Goal: Task Accomplishment & Management: Manage account settings

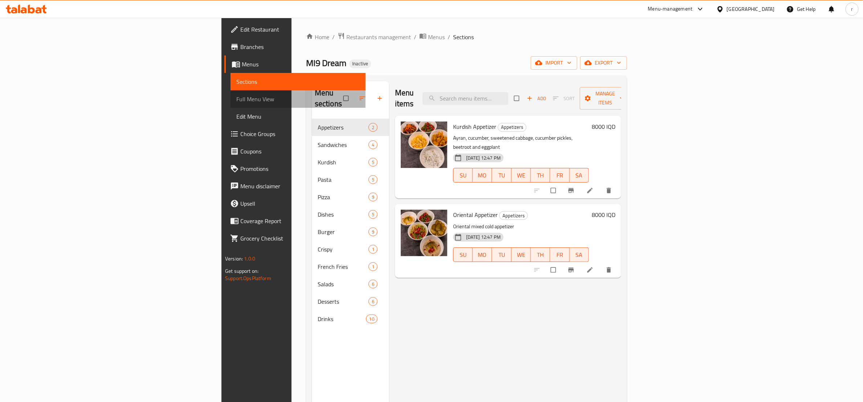
click at [231, 93] on link "Full Menu View" at bounding box center [298, 98] width 135 height 17
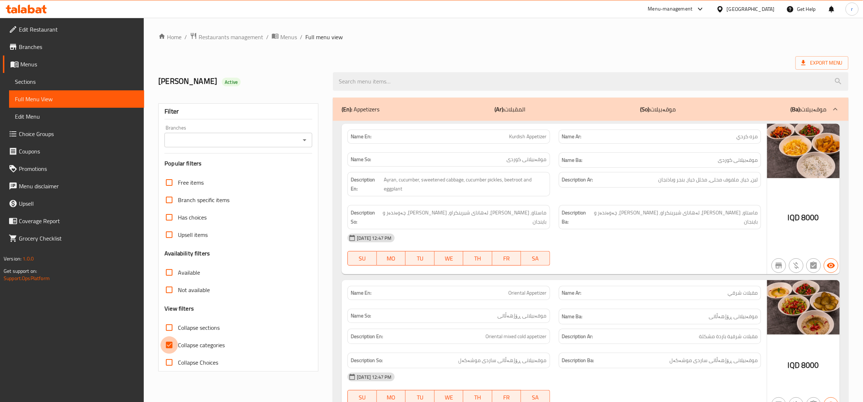
click at [169, 343] on input "Collapse categories" at bounding box center [168, 345] width 17 height 17
click at [166, 342] on input "Collapse categories" at bounding box center [168, 345] width 17 height 17
click at [170, 346] on input "Collapse categories" at bounding box center [168, 345] width 17 height 17
checkbox input "false"
click at [308, 139] on icon "Open" at bounding box center [304, 140] width 9 height 9
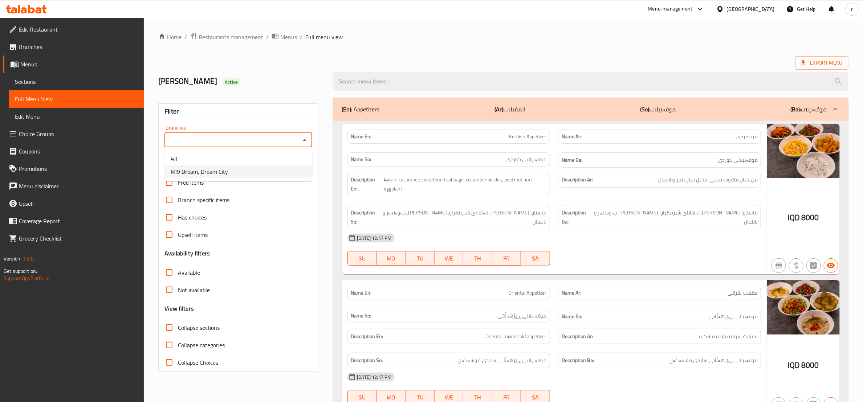
click at [282, 174] on li "MI9 Dream, Dream City" at bounding box center [238, 171] width 147 height 13
type input "MI9 Dream, Dream City"
click at [160, 330] on input "Collapse sections" at bounding box center [168, 327] width 17 height 17
checkbox input "true"
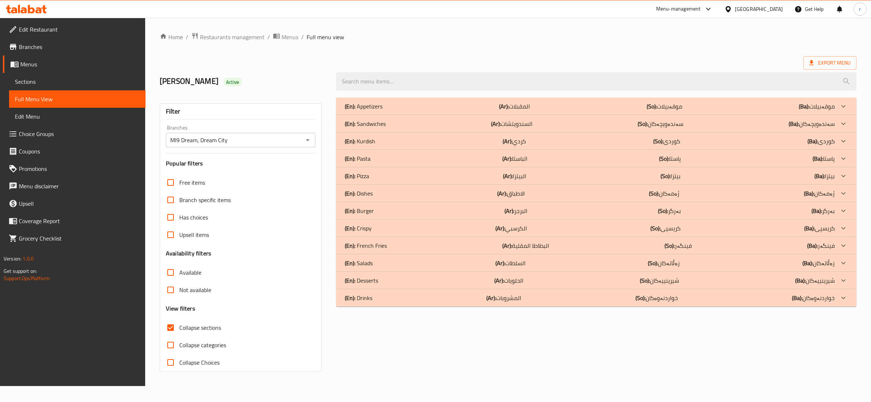
click at [546, 304] on div "(En): Drinks (Ar): المشروبات (So): خواردنەوەکان (Ba): خواردنەوەکان" at bounding box center [596, 297] width 521 height 17
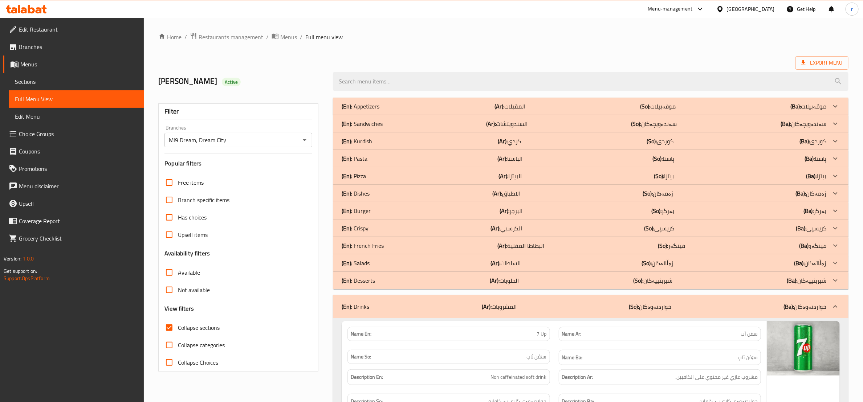
click at [564, 276] on div "(En): Desserts (Ar): الحلويات (So): شیرینییەکان (Ba): شیرینییەکان" at bounding box center [584, 280] width 485 height 9
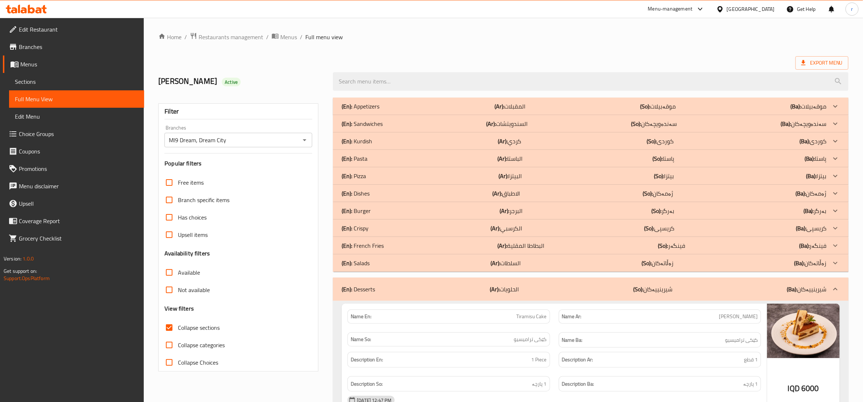
click at [564, 264] on div "(En): Salads (Ar): السلطات (So): زەڵاتەکان (Ba): زەڵاتەکان" at bounding box center [584, 263] width 485 height 9
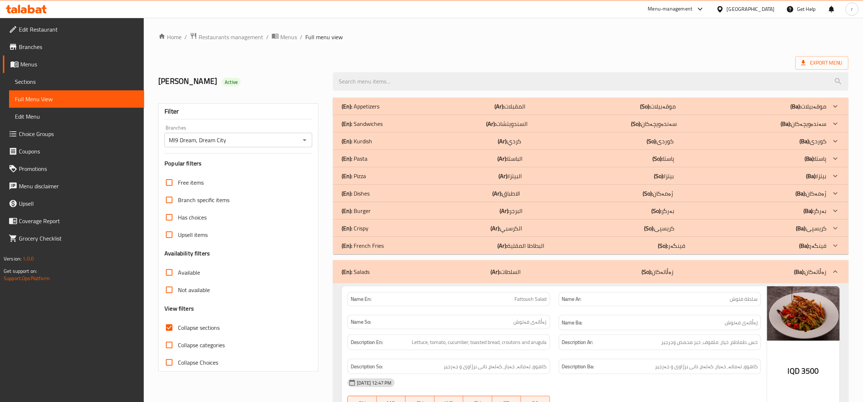
click at [564, 248] on div "(En): French Fries (Ar): البطاطا المقلية (So): فینگەر (Ba): فینگەر" at bounding box center [584, 245] width 485 height 9
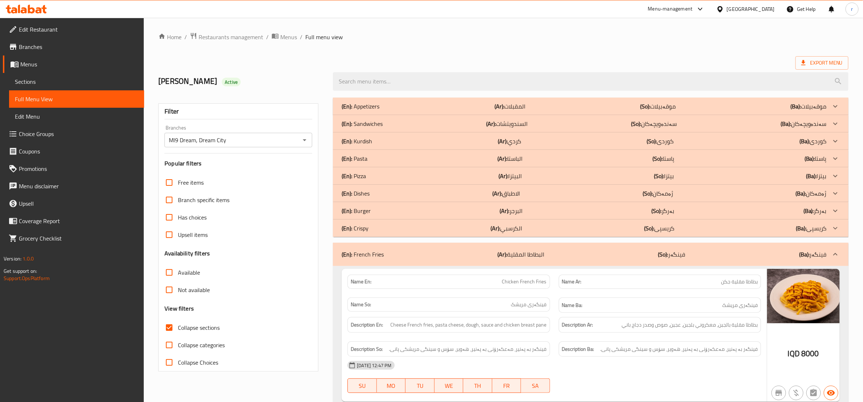
click at [559, 231] on div "(En): Crispy (Ar): الكرسبي (So): کریسپی (Ba): کریسپی" at bounding box center [584, 228] width 485 height 9
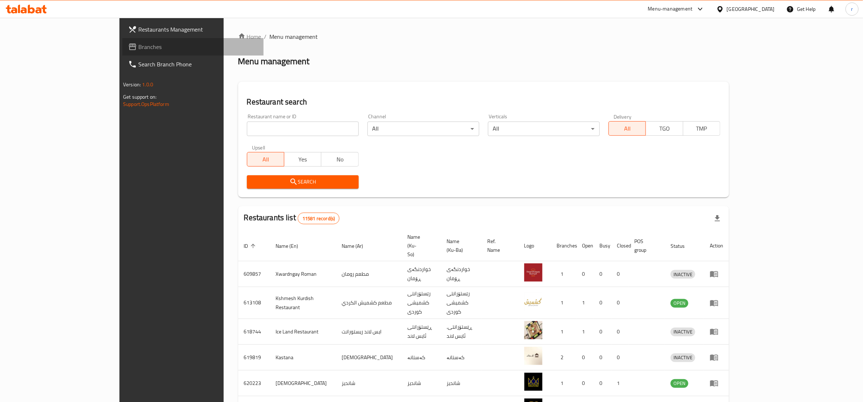
click at [138, 44] on span "Branches" at bounding box center [197, 46] width 119 height 9
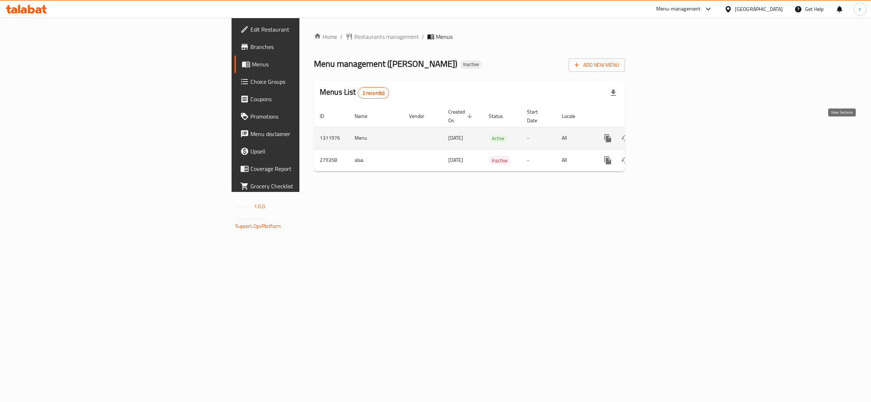
click at [664, 135] on icon "enhanced table" at bounding box center [660, 138] width 7 height 7
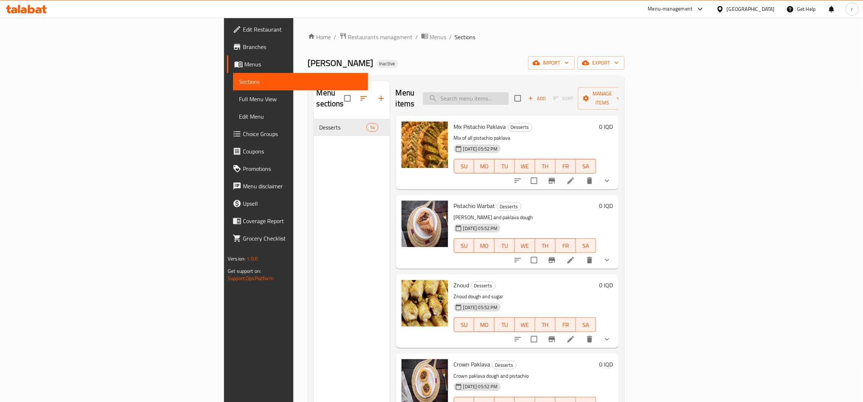
click at [509, 95] on input "search" at bounding box center [466, 98] width 86 height 13
paste input "missing images"
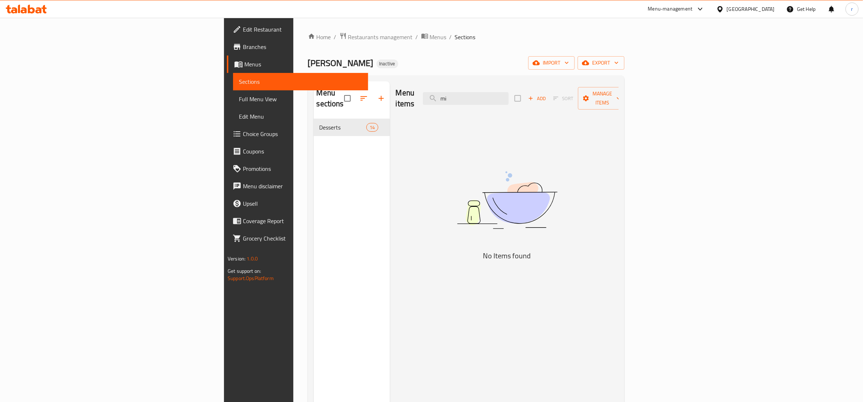
type input "m"
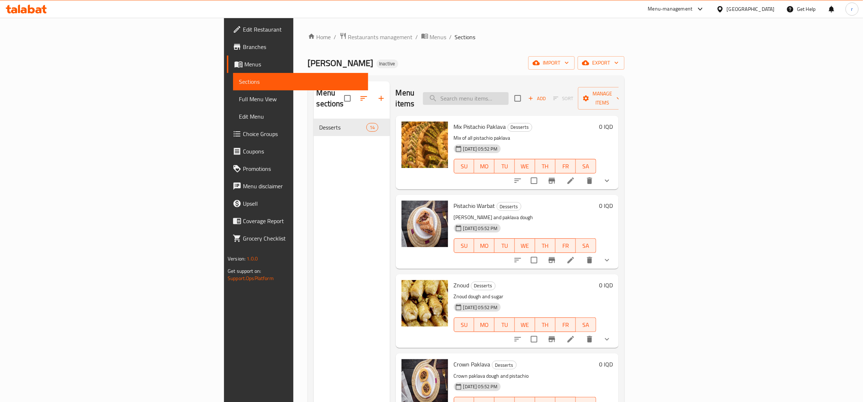
paste input "Kataif Pistachio Paklava"
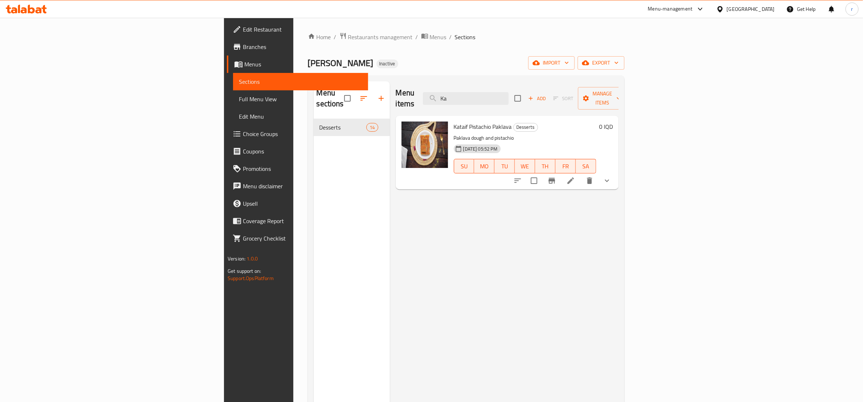
type input "K"
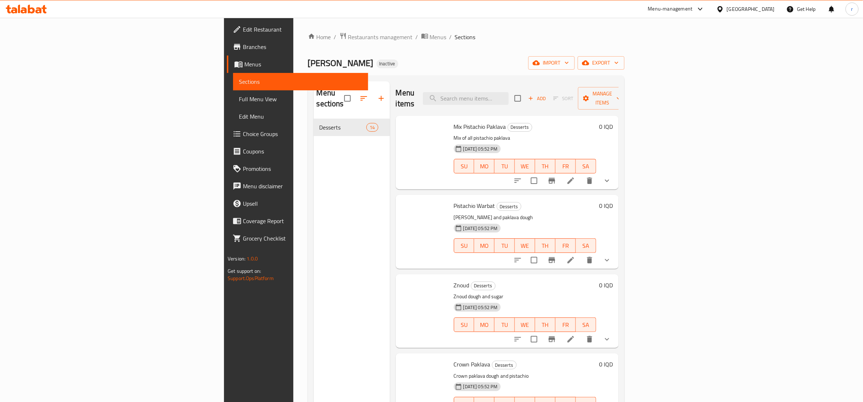
paste input "Aush Al asfour"
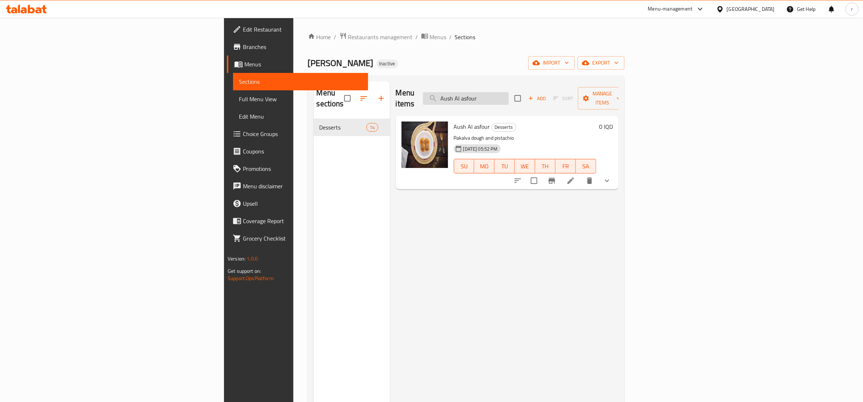
click at [509, 94] on input "Aush Al asfour" at bounding box center [466, 98] width 86 height 13
paste input "Finger Walnut Paklava"
click at [509, 96] on input "Finger Walnut Paklava" at bounding box center [466, 98] width 86 height 13
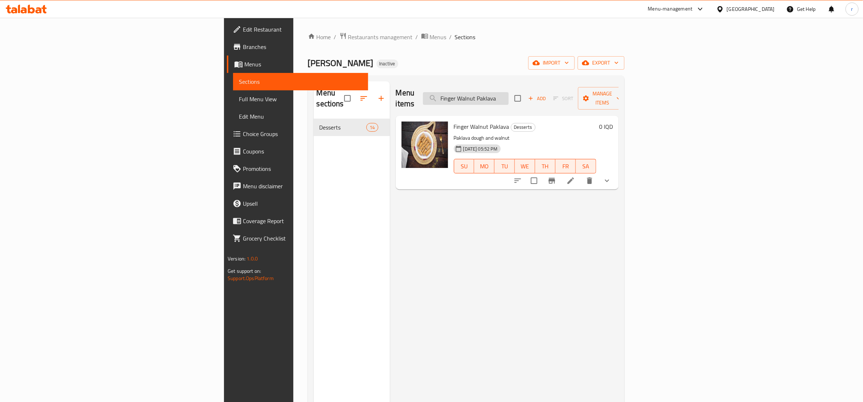
click at [509, 96] on input "Finger Walnut Paklava" at bounding box center [466, 98] width 86 height 13
paste input "Pistachio"
click at [509, 94] on input "Finger Pistachio Paklava" at bounding box center [466, 98] width 86 height 13
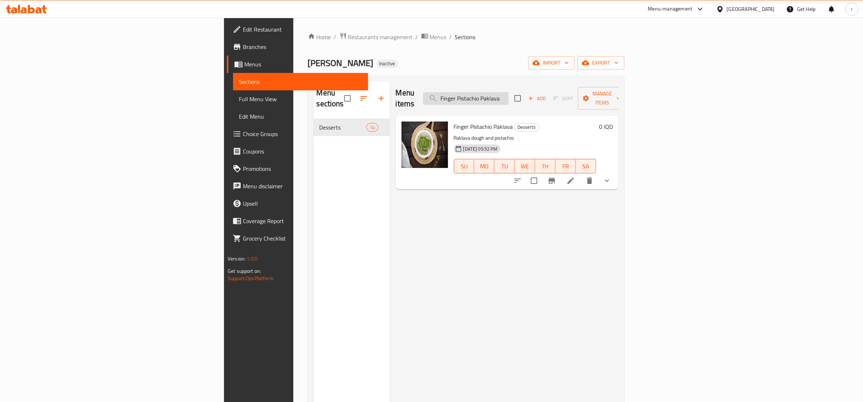
click at [509, 94] on input "Finger Pistachio Paklava" at bounding box center [466, 98] width 86 height 13
paste input "Mix nut"
click at [509, 95] on input "Mix nut" at bounding box center [466, 98] width 86 height 13
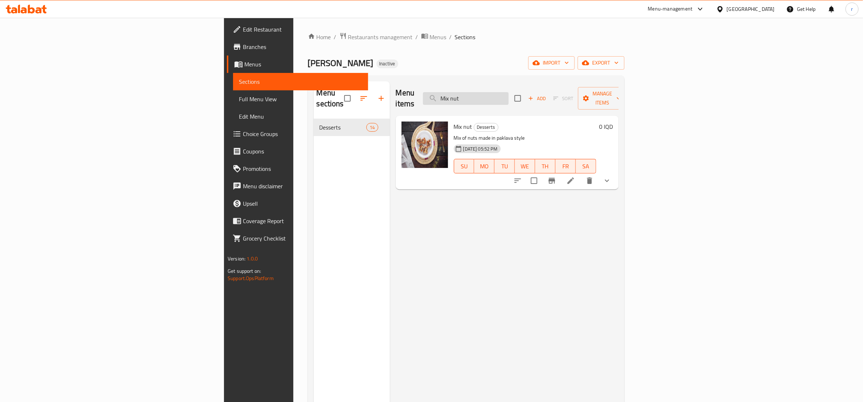
paste input "Pistachio Paklava"
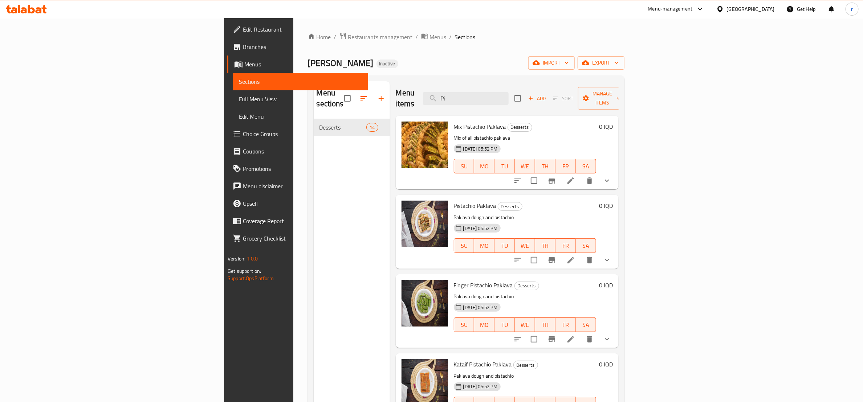
type input "P"
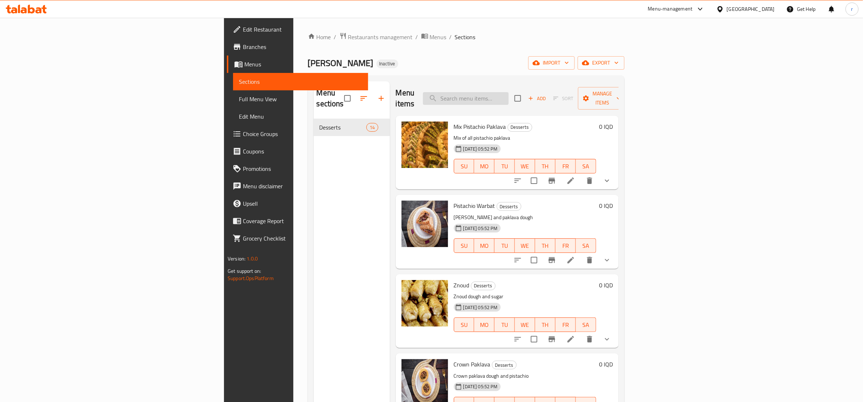
click at [509, 94] on input "search" at bounding box center [466, 98] width 86 height 13
paste input "Swarat Sit Paklava"
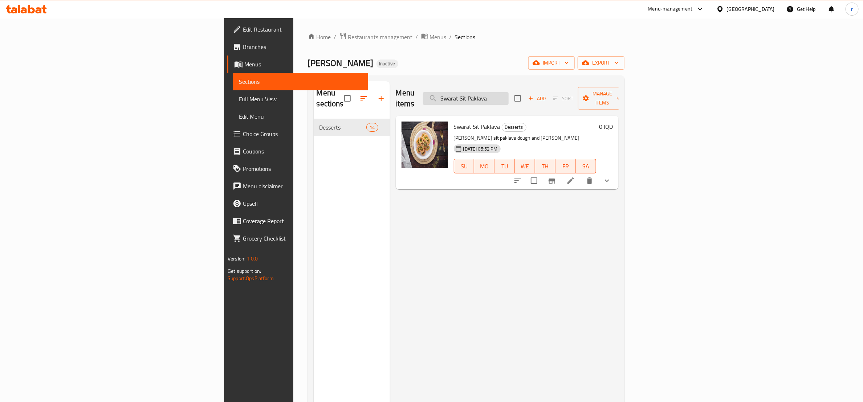
click at [509, 96] on input "Swarat Sit Paklava" at bounding box center [466, 98] width 86 height 13
paste input "Crown"
click at [509, 92] on input "Crown Paklava" at bounding box center [466, 98] width 86 height 13
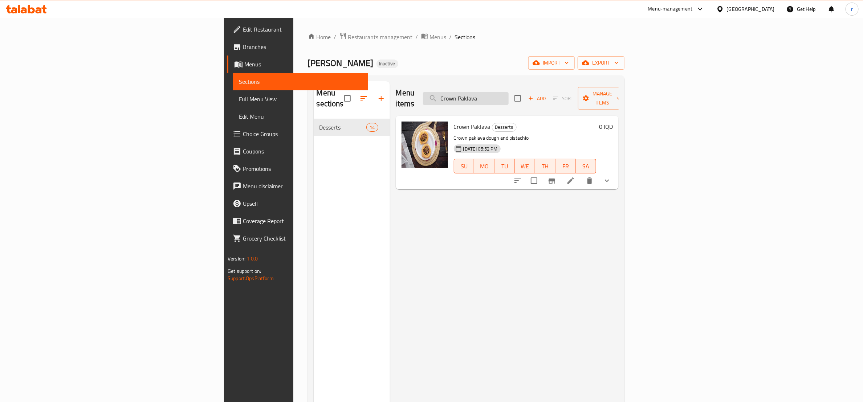
click at [509, 92] on input "Crown Paklava" at bounding box center [466, 98] width 86 height 13
paste input "Pistachio Warbat"
type input "Pistachio Warbat"
click at [239, 95] on span "Full Menu View" at bounding box center [300, 99] width 123 height 9
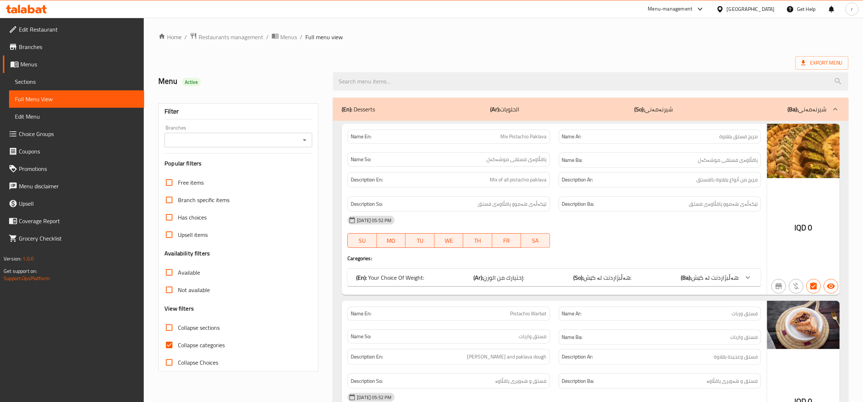
click at [259, 146] on div "Branches" at bounding box center [238, 140] width 148 height 15
click at [298, 142] on div "Branches" at bounding box center [238, 140] width 148 height 15
click at [305, 137] on icon "Open" at bounding box center [304, 140] width 9 height 9
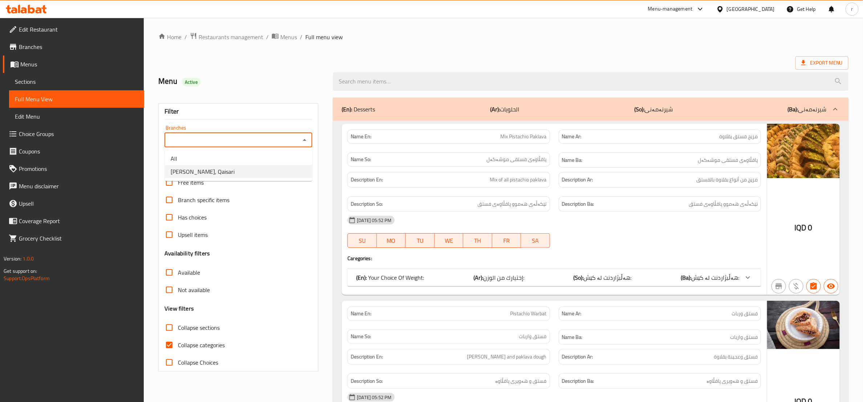
click at [268, 167] on li "Kunafa Shamya, Qaisari" at bounding box center [238, 171] width 147 height 13
type input "Kunafa Shamya, Qaisari"
click at [167, 347] on input "Collapse categories" at bounding box center [168, 345] width 17 height 17
checkbox input "false"
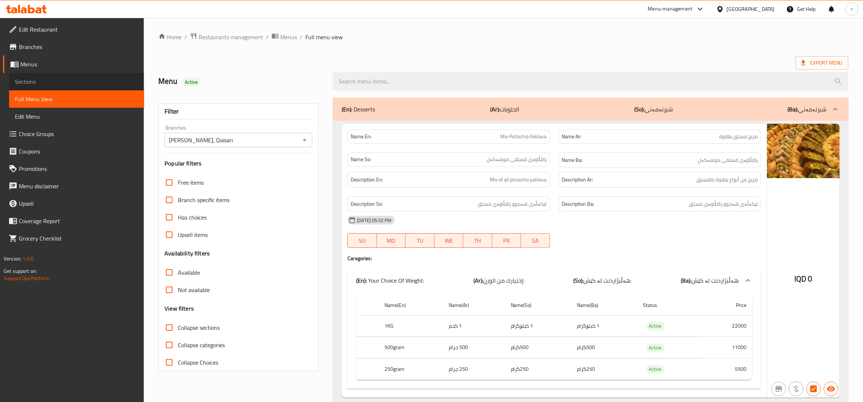
click at [62, 77] on span "Sections" at bounding box center [76, 81] width 123 height 9
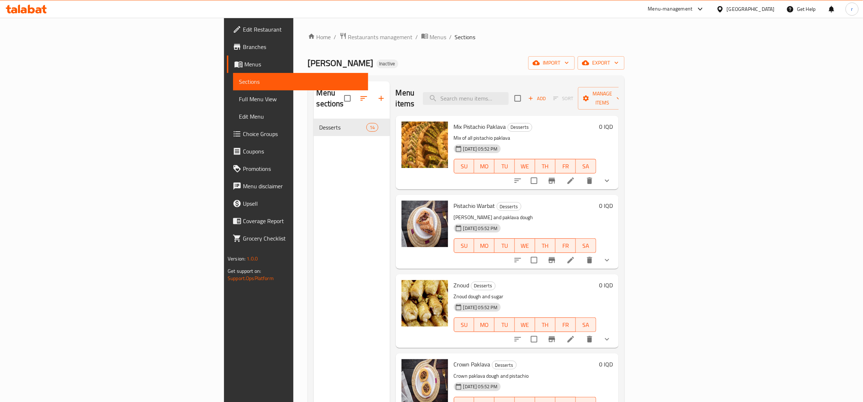
click at [314, 190] on div "Menu sections Desserts 14" at bounding box center [352, 282] width 76 height 402
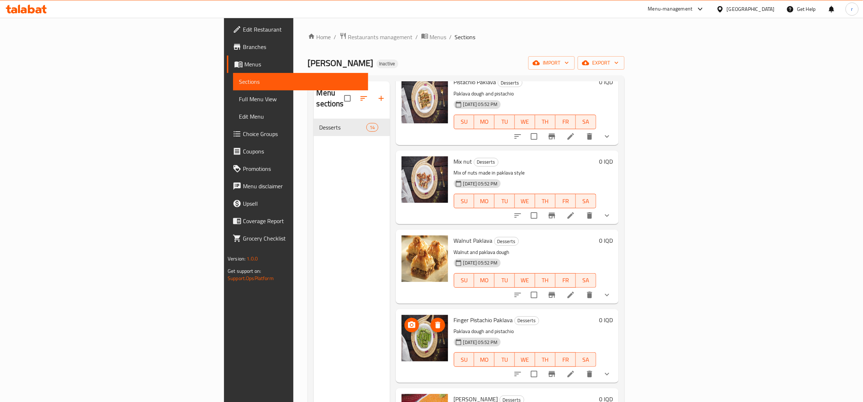
scroll to position [545, 0]
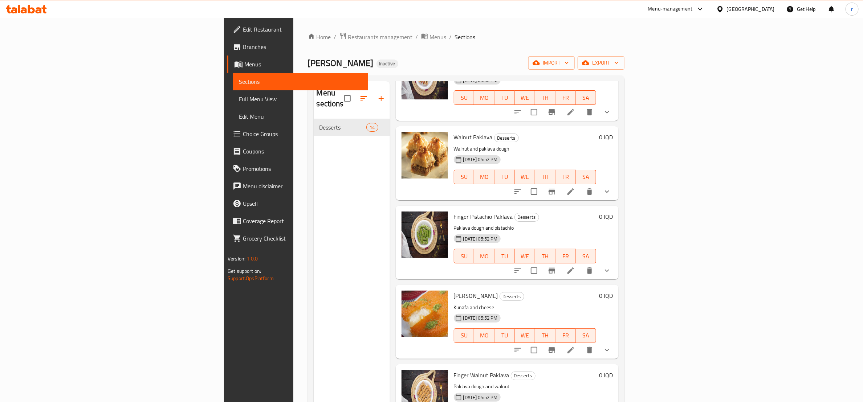
click at [239, 97] on span "Full Menu View" at bounding box center [300, 99] width 123 height 9
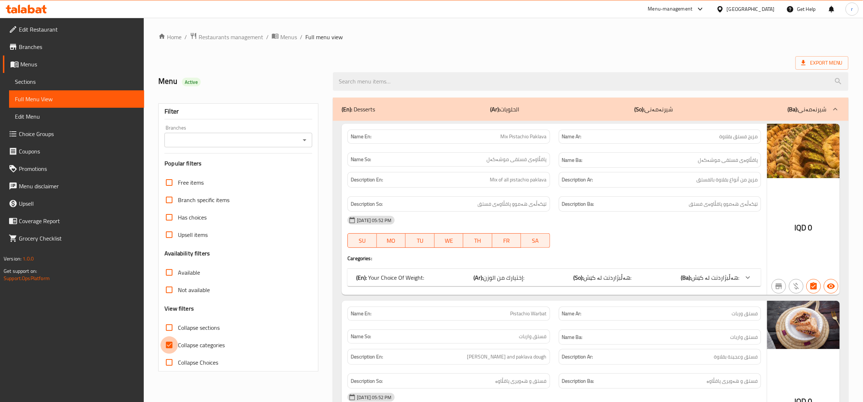
click at [171, 346] on input "Collapse categories" at bounding box center [168, 345] width 17 height 17
checkbox input "false"
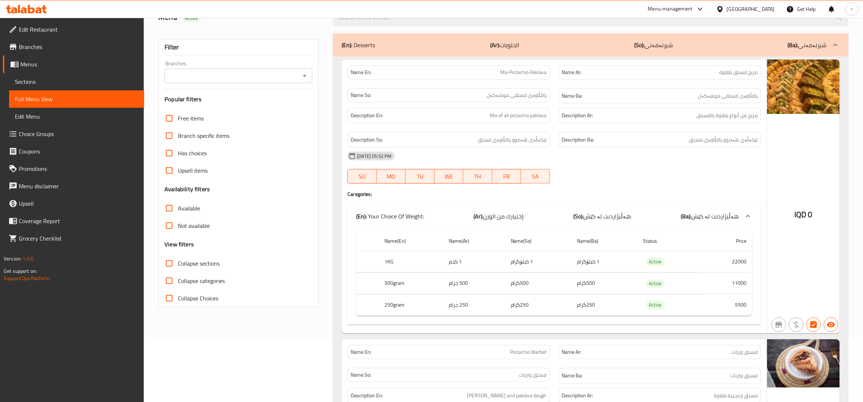
scroll to position [91, 0]
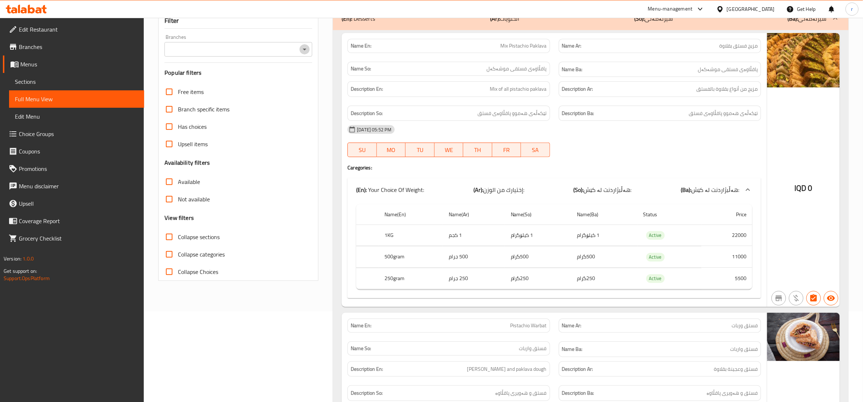
click at [304, 52] on icon "Open" at bounding box center [304, 49] width 9 height 9
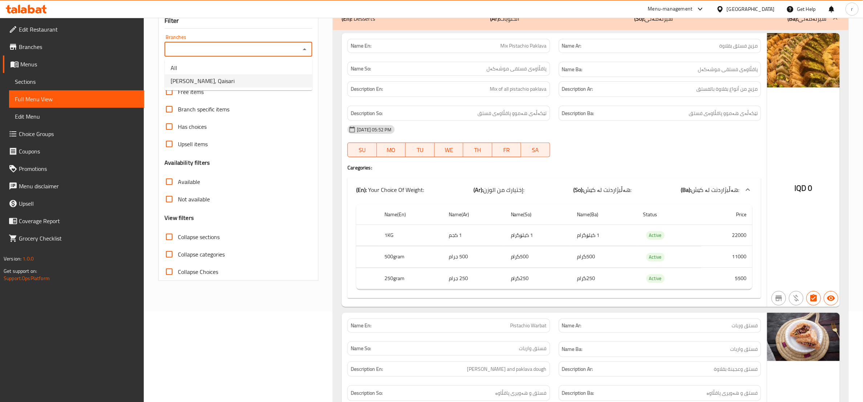
click at [276, 86] on li "Kunafa Shamya, Qaisari" at bounding box center [238, 80] width 147 height 13
type input "Kunafa Shamya, Qaisari"
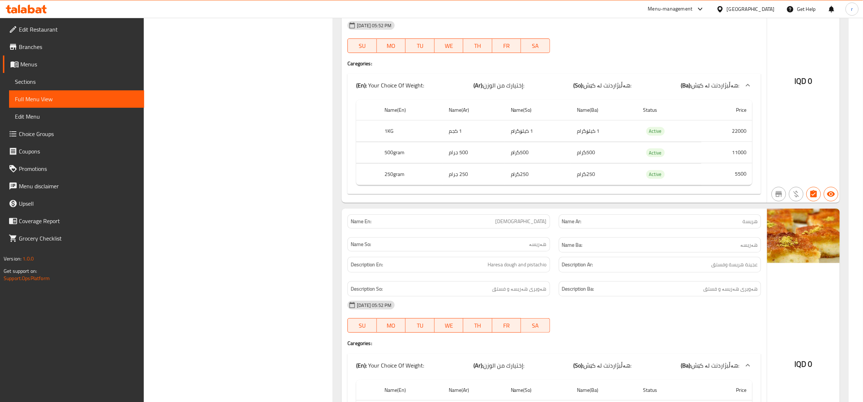
scroll to position [3694, 0]
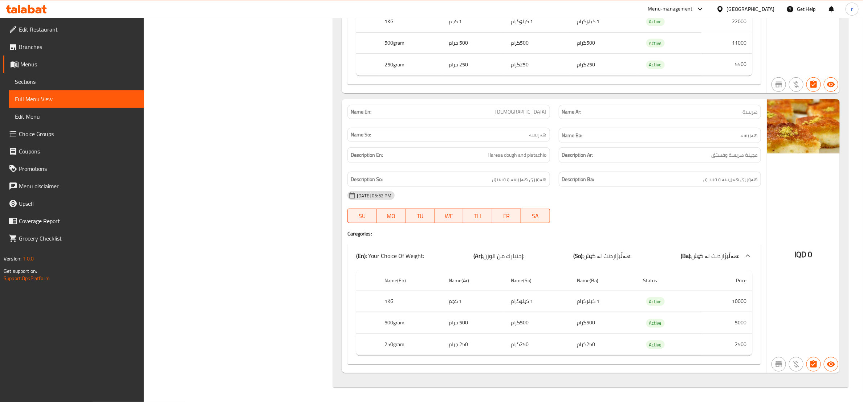
click at [12, 10] on icon at bounding box center [14, 10] width 6 height 6
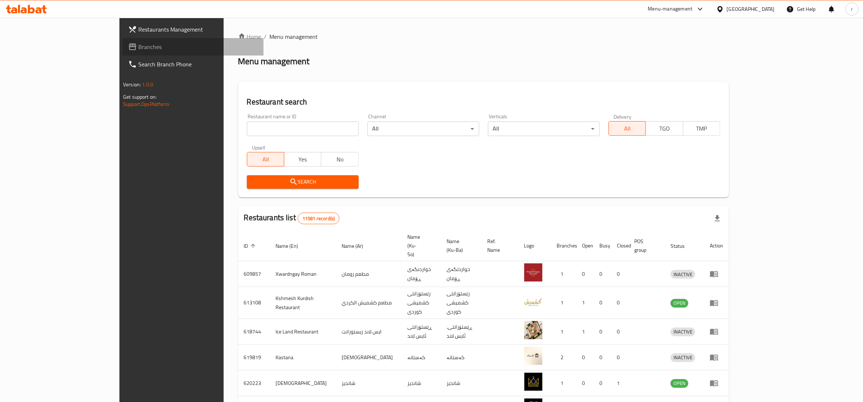
click at [138, 43] on span "Branches" at bounding box center [197, 46] width 119 height 9
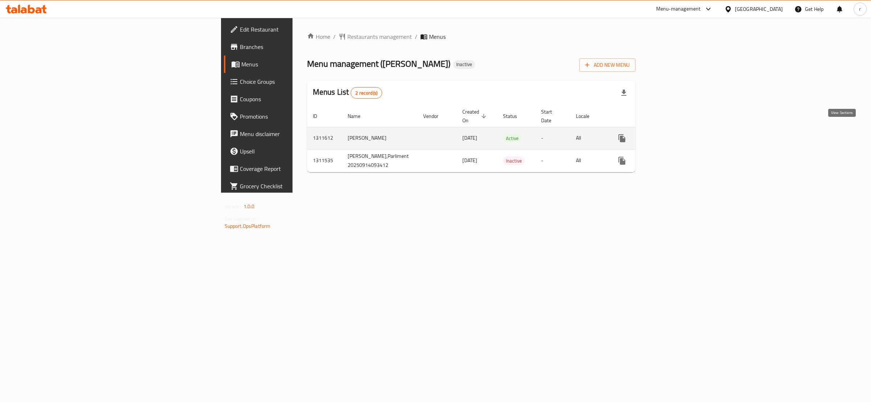
click at [679, 134] on icon "enhanced table" at bounding box center [674, 138] width 9 height 9
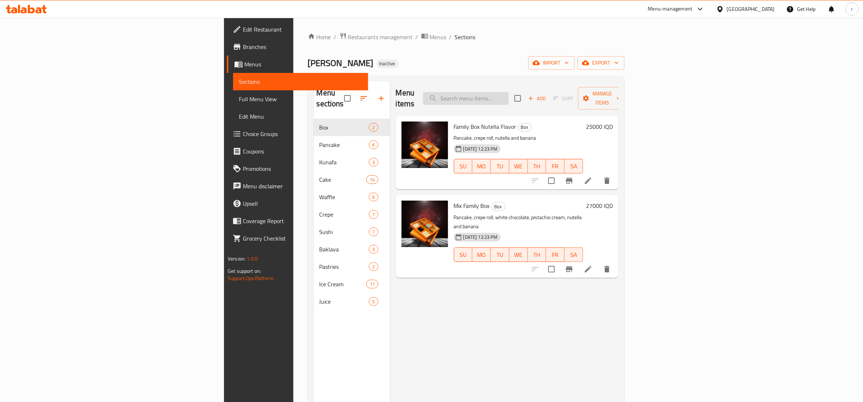
click at [509, 92] on input "search" at bounding box center [466, 98] width 86 height 13
paste input "The red valved Ice Cream"
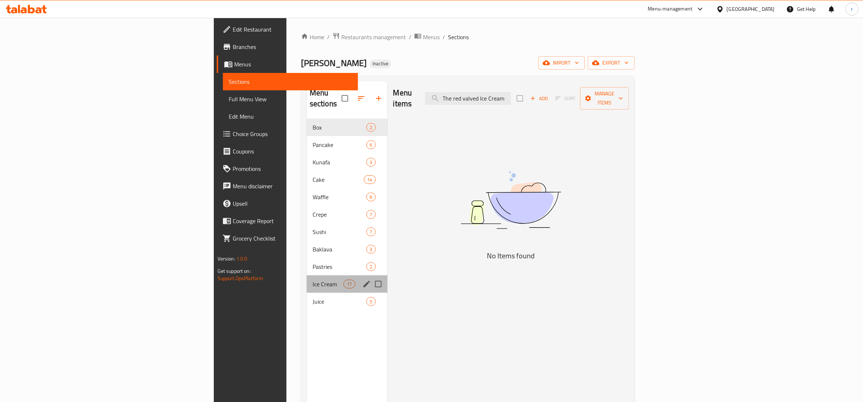
click at [307, 280] on div "Ice Cream 17" at bounding box center [347, 284] width 81 height 17
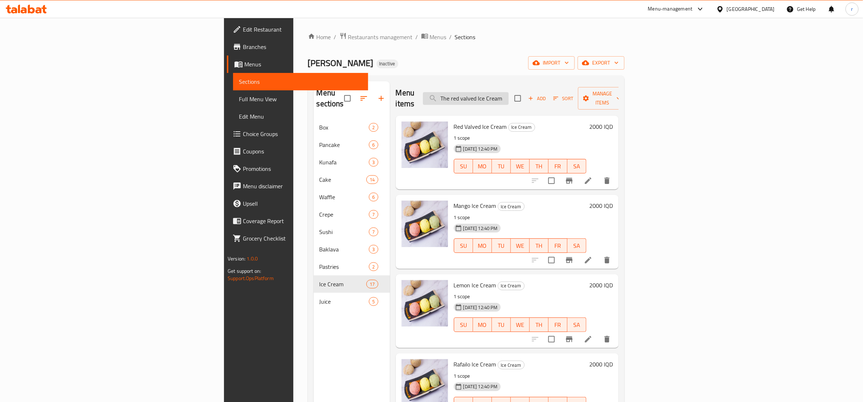
click at [509, 96] on input "The red valved Ice Cream" at bounding box center [466, 98] width 86 height 13
paste input "mango"
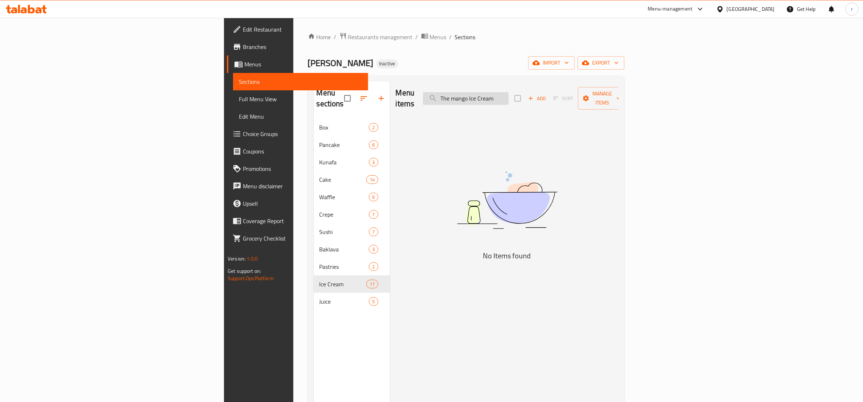
drag, startPoint x: 533, startPoint y: 93, endPoint x: 523, endPoint y: 94, distance: 9.5
click at [509, 94] on input "The mango Ice Cream" at bounding box center [466, 98] width 86 height 13
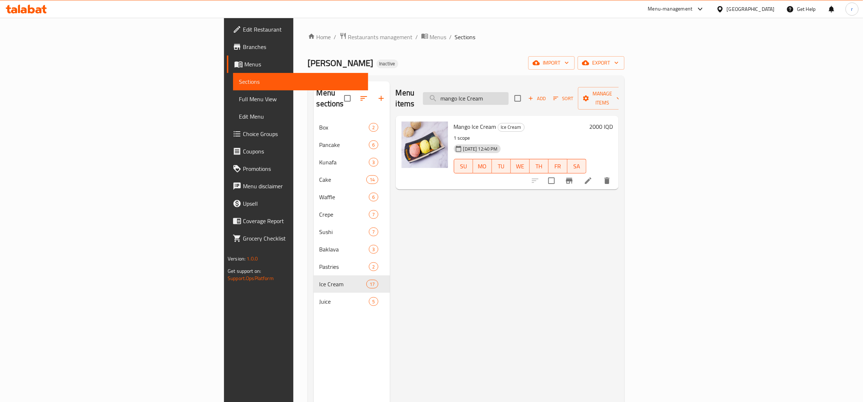
click at [509, 92] on input "mango Ice Cream" at bounding box center [466, 98] width 86 height 13
paste input "red valved"
click at [509, 97] on input "red valved Ice Cream" at bounding box center [466, 98] width 86 height 13
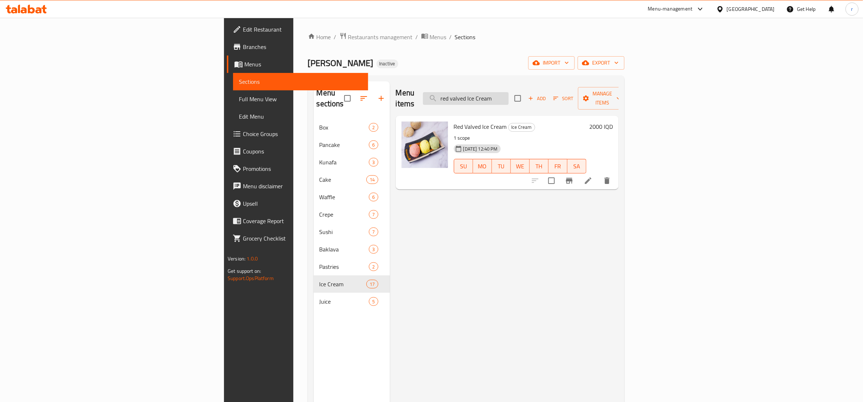
click at [509, 97] on input "red valved Ice Cream" at bounding box center [466, 98] width 86 height 13
paste input "lemon"
click at [509, 99] on input "lemon Ice Cream" at bounding box center [466, 98] width 86 height 13
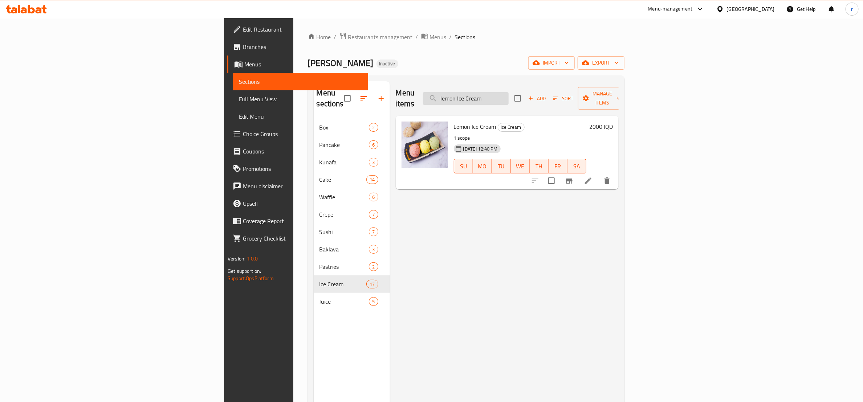
click at [509, 99] on input "lemon Ice Cream" at bounding box center [466, 98] width 86 height 13
paste input "rafailo"
click at [509, 95] on input "rafailo Ice Cream" at bounding box center [466, 98] width 86 height 13
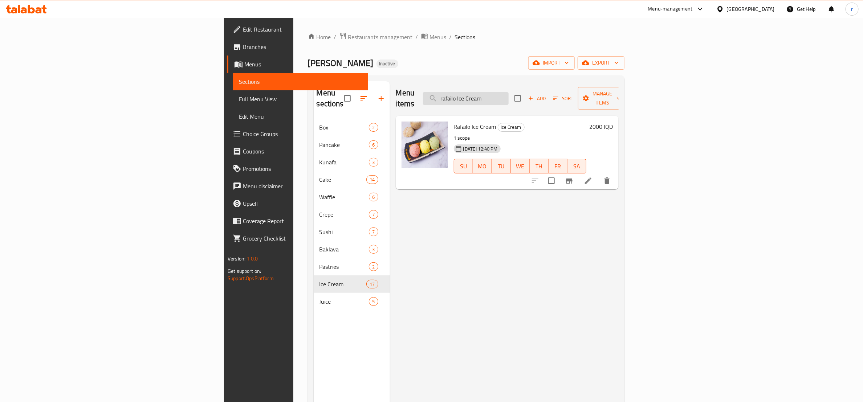
paste input "lotus"
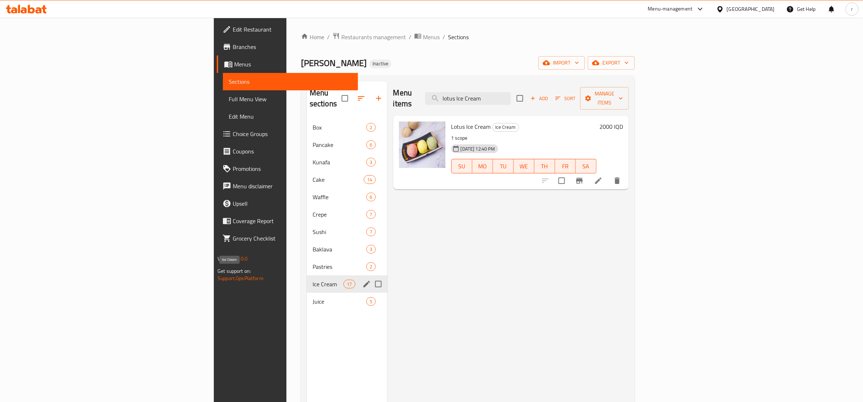
type input "lotus Ice Cream"
click at [313, 280] on span "Ice Cream" at bounding box center [328, 284] width 31 height 9
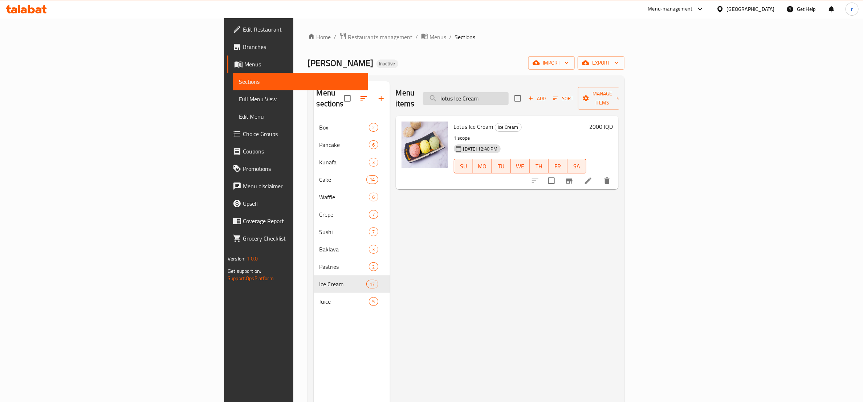
click at [509, 94] on input "lotus Ice Cream" at bounding box center [466, 98] width 86 height 13
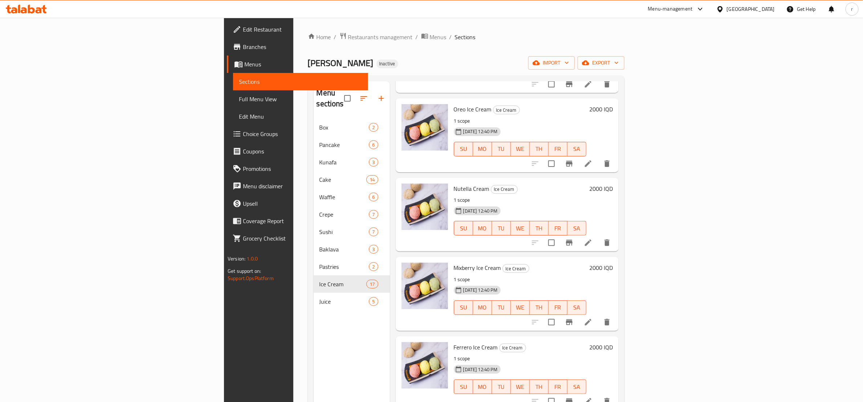
scroll to position [363, 0]
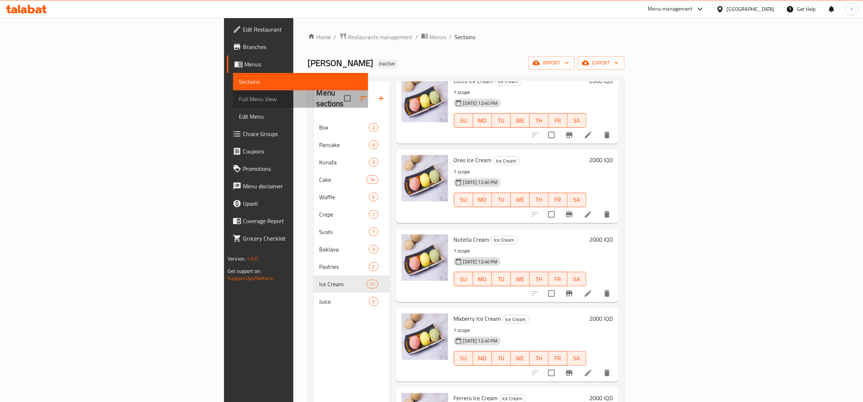
click at [239, 96] on span "Full Menu View" at bounding box center [300, 99] width 123 height 9
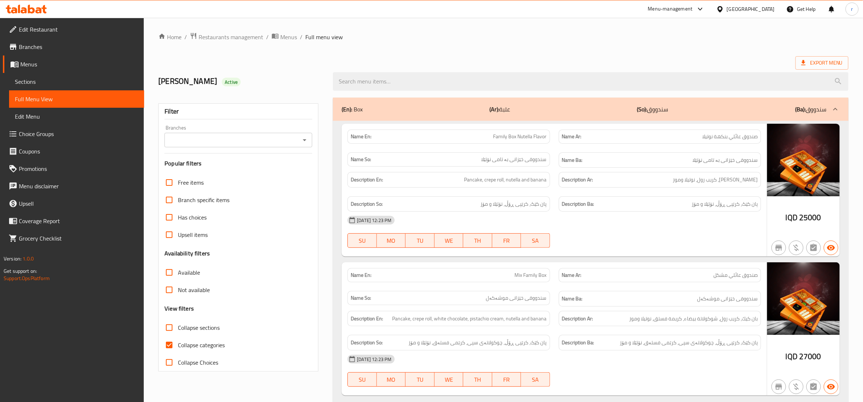
scroll to position [91, 0]
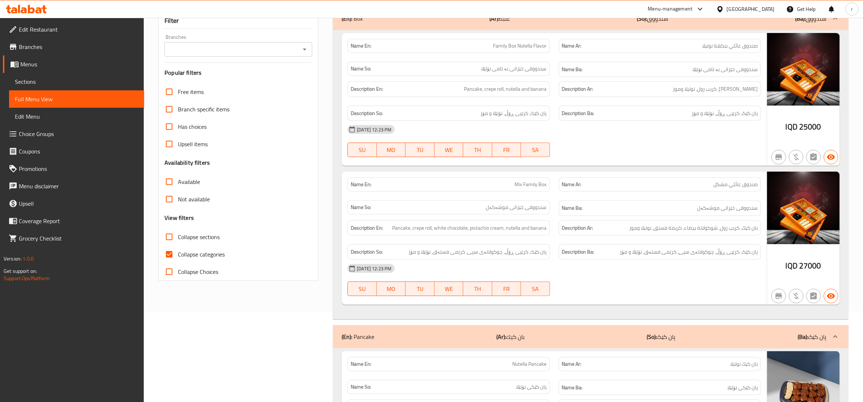
click at [169, 254] on input "Collapse categories" at bounding box center [168, 254] width 17 height 17
checkbox input "false"
click at [306, 47] on icon "Open" at bounding box center [304, 49] width 9 height 9
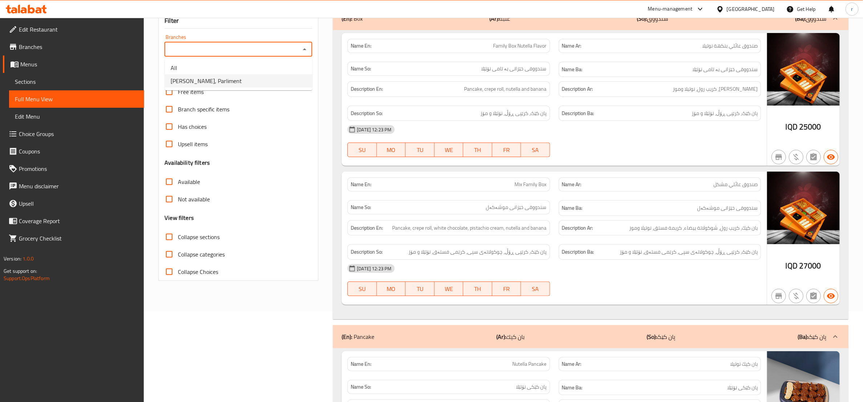
click at [285, 87] on li "[PERSON_NAME], Parliment" at bounding box center [238, 80] width 147 height 13
type input "[PERSON_NAME], Parliment"
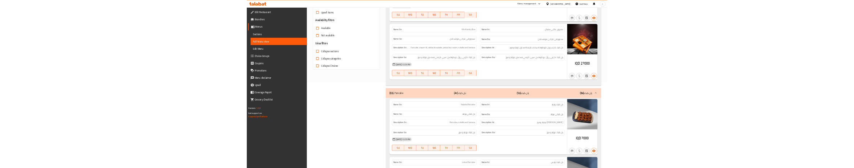
scroll to position [0, 0]
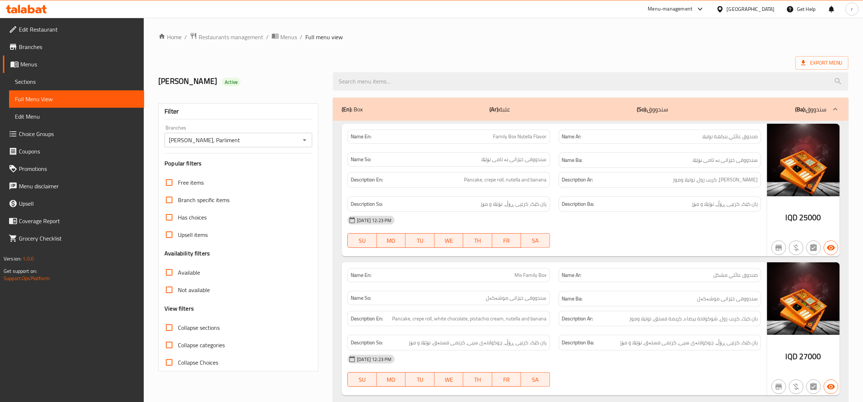
drag, startPoint x: 529, startPoint y: 203, endPoint x: 549, endPoint y: 44, distance: 159.9
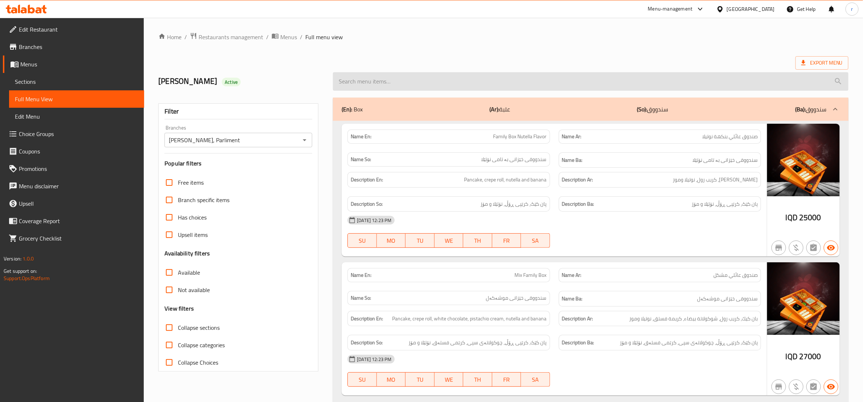
click at [481, 85] on input "search" at bounding box center [591, 81] width 516 height 19
paste input "oreo Ice Cream"
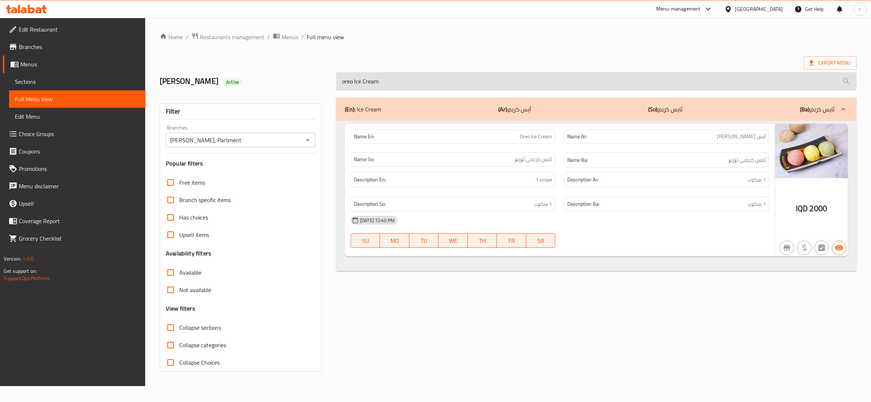
click at [361, 79] on input "oreo Ice Cream" at bounding box center [596, 81] width 521 height 19
paste input "nutella"
click at [372, 82] on input "nutella Cream" at bounding box center [596, 81] width 521 height 19
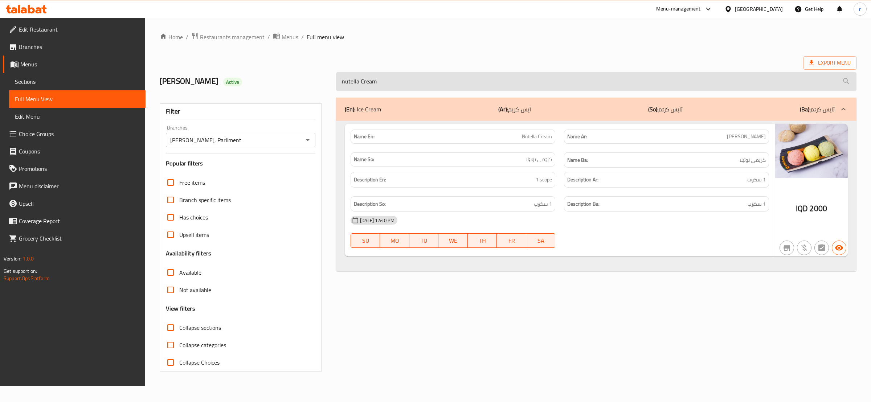
click at [372, 82] on input "nutella Cream" at bounding box center [596, 81] width 521 height 19
paste input "mixberry Ice"
click at [369, 81] on input "mixberry Ice Cream" at bounding box center [596, 81] width 521 height 19
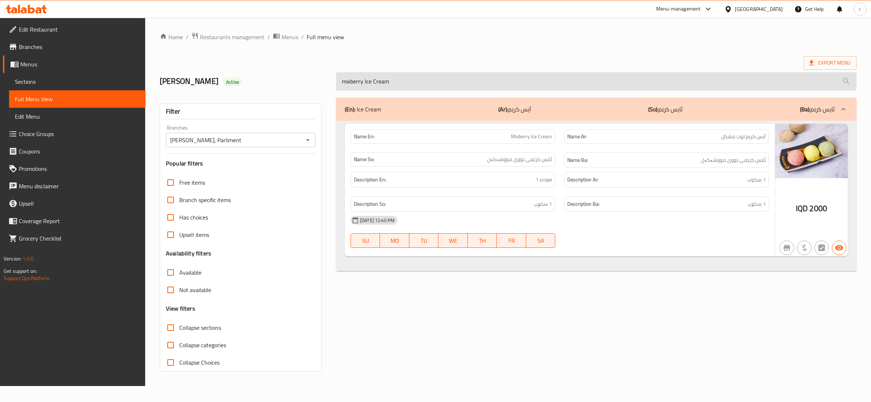
click at [369, 81] on input "mixberry Ice Cream" at bounding box center [596, 81] width 521 height 19
paste input "ferero"
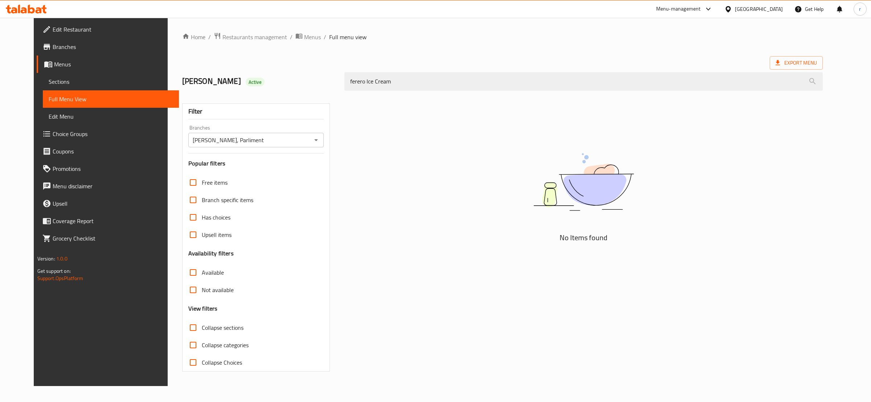
click at [340, 83] on div "ferero Ice Cream" at bounding box center [583, 81] width 487 height 27
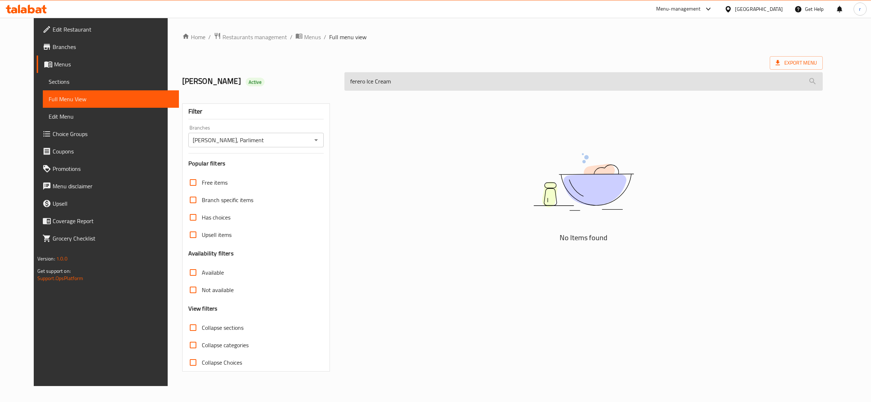
drag, startPoint x: 357, startPoint y: 82, endPoint x: 389, endPoint y: 80, distance: 32.1
click at [389, 80] on input "ferero Ice Cream" at bounding box center [584, 81] width 479 height 19
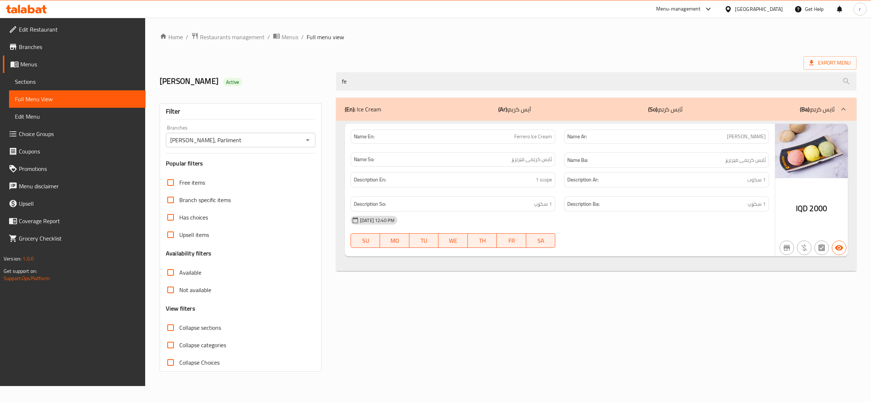
type input "f"
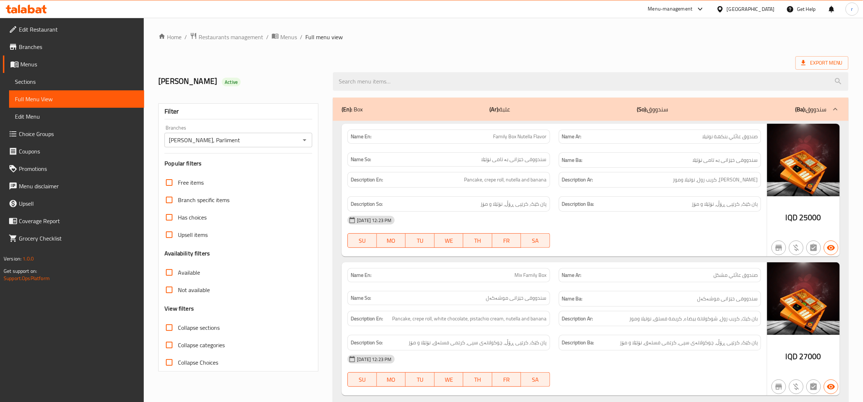
paste input "Strawberry Ice Cream"
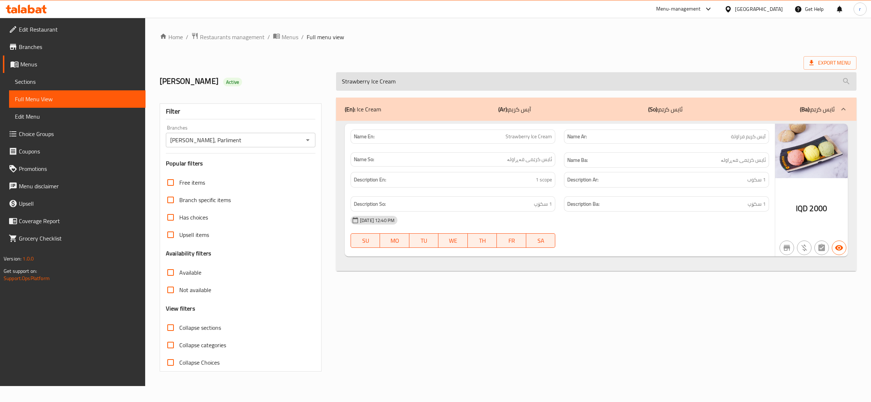
click at [388, 83] on input "Strawberry Ice Cream" at bounding box center [596, 81] width 521 height 19
paste input "Nutella"
click at [369, 86] on input "Nutella Ice Cream" at bounding box center [596, 81] width 521 height 19
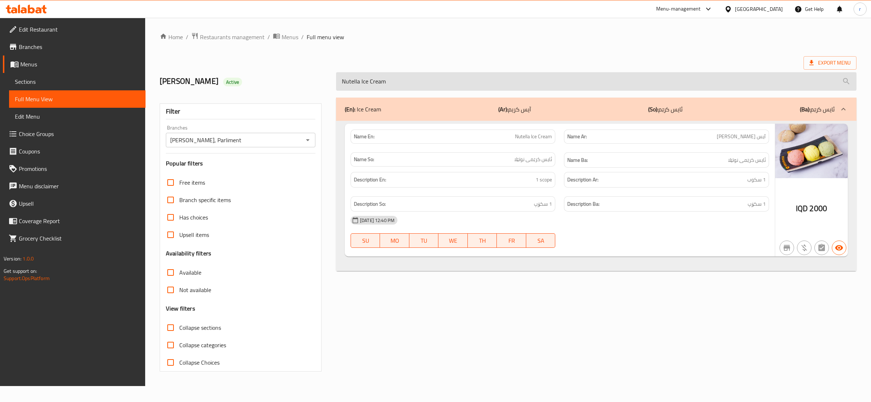
click at [369, 86] on input "Nutella Ice Cream" at bounding box center [596, 81] width 521 height 19
paste input "dark"
click at [358, 78] on input "dark Ice Cream" at bounding box center [596, 81] width 521 height 19
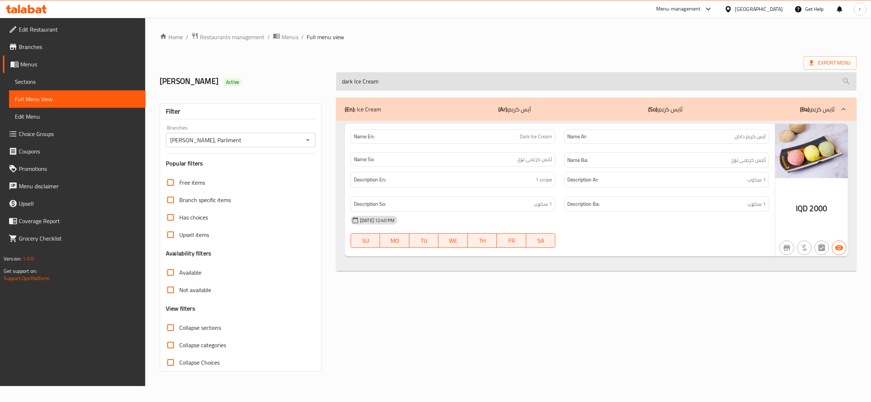
click at [358, 78] on input "dark Ice Cream" at bounding box center [596, 81] width 521 height 19
paste input "pistachio with mil"
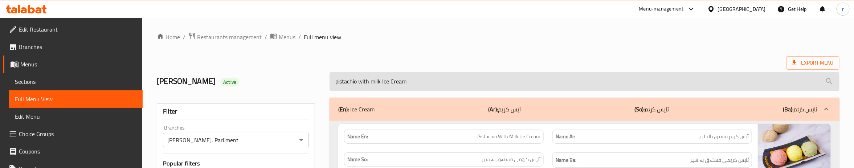
click at [382, 80] on input "pistachio with milk Ice Cream" at bounding box center [585, 81] width 510 height 19
paste input "search"
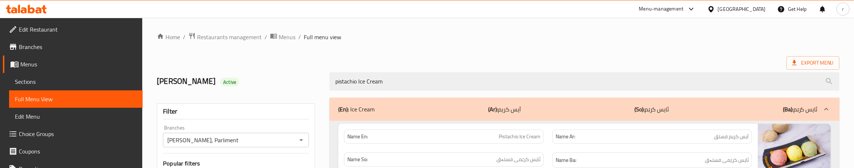
type input "pistachio Ice Cream"
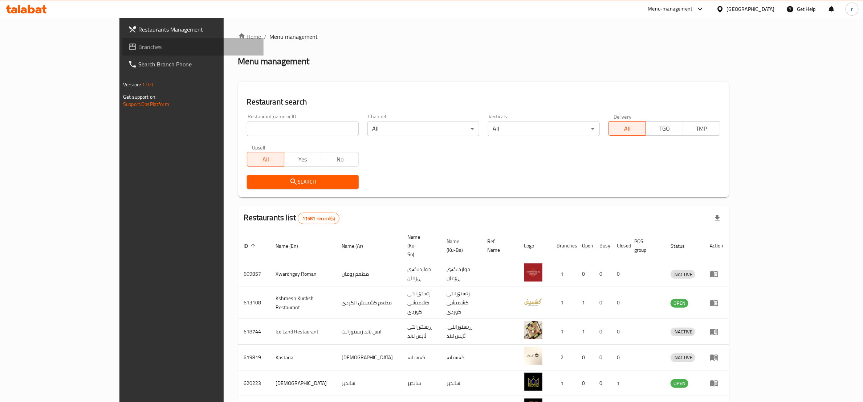
click at [138, 47] on span "Branches" at bounding box center [197, 46] width 119 height 9
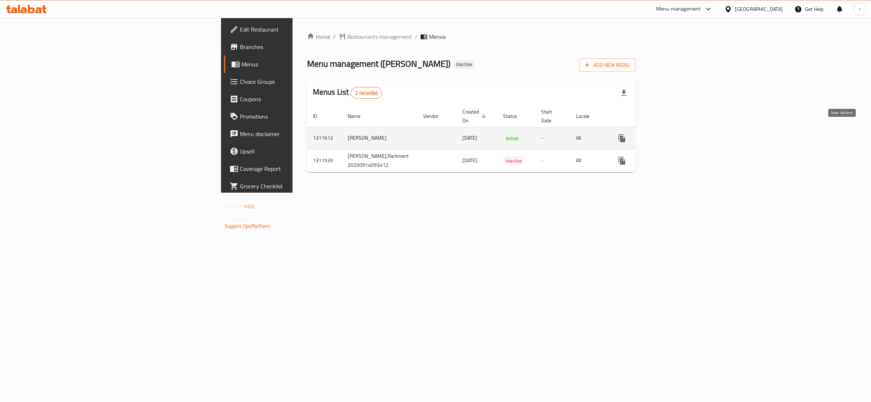
click at [679, 134] on icon "enhanced table" at bounding box center [674, 138] width 9 height 9
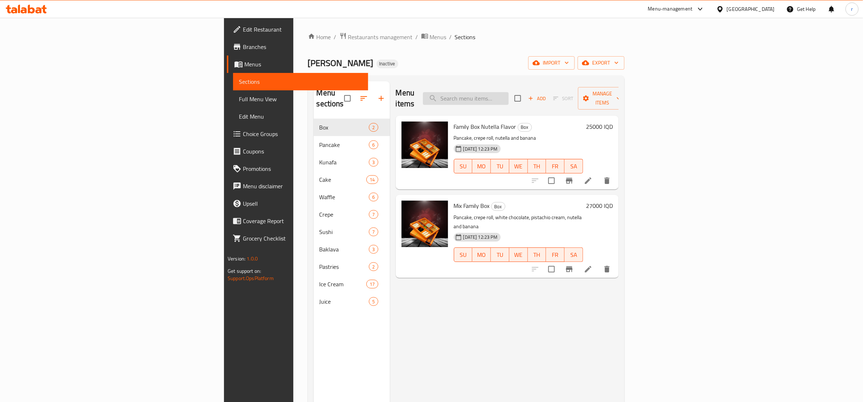
click at [509, 98] on input "search" at bounding box center [466, 98] width 86 height 13
paste input "choclate dubai Ice Cream"
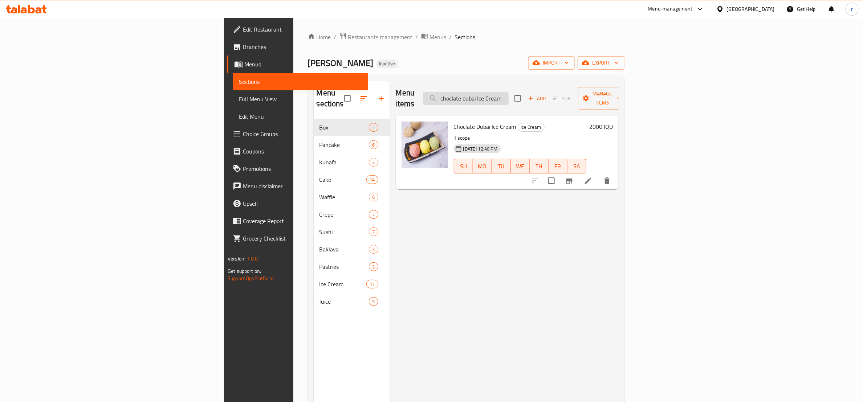
click at [509, 92] on input "choclate dubai Ice Cream" at bounding box center [466, 98] width 86 height 13
paste input "kinder"
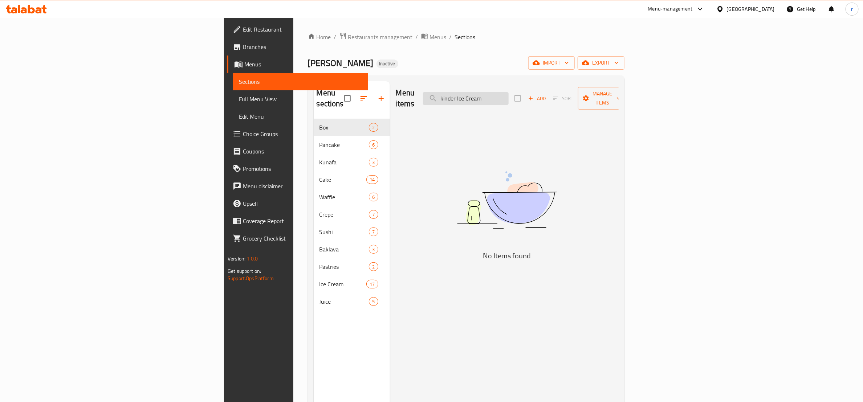
click at [509, 93] on input "kinder Ice Cream" at bounding box center [466, 98] width 86 height 13
click at [509, 92] on input "kinder Ice Cream" at bounding box center [466, 98] width 86 height 13
paste input "search"
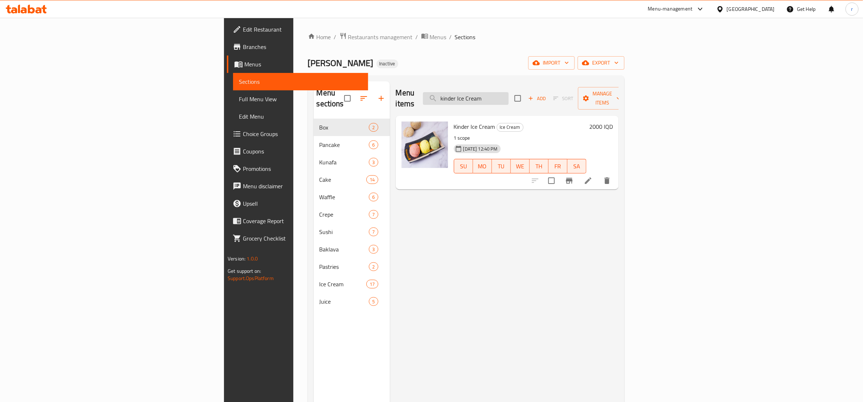
click at [509, 92] on input "kinder Ice Cream" at bounding box center [466, 98] width 86 height 13
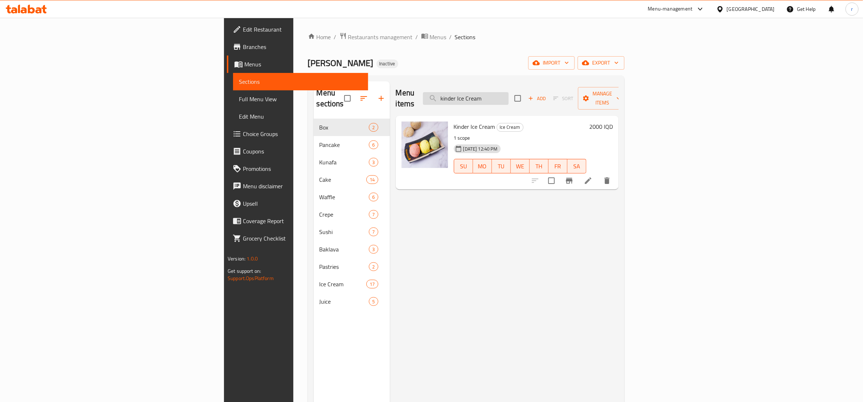
click at [509, 92] on input "kinder Ice Cream" at bounding box center [466, 98] width 86 height 13
paste input "Mixed Antab Baklava Box"
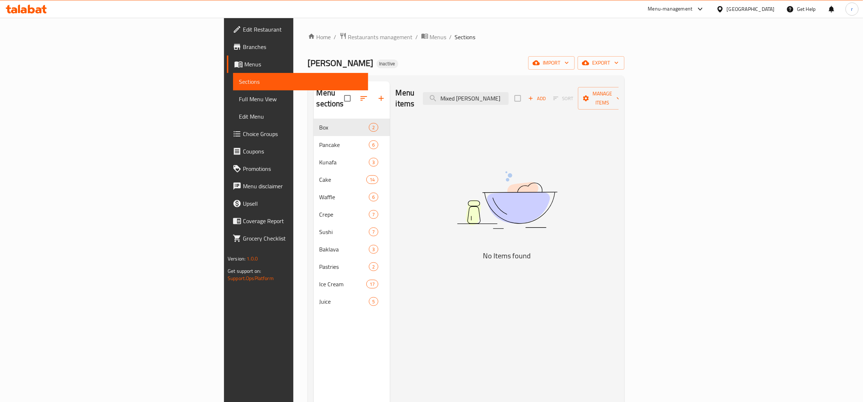
drag, startPoint x: 539, startPoint y: 94, endPoint x: 498, endPoint y: 95, distance: 41.4
click at [498, 95] on div "Menu items Mixed Antab Baklava Add Sort Manage items" at bounding box center [507, 98] width 223 height 34
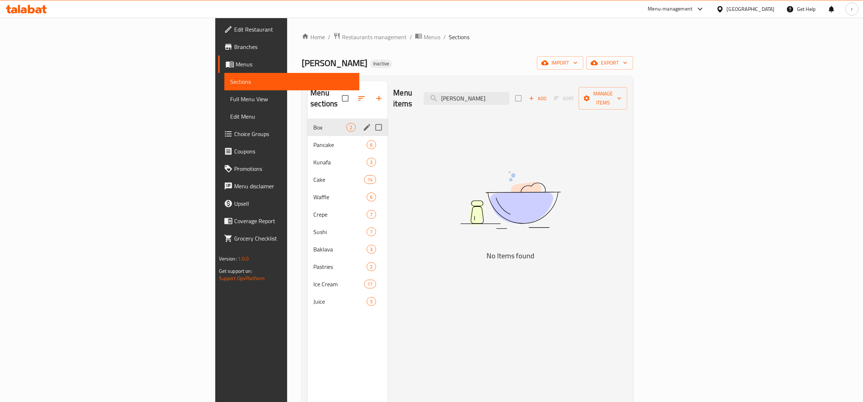
type input "[PERSON_NAME]"
click at [313, 123] on span "Box" at bounding box center [329, 127] width 33 height 9
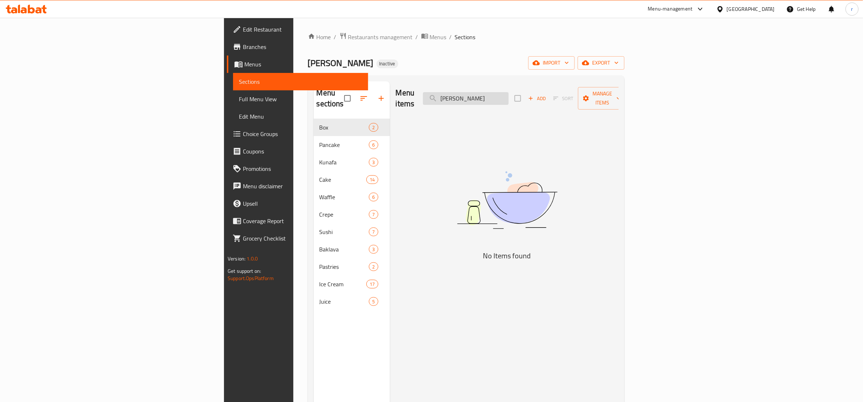
click at [509, 93] on input "[PERSON_NAME]" at bounding box center [466, 98] width 86 height 13
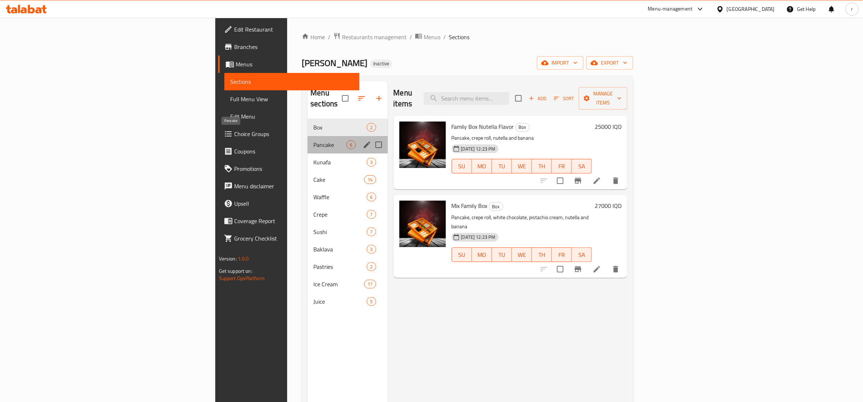
click at [313, 141] on span "Pancake" at bounding box center [329, 145] width 33 height 9
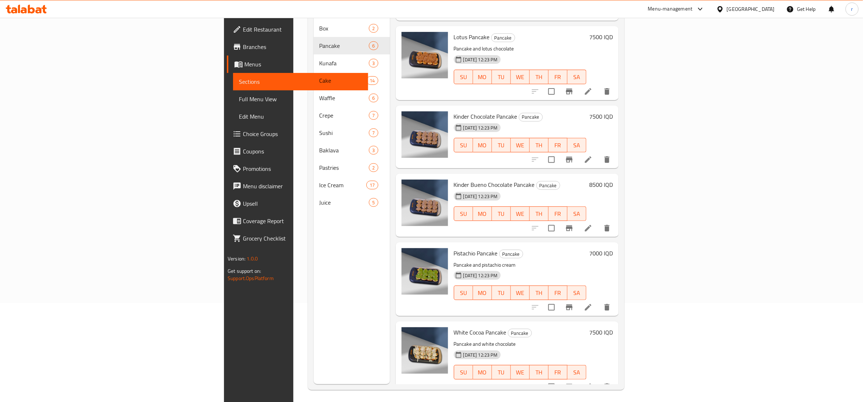
scroll to position [102, 0]
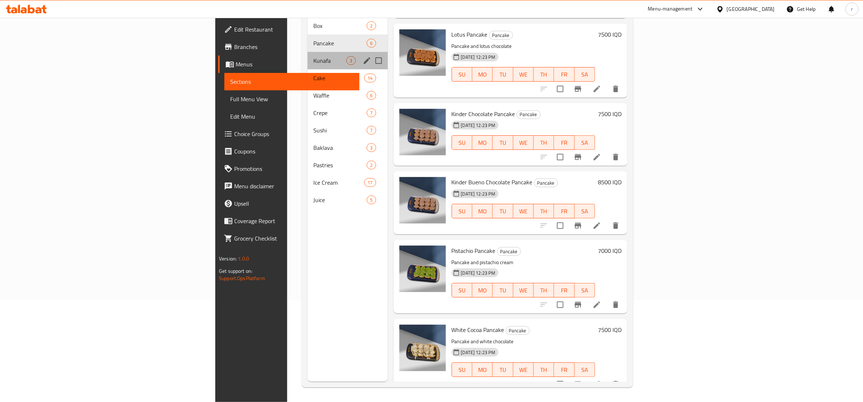
click at [308, 52] on div "Kunafa 3" at bounding box center [348, 60] width 80 height 17
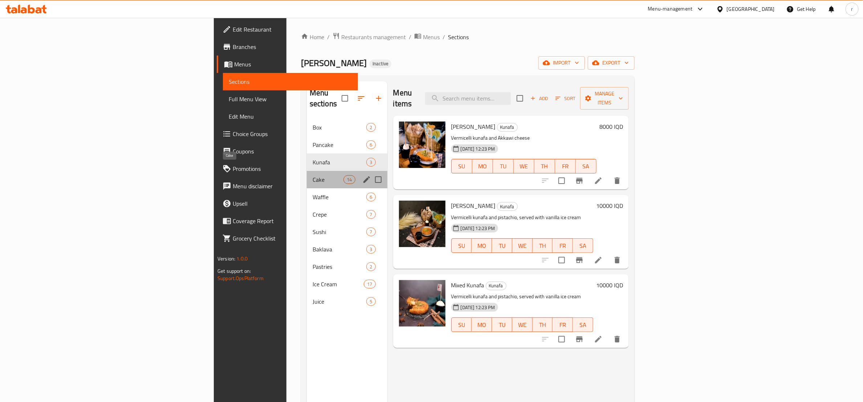
click at [313, 175] on span "Cake" at bounding box center [328, 179] width 31 height 9
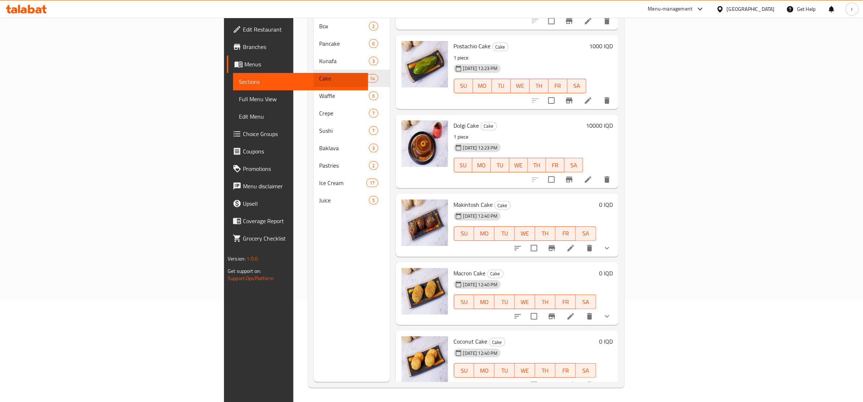
scroll to position [102, 0]
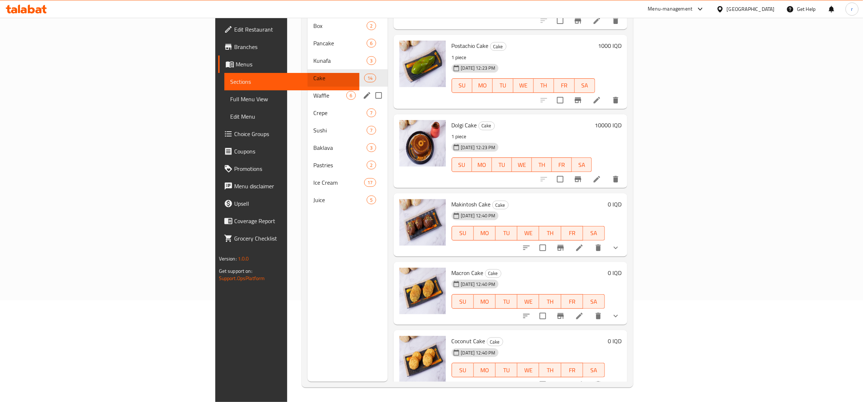
click at [308, 90] on div "Waffle 6" at bounding box center [348, 95] width 80 height 17
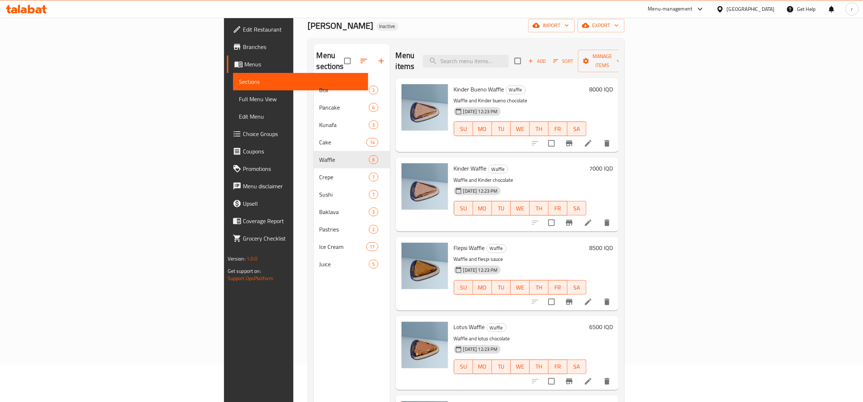
scroll to position [11, 0]
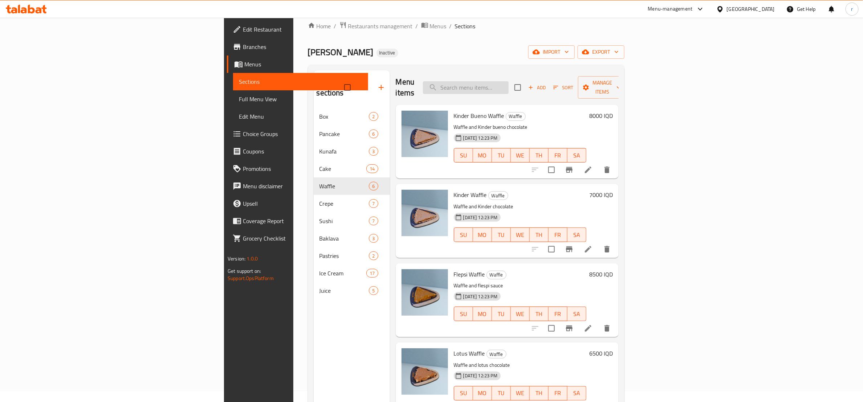
click at [509, 81] on input "search" at bounding box center [466, 87] width 86 height 13
paste input "Baklava"
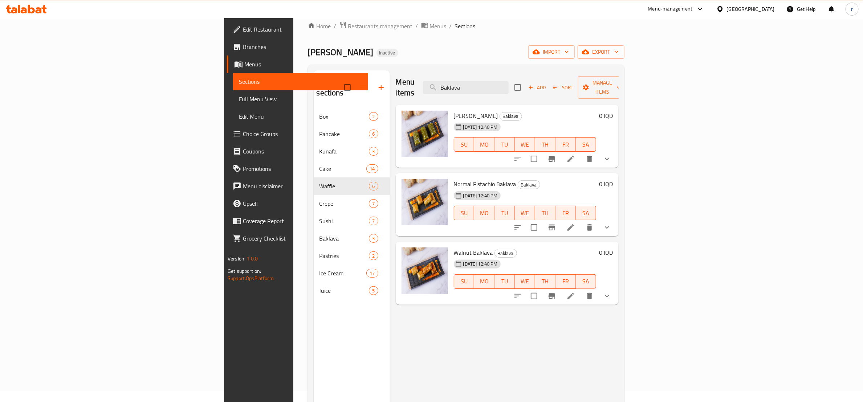
type input "Baklava"
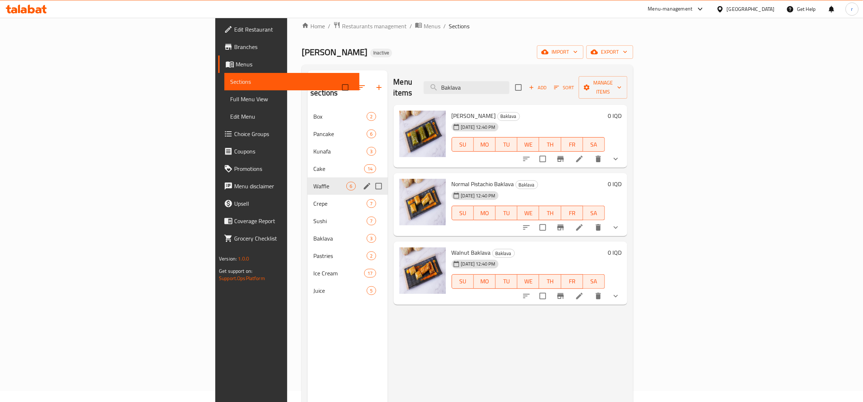
click at [308, 178] on div "Waffle 6" at bounding box center [348, 186] width 80 height 17
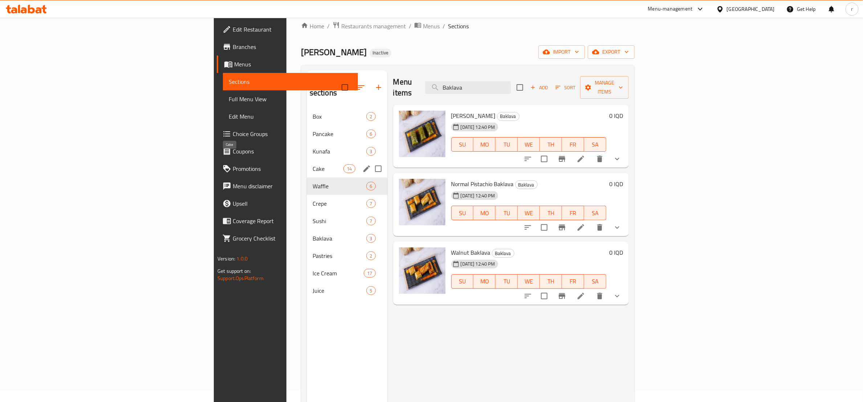
click at [313, 164] on span "Cake" at bounding box center [328, 168] width 31 height 9
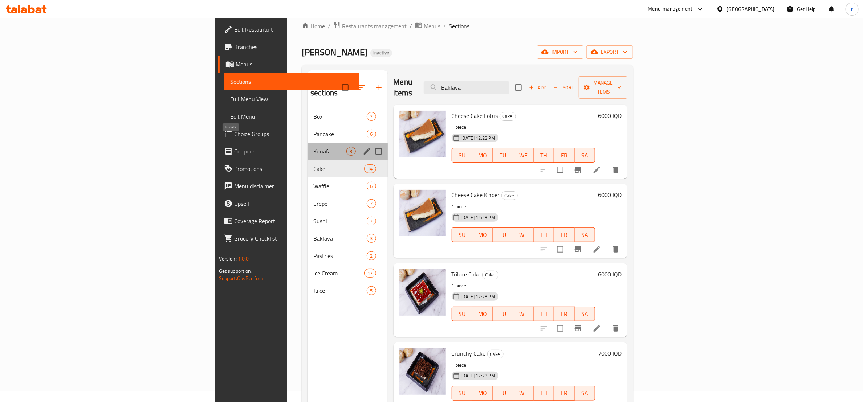
click at [313, 147] on span "Kunafa" at bounding box center [329, 151] width 33 height 9
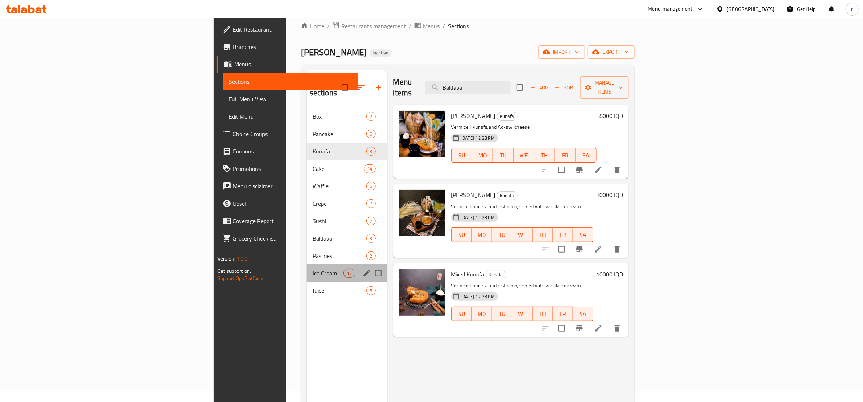
click at [307, 265] on div "Ice Cream 17" at bounding box center [347, 273] width 81 height 17
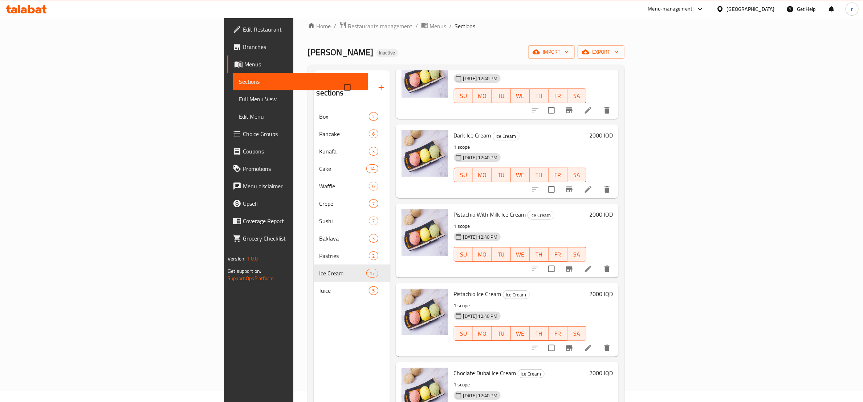
scroll to position [908, 0]
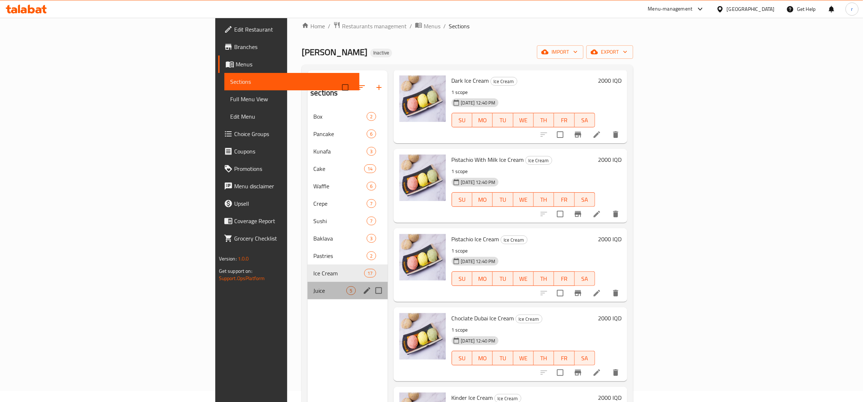
click at [308, 282] on div "Juice 5" at bounding box center [348, 290] width 80 height 17
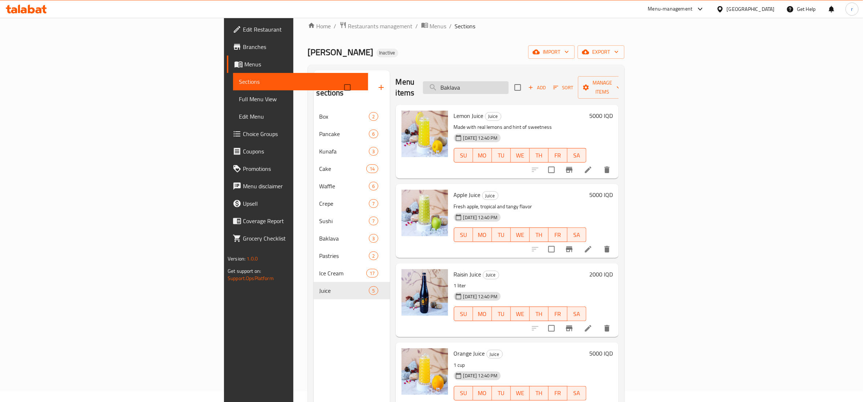
click at [509, 84] on input "Baklava" at bounding box center [466, 87] width 86 height 13
click at [509, 85] on input "Baklava" at bounding box center [466, 87] width 86 height 13
paste input "Antab"
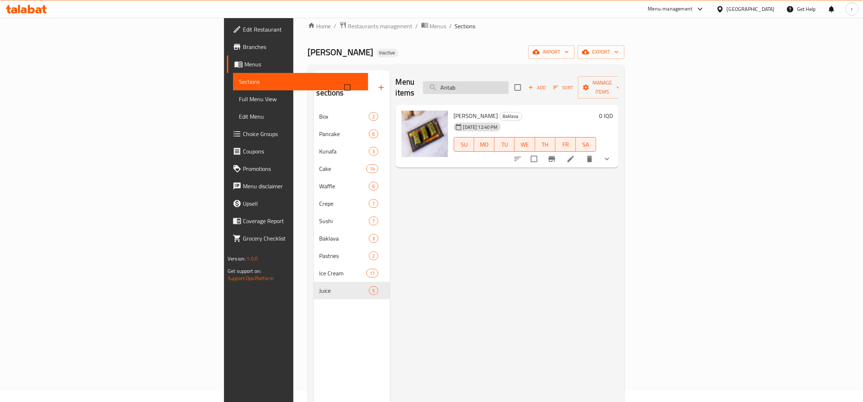
click at [509, 81] on input "Antab" at bounding box center [466, 87] width 86 height 13
paste input "Italian Pastries"
click at [509, 83] on input "Italian Pastries" at bounding box center [466, 87] width 86 height 13
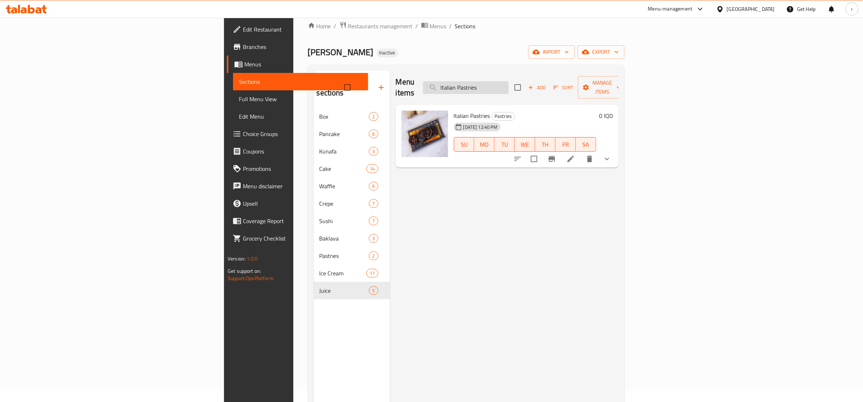
click at [509, 83] on input "Italian Pastries" at bounding box center [466, 87] width 86 height 13
paste input "Makintosh Cake"
click at [509, 83] on input "Makintosh Cake" at bounding box center [466, 87] width 86 height 13
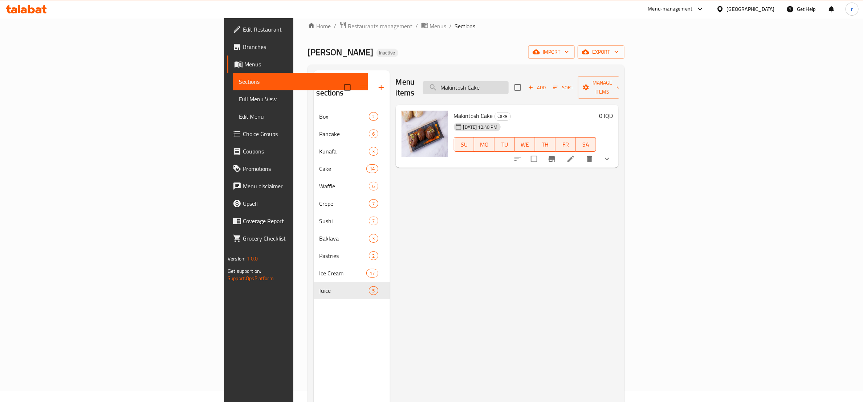
click at [509, 83] on input "Makintosh Cake" at bounding box center [466, 87] width 86 height 13
paste input "Family Box Nutella Flavor"
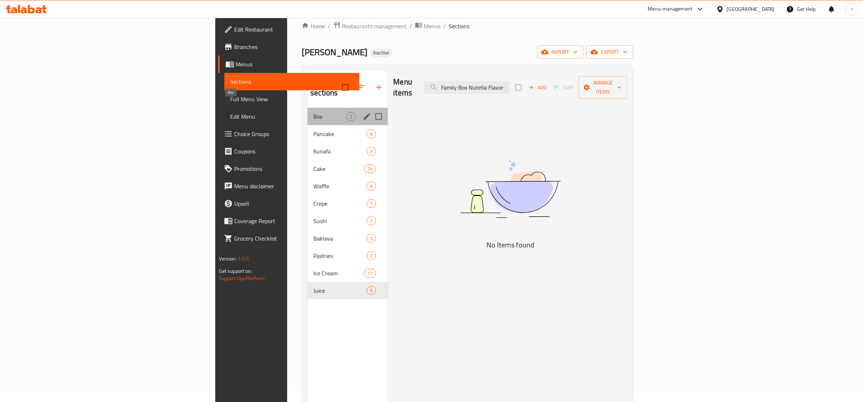
click at [313, 112] on span "Box" at bounding box center [329, 116] width 33 height 9
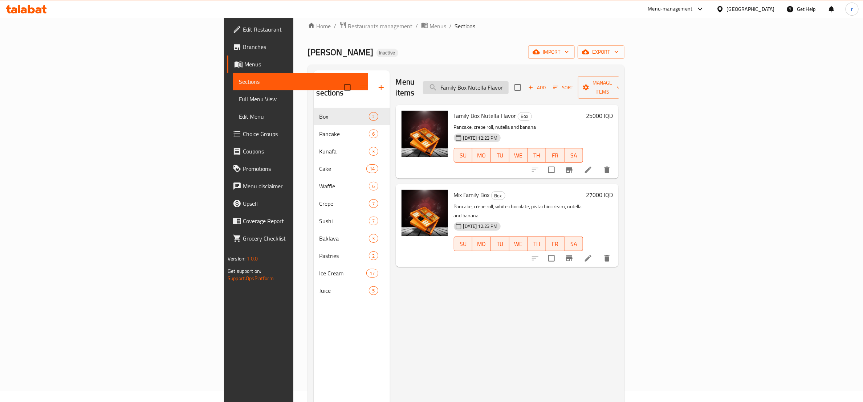
click at [509, 82] on input "Family Box Nutella Flavor" at bounding box center [466, 87] width 86 height 13
click at [509, 83] on input "Family Box Nutella Flavor" at bounding box center [466, 87] width 86 height 13
click at [509, 81] on input "Family Box Nutella Flavor" at bounding box center [466, 87] width 86 height 13
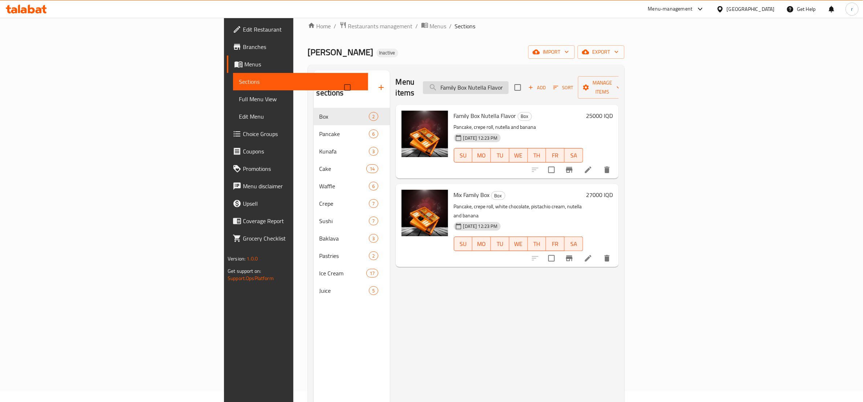
click at [509, 81] on input "Family Box Nutella Flavor" at bounding box center [466, 87] width 86 height 13
paste input "Mix Family Box"
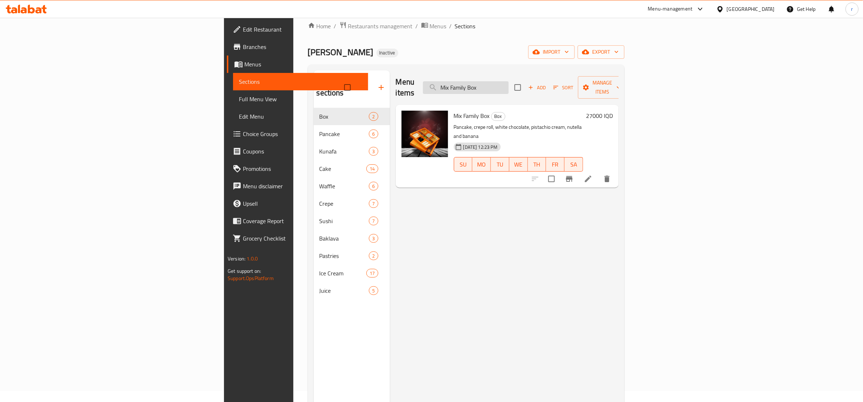
click at [509, 87] on input "Mix Family Box" at bounding box center [466, 87] width 86 height 13
paste input "Nutella Pancake"
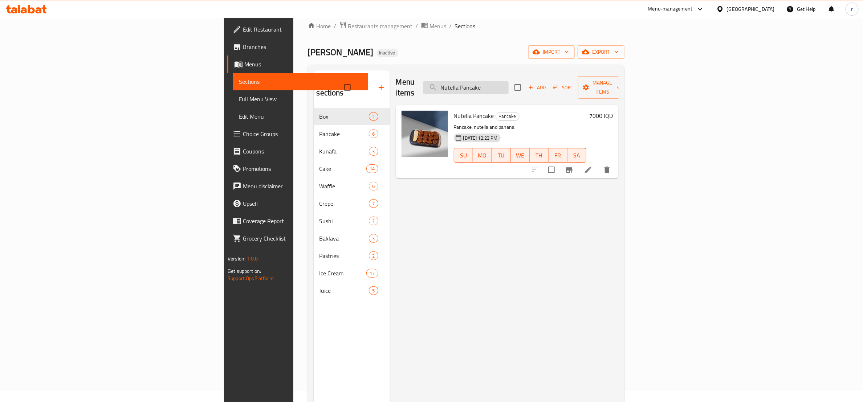
click at [509, 85] on input "Nutella Pancake" at bounding box center [466, 87] width 86 height 13
paste input "Lotus"
click at [509, 83] on input "Lotus Pancake" at bounding box center [466, 87] width 86 height 13
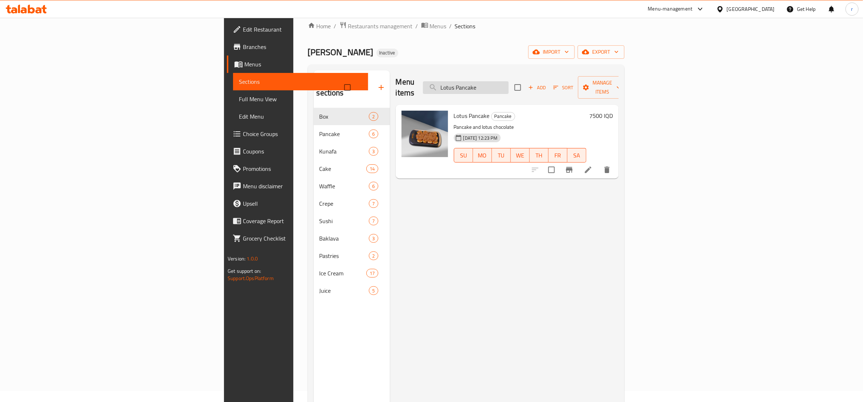
click at [509, 83] on input "Lotus Pancake" at bounding box center [466, 87] width 86 height 13
paste input "Kinder Chocolate"
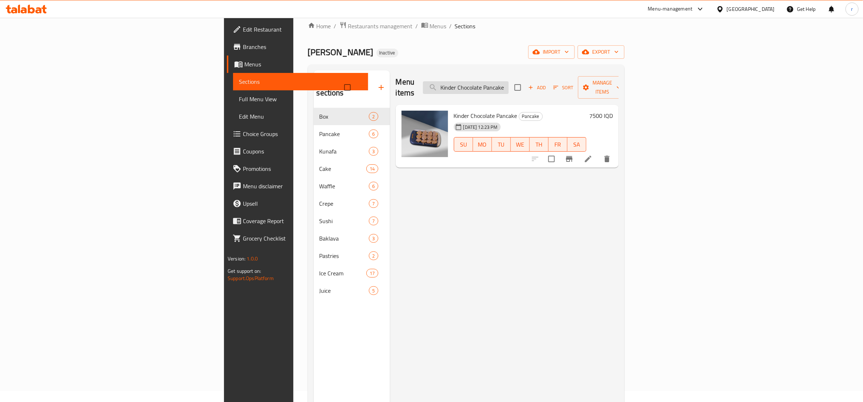
click at [509, 85] on input "Kinder Chocolate Pancake" at bounding box center [466, 87] width 86 height 13
click at [509, 83] on input "Kinder Chocolate Pancake" at bounding box center [466, 87] width 86 height 13
paste input "Bueno"
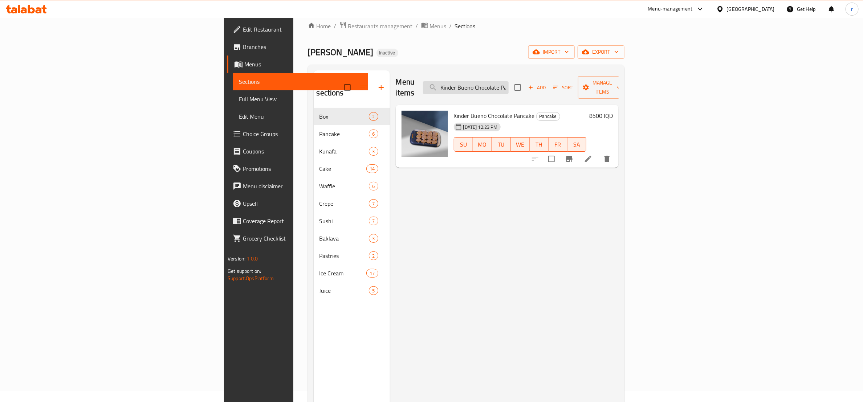
click at [509, 89] on input "Kinder Bueno Chocolate Pancake" at bounding box center [466, 87] width 86 height 13
paste input "Pistachio"
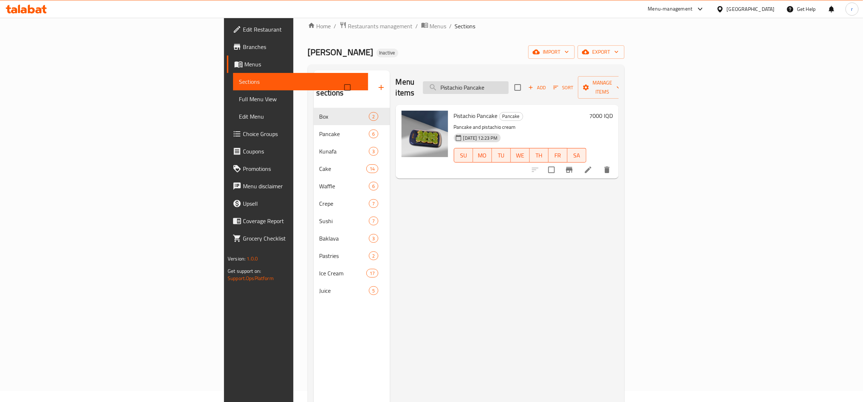
click at [509, 84] on input "Pistachio Pancake" at bounding box center [466, 87] width 86 height 13
paste input "White Cocoa"
click at [509, 86] on input "White Cocoa Pancake" at bounding box center [466, 87] width 86 height 13
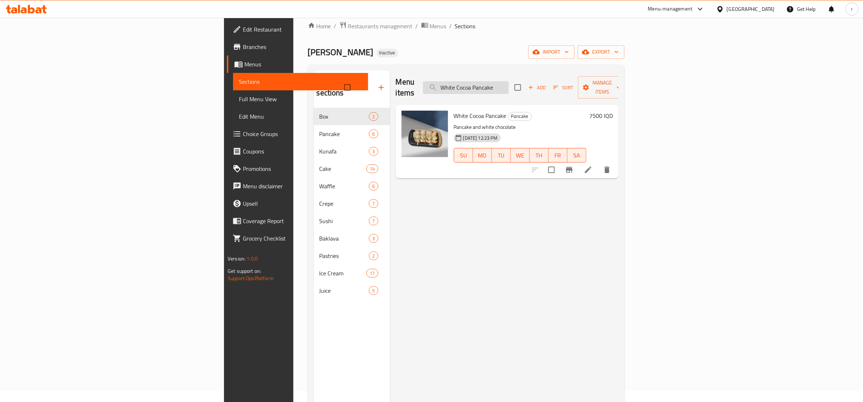
click at [509, 86] on input "White Cocoa Pancake" at bounding box center [466, 87] width 86 height 13
paste input "Cheese Cake Kinder"
click at [509, 86] on input "Cheese Cake Kinder" at bounding box center [466, 87] width 86 height 13
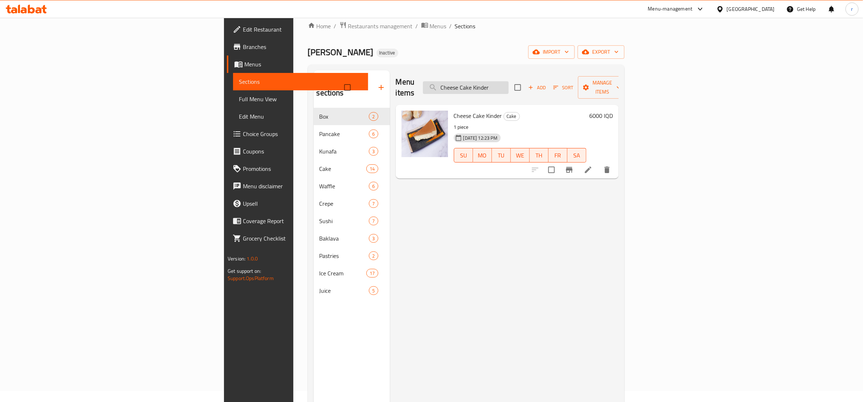
click at [509, 86] on input "Cheese Cake Kinder" at bounding box center [466, 87] width 86 height 13
paste input "Kinder San Sebastian Cake"
type input "Kinder San Sebastian Ca"
click at [509, 86] on input "Kinder San Sebastian Ca" at bounding box center [466, 87] width 86 height 13
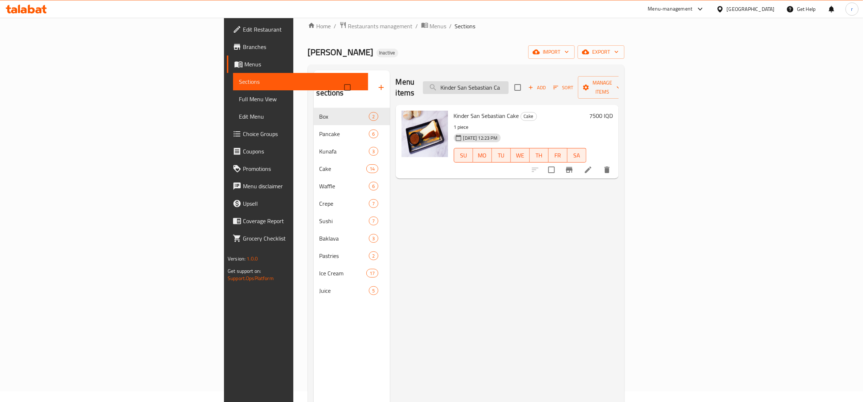
click at [509, 86] on input "Kinder San Sebastian Ca" at bounding box center [466, 87] width 86 height 13
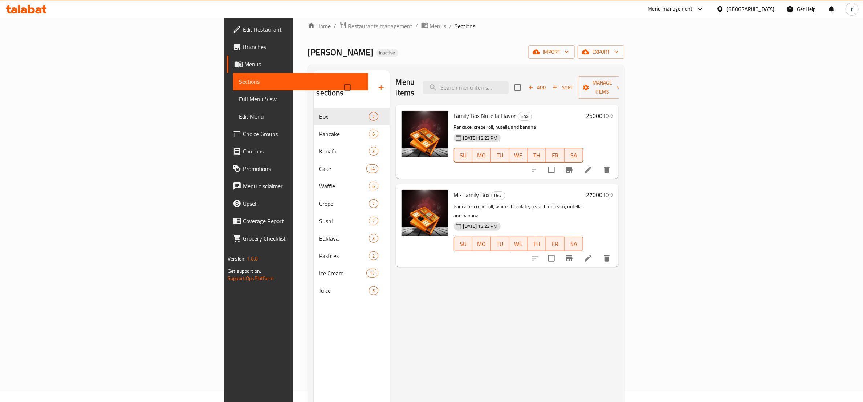
paste input "Dolgi Cake"
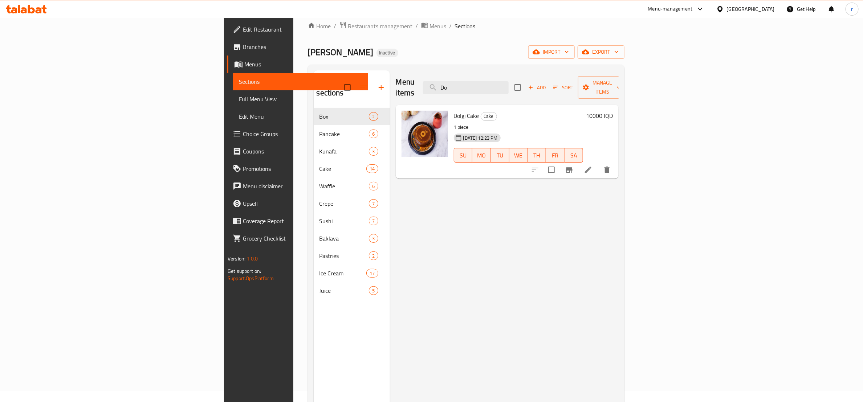
type input "D"
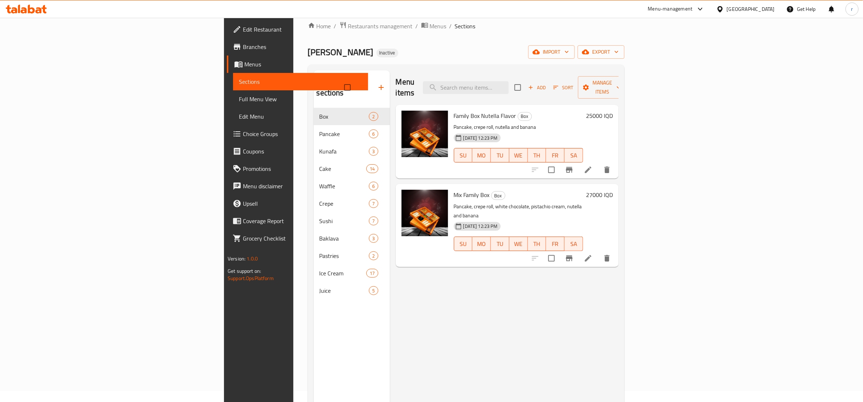
paste input "kunafa"
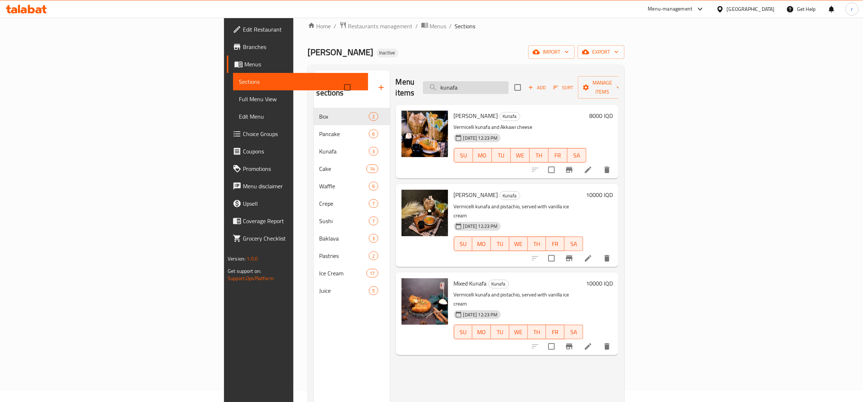
click at [509, 81] on input "kunafa" at bounding box center [466, 87] width 86 height 13
paste input "Sushi"
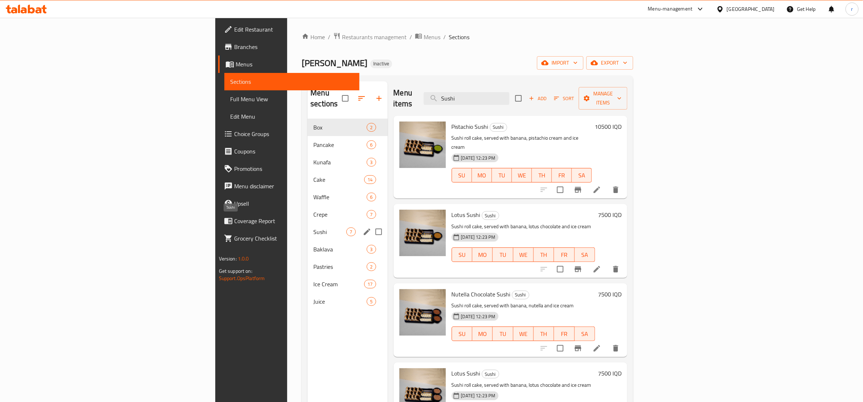
click at [313, 228] on span "Sushi" at bounding box center [329, 232] width 33 height 9
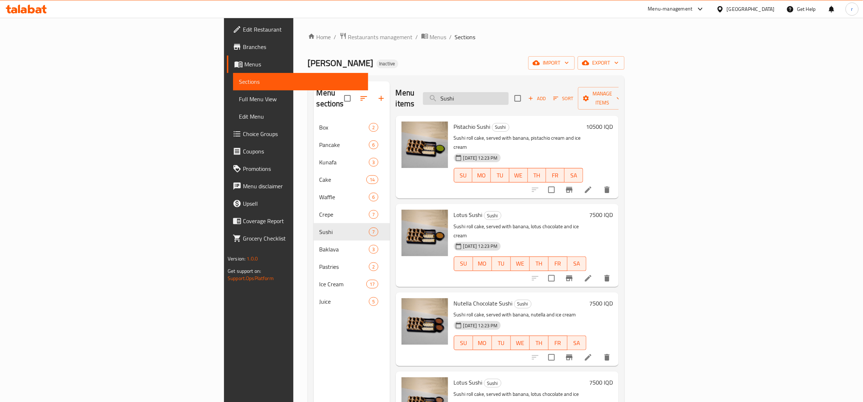
click at [509, 93] on input "Sushi" at bounding box center [466, 98] width 86 height 13
paste input "kunafa"
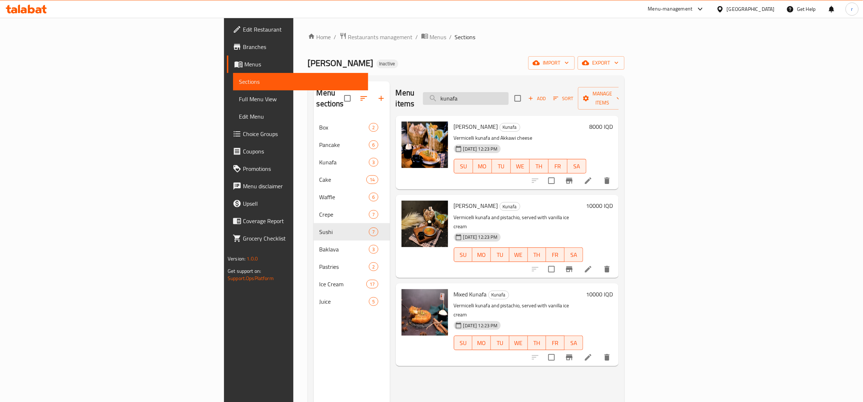
click at [509, 92] on input "kunafa" at bounding box center [466, 98] width 86 height 13
paste input "Sushi"
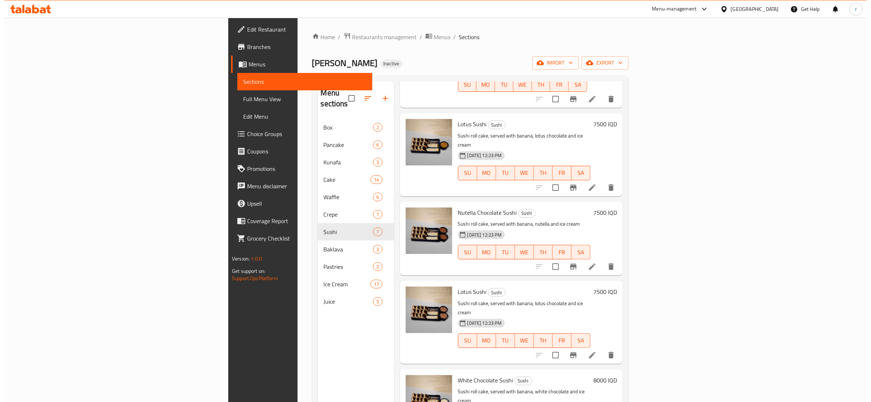
scroll to position [170, 0]
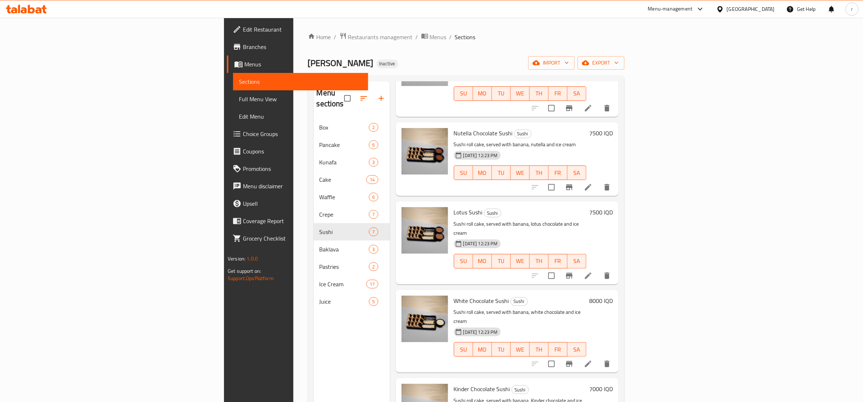
type input "Sushi"
click at [239, 101] on span "Full Menu View" at bounding box center [300, 99] width 123 height 9
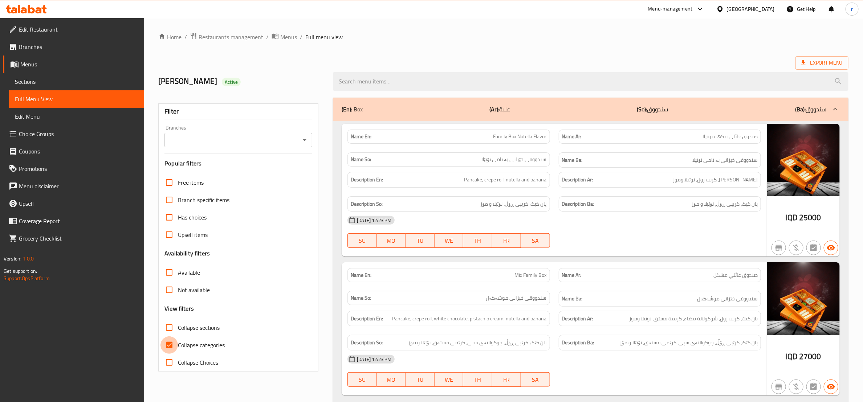
click at [167, 343] on input "Collapse categories" at bounding box center [168, 345] width 17 height 17
checkbox input "false"
click at [304, 140] on icon "Open" at bounding box center [305, 140] width 4 height 2
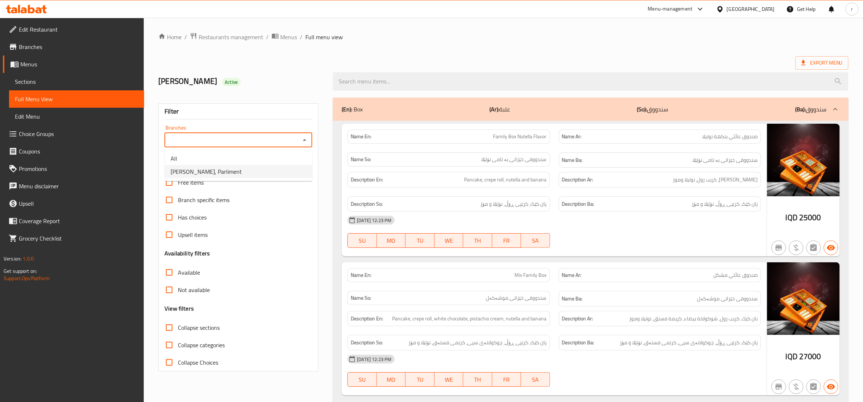
click at [274, 169] on li "Mshmsh Waziran, Parliment" at bounding box center [238, 171] width 147 height 13
type input "Mshmsh Waziran, Parliment"
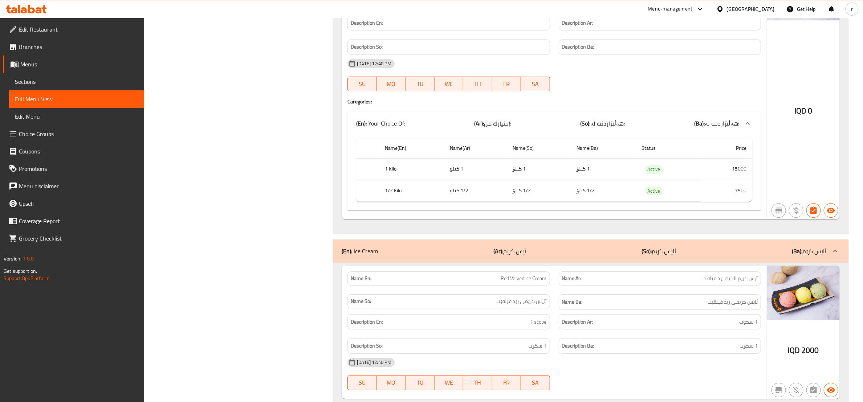
scroll to position [8070, 0]
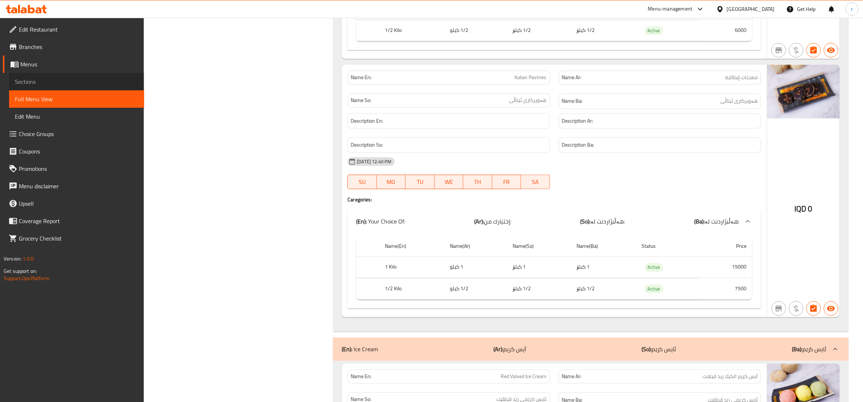
click at [67, 89] on link "Sections" at bounding box center [76, 81] width 135 height 17
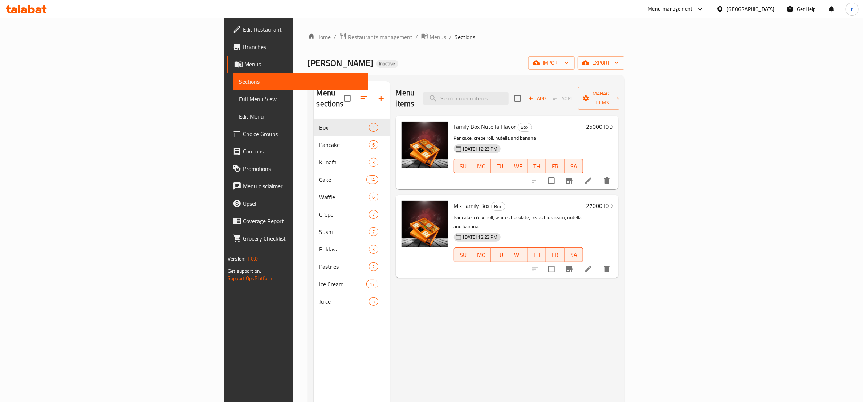
click at [233, 89] on link "Sections" at bounding box center [300, 81] width 135 height 17
click at [239, 96] on span "Full Menu View" at bounding box center [300, 99] width 123 height 9
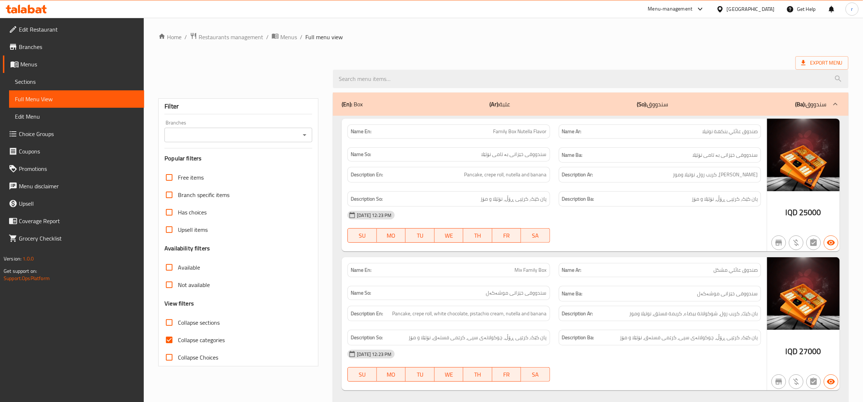
click at [169, 342] on input "Collapse categories" at bounding box center [168, 339] width 17 height 17
checkbox input "false"
click at [169, 323] on input "Collapse sections" at bounding box center [168, 322] width 17 height 17
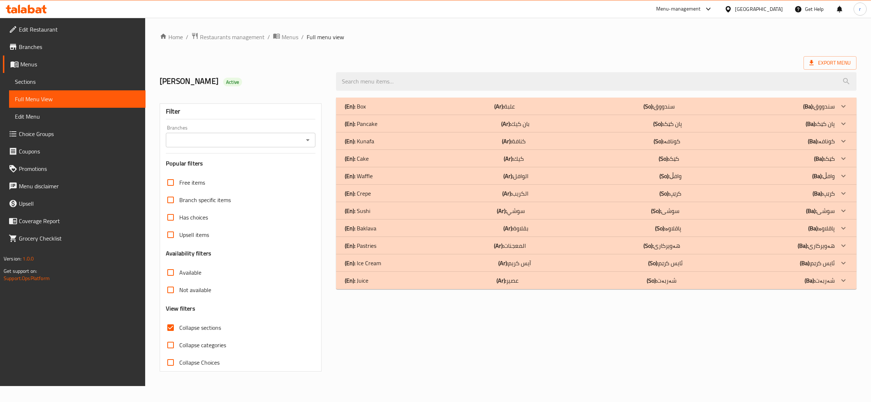
click at [465, 229] on div "(En): Baklava (Ar): بقلاوة (So): پاقلاوە (Ba): پاقلاوە" at bounding box center [590, 228] width 490 height 9
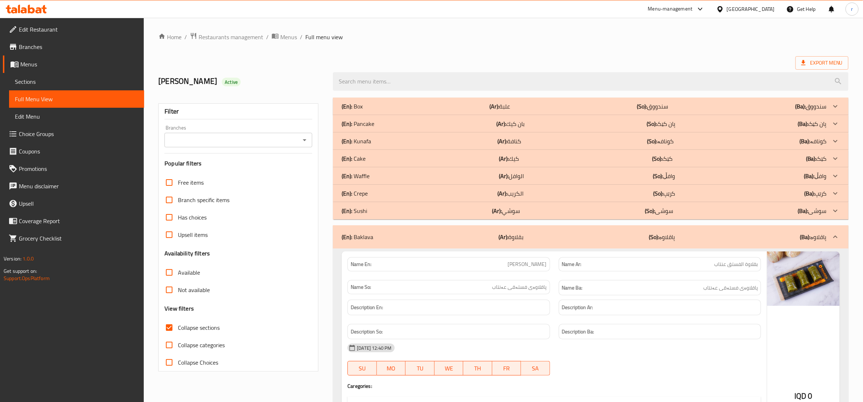
click at [460, 213] on div "(En): Sushi (Ar): سوشي (So): سوشی (Ba): سوشی" at bounding box center [584, 211] width 485 height 9
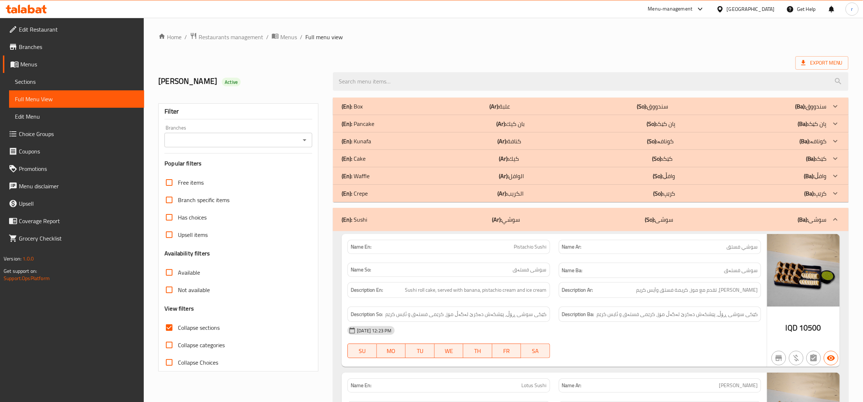
click at [567, 196] on div "(En): Crepe (Ar): الكريب (So): کرێپ (Ba): کرێپ" at bounding box center [584, 193] width 485 height 9
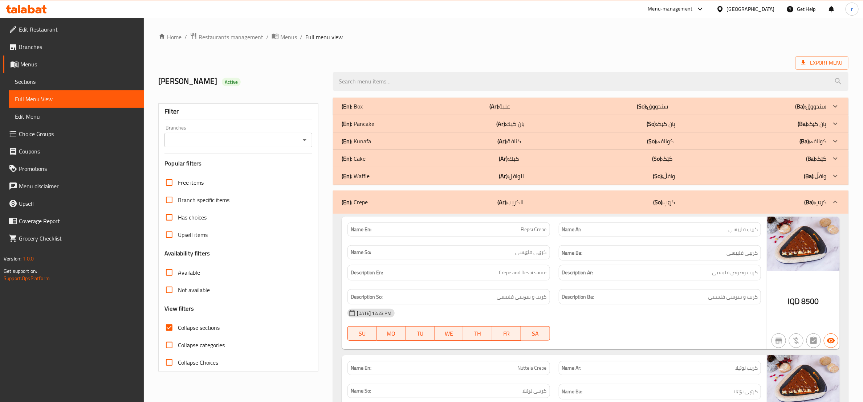
click at [565, 196] on div "(En): Crepe (Ar): الكريب (So): کرێپ (Ba): کرێپ" at bounding box center [591, 202] width 516 height 23
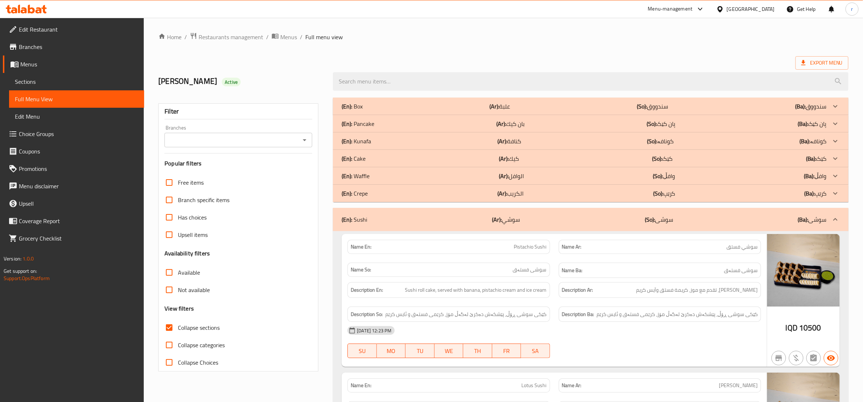
click at [570, 177] on div "(En): Waffle (Ar): الوافل (So): وافڵ (Ba): وافڵ" at bounding box center [584, 176] width 485 height 9
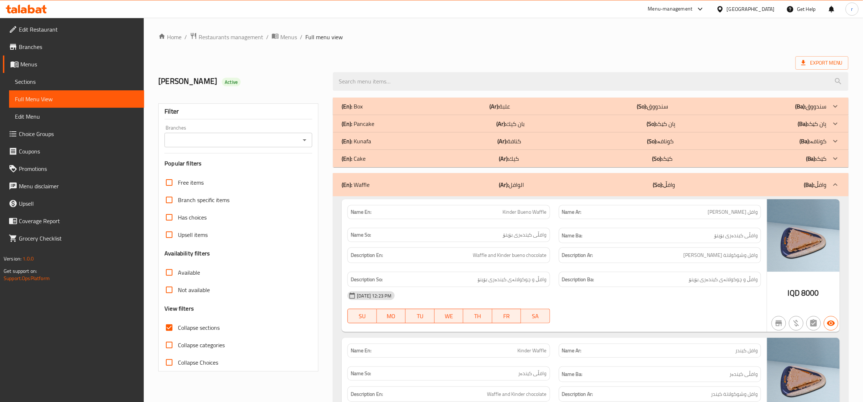
click at [570, 177] on div "(En): Waffle (Ar): الوافل (So): وافڵ (Ba): وافڵ" at bounding box center [591, 184] width 516 height 23
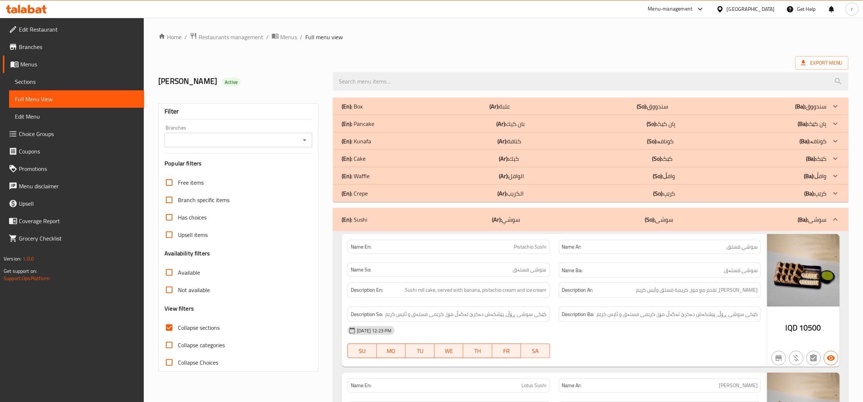
click at [565, 137] on div "(En): Kunafa (Ar): كنافة (So): کونافە (Ba): کونافە" at bounding box center [584, 141] width 485 height 9
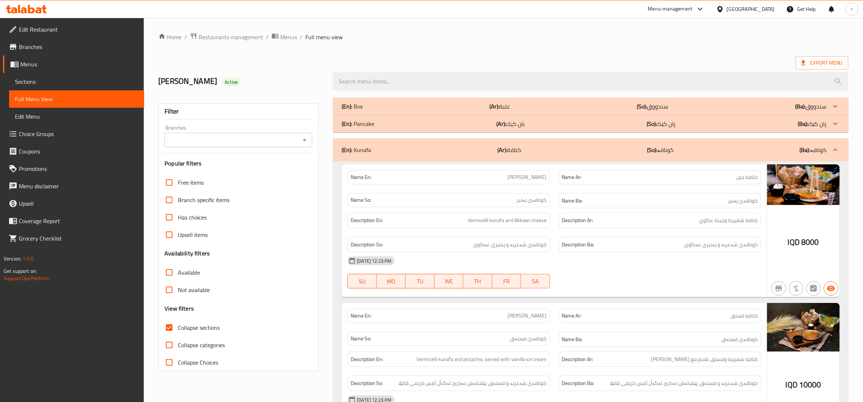
click at [535, 129] on div "(En): Pancake (Ar): بان كيك (So): پان کێک (Ba): پان کێک" at bounding box center [591, 123] width 516 height 17
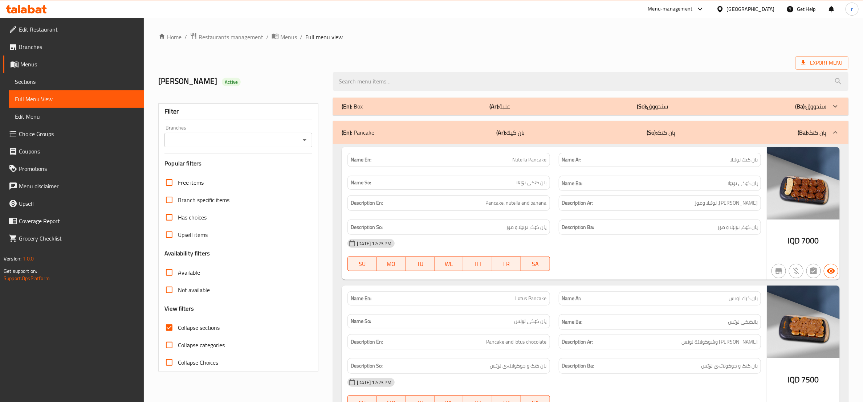
click at [545, 106] on div "(En): Box (Ar): علبة (So): سندووق (Ba): سندووق" at bounding box center [584, 106] width 485 height 9
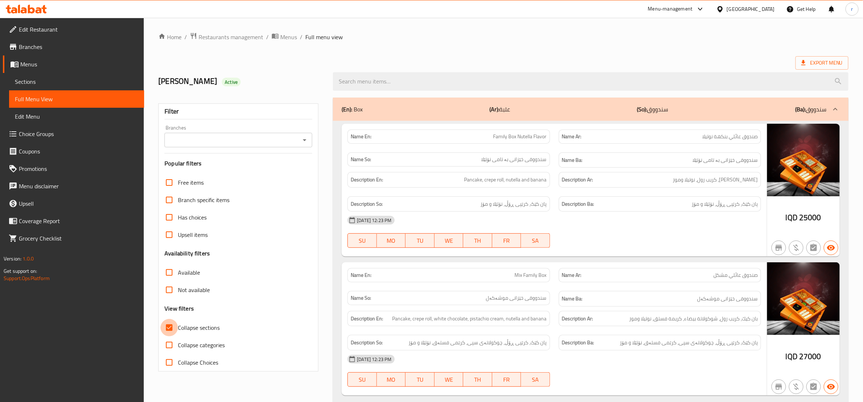
click at [169, 326] on input "Collapse sections" at bounding box center [168, 327] width 17 height 17
checkbox input "false"
click at [48, 10] on div at bounding box center [26, 9] width 53 height 15
click at [35, 11] on icon at bounding box center [26, 9] width 41 height 9
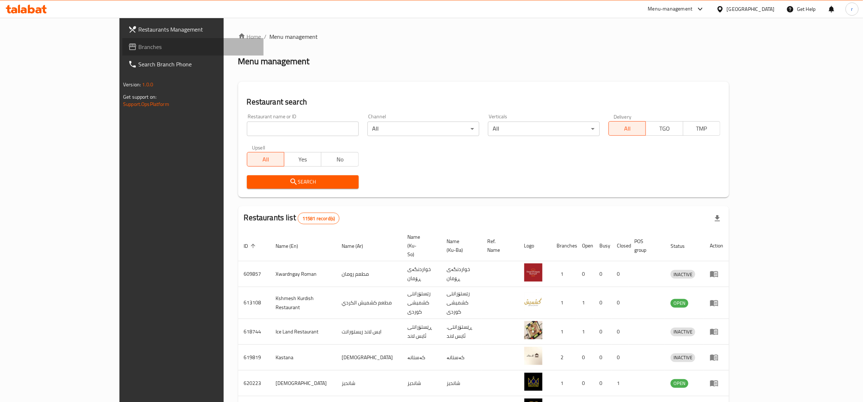
click at [122, 54] on link "Branches" at bounding box center [192, 46] width 141 height 17
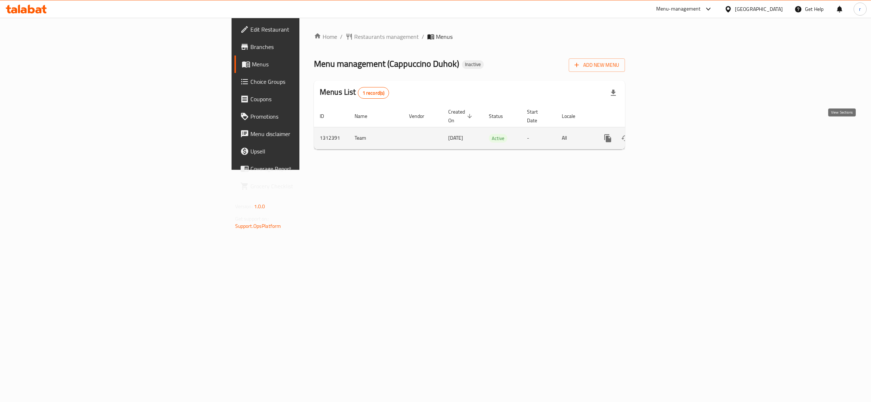
click at [665, 134] on icon "enhanced table" at bounding box center [660, 138] width 9 height 9
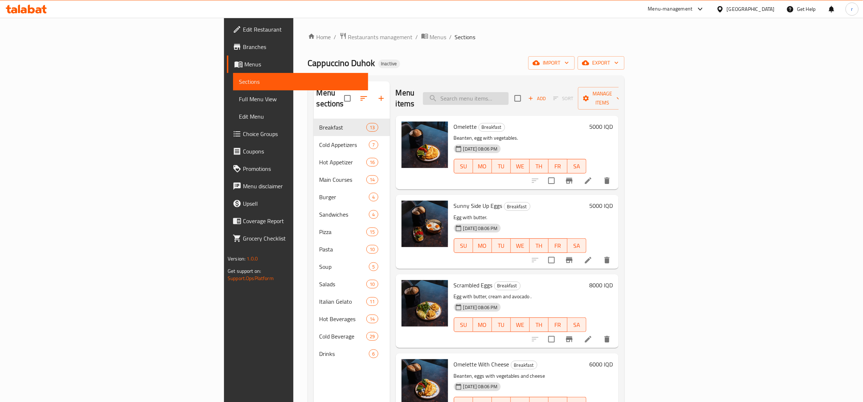
click at [509, 92] on input "search" at bounding box center [466, 98] width 86 height 13
paste input "Manaqesh"
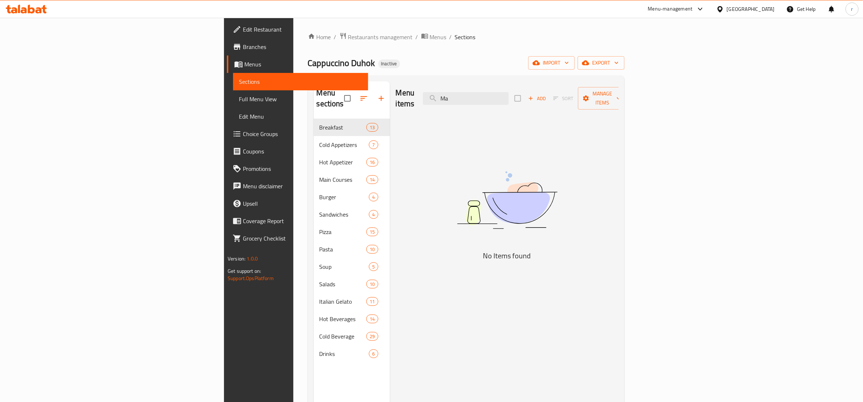
type input "M"
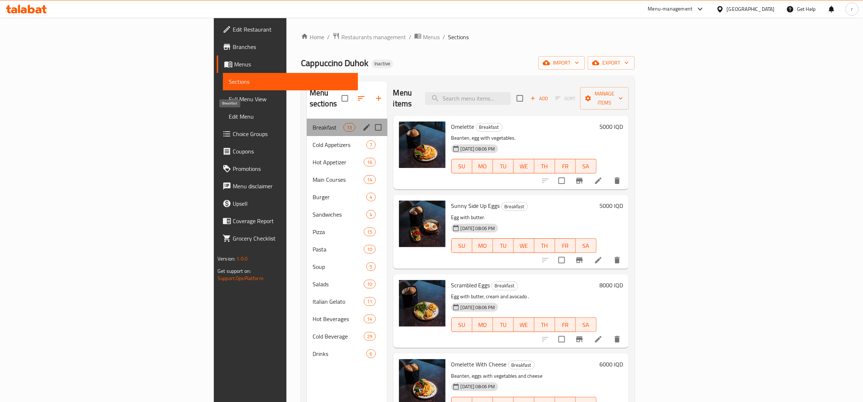
click at [313, 123] on span "Breakfast" at bounding box center [328, 127] width 31 height 9
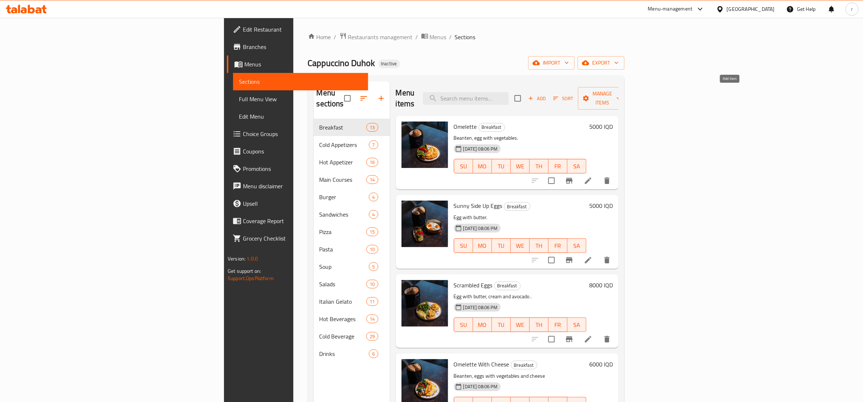
click at [547, 94] on span "Add" at bounding box center [537, 98] width 20 height 8
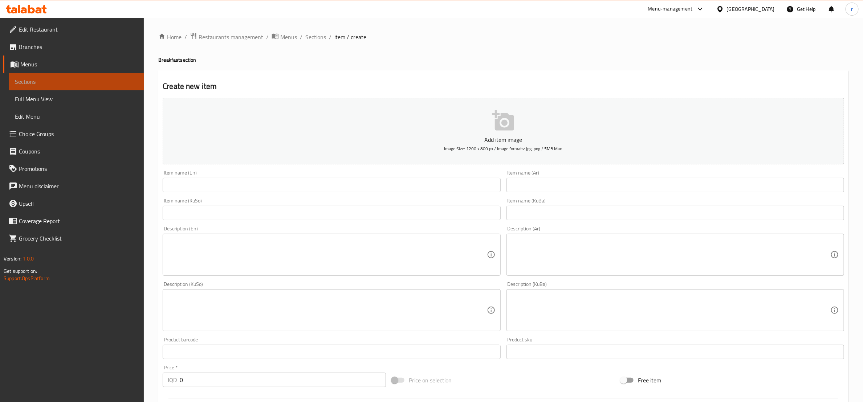
click at [67, 81] on span "Sections" at bounding box center [76, 81] width 123 height 9
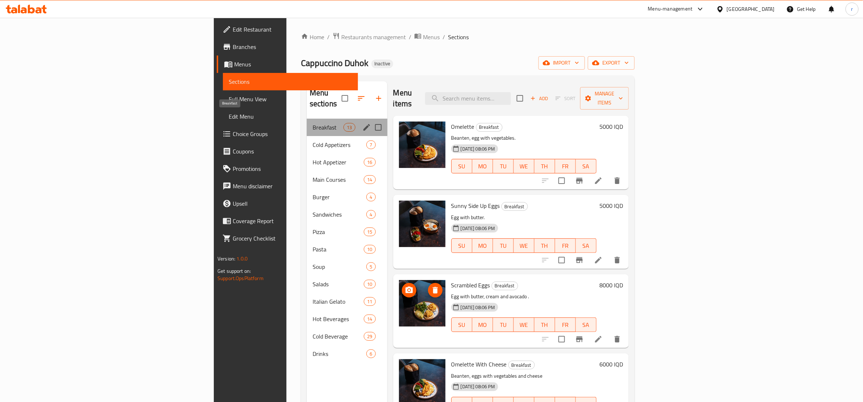
click at [313, 123] on span "Breakfast" at bounding box center [328, 127] width 31 height 9
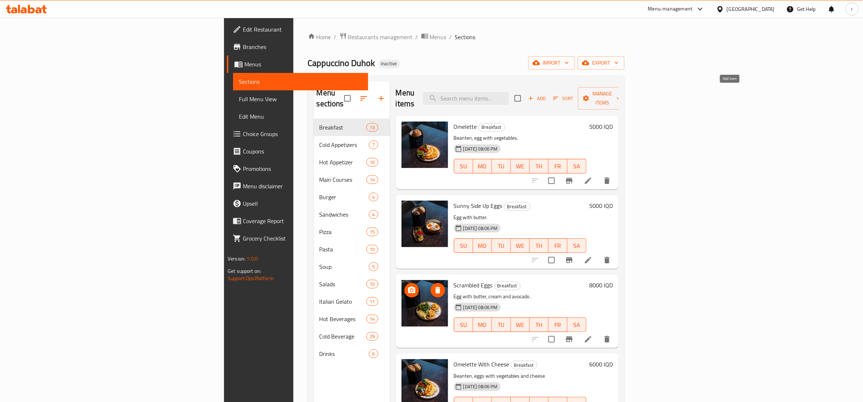
click at [547, 94] on span "Add" at bounding box center [537, 98] width 20 height 8
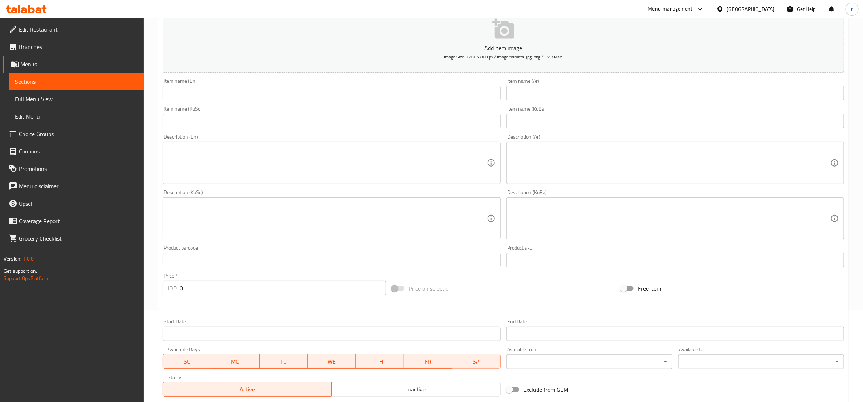
scroll to position [193, 0]
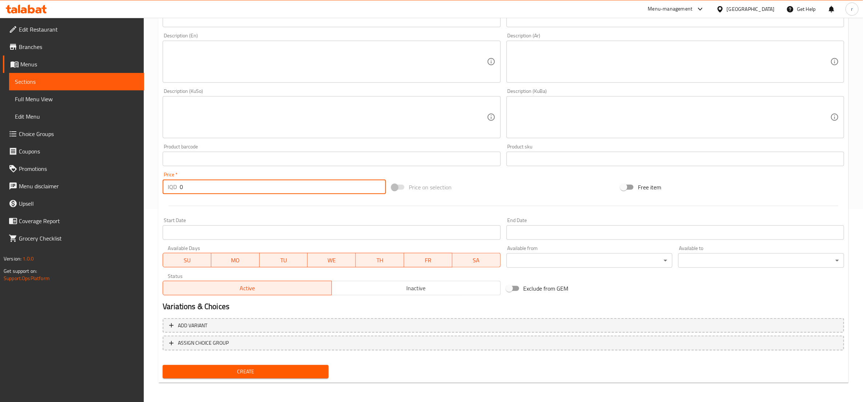
click at [259, 193] on input "0" at bounding box center [283, 187] width 206 height 15
paste input "5000"
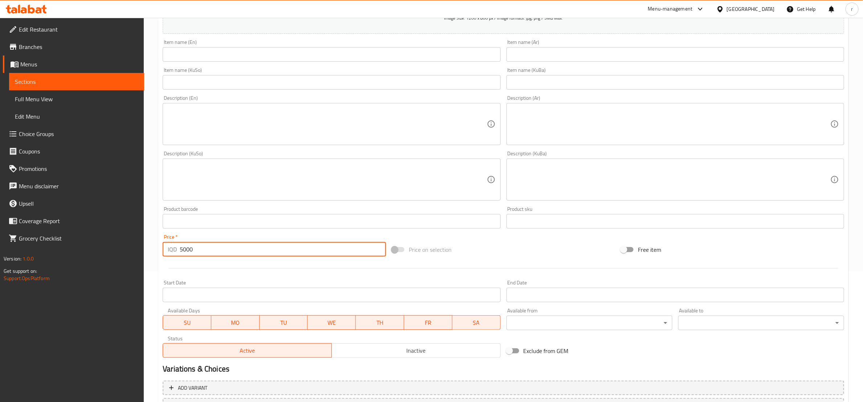
scroll to position [12, 0]
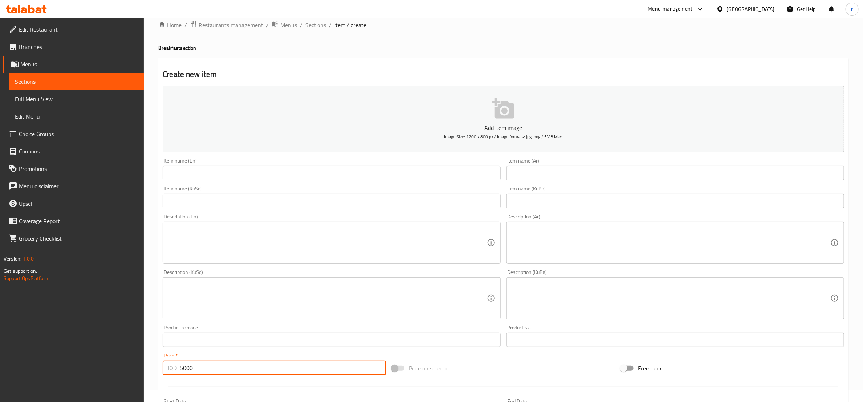
type input "5000"
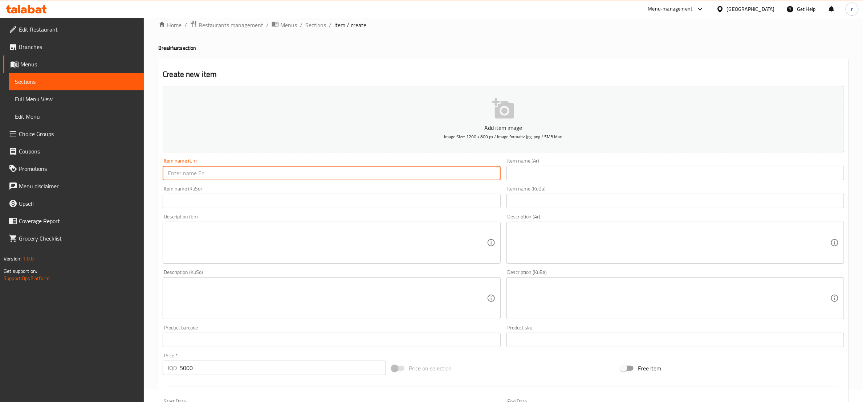
click at [207, 178] on input "text" at bounding box center [332, 173] width 338 height 15
paste input "Manaqesh"
type input "Manaqesh"
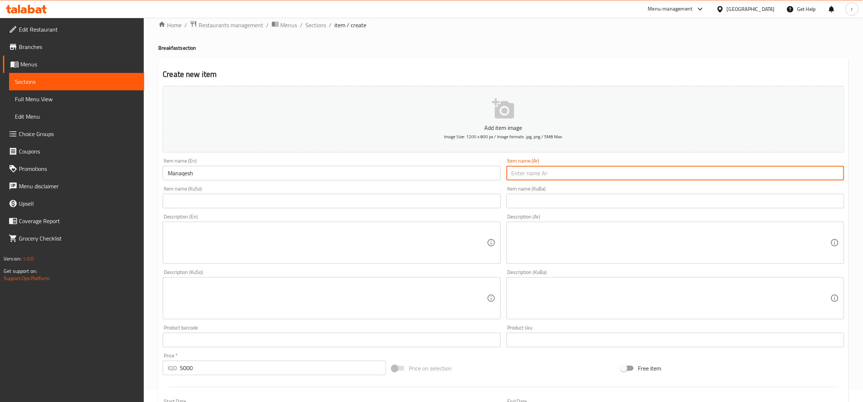
click at [519, 171] on input "text" at bounding box center [675, 173] width 338 height 15
paste input "مناقيش"
type input "مناقيش"
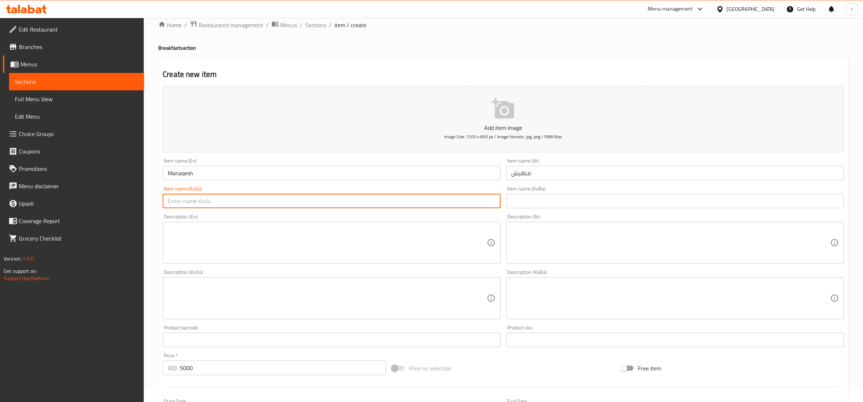
click at [417, 203] on input "text" at bounding box center [332, 201] width 338 height 15
paste input "مەناقێش"
type input "مەناقێش"
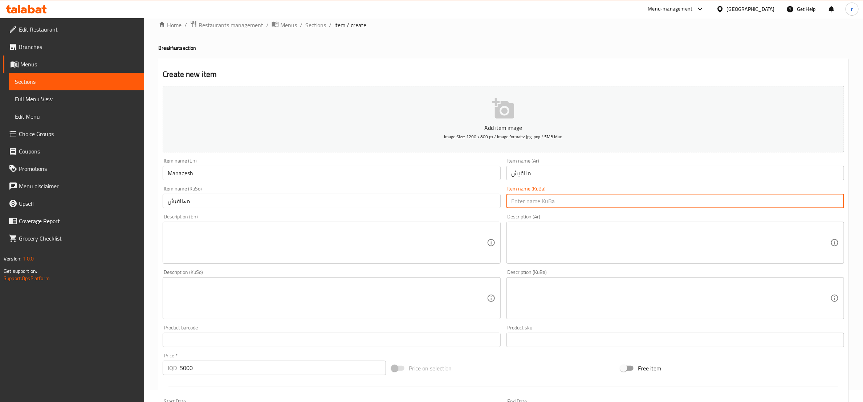
click at [576, 199] on input "text" at bounding box center [675, 201] width 338 height 15
paste input "مەناقێش"
type input "مەناقێش"
click at [404, 244] on textarea at bounding box center [327, 243] width 319 height 34
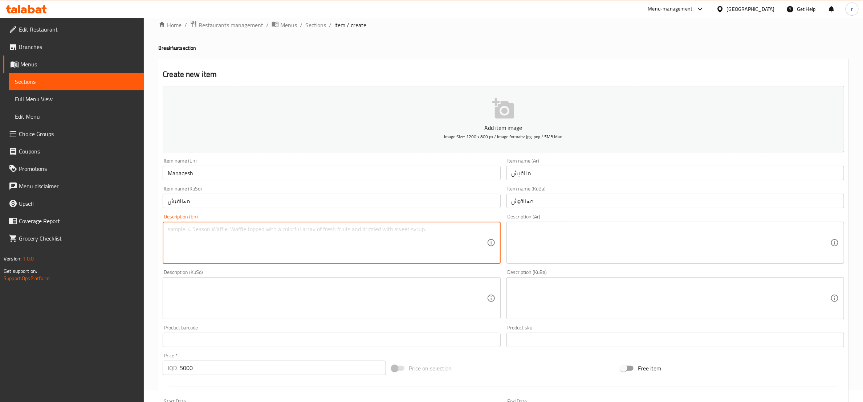
paste textarea "Minced meat, manaqesh dough , vegetables and samoon"
type textarea "Minced meat, manaqesh dough , vegetables and samoon"
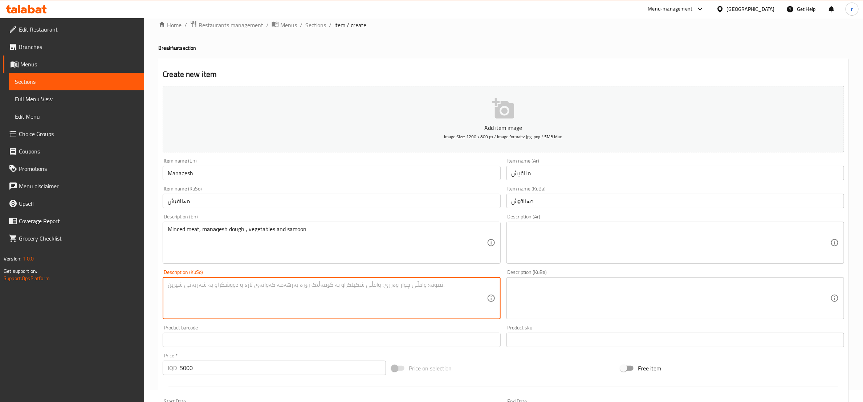
click at [195, 302] on textarea at bounding box center [327, 298] width 319 height 34
paste textarea "گۆشتی وردکراو، هەویری مەناقێش، سەوزە و سەموون"
type textarea "گۆشتی وردکراو، هەویری مەناقێش، سەوزە و سەموون"
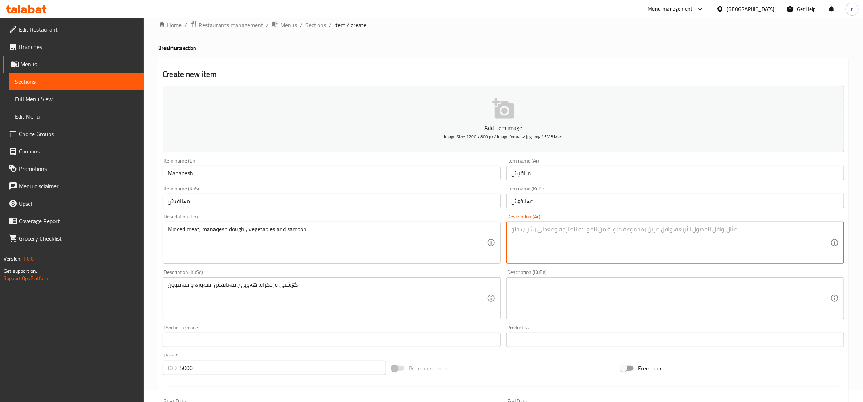
click at [553, 233] on textarea at bounding box center [671, 243] width 319 height 34
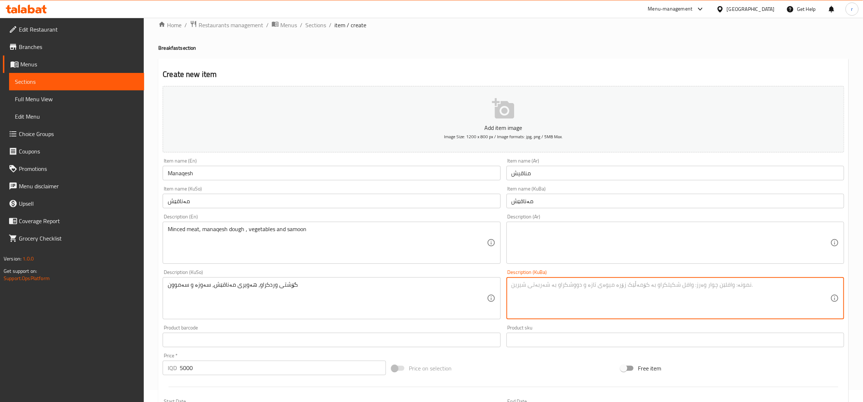
click at [526, 286] on textarea at bounding box center [671, 298] width 319 height 34
paste textarea "گۆشتی وردکراو، هەویری مەناقێش، سەوزە و سەموون"
type textarea "گۆشتی وردکراو، هەویری مەناقێش، سەوزە و سەموون"
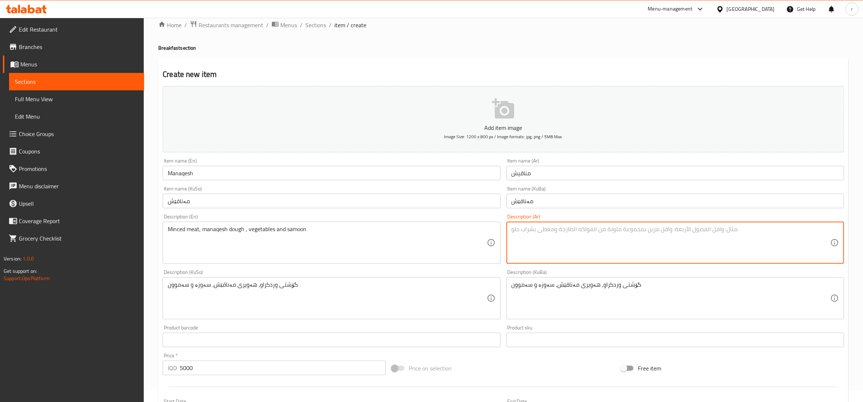
click at [549, 236] on textarea at bounding box center [671, 243] width 319 height 34
paste textarea "لحم مفروم، عجينة مناقيش، خضار وصمون"
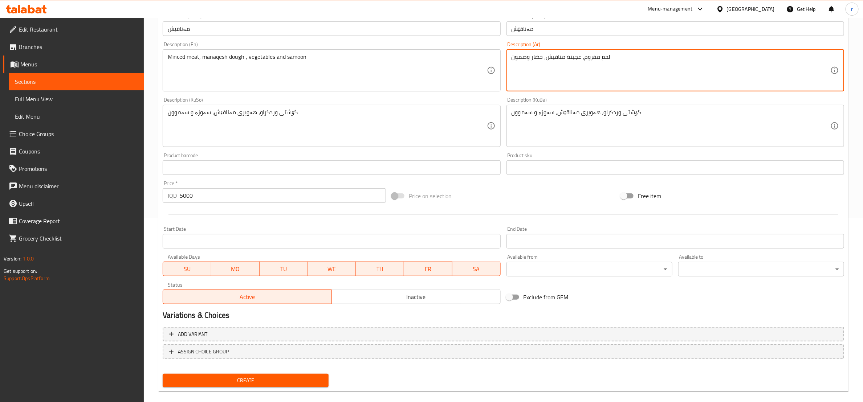
scroll to position [193, 0]
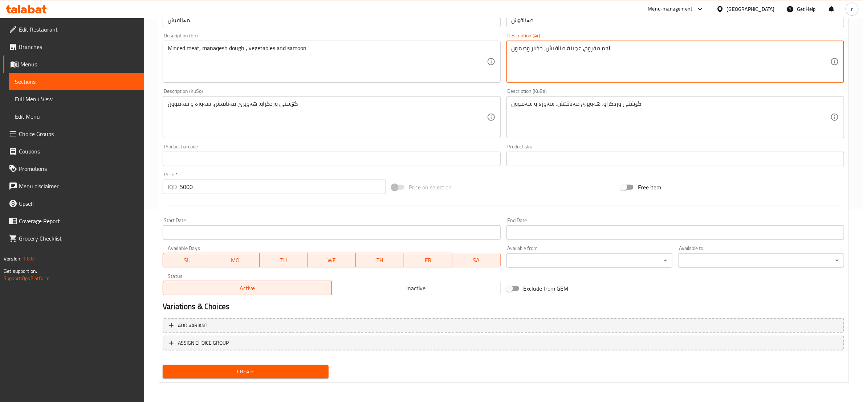
type textarea "لحم مفروم، عجينة مناقيش، خضار وصمون"
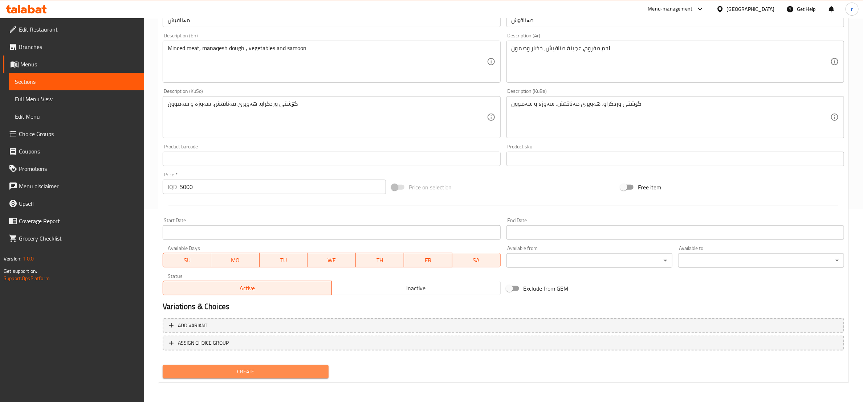
click at [297, 376] on button "Create" at bounding box center [246, 371] width 166 height 13
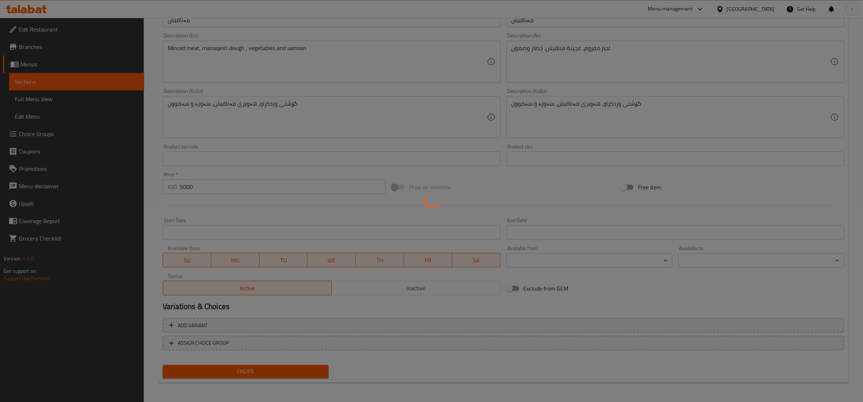
type input "0"
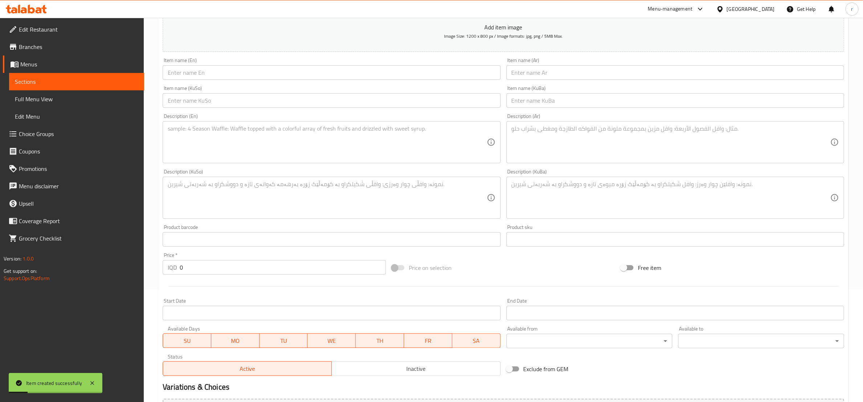
scroll to position [12, 0]
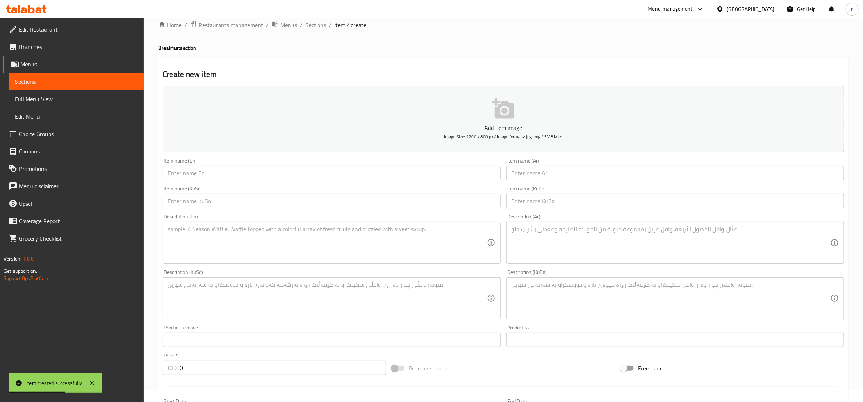
click at [311, 22] on span "Sections" at bounding box center [315, 25] width 21 height 9
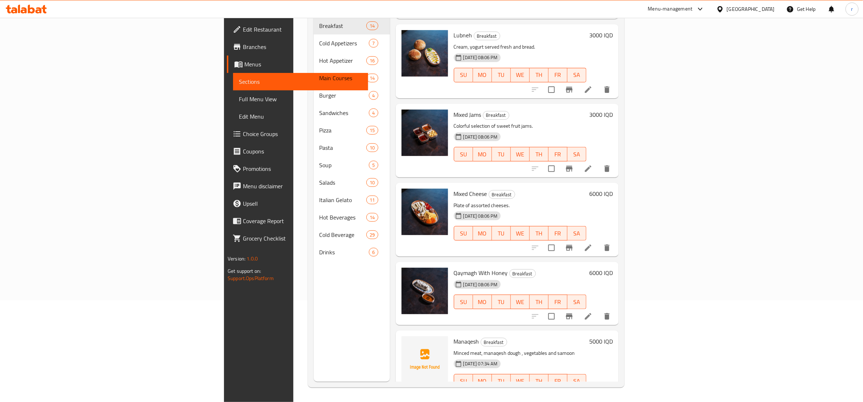
scroll to position [715, 0]
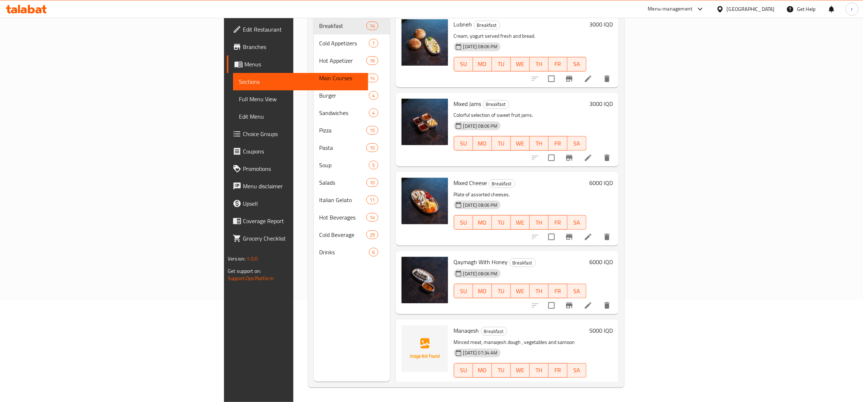
click at [454, 325] on span "Manaqesh" at bounding box center [466, 330] width 25 height 11
copy h6 "Manaqesh"
click at [408, 332] on icon "upload picture" at bounding box center [411, 335] width 7 height 7
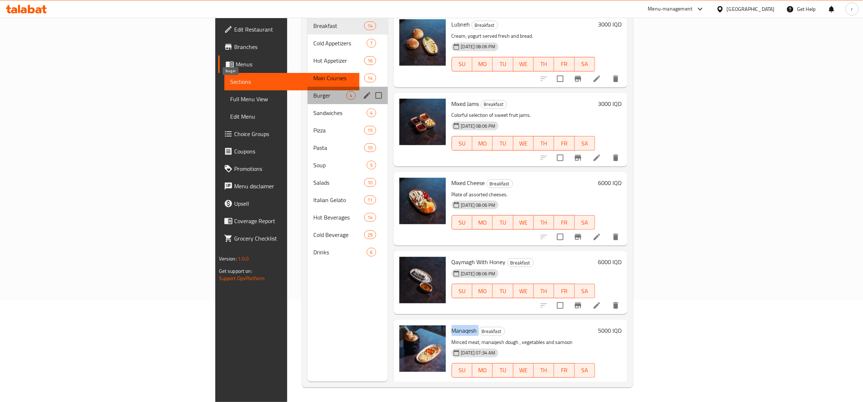
click at [313, 91] on span "Burger" at bounding box center [329, 95] width 33 height 9
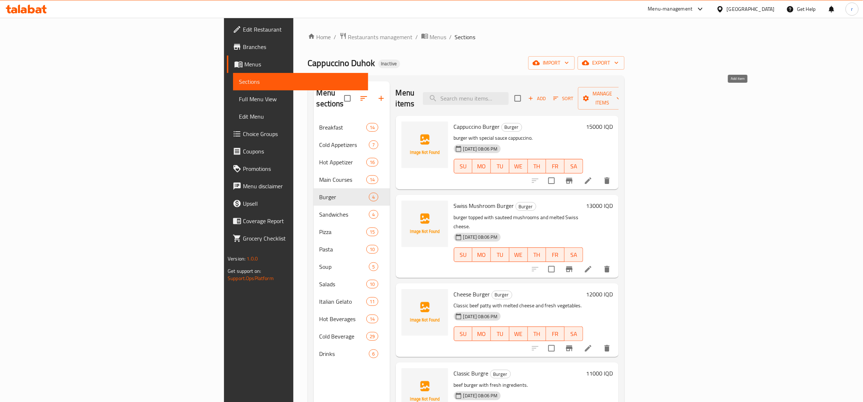
click at [534, 95] on icon "button" at bounding box center [531, 98] width 7 height 7
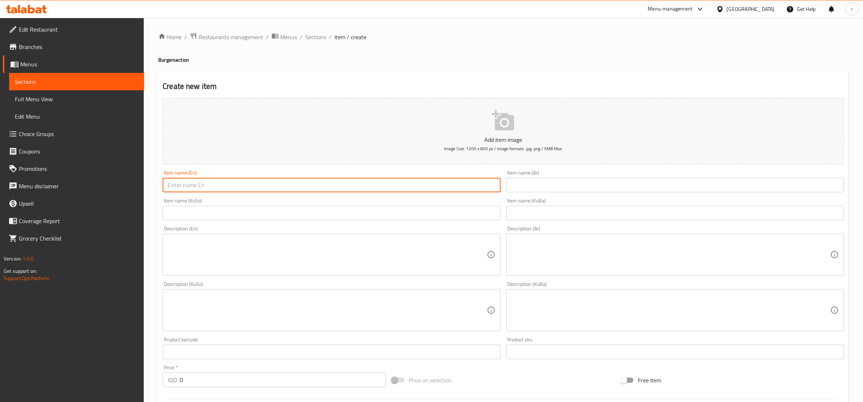
click at [251, 183] on input "text" at bounding box center [332, 185] width 338 height 15
paste input "American Chicken Burger"
type input "American Chicken Burger"
click at [217, 208] on input "text" at bounding box center [332, 213] width 338 height 15
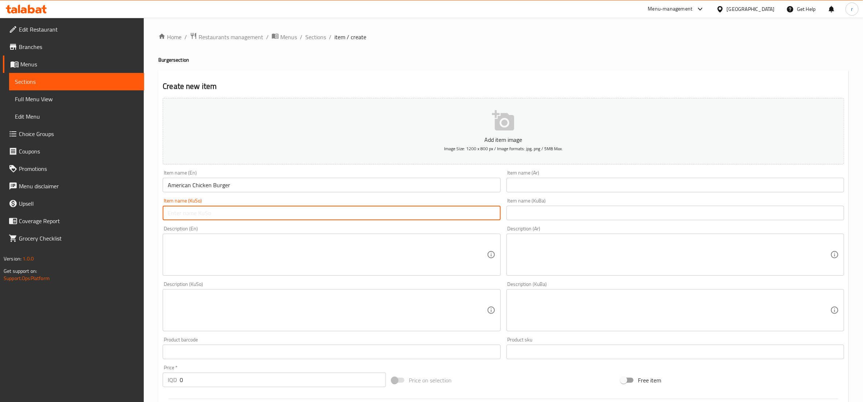
paste input "بەرگری مریشکی ئەمريكانۆ"
type input "بەرگری مریشکی ئەمريكانۆ"
click at [520, 187] on input "text" at bounding box center [675, 185] width 338 height 15
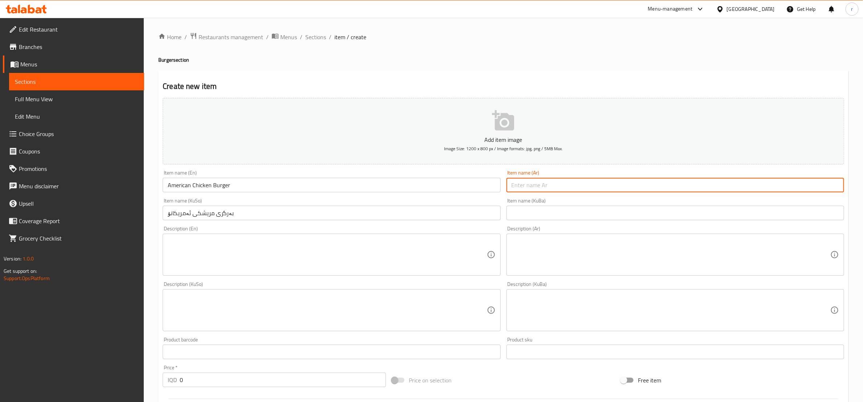
paste input "برجر دجاج أمريكانو"
type input "برجر دجاج أمريكانو"
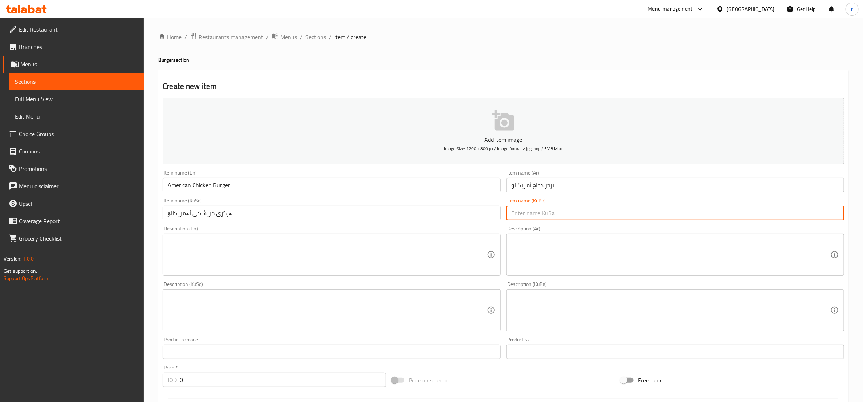
click at [536, 211] on input "text" at bounding box center [675, 213] width 338 height 15
paste input "بەرگری مریشکی ئەمريكانۆ"
type input "بەرگری مریشکی ئەمريكانۆ"
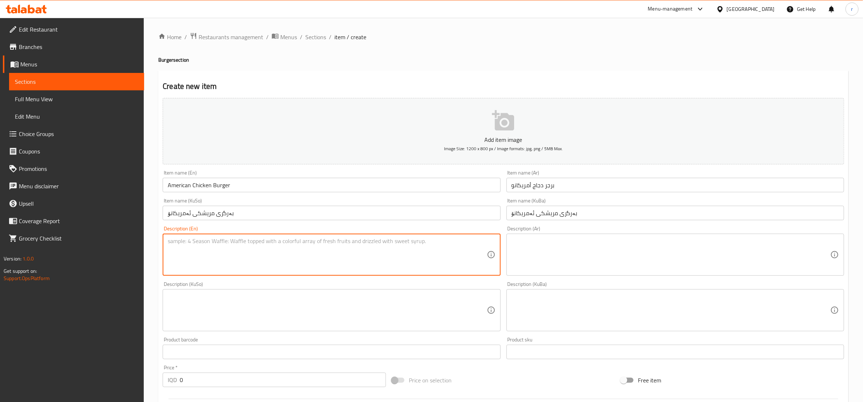
click at [224, 259] on textarea at bounding box center [327, 255] width 319 height 34
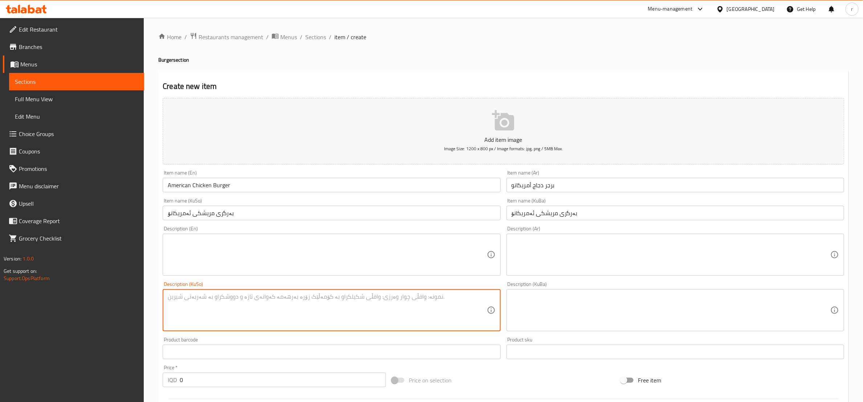
click at [229, 316] on textarea at bounding box center [327, 310] width 319 height 34
paste textarea "پەنیری تواوە، سنگی مریشک، سپاگێتی , جەرجیر و سۆسی تەماتە"
type textarea "پەنیری تواوە، سنگی مریشک، سپاگێتی , جەرجیر و سۆسی تەماتە"
click at [513, 315] on textarea at bounding box center [671, 310] width 319 height 34
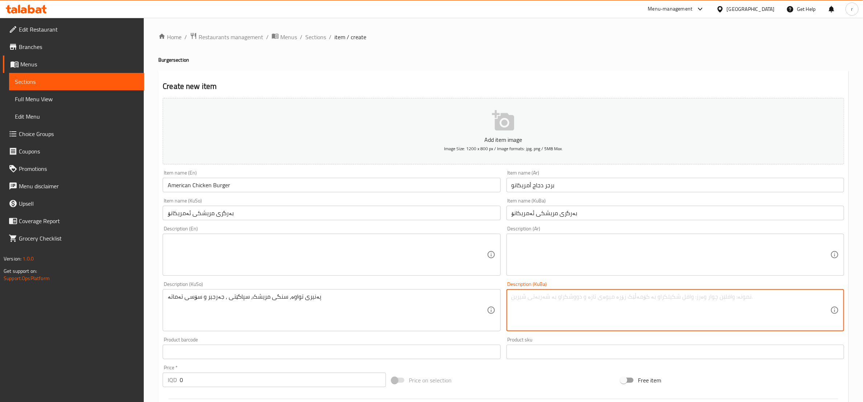
paste textarea "پەنیری تواوە، سنگی مریشک، سپاگێتی , جەرجیر و سۆسی تەماتە"
type textarea "پەنیری تواوە، سنگی مریشک، سپاگێتی , جەرجیر و سۆسی تەماتە"
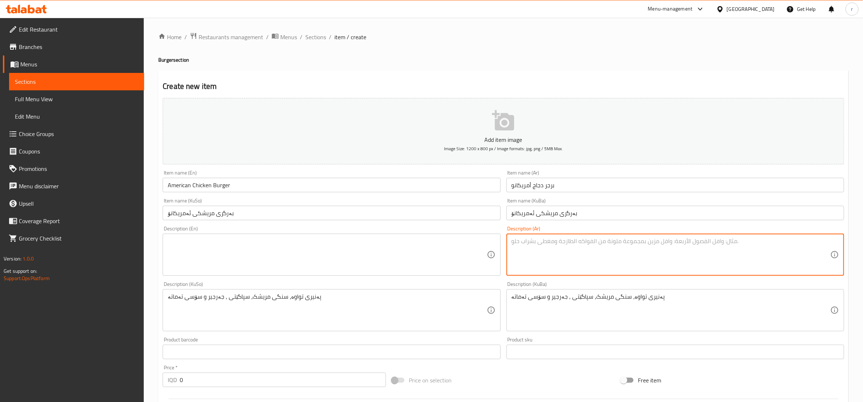
click at [528, 248] on textarea at bounding box center [671, 255] width 319 height 34
paste textarea "جبن ذائب، صدر دجاج، سباغيتي، جرجير وصلصة طماطم"
type textarea "جبن ذائب، صدر دجاج، سباغيتي، جرجير وصلصة طماطم"
click at [440, 258] on textarea at bounding box center [327, 255] width 319 height 34
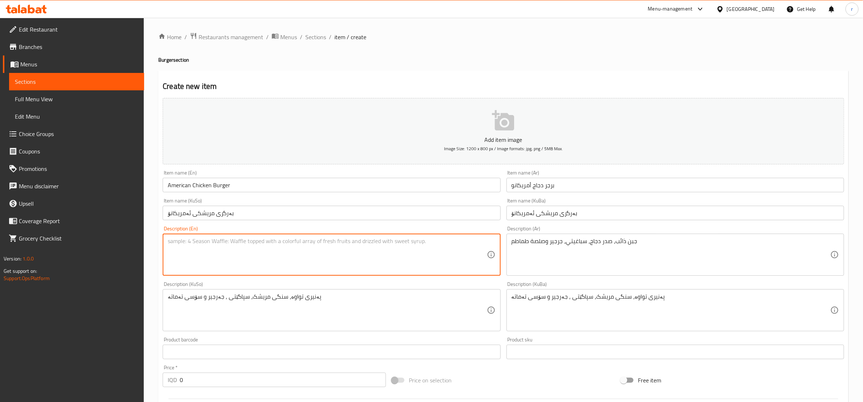
paste textarea "Melted cheese, chicken breast, spaghetti, rocca and tomato sauce"
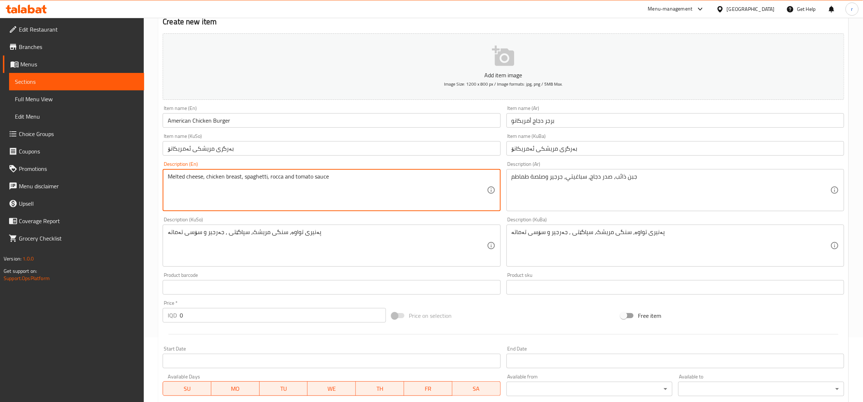
scroll to position [91, 0]
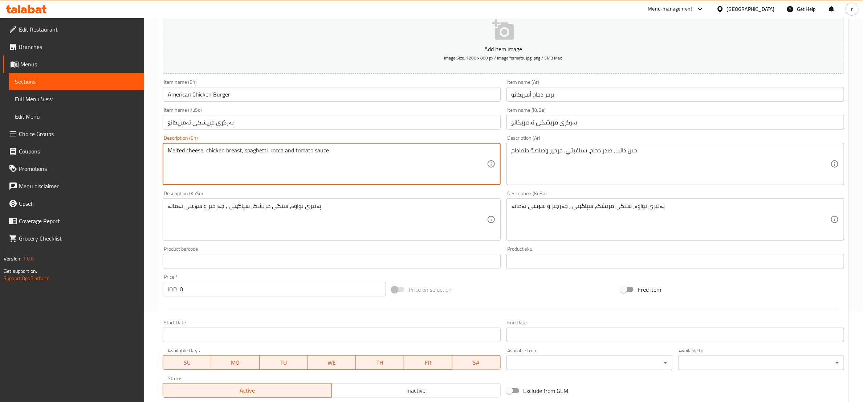
type textarea "Melted cheese, chicken breast, spaghetti, rocca and tomato sauce"
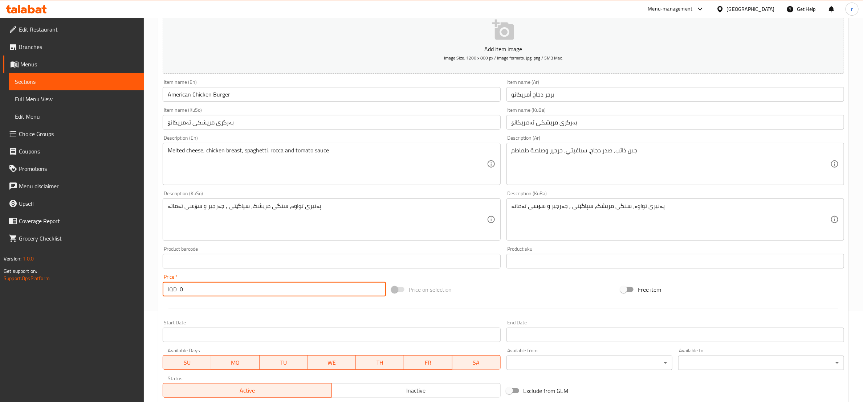
click at [276, 285] on input "0" at bounding box center [283, 289] width 206 height 15
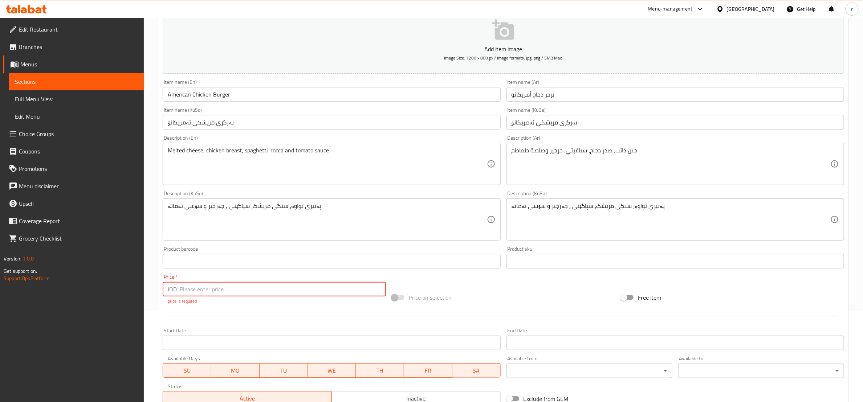
paste input "11000"
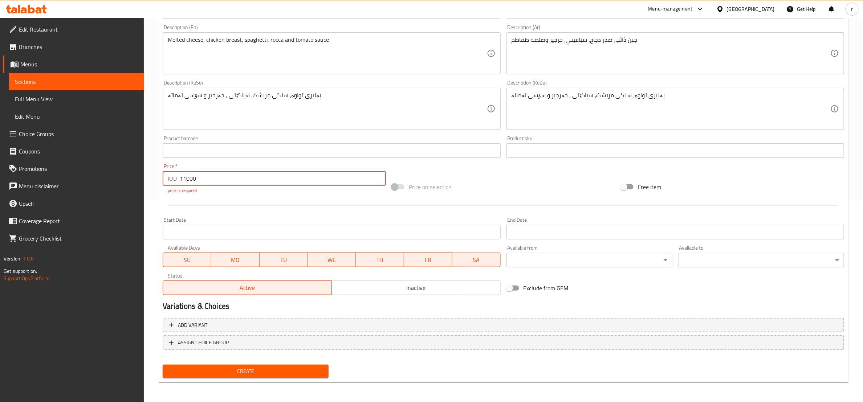
type input "11000"
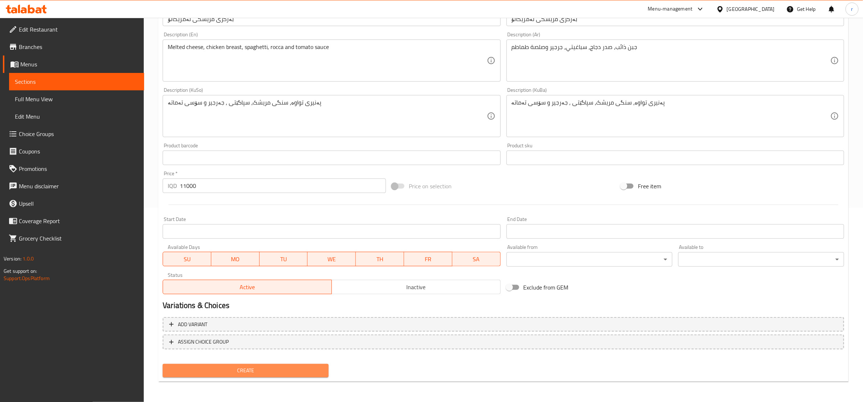
scroll to position [193, 0]
click at [273, 375] on span "Create" at bounding box center [245, 371] width 154 height 9
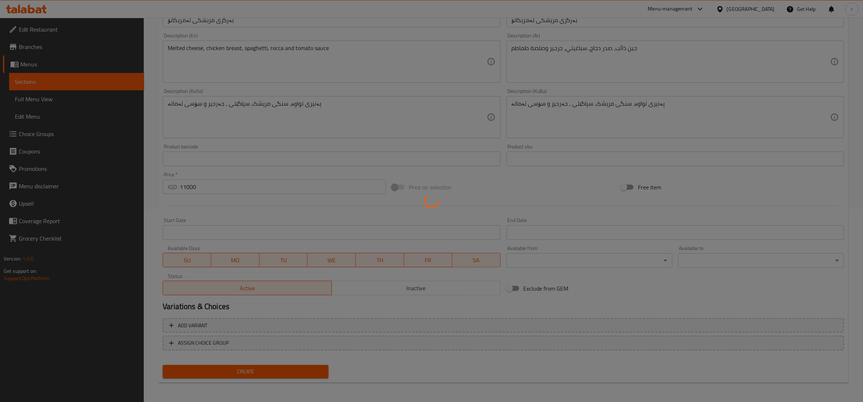
type input "0"
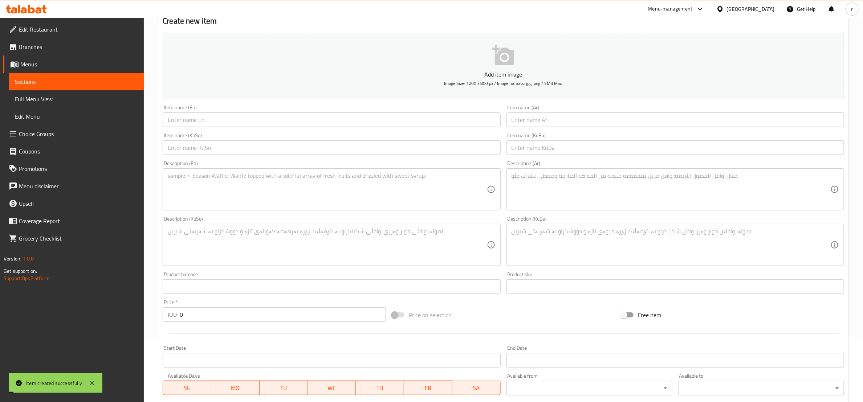
scroll to position [0, 0]
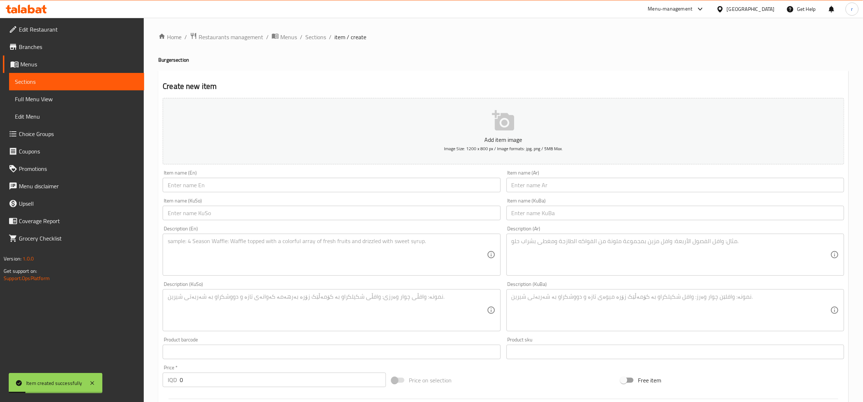
click at [303, 36] on ol "Home / Restaurants management / Menus / Sections / item / create" at bounding box center [503, 36] width 690 height 9
click at [315, 37] on span "Sections" at bounding box center [315, 37] width 21 height 9
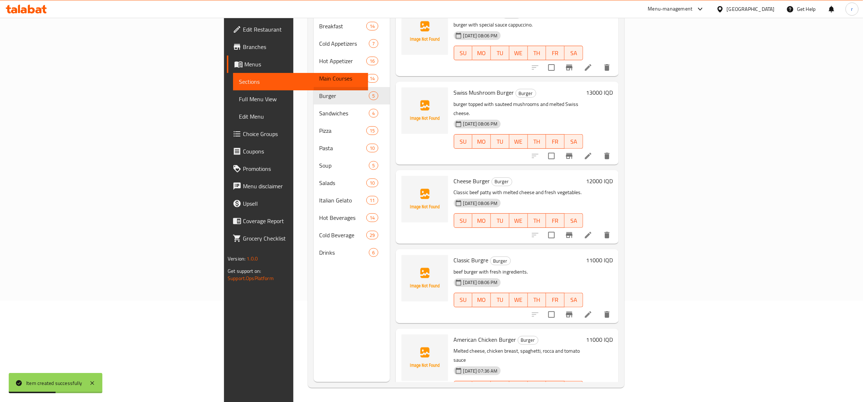
scroll to position [102, 0]
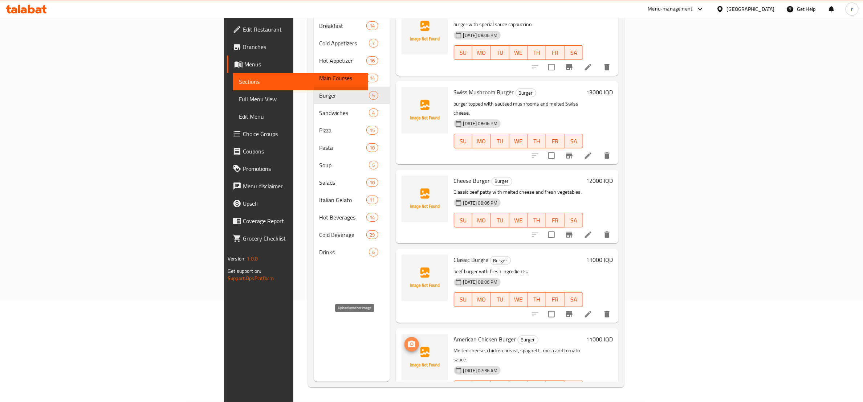
click at [408, 341] on icon "upload picture" at bounding box center [411, 344] width 7 height 7
click at [454, 334] on span "American Chicken Burger" at bounding box center [485, 339] width 62 height 11
copy h6 "American Chicken Burger"
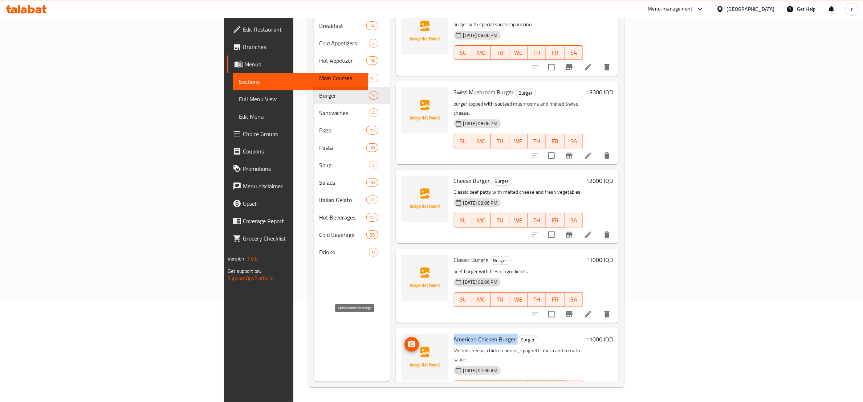
click at [404, 340] on span "upload picture" at bounding box center [411, 344] width 15 height 9
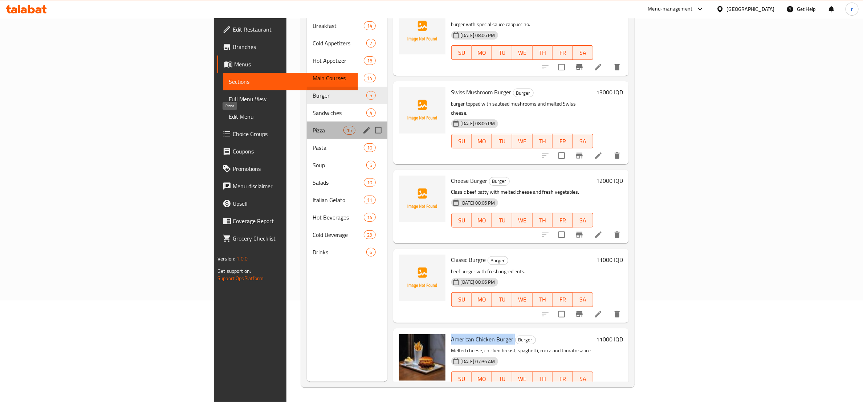
click at [313, 126] on span "Pizza" at bounding box center [328, 130] width 31 height 9
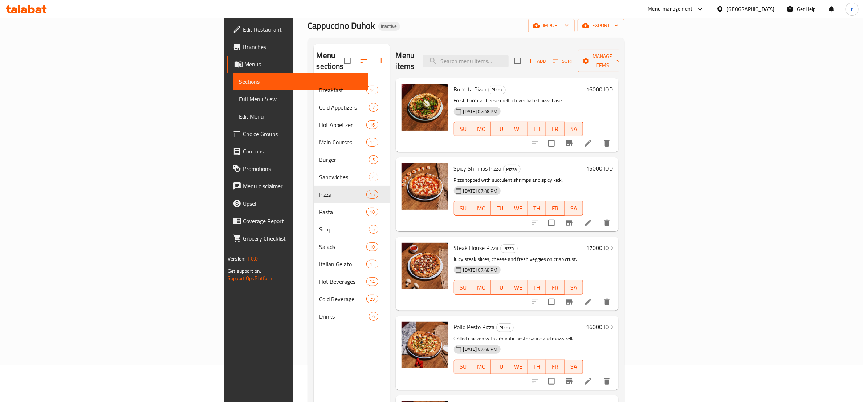
scroll to position [11, 0]
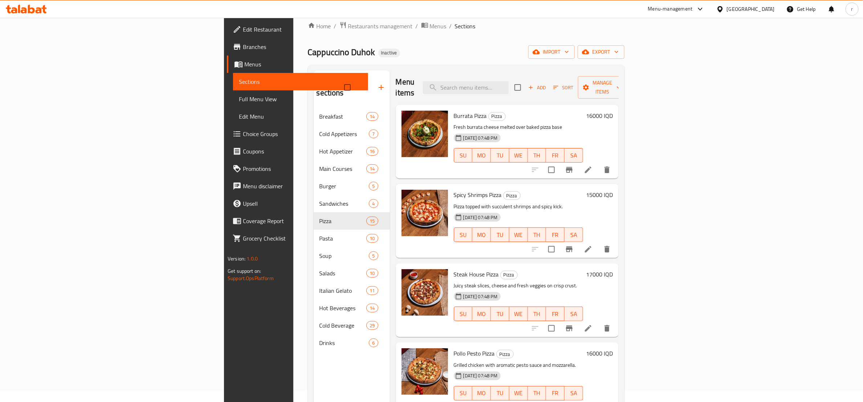
click at [627, 76] on div "Add Sort Manage items" at bounding box center [570, 87] width 112 height 23
click at [547, 84] on span "Add" at bounding box center [537, 88] width 20 height 8
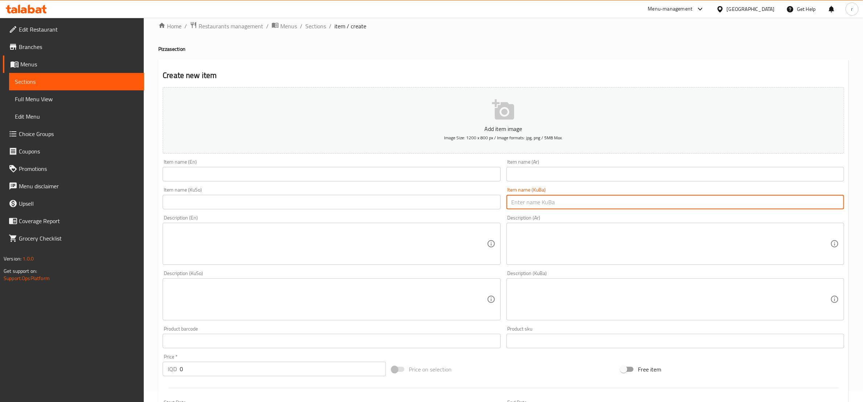
click at [538, 206] on input "text" at bounding box center [675, 202] width 338 height 15
paste input "پیتزای کالەزۆنی"
type input "پیتزای کالەزۆنی"
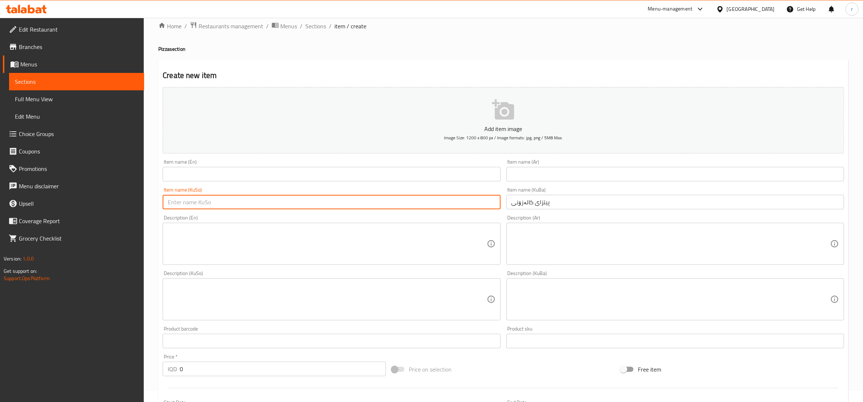
click at [443, 206] on input "text" at bounding box center [332, 202] width 338 height 15
paste input "پیتزای کالەزۆنی"
type input "پیتزای کالەزۆنی"
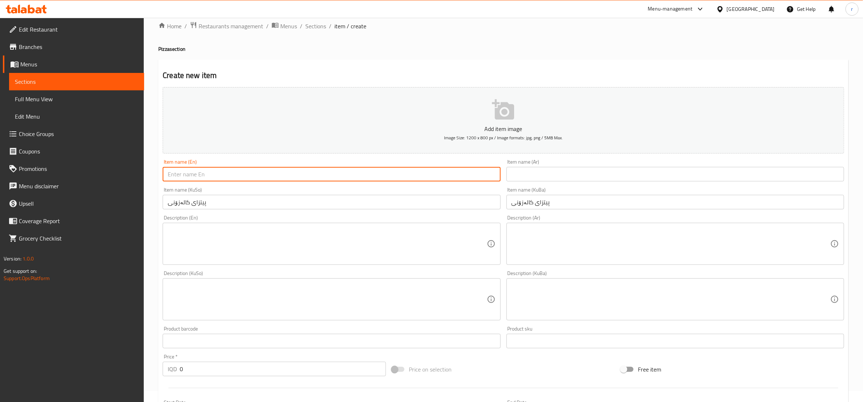
click at [313, 174] on input "text" at bounding box center [332, 174] width 338 height 15
paste input "Calzone Pizza"
type input "Calzone Pizza"
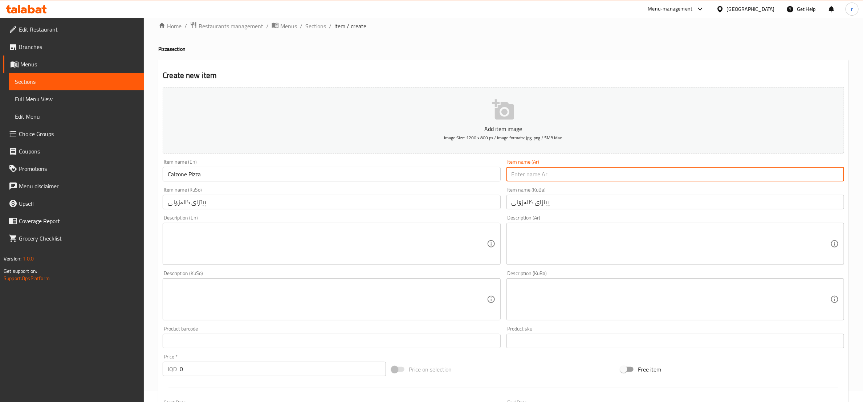
click at [519, 170] on input "text" at bounding box center [675, 174] width 338 height 15
paste input "بيتزا كالزوني"
type input "بيتزا كالزوني"
click at [266, 237] on textarea at bounding box center [327, 244] width 319 height 34
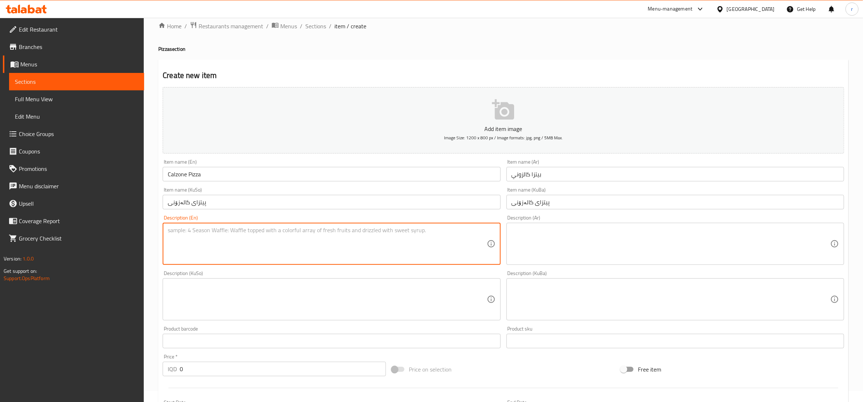
click at [203, 294] on textarea at bounding box center [327, 299] width 319 height 34
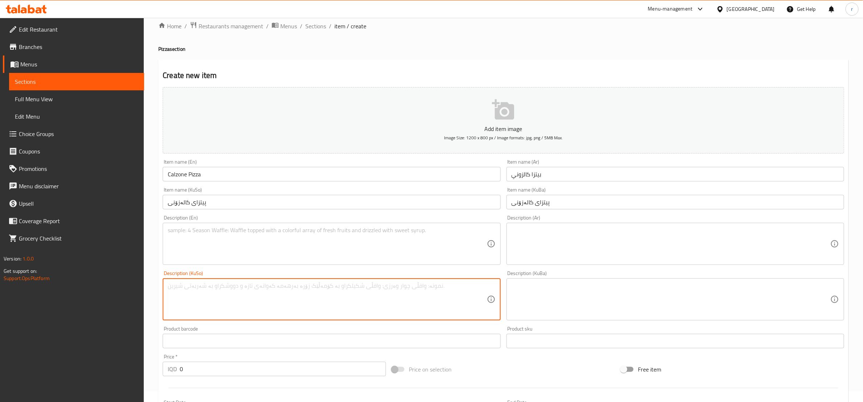
paste textarea "هەویری پیتزا، گۆشتی وردکراو، پەنیری تواوە و سەوزەوات"
type textarea "هەویری پیتزا، گۆشتی وردکراو، پەنیری تواوە و سەوزەوات"
click at [558, 300] on textarea at bounding box center [671, 299] width 319 height 34
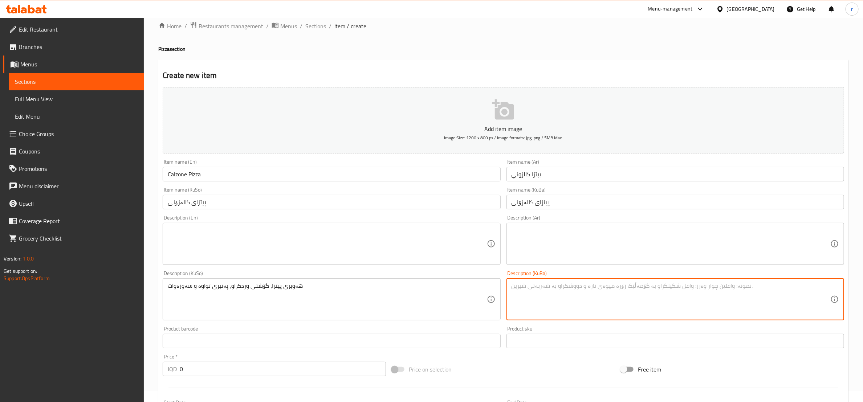
paste textarea "هەویری پیتزا، گۆشتی وردکراو، پەنیری تواوە و سەوزەوات"
type textarea "هەویری پیتزا، گۆشتی وردکراو، پەنیری تواوە و سەوزەوات"
click at [174, 238] on textarea at bounding box center [327, 244] width 319 height 34
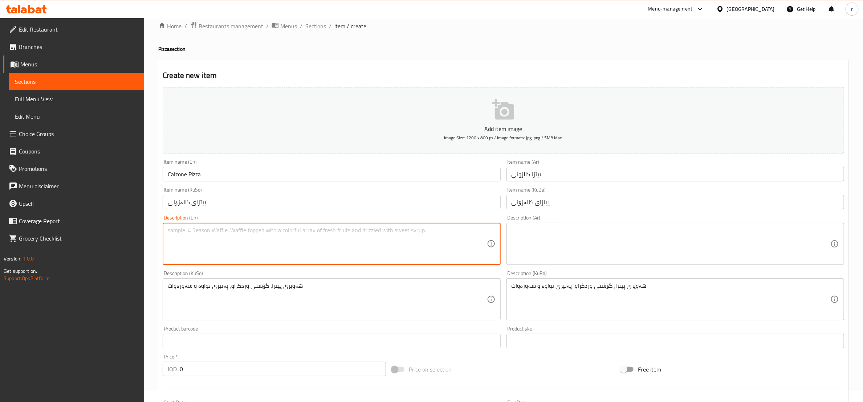
paste textarea "Pizza dough, minced meat, melted cheese and vegetables"
type textarea "Pizza dough, minced meat, melted cheese and vegetables"
click at [569, 233] on textarea at bounding box center [671, 244] width 319 height 34
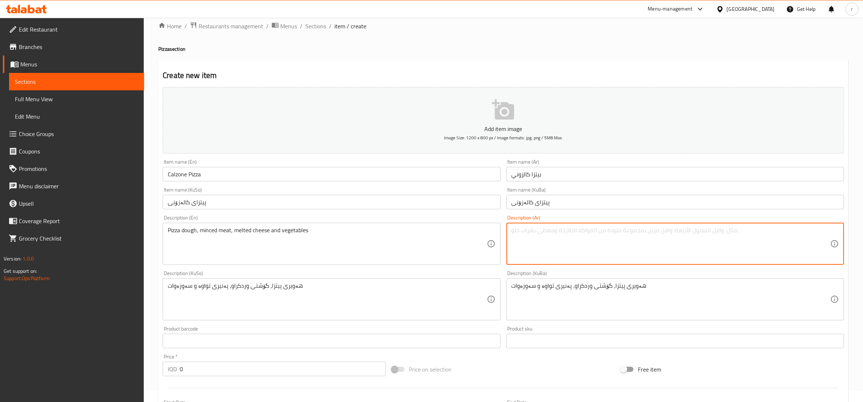
paste textarea "عجينة بيتزا، لحم مفروم، جبن ذائب وخضراوات"
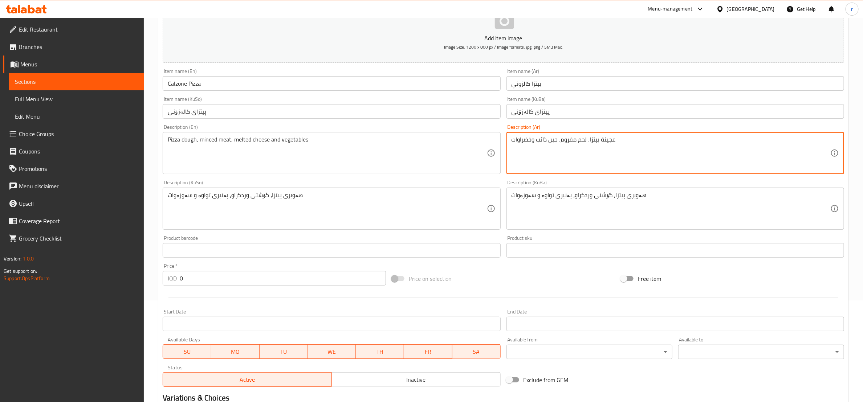
type textarea "عجينة بيتزا، لحم مفروم، جبن ذائب وخضراوات"
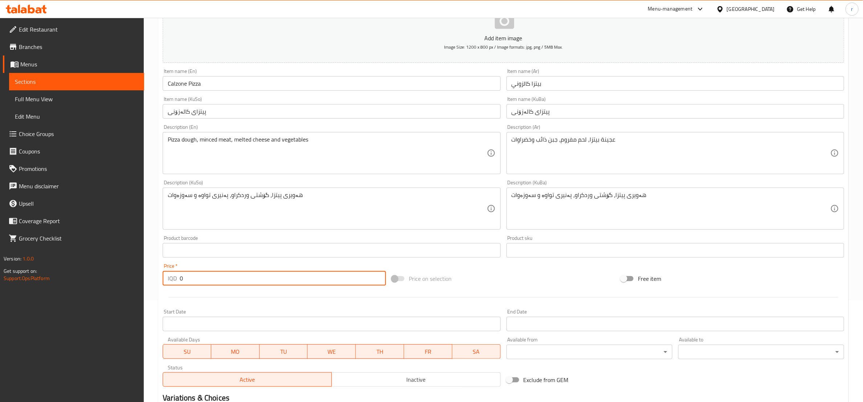
click at [199, 276] on input "0" at bounding box center [283, 278] width 206 height 15
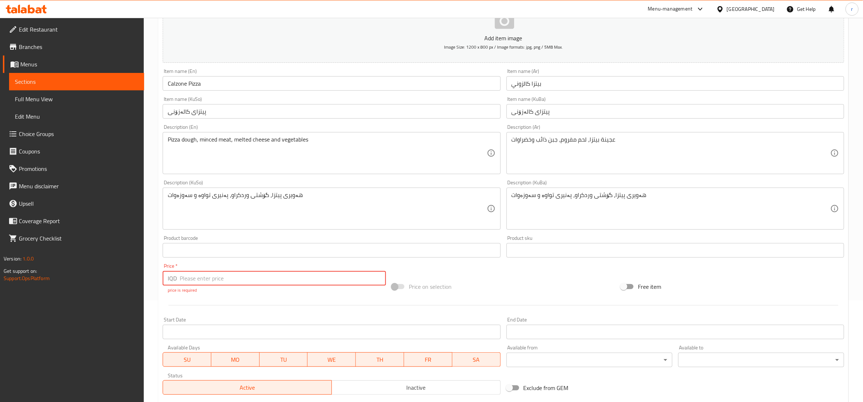
click at [328, 272] on input "number" at bounding box center [283, 278] width 206 height 15
paste input "14000"
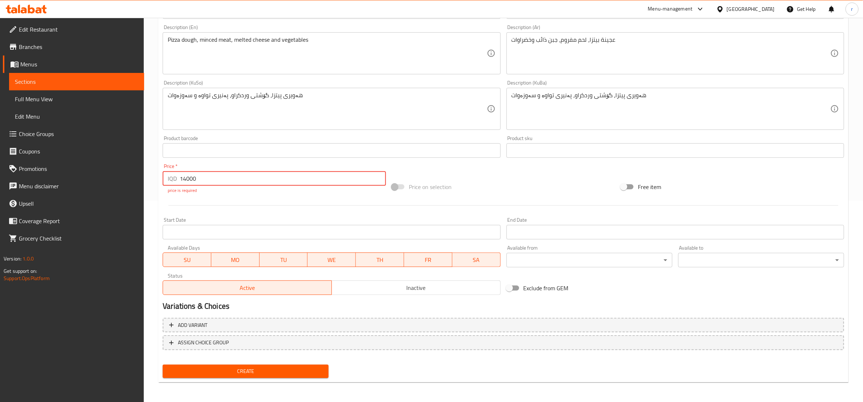
type input "14000"
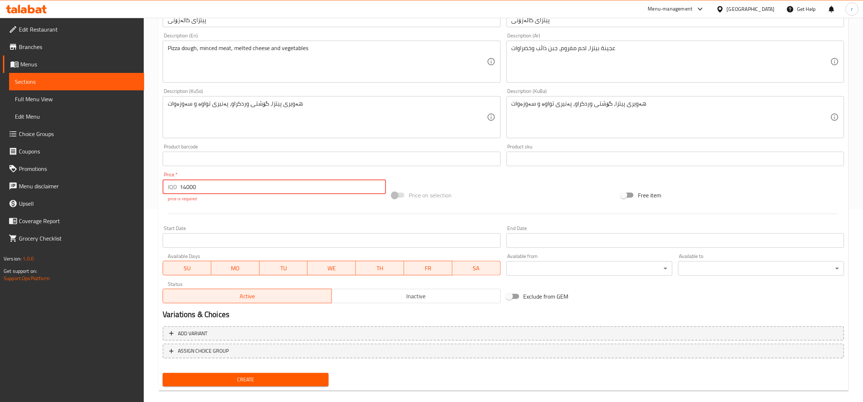
click at [298, 375] on span "Create" at bounding box center [245, 379] width 154 height 9
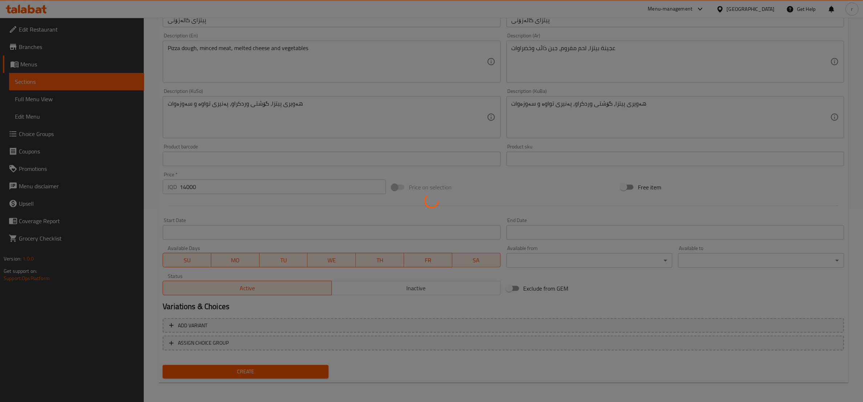
type input "0"
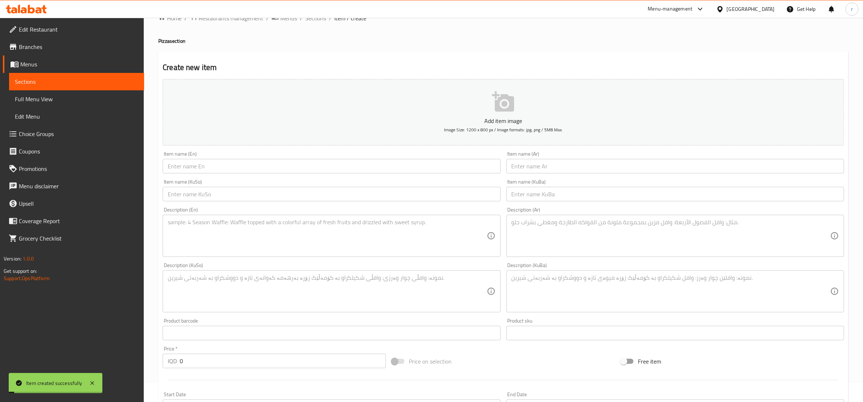
scroll to position [0, 0]
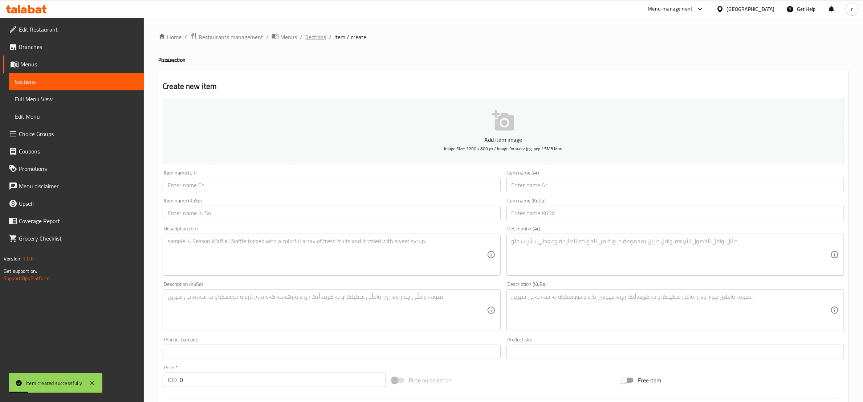
click at [313, 40] on span "Sections" at bounding box center [315, 37] width 21 height 9
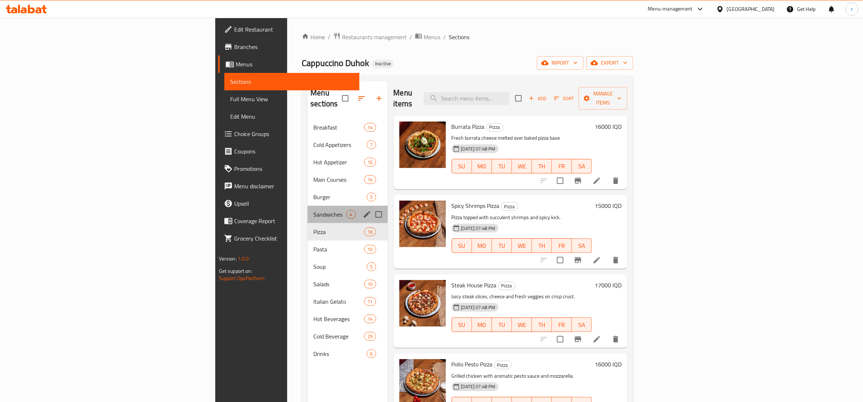
click at [308, 208] on div "Sandwiches 4" at bounding box center [348, 214] width 80 height 17
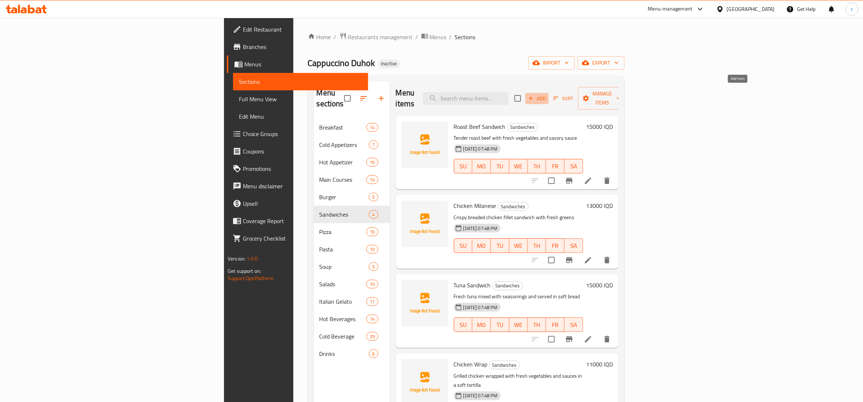
click at [547, 95] on span "Add" at bounding box center [537, 98] width 20 height 8
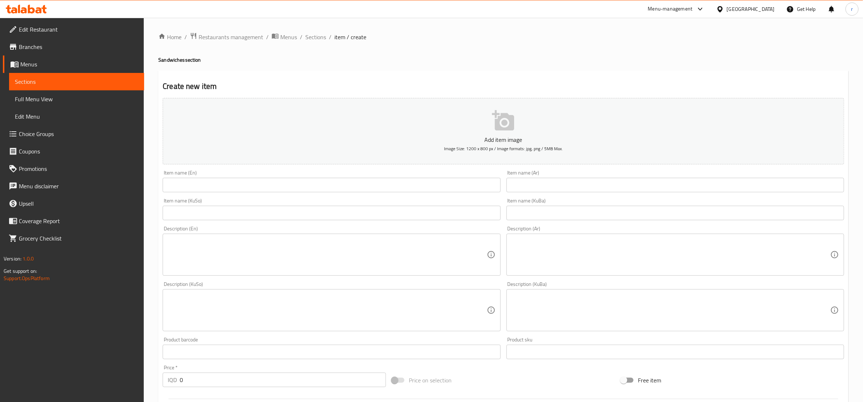
click at [276, 192] on input "text" at bounding box center [332, 185] width 338 height 15
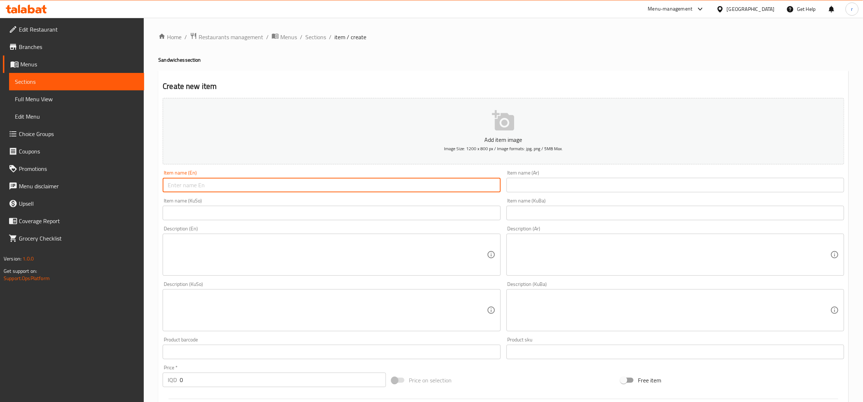
paste input "Steak Sandwich"
type input "Steak Sandwich"
click at [550, 186] on input "text" at bounding box center [675, 185] width 338 height 15
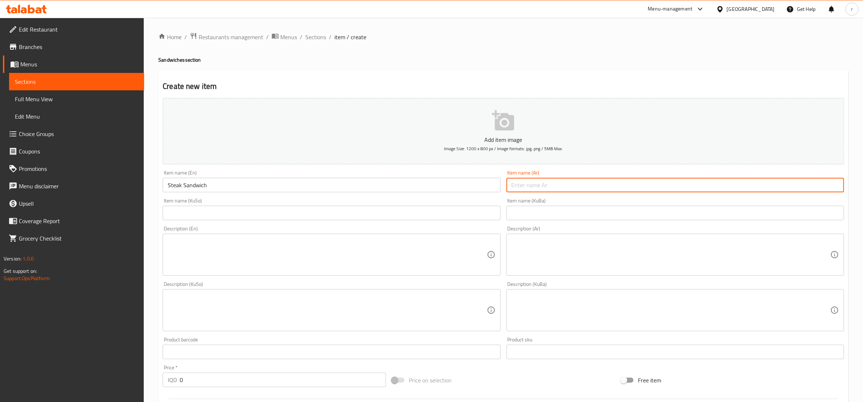
paste input "سندويتش ستيك"
type input "سندويتش ستيك"
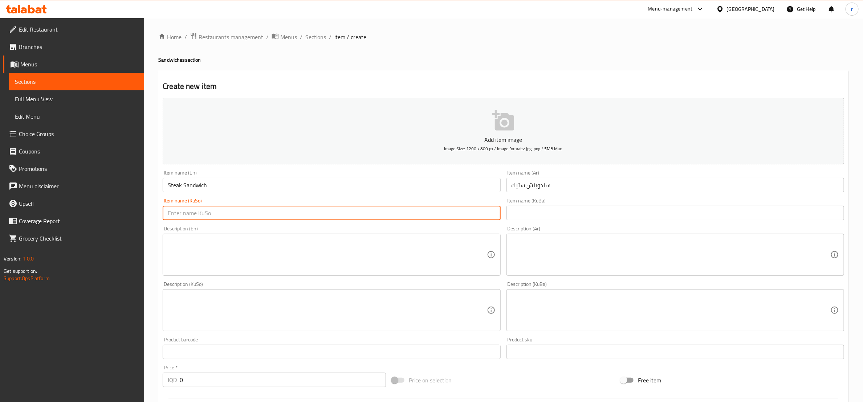
click at [401, 211] on input "text" at bounding box center [332, 213] width 338 height 15
paste input "سەندویچی ستێک"
click at [366, 207] on input "سەندویچی ستێک" at bounding box center [332, 213] width 338 height 15
type input "سەندویچی ستێک"
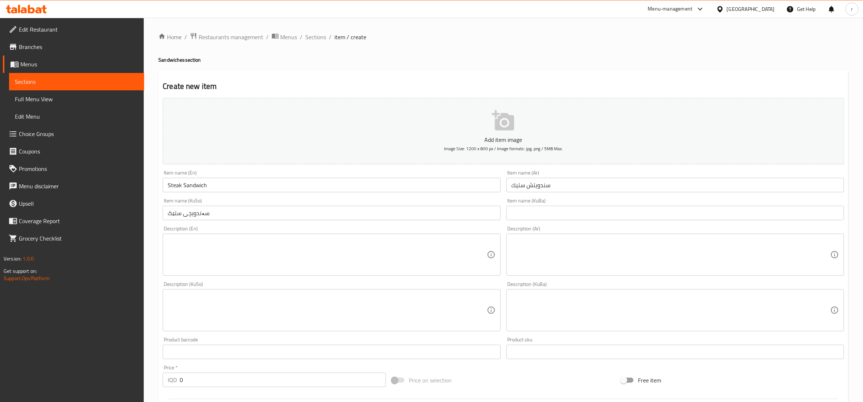
click at [528, 227] on div "Description (Ar) Description (Ar)" at bounding box center [675, 251] width 338 height 50
click at [526, 217] on input "text" at bounding box center [675, 213] width 338 height 15
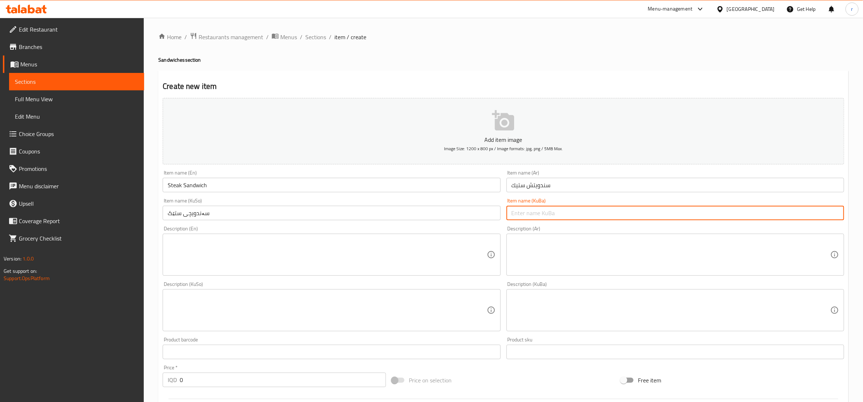
paste input "سەندویچی ستێک"
type input "سەندویچی ستێک"
click at [374, 270] on textarea at bounding box center [327, 255] width 319 height 34
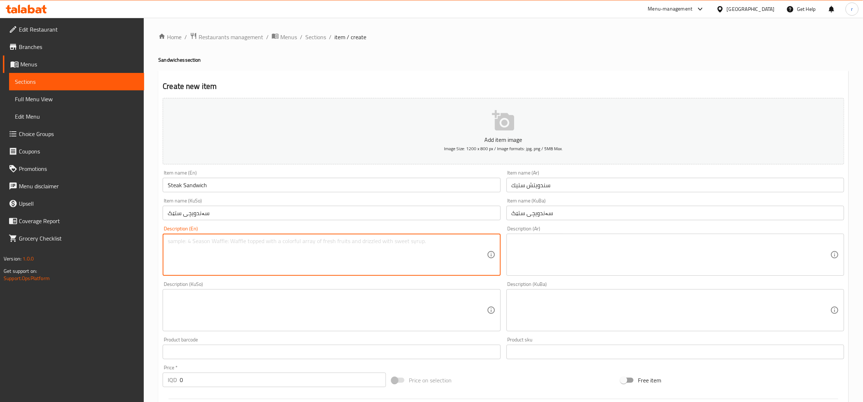
paste textarea "Meat steak, melted cheese, tomato, coleslaw salad and french fries"
type textarea "Meat steak, melted cheese, tomato, coleslaw salad and french fries"
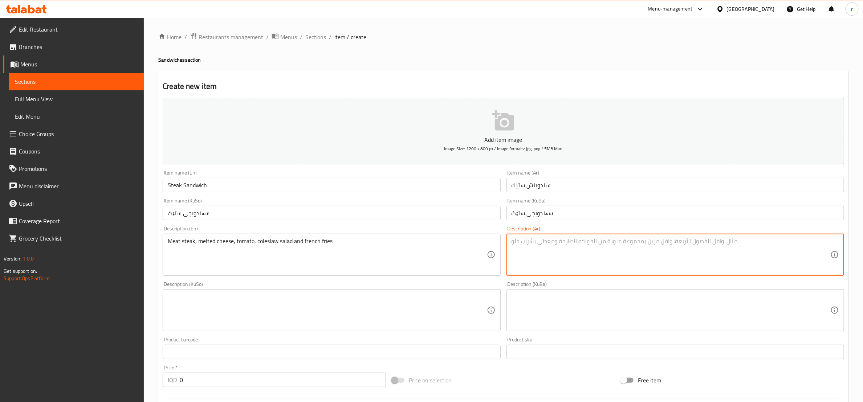
click at [542, 259] on textarea at bounding box center [671, 255] width 319 height 34
paste textarea "شريحة لحم، جبن ذائب، طماطم، سلطة كول سلو وبطاطس مقلية"
type textarea "شريحة لحم، جبن ذائب، طماطم، سلطة كول سلو وبطاطس مقلية"
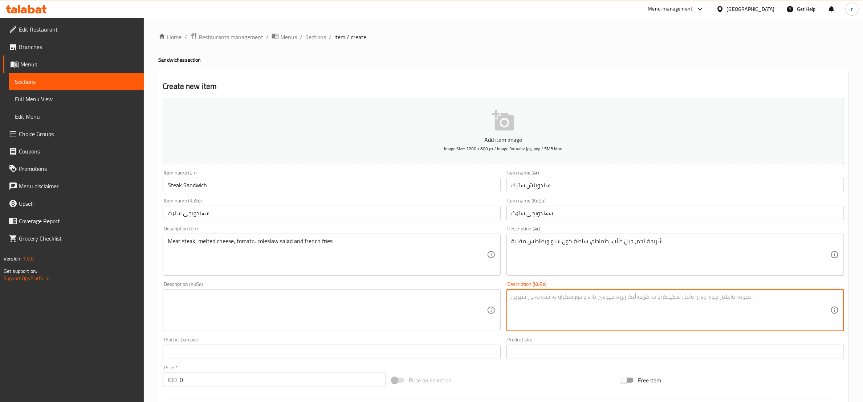
click at [526, 314] on textarea at bounding box center [671, 310] width 319 height 34
paste textarea "پارچەیەک گۆشت، پەنیری تواوە، تەماتە، زەڵاتەی کۆل سلۆ و فینگەر"
type textarea "پارچەیەک گۆشت، پەنیری تواوە، تەماتە، زەڵاتەی کۆل سلۆ و فینگەر"
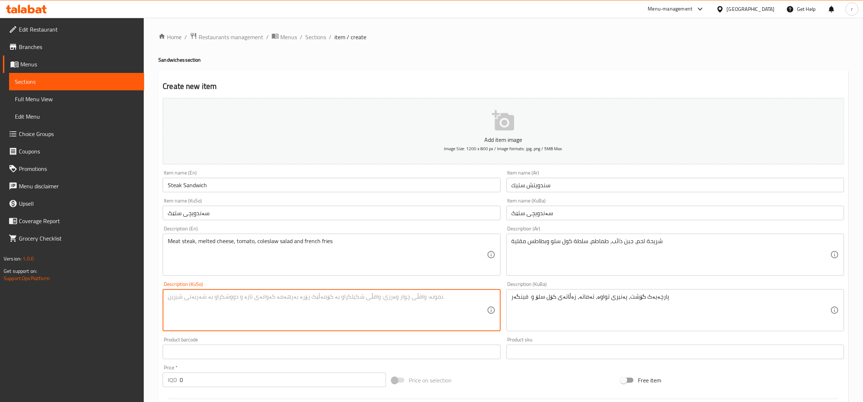
click at [415, 312] on textarea at bounding box center [327, 310] width 319 height 34
paste textarea "پارچەیەک گۆشت، پەنیری تواوە، تەماتە، زەڵاتەی کۆل سلۆ و فینگەر"
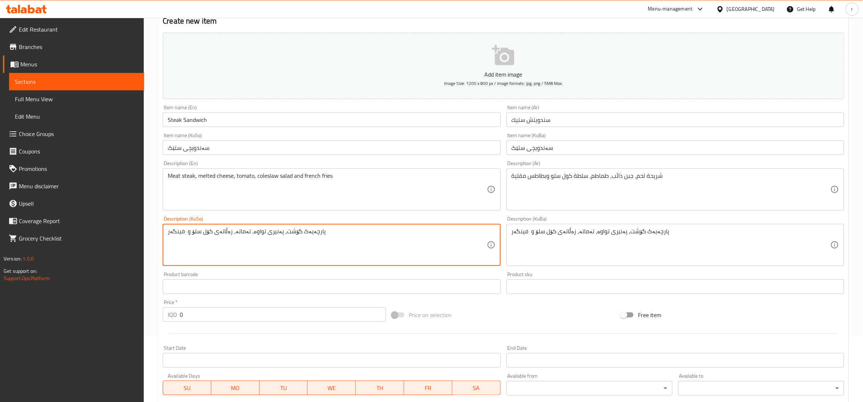
scroll to position [91, 0]
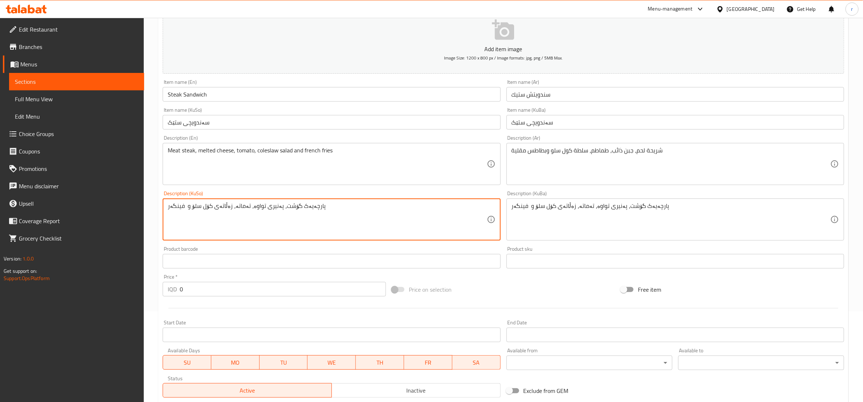
type textarea "پارچەیەک گۆشت، پەنیری تواوە، تەماتە، زەڵاتەی کۆل سلۆ و فینگەر"
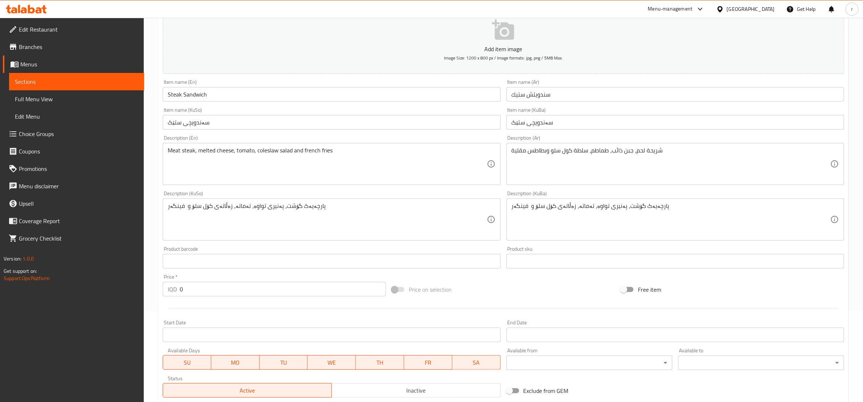
click at [261, 279] on div "Price   * IQD 0 Price *" at bounding box center [274, 285] width 223 height 22
click at [255, 292] on input "0" at bounding box center [283, 289] width 206 height 15
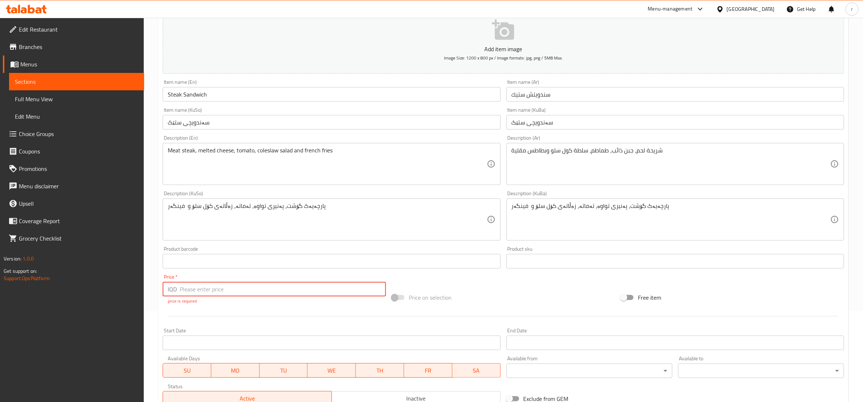
paste input "17000"
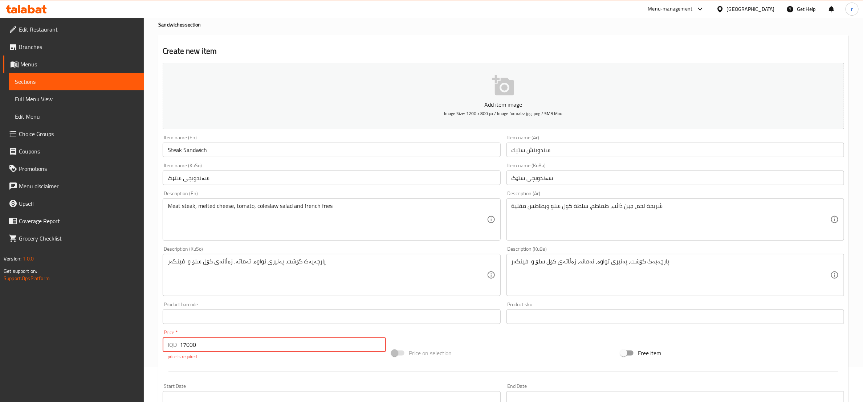
scroll to position [0, 0]
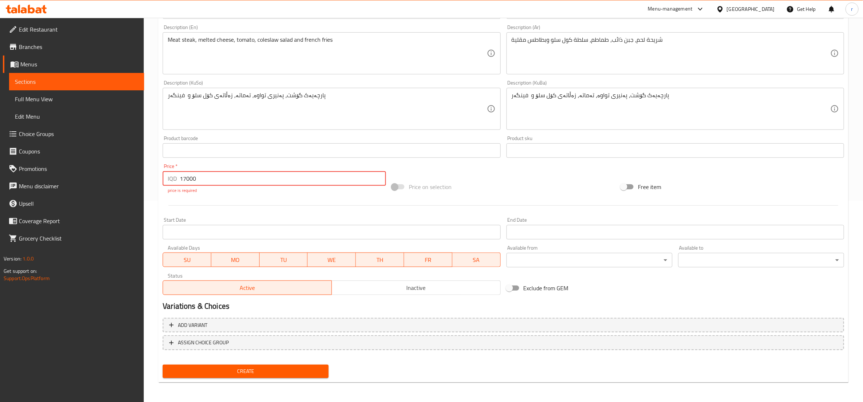
type input "17000"
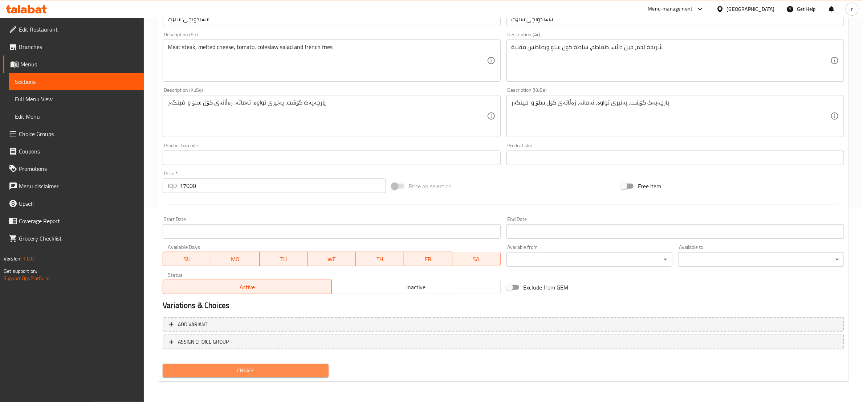
scroll to position [193, 0]
click at [288, 371] on span "Create" at bounding box center [245, 371] width 154 height 9
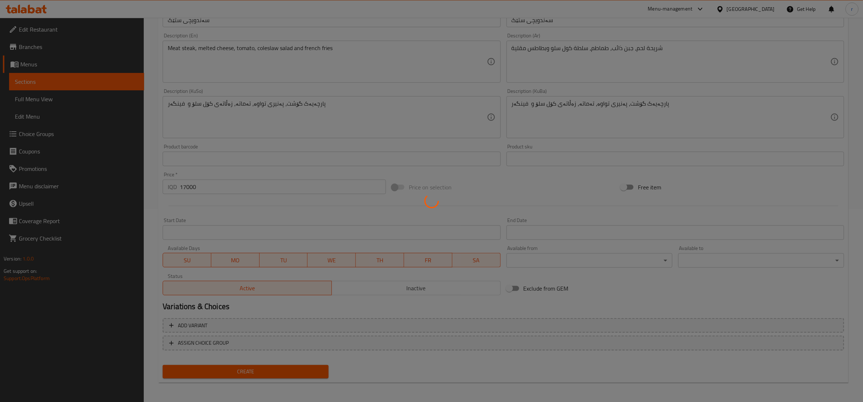
type input "0"
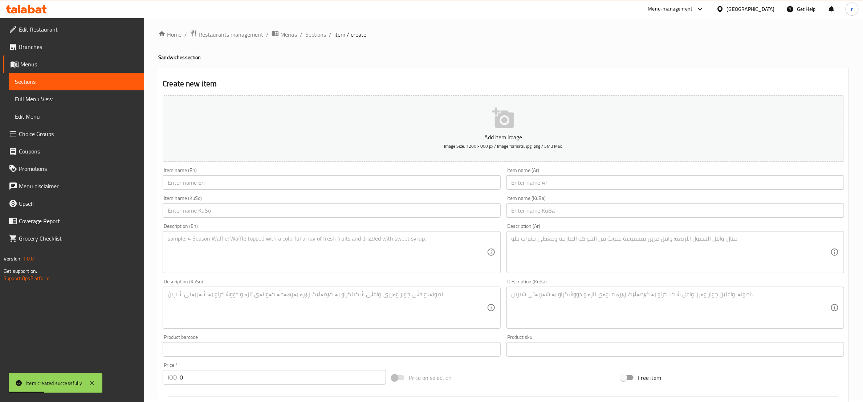
scroll to position [0, 0]
click at [318, 38] on span "Sections" at bounding box center [315, 37] width 21 height 9
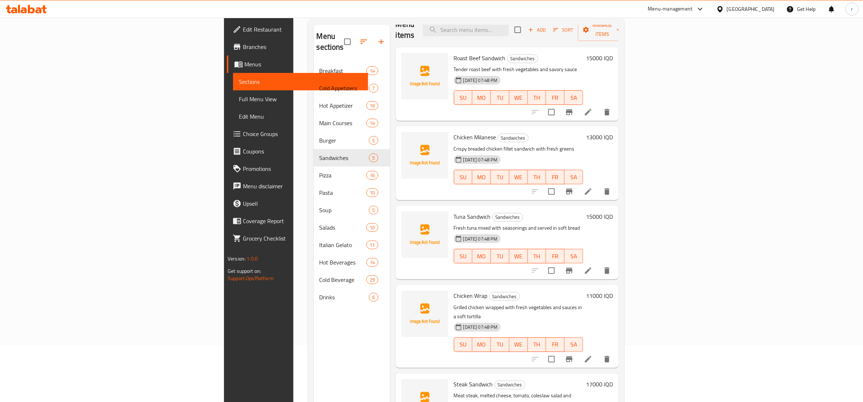
scroll to position [102, 0]
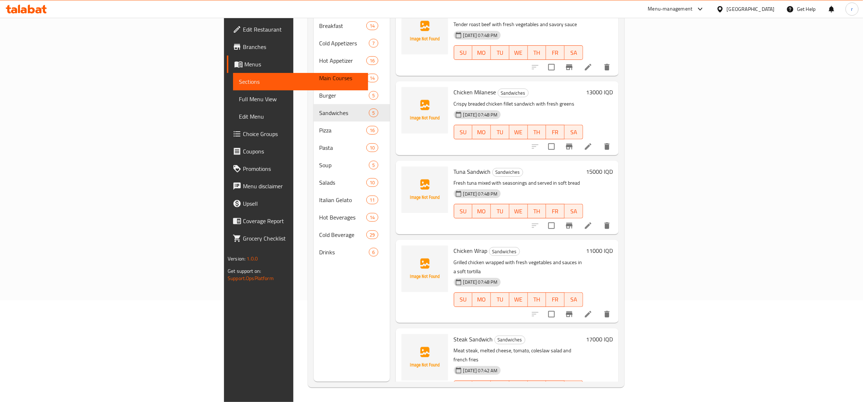
click at [454, 334] on span "Steak Sandwich" at bounding box center [473, 339] width 39 height 11
copy h6 "Steak Sandwich"
click at [404, 337] on button "upload picture" at bounding box center [411, 344] width 15 height 15
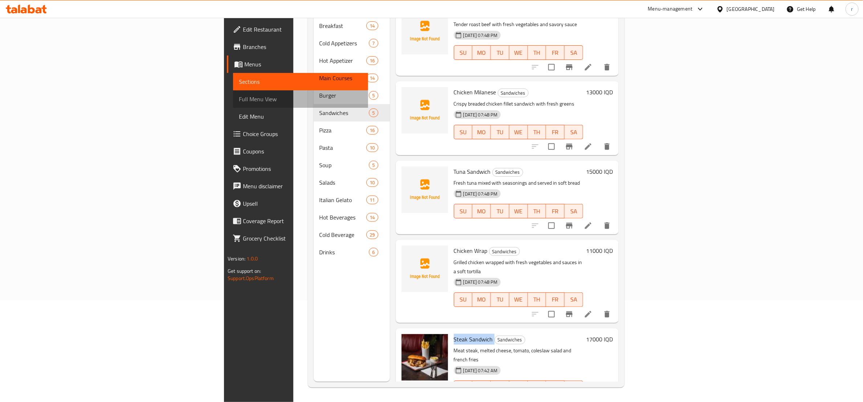
click at [239, 101] on span "Full Menu View" at bounding box center [300, 99] width 123 height 9
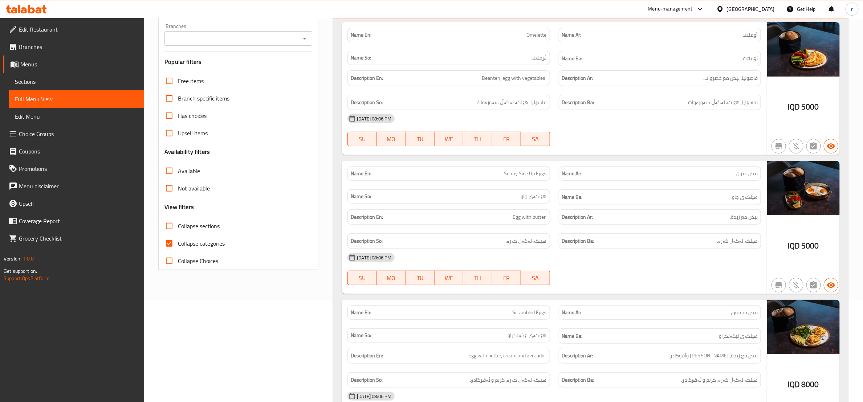
click at [168, 242] on input "Collapse categories" at bounding box center [168, 243] width 17 height 17
checkbox input "false"
click at [169, 225] on input "Collapse sections" at bounding box center [168, 225] width 17 height 17
checkbox input "true"
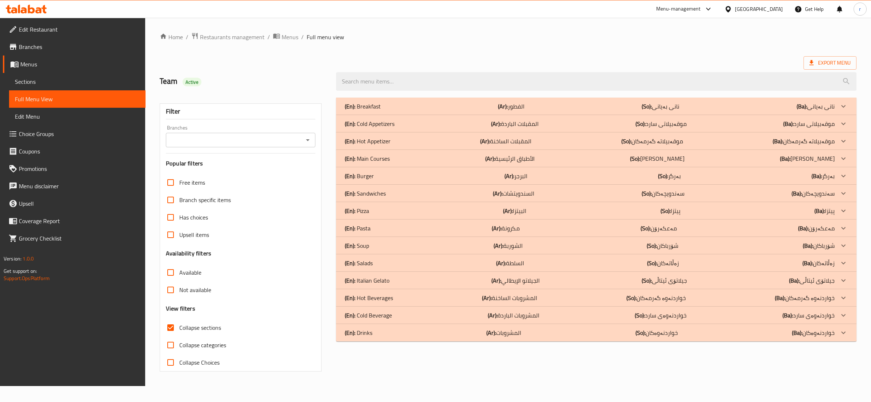
click at [309, 142] on icon "Open" at bounding box center [308, 140] width 9 height 9
click at [294, 176] on li "Cappuccino Duhok, [GEOGRAPHIC_DATA]" at bounding box center [240, 171] width 149 height 13
type input "Cappuccino Duhok, [GEOGRAPHIC_DATA]"
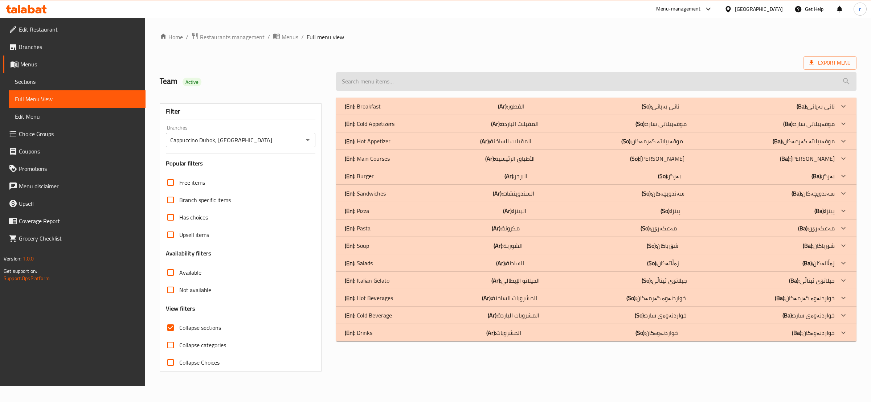
click at [436, 82] on input "search" at bounding box center [596, 81] width 521 height 19
paste input "Manaqesh"
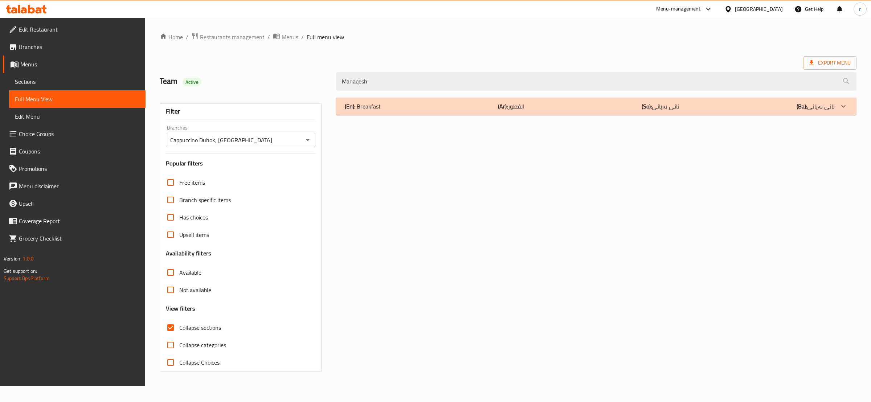
click at [437, 103] on div "(En): Breakfast (Ar): الفطور (So): نانی بەیانی (Ba): نانی بەیانی" at bounding box center [590, 106] width 490 height 9
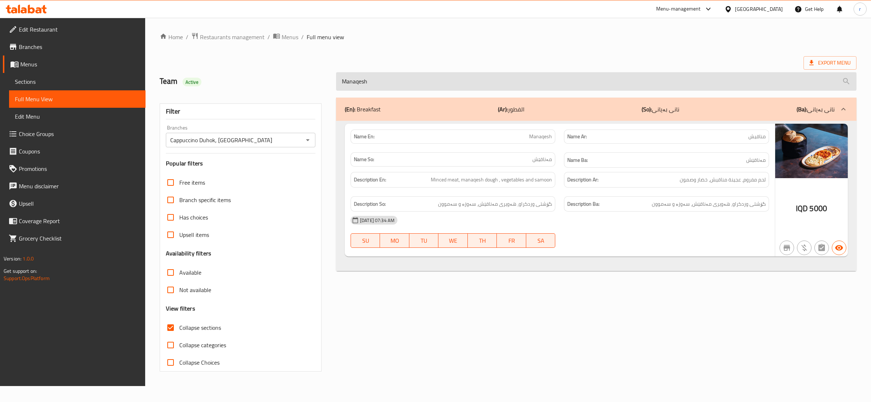
click at [359, 80] on input "Manaqesh" at bounding box center [596, 81] width 521 height 19
paste input "Double Burge"
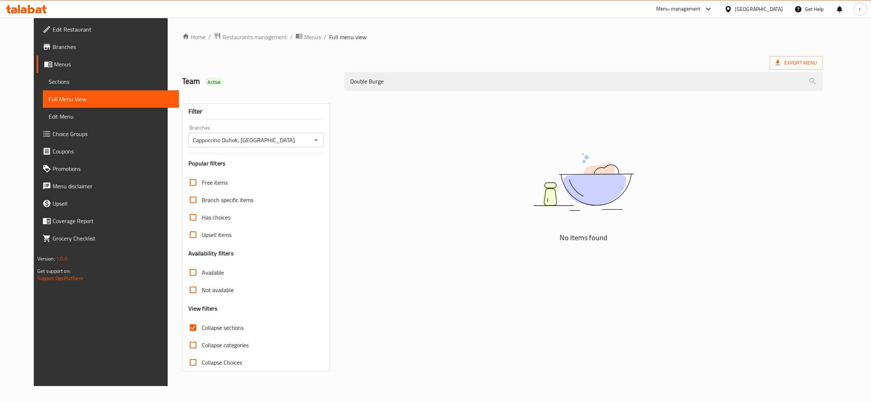
drag, startPoint x: 360, startPoint y: 82, endPoint x: 320, endPoint y: 81, distance: 40.3
click at [320, 81] on div "Team Active Double Burge" at bounding box center [503, 81] width 650 height 32
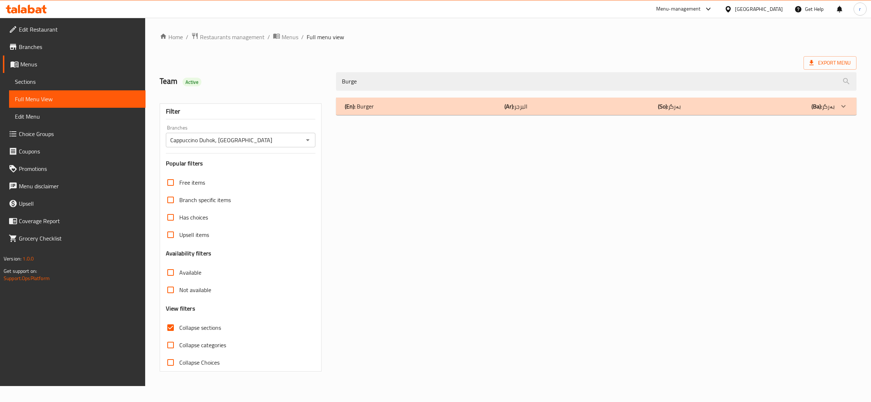
type input "Burge"
click at [440, 106] on div "(En): Burger (Ar): البرجر (So): بەرگر (Ba): بەرگر" at bounding box center [590, 106] width 490 height 9
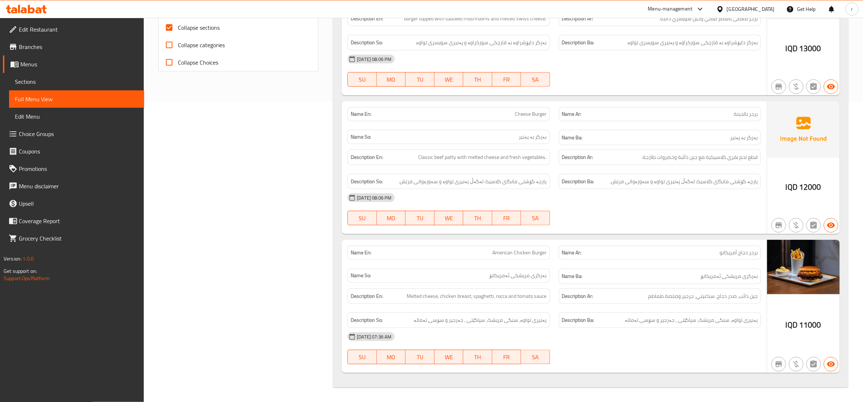
scroll to position [306, 0]
click at [87, 84] on span "Sections" at bounding box center [76, 81] width 123 height 9
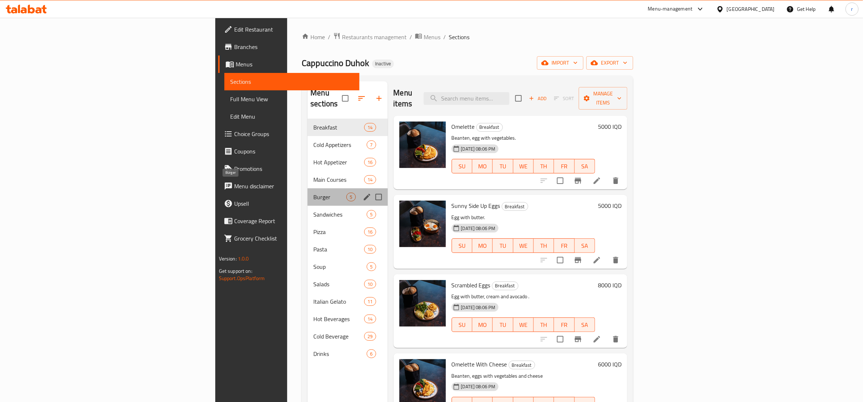
click at [313, 193] on span "Burger" at bounding box center [329, 197] width 33 height 9
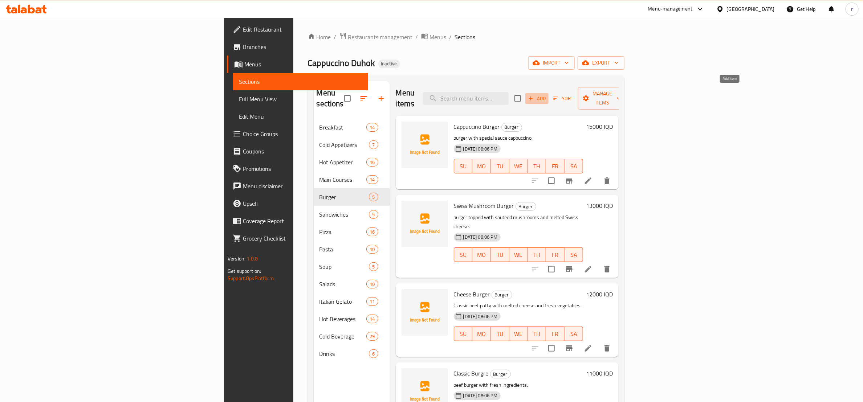
click at [534, 95] on icon "button" at bounding box center [531, 98] width 7 height 7
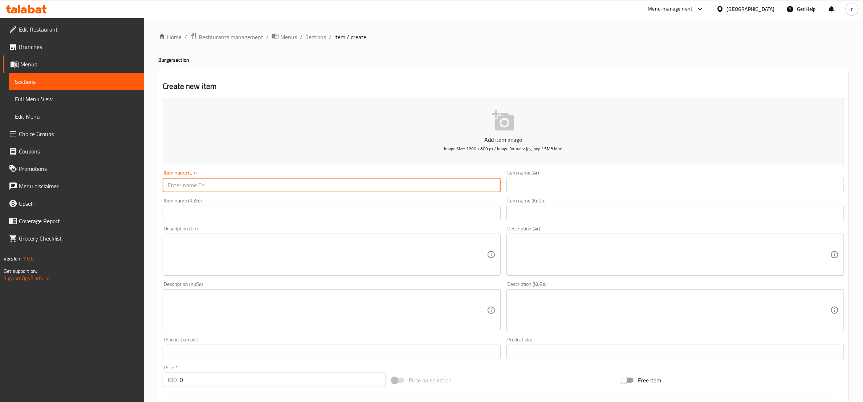
click at [168, 189] on input "text" at bounding box center [332, 185] width 338 height 15
paste input "Double Burge"
type input "Double Burge"
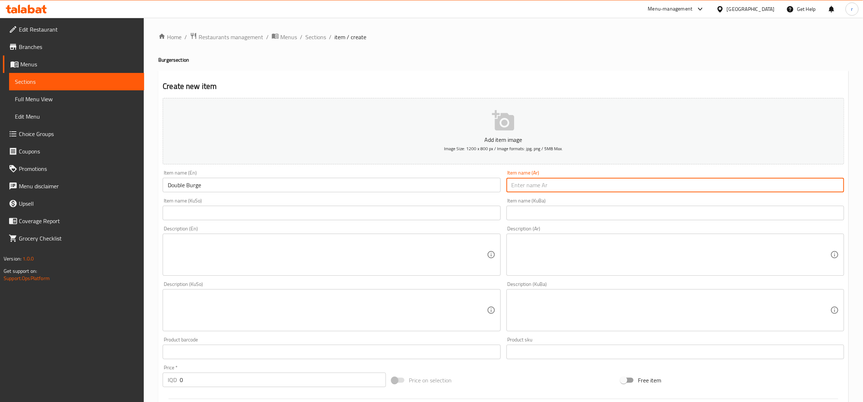
click at [556, 186] on input "text" at bounding box center [675, 185] width 338 height 15
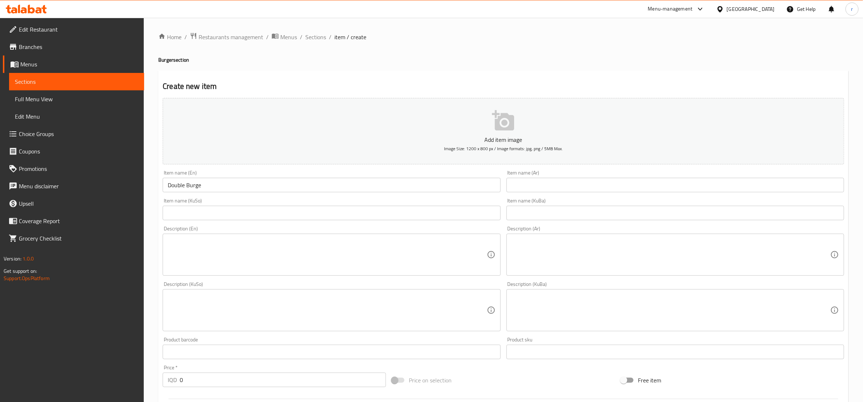
click at [308, 221] on div "Item name (KuSo) Item name (KuSo)" at bounding box center [331, 209] width 343 height 28
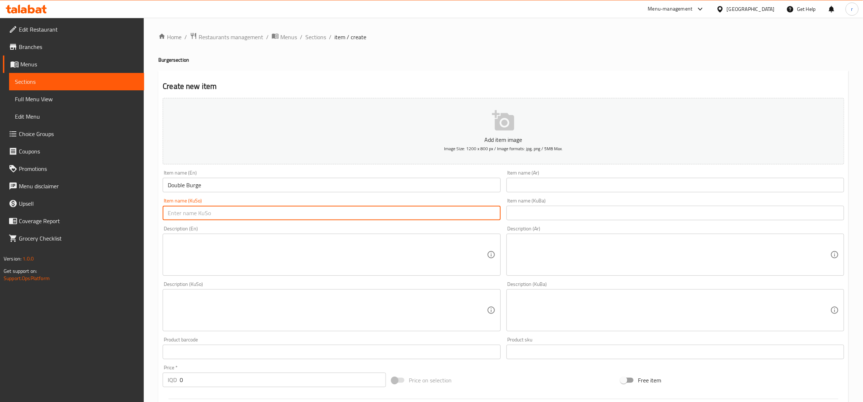
click at [295, 213] on input "text" at bounding box center [332, 213] width 338 height 15
paste input "برگەری دەبڵ"
type input "برگەری دەبڵ"
click at [518, 216] on input "text" at bounding box center [675, 213] width 338 height 15
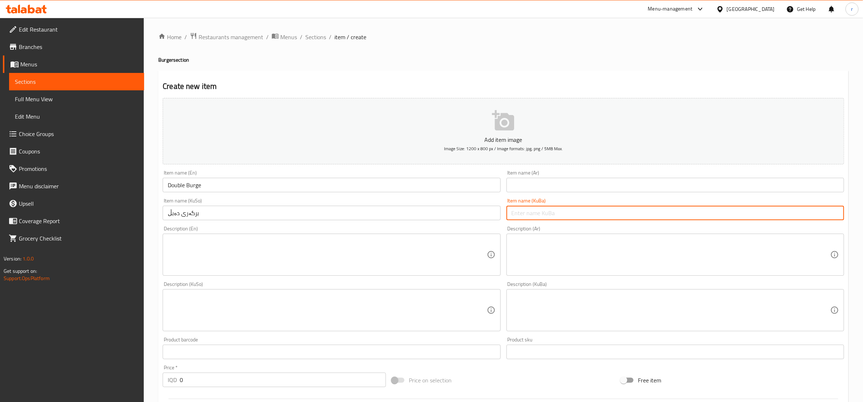
paste input "برگەری دەبڵ"
type input "برگەری دەبڵ"
click at [522, 190] on input "text" at bounding box center [675, 185] width 338 height 15
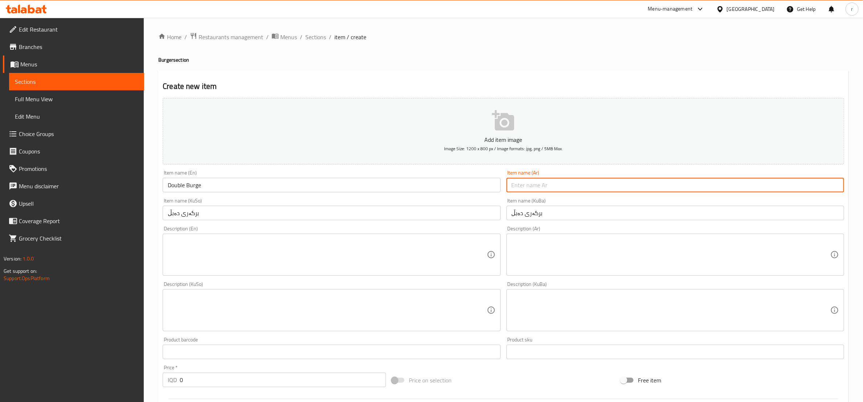
paste input "برجر دوبل"
type input "برجر دوبل"
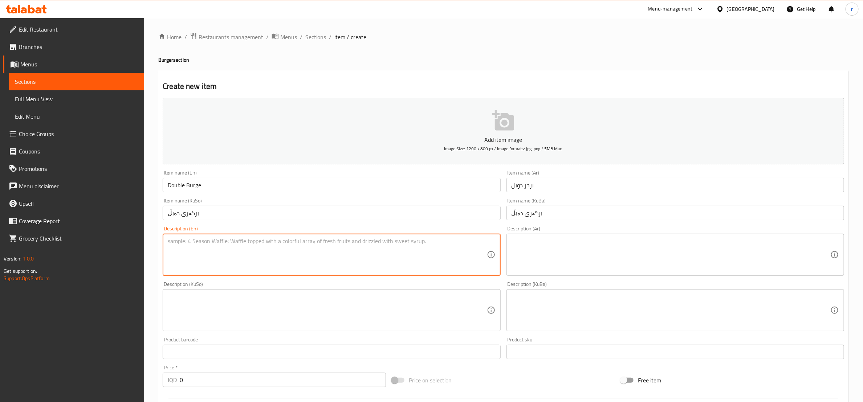
click at [449, 253] on textarea at bounding box center [327, 255] width 319 height 34
paste textarea "Double Meat, melted cheese, tomato, lettuce, samoon, french fries and salad pla…"
type textarea "Double Meat, melted cheese, tomato, lettuce, samoon, french fries and salad pla…"
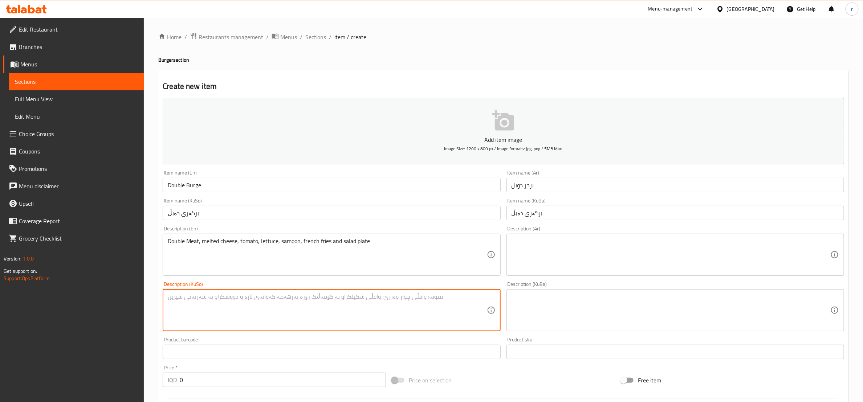
click at [412, 297] on textarea at bounding box center [327, 310] width 319 height 34
paste textarea "گۆشتی دەبڵ، پەنیری تواوە، تەماتە، کاهوو، سەموون، فینگەر و قاپێک زەڵاتە"
type textarea "گۆشتی دەبڵ، پەنیری تواوە، تەماتە، کاهوو، سەموون، فینگەر و قاپێک زەڵاتە"
click at [509, 296] on div "Description (KuBa)" at bounding box center [675, 310] width 338 height 42
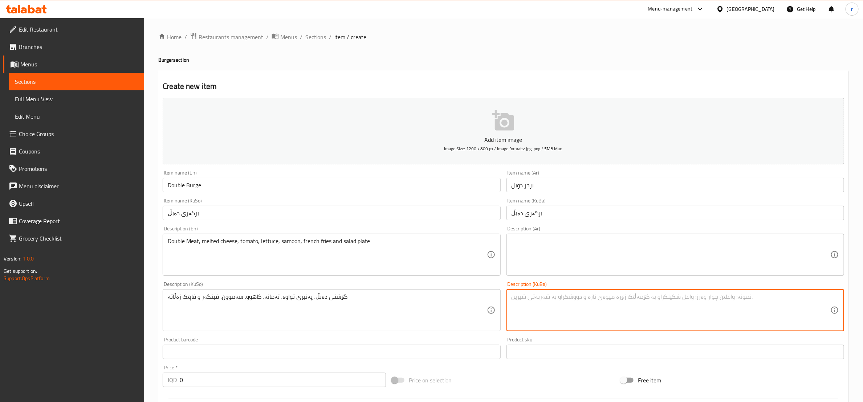
paste textarea "گۆشتی دەبڵ، پەنیری تواوە، تەماتە، کاهوو، سەموون، فینگەر و قاپێک زەڵاتە"
type textarea "گۆشتی دەبڵ، پەنیری تواوە، تەماتە، کاهوو، سەموون، فینگەر و قاپێک زەڵاتە"
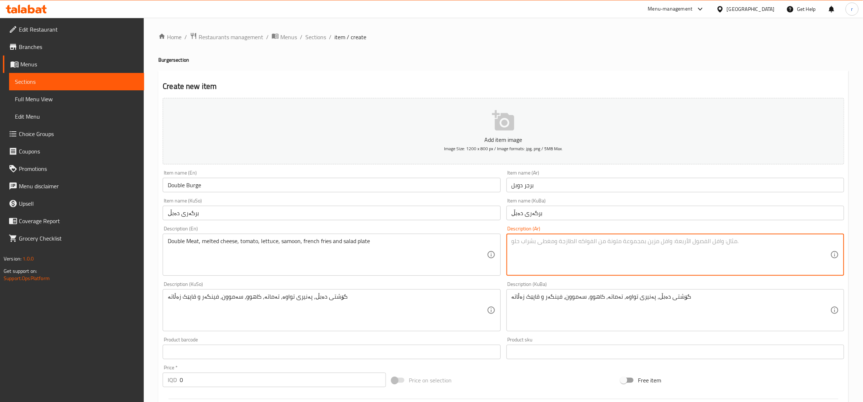
click at [546, 247] on textarea at bounding box center [671, 255] width 319 height 34
paste textarea "لحم دوبل، جبنة ذائبة، طماطم، خس، صمون، بطاطس مقلية وطبق سلطة"
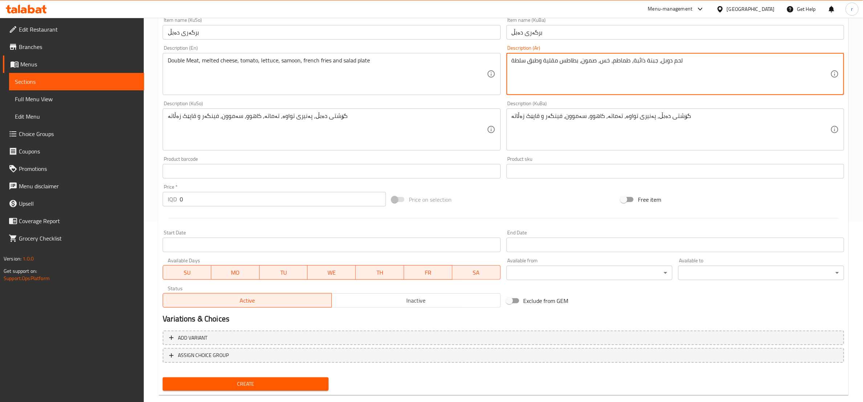
scroll to position [181, 0]
type textarea "لحم دوبل، جبنة ذائبة، طماطم، خس، صمون، بطاطس مقلية وطبق سلطة"
click at [242, 199] on input "0" at bounding box center [283, 199] width 206 height 15
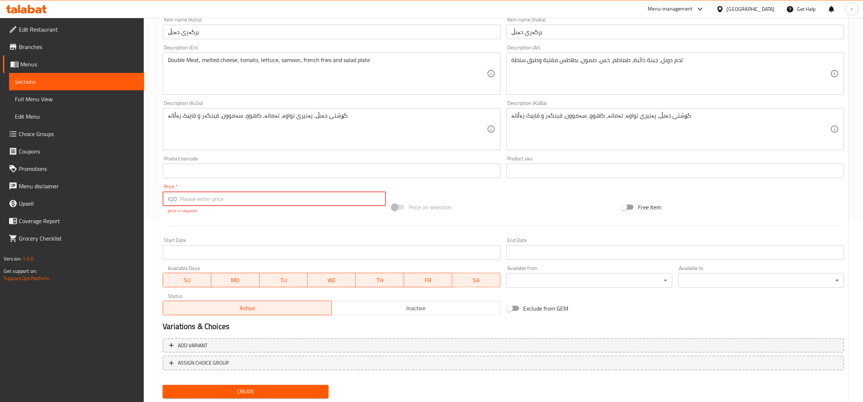
paste input "15000"
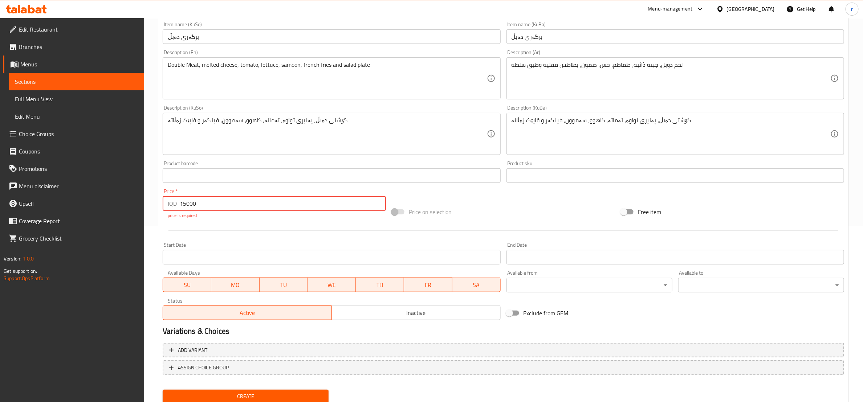
scroll to position [202, 0]
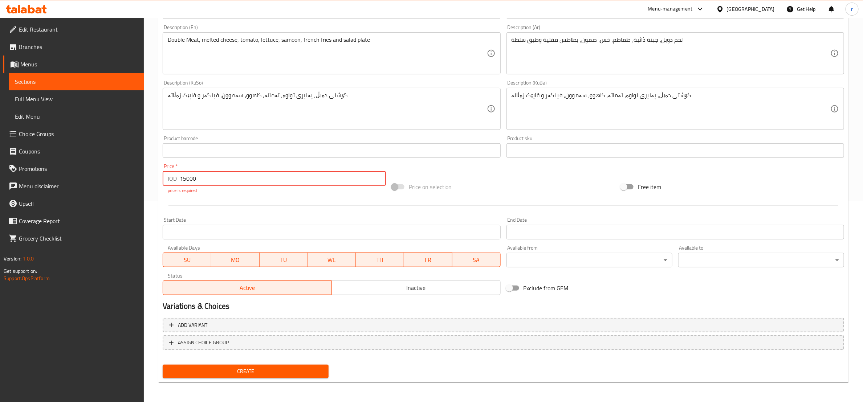
type input "15000"
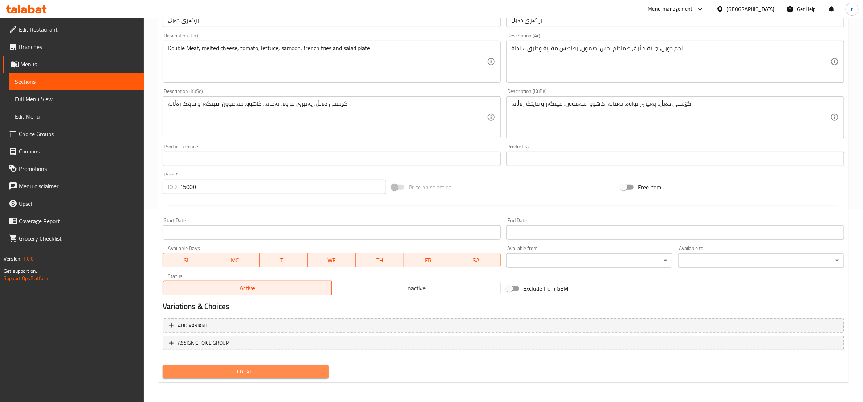
click at [268, 374] on span "Create" at bounding box center [245, 371] width 154 height 9
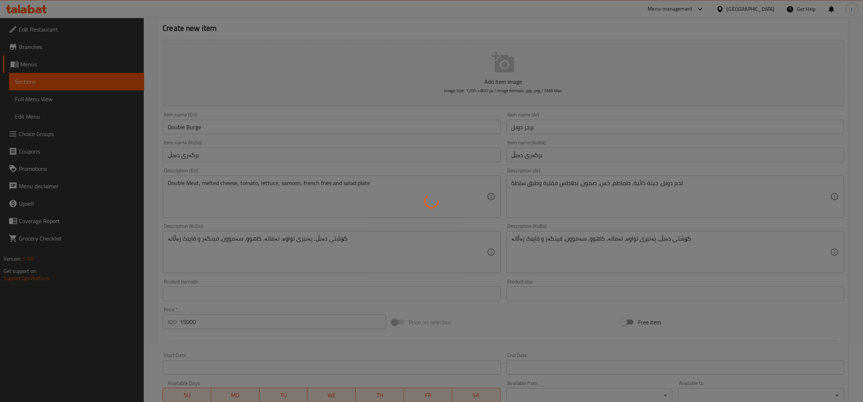
type input "0"
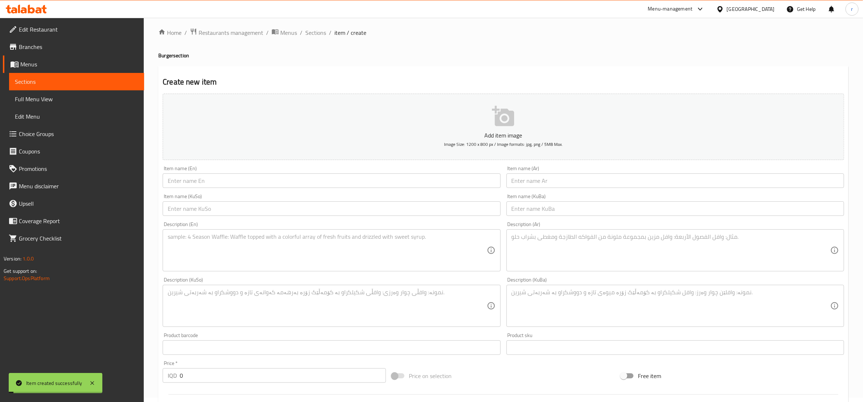
scroll to position [0, 0]
click at [313, 36] on span "Sections" at bounding box center [315, 37] width 21 height 9
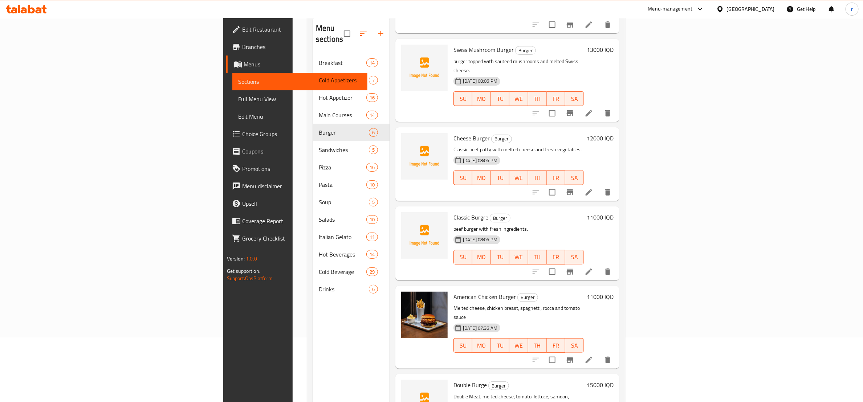
scroll to position [102, 0]
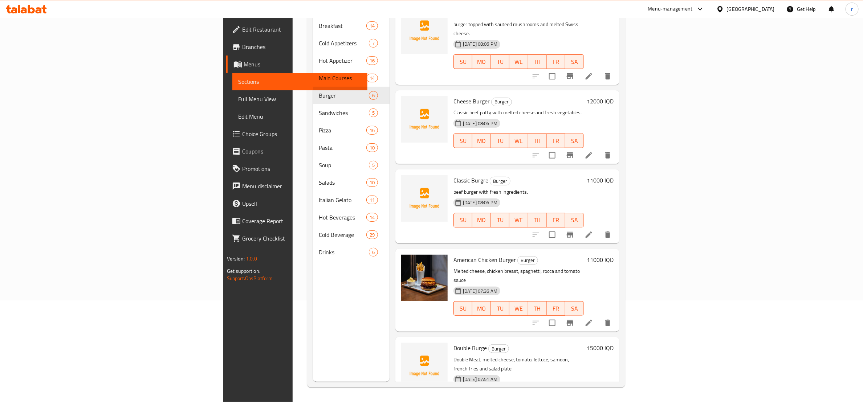
click at [313, 325] on div "Menu sections Breakfast 14 Cold Appetizers 7 Hot Appetizer 16 Main Courses 14 B…" at bounding box center [351, 181] width 77 height 402
click at [407, 349] on icon "upload picture" at bounding box center [411, 353] width 9 height 9
click at [453, 343] on span "Double Burge" at bounding box center [469, 348] width 33 height 11
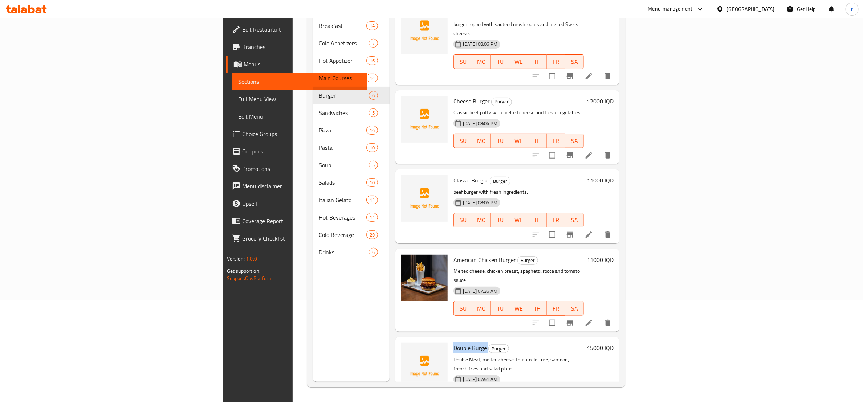
copy h6 "Double Burge"
click at [407, 349] on icon "upload picture" at bounding box center [411, 353] width 9 height 9
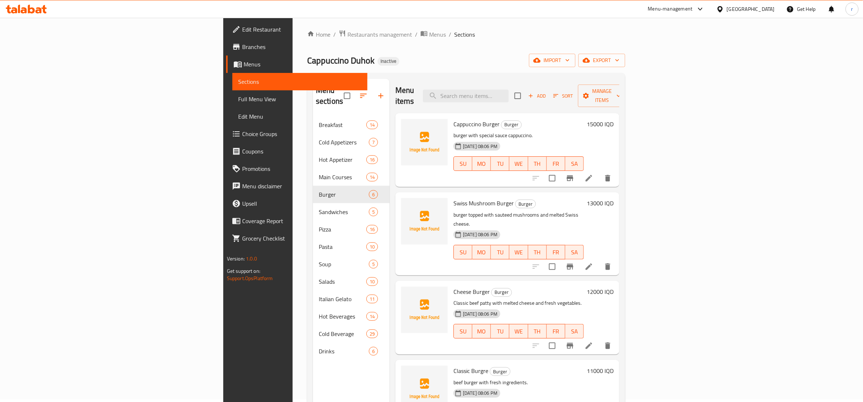
scroll to position [0, 0]
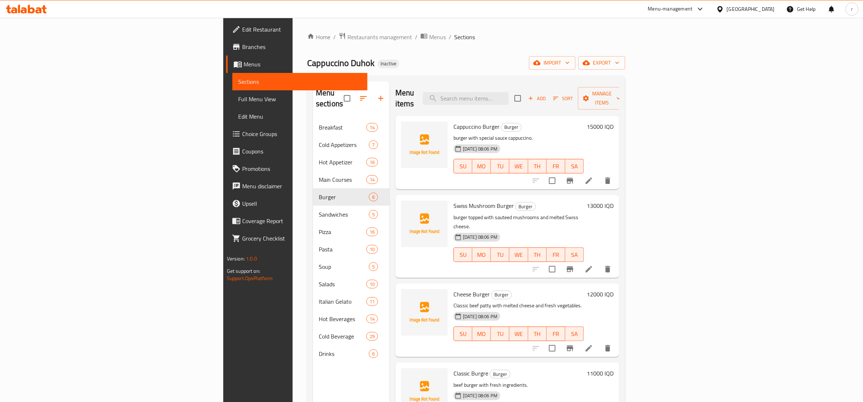
click at [528, 84] on div "Menu items Add Sort Manage items" at bounding box center [507, 98] width 224 height 34
click at [509, 93] on input "search" at bounding box center [466, 98] width 86 height 13
paste input "Classic Burger"
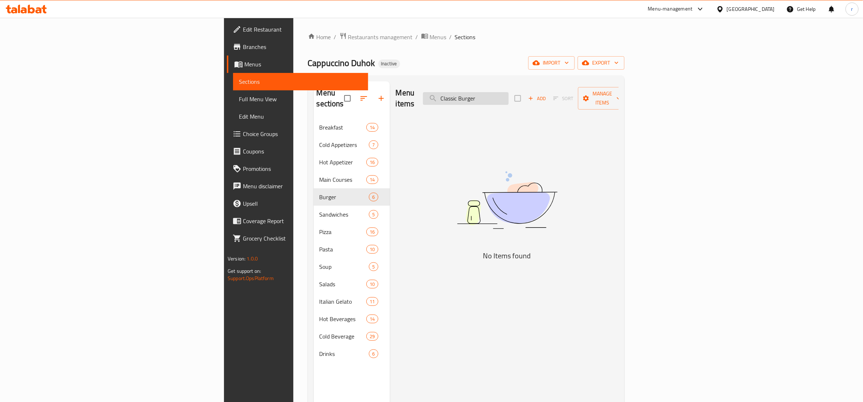
drag, startPoint x: 540, startPoint y: 94, endPoint x: 518, endPoint y: 95, distance: 21.1
click at [509, 95] on input "Classic Burger" at bounding box center [466, 98] width 86 height 13
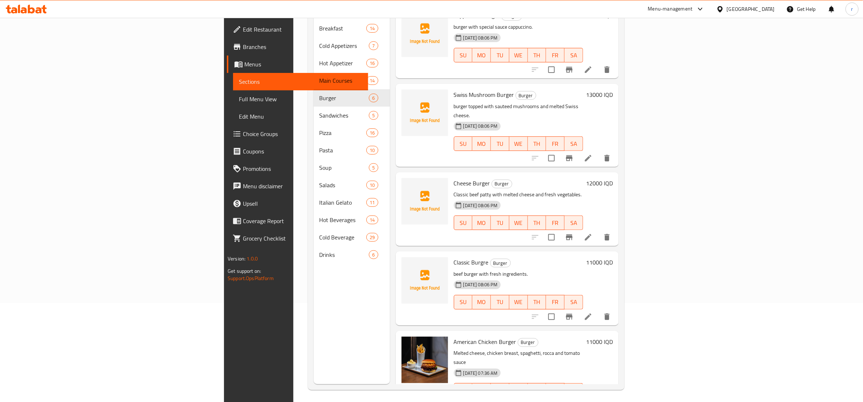
scroll to position [102, 0]
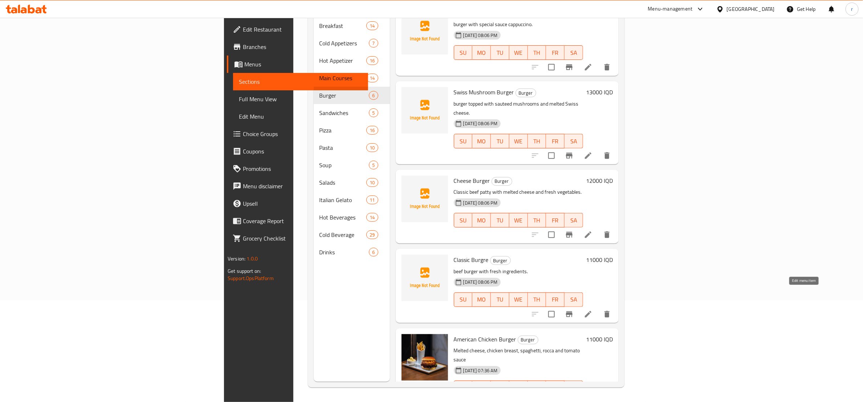
type input "Burger"
click at [593, 310] on icon at bounding box center [588, 314] width 9 height 9
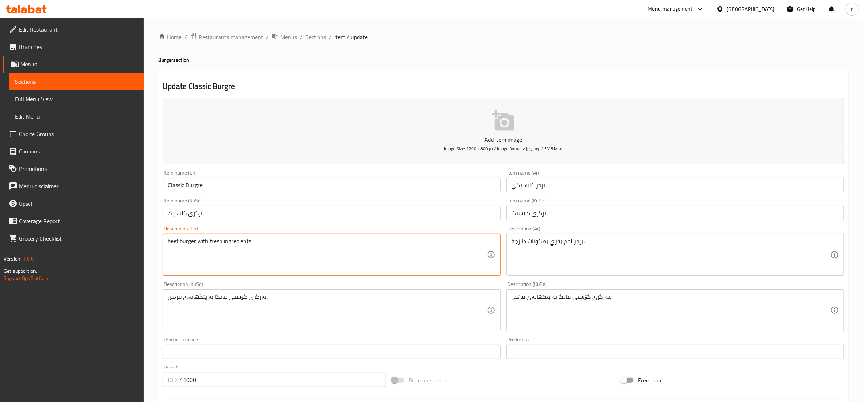
paste textarea "Classic beef patty with melted cheese and fresh vegetables. ,French fires"
drag, startPoint x: 252, startPoint y: 242, endPoint x: 168, endPoint y: 244, distance: 83.5
click at [168, 244] on textarea "beef burger with fresh ingredients. Classic beef patty with melted cheese and f…" at bounding box center [327, 255] width 319 height 34
type textarea "Classic beef patty with melted cheese and fresh vegetables. ,French fires"
click at [267, 253] on textarea "Classic beef patty with melted cheese and fresh vegetables. ,French fires" at bounding box center [327, 255] width 319 height 34
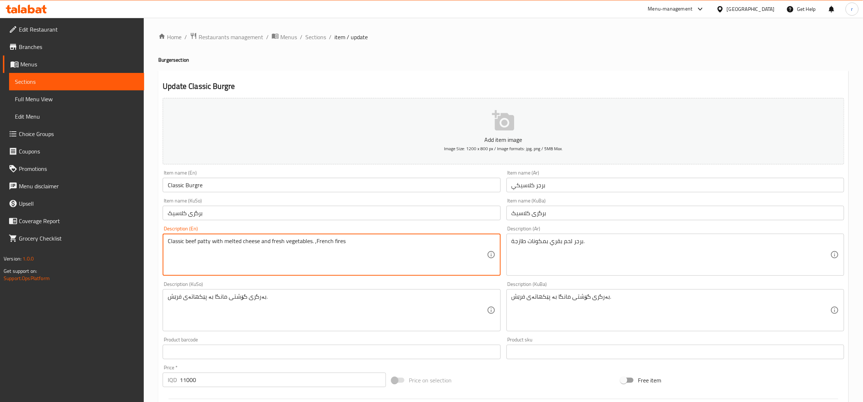
click at [267, 253] on textarea "Classic beef patty with melted cheese and fresh vegetables. ,French fires" at bounding box center [327, 255] width 319 height 34
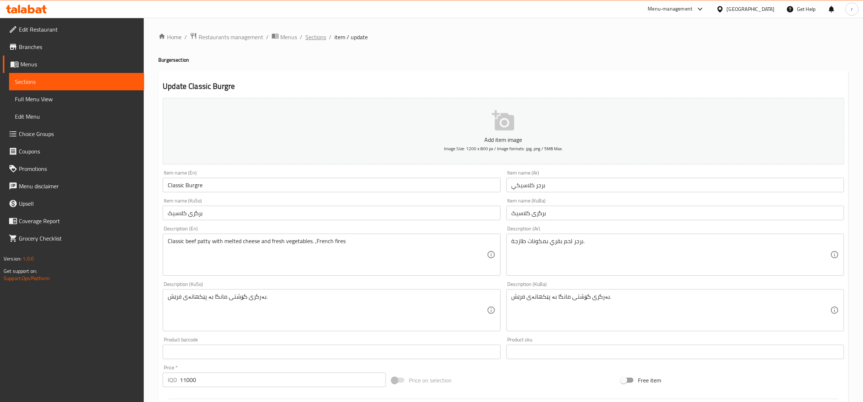
click at [317, 37] on span "Sections" at bounding box center [315, 37] width 21 height 9
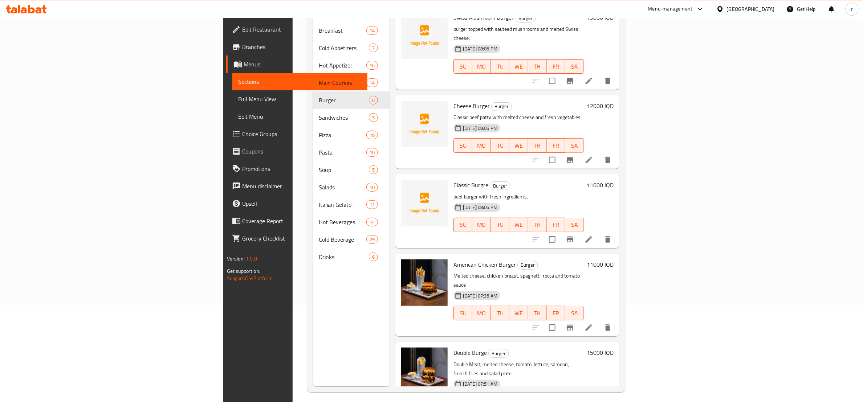
scroll to position [102, 0]
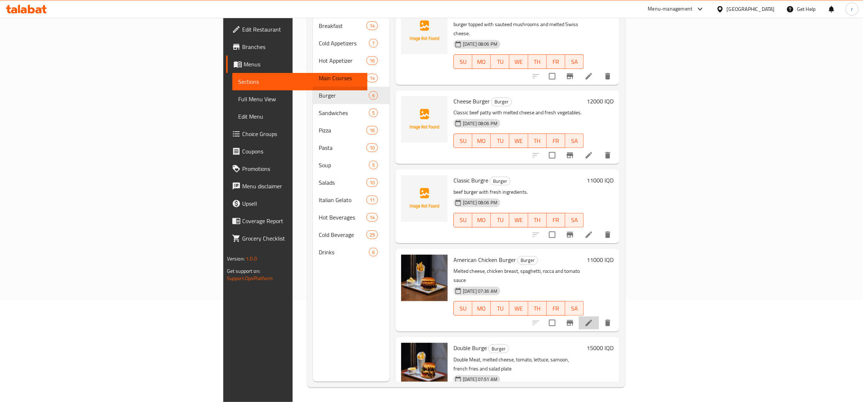
click at [599, 317] on li at bounding box center [589, 323] width 20 height 13
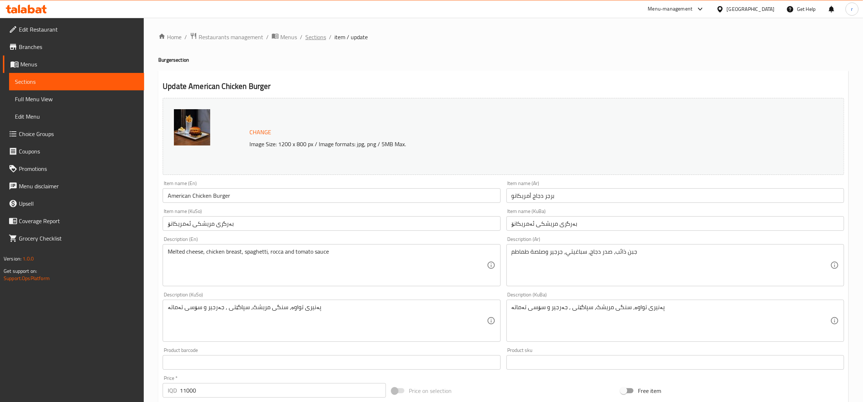
click at [317, 37] on span "Sections" at bounding box center [315, 37] width 21 height 9
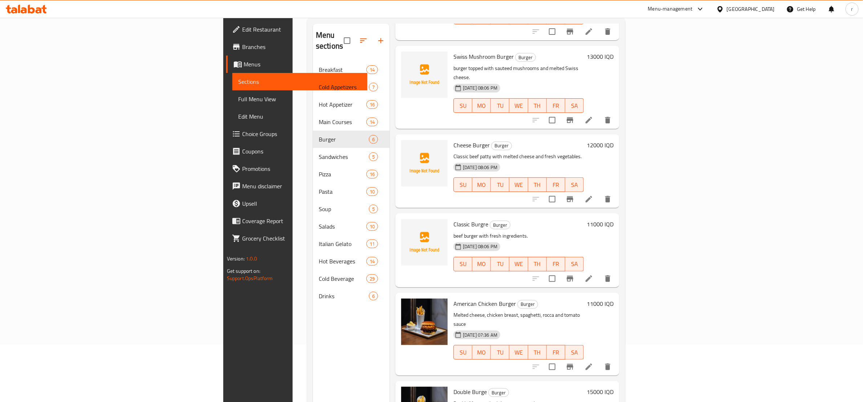
scroll to position [102, 0]
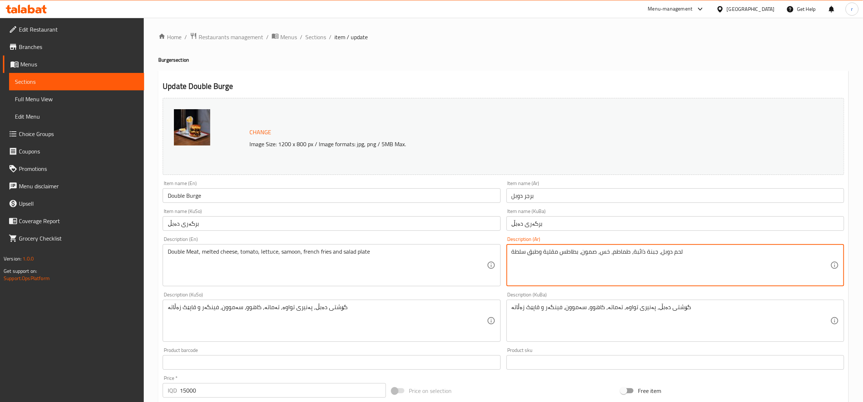
drag, startPoint x: 578, startPoint y: 252, endPoint x: 562, endPoint y: 251, distance: 16.0
paste textarea "بطاطا [GEOGRAPHIC_DATA]"
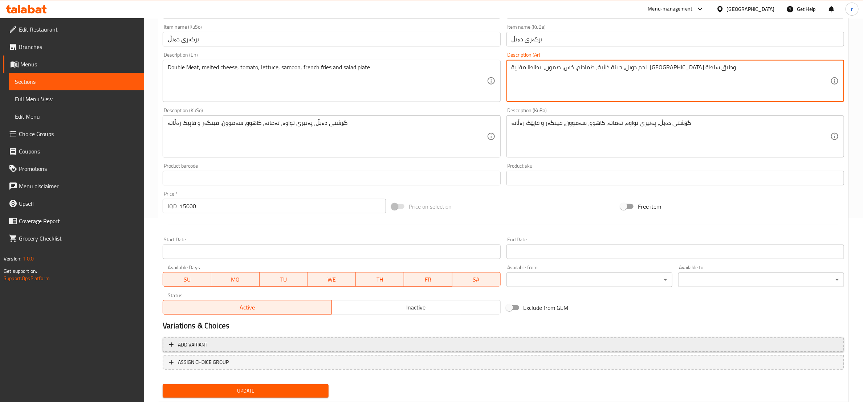
scroll to position [204, 0]
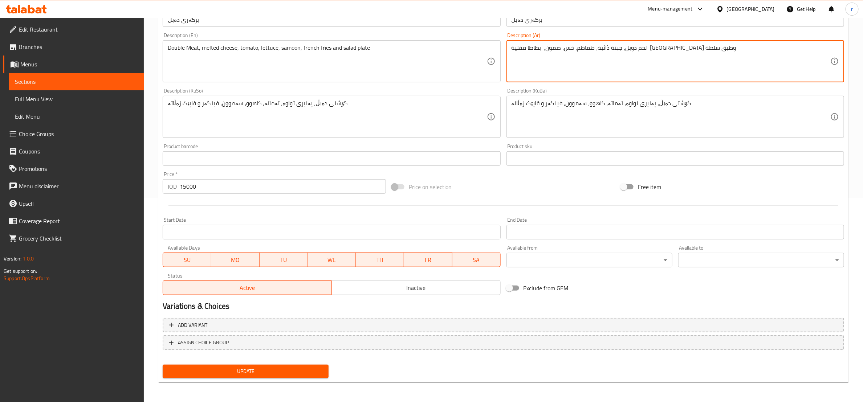
type textarea "لحم دوبل، جبنة ذائبة، طماطم، خس، صمون، بطاطا مقلية [GEOGRAPHIC_DATA] وطبق سلطة"
click at [299, 371] on span "Update" at bounding box center [245, 371] width 154 height 9
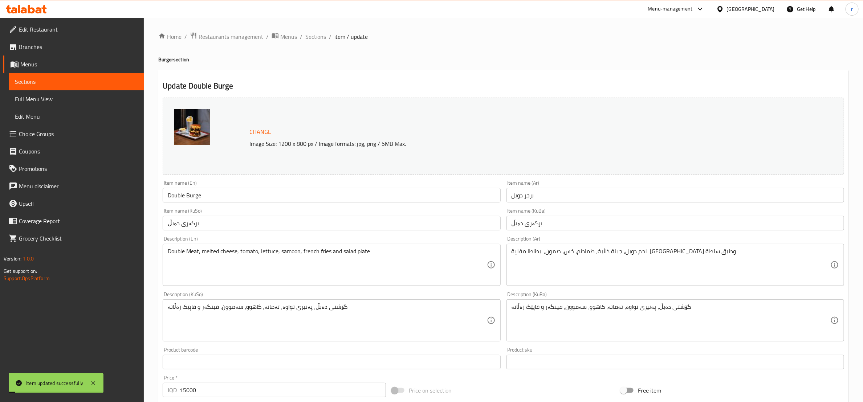
scroll to position [0, 0]
click at [316, 36] on span "Sections" at bounding box center [315, 37] width 21 height 9
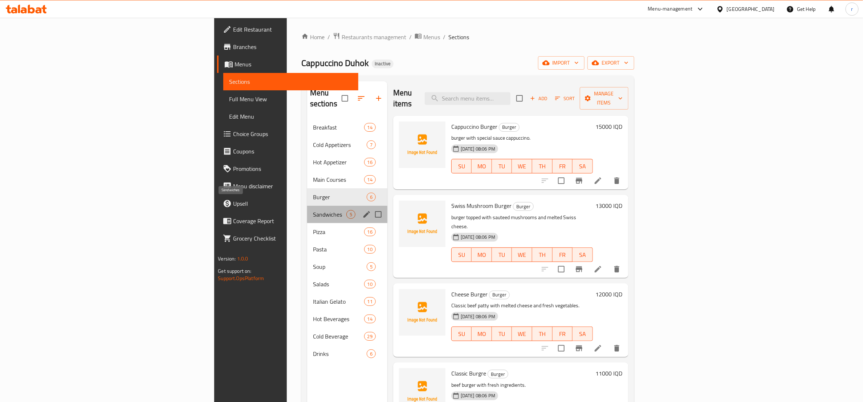
click at [313, 210] on span "Sandwiches" at bounding box center [329, 214] width 33 height 9
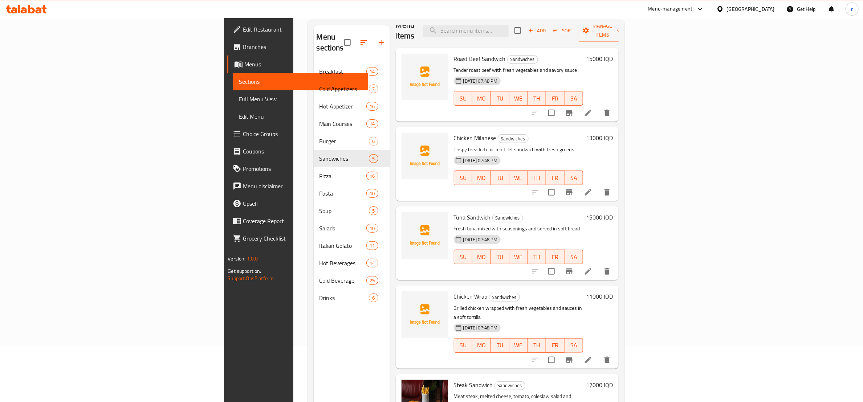
scroll to position [102, 0]
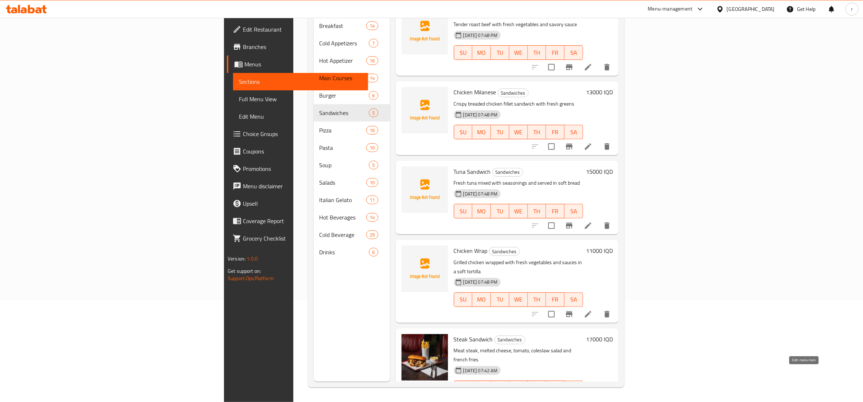
click at [598, 396] on li at bounding box center [588, 402] width 20 height 13
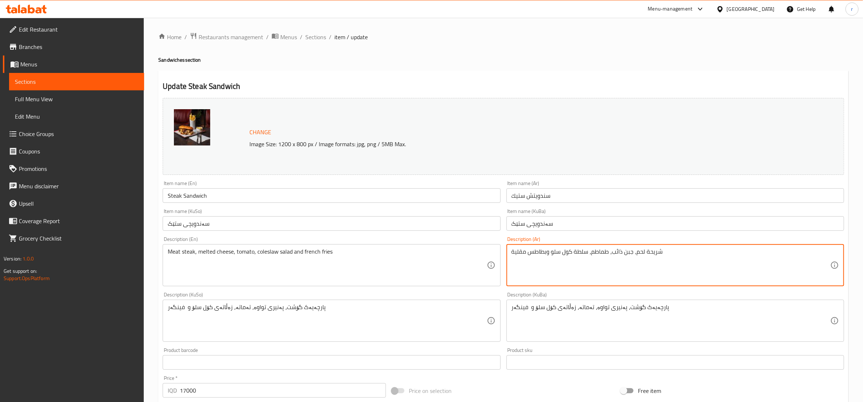
click at [548, 251] on textarea "شريحة لحم، جبن ذائب، طماطم، سلطة كول سلو وبطاطس مقلية" at bounding box center [671, 265] width 319 height 34
drag, startPoint x: 547, startPoint y: 251, endPoint x: 506, endPoint y: 252, distance: 40.3
click at [506, 252] on div "شريحة لحم، جبن ذائب، طماطم، سلطة كول سلو وبطاطس مقلية Description (Ar)" at bounding box center [675, 265] width 338 height 42
paste textarea "بطاطا [GEOGRAPHIC_DATA]"
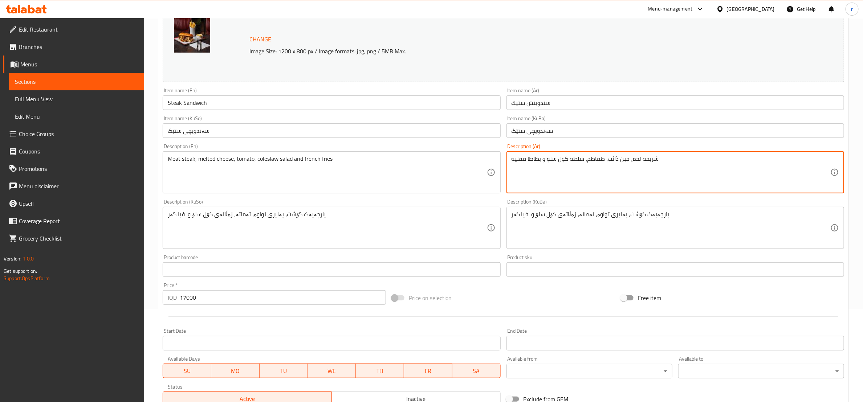
scroll to position [204, 0]
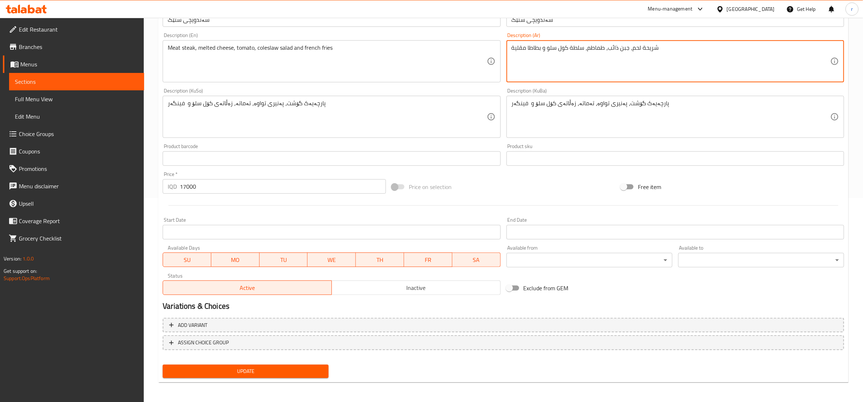
type textarea "شريحة لحم، جبن ذائب، طماطم، سلطة كول سلو و بطاطا مقلية"
click at [259, 368] on span "Update" at bounding box center [245, 371] width 154 height 9
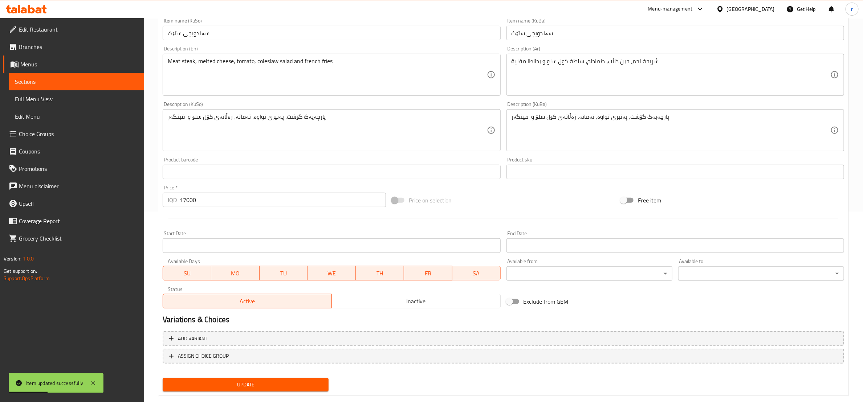
scroll to position [0, 0]
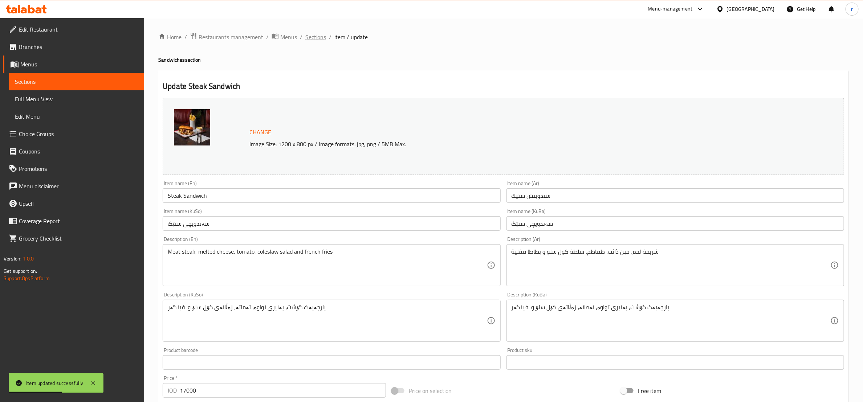
click at [310, 40] on span "Sections" at bounding box center [315, 37] width 21 height 9
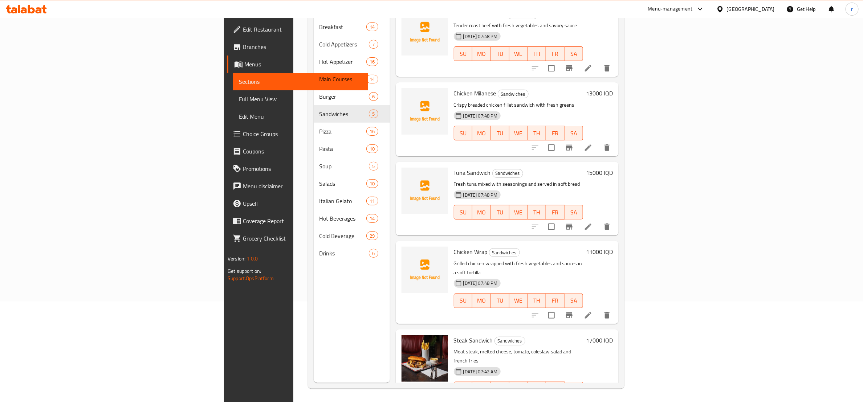
scroll to position [102, 0]
click at [593, 310] on icon at bounding box center [588, 314] width 9 height 9
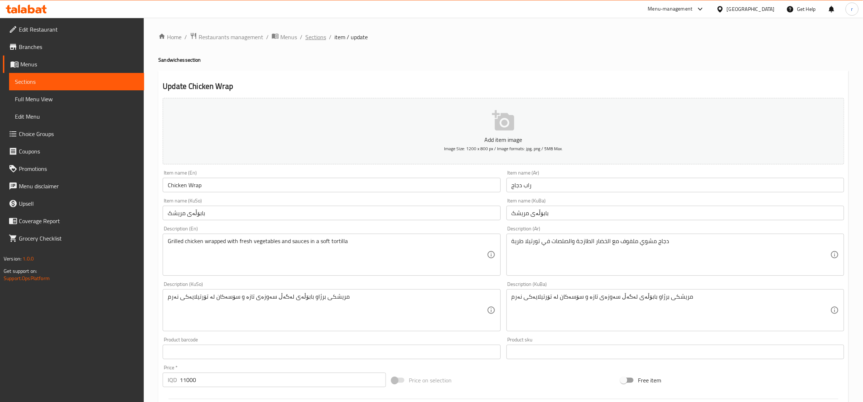
click at [317, 33] on span "Sections" at bounding box center [315, 37] width 21 height 9
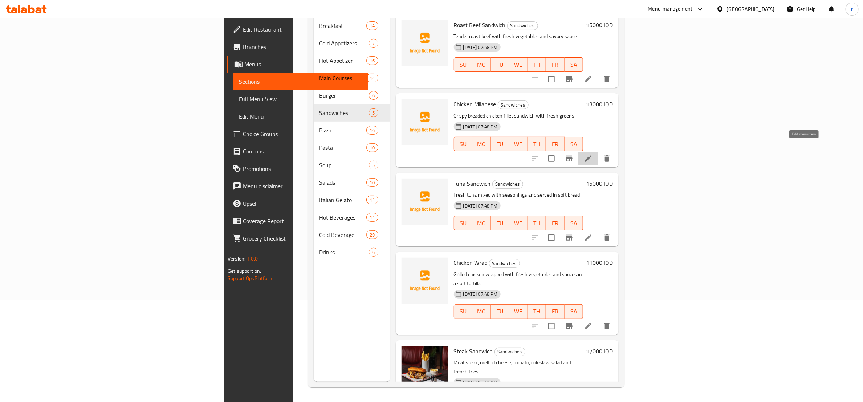
click at [593, 154] on icon at bounding box center [588, 158] width 9 height 9
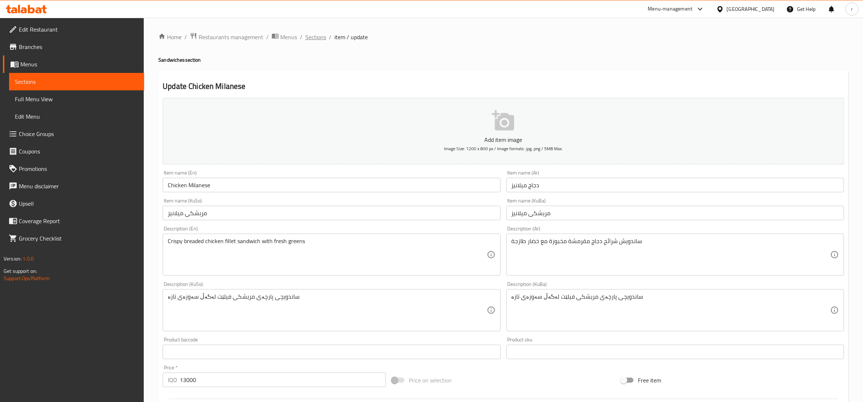
click at [313, 34] on span "Sections" at bounding box center [315, 37] width 21 height 9
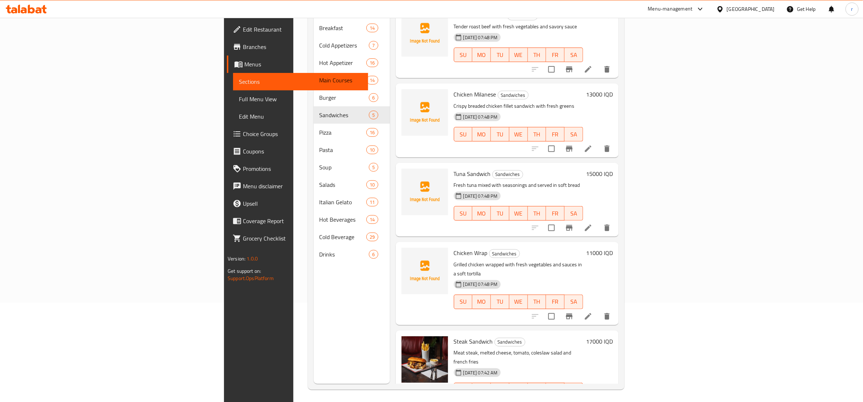
scroll to position [102, 0]
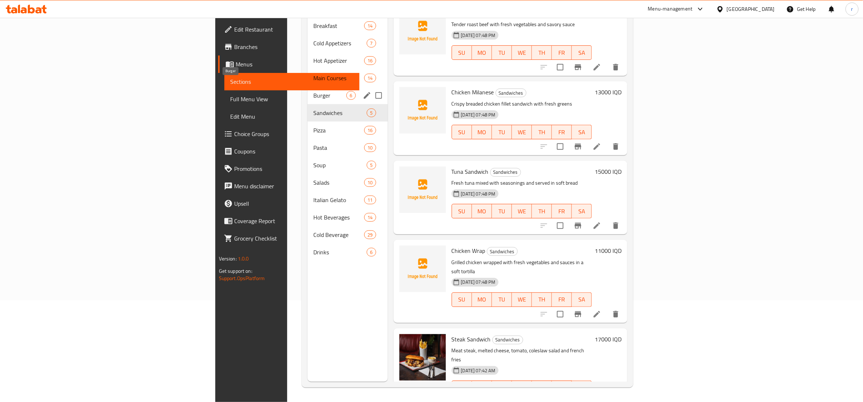
click at [313, 91] on span "Burger" at bounding box center [329, 95] width 33 height 9
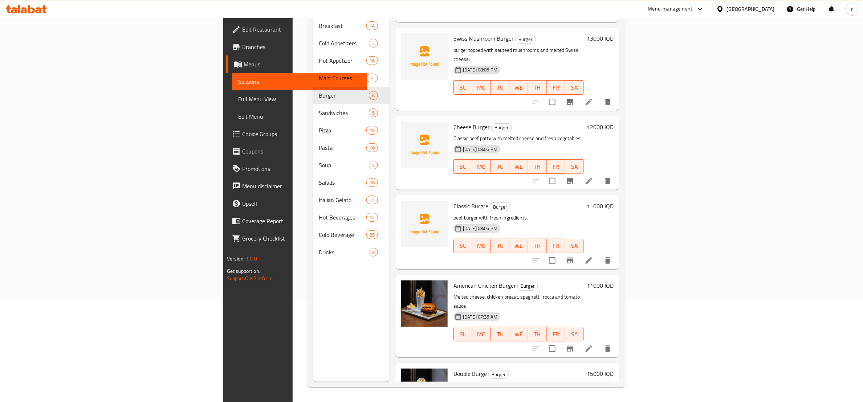
scroll to position [91, 0]
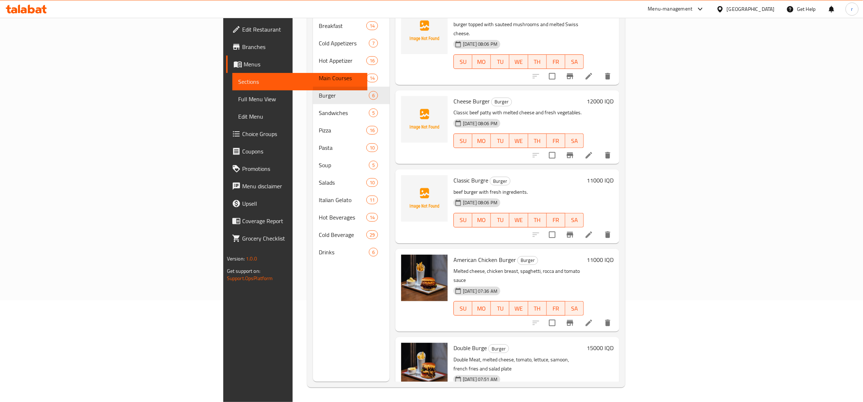
click at [592, 232] on icon at bounding box center [589, 235] width 7 height 7
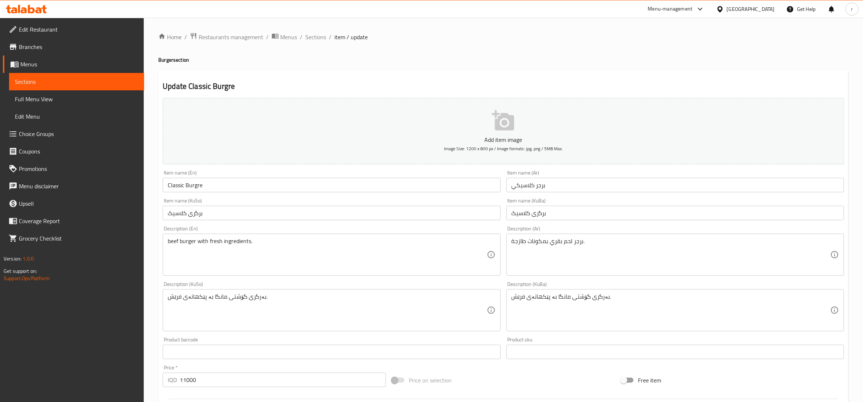
click at [525, 186] on input "برجر كلاسيكي" at bounding box center [675, 185] width 338 height 15
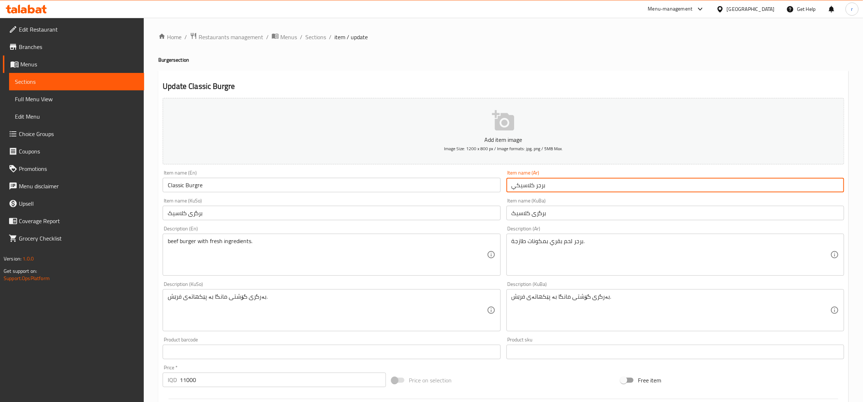
click at [525, 186] on input "برجر كلاسيكي" at bounding box center [675, 185] width 338 height 15
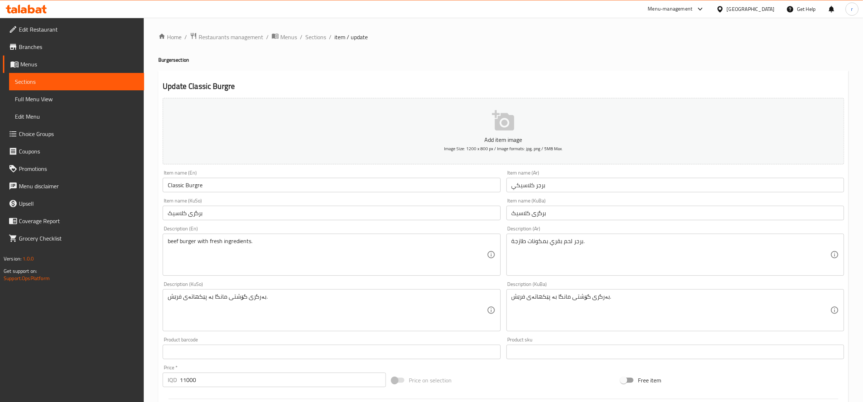
click at [411, 194] on div "Item name (En) Classic Burgre Item name (En)" at bounding box center [331, 181] width 343 height 28
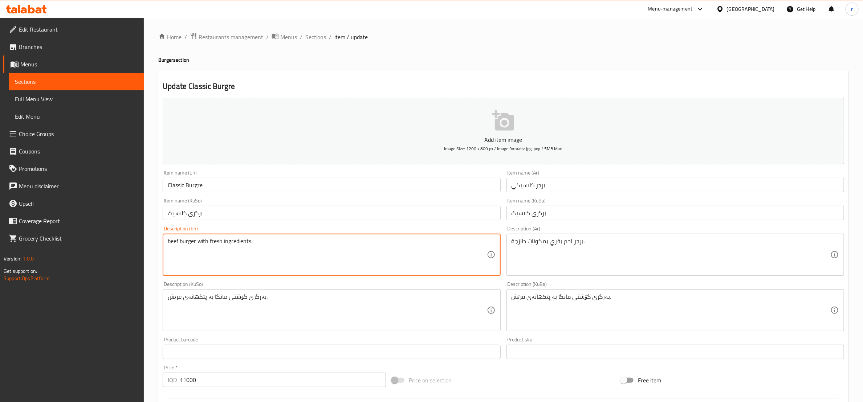
click at [233, 241] on textarea "beef burger with fresh ingredients." at bounding box center [327, 255] width 319 height 34
paste textarea "Classic beef patty with melted cheese, fresh vegetables and French fires"
type textarea "Classic beef patty with melted cheese, fresh vegetables and French fires"
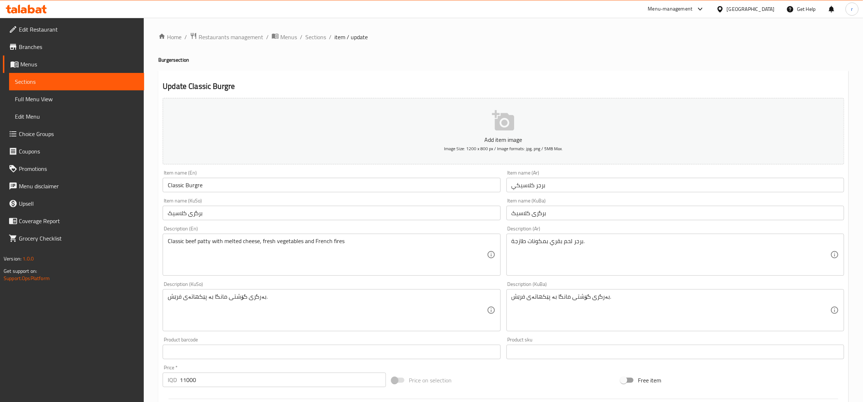
click at [538, 237] on div "برجر لحم بقري بمكونات طازجة. Description (Ar)" at bounding box center [675, 255] width 338 height 42
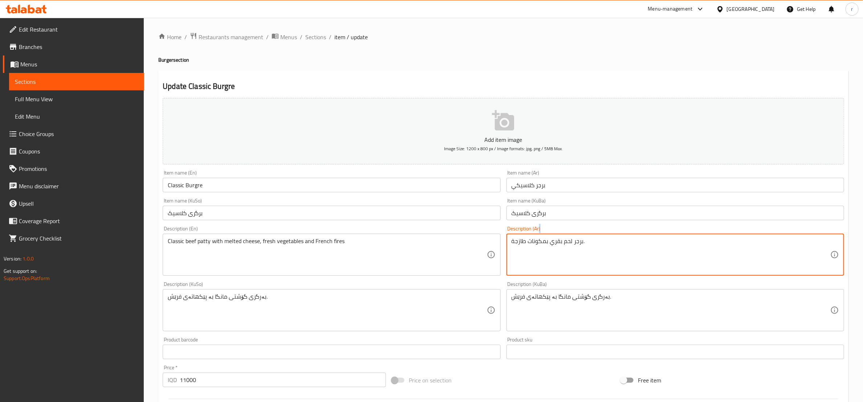
click at [538, 237] on div "برجر لحم بقري بمكونات طازجة. Description (Ar)" at bounding box center [675, 255] width 338 height 42
click at [530, 243] on textarea "برجر لحم بقري بمكونات طازجة." at bounding box center [671, 255] width 319 height 34
drag, startPoint x: 530, startPoint y: 243, endPoint x: 534, endPoint y: 249, distance: 6.4
click at [534, 249] on textarea "برجر لحم بقري بمكونات طازجة." at bounding box center [671, 255] width 319 height 34
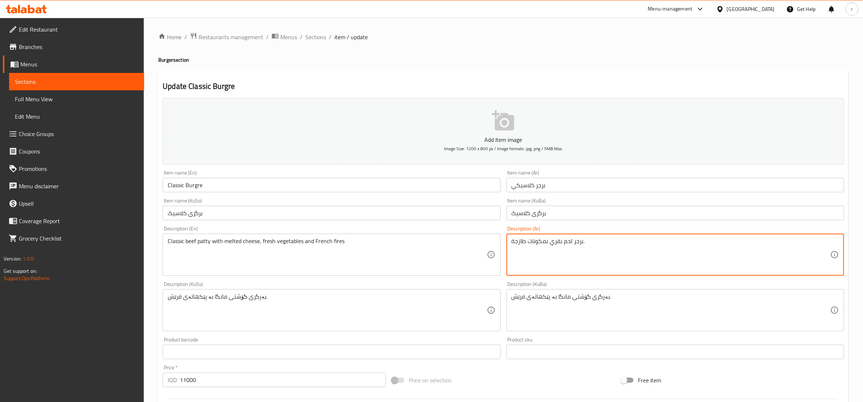
paste textarea "ريحة لحم بقري كلاسيكي مع جبن ذائب، خضروات طازجة وبطاطا مقلية"
type textarea "شريحة لحم بقري كلاسيكي مع جبن ذائب، خضروات طازجة وبطاطا مقلية"
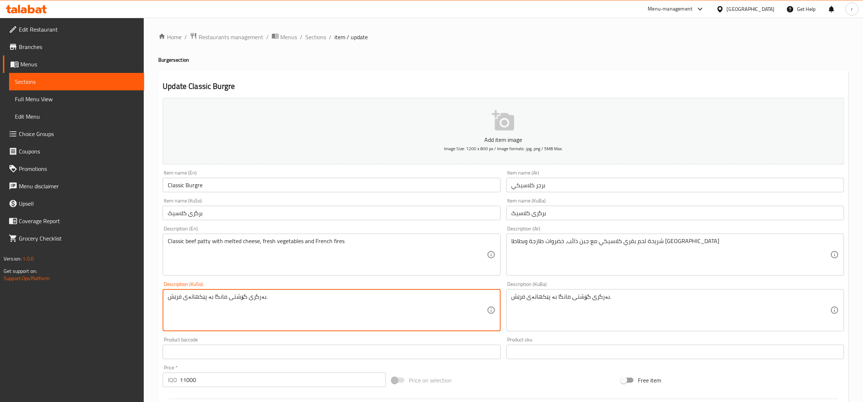
click at [243, 296] on textarea "بەرگری گۆشتی مانگا بە پێکهاتەی فرێش." at bounding box center [327, 310] width 319 height 34
paste textarea "پاتی گۆشتی کلاسیک لەگەڵ پەنیری تواوە و سەوزەی فرێش و فینگەر"
type textarea "پاتی گۆشتی کلاسیک لەگەڵ پەنیری تواوە و سەوزەی فرێش و فینگەر"
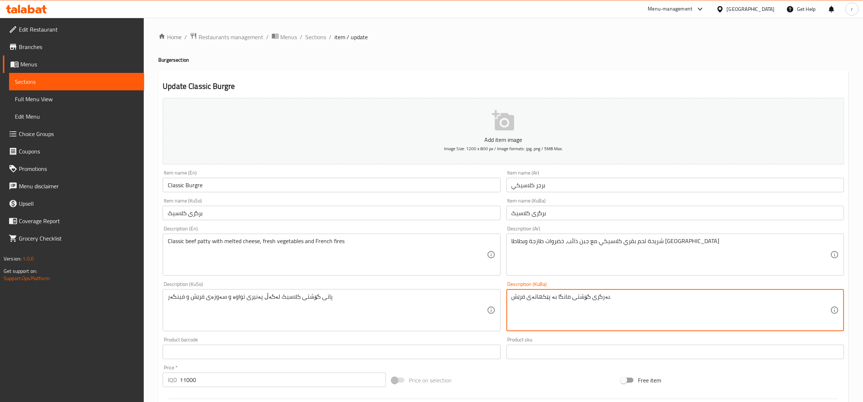
click at [558, 300] on textarea "بەرگری گۆشتی مانگا بە پێکهاتەی فرێش." at bounding box center [671, 310] width 319 height 34
paste textarea "پاتی گۆشتی کلاسیک لەگەڵ پەنیری تواوە و سەوزەی فرێش و فینگەر"
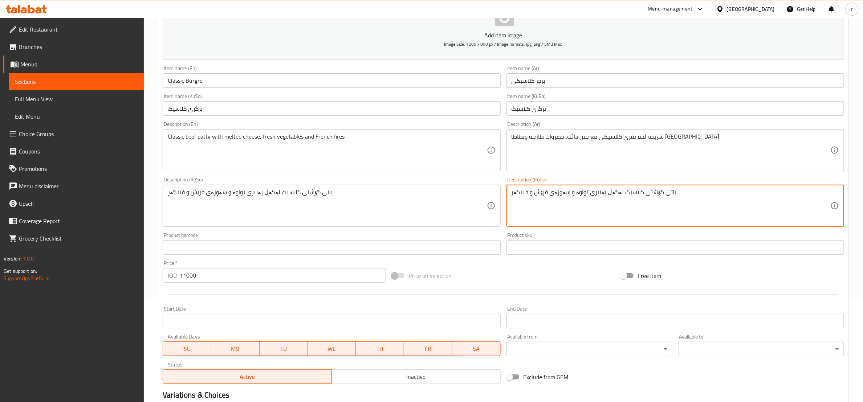
scroll to position [193, 0]
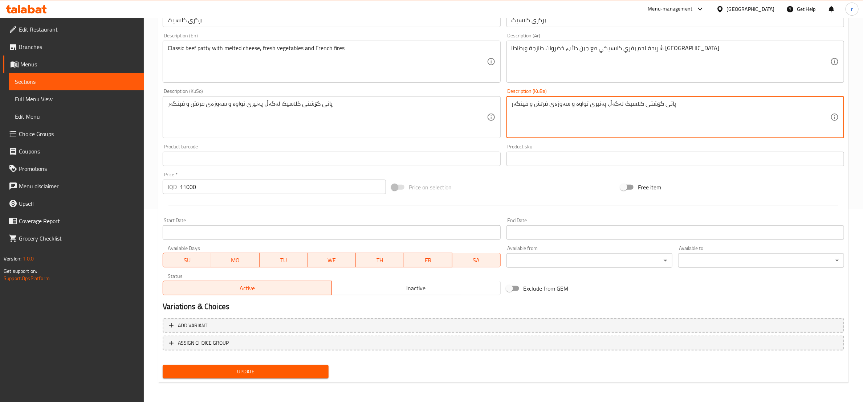
type textarea "پاتی گۆشتی کلاسیک لەگەڵ پەنیری تواوە و سەوزەی فرێش و فینگەر"
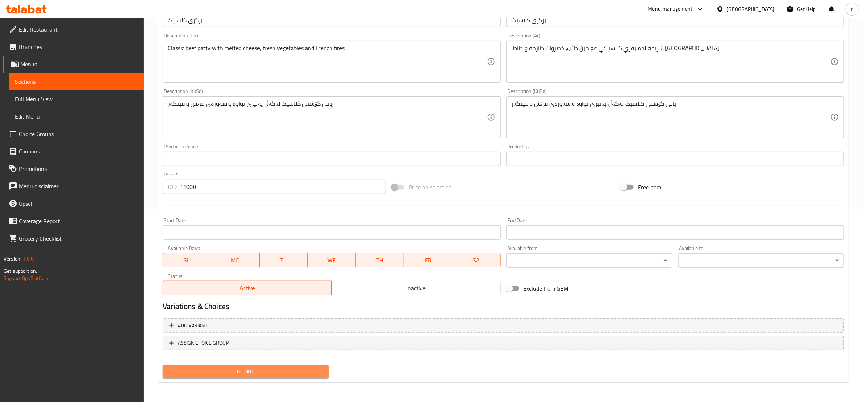
click at [225, 372] on span "Update" at bounding box center [245, 371] width 154 height 9
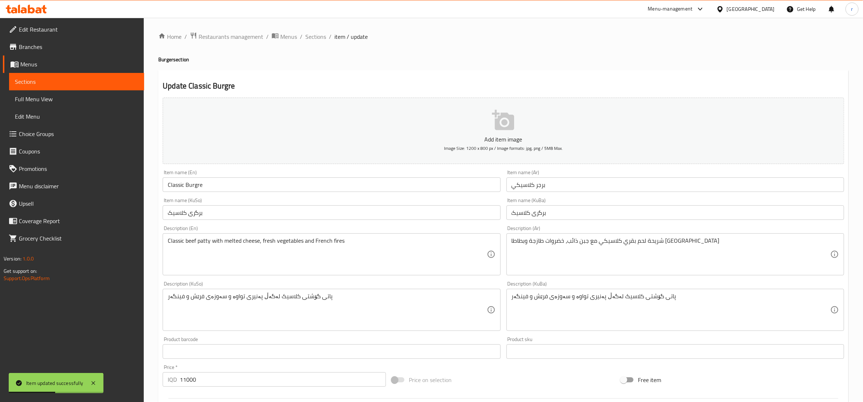
scroll to position [0, 0]
click at [315, 40] on span "Sections" at bounding box center [315, 37] width 21 height 9
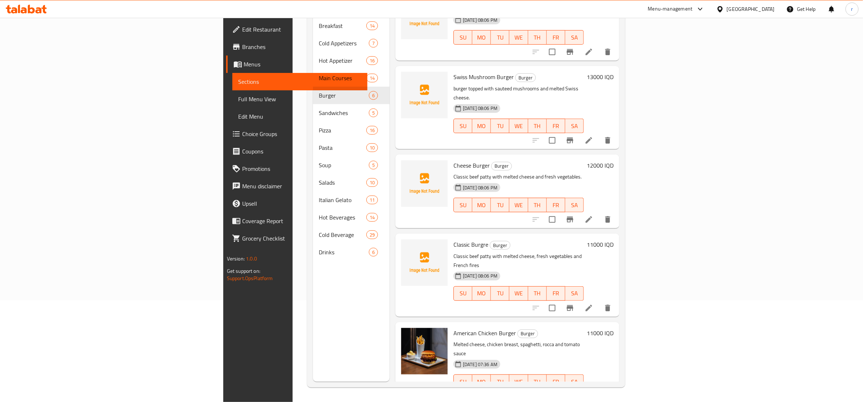
scroll to position [0, 0]
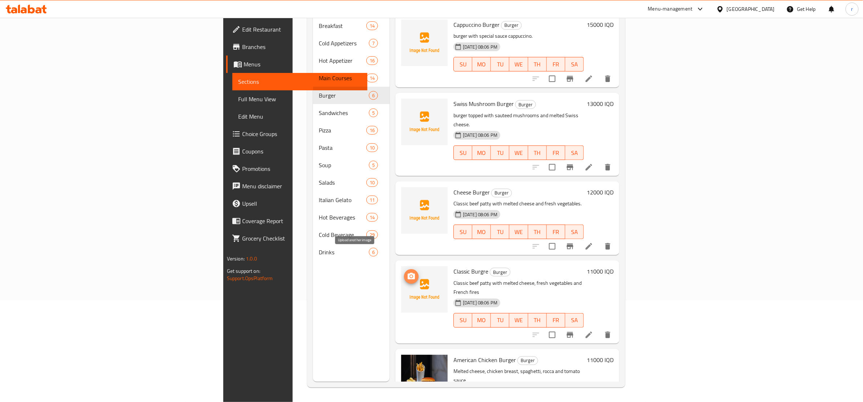
click at [407, 272] on icon "upload picture" at bounding box center [411, 276] width 9 height 9
click at [451, 264] on div "Classic Burgre Burger Classic beef patty with melted cheese, fresh vegetables a…" at bounding box center [519, 302] width 136 height 77
click at [453, 266] on span "Classic Burgre" at bounding box center [470, 271] width 35 height 11
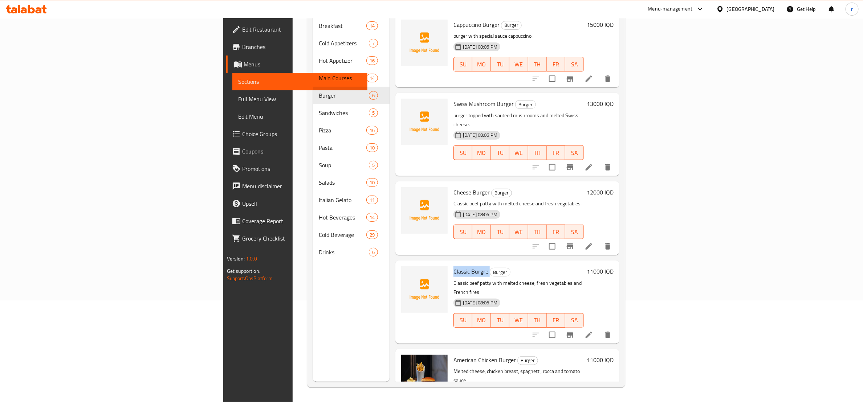
copy h6 "Classic Burgre"
click at [408, 273] on icon "upload picture" at bounding box center [411, 276] width 7 height 7
click at [453, 266] on span "Classic Burgre" at bounding box center [470, 271] width 35 height 11
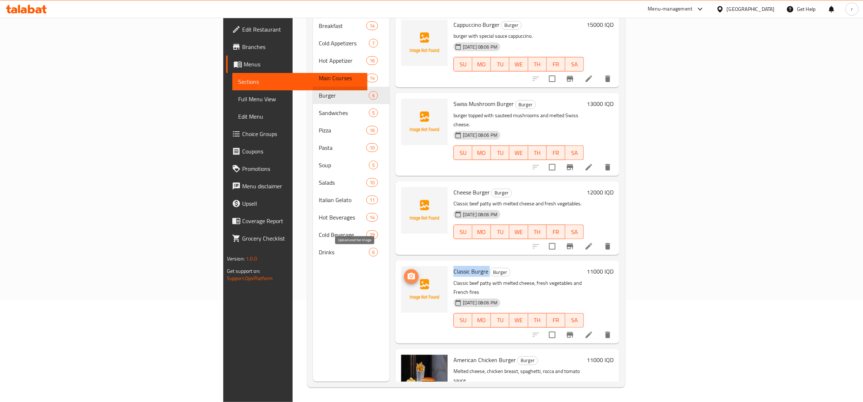
click at [408, 273] on icon "upload picture" at bounding box center [411, 276] width 7 height 7
click at [453, 187] on span "Cheese Burger" at bounding box center [471, 192] width 36 height 11
click at [593, 331] on icon at bounding box center [589, 335] width 9 height 9
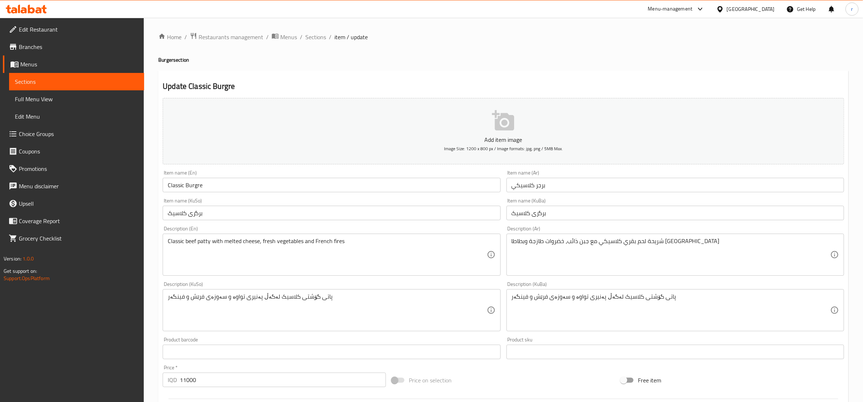
click at [208, 237] on div "Classic beef patty with melted cheese, fresh vegetables and French fires Descri…" at bounding box center [332, 255] width 338 height 42
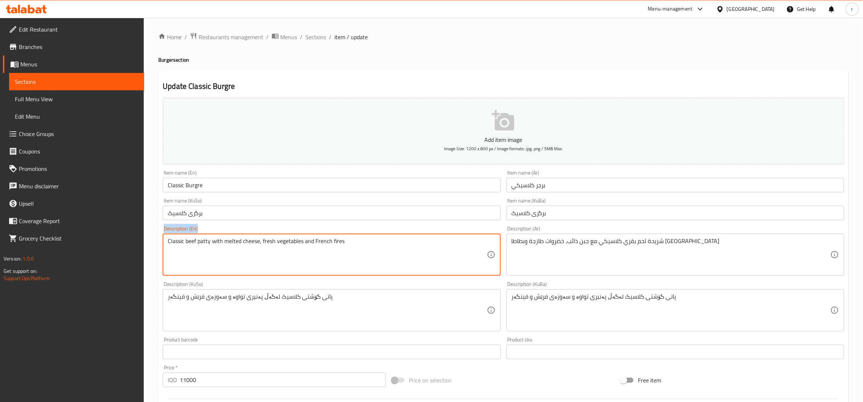
click at [208, 237] on div "Classic beef patty with melted cheese, fresh vegetables and French fires Descri…" at bounding box center [332, 255] width 338 height 42
click at [204, 242] on textarea "Classic beef patty with melted cheese, fresh vegetables and French fires" at bounding box center [327, 255] width 319 height 34
type textarea "ج"
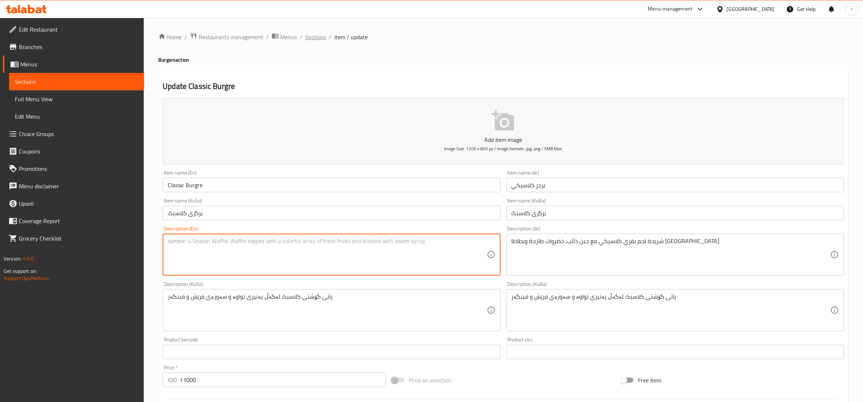
click at [312, 39] on span "Sections" at bounding box center [315, 37] width 21 height 9
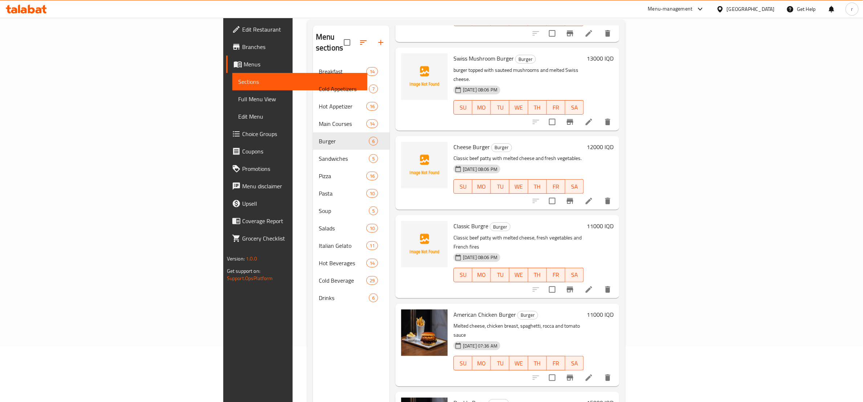
scroll to position [102, 0]
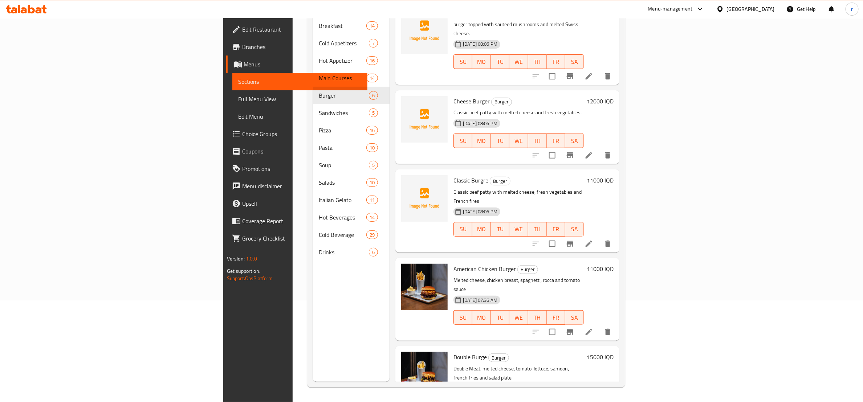
click at [599, 237] on li at bounding box center [589, 243] width 20 height 13
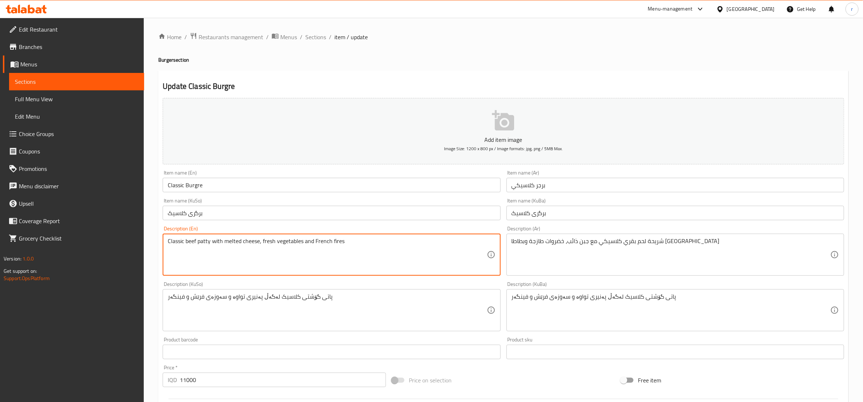
click at [237, 244] on textarea "Classic beef patty with melted cheese, fresh vegetables and French fires" at bounding box center [327, 255] width 319 height 34
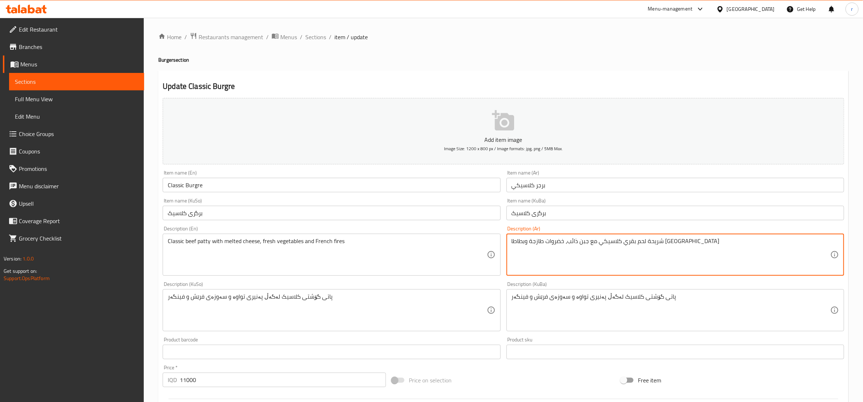
click at [585, 240] on textarea "شريحة لحم بقري كلاسيكي مع جبن ذائب، خضروات طازجة وبطاطا مقلية" at bounding box center [671, 255] width 319 height 34
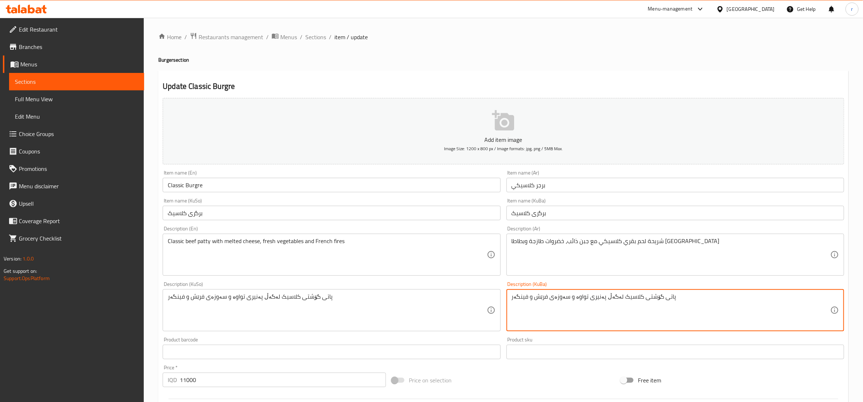
click at [560, 303] on textarea "پاتی گۆشتی کلاسیک لەگەڵ پەنیری تواوە و سەوزەی فرێش و فینگەر" at bounding box center [671, 310] width 319 height 34
click at [661, 300] on textarea "پاتی گۆشتی کلاسیک لەگەڵ پەنیری تواوە و سەوزەی فرێش و فینگەر" at bounding box center [671, 310] width 319 height 34
drag, startPoint x: 654, startPoint y: 297, endPoint x: 664, endPoint y: 298, distance: 10.6
click at [664, 298] on textarea "پاتی گۆشتی کلاسیک لەگەڵ پەنیری تواوە و سەوزەی فرێش و فینگەر" at bounding box center [671, 310] width 319 height 34
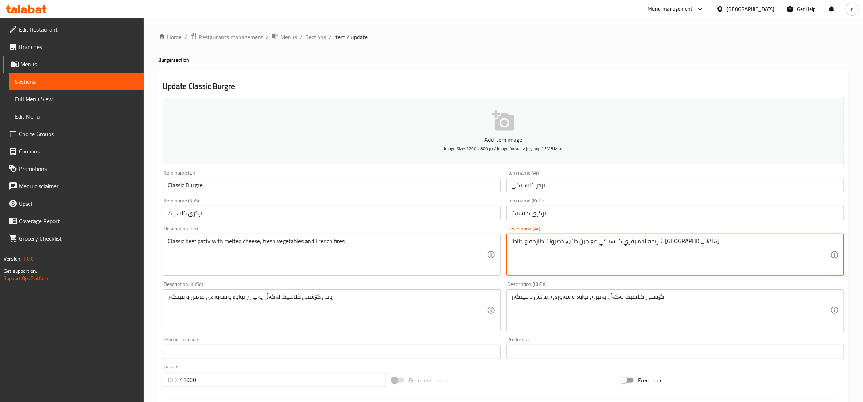
click at [676, 245] on textarea "شريحة لحم بقري كلاسيكي مع جبن ذائب، خضروات طازجة وبطاطا مقلية" at bounding box center [671, 255] width 319 height 34
click at [671, 242] on textarea "شريحة لحم بقري كلاسيكي مع جبن ذائب، خضروات طازجة وبطاطا مقلية" at bounding box center [671, 255] width 319 height 34
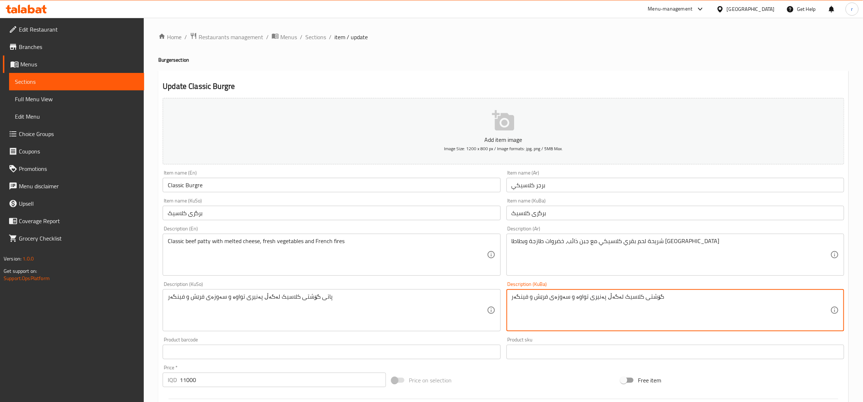
paste textarea "پارچە"
click at [514, 294] on textarea "گۆشتی کلاسیک لەگەڵ پەنیری تواوە و سەوزەی فرێش و فینگەر" at bounding box center [671, 310] width 319 height 34
click at [513, 296] on textarea "گۆشتی کلاسیک لەگەڵ پەنیری تواوە و سەوزەی فرێش و فینگەر" at bounding box center [671, 310] width 319 height 34
paste textarea "پارچە"
click at [586, 304] on textarea "پارچە گۆشتی کلاسیک لەگەڵ پەنیری تواوە و سەوزەی فرێش و فینگەر" at bounding box center [671, 310] width 319 height 34
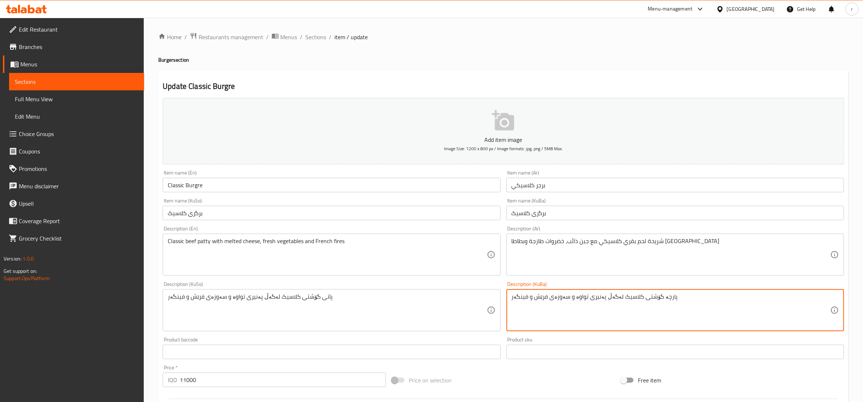
click at [586, 304] on textarea "پارچە گۆشتی کلاسیک لەگەڵ پەنیری تواوە و سەوزەی فرێش و فینگەر" at bounding box center [671, 310] width 319 height 34
type textarea "پارچە گۆشتی کلاسیک لەگەڵ پەنیری تواوە و سەوزەی فرێش و فینگەر"
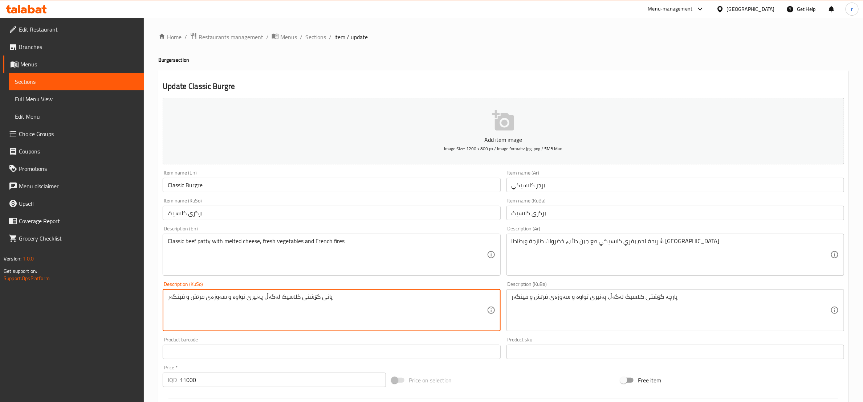
click at [267, 297] on textarea "پاتی گۆشتی کلاسیک لەگەڵ پەنیری تواوە و سەوزەی فرێش و فینگەر" at bounding box center [327, 310] width 319 height 34
paste textarea "پارچە"
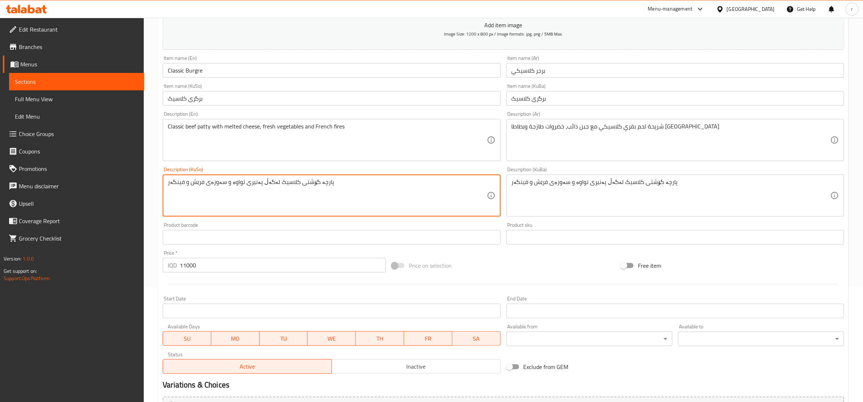
scroll to position [193, 0]
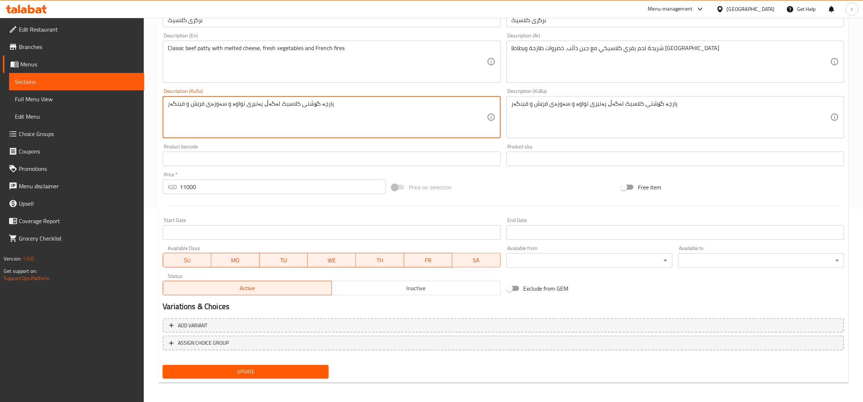
type textarea "پارچە گۆشتی کلاسیک لەگەڵ پەنیری تواوە و سەوزەی فرێش و فینگەر"
click at [251, 370] on span "Update" at bounding box center [245, 371] width 154 height 9
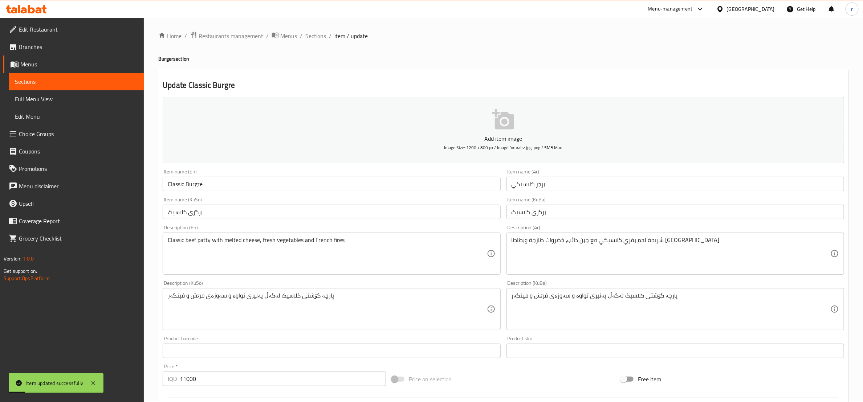
scroll to position [0, 0]
click at [310, 43] on div "Home / Restaurants management / Menus / Sections / item / update Burger section…" at bounding box center [503, 307] width 690 height 550
click at [313, 38] on span "Sections" at bounding box center [315, 37] width 21 height 9
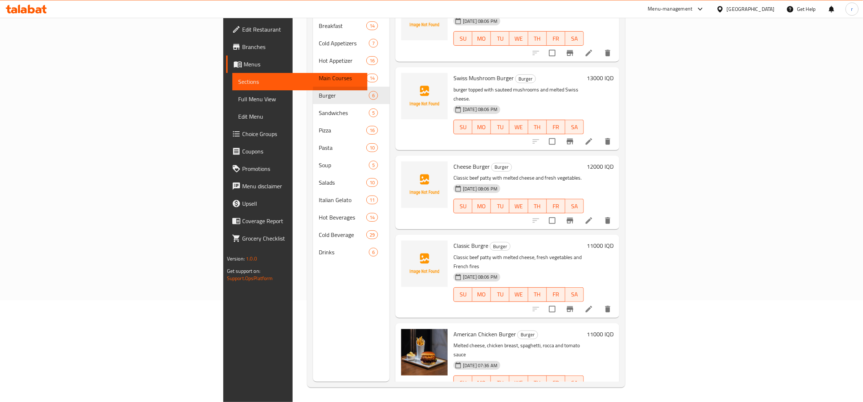
scroll to position [0, 0]
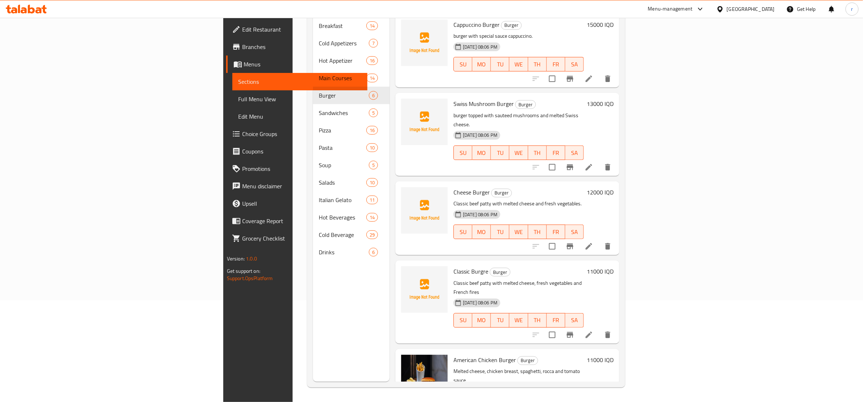
click at [593, 242] on icon at bounding box center [589, 246] width 9 height 9
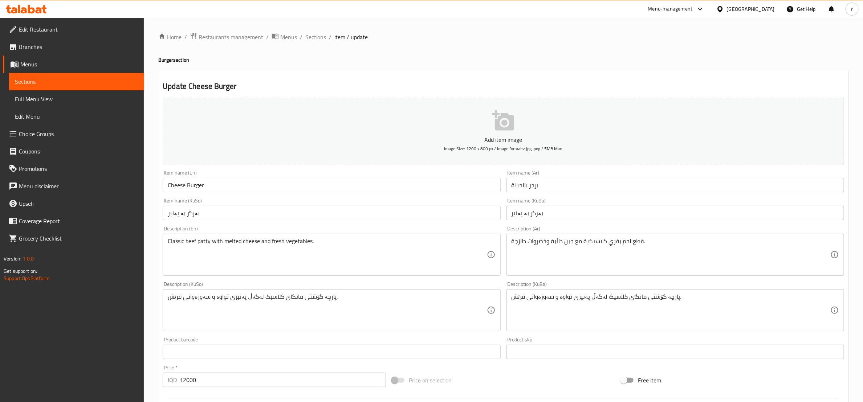
click at [200, 235] on div "Classic beef patty with melted cheese and fresh vegetables. Description (En)" at bounding box center [332, 255] width 338 height 42
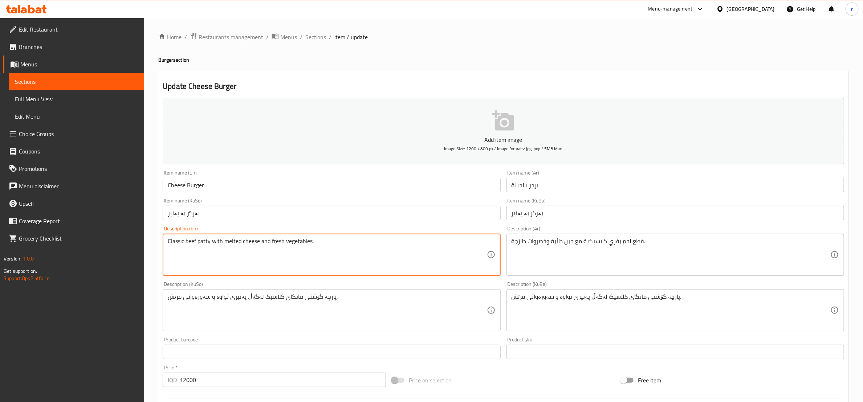
click at [200, 245] on textarea "Classic beef patty with melted cheese and fresh vegetables." at bounding box center [327, 255] width 319 height 34
paste textarea ", fresh vegetables and French fires"
type textarea "Classic beef patty with melted cheese, fresh vegetables and French fires"
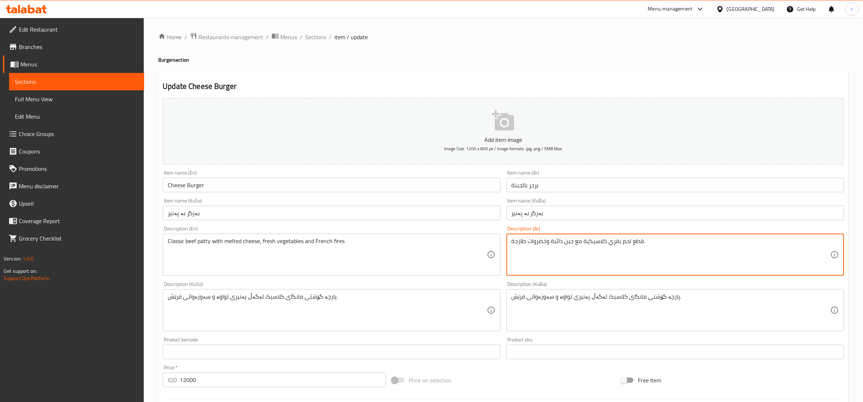
click at [545, 248] on textarea "قطع لحم بقري كلاسيكية مع جبن ذائبة وخضروات طازجة." at bounding box center [671, 255] width 319 height 34
paste textarea "شريحة لحم بقري كلاسيكي مع جبن ذائب، خضروات طازجة وبطاطا مقلية"
type textarea "شريحة لحم بقري كلاسيكي مع جبن ذائب، خضروات طازجة وبطاطا مقلية"
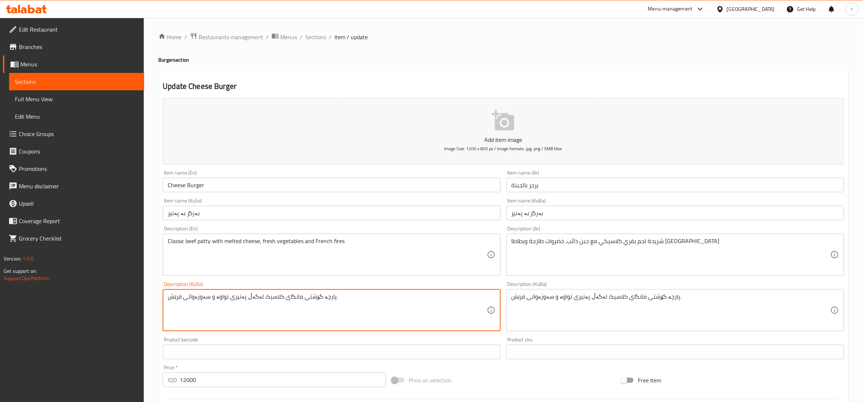
click at [272, 298] on textarea "پارچە گۆشتی مانگای کلاسیک لەگەڵ پەنیری تواوە و سەوزەواتی فرێش." at bounding box center [327, 310] width 319 height 34
paste textarea "پارچە گۆشتی کلاسیک لەگەڵ پەنیری تواوە و سەوزەی فرێش و فینگەر"
click at [313, 297] on textarea "پارچە گۆشتی کلاسیک لەگەڵ پەنیری تواوە و سەوزەی فرێش و فینگەر" at bounding box center [327, 310] width 319 height 34
type textarea "پارچە گۆشتی کلاسیک لەگەڵ پەنیری تواوە و سەوزەی فرێش و فینگەر"
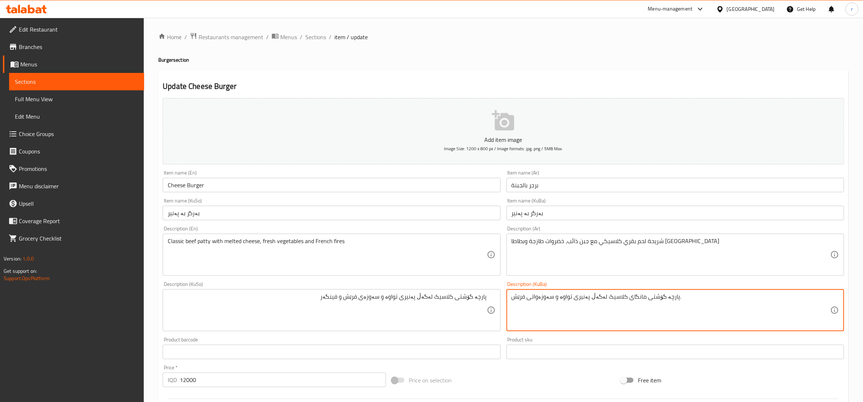
click at [542, 298] on textarea "پارچە گۆشتی مانگای کلاسیک لەگەڵ پەنیری تواوە و سەوزەواتی فرێش." at bounding box center [671, 310] width 319 height 34
paste textarea "پارچە گۆشتی کلاسیک لەگەڵ پەنیری تواوە و سەوزەی فرێش و فینگەر"
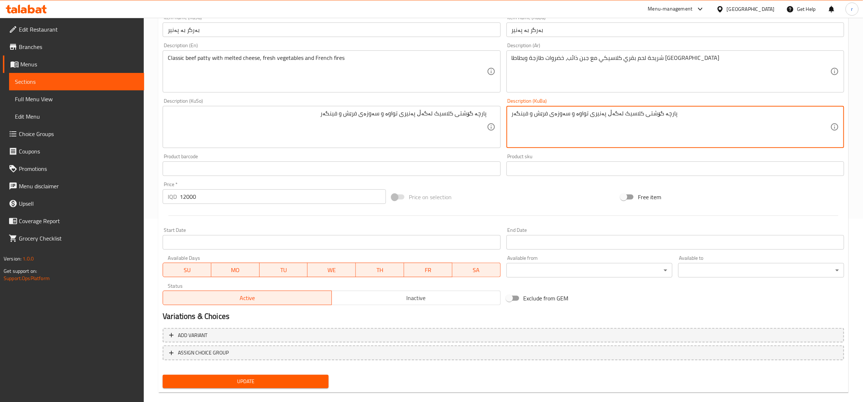
scroll to position [193, 0]
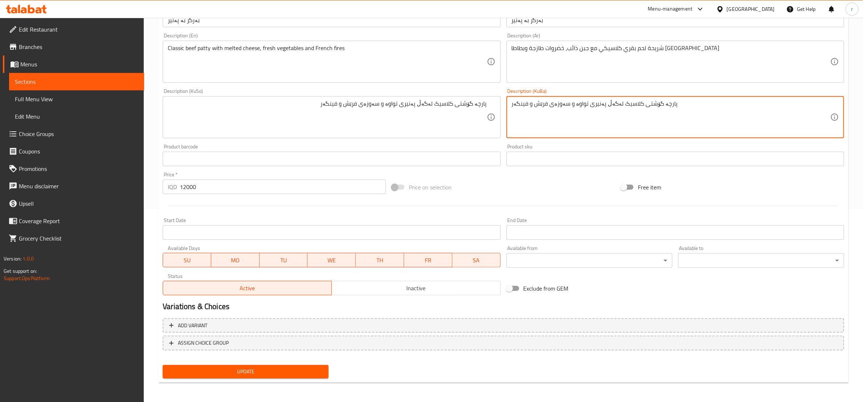
type textarea "پارچە گۆشتی کلاسیک لەگەڵ پەنیری تواوە و سەوزەی فرێش و فینگەر"
click at [268, 371] on span "Update" at bounding box center [245, 371] width 154 height 9
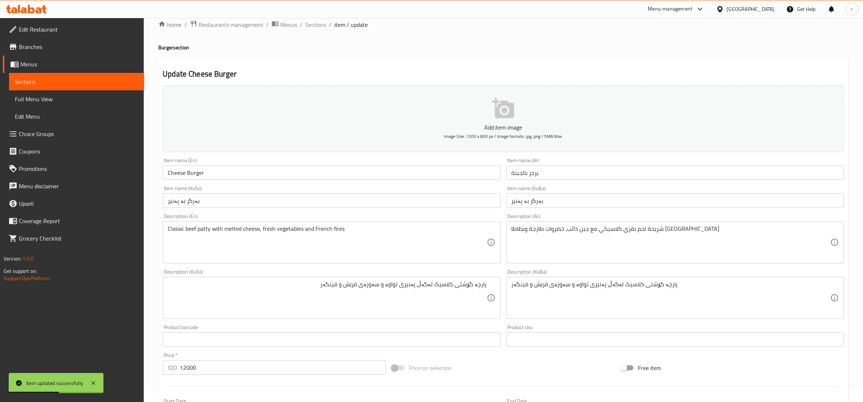
scroll to position [0, 0]
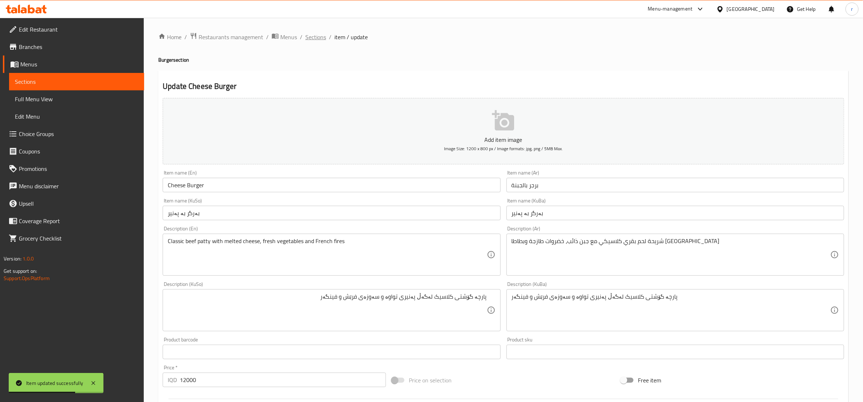
click at [309, 38] on span "Sections" at bounding box center [315, 37] width 21 height 9
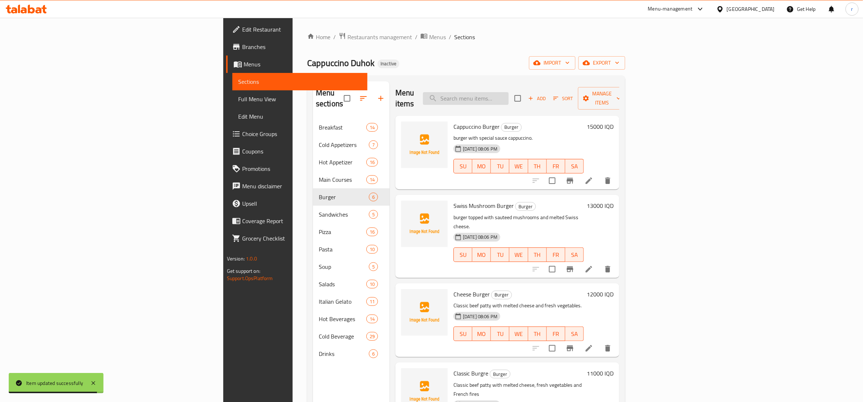
click at [509, 94] on input "search" at bounding box center [466, 98] width 86 height 13
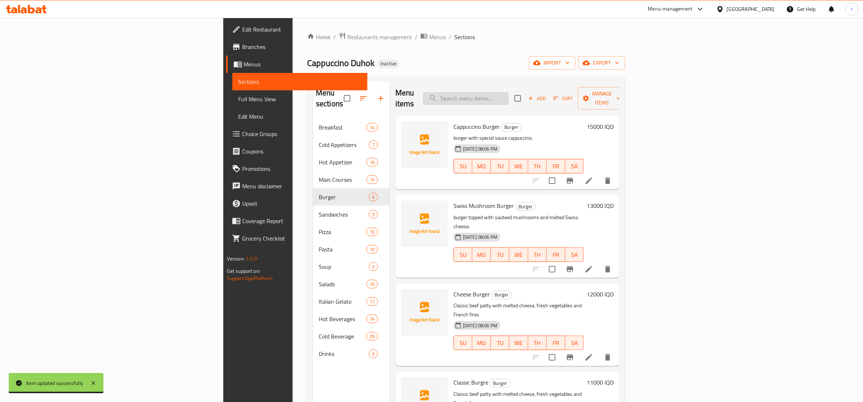
paste input "Swiss Mushroom Burge"
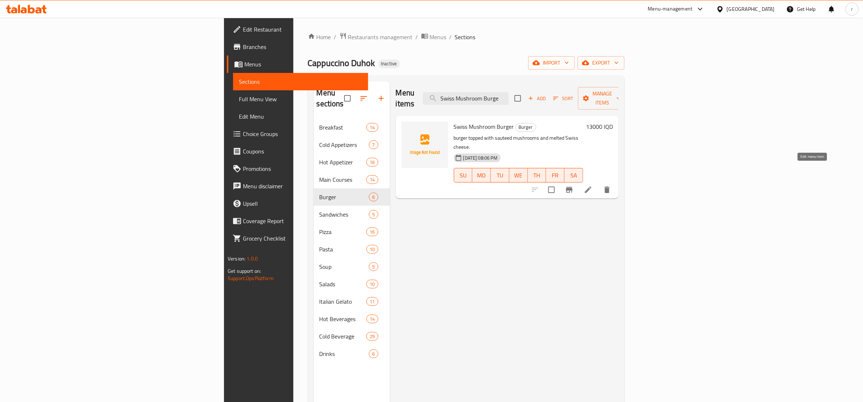
type input "Swiss Mushroom Burge"
click at [593, 186] on icon at bounding box center [588, 190] width 9 height 9
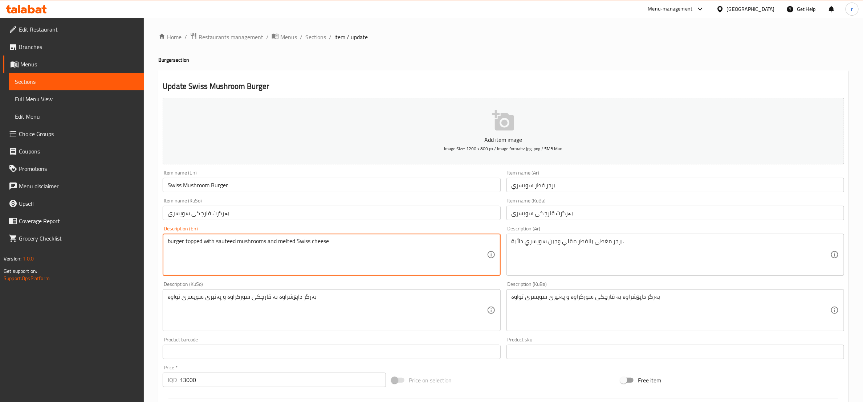
paste textarea "Juicy burger topped with sautéed mushrooms and melted Swiss cheese. , French fi…"
click at [338, 245] on textarea "burger topped with sauteed mushrooms and melted Swiss cheese Juicy burger toppe…" at bounding box center [327, 255] width 319 height 34
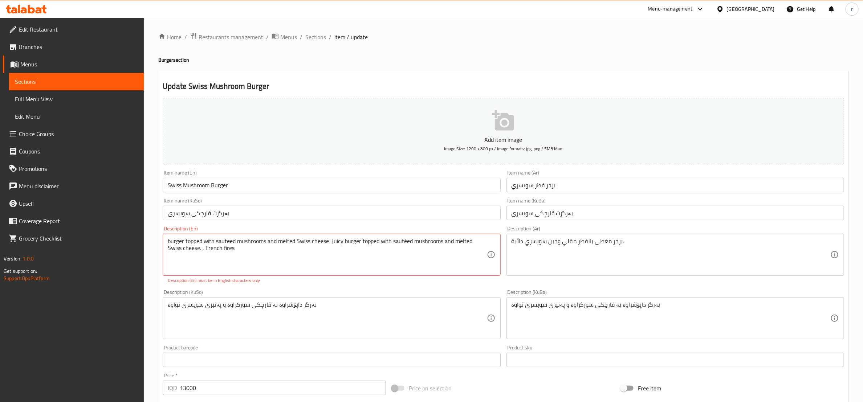
click at [164, 239] on div "burger topped with sauteed mushrooms and melted Swiss cheese Juicy burger toppe…" at bounding box center [332, 255] width 338 height 42
click at [167, 237] on div "burger topped with sauteed mushrooms and melted Swiss cheese Juicy burger toppe…" at bounding box center [332, 255] width 338 height 42
click at [164, 242] on div "burger topped with sauteed mushrooms and melted Swiss cheese Juicy burger toppe…" at bounding box center [332, 255] width 338 height 42
click at [328, 243] on textarea "burger topped with sauteed mushrooms and melted Swiss cheese Juicy burger toppe…" at bounding box center [327, 255] width 319 height 34
paste textarea "Juicy"
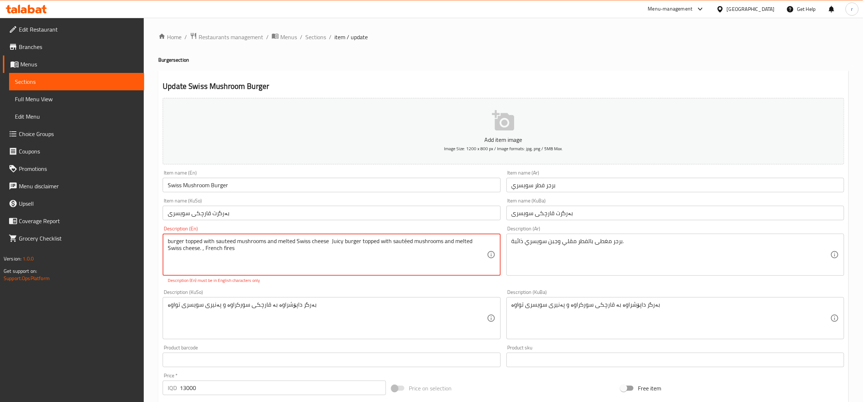
drag, startPoint x: 331, startPoint y: 241, endPoint x: 437, endPoint y: 260, distance: 107.3
click at [437, 260] on textarea "burger topped with sauteed mushrooms and melted Swiss cheese Juicy burger toppe…" at bounding box center [327, 255] width 319 height 34
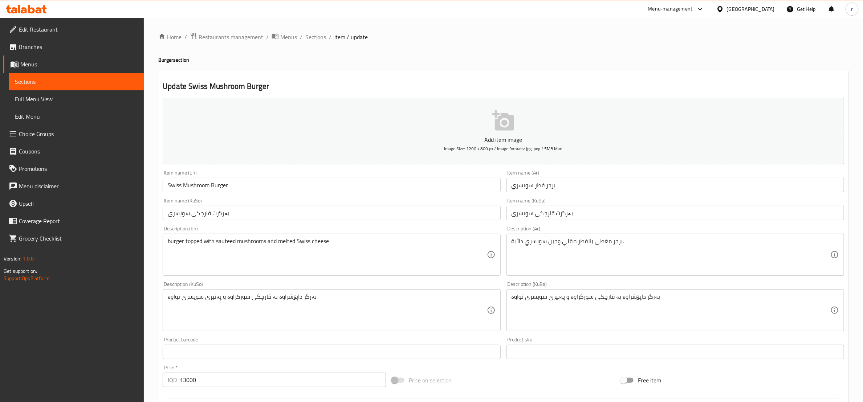
click at [167, 242] on div "burger topped with sauteed mushrooms and melted Swiss cheese Description (En)" at bounding box center [332, 255] width 338 height 42
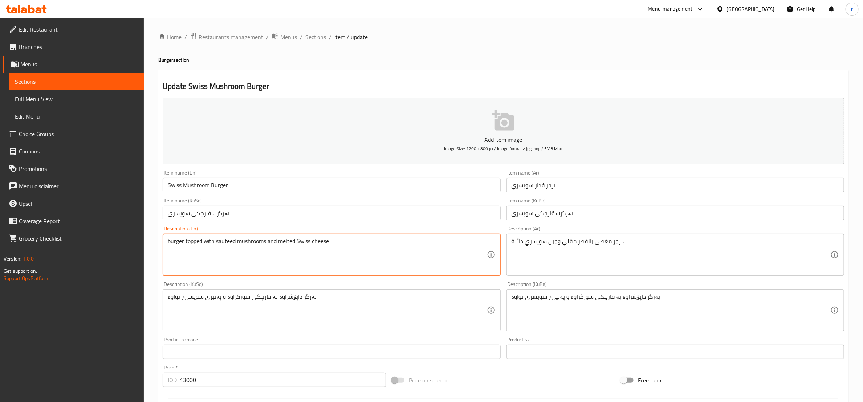
click at [328, 244] on textarea "burger topped with sauteed mushrooms and melted Swiss cheese" at bounding box center [327, 255] width 319 height 34
paste textarea "Juicy"
click at [332, 242] on textarea "burger topped with sauteed mushrooms and melted Swiss cheeseJuicy" at bounding box center [327, 255] width 319 height 34
drag, startPoint x: 329, startPoint y: 242, endPoint x: 346, endPoint y: 242, distance: 16.7
click at [346, 242] on textarea "burger topped with sauteed mushrooms and melted Swiss cheeseJuicy" at bounding box center [327, 255] width 319 height 34
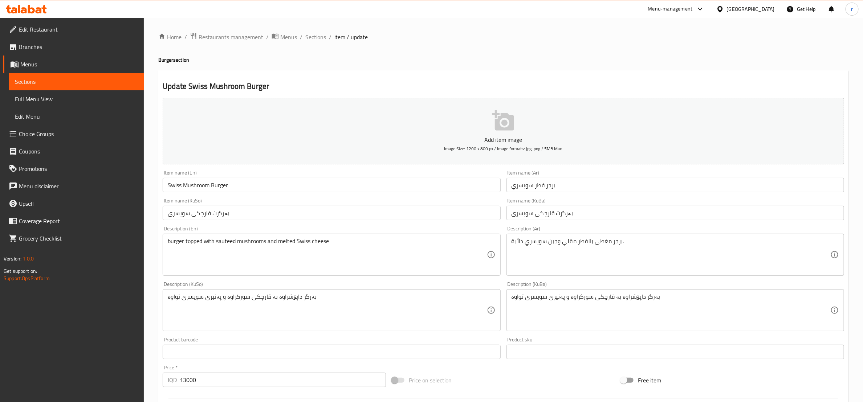
click at [168, 236] on div "burger topped with sauteed mushrooms and melted Swiss cheese Description (En)" at bounding box center [332, 255] width 338 height 42
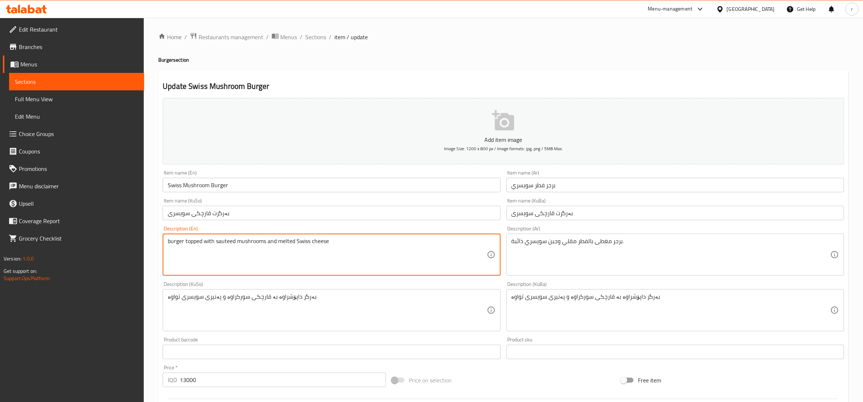
click at [168, 243] on textarea "burger topped with sauteed mushrooms and melted Swiss cheese" at bounding box center [327, 255] width 319 height 34
paste textarea "Juicy"
click at [346, 244] on textarea "Juicy burger topped with sauteed mushrooms and melted Swiss cheese" at bounding box center [327, 255] width 319 height 34
click at [286, 240] on textarea "Juicy burger topped with sauteed mushrooms and melted Swiss cheese" at bounding box center [327, 255] width 319 height 34
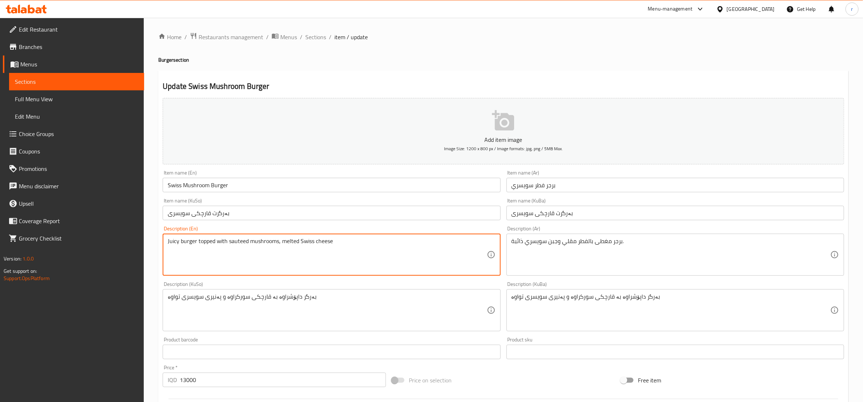
click at [334, 242] on textarea "Juicy burger topped with sauteed mushrooms, melted Swiss cheese" at bounding box center [327, 255] width 319 height 34
paste textarea "and"
paste textarea "French fires"
click at [344, 242] on textarea "Juicy burger topped with sauteed mushrooms, melted Swiss cheese and French fires" at bounding box center [327, 255] width 319 height 34
click at [350, 240] on textarea "Juicy burger topped with sauteed mushrooms, melted Swiss cheese and french fires" at bounding box center [327, 255] width 319 height 34
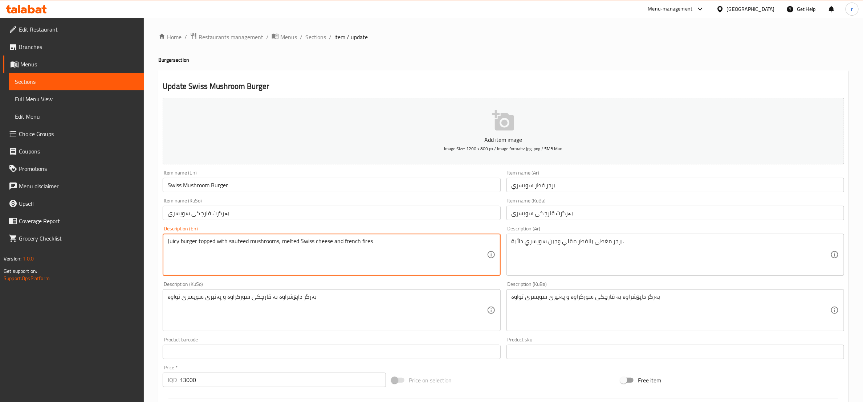
click at [350, 240] on textarea "Juicy burger topped with sauteed mushrooms, melted Swiss cheese and french fires" at bounding box center [327, 255] width 319 height 34
click at [196, 253] on textarea "Juicy burger topped with sauteed mushrooms, melted Swiss cheese and french fires" at bounding box center [327, 255] width 319 height 34
type textarea "Juicy burger topped with sauteed mushrooms, melted Swiss cheese and french fires"
click at [171, 242] on textarea "Juicy burger topped with sauteed mushrooms, melted Swiss cheese and french fires" at bounding box center [327, 255] width 319 height 34
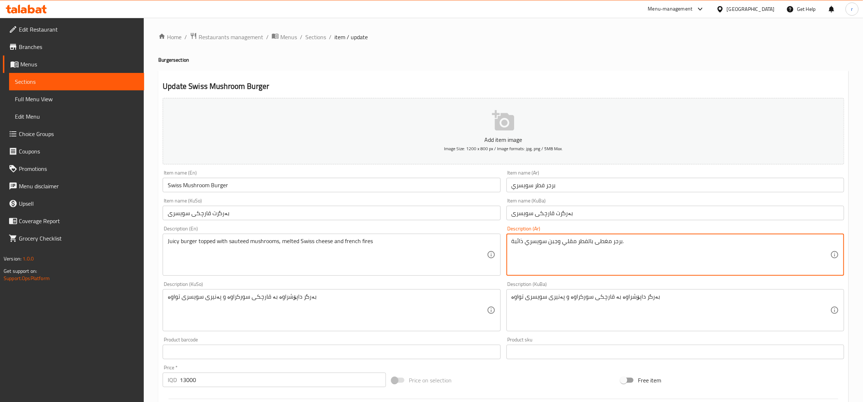
drag, startPoint x: 621, startPoint y: 243, endPoint x: 625, endPoint y: 243, distance: 4.4
click at [625, 243] on textarea "برجر مغطى بالفطر مقلي وجبن سويسري ذائبة." at bounding box center [671, 255] width 319 height 34
click at [512, 241] on textarea "برجر مغطى بالفطر مقلي وجبن سويسري ذائبة" at bounding box center [671, 255] width 319 height 34
click at [753, 243] on textarea "جوزي برجر مغطى بالفطر مقلي وجبن سويسري ذائبة" at bounding box center [671, 255] width 319 height 34
click at [695, 249] on textarea "جوزي برجر مغطى بالفطر مقلي، جبن سويسري ذائبة" at bounding box center [671, 255] width 319 height 34
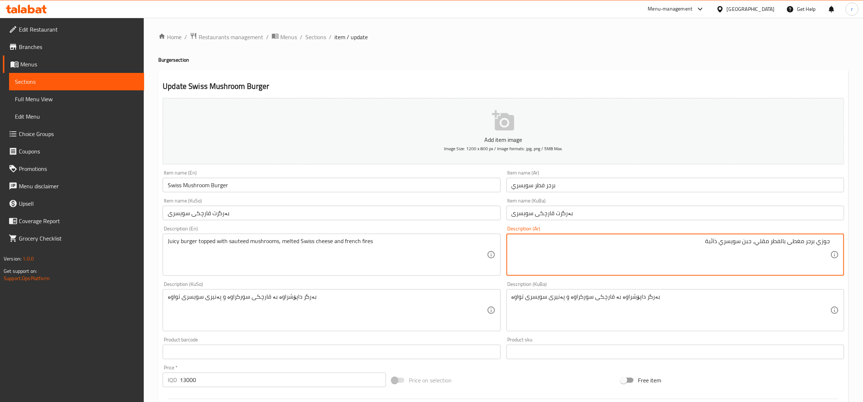
click at [824, 243] on textarea "جوزي برجر مغطى بالفطر مقلي، جبن سويسري ذائبة" at bounding box center [671, 255] width 319 height 34
click at [779, 242] on textarea "جوسي برجر مغطى بالفطر مقلي، جبن سويسري ذائبة" at bounding box center [671, 255] width 319 height 34
click at [704, 241] on textarea "جوسي برجر مغطى بلفطر مقلي، جبن سويسري ذائبة" at bounding box center [671, 255] width 319 height 34
paste textarea "بطاطا [GEOGRAPHIC_DATA]"
type textarea "جوسي برجر مغطى بلفطر مقلي، جبن سويسري ذائبة و بطاطا مقلية"
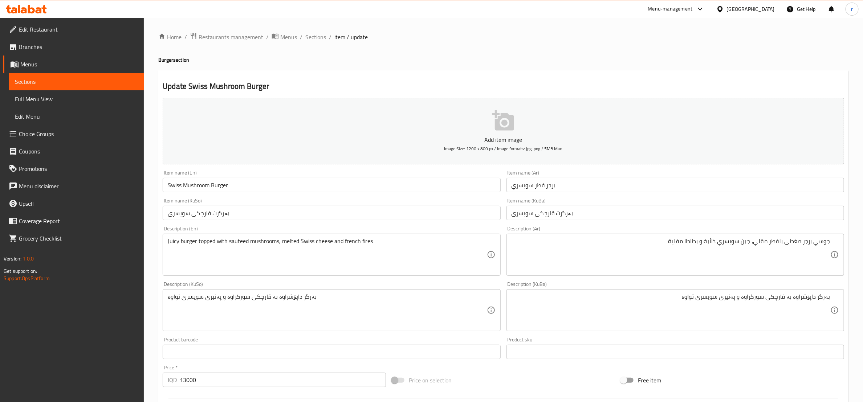
click at [835, 302] on div "بەرگر داپۆشراوە بە قارچکی سورکراوە و پەنیری سویسری تواوە Description (KuBa)" at bounding box center [675, 310] width 338 height 42
click at [835, 297] on div "بەرگر داپۆشراوە بە قارچکی سورکراوە و پەنیری سویسری تواوە Description (KuBa)" at bounding box center [675, 310] width 338 height 42
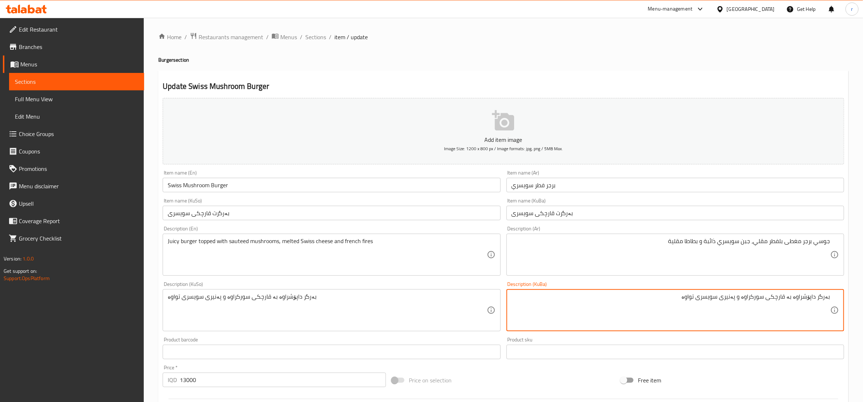
click at [833, 297] on div "بەرگر داپۆشراوە بە قارچکی سورکراوە و پەنیری سویسری تواوە Description (KuBa)" at bounding box center [675, 310] width 338 height 42
click at [830, 296] on textarea "بەرگر داپۆشراوە بە قارچکی سورکراوە و پەنیری سویسری تواوە" at bounding box center [671, 310] width 319 height 34
click at [728, 297] on textarea "جوسی بەرگر داپۆشراوە بە قارچکی سورکراوە و پەنیری سویسری تواوە" at bounding box center [671, 310] width 319 height 34
click at [728, 299] on textarea "جوسی بەرگر داپۆشراوە بە قارچکی سورکراوە ، پەنیری سویسری تواوە" at bounding box center [671, 310] width 319 height 34
click at [652, 300] on textarea "جوسی بەرگر داپۆشراوە بە قارچکی سورکراوە، پەنیری سویسری تواوە" at bounding box center [671, 310] width 319 height 34
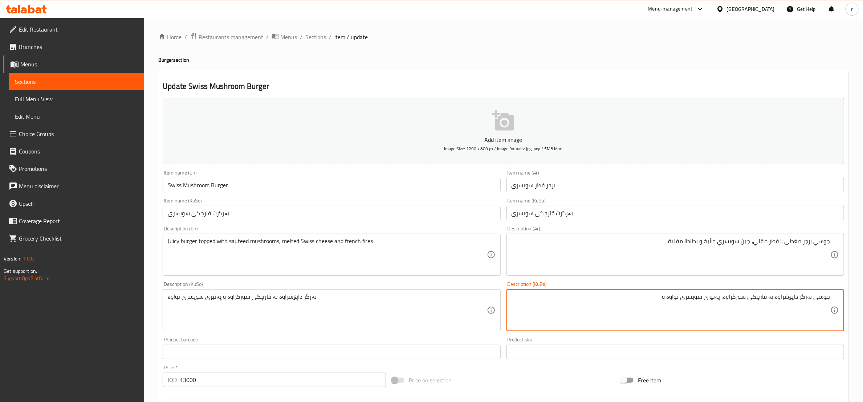
paste textarea "فینگەر"
type textarea "جوسی بەرگر داپۆشراوە بە قارچکی سورکراوە، پەنیری سویسری تواوە و فینگەر"
click at [679, 287] on div "Description (KuBa) جوسی بەرگر داپۆشراوە بە قارچکی سورکراوە، پەنیری سویسری تواوە…" at bounding box center [675, 307] width 338 height 50
click at [680, 293] on textarea "جوسی بەرگر داپۆشراوە بە قارچکی سورکراوە، پەنیری سویسری تواوە و فینگەر" at bounding box center [671, 310] width 319 height 34
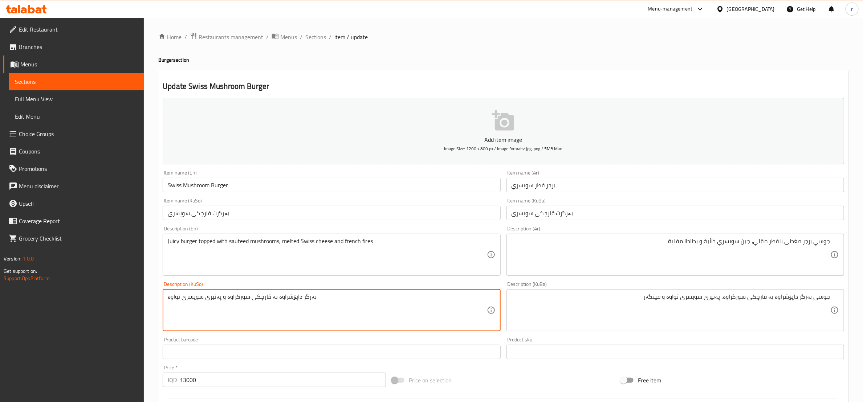
click at [262, 299] on textarea "بەرگر داپۆشراوە بە قارچکی سورکراوە و پەنیری سویسری تواوە" at bounding box center [327, 310] width 319 height 34
paste textarea "وسی بەرگر داپۆشراوە بە قارچکی سورکراوە، پەنیری سویسری تواوە و فینگەر"
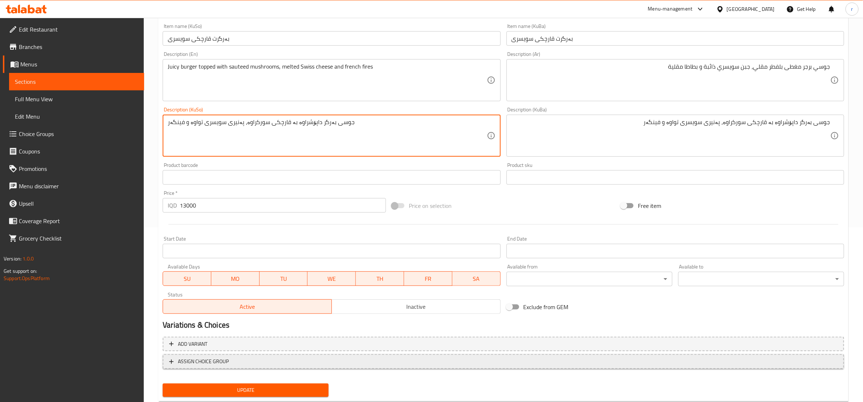
scroll to position [181, 0]
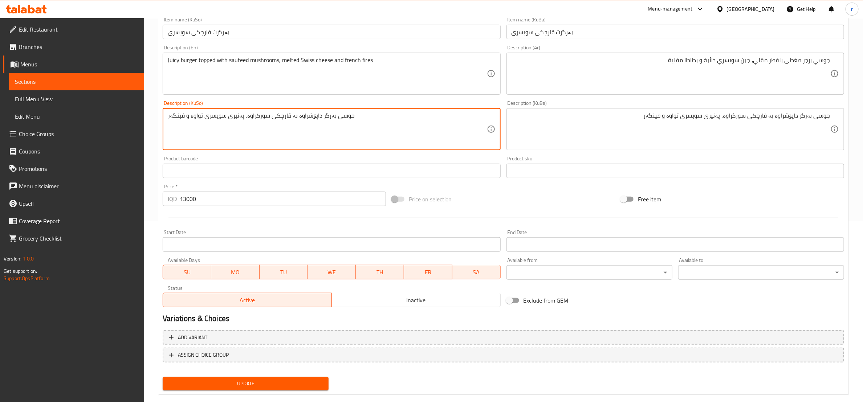
type textarea "جوسی بەرگر داپۆشراوە بە قارچکی سورکراوە، پەنیری سویسری تواوە و فینگەر"
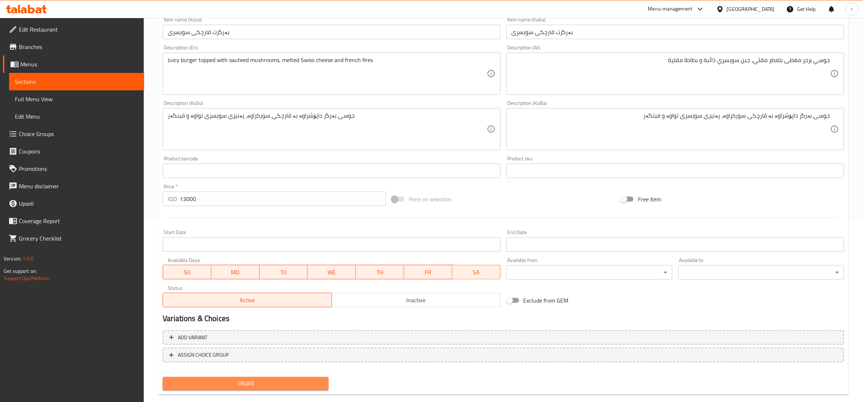
click at [225, 380] on span "Update" at bounding box center [245, 383] width 154 height 9
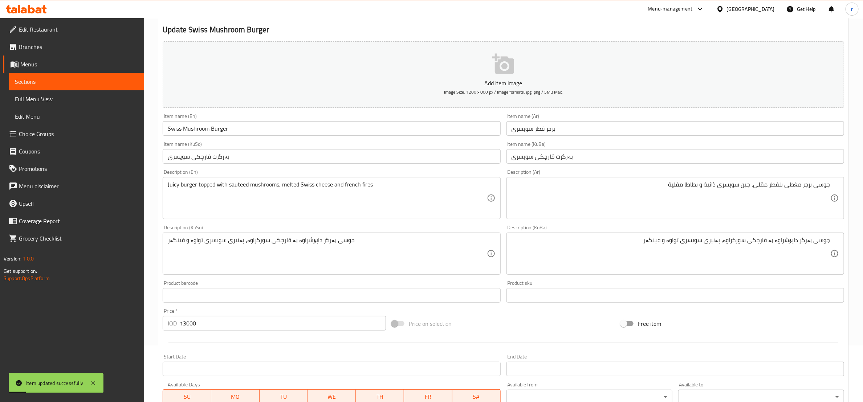
scroll to position [0, 0]
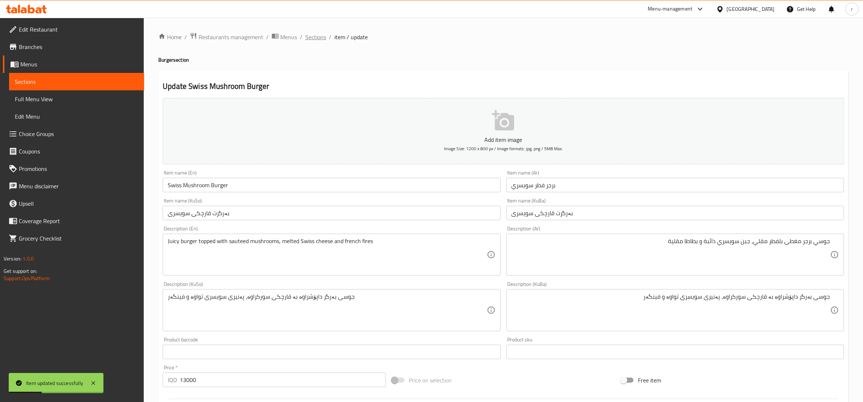
click at [314, 36] on span "Sections" at bounding box center [315, 37] width 21 height 9
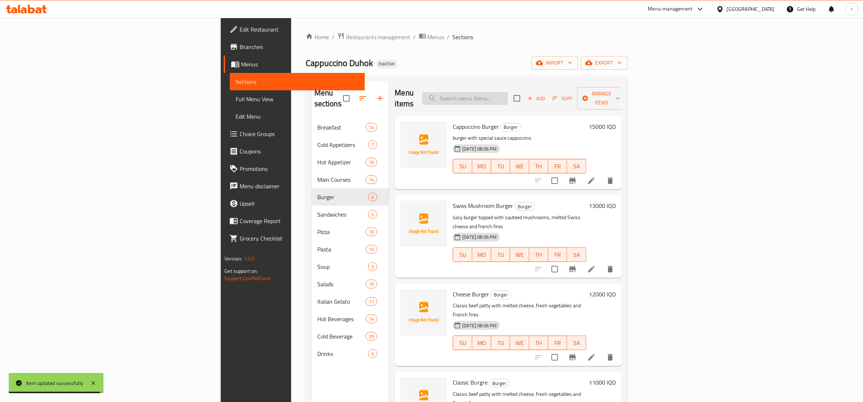
click at [508, 92] on input "search" at bounding box center [465, 98] width 86 height 13
paste input "Cappuccino Burger"
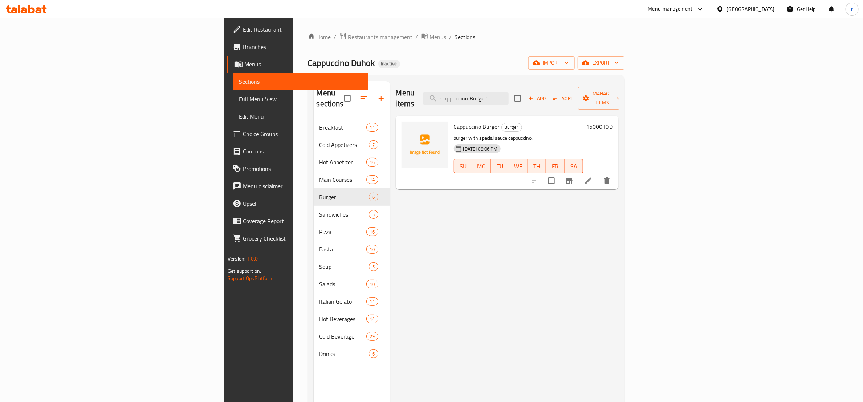
type input "Cappuccino Burger"
click at [591, 178] on icon at bounding box center [588, 181] width 7 height 7
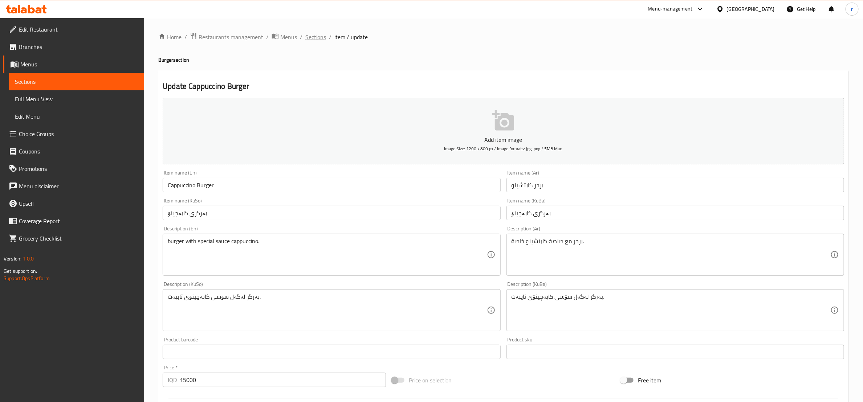
click at [316, 41] on span "Sections" at bounding box center [315, 37] width 21 height 9
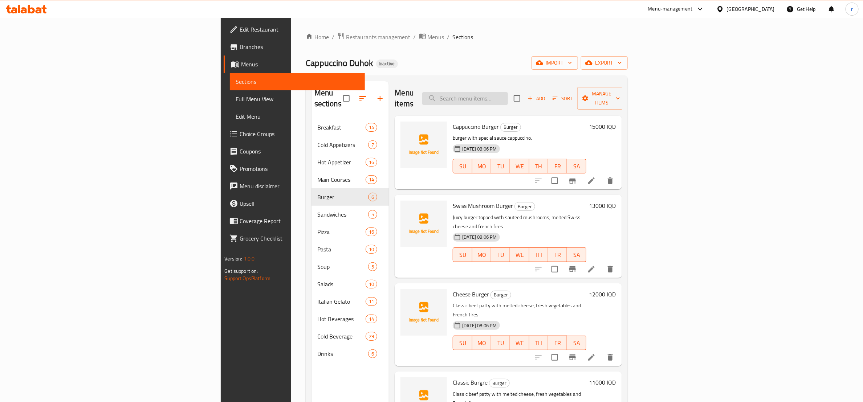
click at [508, 93] on input "search" at bounding box center [465, 98] width 86 height 13
paste input "Cloudy Refresher"
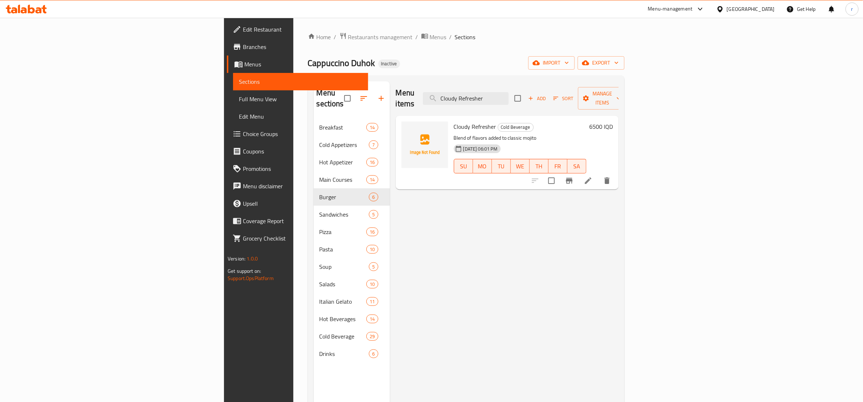
type input "Cloudy Refresher"
click at [598, 174] on li at bounding box center [588, 180] width 20 height 13
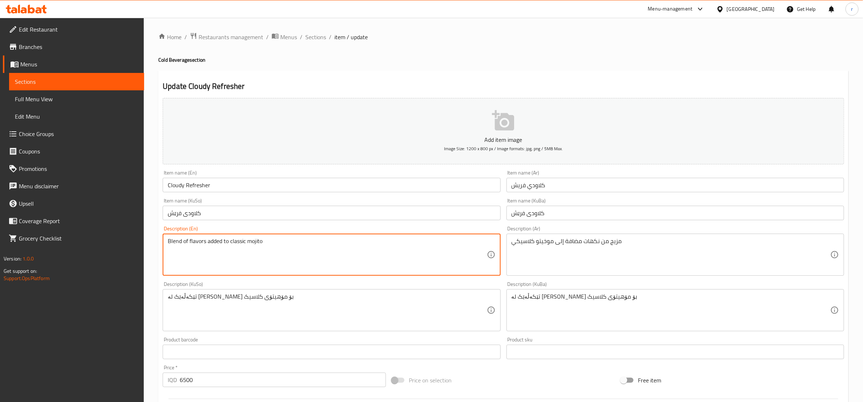
paste textarea "Blend of flavors added to classic mojito, French fires"
drag, startPoint x: 265, startPoint y: 240, endPoint x: 362, endPoint y: 245, distance: 97.1
click at [362, 245] on textarea "Blend of flavors added to classic mojito Blend of flavors added to classic moji…" at bounding box center [327, 255] width 319 height 34
type textarea "Blend of flavors added to classic mojito and French fires"
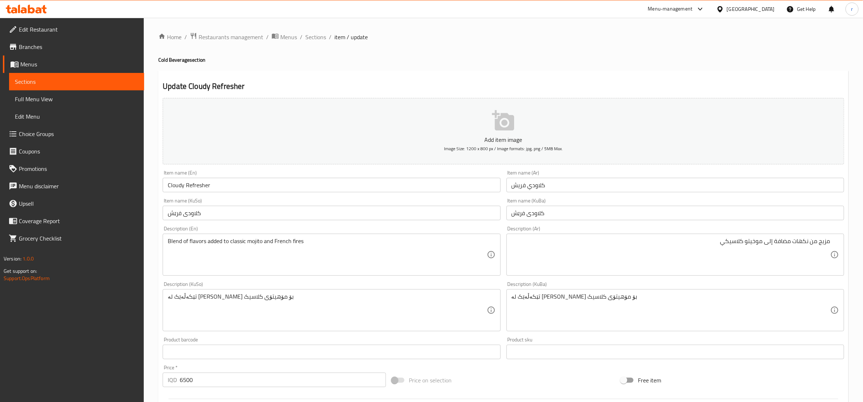
click at [716, 235] on div "مزيج من نكهات مضافة إلى موخيتو كلاسيكي Description (Ar)" at bounding box center [675, 255] width 338 height 42
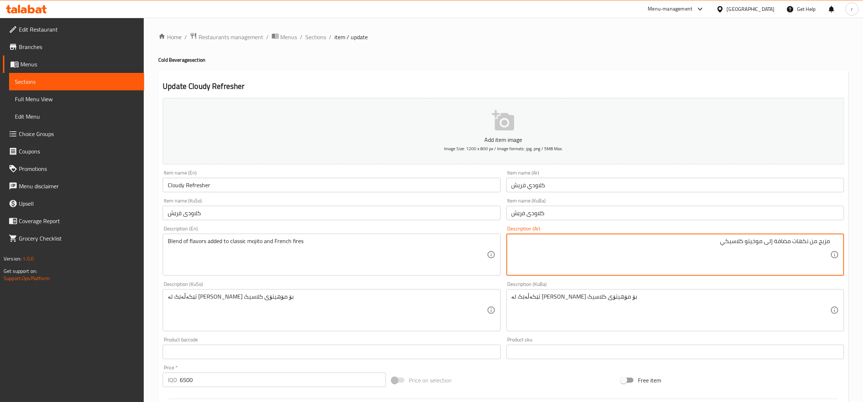
click at [718, 246] on textarea "مزيج من نكهات مضافة إلى موخيتو كلاسيكي" at bounding box center [671, 255] width 319 height 34
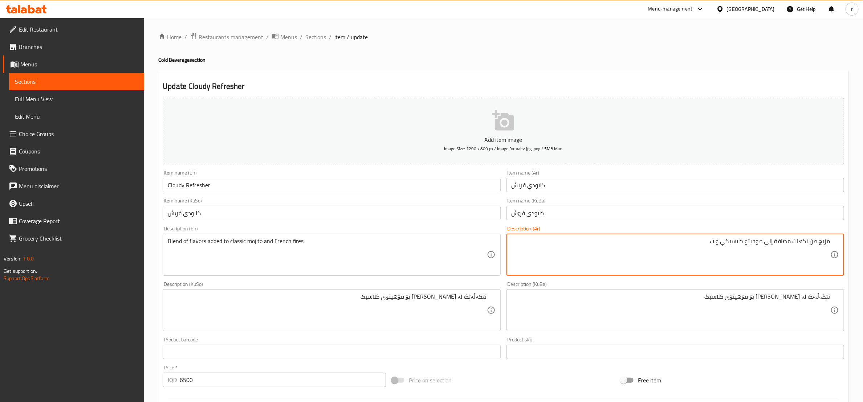
click at [714, 240] on textarea "مزيج من نكهات مضافة إلى موخيتو كلاسيكي و ب" at bounding box center [671, 255] width 319 height 34
paste textarea "بطاطا [GEOGRAPHIC_DATA]"
type textarea "مزيج من نكهات مضافة إلى موخيتو كلاسيكي و بطاطا [GEOGRAPHIC_DATA]"
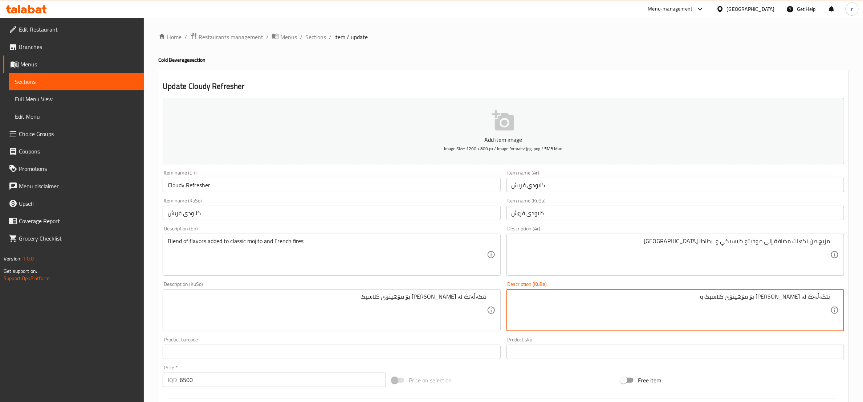
paste textarea "فینگەر"
type textarea "تێکەڵەێک لە [PERSON_NAME] بۆ مۆهیتۆی کلاسیک و فینگەر"
click at [741, 288] on div "Description (KuBa) تێکەڵەێک لە تامی زیادکراو بۆ مۆهیتۆی کلاسیک و فینگەر Descrip…" at bounding box center [675, 307] width 338 height 50
click at [737, 296] on textarea "تێکەڵەێک لە [PERSON_NAME] بۆ مۆهیتۆی کلاسیک و فینگەر" at bounding box center [671, 310] width 319 height 34
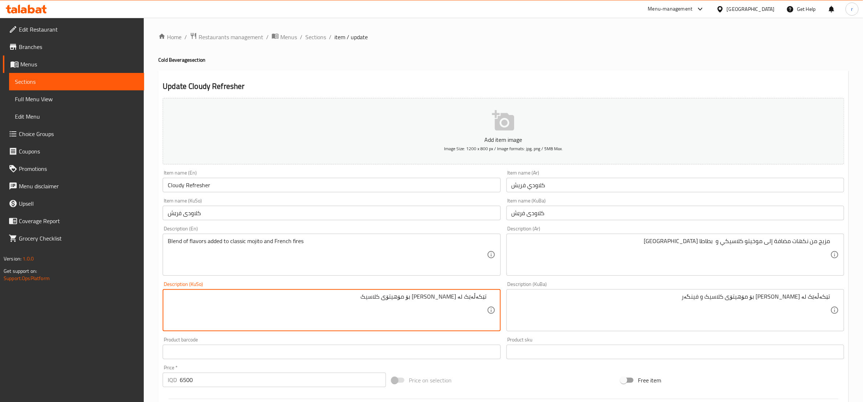
click at [460, 294] on textarea "تێکەڵەێک لە تامی زیادکراو بۆ مۆهیتۆی کلاسیک" at bounding box center [327, 310] width 319 height 34
paste textarea "و فینگەر"
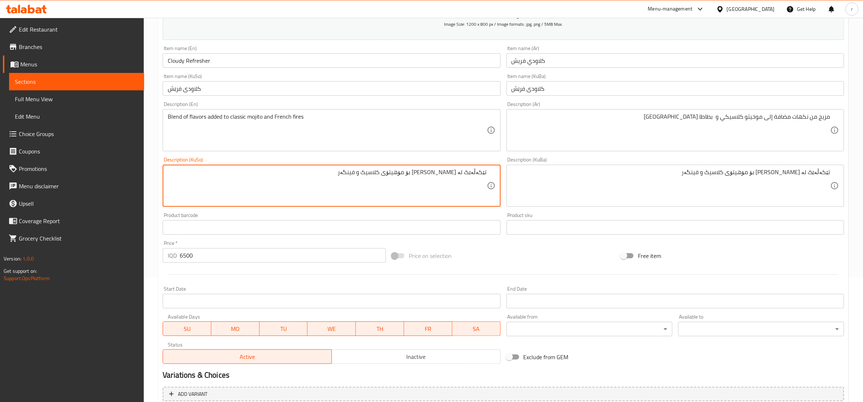
scroll to position [181, 0]
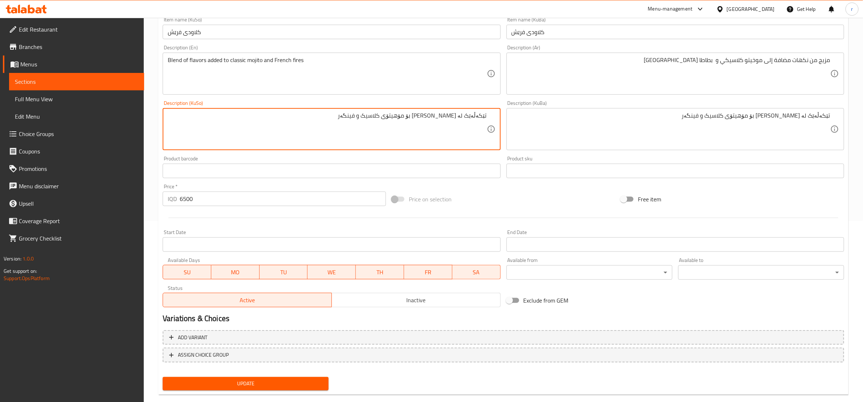
type textarea "تێکەڵەێک لە [PERSON_NAME] بۆ مۆهیتۆی کلاسیک و فینگەر"
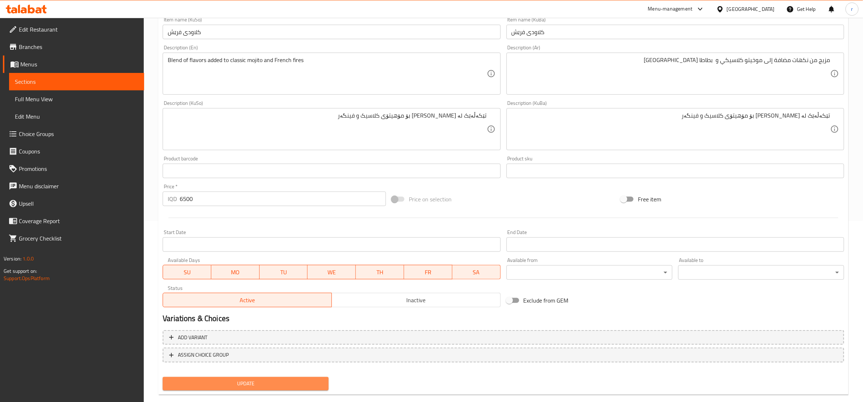
click at [264, 379] on span "Update" at bounding box center [245, 383] width 154 height 9
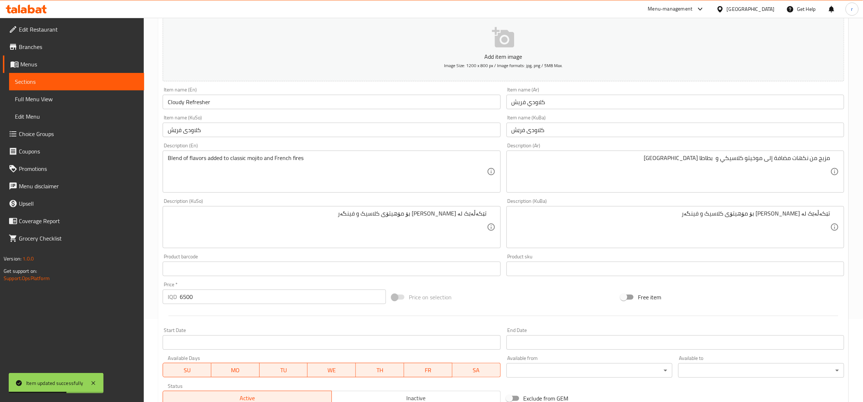
scroll to position [0, 0]
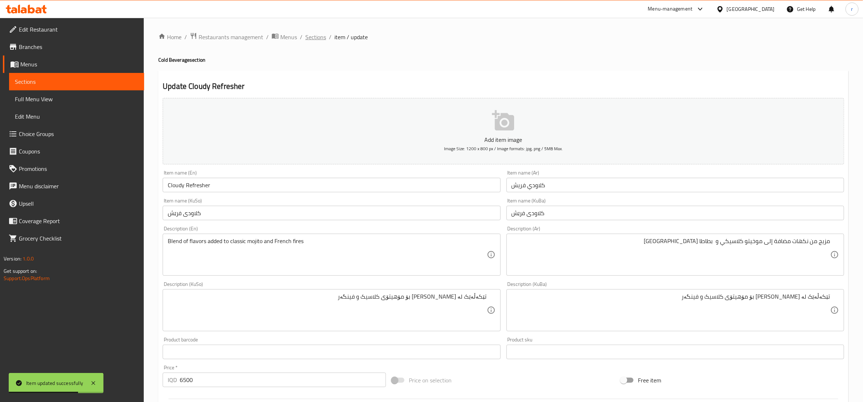
click at [313, 39] on span "Sections" at bounding box center [315, 37] width 21 height 9
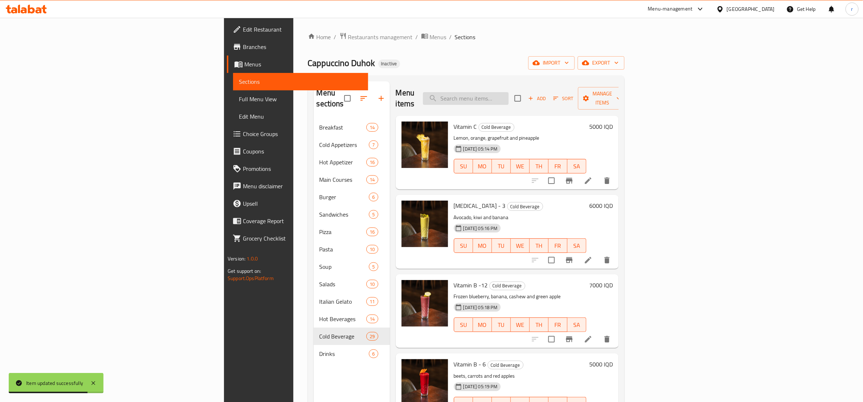
click at [509, 92] on input "search" at bounding box center [466, 98] width 86 height 13
paste input "Beef Steak"
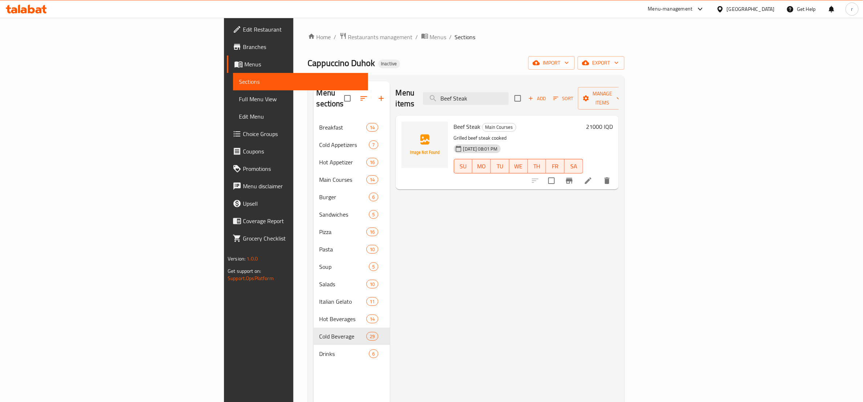
type input "Beef Steak"
click at [598, 174] on li at bounding box center [588, 180] width 20 height 13
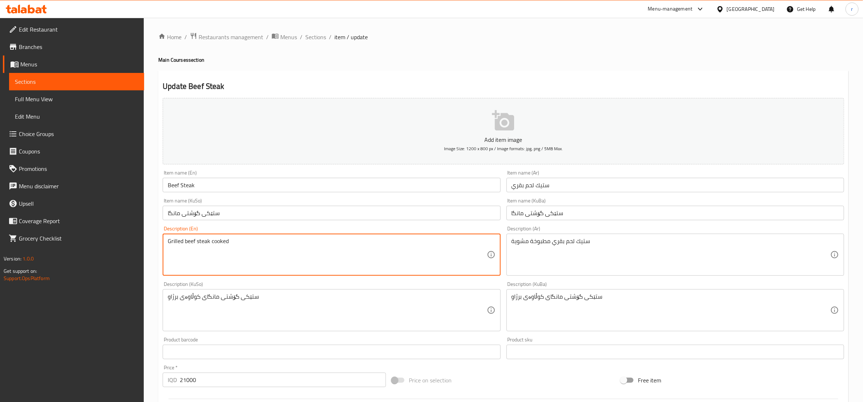
paste textarea "Juicy grilled beef steak cooked , Sauteed Vegetable"
click at [308, 241] on textarea "Grilled beef steak cooked Juicy grilled beef steak cooked , Sauteed Vegetable" at bounding box center [327, 255] width 319 height 34
click at [229, 241] on textarea "Grilled beef steak cooked Juicy grilled beef steak cooked , sauteed Vegetable" at bounding box center [327, 255] width 319 height 34
drag, startPoint x: 248, startPoint y: 240, endPoint x: 239, endPoint y: 242, distance: 9.0
click at [239, 242] on textarea "Grilled beef steak cooked Juicy grilled beef steak cooked , sauteed Vegetable" at bounding box center [327, 255] width 319 height 34
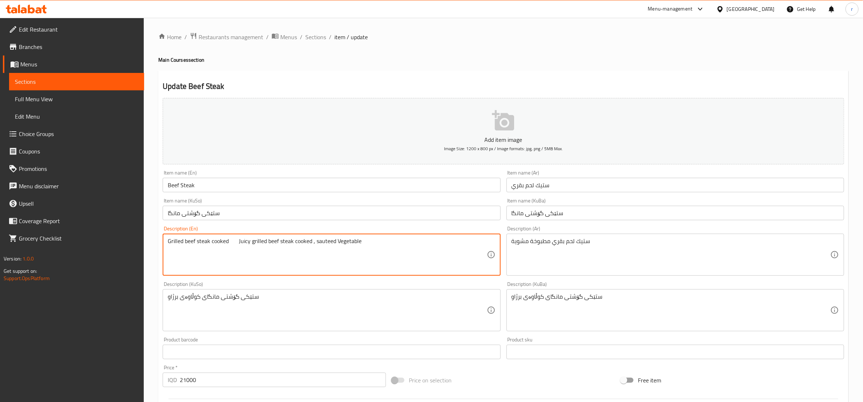
click at [265, 244] on textarea "Grilled beef steak cooked Juicy grilled beef steak cooked , sauteed Vegetable" at bounding box center [327, 255] width 319 height 34
drag, startPoint x: 264, startPoint y: 242, endPoint x: 239, endPoint y: 238, distance: 25.8
click at [239, 238] on textarea "Grilled beef steak cooked Juicy grilled beef steak cooked , sauteed Vegetable" at bounding box center [327, 255] width 319 height 34
click at [236, 239] on textarea "Grilled beef steak cooked Juicy grilled beef steak cooked , sauteed Vegetable" at bounding box center [327, 255] width 319 height 34
drag, startPoint x: 264, startPoint y: 243, endPoint x: 237, endPoint y: 240, distance: 26.7
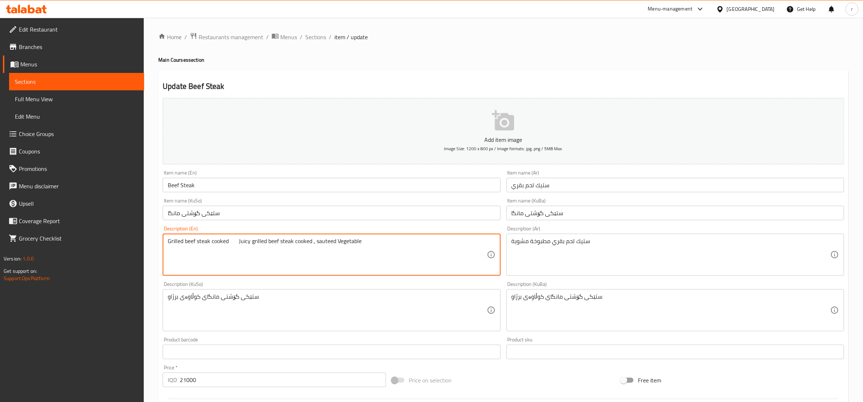
click at [237, 240] on textarea "Grilled beef steak cooked Juicy grilled beef steak cooked , sauteed Vegetable" at bounding box center [327, 255] width 319 height 34
click at [171, 243] on textarea "Grilled beef steak cooked Juicy grilled beef steak cooked , sauteed Vegetable" at bounding box center [327, 255] width 319 height 34
paste textarea "Juicy grilled"
drag, startPoint x: 325, startPoint y: 242, endPoint x: 249, endPoint y: 235, distance: 75.5
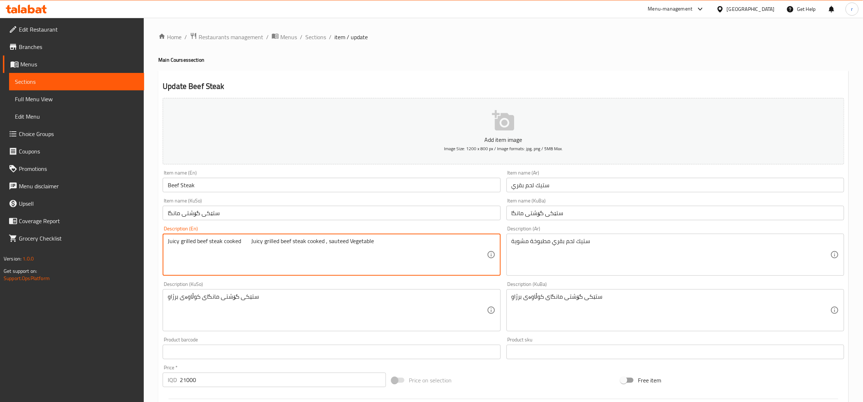
click at [249, 235] on div "Juicy grilled beef steak cooked Juicy grilled beef steak cooked , sauteed Veget…" at bounding box center [332, 255] width 338 height 42
click at [252, 244] on textarea "Juicy grilled beef steak cooked and sauteed Vegetable" at bounding box center [327, 255] width 319 height 34
click at [273, 242] on textarea "Juicy grilled beef steak cooked and sauteed Vegetable" at bounding box center [327, 255] width 319 height 34
drag, startPoint x: 300, startPoint y: 240, endPoint x: 253, endPoint y: 239, distance: 46.8
click at [253, 239] on textarea "Juicy grilled beef steak cooked and sauteed vegetable" at bounding box center [327, 255] width 319 height 34
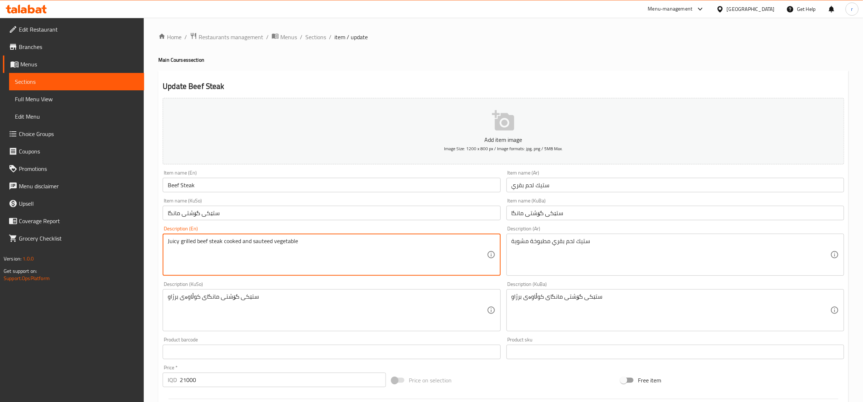
click at [337, 253] on textarea "Juicy grilled beef steak cooked and sauteed vegetable" at bounding box center [327, 255] width 319 height 34
type textarea "Juicy grilled beef steak cooked and sauteed vegetable"
click at [229, 248] on textarea "Juicy grilled beef steak cooked and sauteed vegetable" at bounding box center [327, 255] width 319 height 34
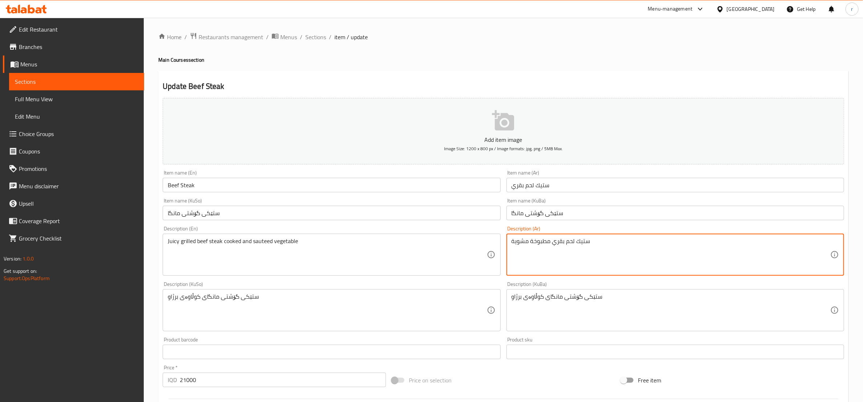
click at [538, 241] on textarea "ستيك لحم بقري مطبوخة مشوية" at bounding box center [671, 255] width 319 height 34
paste textarea "وي جوسي مطبوخ مع خضار سوتيه"
type textarea "ستيك لحم بقري مشوي جوسي مطبوخ مع خضار سوتيه"
click at [595, 242] on textarea "ستيك لحم بقري مشوي جوسي مطبوخ مع خضار سوتيه" at bounding box center [671, 255] width 319 height 34
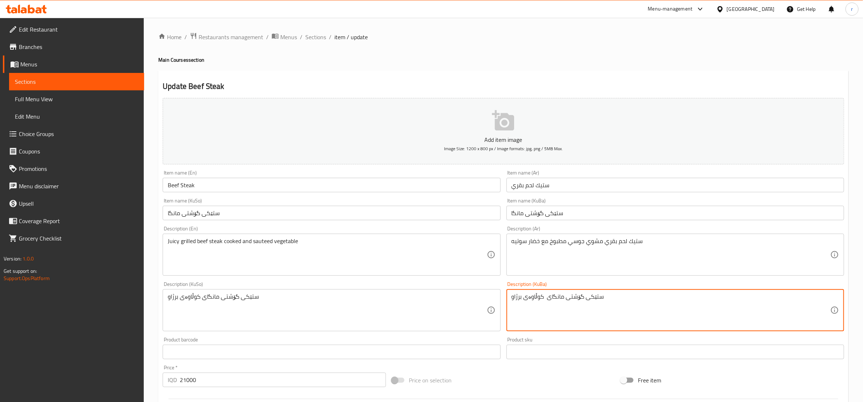
paste textarea "برژاو"
click at [523, 297] on textarea "ستێکی گۆشتی مانگای برژاو جوسی کوڵاوەی برژاو" at bounding box center [671, 310] width 319 height 34
drag, startPoint x: 521, startPoint y: 301, endPoint x: 513, endPoint y: 301, distance: 7.3
click at [513, 301] on textarea "ستێکی گۆشتی مانگای برژاو جوسی کوڵاوەی لەگەڵ برژاو" at bounding box center [671, 310] width 319 height 34
drag, startPoint x: 516, startPoint y: 299, endPoint x: 510, endPoint y: 298, distance: 5.5
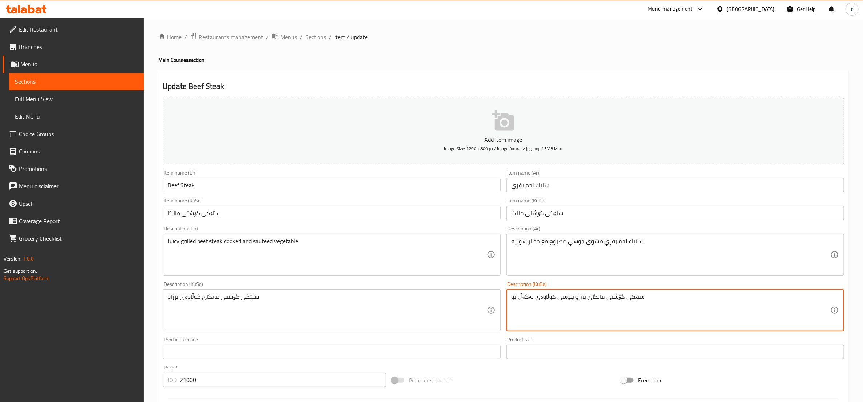
click at [510, 298] on div "ستێکی گۆشتی مانگای برژاو جوسی کوڵاوەی لەگەڵ بو Description (KuBa)" at bounding box center [675, 310] width 338 height 42
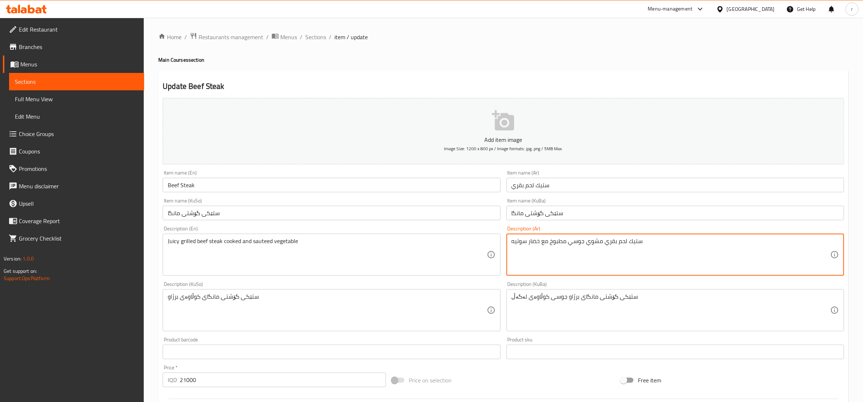
click at [535, 244] on textarea "ستيك لحم بقري مشوي جوسي مطبوخ مع خضار سوتيه" at bounding box center [671, 255] width 319 height 34
click at [544, 269] on textarea "ستيك لحم بقري مشوي جوسي مطبوخ مع خضار سوتيه" at bounding box center [671, 255] width 319 height 34
click at [545, 239] on textarea "ستيك لحم بقري مشوي جوسي مطبوخ مع خضار سوتيه" at bounding box center [671, 255] width 319 height 34
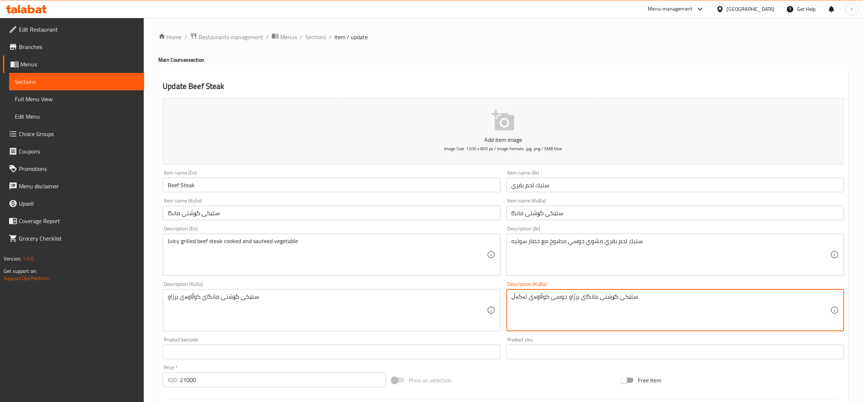
paste textarea "سەوزەی"
drag, startPoint x: 814, startPoint y: 299, endPoint x: 846, endPoint y: 299, distance: 31.6
click at [846, 299] on div "Description (KuBa) سەوزەی ستێکی گۆشتی مانگای برژاو جوسی کوڵاوەی لەگەڵ Descripti…" at bounding box center [675, 307] width 343 height 56
click at [700, 302] on textarea "ستێکی گۆشتی مانگای برژاو جوسی کوڵاوەی لەگەڵ" at bounding box center [671, 310] width 319 height 34
paste textarea "سەوزەی"
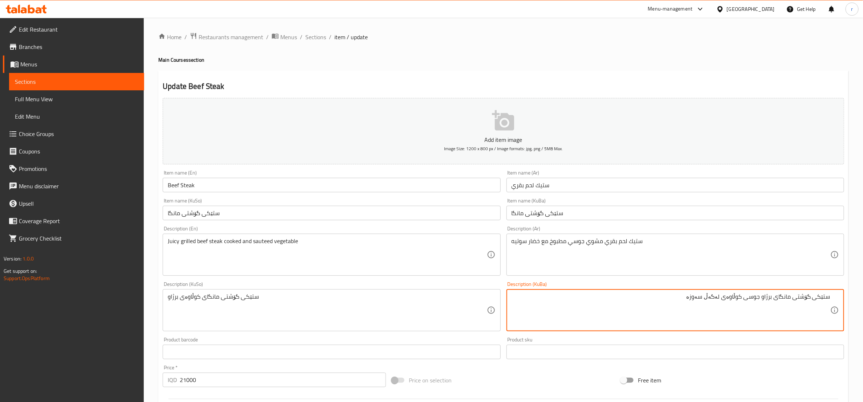
paste textarea "سوتێیە"
click at [732, 302] on textarea "ستێکی گۆشتی مانگای برژاو جوسی کوڵاوەی لەگەڵ سەوزە سوتێیە" at bounding box center [671, 310] width 319 height 34
type textarea "ستێکی گۆشتی مانگای برژاو جوسی کوڵاوەی لەگەڵ سەوزە سوتێیە"
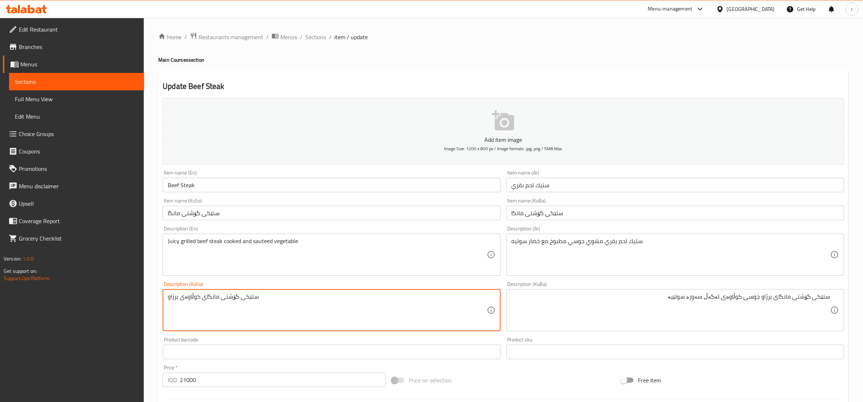
click at [192, 298] on textarea "ستێکی گۆشتی مانگای کوڵاوەی برژاو" at bounding box center [327, 310] width 319 height 34
paste textarea "ستێکی گۆشتی مانگای برژاو جوسی کوڵاوەی لەگەڵ سەوزە سوتێیە"
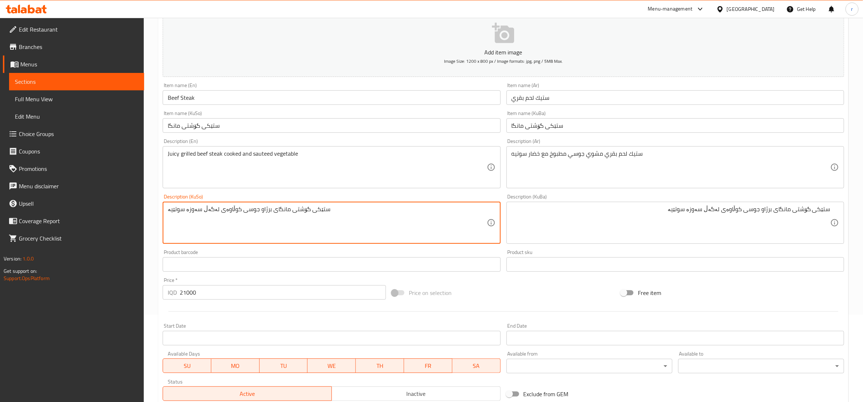
scroll to position [181, 0]
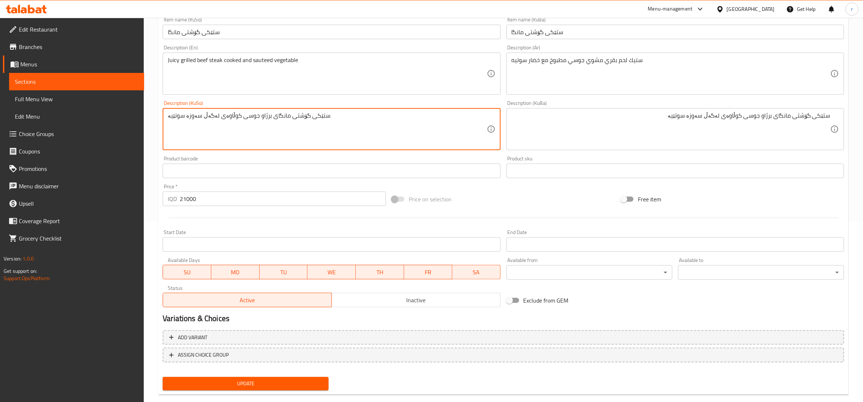
type textarea "ستێکی گۆشتی مانگای برژاو جوسی کوڵاوەی لەگەڵ سەوزە سوتێیە"
click at [259, 379] on span "Update" at bounding box center [245, 383] width 154 height 9
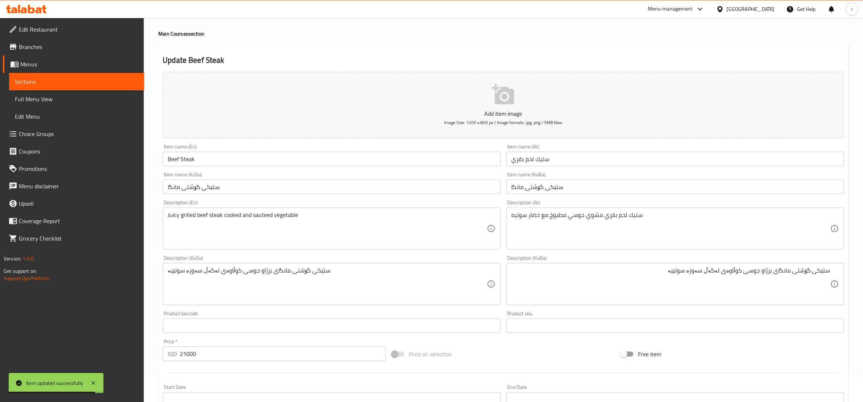
scroll to position [0, 0]
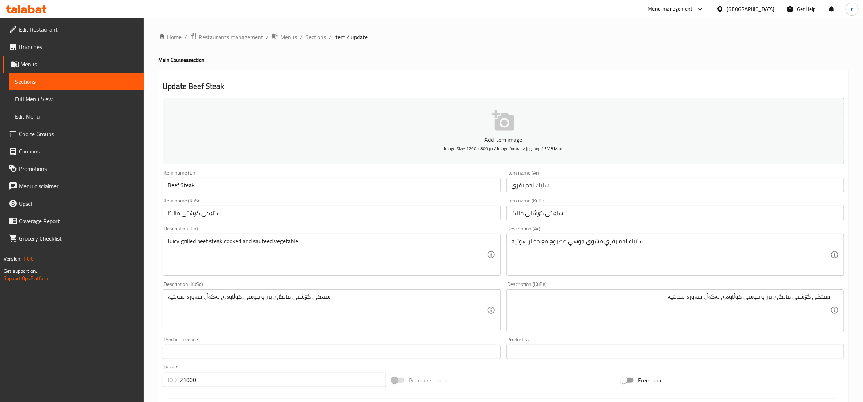
click at [310, 40] on span "Sections" at bounding box center [315, 37] width 21 height 9
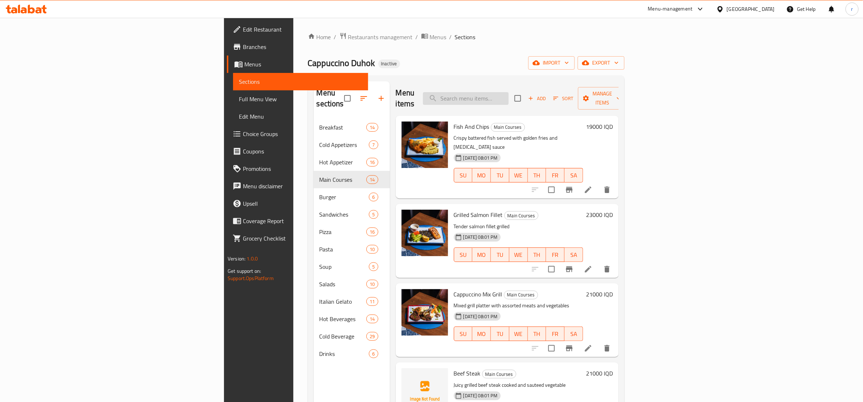
click at [509, 95] on input "search" at bounding box center [466, 98] width 86 height 13
paste input "Beef Medallion"
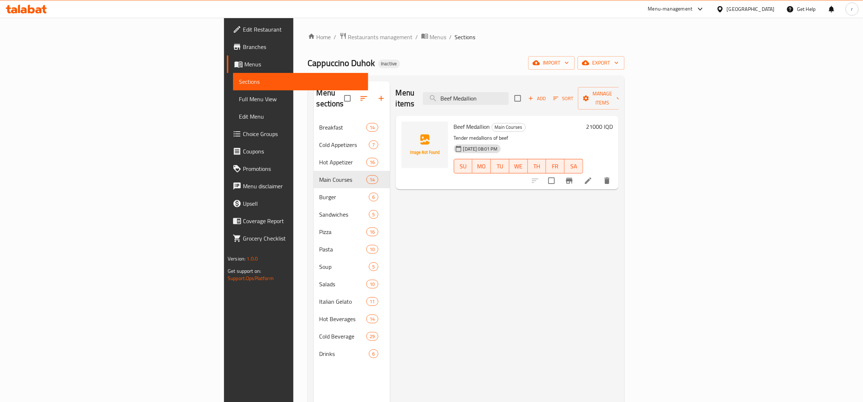
type input "Beef Medallion"
click at [591, 178] on icon at bounding box center [588, 181] width 7 height 7
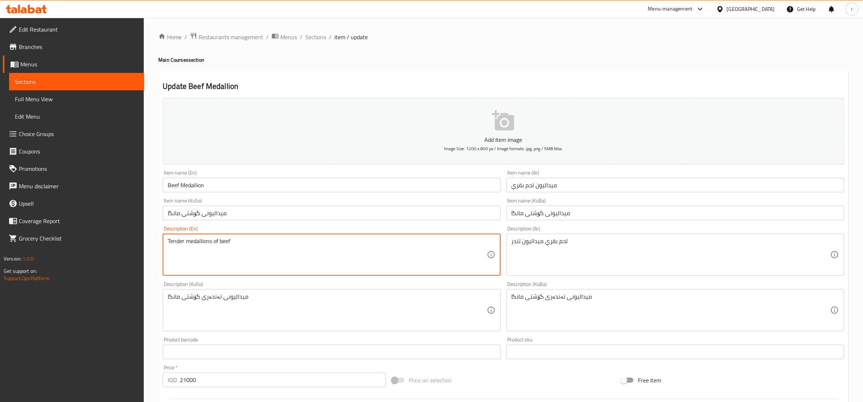
click at [208, 247] on textarea "Tender medallions of beef" at bounding box center [327, 255] width 319 height 34
click at [242, 239] on textarea "Tender medallions of beef" at bounding box center [327, 255] width 319 height 34
paste textarea "Tender medallions of beef , Sauteed Vegetable"
drag, startPoint x: 298, startPoint y: 243, endPoint x: 234, endPoint y: 239, distance: 63.7
click at [234, 239] on textarea "Tender medallions of beef Tender medallions of beef , Sauteed Vegetable" at bounding box center [327, 255] width 319 height 34
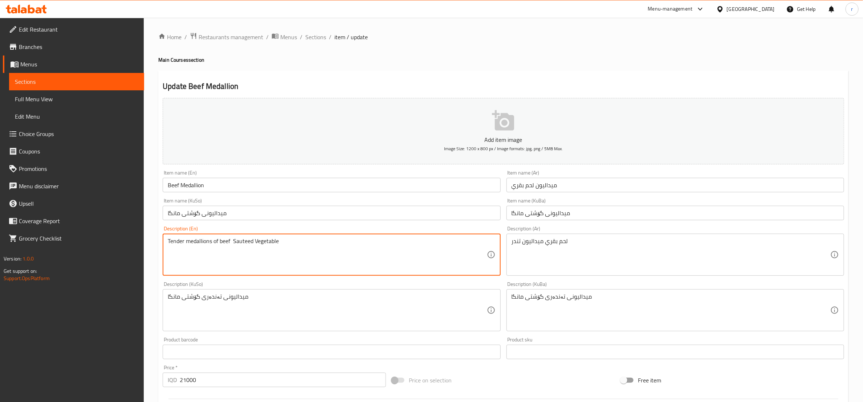
click at [233, 243] on textarea "Tender medallions of beef Sauteed Vegetable" at bounding box center [327, 255] width 319 height 34
click at [232, 244] on textarea "Tender medallions of beef sauteed Vegetable" at bounding box center [327, 255] width 319 height 34
click at [233, 242] on textarea "Tender medallions of beef and sauteed Vegetable" at bounding box center [327, 255] width 319 height 34
type textarea "Tender medallions of beef and sauteed Vegetable"
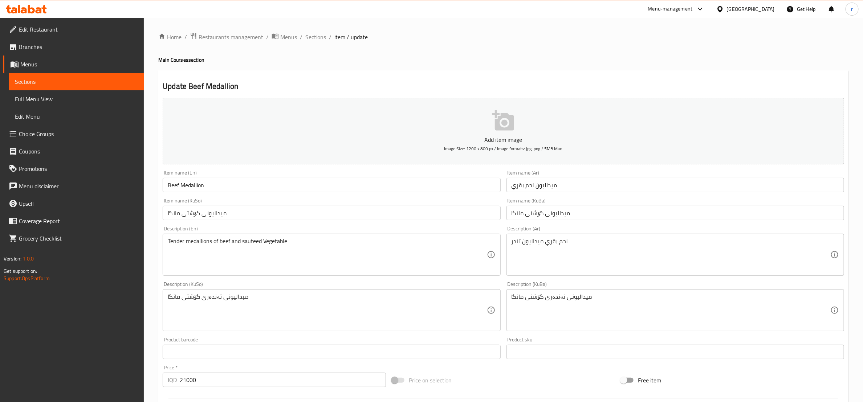
drag, startPoint x: 509, startPoint y: 243, endPoint x: 547, endPoint y: 264, distance: 43.6
click at [512, 244] on div "لحم بقري ميداليون تندر Description (Ar)" at bounding box center [675, 255] width 338 height 42
click at [510, 243] on div "لحم بقري ميداليون تندر Description (Ar)" at bounding box center [675, 255] width 338 height 42
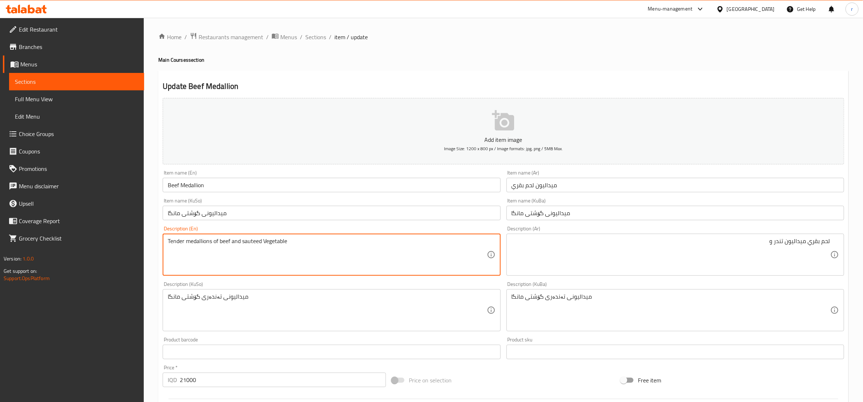
drag, startPoint x: 241, startPoint y: 239, endPoint x: 288, endPoint y: 239, distance: 46.5
click at [288, 239] on textarea "Tender medallions of beef and sauteed Vegetable" at bounding box center [327, 255] width 319 height 34
click at [324, 255] on textarea "Tender medallions of beef and sauteed Vegetable" at bounding box center [327, 255] width 319 height 34
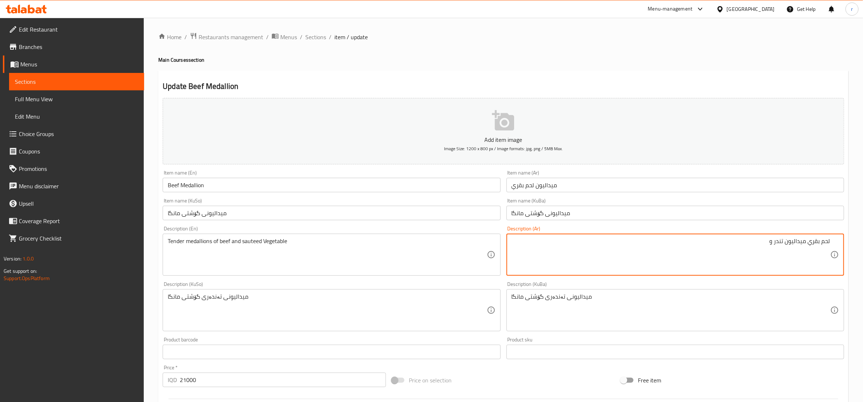
paste textarea "خضار سوتيه"
type textarea "لحم بقري ميداليون تندر وخضار سوتيه"
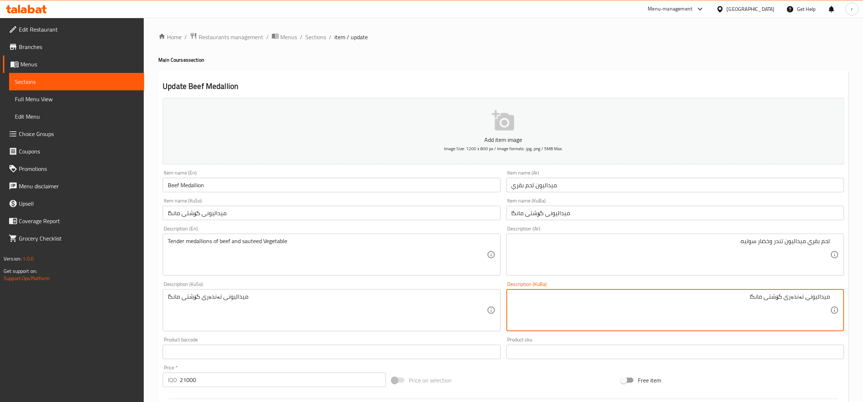
click at [732, 303] on textarea "ميداليونی تەندەری گۆشتی مانگا" at bounding box center [671, 310] width 319 height 34
paste textarea "سەوزەی"
paste textarea "سوتێیە"
click at [761, 300] on textarea "ميداليونی تەندەری گۆشتی مانگا و سەوزەی سوتێیە" at bounding box center [671, 310] width 319 height 34
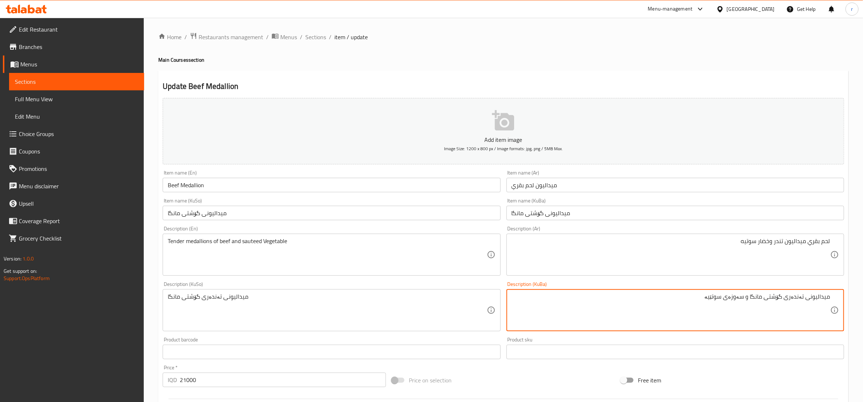
click at [761, 300] on textarea "ميداليونی تەندەری گۆشتی مانگا و سەوزەی سوتێیە" at bounding box center [671, 310] width 319 height 34
click at [808, 300] on textarea "ميداليونی تەندەری گۆشتی مانگا و سەوزەی سوتێیە" at bounding box center [671, 310] width 319 height 34
drag, startPoint x: 784, startPoint y: 300, endPoint x: 755, endPoint y: 297, distance: 28.5
click at [755, 297] on textarea "ميداليونی تەندەری گۆشتی مانگا و سەوزەی سوتێیە" at bounding box center [671, 310] width 319 height 34
drag, startPoint x: 786, startPoint y: 296, endPoint x: 754, endPoint y: 297, distance: 32.0
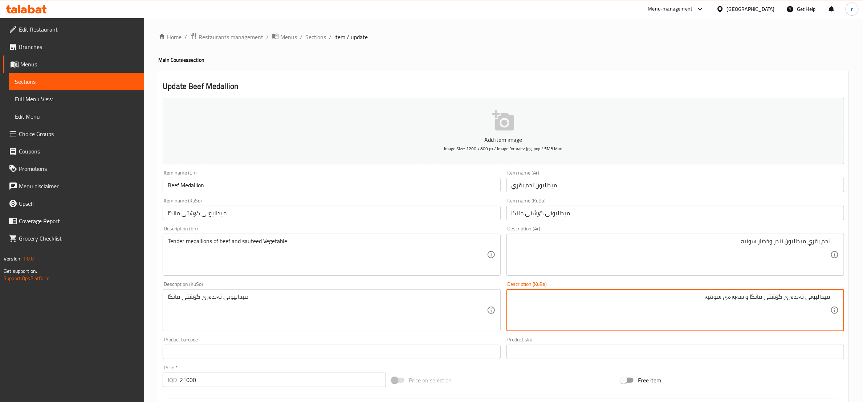
click at [754, 297] on textarea "ميداليونی تەندەری گۆشتی مانگا و سەوزەی سوتێیە" at bounding box center [671, 310] width 319 height 34
type textarea "ميداليونی تەندەری گۆشتی مانگا و سەوزەی سوتێیە"
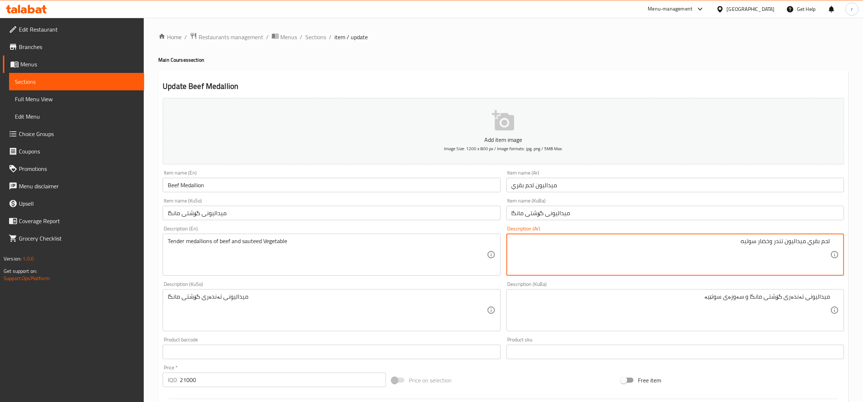
click at [793, 244] on textarea "لحم بقري ميداليون تندر وخضار سوتيه" at bounding box center [671, 255] width 319 height 34
paste textarea "ميداليون"
click at [775, 244] on textarea "ميداليون لحم بقري تندر وخضار سوتيه" at bounding box center [671, 255] width 319 height 34
click at [778, 241] on textarea "ميداليون لحم بقري تندر وخضار سوتيه" at bounding box center [671, 255] width 319 height 34
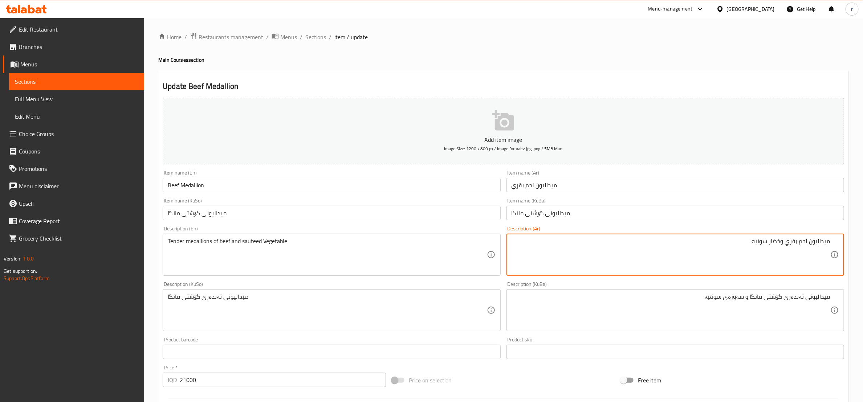
paste textarea "تندر"
type textarea "ميداليون تندر لحم بقري وخضار سوتيه"
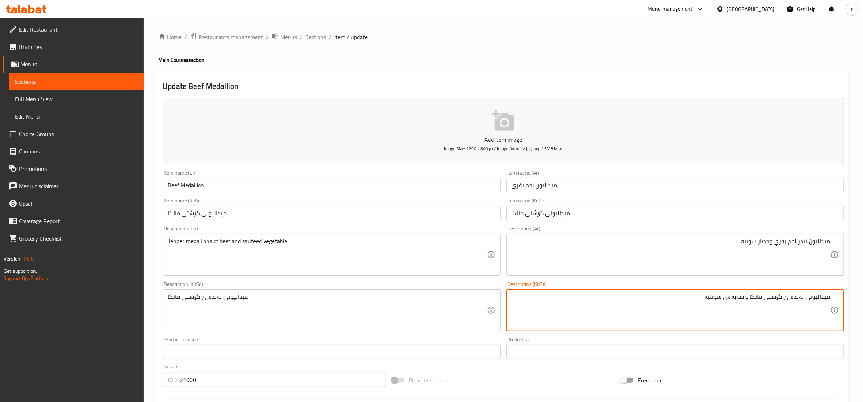
click at [772, 301] on textarea "ميداليونی تەندەری گۆشتی مانگا و سەوزەی سوتێیە" at bounding box center [671, 310] width 319 height 34
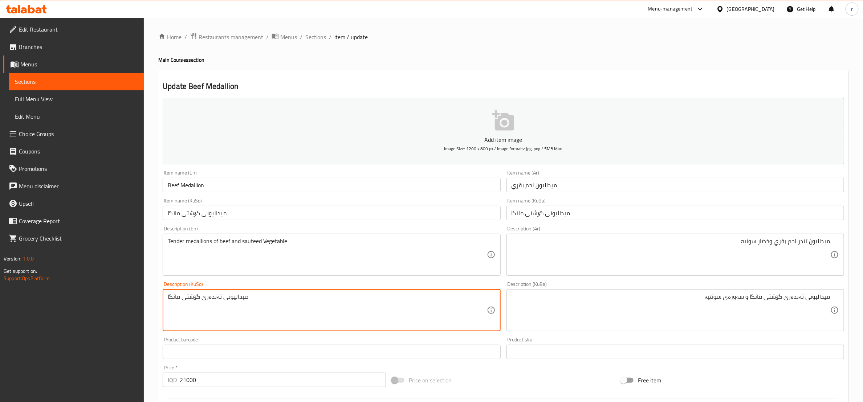
click at [216, 297] on textarea "ميداليونی تەندەری گۆشتی مانگا" at bounding box center [327, 310] width 319 height 34
paste textarea "و سەوزەی سوتێیە"
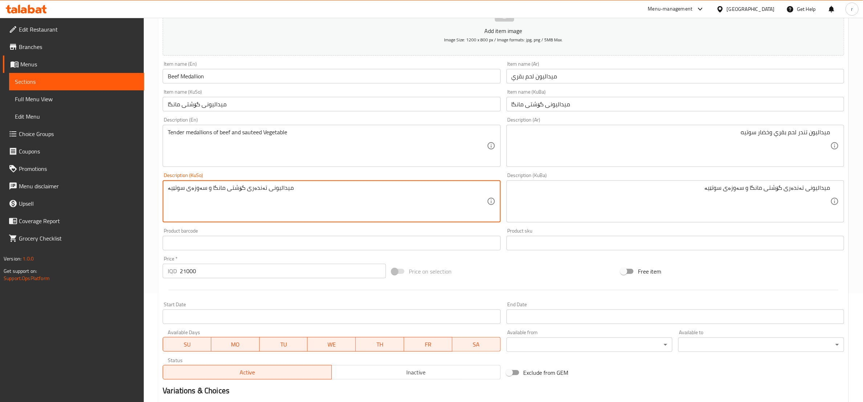
scroll to position [181, 0]
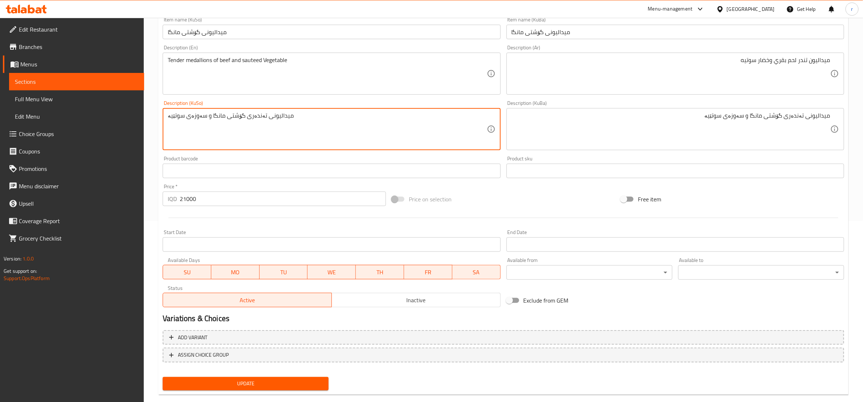
type textarea "ميداليونی تەندەری گۆشتی مانگا و سەوزەی سوتێیە"
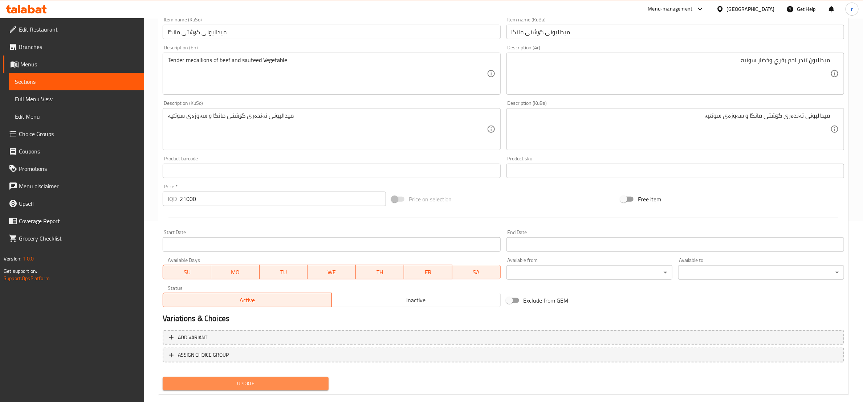
click at [292, 377] on button "Update" at bounding box center [246, 383] width 166 height 13
click at [291, 383] on span "Update" at bounding box center [245, 383] width 154 height 9
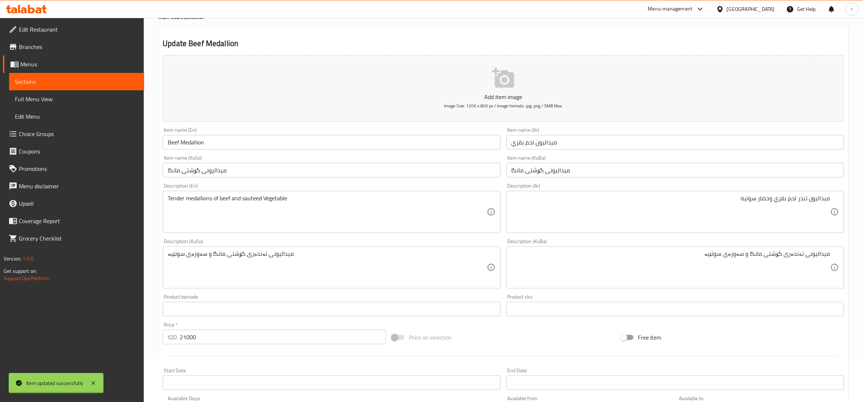
scroll to position [0, 0]
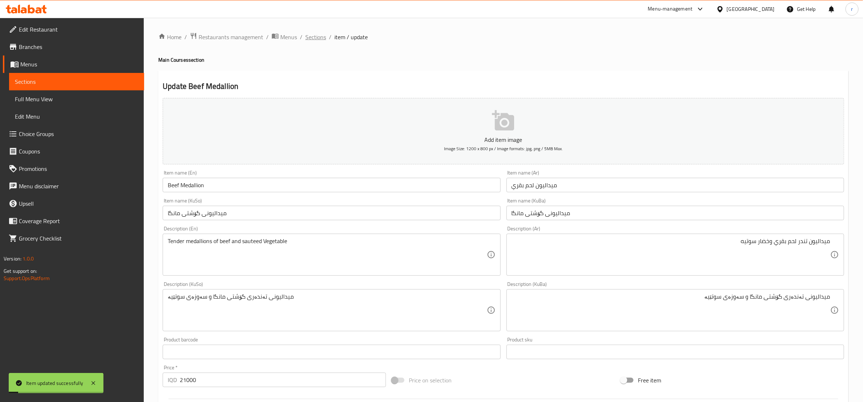
click at [314, 41] on span "Sections" at bounding box center [315, 37] width 21 height 9
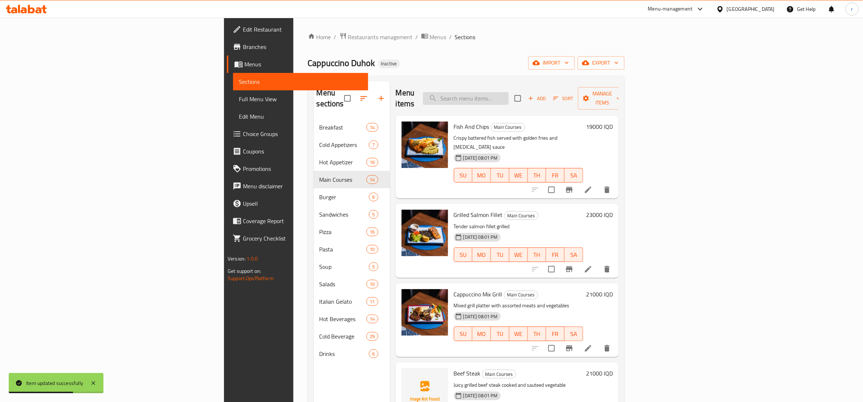
click at [509, 97] on input "search" at bounding box center [466, 98] width 86 height 13
paste input "Beef Stroganoff"
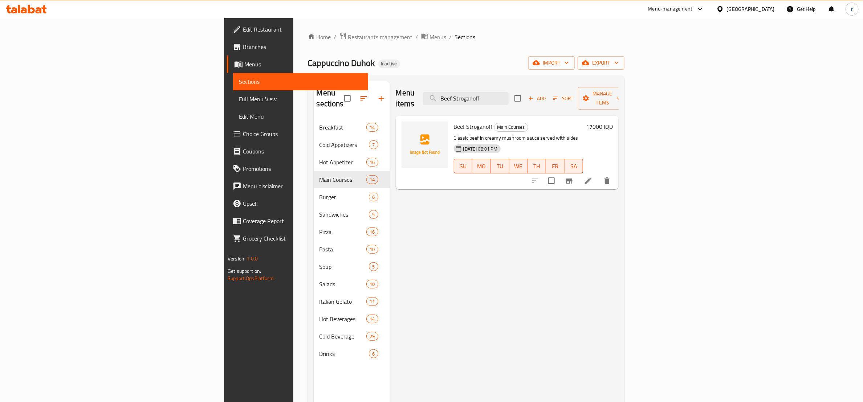
type input "Beef Stroganoff"
click at [598, 174] on li at bounding box center [588, 180] width 20 height 13
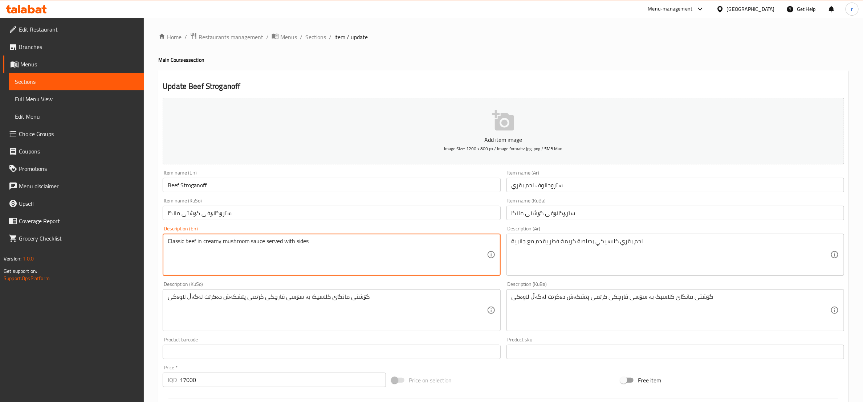
paste textarea "Classic beef in creamy mushroom sauce served with sides , Rice"
paste textarea "Rice"
click at [322, 241] on textarea "Classic beef in creamy mushroom sauce served with sides and Rice" at bounding box center [327, 255] width 319 height 34
type textarea "Classic beef in creamy mushroom sauce served with sides and rice"
click at [510, 247] on div "لحم بقري كلاسيكي بصلصة كريمة فطر يقدم مع جانبية Description (Ar)" at bounding box center [675, 255] width 338 height 42
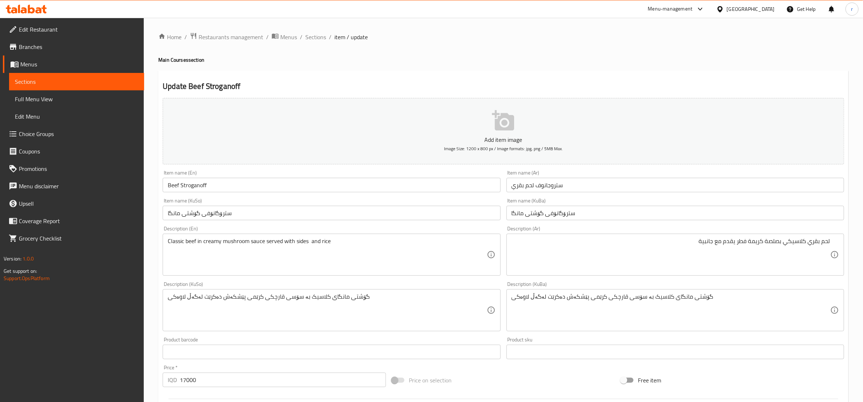
click at [673, 236] on div "لحم بقري كلاسيكي بصلصة كريمة فطر يقدم مع جانبية Description (Ar)" at bounding box center [675, 255] width 338 height 42
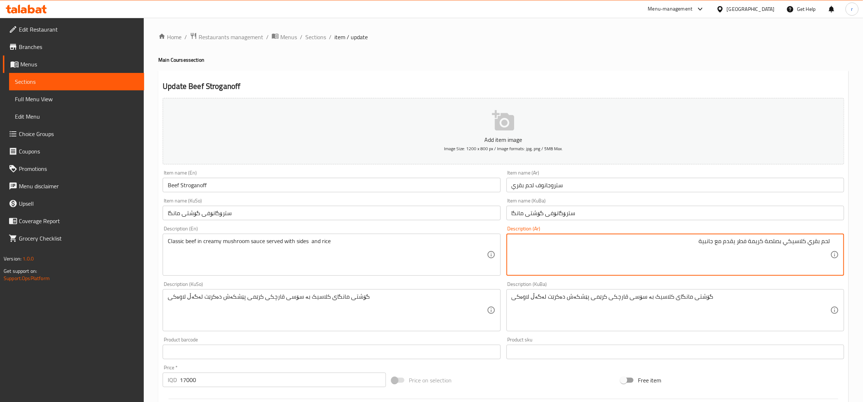
click at [695, 243] on textarea "لحم بقري كلاسيكي بصلصة كريمة فطر يقدم مع جانبية" at bounding box center [671, 255] width 319 height 34
drag, startPoint x: 829, startPoint y: 242, endPoint x: 841, endPoint y: 240, distance: 12.2
click at [841, 240] on div "لحم بقري كلاسيكي بصلصة كريمة فطر يقدم مع جانبية Description (Ar)" at bounding box center [675, 255] width 338 height 42
click at [695, 240] on textarea "لحم بقري كلاسيكي بصلصة كريمة فطر يقدم مع جانبية" at bounding box center [671, 255] width 319 height 34
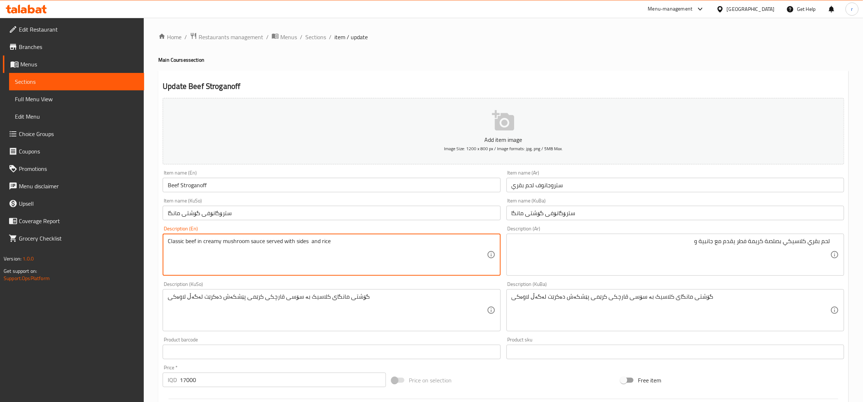
click at [323, 238] on textarea "Classic beef in creamy mushroom sauce served with sides and rice" at bounding box center [327, 255] width 319 height 34
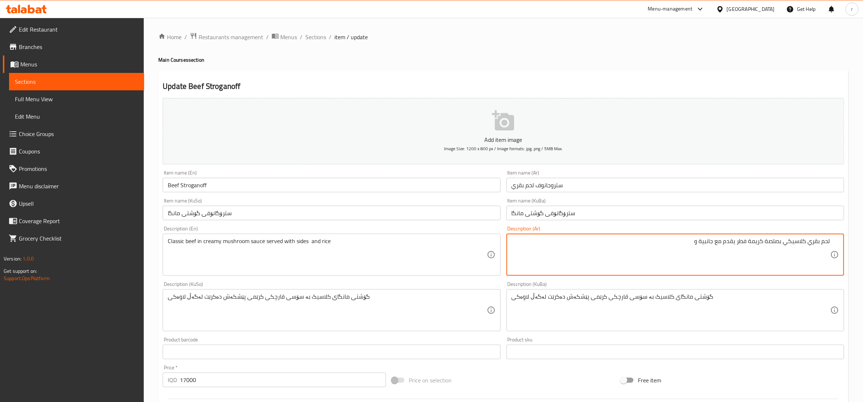
paste textarea "أرز"
type textarea "لحم بقري كلاسيكي بصلصة كريمة فطر يقدم مع جانبية وأرز"
click at [511, 298] on div "گۆشتی مانگای کلاسیک بە سۆسی قارچکی کرێمی پێشکەش دەکرێت لەگەڵ لاوەکی Description…" at bounding box center [675, 310] width 338 height 42
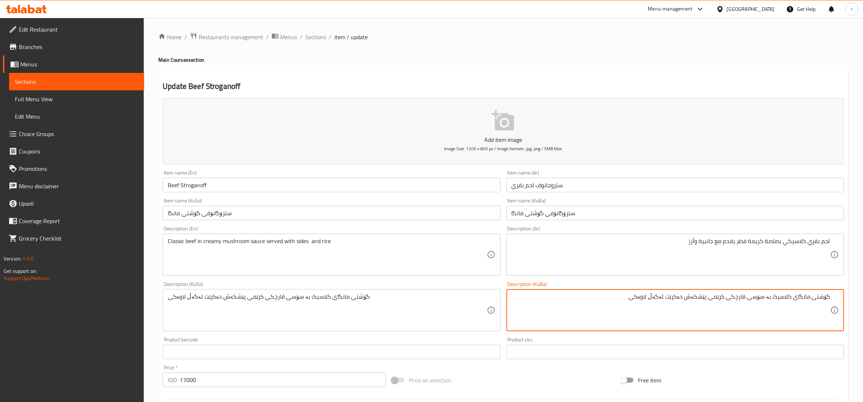
click at [641, 297] on textarea "گۆشتی مانگای کلاسیک بە سۆسی قارچکی کرێمی پێشکەش دەکرێت لەگەڵ لاوەکی" at bounding box center [671, 310] width 319 height 34
paste
click at [690, 301] on textarea "گۆشتی مانگای کلاسیک بە سۆسی قارچکی کرێمی پێشکەش دەکرێت لەگەڵ لاوەکی و برنج" at bounding box center [671, 310] width 319 height 34
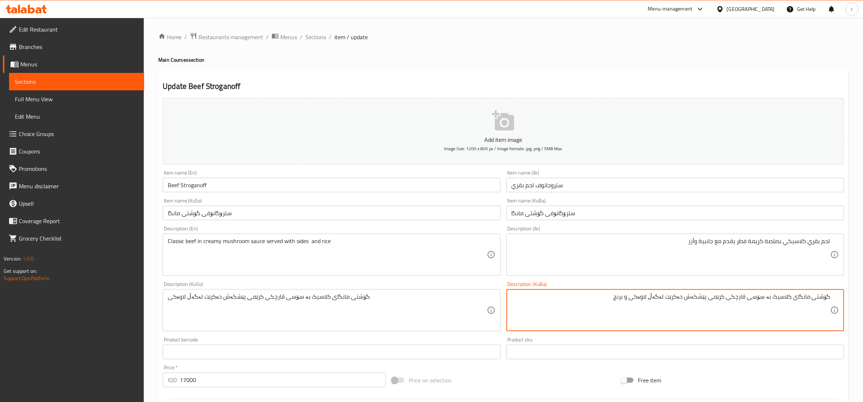
click at [690, 301] on textarea "گۆشتی مانگای کلاسیک بە سۆسی قارچکی کرێمی پێشکەش دەکرێت لەگەڵ لاوەکی و برنج" at bounding box center [671, 310] width 319 height 34
type textarea "گۆشتی مانگای کلاسیک بە سۆسی قارچکی کرێمی پێشکەش دەکرێت لەگەڵ لاوەکی و برنج"
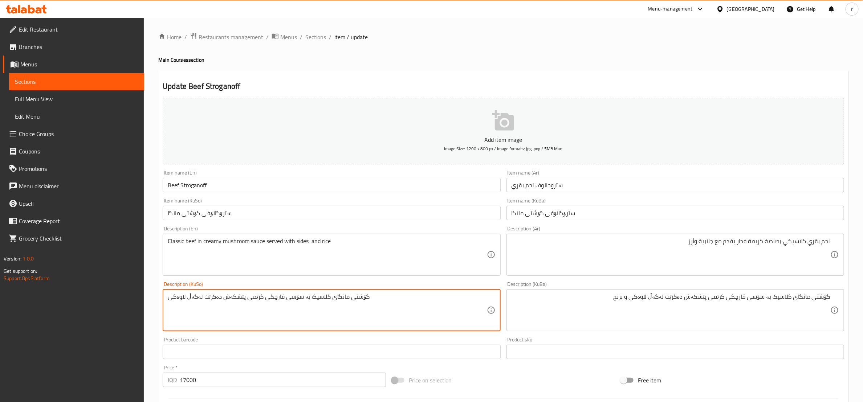
click at [187, 295] on textarea "گۆشتی مانگای کلاسیک بە سۆسی قارچکی کرێمی پێشکەش دەکرێت لەگەڵ لاوەکی" at bounding box center [327, 310] width 319 height 34
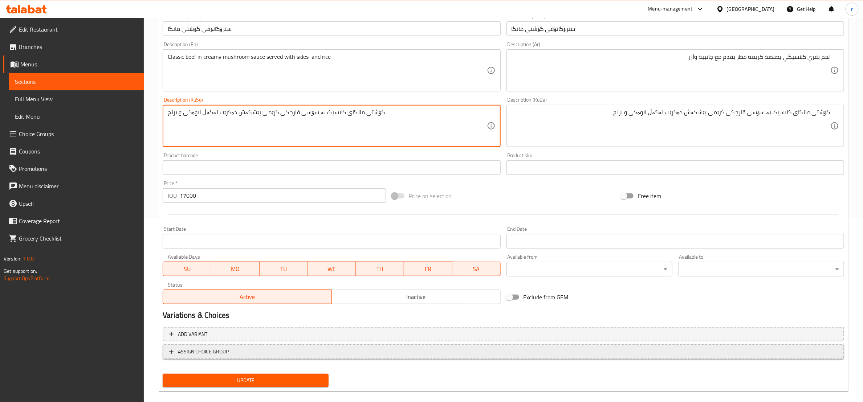
scroll to position [193, 0]
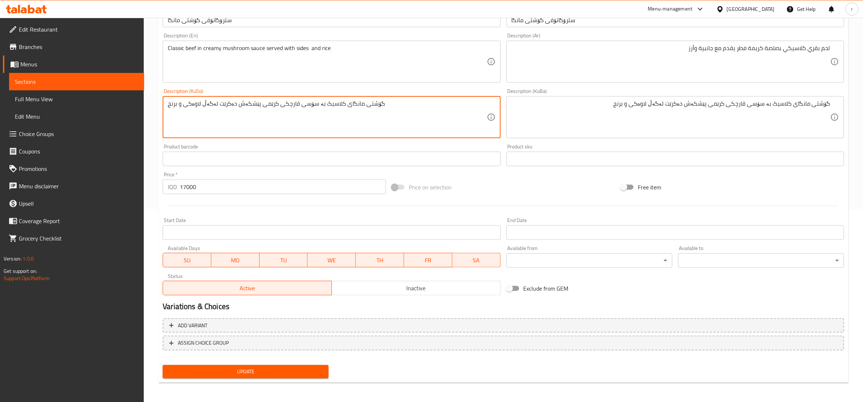
type textarea "گۆشتی مانگای کلاسیک بە سۆسی قارچکی کرێمی پێشکەش دەکرێت لەگەڵ لاوەکی و برنج"
click at [283, 371] on span "Update" at bounding box center [245, 371] width 154 height 9
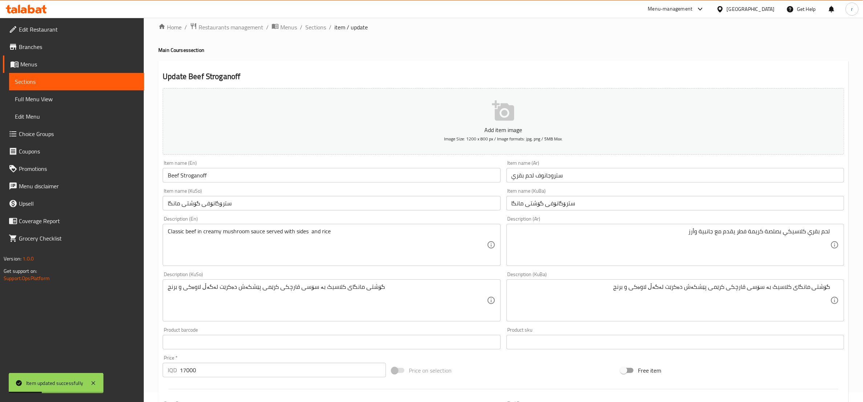
scroll to position [0, 0]
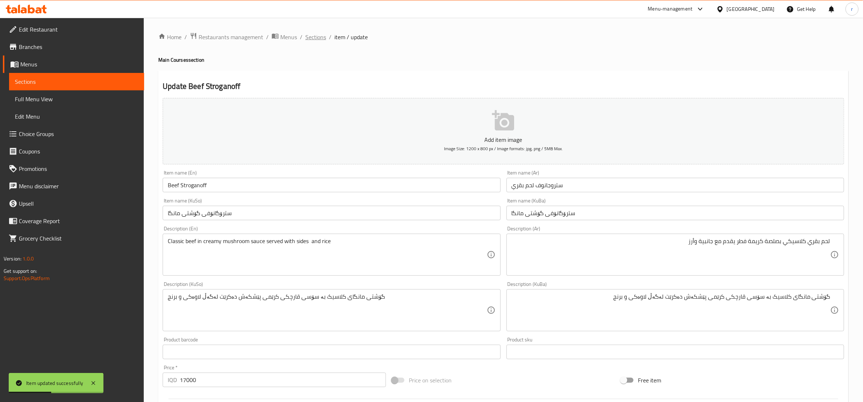
click at [313, 38] on span "Sections" at bounding box center [315, 37] width 21 height 9
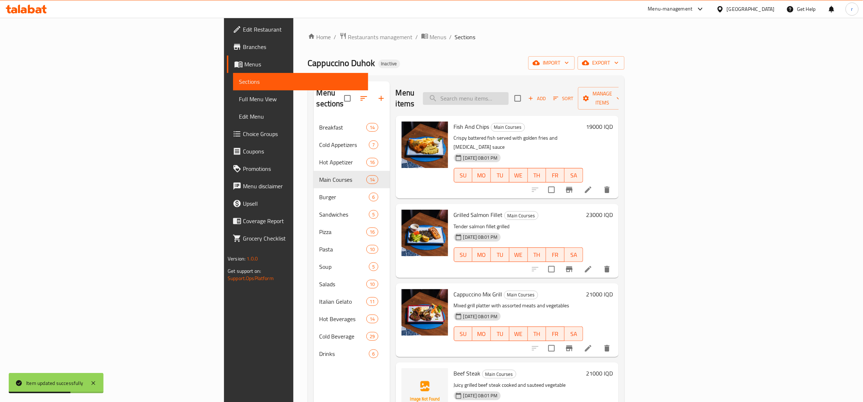
click at [509, 99] on input "search" at bounding box center [466, 98] width 86 height 13
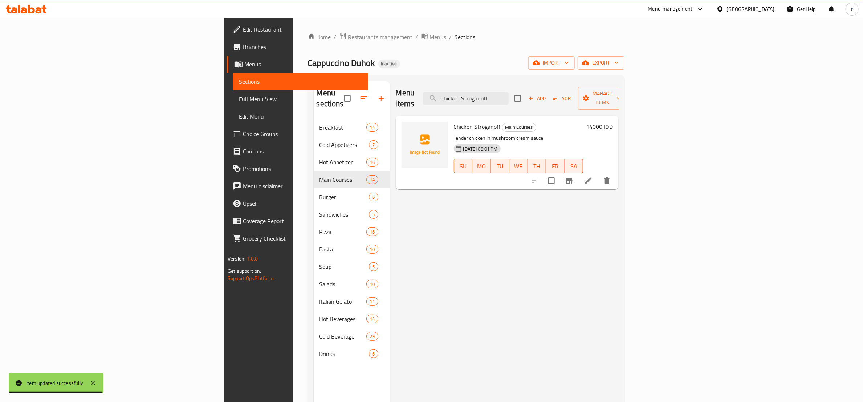
type input "Chicken Stroganoff"
click at [593, 176] on icon at bounding box center [588, 180] width 9 height 9
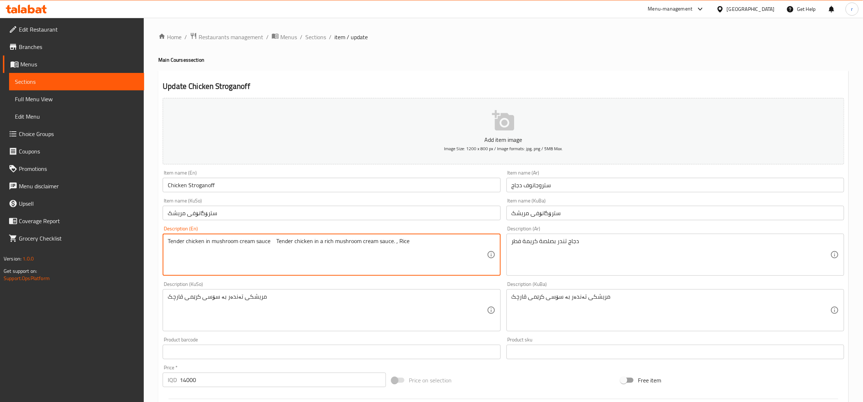
click at [326, 242] on textarea "Tender chicken in mushroom cream sauce Tender chicken in a rich mushroom cream …" at bounding box center [327, 255] width 319 height 34
click at [322, 243] on textarea "Tender chicken in mushroom cream sauce Tender chicken in a rich mushroom cream …" at bounding box center [327, 255] width 319 height 34
click at [328, 242] on textarea "Tender chicken in mushroom cream sauce Tender chicken in a rich mushroom cream …" at bounding box center [327, 255] width 319 height 34
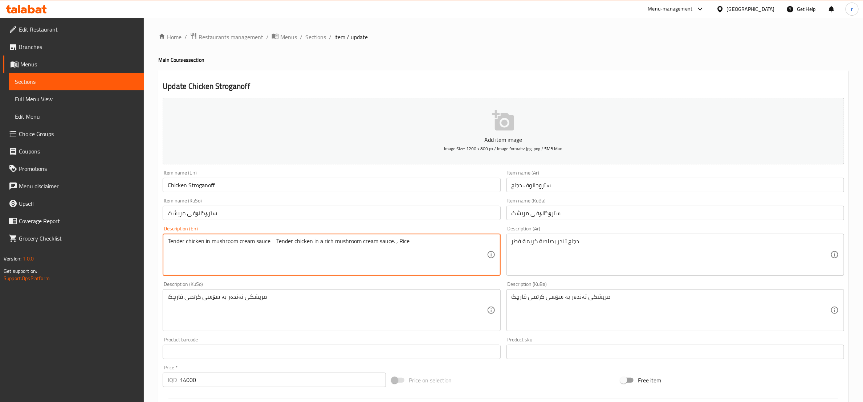
click at [211, 241] on textarea "Tender chicken in mushroom cream sauce Tender chicken in a rich mushroom cream …" at bounding box center [327, 255] width 319 height 34
click at [211, 241] on textarea "Tender chicken in rich mushroom cream sauce Tender chicken in a rich mushroom c…" at bounding box center [327, 255] width 319 height 34
click at [403, 241] on textarea "Tender chicken in rich mushroom cream sauce Tender chicken in a rich mushroom c…" at bounding box center [327, 255] width 319 height 34
drag, startPoint x: 404, startPoint y: 241, endPoint x: 281, endPoint y: 232, distance: 123.4
click at [281, 232] on div "Description (En) Tender chicken in rich mushroom cream sauce Tender chicken in …" at bounding box center [332, 251] width 338 height 50
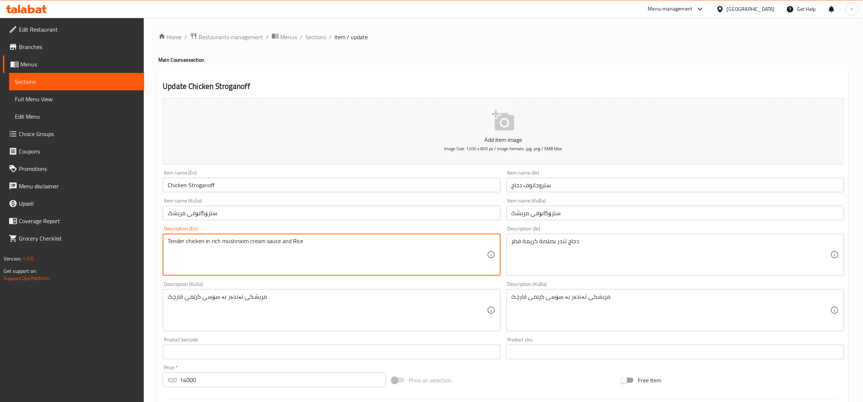
click at [292, 240] on textarea "Tender chicken in rich mushroom cream sauce and Rice" at bounding box center [327, 255] width 319 height 34
click at [221, 243] on textarea "Tender chicken in rich mushroom cream sauce and rice" at bounding box center [327, 255] width 319 height 34
type textarea "Tender chicken in rich mushroom cream sauce and rice"
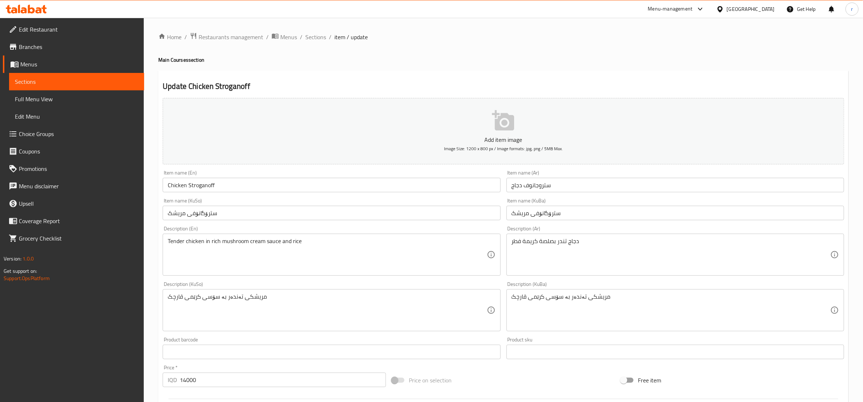
click at [509, 248] on div "دجاج تندر بصلصة كريمة فطر Description (Ar)" at bounding box center [675, 255] width 338 height 42
drag, startPoint x: 830, startPoint y: 244, endPoint x: 838, endPoint y: 243, distance: 7.3
click at [838, 243] on div "دجاج تندر بصلصة كريمة فطر Description (Ar)" at bounding box center [675, 255] width 338 height 42
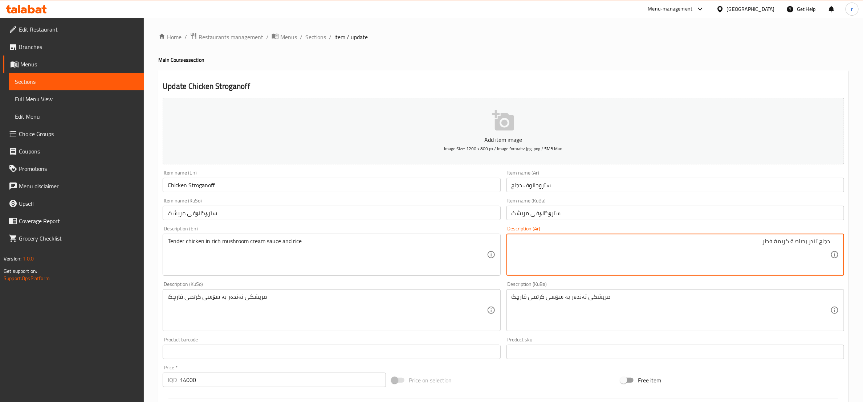
drag, startPoint x: 829, startPoint y: 239, endPoint x: 835, endPoint y: 239, distance: 5.5
click at [835, 239] on div "دجاج تندر بصلصة كريمة فطر Description (Ar)" at bounding box center [675, 255] width 338 height 42
click at [755, 241] on textarea "دجاج تندر بصلصة كريمة فطر" at bounding box center [671, 255] width 319 height 34
drag, startPoint x: 759, startPoint y: 241, endPoint x: 678, endPoint y: 239, distance: 81.3
click at [678, 239] on textarea "دجاج تندر بصلصة كريمة فطر دجاج طري في صلصة كريمة الفطر الغنية مع الأرز" at bounding box center [671, 255] width 319 height 34
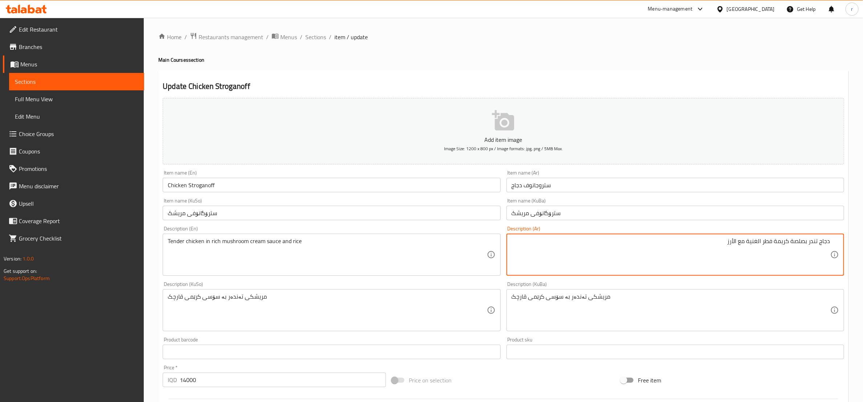
drag, startPoint x: 757, startPoint y: 240, endPoint x: 770, endPoint y: 242, distance: 12.9
click at [760, 240] on textarea "دجاج تندر بصلصة كريمة فطر الغنية مع الأرز" at bounding box center [671, 255] width 319 height 34
type textarea "دجاج تندر بصلصة كريمة فطر غنية مع الأرز"
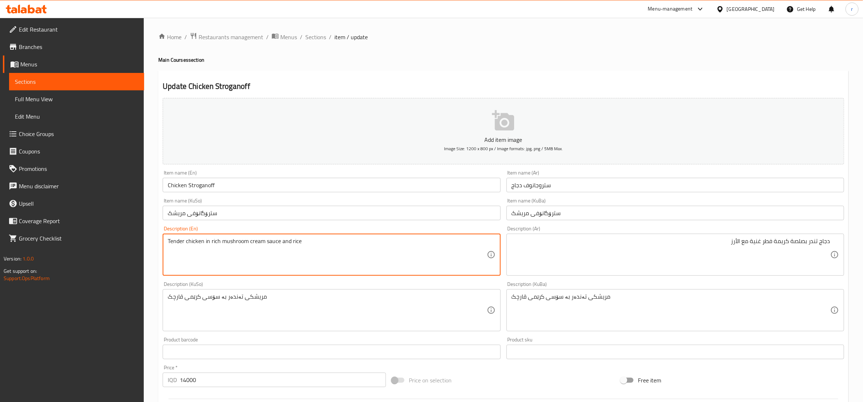
drag, startPoint x: 219, startPoint y: 241, endPoint x: 211, endPoint y: 241, distance: 7.6
type textarea "Tender chicken in mushroom cream sauce and rice"
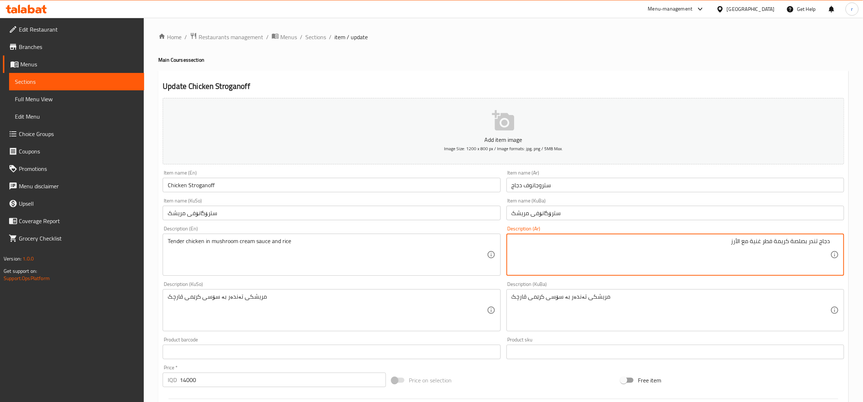
drag, startPoint x: 762, startPoint y: 243, endPoint x: 753, endPoint y: 242, distance: 9.8
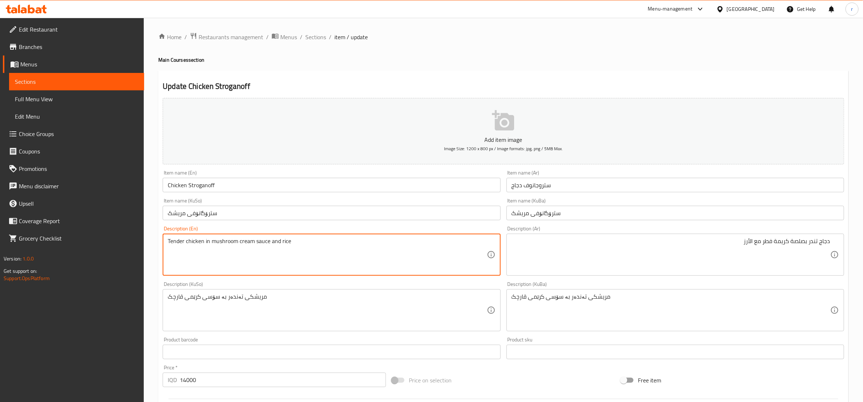
click at [200, 241] on textarea "Tender chicken in mushroom cream sauce and rice" at bounding box center [327, 255] width 319 height 34
drag, startPoint x: 200, startPoint y: 241, endPoint x: 195, endPoint y: 255, distance: 15.3
click at [195, 255] on textarea "Tender chicken in mushroom cream sauce and rice" at bounding box center [327, 255] width 319 height 34
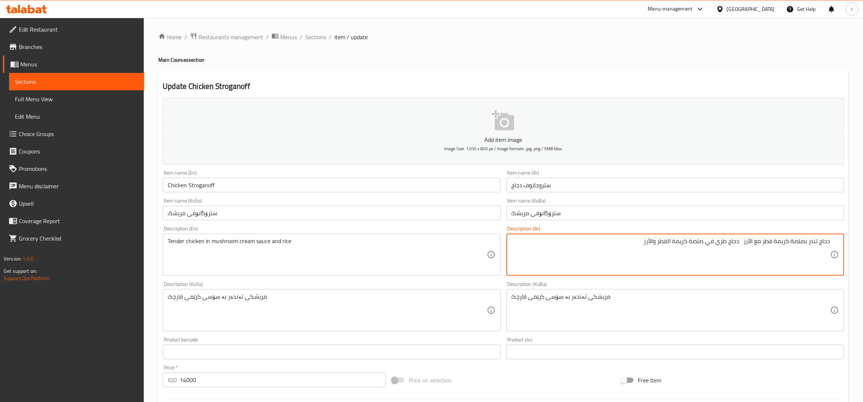
click at [703, 247] on textarea "دجاج تندر بصلصة كريمة فطر مع الأرز دجاج طري في صلصة كريمة الفطر والأرز" at bounding box center [671, 255] width 319 height 34
click at [695, 248] on textarea "دجاج تندر بصلصة كريمة فطر مع الأرز دجاج طري في صلصة كريمة الفطر والأرز" at bounding box center [671, 255] width 319 height 34
click at [739, 241] on textarea "دجاج تندر بصلصة كريمة فطر مع الأرز دجاج طري في صلصة كريمة الفطر والأرز" at bounding box center [671, 255] width 319 height 34
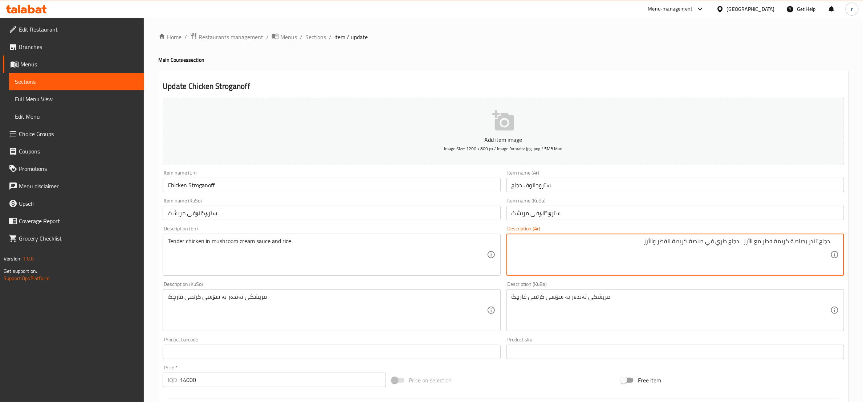
drag, startPoint x: 743, startPoint y: 242, endPoint x: 644, endPoint y: 245, distance: 99.5
click at [644, 245] on textarea "دجاج تندر بصلصة كريمة فطر مع الأرز دجاج طري في صلصة كريمة الفطر والأرز" at bounding box center [671, 255] width 319 height 34
click at [754, 241] on textarea "دجاج تندر بصلصة كريمة فطر مع الأرز" at bounding box center [671, 255] width 319 height 34
type textarea "دجاج تندر بصلصة كريمة فطر مع أرز"
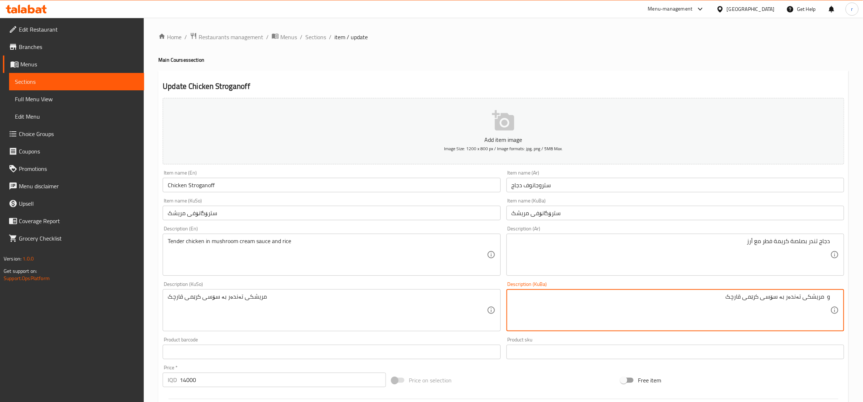
drag, startPoint x: 826, startPoint y: 298, endPoint x: 834, endPoint y: 298, distance: 8.7
click at [834, 298] on div "و مریشکی تەندەر بە سۆسی کرێمی قارچک Description (KuBa)" at bounding box center [675, 310] width 338 height 42
click at [736, 298] on textarea "مریشکی تەندەر بە سۆسی کرێمی قارچک" at bounding box center [671, 310] width 319 height 34
click at [754, 302] on textarea "مریشکی تەندەر بە سۆسی کرێمی قارچک و برنج" at bounding box center [671, 310] width 319 height 34
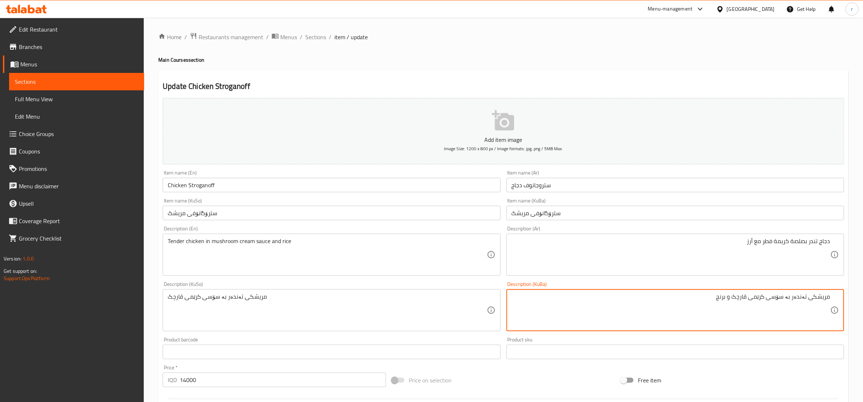
click at [754, 302] on textarea "مریشکی تەندەر بە سۆسی کرێمی قارچک و برنج" at bounding box center [671, 310] width 319 height 34
type textarea "مریشکی تەندەر بە سۆسی کرێمی قارچک و برنج"
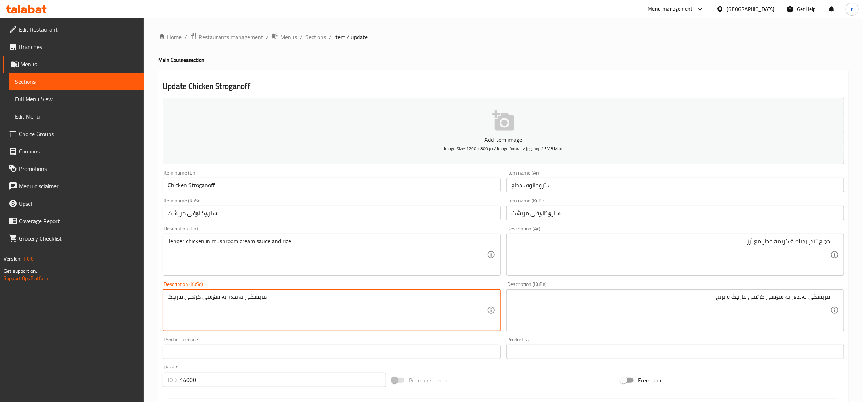
click at [194, 294] on textarea "مریشکی تەندەر بە سۆسی کرێمی قارچک" at bounding box center [327, 310] width 319 height 34
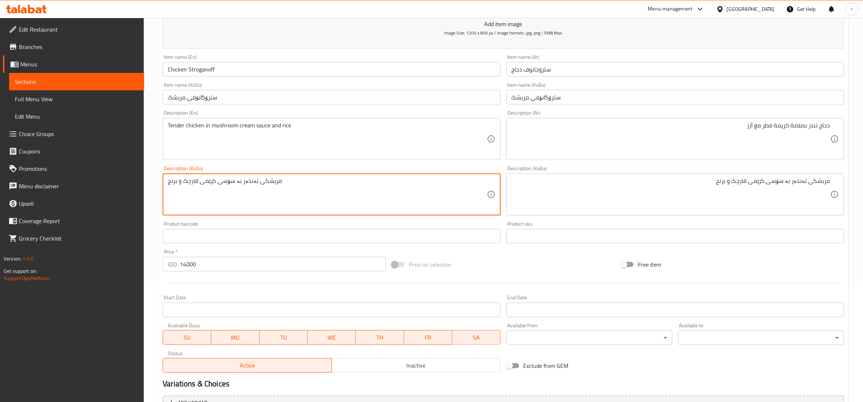
scroll to position [193, 0]
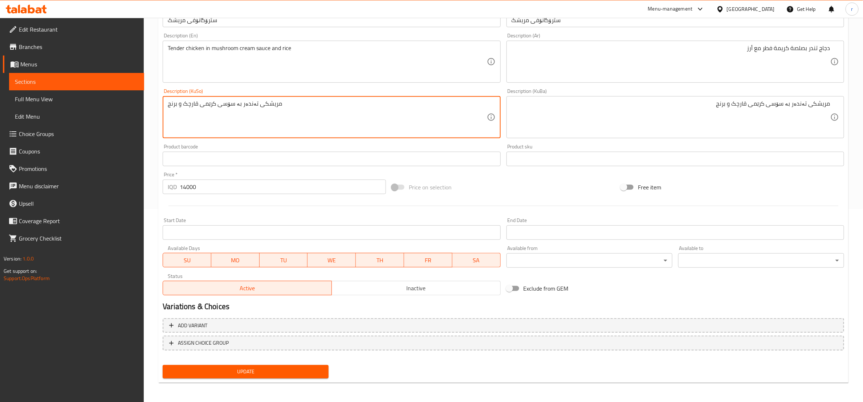
type textarea "مریشکی تەندەر بە سۆسی کرێمی قارچک و برنج"
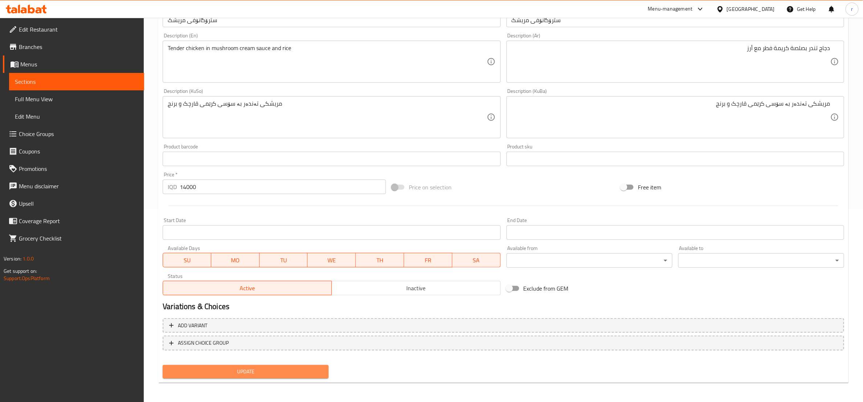
click at [293, 376] on span "Update" at bounding box center [245, 371] width 154 height 9
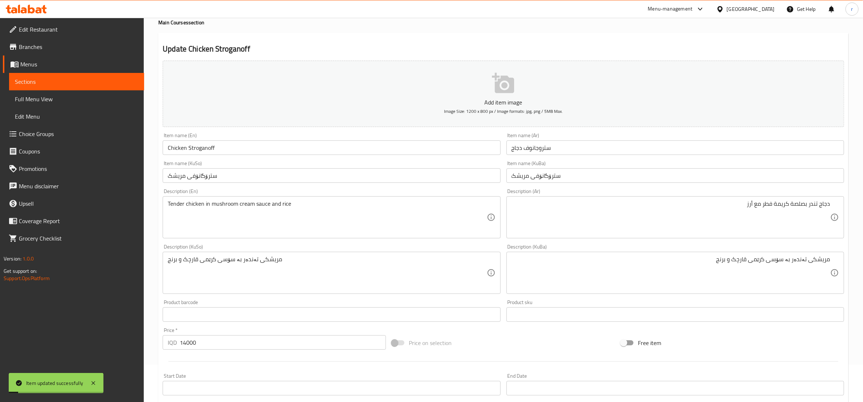
scroll to position [12, 0]
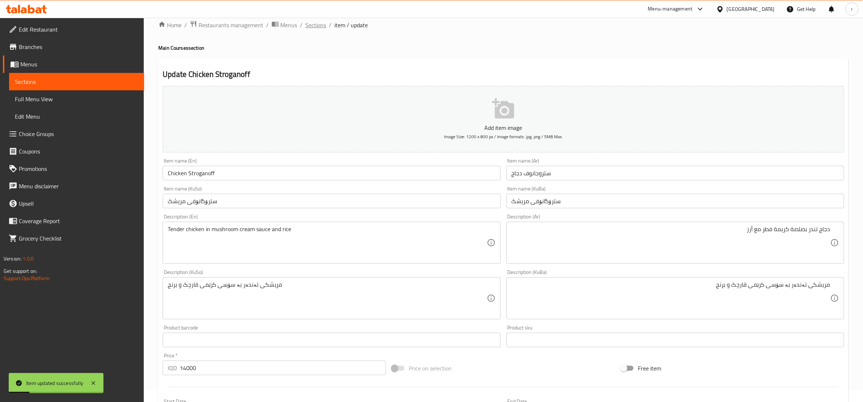
click at [313, 25] on span "Sections" at bounding box center [315, 25] width 21 height 9
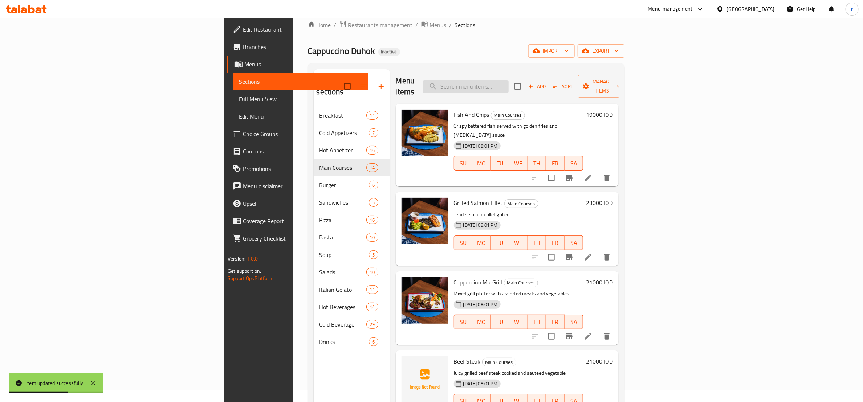
click at [509, 80] on input "search" at bounding box center [466, 86] width 86 height 13
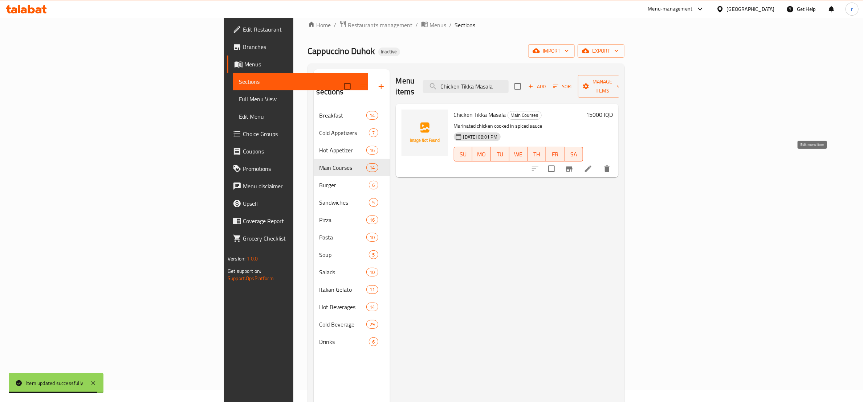
type input "Chicken Tikka Masala"
click at [593, 164] on icon at bounding box center [588, 168] width 9 height 9
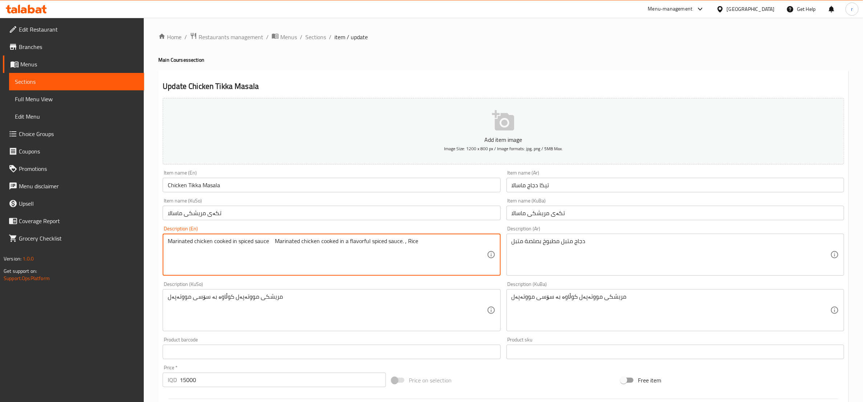
drag, startPoint x: 405, startPoint y: 243, endPoint x: 269, endPoint y: 252, distance: 136.0
click at [269, 252] on textarea "Marinated chicken cooked in spiced sauce Marinated chicken cooked in a flavorfu…" at bounding box center [327, 255] width 319 height 34
click at [281, 243] on textarea "Marinated chicken cooked in spiced sauce and Rice" at bounding box center [327, 255] width 319 height 34
click at [308, 248] on textarea "Marinated chicken cooked in spiced sauce and rice" at bounding box center [327, 255] width 319 height 34
type textarea "Marinated chicken cooked in spiced sauce and rice"
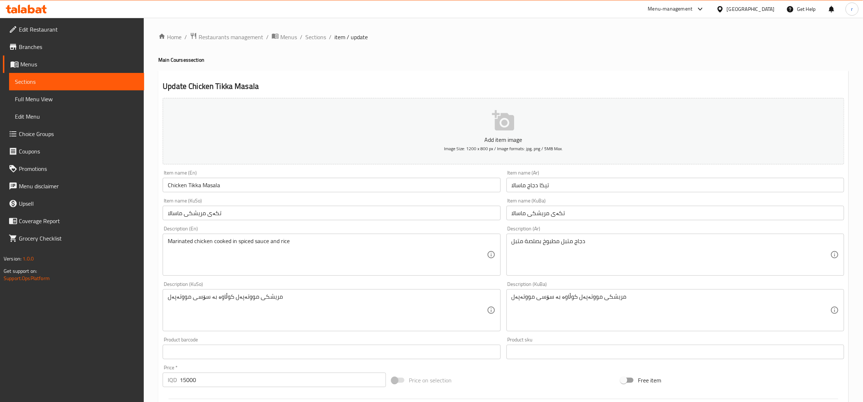
click at [511, 248] on div "دجاج متبل مطبوخ بصلصة متبل Description (Ar)" at bounding box center [675, 255] width 338 height 42
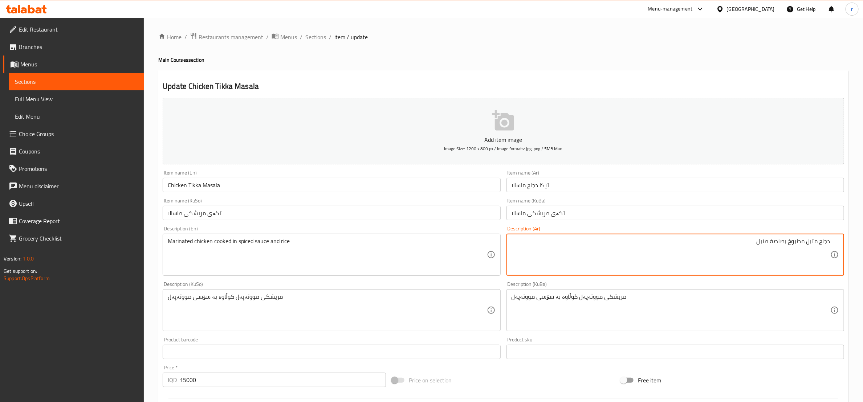
drag, startPoint x: 829, startPoint y: 241, endPoint x: 839, endPoint y: 241, distance: 9.8
click at [755, 247] on textarea "دجاج متبل مطبوخ بصلصة متبل" at bounding box center [671, 255] width 319 height 34
type textarea "دجاج متبل مطبوخ بصلصة متبل و أرز"
click at [510, 301] on div "مریشکی مووتەپەل کوڵاوە بە سۆسی مووتەپەل Description (KuBa)" at bounding box center [675, 310] width 338 height 42
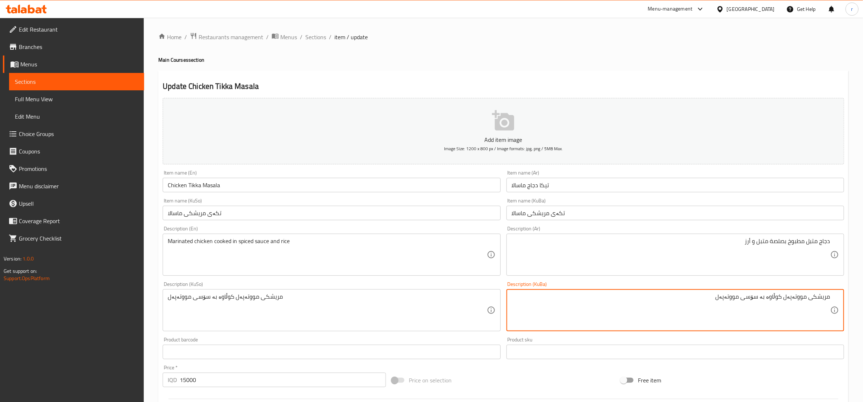
click at [721, 299] on textarea "مریشکی مووتەپەل کوڵاوە بە سۆسی مووتەپەل" at bounding box center [671, 310] width 319 height 34
click at [718, 297] on textarea "مریشکی مووتەپەل کوڵاوە بە سۆسی مووتەپەل و برنج" at bounding box center [671, 310] width 319 height 34
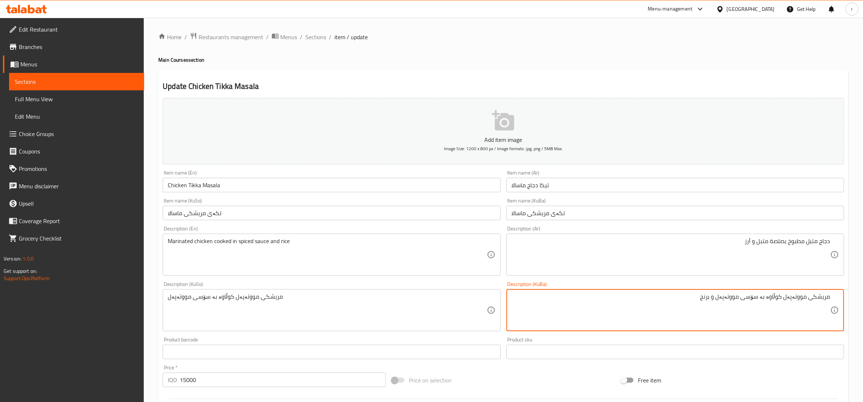
type textarea "مریشکی مووتەپەل کوڵاوە بە سۆسی مووتەپەل و برنج"
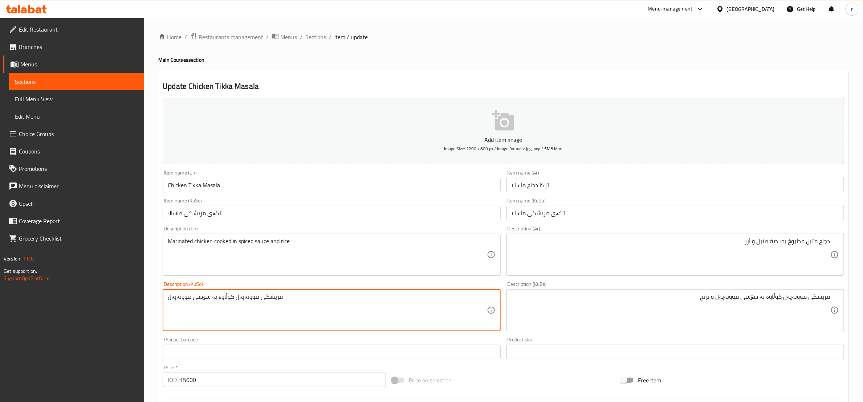
click at [240, 302] on textarea "مریشکی مووتەپەل کوڵاوە بە سۆسی مووتەپەل" at bounding box center [327, 310] width 319 height 34
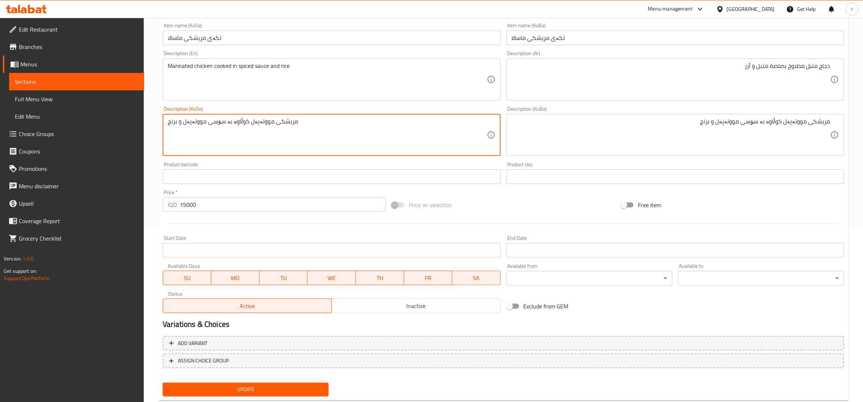
scroll to position [181, 0]
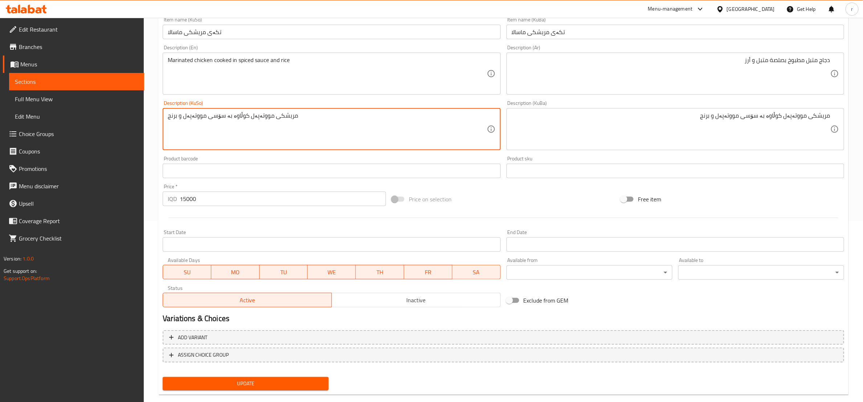
type textarea "مریشکی مووتەپەل کوڵاوە بە سۆسی مووتەپەل و برنج"
click at [271, 384] on span "Update" at bounding box center [245, 383] width 154 height 9
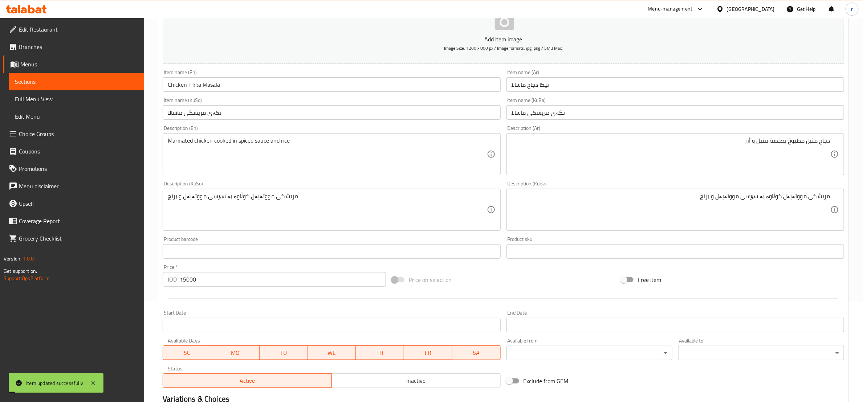
scroll to position [0, 0]
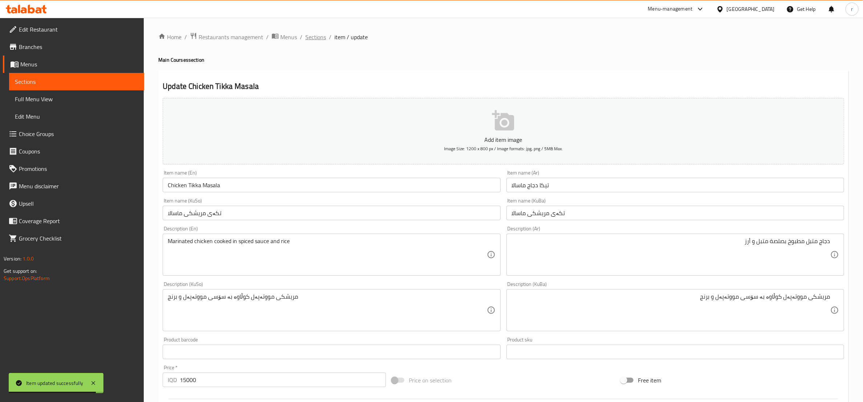
click at [313, 38] on span "Sections" at bounding box center [315, 37] width 21 height 9
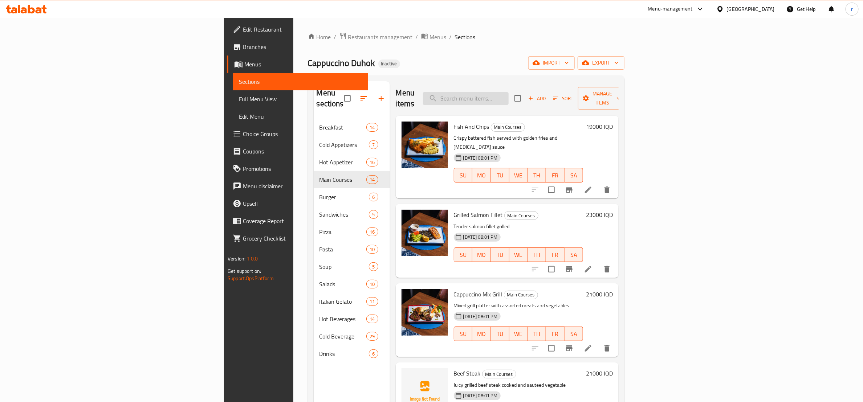
click at [509, 94] on input "search" at bounding box center [466, 98] width 86 height 13
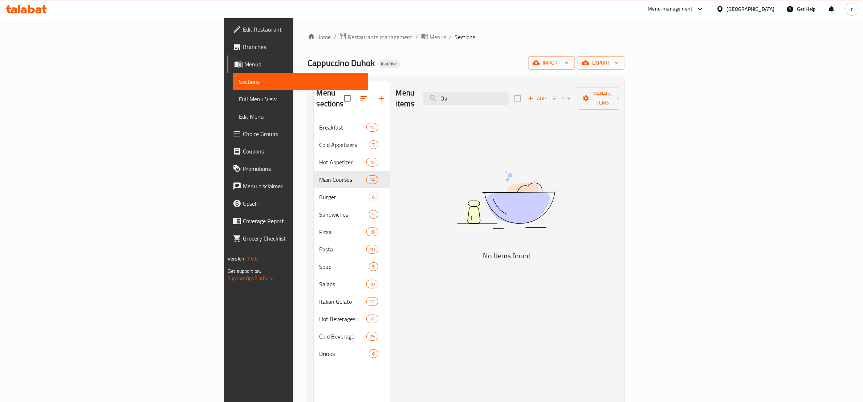
type input "O"
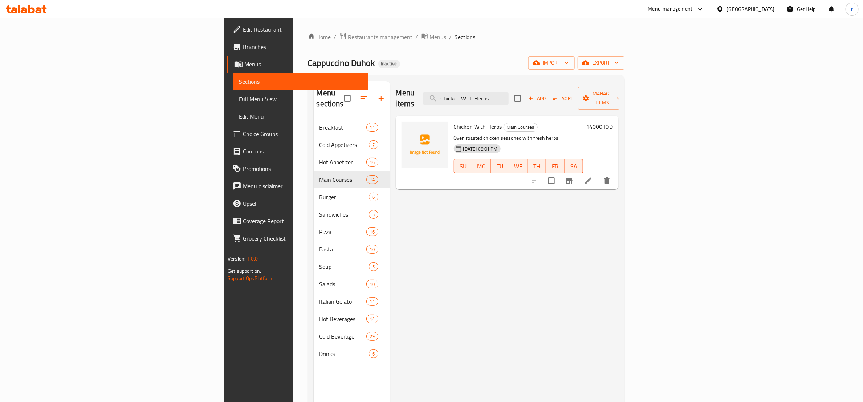
type input "Chicken With Herbs"
click at [598, 174] on li at bounding box center [588, 180] width 20 height 13
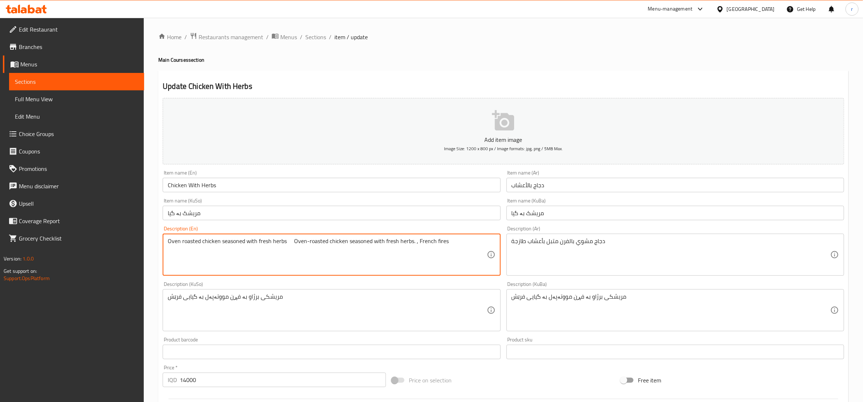
drag, startPoint x: 415, startPoint y: 242, endPoint x: 292, endPoint y: 236, distance: 123.3
click at [292, 236] on div "Oven roasted chicken seasoned with fresh herbs Oven-roasted chicken seasoned wi…" at bounding box center [332, 255] width 338 height 42
click at [297, 238] on textarea "Oven roasted chicken seasoned with fresh herbs and French fires" at bounding box center [327, 255] width 319 height 34
type textarea "Oven roasted chicken seasoned with fresh herbs and french fires"
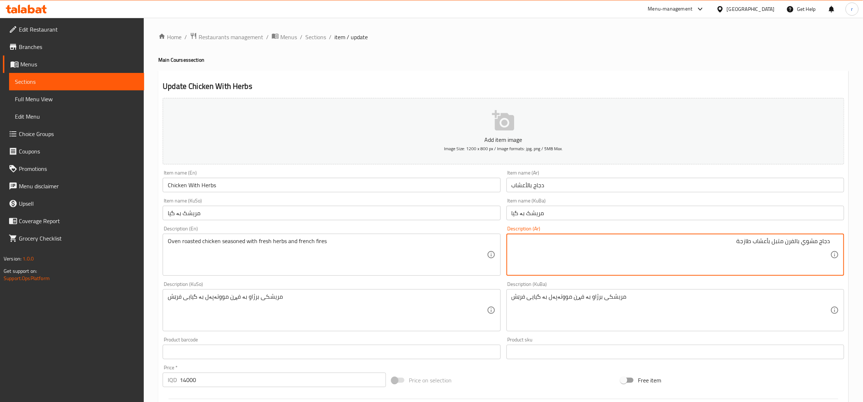
drag, startPoint x: 828, startPoint y: 241, endPoint x: 836, endPoint y: 241, distance: 7.6
click at [836, 241] on div "دجاج مشوي بالفرن متبل بأعشاب طازجة Description (Ar)" at bounding box center [675, 255] width 338 height 42
click at [732, 246] on textarea "دجاج مشوي بالفرن متبل بأعشاب طازجة و بطاطا مقلية" at bounding box center [671, 255] width 319 height 34
type textarea "دجاج مشوي بالفرن متبل بأعشاب طازجة وبطاطا مقلية"
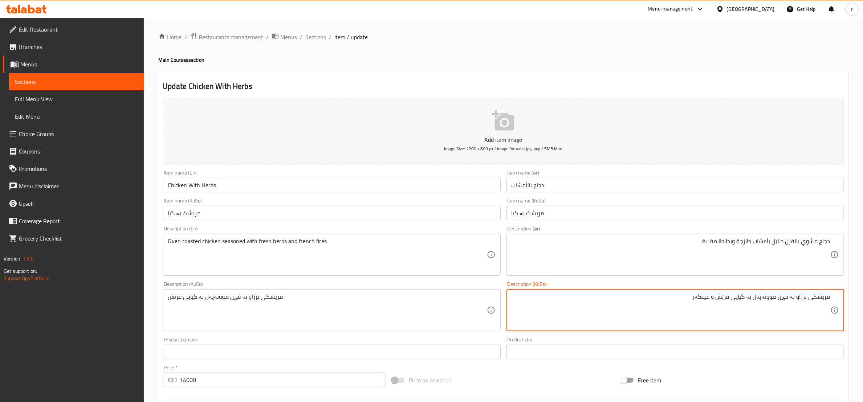
click at [760, 301] on textarea "مریشکی برژاو بە فڕن مووتەپەل بە گیایی فرێش و فینگەر" at bounding box center [671, 310] width 319 height 34
type textarea "مریشکی برژاو بە فڕن مووتەپەل بە گیایی فرێش و فینگەر"
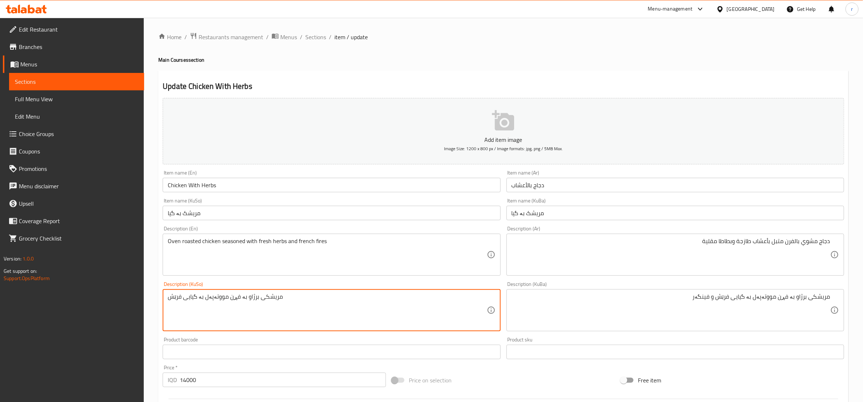
click at [225, 304] on textarea "مریشکی برژاو بە فڕن مووتەپەل بە گیایی فرێش" at bounding box center [327, 310] width 319 height 34
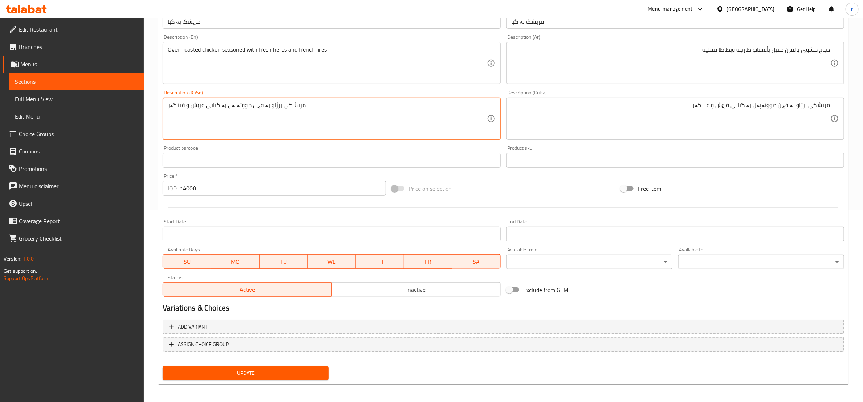
scroll to position [193, 0]
click at [262, 114] on textarea "مریشکی برژاو بە فڕن مووتەپەل بە گیایی فرێش و فینگەر" at bounding box center [327, 117] width 319 height 34
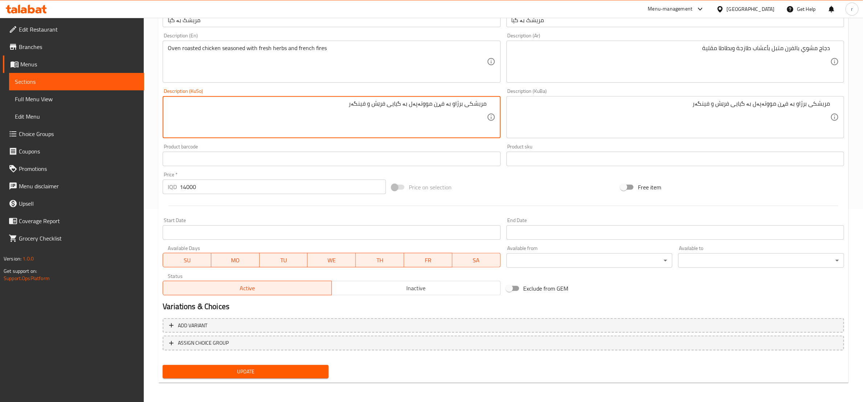
type textarea "مریشکی برژاو بە فڕن مووتەپەل بە گیایی فرێش و فینگەر"
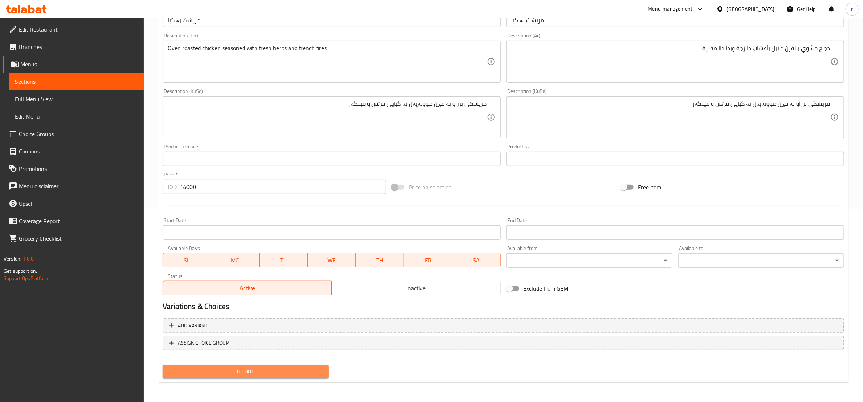
click at [215, 369] on span "Update" at bounding box center [245, 371] width 154 height 9
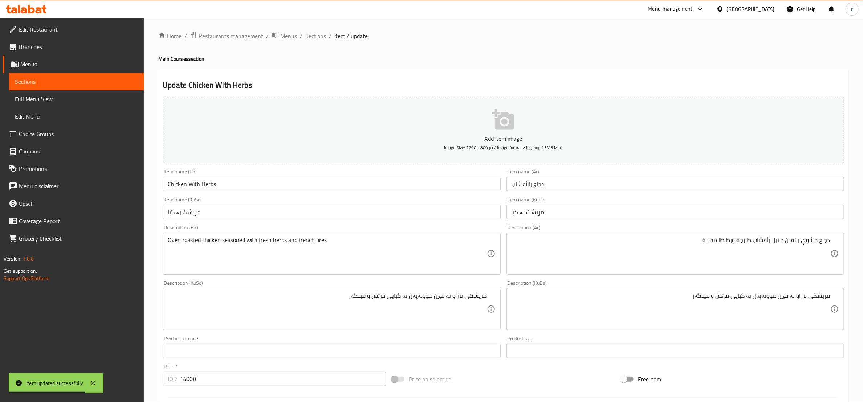
scroll to position [0, 0]
click at [309, 40] on span "Sections" at bounding box center [315, 37] width 21 height 9
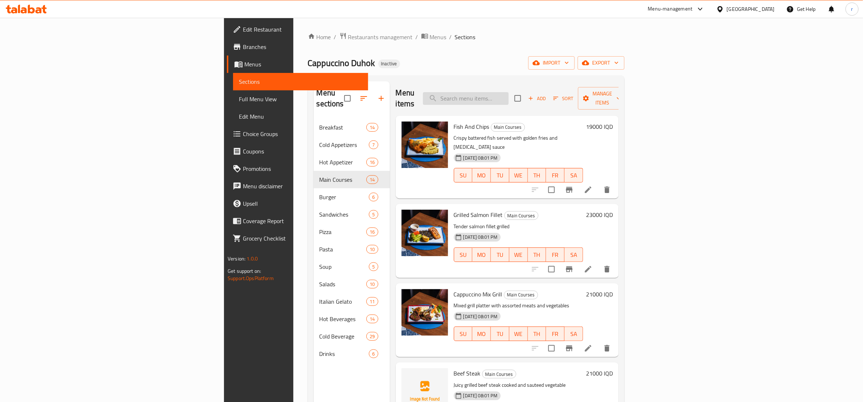
click at [509, 93] on input "search" at bounding box center [466, 98] width 86 height 13
drag, startPoint x: 518, startPoint y: 93, endPoint x: 512, endPoint y: 92, distance: 5.5
click at [509, 92] on input "Chicken Schnitzel" at bounding box center [466, 98] width 86 height 13
type input "Chicken Schnitzel"
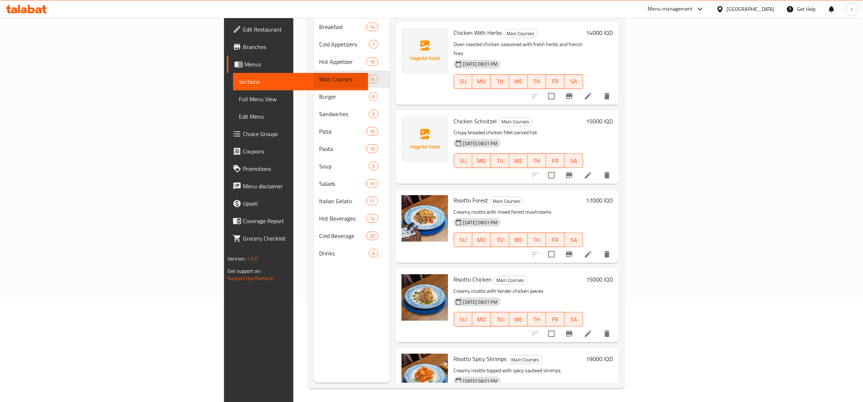
scroll to position [102, 0]
click at [593, 170] on icon at bounding box center [588, 174] width 9 height 9
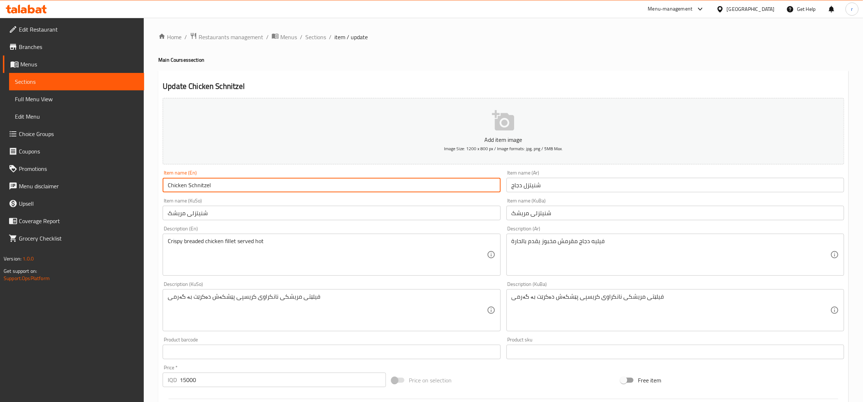
click at [250, 188] on input "Chicken Schnitzel" at bounding box center [332, 185] width 338 height 15
type input "Chicken Schnitzel"
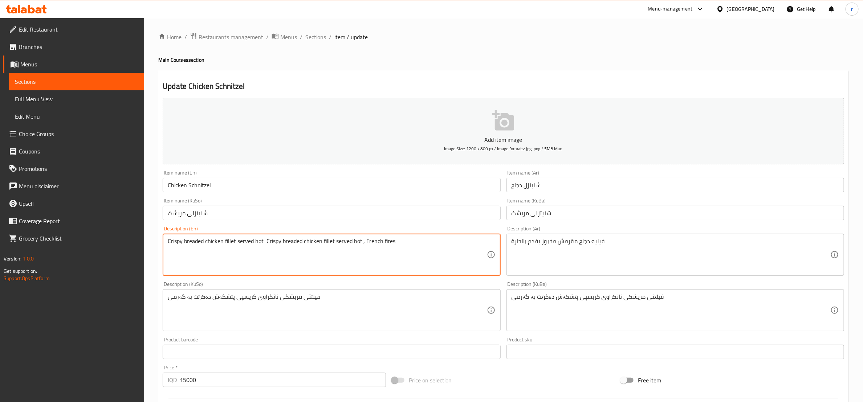
click at [263, 241] on textarea "Crispy breaded chicken fillet served hot Crispy breaded chicken fillet served h…" at bounding box center [327, 255] width 319 height 34
drag, startPoint x: 366, startPoint y: 245, endPoint x: 266, endPoint y: 248, distance: 100.2
click at [266, 248] on textarea "Crispy breaded chicken fillet served hot Crispy breaded chicken fillet served h…" at bounding box center [327, 255] width 319 height 34
click at [277, 241] on textarea "Crispy breaded chicken fillet served hot and French fires" at bounding box center [327, 255] width 319 height 34
click at [264, 240] on textarea "Crispy breaded chicken fillet served hot and french fires" at bounding box center [327, 255] width 319 height 34
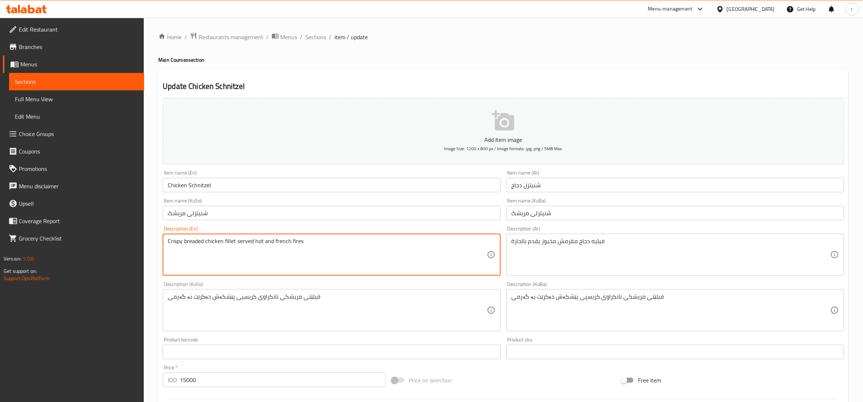
click at [261, 241] on textarea "Crispy breaded chicken fillet served hot and french fires" at bounding box center [327, 255] width 319 height 34
drag, startPoint x: 263, startPoint y: 242, endPoint x: 304, endPoint y: 241, distance: 41.4
click at [304, 241] on textarea "Crispy breaded chicken fillet served hot and french fires" at bounding box center [327, 255] width 319 height 34
type textarea "Crispy breaded chicken fillet served hot and french fires"
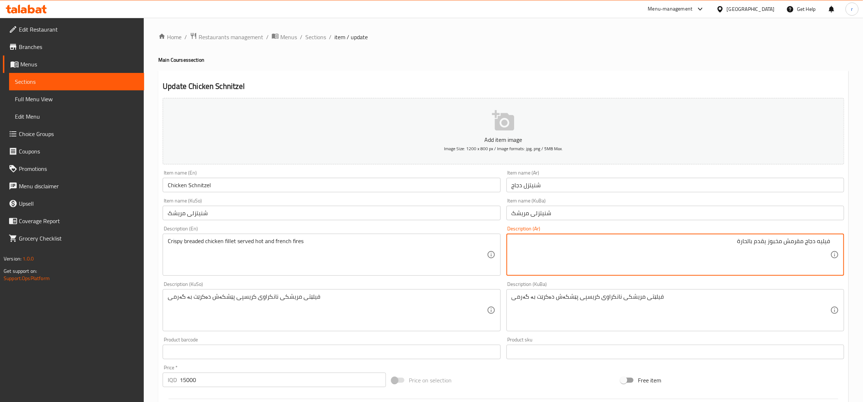
click at [730, 243] on textarea "فيليه دجاج مقرمش مخبوز يقدم بالحارة" at bounding box center [671, 255] width 319 height 34
click at [749, 241] on textarea "فيليه دجاج مقرمش مخبوز يقدم بالحارة" at bounding box center [671, 255] width 319 height 34
click at [735, 241] on textarea "فيليه دجاج مقرمش مخبوز يقدم بلحارة" at bounding box center [671, 255] width 319 height 34
click at [734, 242] on textarea "فيليه دجاج مقرمش مخبوز يقدم بلحارة و بطاطا مقلية" at bounding box center [671, 255] width 319 height 34
type textarea "فيليه دجاج مقرمش مخبوز يقدم بلحارة وبطاطا [GEOGRAPHIC_DATA]"
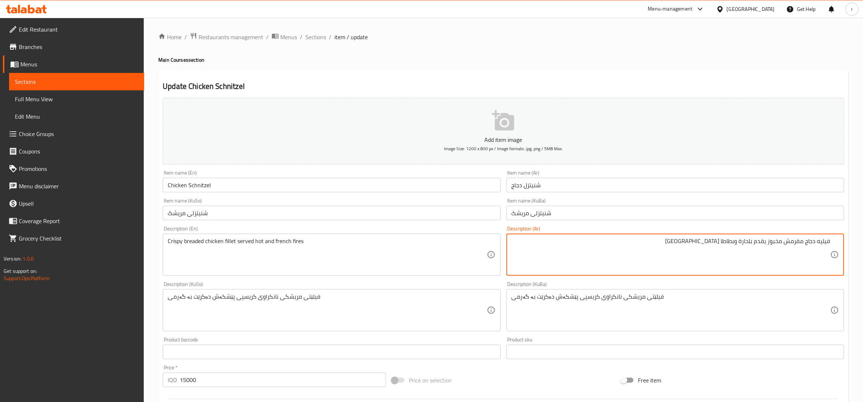
click at [510, 296] on div "فیلێتی مریشکی نانکراوی کریسپی پێشکەش دەکرێت بە گەرمی Description (KuBa)" at bounding box center [675, 310] width 338 height 42
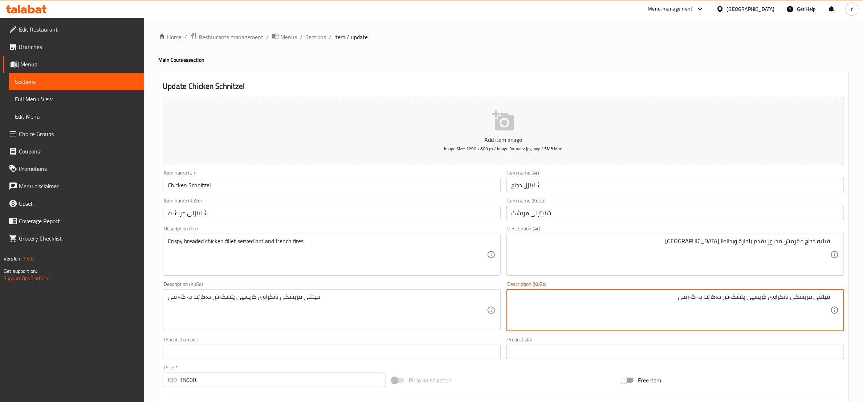
click at [680, 299] on textarea "فیلێتی مریشکی نانکراوی کریسپی پێشکەش دەکرێت بە گەرمی" at bounding box center [671, 310] width 319 height 34
click at [696, 294] on textarea "فیلێتی مریشکی نانکراوی کریسپی پێشکەش دەکرێت بە گەرمی و فینگەر" at bounding box center [671, 310] width 319 height 34
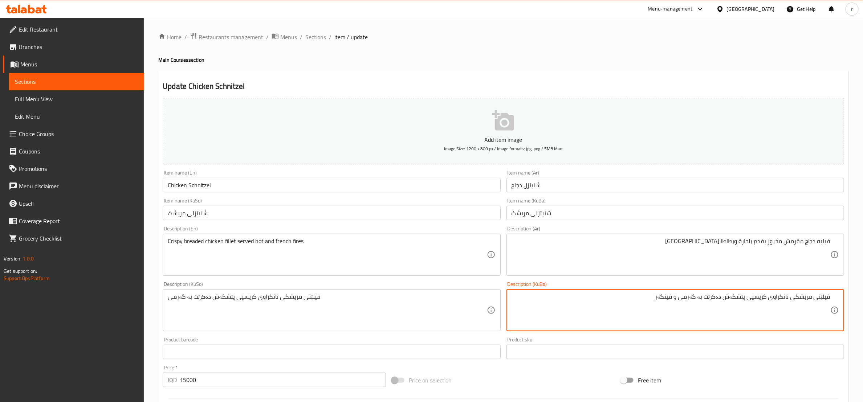
click at [696, 294] on textarea "فیلێتی مریشکی نانکراوی کریسپی پێشکەش دەکرێت بە گەرمی و فینگەر" at bounding box center [671, 310] width 319 height 34
type textarea "فیلێتی مریشکی نانکراوی کریسپی پێشکەش دەکرێت بە گەرمی و فینگەر"
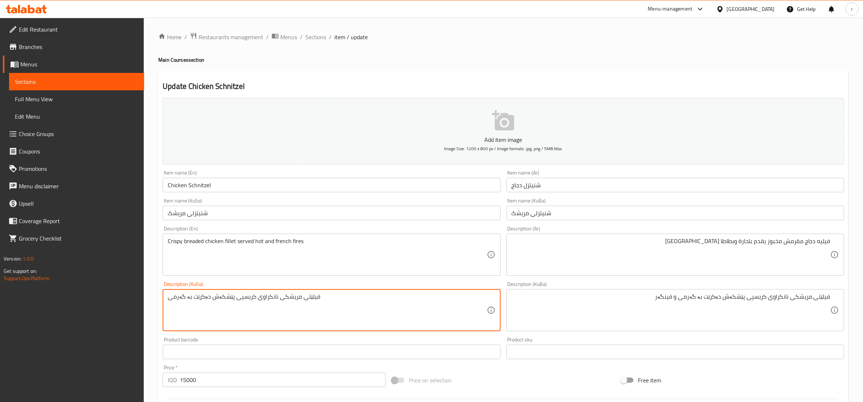
click at [259, 303] on textarea "فیلێتی مریشکی نانکراوی کریسپی پێشکەش دەکرێت بە گەرمی" at bounding box center [327, 310] width 319 height 34
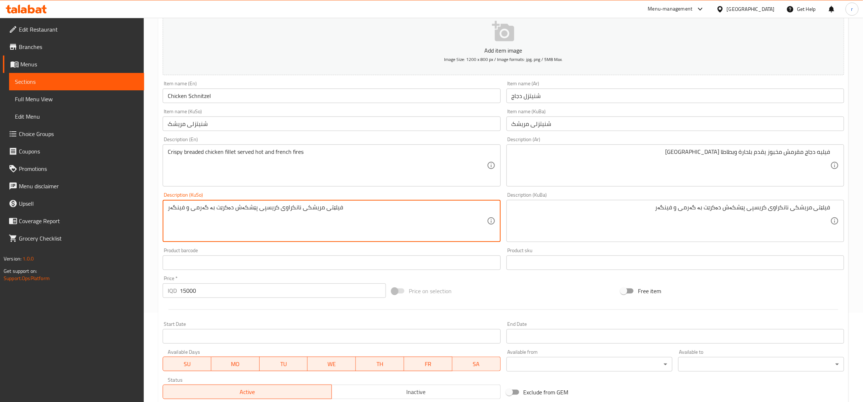
scroll to position [193, 0]
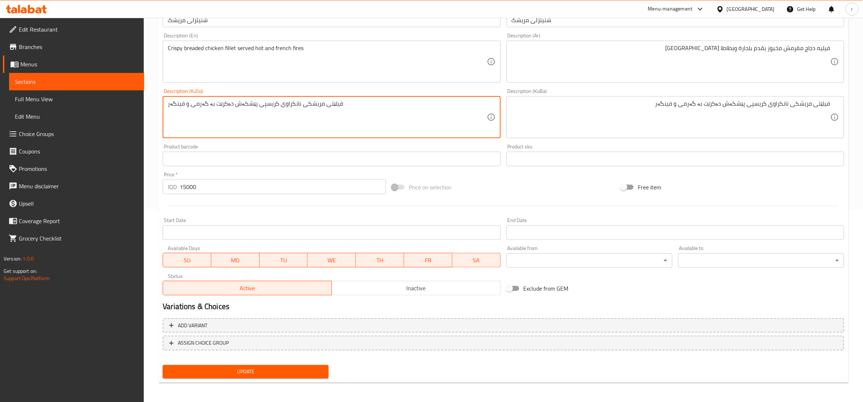
type textarea "فیلێتی مریشکی نانکراوی کریسپی پێشکەش دەکرێت بە گەرمی و فینگەر"
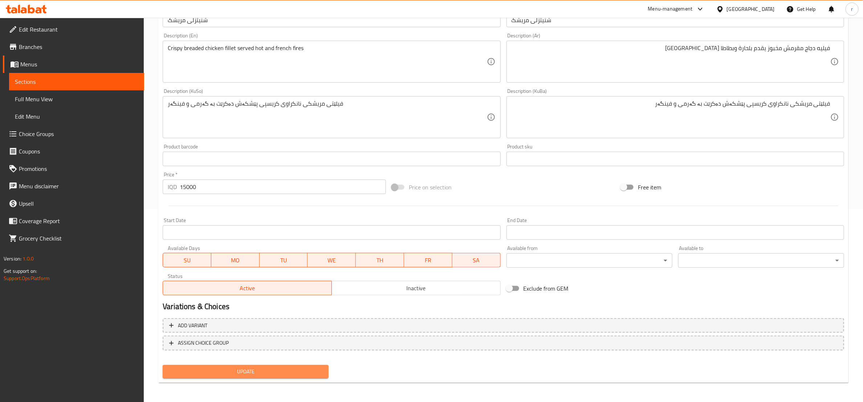
click at [263, 367] on span "Update" at bounding box center [245, 371] width 154 height 9
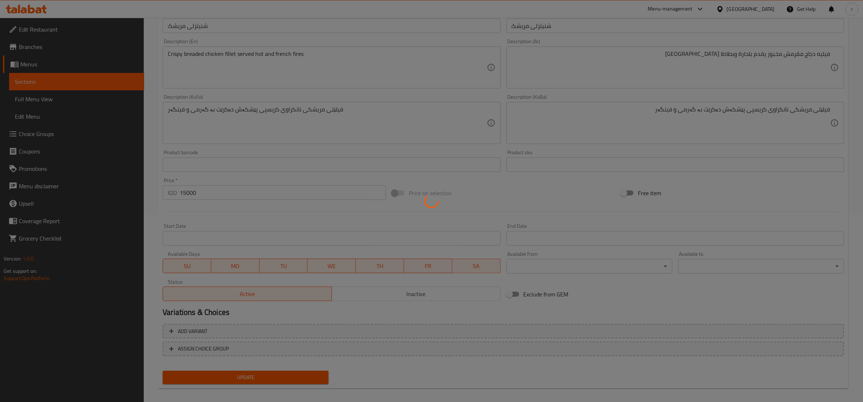
scroll to position [0, 0]
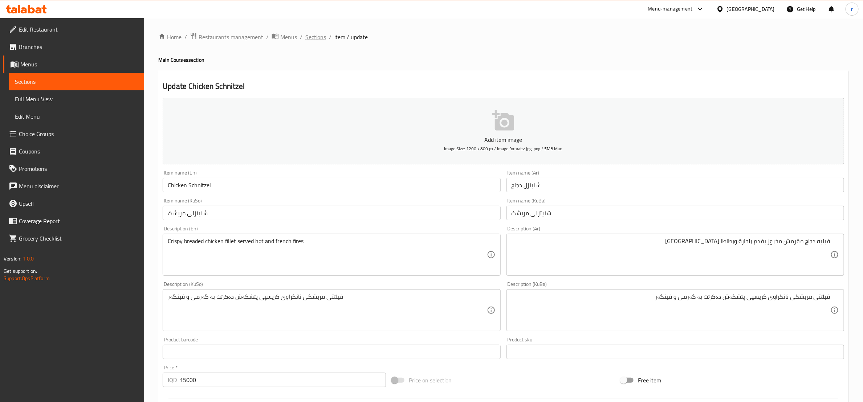
click at [309, 37] on span "Sections" at bounding box center [315, 37] width 21 height 9
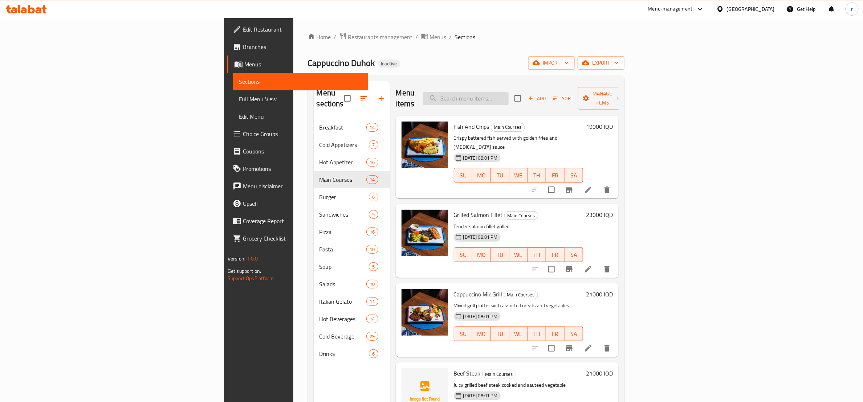
click at [509, 92] on input "search" at bounding box center [466, 98] width 86 height 13
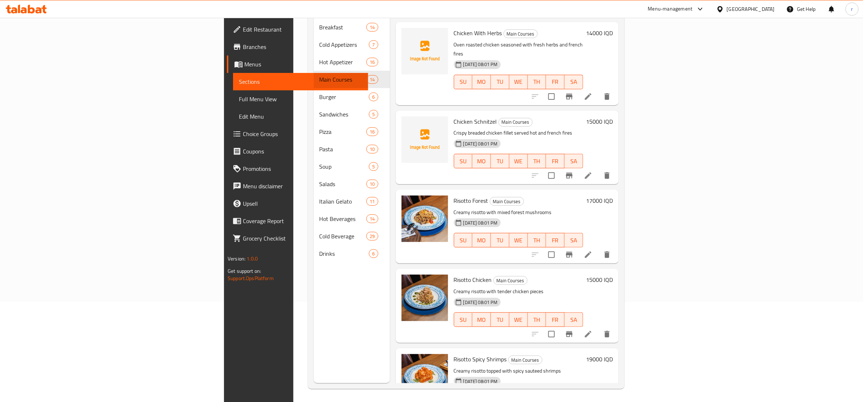
scroll to position [102, 0]
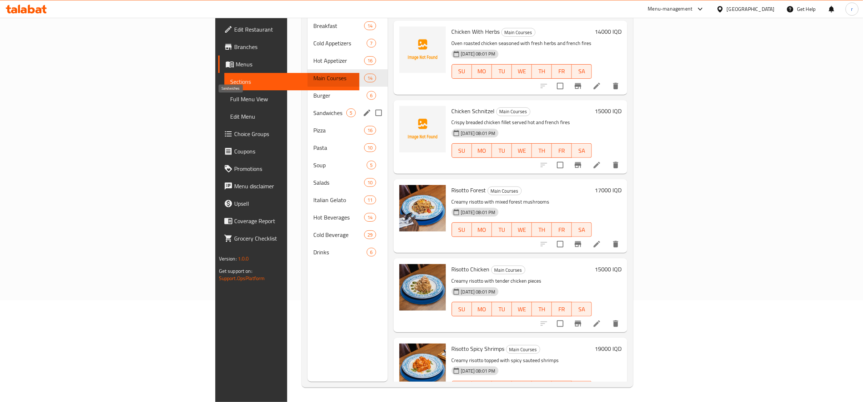
type input "Roast Beef Sandwich"
click at [313, 109] on span "Sandwiches" at bounding box center [329, 113] width 33 height 9
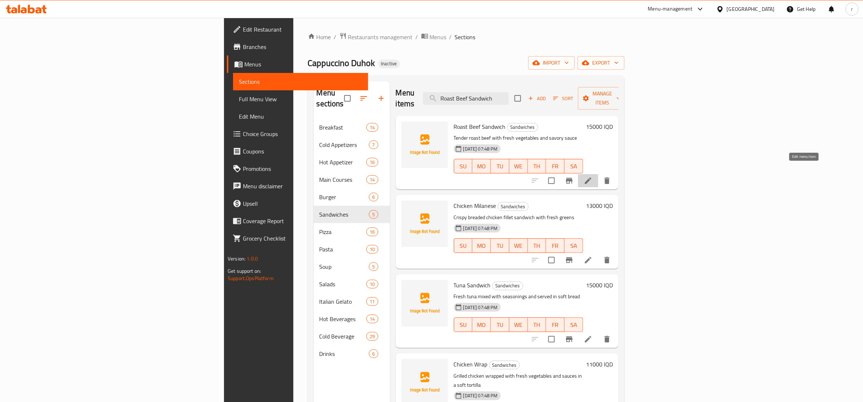
click at [593, 176] on icon at bounding box center [588, 180] width 9 height 9
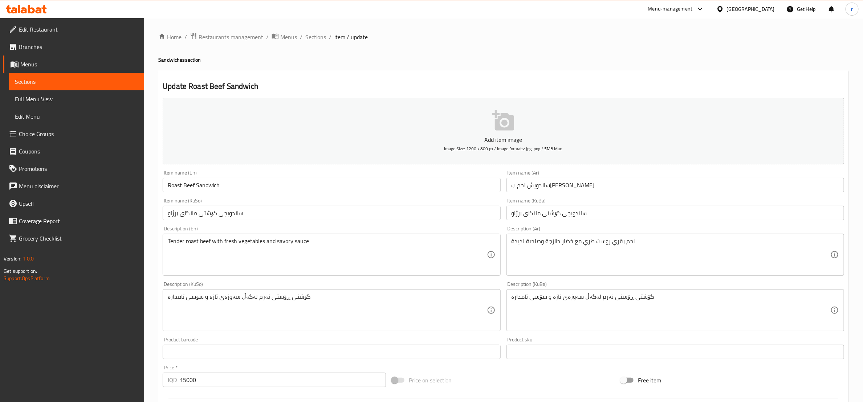
click at [262, 188] on input "Roast Beef Sandwich" at bounding box center [332, 185] width 338 height 15
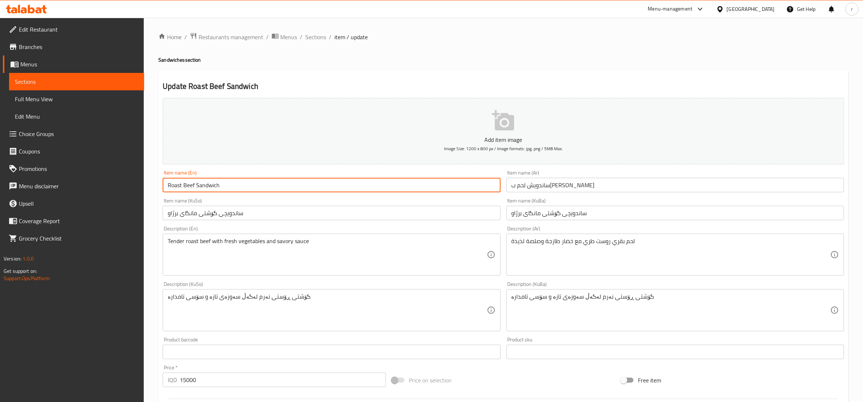
type input "Roast Beef Sandwich"
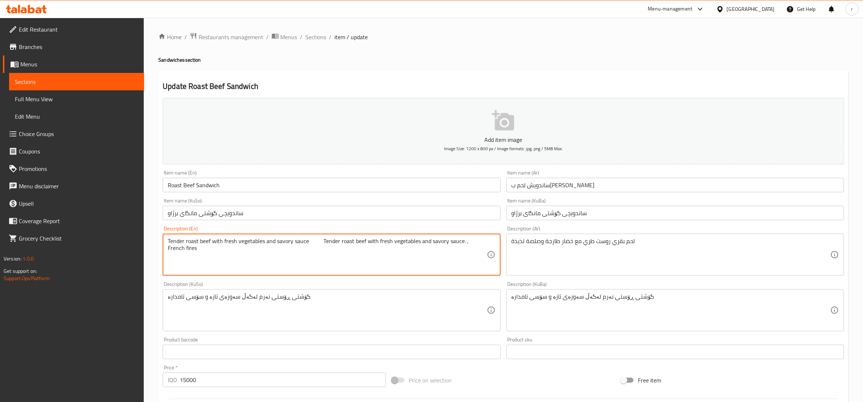
drag, startPoint x: 464, startPoint y: 243, endPoint x: 307, endPoint y: 240, distance: 156.9
click at [307, 240] on textarea "Tender roast beef with fresh vegetables and savory sauce Tender roast beef with…" at bounding box center [327, 255] width 319 height 34
click at [309, 241] on textarea "Tender roast beef with fresh vegetables and savory sauce French fires" at bounding box center [327, 255] width 319 height 34
click at [307, 240] on textarea "Tender roast beef with fresh vegetables and savory sauce french fires" at bounding box center [327, 255] width 319 height 34
type textarea "Tender roast beef with fresh vegetables and savory sauce and french fires"
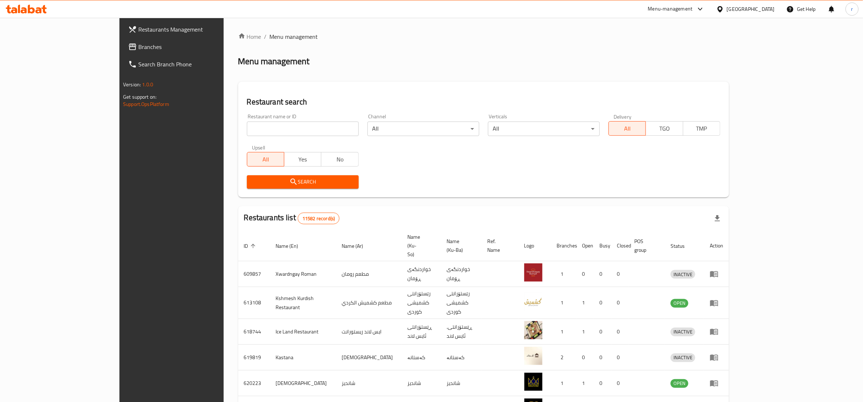
click at [138, 42] on span "Branches" at bounding box center [197, 46] width 119 height 9
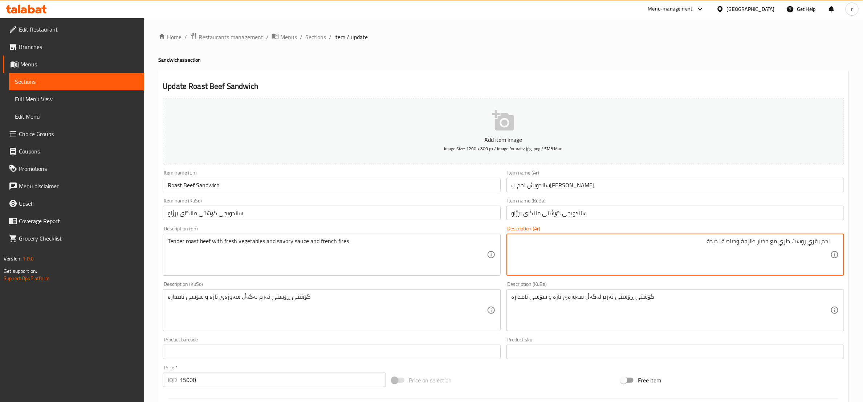
click at [682, 244] on textarea "لحم بقري روست طري مع خضار طازجة وصلصة لذيذة" at bounding box center [671, 255] width 319 height 34
click at [703, 240] on textarea "لحم بقري روست طري مع خضار طازجة وصلصة لذيذة و بطاطا مقلية" at bounding box center [671, 255] width 319 height 34
type textarea "لحم بقري روست طري مع خضار طازجة وصلصة لذيذة وبطاطا مقلية"
click at [510, 298] on div "گۆشتی ڕۆستی نەرم لەگەڵ سەوزەی تازە و سۆسی تامدارە Description (KuBa)" at bounding box center [675, 310] width 338 height 42
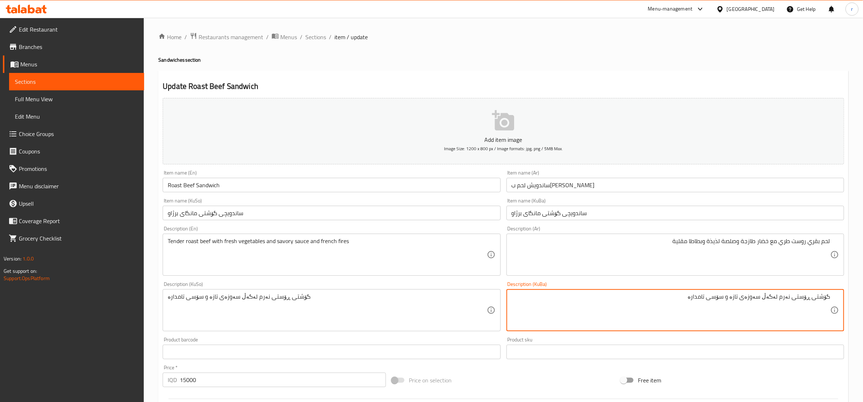
click at [690, 302] on textarea "گۆشتی ڕۆستی نەرم لەگەڵ سەوزەی تازە و سۆسی تامدارە" at bounding box center [671, 310] width 319 height 34
paste textarea "فینگەر"
click at [745, 300] on textarea "گۆشتی ڕۆستی نەرم لەگەڵ سەوزەی تازە و سۆسی تامدارە و فینگەر" at bounding box center [671, 310] width 319 height 34
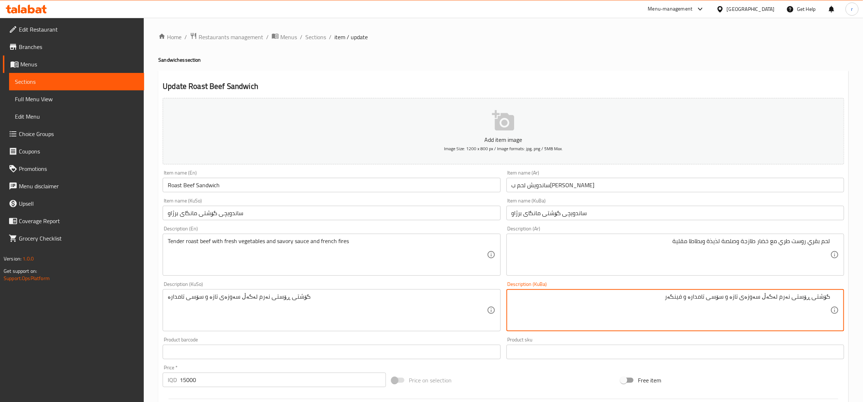
type textarea "گۆشتی ڕۆستی نەرم لەگەڵ سەوزەی تازە و سۆسی تامدارە و فینگەر"
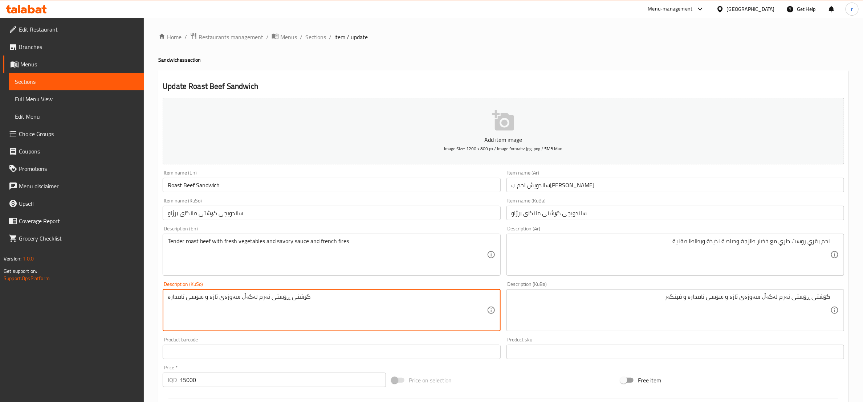
click at [267, 296] on textarea "گۆشتی ڕۆستی نەرم لەگەڵ سەوزەی تازە و سۆسی تامدارە" at bounding box center [327, 310] width 319 height 34
paste textarea "و فینگەر"
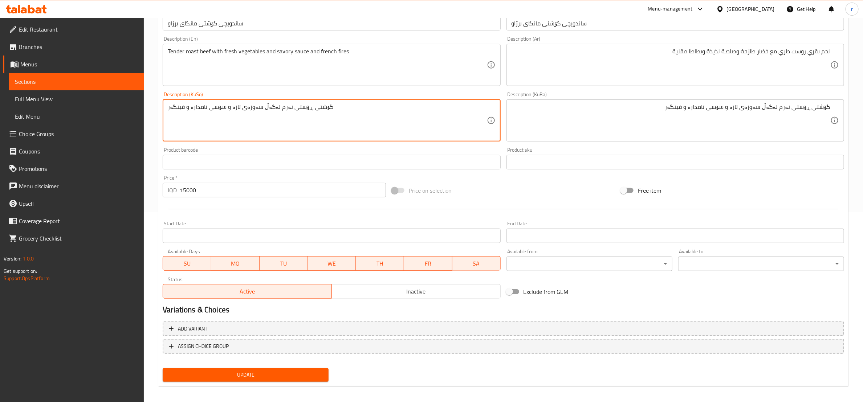
scroll to position [193, 0]
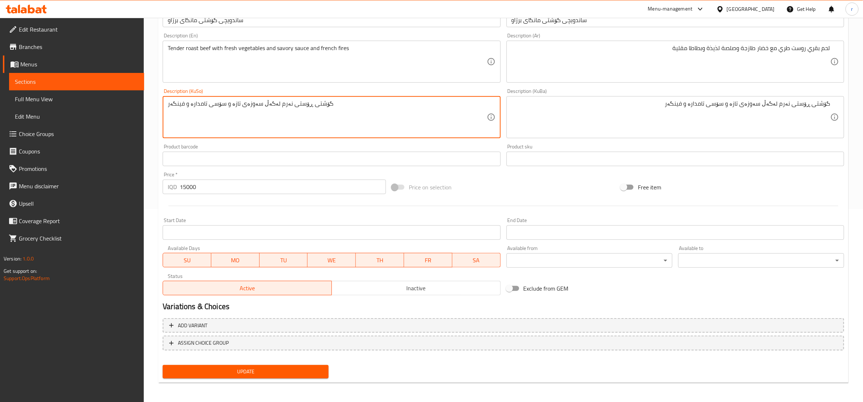
type textarea "گۆشتی ڕۆستی نەرم لەگەڵ سەوزەی تازە و سۆسی تامدارە و فینگەر"
click at [313, 370] on span "Update" at bounding box center [245, 371] width 154 height 9
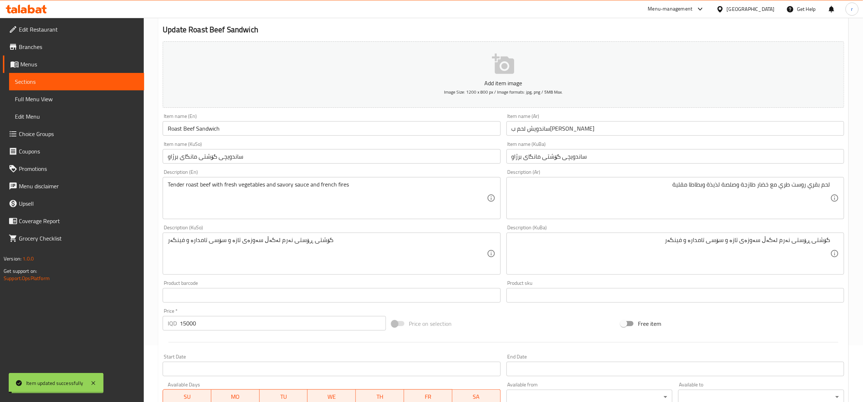
scroll to position [0, 0]
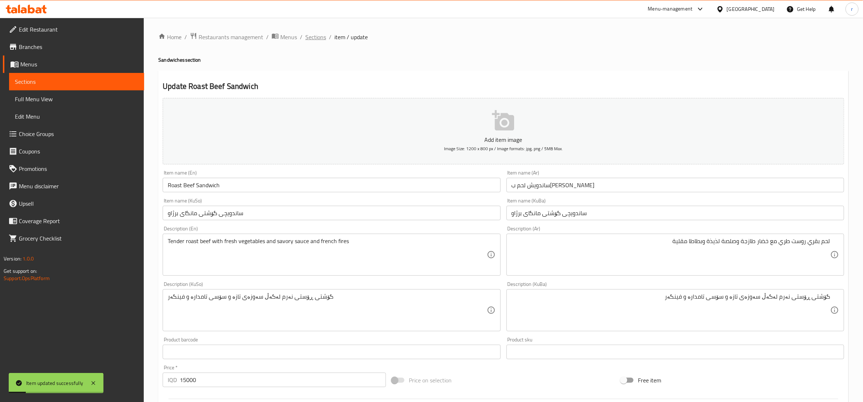
click at [312, 35] on span "Sections" at bounding box center [315, 37] width 21 height 9
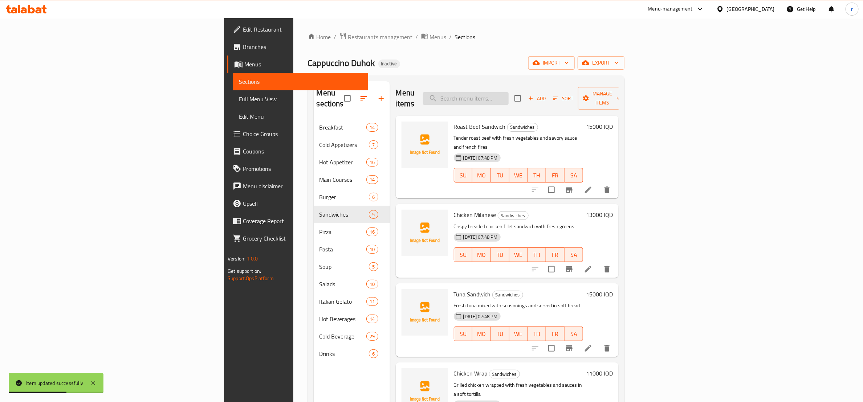
click at [509, 97] on input "search" at bounding box center [466, 98] width 86 height 13
paste input "Chicken Milanese"
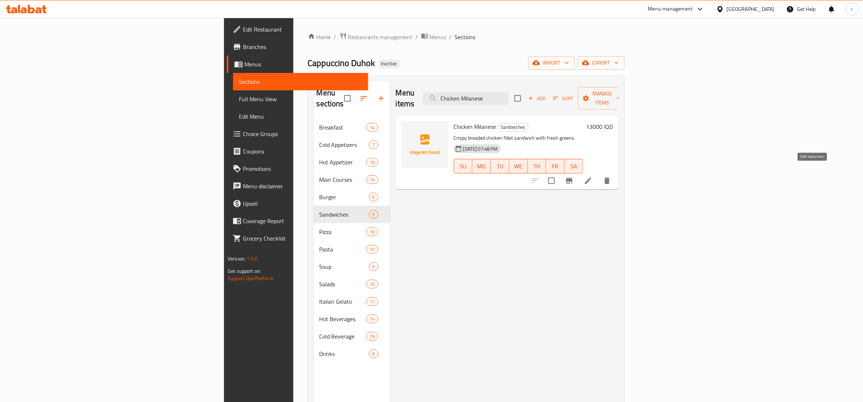
type input "Chicken Milanese"
click at [593, 176] on icon at bounding box center [588, 180] width 9 height 9
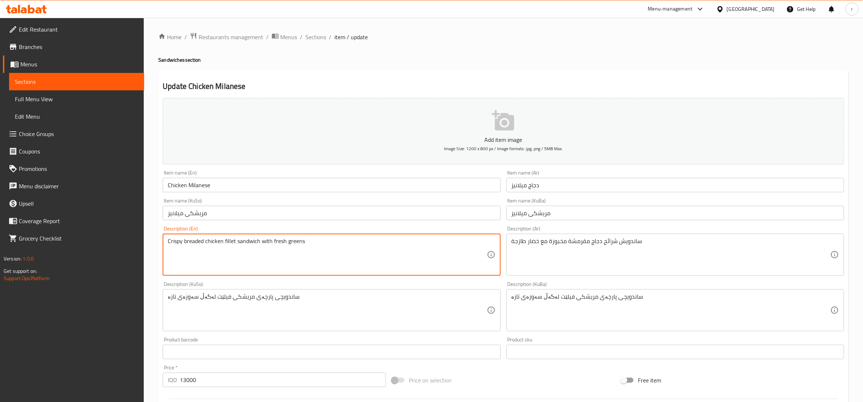
paste textarea "Crispy breaded chicken fillet sandwich with fresh greens. , French fires"
drag, startPoint x: 450, startPoint y: 240, endPoint x: 302, endPoint y: 235, distance: 147.8
click at [302, 235] on div "Crispy breaded chicken fillet sandwich with fresh greens Crispy breaded chicken…" at bounding box center [332, 255] width 338 height 42
click at [318, 239] on textarea "Crispy breaded chicken fillet sandwich with fresh greens and French fires" at bounding box center [327, 255] width 319 height 34
click at [313, 243] on textarea "Crispy breaded chicken fillet sandwich with fresh greens and French fires" at bounding box center [327, 255] width 319 height 34
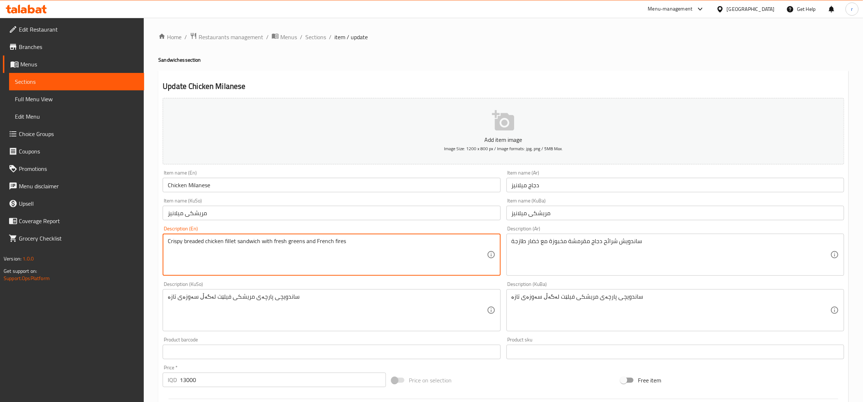
click at [316, 240] on textarea "Crispy breaded chicken fillet sandwich with fresh greens and French fires" at bounding box center [327, 255] width 319 height 34
drag, startPoint x: 305, startPoint y: 242, endPoint x: 344, endPoint y: 243, distance: 39.2
click at [344, 243] on textarea "Crispy breaded chicken fillet sandwich with fresh greens and french fires" at bounding box center [327, 255] width 319 height 34
type textarea "Crispy breaded chicken fillet sandwich with fresh greens and french fires"
click at [510, 241] on div "ساندويش شرائح دجاج مقرمشة مخبوزة مع خضار طازجة Description (Ar)" at bounding box center [675, 255] width 338 height 42
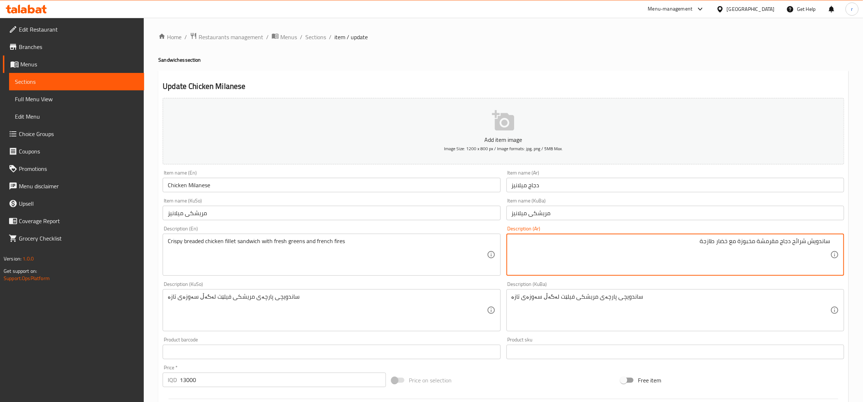
click at [692, 247] on textarea "ساندويش شرائح دجاج مقرمشة مخبوزة مع خضار طازجة" at bounding box center [671, 255] width 319 height 34
paste textarea "بطاطا [GEOGRAPHIC_DATA]"
click at [696, 242] on textarea "ساندويش شرائح دجاج مقرمشة مخبوزة مع خضار طازجة و بطاطا [GEOGRAPHIC_DATA]" at bounding box center [671, 255] width 319 height 34
type textarea "ساندويش شرائح دجاج مقرمشة مخبوزة مع خضار طازجة وبطاطا [GEOGRAPHIC_DATA]"
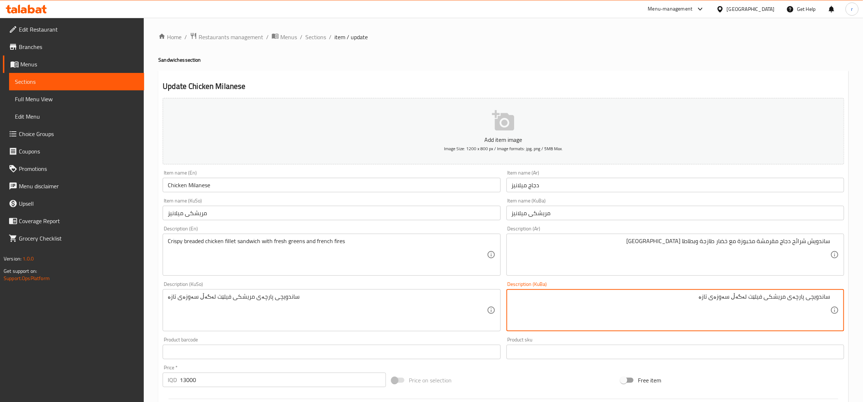
click at [695, 313] on textarea "ساندویچی پارچەی مریشکی فیلێت لەگەڵ سەوزەی تازە" at bounding box center [671, 310] width 319 height 34
paste textarea "فینگەر"
drag, startPoint x: 710, startPoint y: 297, endPoint x: 688, endPoint y: 297, distance: 22.5
click at [688, 297] on textarea "ساندویچی پارچەی مریشکی فیلێت لەگەڵ سەوزەی تازە و فینگەر" at bounding box center [671, 310] width 319 height 34
click at [669, 297] on textarea "ساندویچی پارچەی مریشکی فیلێت لەگەڵ سەوزەی تازە و فینگەر" at bounding box center [671, 310] width 319 height 34
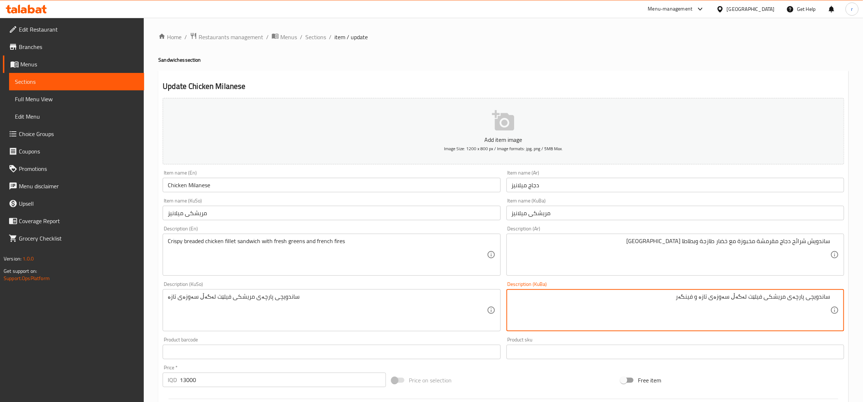
click at [706, 296] on textarea "ساندویچی پارچەی مریشکی فیلێت لەگەڵ سەوزەی تازە و فینگەر" at bounding box center [671, 310] width 319 height 34
drag, startPoint x: 708, startPoint y: 296, endPoint x: 678, endPoint y: 291, distance: 30.6
click at [678, 291] on div "ساندویچی پارچەی مریشکی فیلێت لەگەڵ سەوزەی تازە و فینگەر Description (KuBa)" at bounding box center [675, 310] width 338 height 42
type textarea "ساندویچی پارچەی مریشکی فیلێت لەگەڵ سەوزەی تازە و فینگەر"
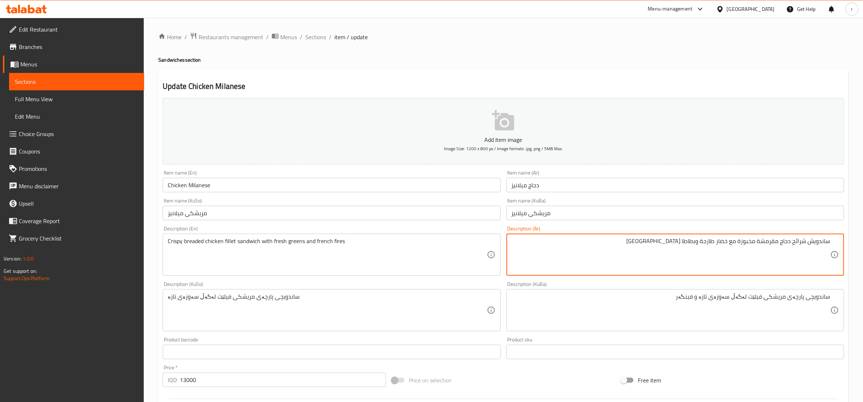
drag, startPoint x: 699, startPoint y: 242, endPoint x: 668, endPoint y: 238, distance: 31.9
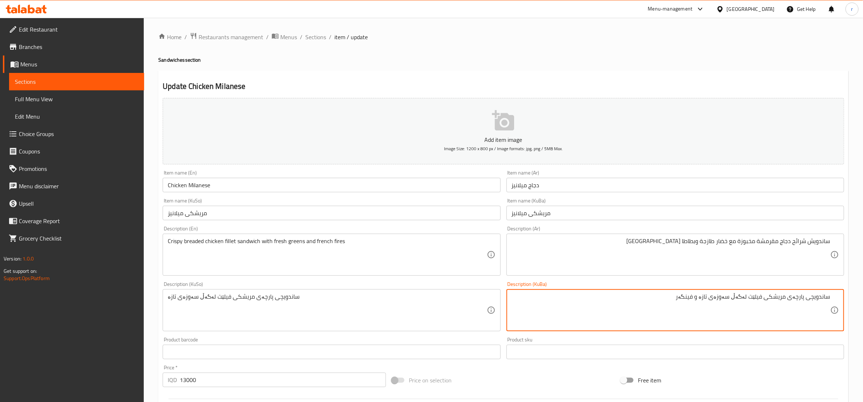
click at [734, 298] on textarea "ساندویچی پارچەی مریشکی فیلێت لەگەڵ سەوزەی تازە و فینگەر" at bounding box center [671, 310] width 319 height 34
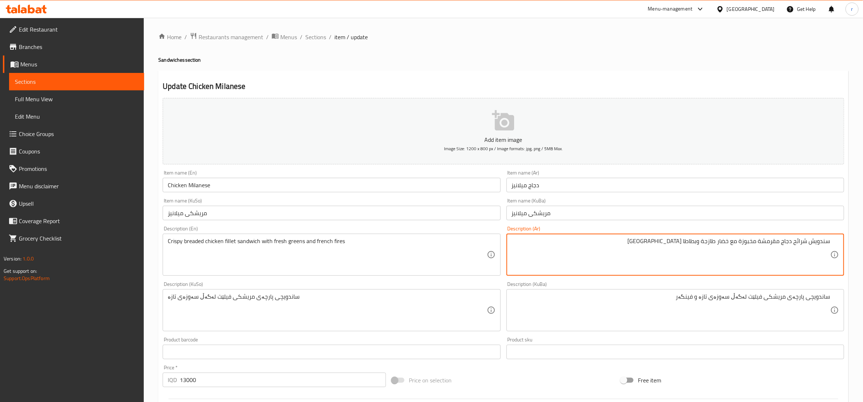
type textarea "سندويش شرائح دجاج مقرمشة مخبوزة مع خضار طازجة وبطاطا مقلية"
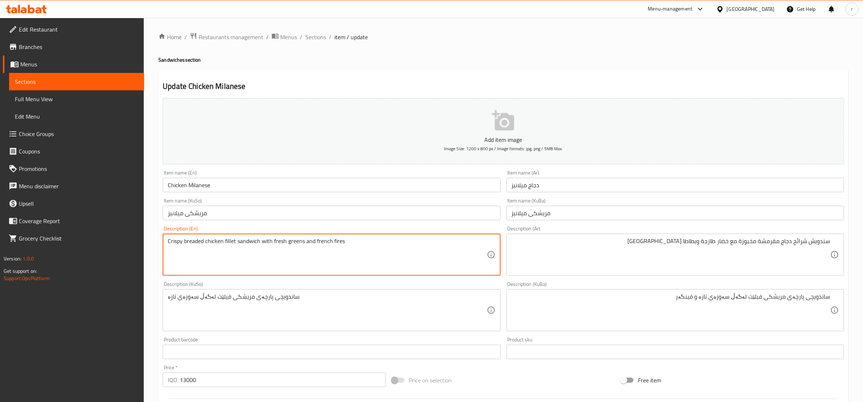
click at [242, 243] on textarea "Crispy breaded chicken fillet sandwich with fresh greens and french fires" at bounding box center [327, 255] width 319 height 34
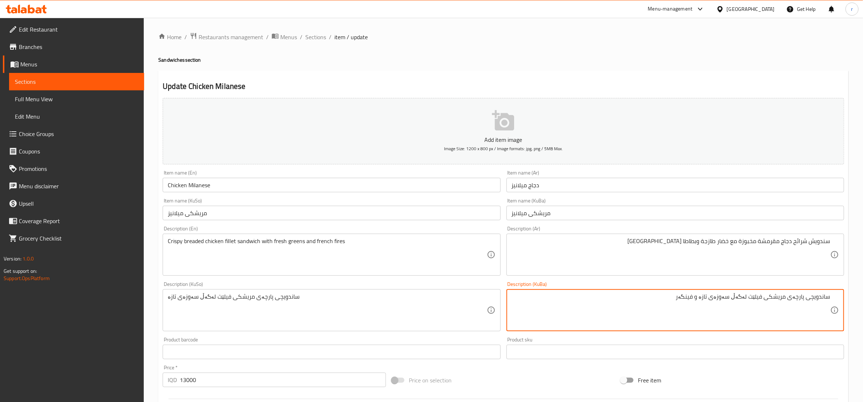
click at [817, 297] on textarea "ساندویچی پارچەی مریشکی فیلێت لەگەڵ سەوزەی تازە و فینگەر" at bounding box center [671, 310] width 319 height 34
paste textarea "ە"
type textarea "سەندویچی پارچەی مریشکی فیلێت لەگەڵ سەوزەی تازە و فینگەر"
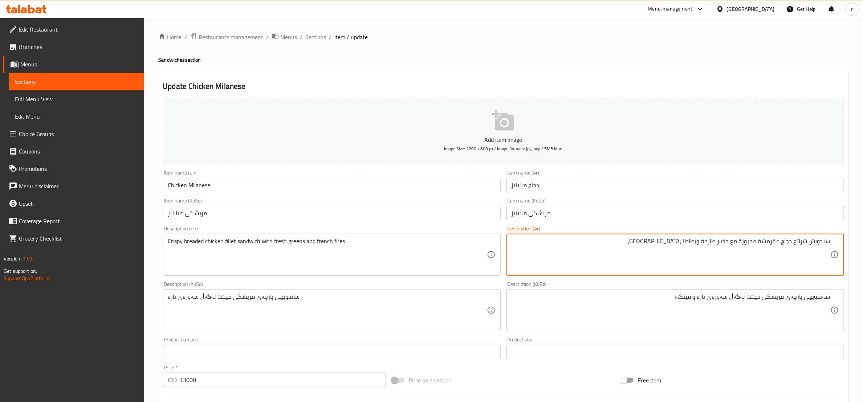
click at [817, 243] on textarea "سندويش شرائح دجاج مقرمشة مخبوزة مع خضار طازجة وبطاطا مقلية" at bounding box center [671, 255] width 319 height 34
paste textarea
type textarea "سندويتش شرائح دجاج مقرمشة مخبوزة مع خضار طازجة وبطاطا [GEOGRAPHIC_DATA]"
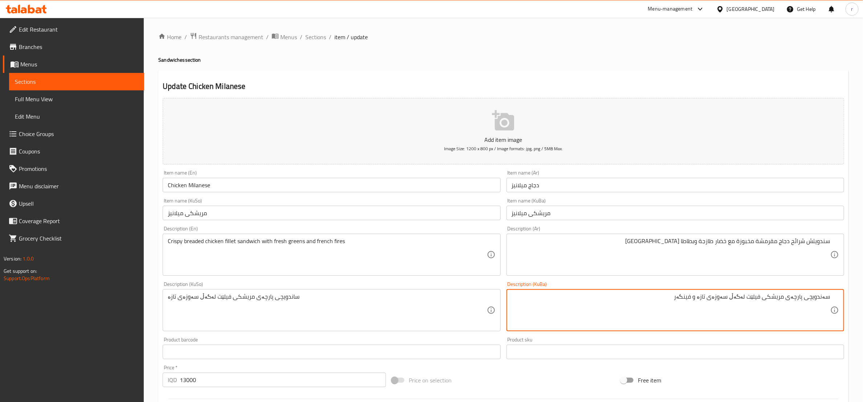
click at [811, 300] on textarea "سەندویچی پارچەی مریشکی فیلێت لەگەڵ سەوزەی تازە و فینگەر" at bounding box center [671, 310] width 319 height 34
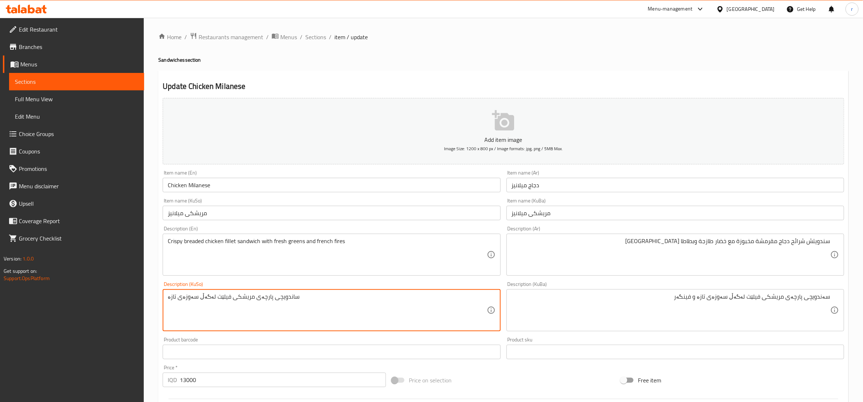
click at [199, 298] on textarea "ساندویچی پارچەی مریشکی فیلێت لەگەڵ سەوزەی تازە" at bounding box center [327, 310] width 319 height 34
paste textarea "ەندویچی پارچەی مریشکی فیلێت لەگەڵ سەوزەی تازە و فینگەر"
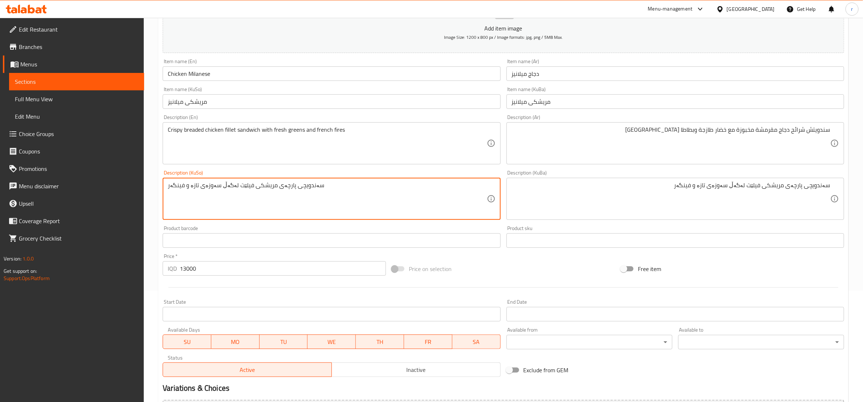
scroll to position [193, 0]
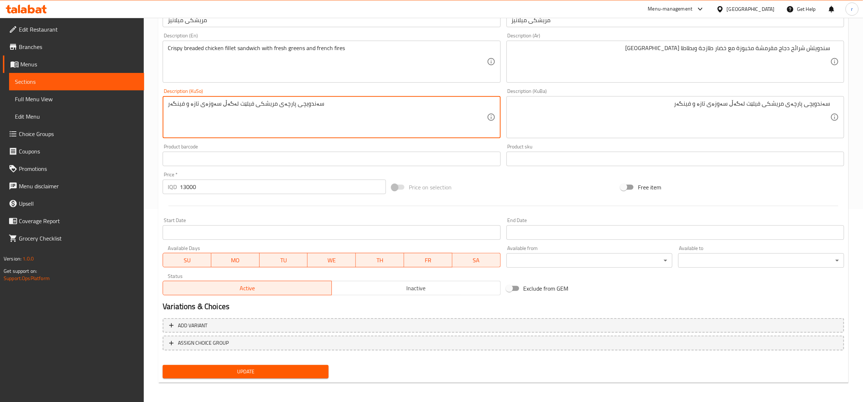
type textarea "سەندویچی پارچەی مریشکی فیلێت لەگەڵ سەوزەی تازە و فینگەر"
click at [261, 379] on div "Update" at bounding box center [246, 371] width 172 height 19
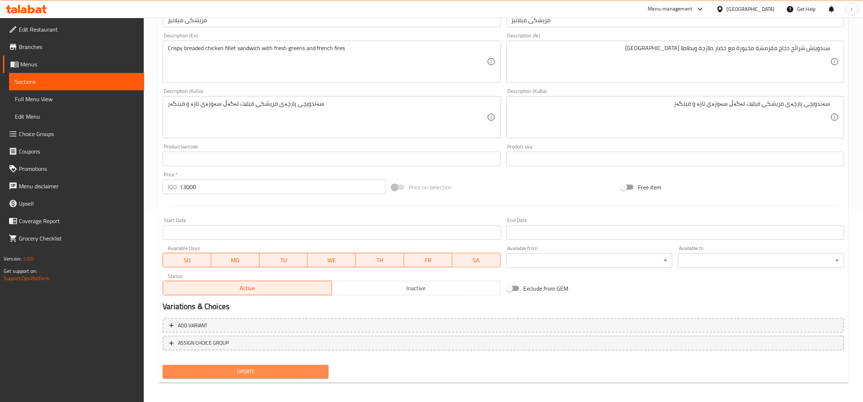
click at [256, 373] on span "Update" at bounding box center [245, 371] width 154 height 9
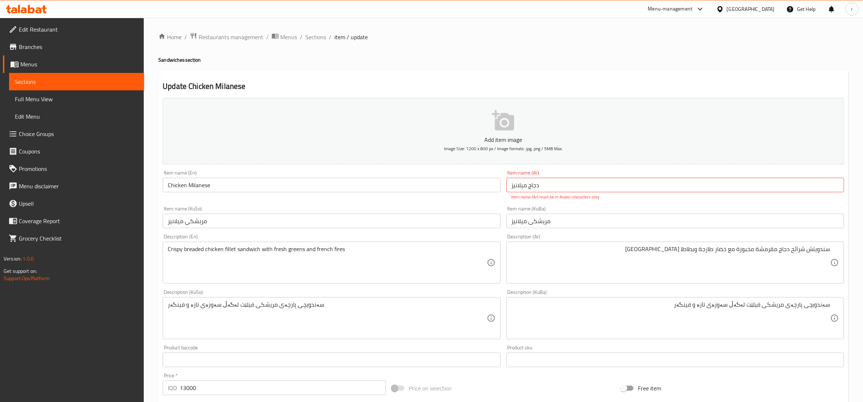
click at [541, 195] on p "Item name (Ar) must be in Arabic characters only" at bounding box center [675, 197] width 327 height 7
click at [529, 188] on input "دجاج میلانیز" at bounding box center [675, 185] width 338 height 15
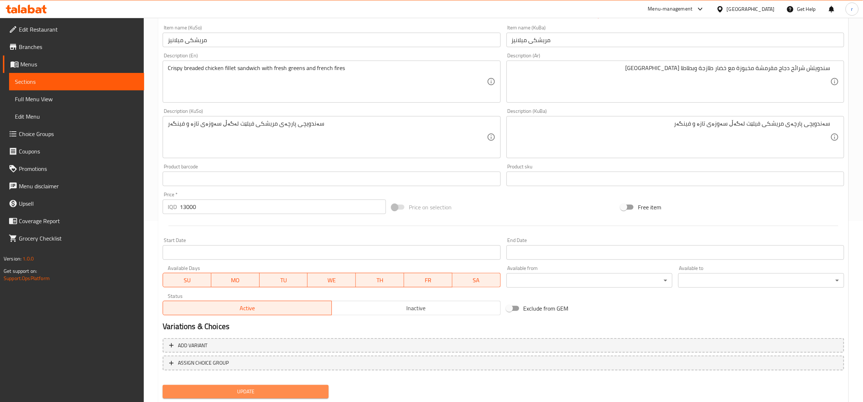
click at [260, 392] on span "Update" at bounding box center [245, 391] width 154 height 9
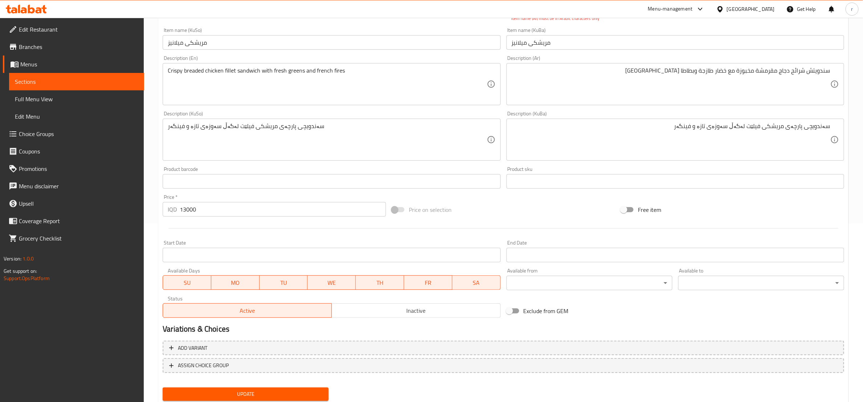
click at [260, 392] on span "Update" at bounding box center [245, 394] width 154 height 9
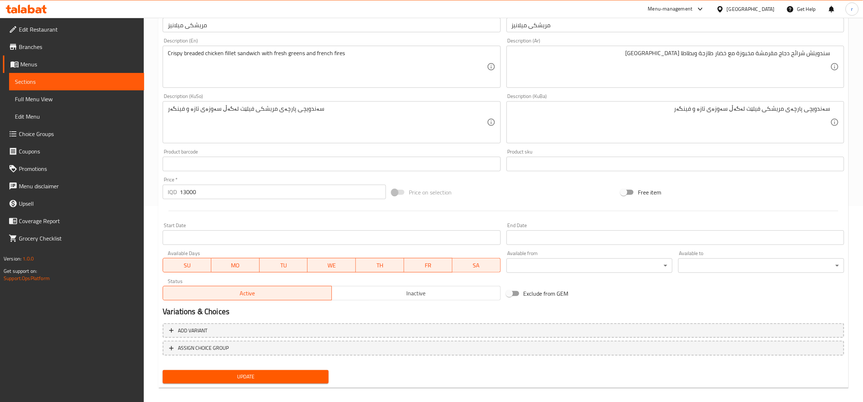
scroll to position [202, 0]
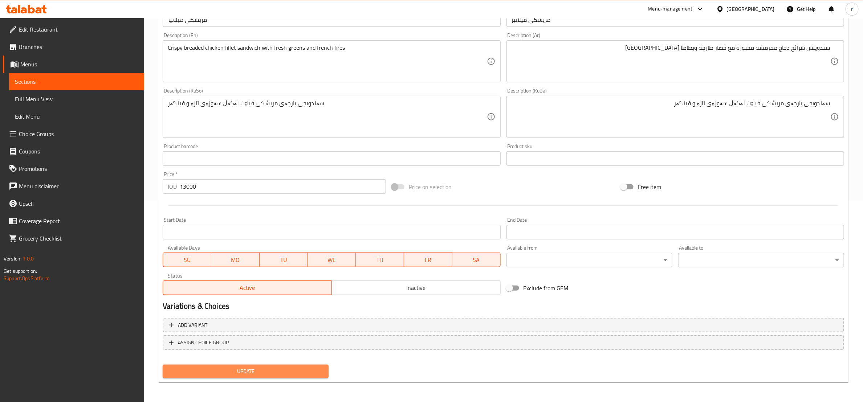
click at [251, 377] on button "Update" at bounding box center [246, 371] width 166 height 13
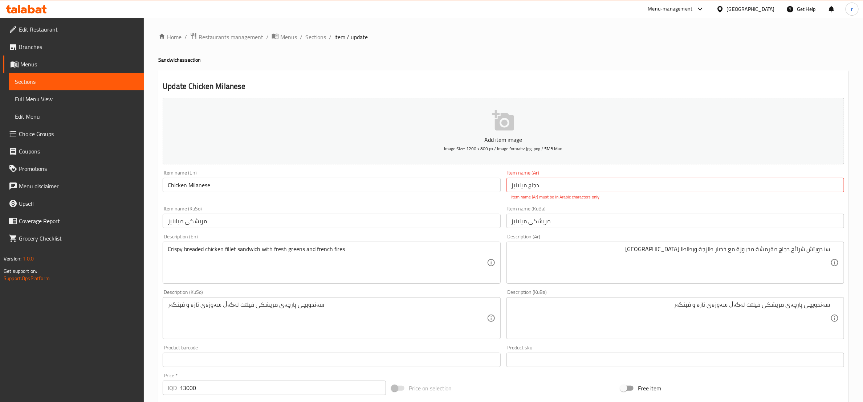
click at [251, 377] on div "Price   * IQD 13000 Price *" at bounding box center [274, 384] width 223 height 22
click at [524, 188] on input "دجاج میلانیز" at bounding box center [675, 185] width 338 height 15
drag, startPoint x: 511, startPoint y: 189, endPoint x: 494, endPoint y: 186, distance: 17.4
click at [494, 186] on div "Add item image Image Size: 1200 x 800 px / Image formats: jpg, png / 5MB Max. I…" at bounding box center [503, 297] width 687 height 404
drag, startPoint x: 542, startPoint y: 186, endPoint x: 550, endPoint y: 186, distance: 7.6
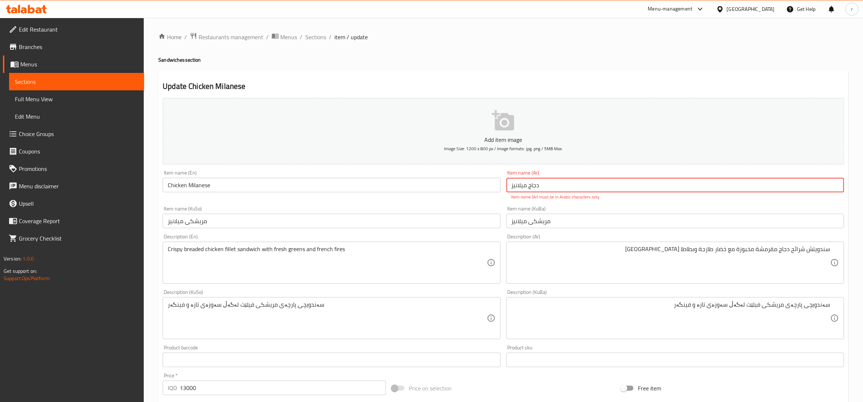
click at [550, 186] on input "دجاج میلانیز" at bounding box center [675, 185] width 338 height 15
click at [195, 186] on input "Chicken Milanese" at bounding box center [332, 185] width 338 height 15
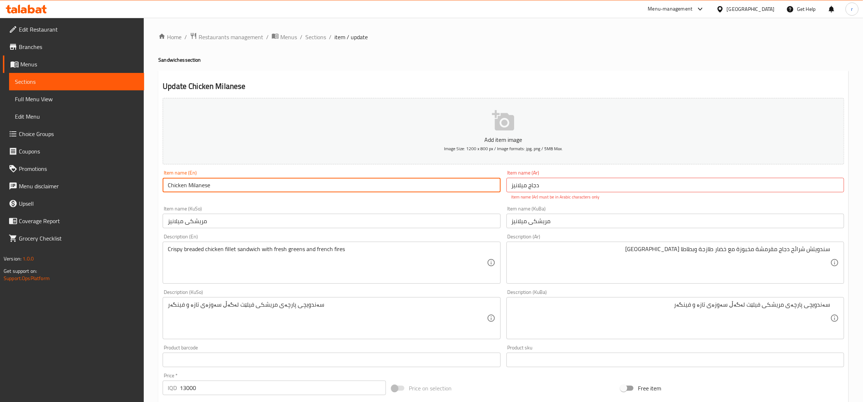
click at [195, 186] on input "Chicken Milanese" at bounding box center [332, 185] width 338 height 15
click at [518, 192] on input "دجاج میلانیز" at bounding box center [675, 185] width 338 height 15
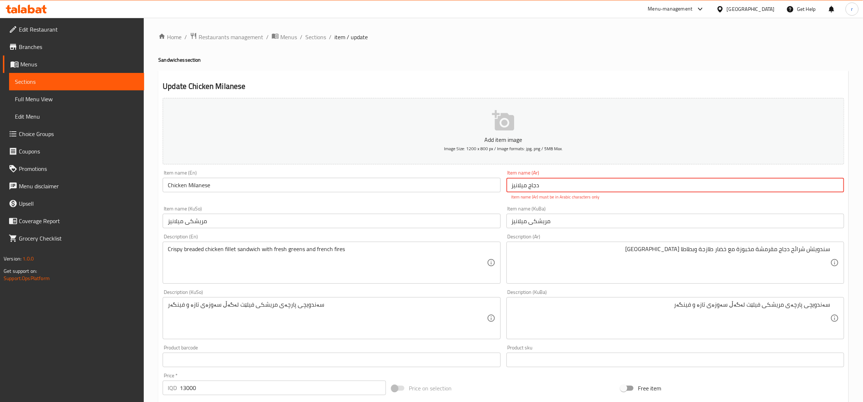
click at [518, 192] on input "دجاج میلانیز" at bounding box center [675, 185] width 338 height 15
paste input "يلاني"
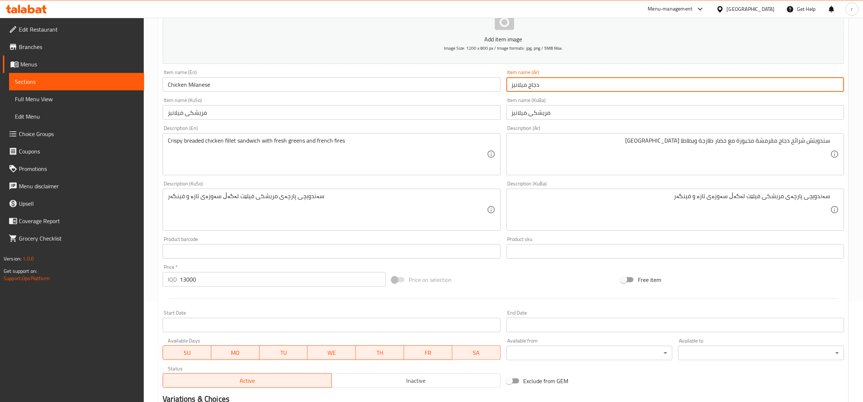
scroll to position [193, 0]
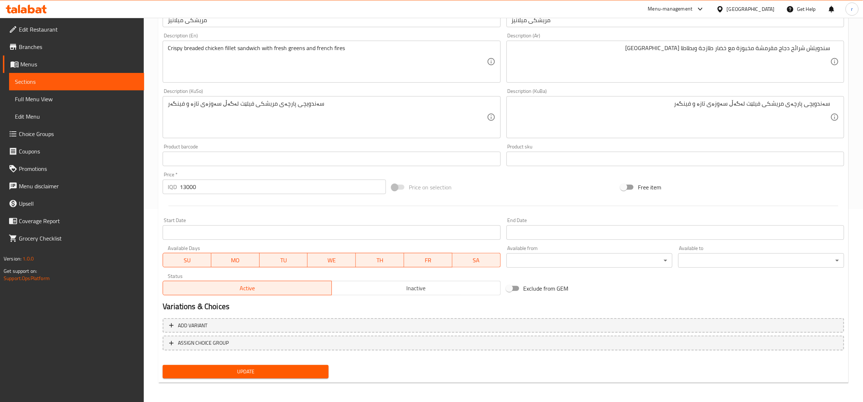
type input "دجاج ميلانيز"
click at [273, 376] on button "Update" at bounding box center [246, 371] width 166 height 13
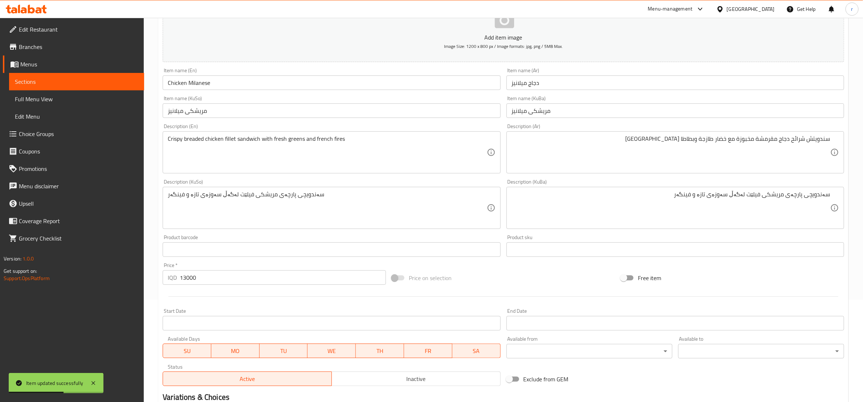
scroll to position [0, 0]
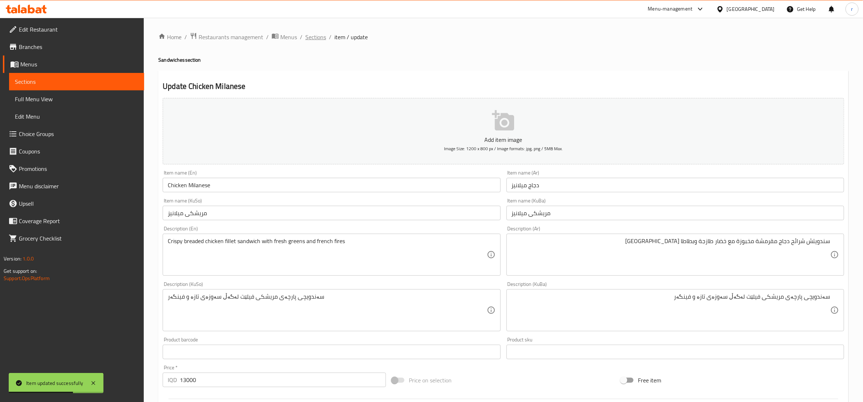
click at [313, 37] on span "Sections" at bounding box center [315, 37] width 21 height 9
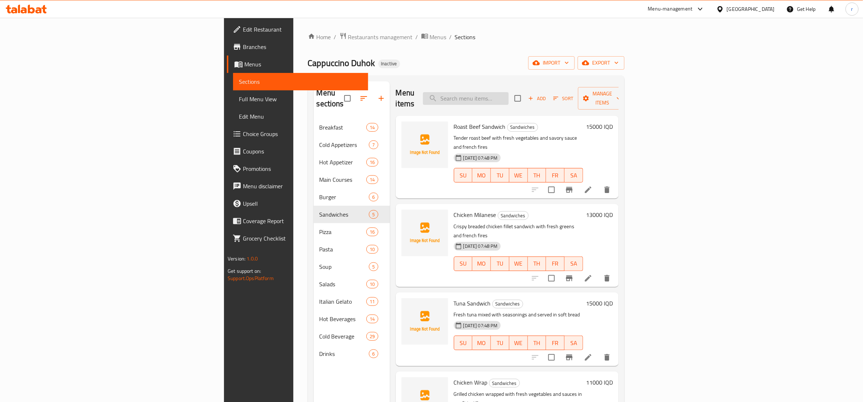
click at [509, 92] on input "search" at bounding box center [466, 98] width 86 height 13
paste input "Tuna Sandwich"
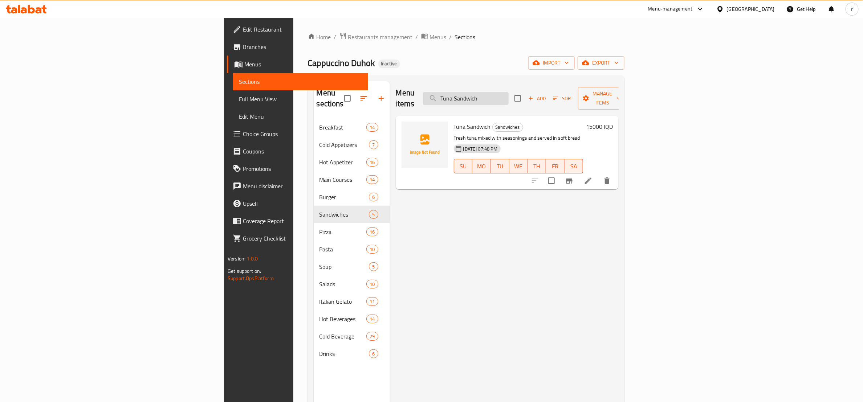
click at [509, 93] on input "Tuna Sandwich" at bounding box center [466, 98] width 86 height 13
type input "Tuna Sandwich"
click at [593, 176] on icon at bounding box center [588, 180] width 9 height 9
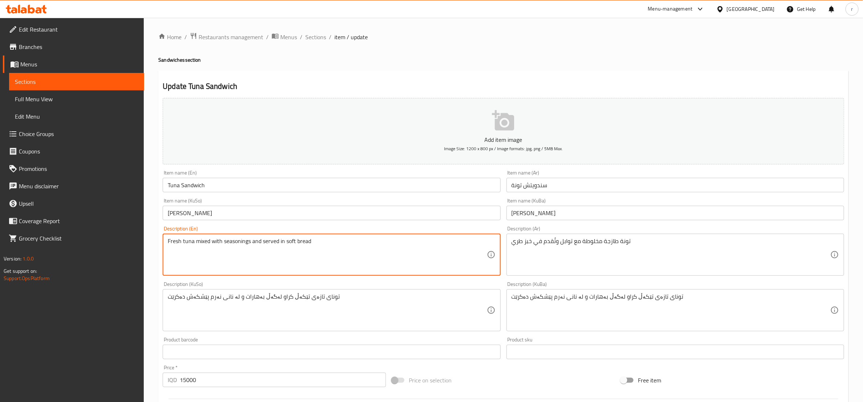
paste textarea "Fresh tuna mixed with seasonings and served in soft bread. , French fires"
click at [310, 242] on textarea "Fresh tuna mixed with seasonings and served in soft bread Fresh tuna mixed with…" at bounding box center [327, 255] width 319 height 34
click at [484, 243] on textarea "Fresh tuna mixed with seasonings and served in soft bread Fresh tuna mixed with…" at bounding box center [327, 255] width 319 height 34
drag, startPoint x: 465, startPoint y: 242, endPoint x: 312, endPoint y: 236, distance: 153.7
click at [312, 236] on div "Fresh tuna mixed with seasonings and served in soft bread Fresh tuna mixed with…" at bounding box center [332, 255] width 338 height 42
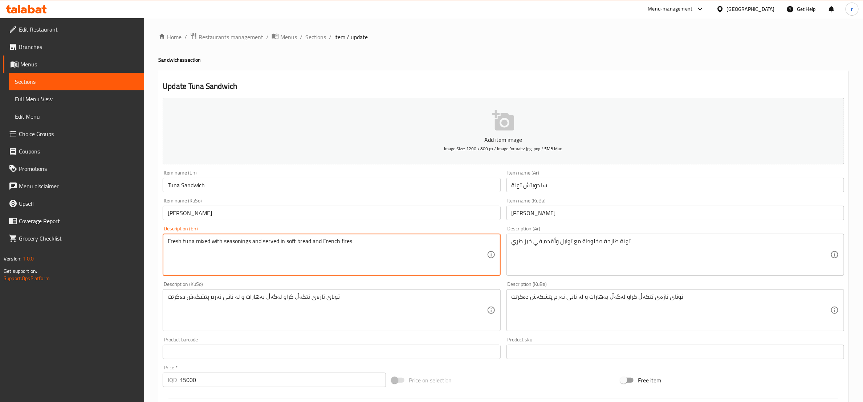
drag, startPoint x: 262, startPoint y: 240, endPoint x: 251, endPoint y: 242, distance: 11.4
click at [251, 242] on textarea "Fresh tuna mixed with seasonings and served in soft bread and French fires" at bounding box center [327, 255] width 319 height 34
type textarea "Fresh tuna mixed with seasonings, served in soft bread and French fires"
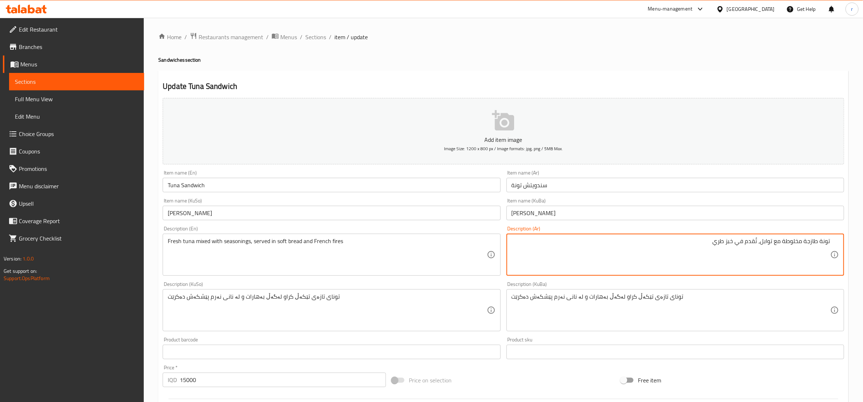
click at [711, 240] on textarea "تونة طازجة مخلوطة مع توابل، تُقدم في خبز طري" at bounding box center [671, 255] width 319 height 34
paste textarea "وبطاطا مقلية"
click at [710, 243] on textarea "تونة طازجة مخلوطة مع توابل، تُقدم في خبز طري ووبطاطا مقلية" at bounding box center [671, 255] width 319 height 34
drag, startPoint x: 711, startPoint y: 241, endPoint x: 715, endPoint y: 240, distance: 4.5
click at [715, 240] on textarea "تونة طازجة مخلوطة مع توابل، تُقدم في خبز طري ووبطاطا مقلية" at bounding box center [671, 255] width 319 height 34
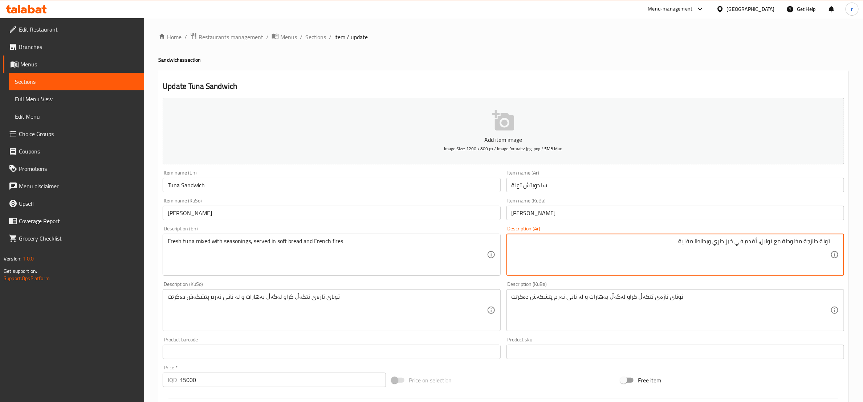
type textarea "تونة طازجة مخلوطة مع توابل، تُقدم في خبز طري وبطاطا مقلية"
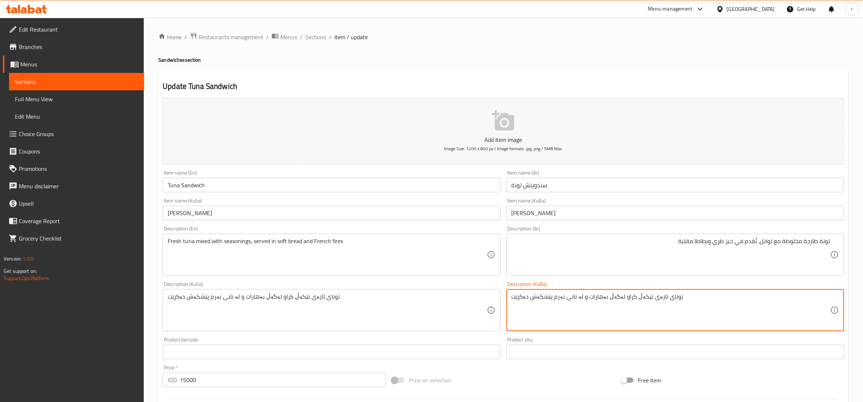
drag, startPoint x: 579, startPoint y: 296, endPoint x: 584, endPoint y: 296, distance: 5.1
click at [584, 296] on textarea "تونای تازەی تێکەڵ کراو لەگەڵ بەهارات و لە نانی نەرم پێشکەش دەکرێت" at bounding box center [671, 310] width 319 height 34
click at [664, 301] on textarea "تونای تازەی تێکەڵ کراو لەگەڵ بەهارات، لە نانی نەرم پێشکەش دەکرێت" at bounding box center [671, 310] width 319 height 34
paste textarea "و فینگەر"
drag, startPoint x: 672, startPoint y: 298, endPoint x: 679, endPoint y: 296, distance: 6.9
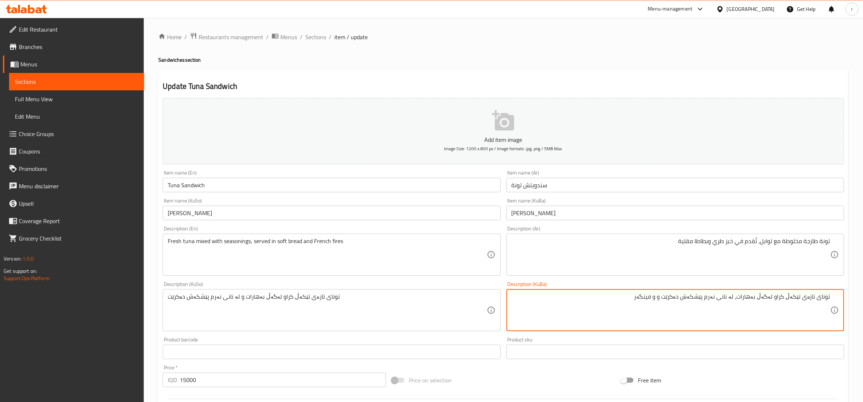
click at [679, 296] on textarea "تونای تازەی تێکەڵ کراو لەگەڵ بەهارات، لە نانی نەرم پێشکەش دەکرێت و و فینگەر" at bounding box center [671, 310] width 319 height 34
click at [681, 301] on textarea "تونای تازەی تێکەڵ کراو لەگەڵ بەهارات، لە نانی نەرم پێشکەش دەکرێت و فینگەر" at bounding box center [671, 310] width 319 height 34
click at [676, 308] on textarea "تونای تازەی تێکەڵ کراو لەگەڵ بەهارات، لە نانی نەرم پێشکەش دەکرێت و فینگەر" at bounding box center [671, 310] width 319 height 34
click at [686, 294] on textarea "تونای تازەی تێکەڵ کراو لەگەڵ بەهارات، لە نانی نەرم پێشکەش دەکرێت و فینگەر" at bounding box center [671, 310] width 319 height 34
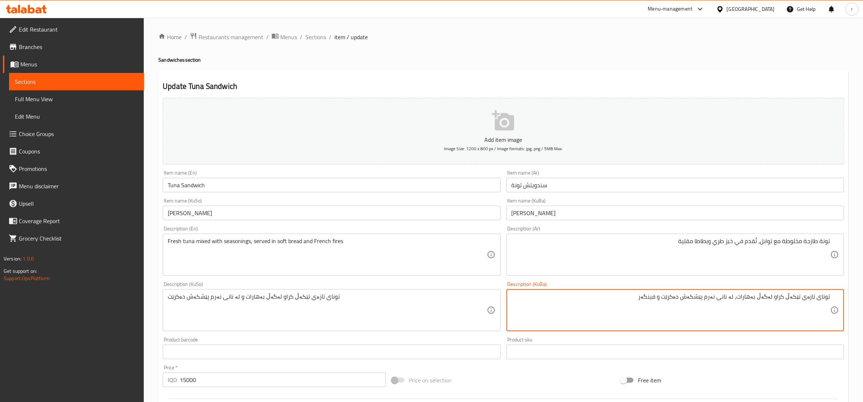
click at [686, 294] on textarea "تونای تازەی تێکەڵ کراو لەگەڵ بەهارات، لە نانی نەرم پێشکەش دەکرێت و فینگەر" at bounding box center [671, 310] width 319 height 34
type textarea "تونای تازەی تێکەڵ کراو لەگەڵ بەهارات، لە نانی نەرم پێشکەش دەکرێت و فینگەر"
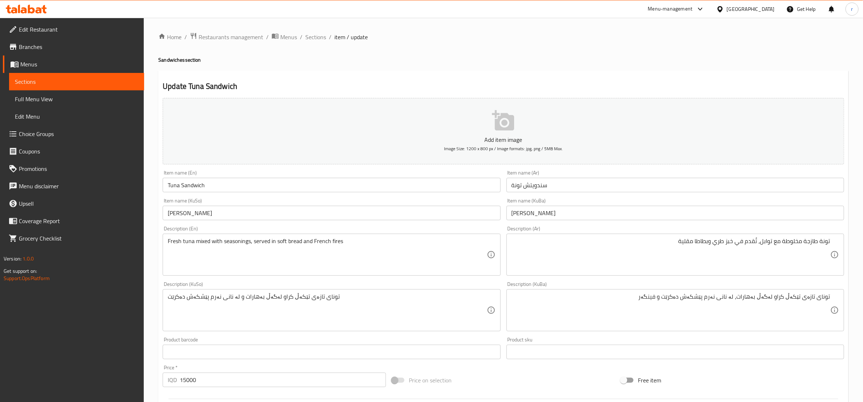
click at [249, 289] on div "Description (KuSo) تونای تازەی تێکەڵ کراو لەگەڵ بەهارات و لە نانی نەرم پێشکەش د…" at bounding box center [332, 307] width 338 height 50
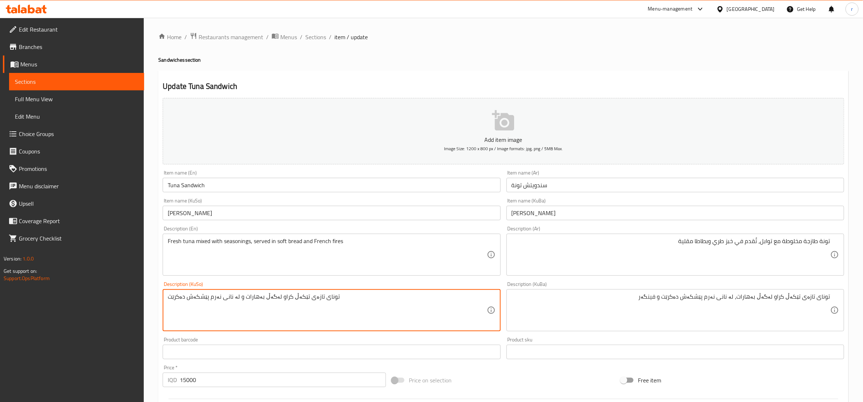
click at [249, 294] on textarea "تونای تازەی تێکەڵ کراو لەگەڵ بەهارات و لە نانی نەرم پێشکەش دەکرێت" at bounding box center [327, 310] width 319 height 34
paste textarea "، لە نانی نەرم پێشکەش دەکرێت و فینگەر"
type textarea "تونای تازەی تێکەڵ کراو لەگەڵ بەهارات، لە نانی نەرم پێشکەش دەکرێت و فینگەر"
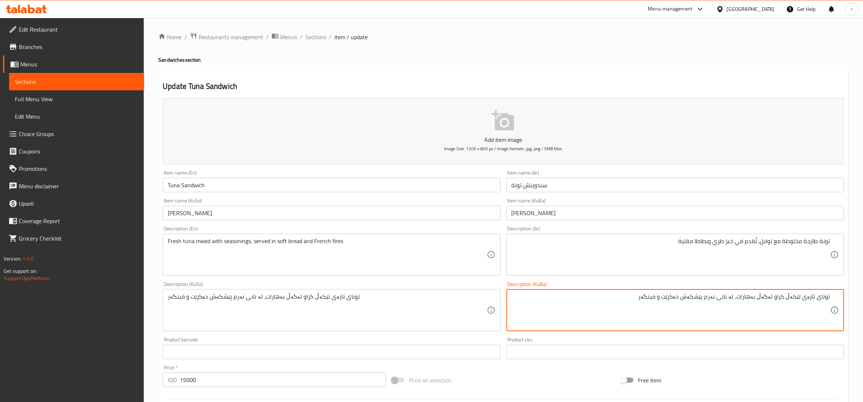
click at [693, 299] on textarea "تونای تازەی تێکەڵ کراو لەگەڵ بەهارات، لە نانی نەرم پێشکەش دەکرێت و فینگەر" at bounding box center [671, 310] width 319 height 34
click at [687, 296] on textarea "تونای تازەی تێکەڵ کراو لەگەڵ بەهارات، لە نانی نەرم پێشکەش دەکرێت و فینگەر" at bounding box center [671, 310] width 319 height 34
drag, startPoint x: 679, startPoint y: 298, endPoint x: 716, endPoint y: 300, distance: 37.4
click at [716, 300] on textarea "تونای تازەی تێکەڵ کراو لەگەڵ بەهارات، لە نانی نەرم پێشکەش دەکرێت و فینگەر" at bounding box center [671, 310] width 319 height 34
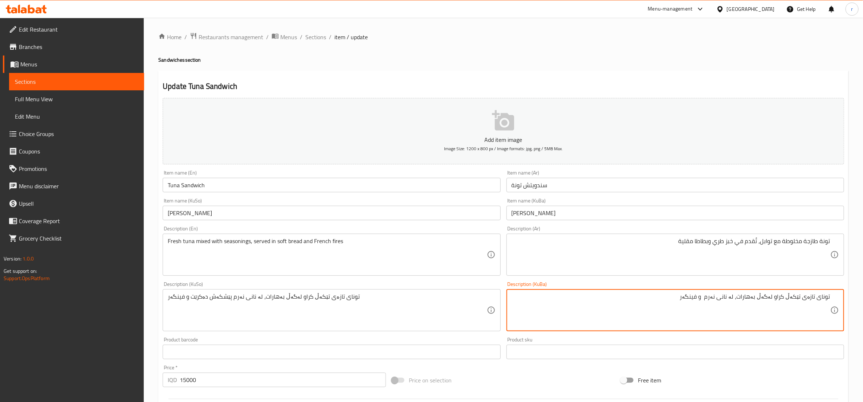
click at [743, 296] on textarea "تونای تازەی تێکەڵ کراو لەگەڵ بەهارات، لە نانی نەرم و فینگەر" at bounding box center [671, 310] width 319 height 34
click at [745, 294] on textarea "تونای تازەی تێکەڵ کراو لەگەڵ بەهارات، لە نانی نەرم و فینگەر" at bounding box center [671, 310] width 319 height 34
paste textarea "پێشکەش دەکرێت"
click at [709, 300] on textarea "تونای تازەی تێکەڵ کراو لەگەڵ بەهارات، پێشکەش دەکرێت لە نانی نەرم و فینگەر" at bounding box center [671, 310] width 319 height 34
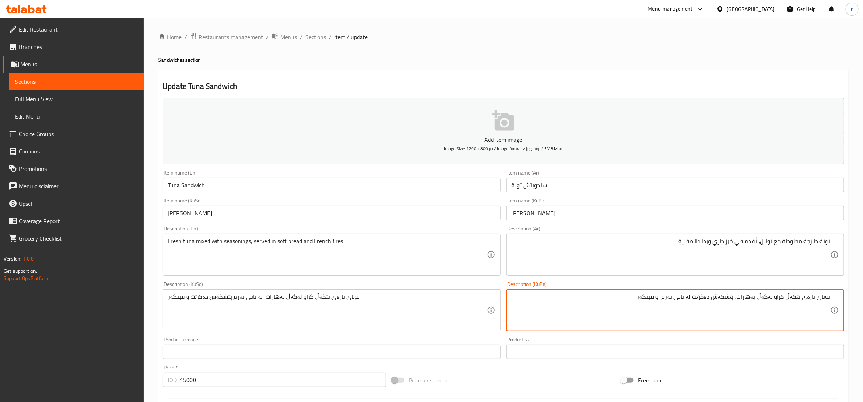
click at [709, 300] on textarea "تونای تازەی تێکەڵ کراو لەگەڵ بەهارات، پێشکەش دەکرێت لە نانی نەرم و فینگەر" at bounding box center [671, 310] width 319 height 34
type textarea "تونای تازەی تێکەڵ کراو لەگەڵ بەهارات، پێشکەش دەکرێت لە نانی نەرم و فینگەر"
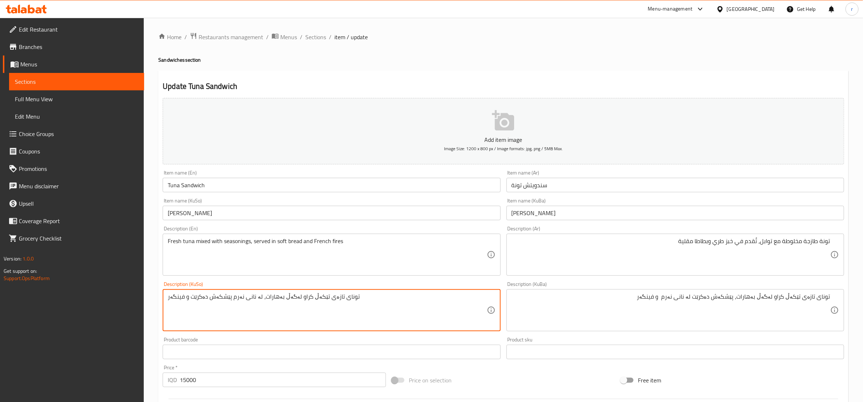
click at [208, 304] on textarea "تونای تازەی تێکەڵ کراو لەگەڵ بەهارات، لە نانی نەرم پێشکەش دەکرێت و فینگەر" at bounding box center [327, 310] width 319 height 34
paste textarea "ێشکەش دەکرێت لە نانی نەرم"
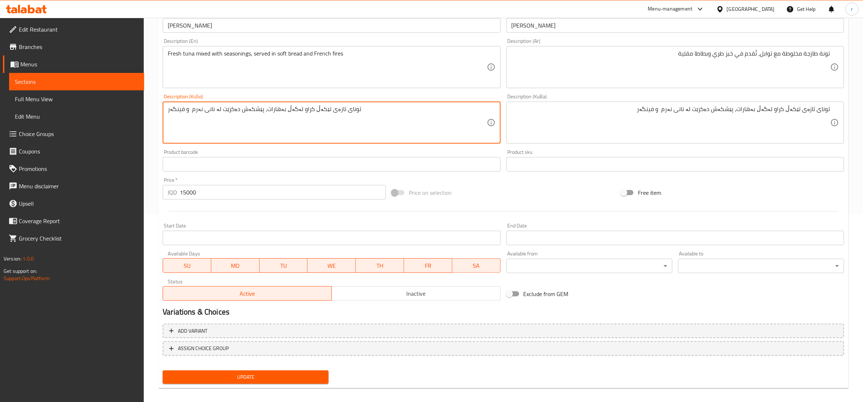
scroll to position [193, 0]
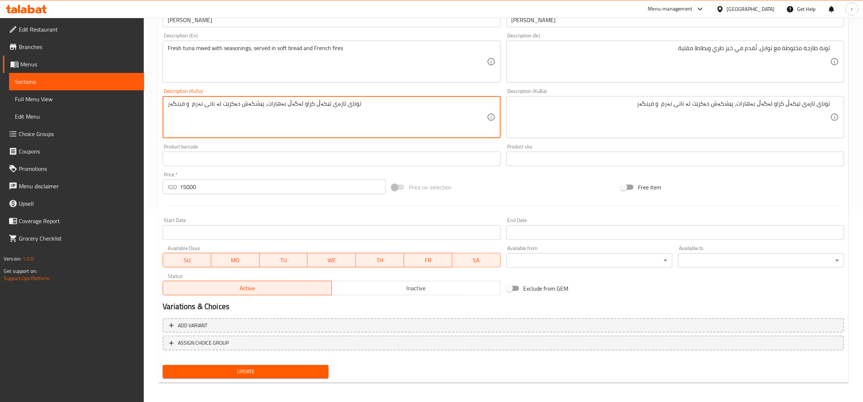
type textarea "تونای تازەی تێکەڵ کراو لەگەڵ بەهارات، پێشکەش دەکرێت لە نانی نەرم و فینگەر"
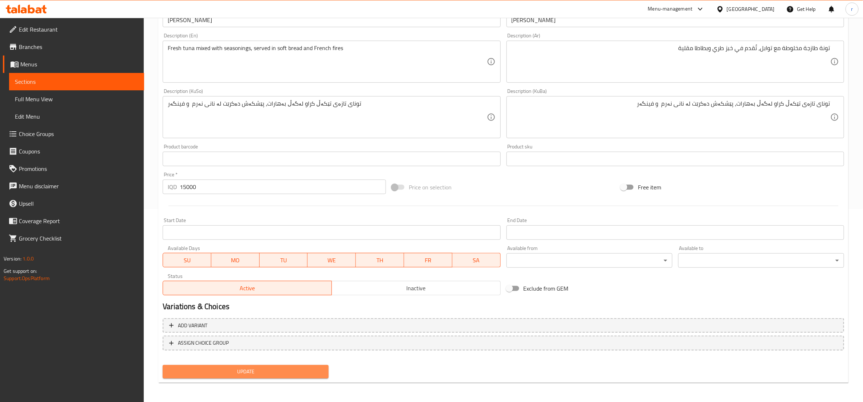
click at [221, 373] on span "Update" at bounding box center [245, 371] width 154 height 9
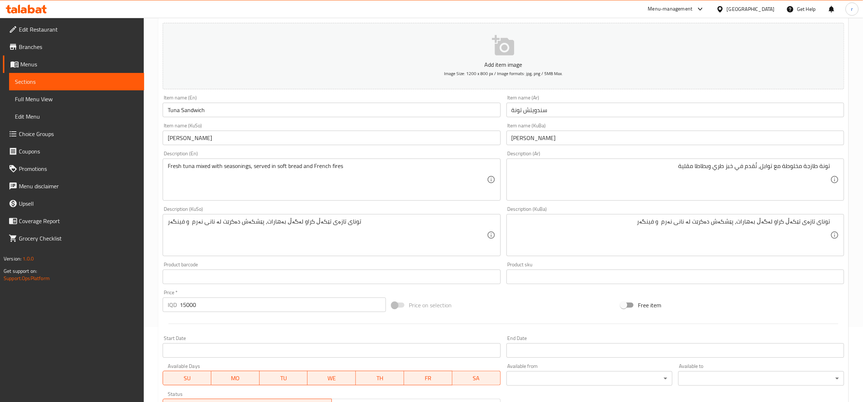
scroll to position [0, 0]
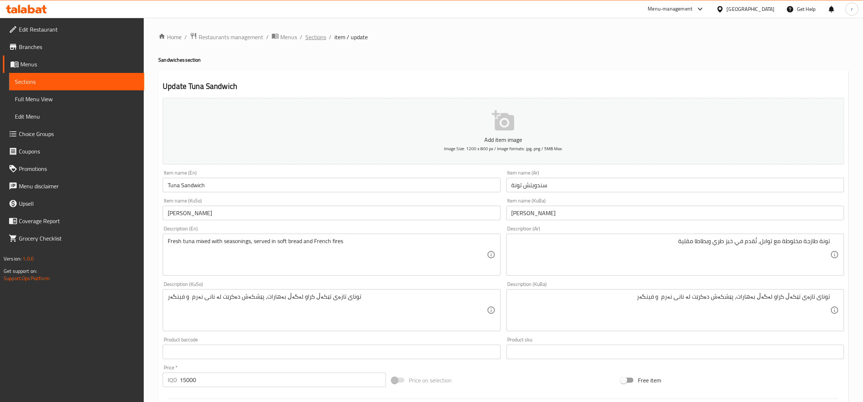
click at [321, 35] on span "Sections" at bounding box center [315, 37] width 21 height 9
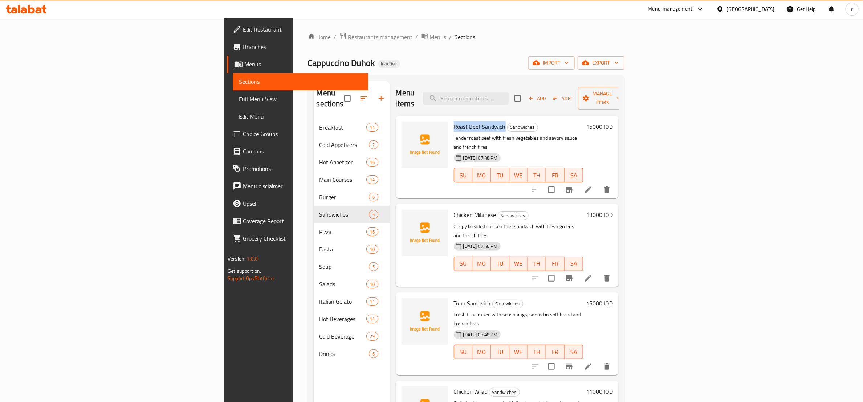
drag, startPoint x: 398, startPoint y: 114, endPoint x: 450, endPoint y: 114, distance: 52.3
click at [454, 121] on span "Roast Beef Sandwich" at bounding box center [480, 126] width 52 height 11
copy span "Roast Beef Sandwich"
click at [404, 126] on button "upload picture" at bounding box center [411, 132] width 15 height 15
click at [451, 207] on div "Chicken Milanese Sandwiches Crispy breaded chicken fillet sandwich with fresh g…" at bounding box center [518, 245] width 135 height 77
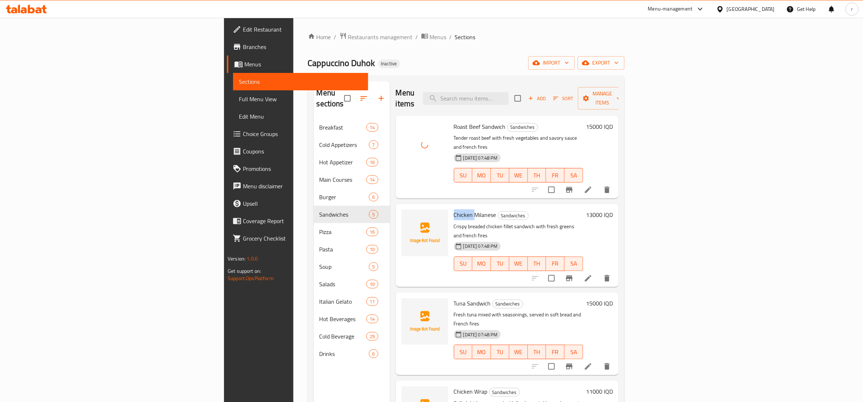
click at [451, 207] on div "Chicken Milanese Sandwiches Crispy breaded chicken fillet sandwich with fresh g…" at bounding box center [518, 245] width 135 height 77
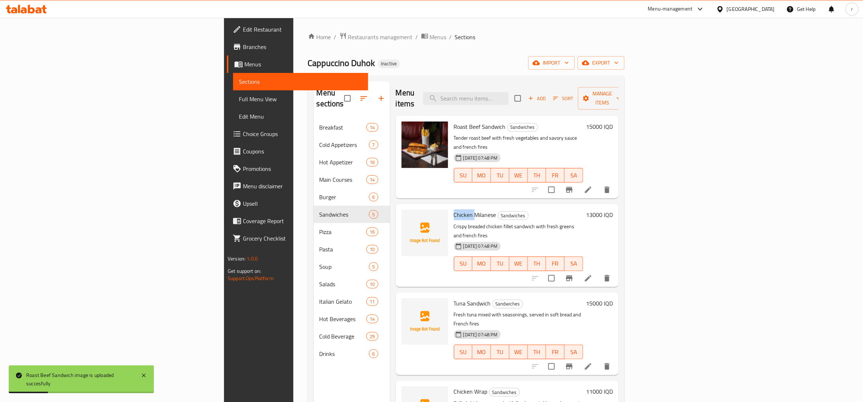
click at [454, 209] on span "Chicken Milanese" at bounding box center [475, 214] width 42 height 11
click at [408, 216] on icon "upload picture" at bounding box center [411, 219] width 7 height 7
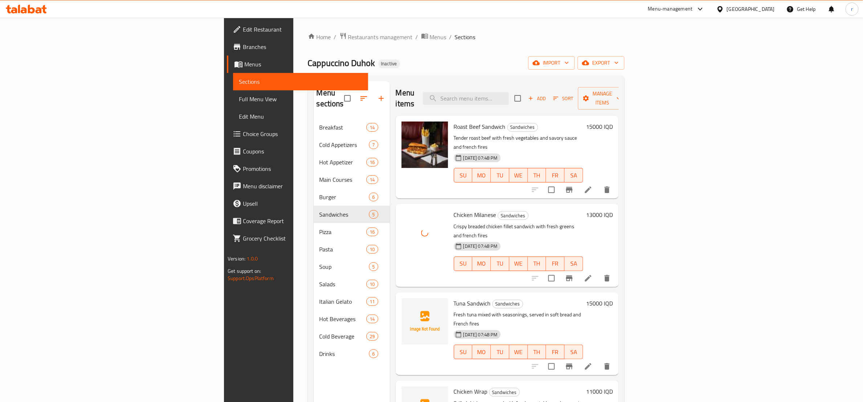
click at [454, 298] on span "Tuna Sandwich" at bounding box center [472, 303] width 37 height 11
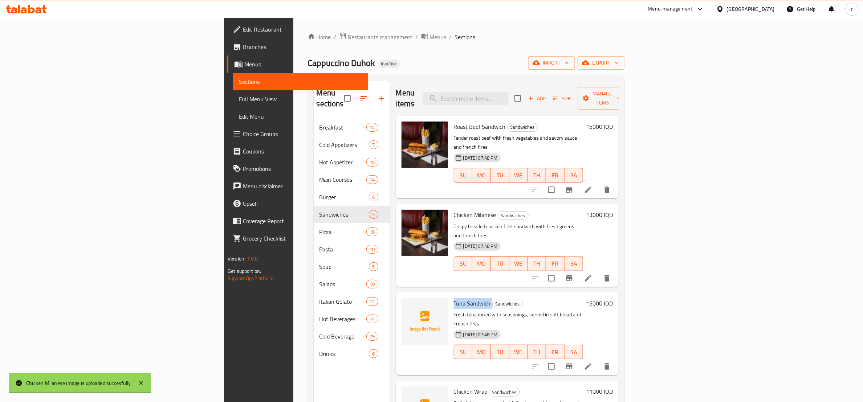
copy h6 "Tuna Sandwich"
click at [407, 304] on icon "upload picture" at bounding box center [411, 308] width 9 height 9
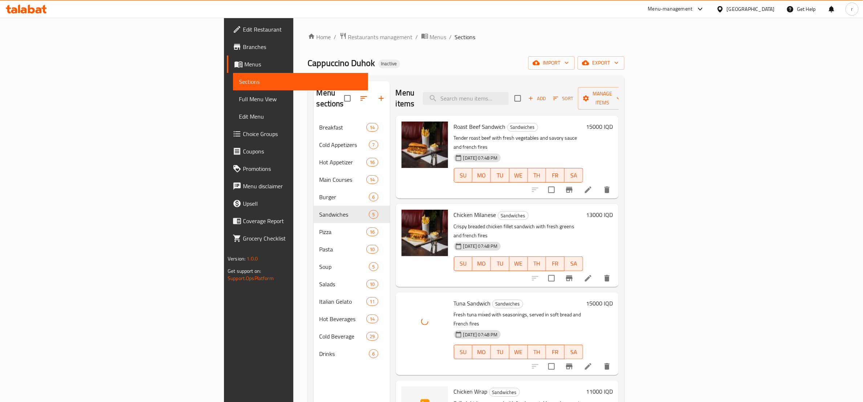
click at [454, 386] on span "Chicken Wrap" at bounding box center [471, 391] width 34 height 11
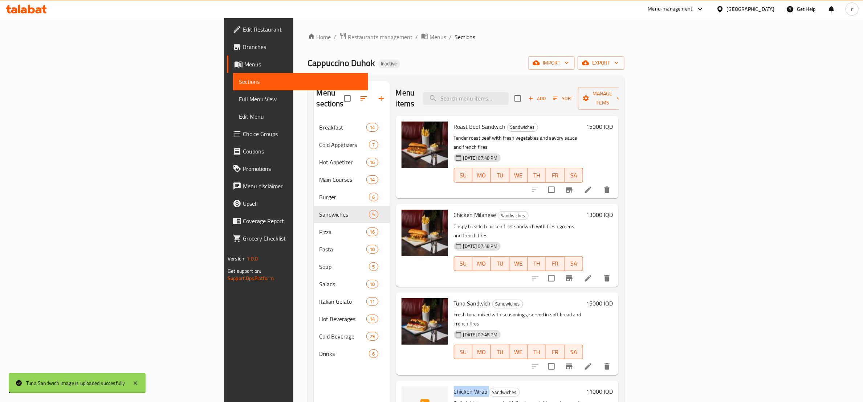
copy h6 "Chicken Wrap"
click at [407, 392] on icon "upload picture" at bounding box center [411, 396] width 9 height 9
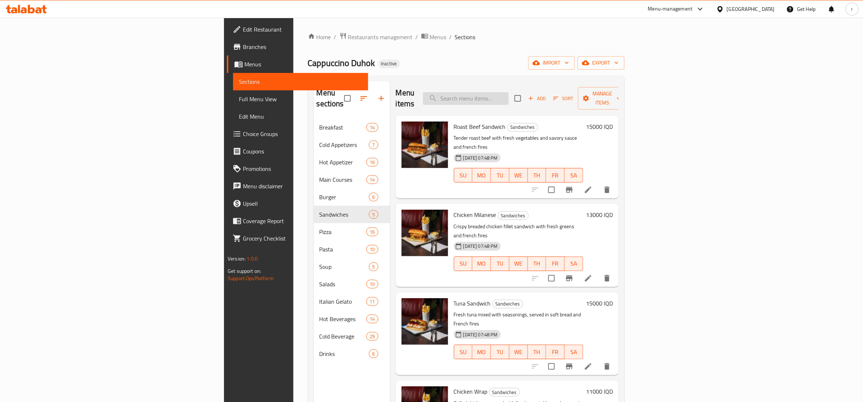
click at [509, 97] on input "search" at bounding box center [466, 98] width 86 height 13
paste input "Cappuccino Burger"
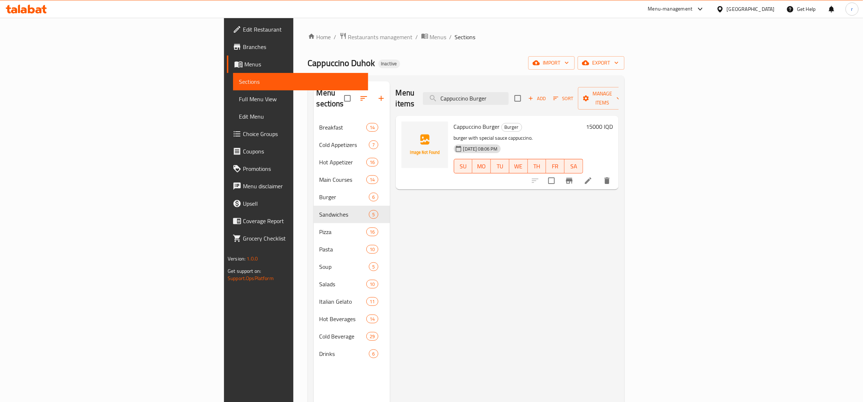
type input "Cappuccino Burger"
click at [598, 174] on li at bounding box center [588, 180] width 20 height 13
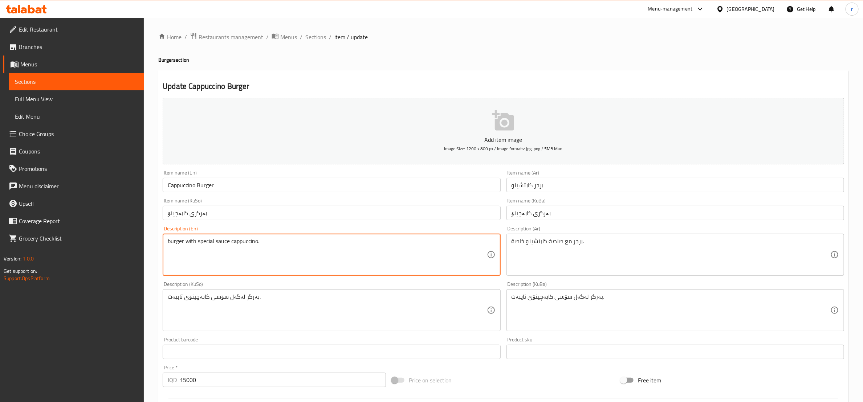
paste textarea "A unique burger with a rich and flavorful sauce inspired by cappuccino. , Frenc…"
drag, startPoint x: 265, startPoint y: 242, endPoint x: 260, endPoint y: 243, distance: 5.2
click at [260, 243] on textarea "burger with special sauce cappuccino. A unique burger with a rich and flavorful…" at bounding box center [327, 255] width 319 height 34
click at [243, 252] on textarea "burger with special sauce cappuccino. A unique burger with a rich and flavorful…" at bounding box center [327, 255] width 319 height 34
drag, startPoint x: 280, startPoint y: 244, endPoint x: 260, endPoint y: 243, distance: 20.0
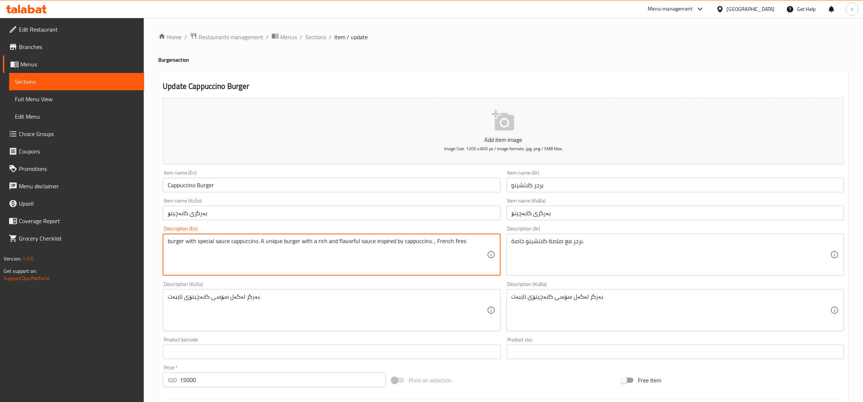
click at [260, 243] on textarea "burger with special sauce cappuccino. A unique burger with a rich and flavorful…" at bounding box center [327, 255] width 319 height 34
click at [350, 243] on textarea "burger with special sauce cappuccino. A unique burger with a rich and flavorful…" at bounding box center [327, 255] width 319 height 34
click at [196, 243] on textarea "burger with special sauce cappuccino. A unique burger with a rich and flavorful…" at bounding box center [327, 255] width 319 height 34
paste textarea "flavorful"
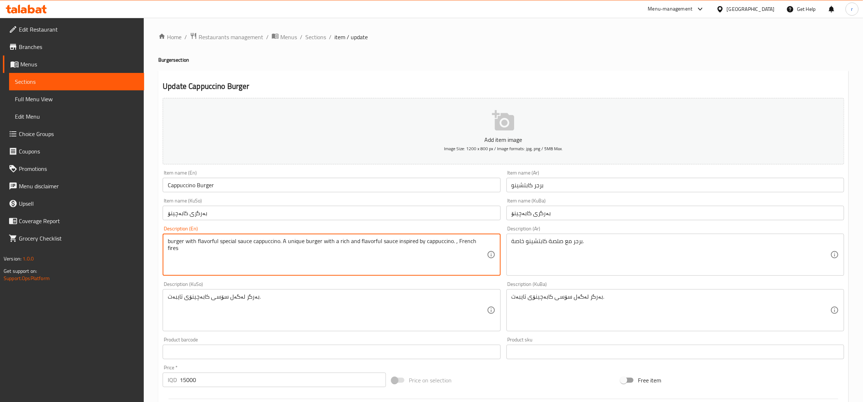
click at [250, 242] on textarea "burger with flavorful special sauce cappuccino. A unique burger with a rich and…" at bounding box center [327, 255] width 319 height 34
drag, startPoint x: 290, startPoint y: 241, endPoint x: 467, endPoint y: 243, distance: 176.8
click at [467, 243] on textarea "burger with flavorful special sauce and cappuccino. A unique burger with a rich…" at bounding box center [327, 255] width 319 height 34
click at [293, 241] on textarea "burger with flavorful special sauce and cappuccino French fires" at bounding box center [327, 255] width 319 height 34
click at [292, 241] on textarea "burger with flavorful special sauce and cappuccino French fires" at bounding box center [327, 255] width 319 height 34
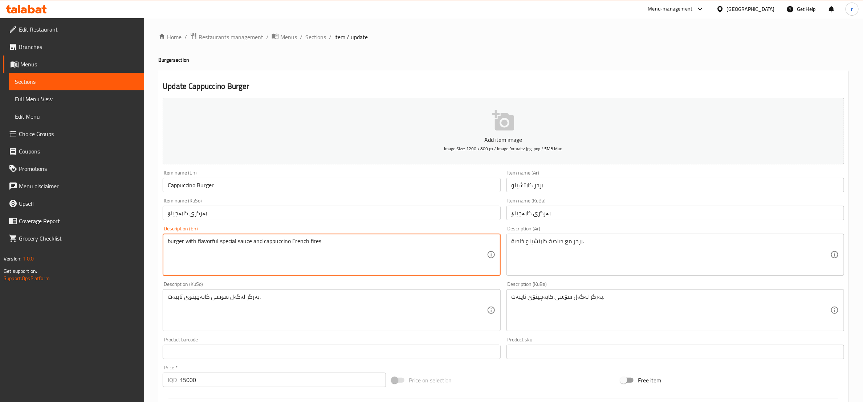
click at [291, 241] on textarea "burger with flavorful special sauce and cappuccino French fires" at bounding box center [327, 255] width 319 height 34
type textarea "burger with flavorful special sauce and cappuccino french fires"
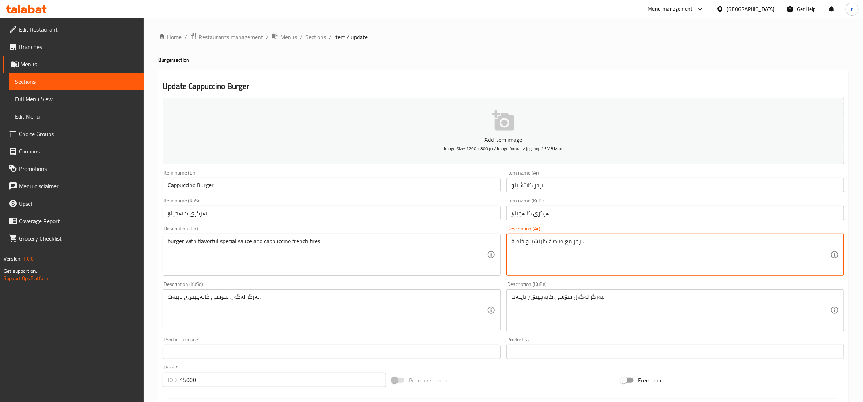
click at [585, 243] on textarea "برجر مع صلصة كابتشينو خاصة." at bounding box center [671, 255] width 319 height 34
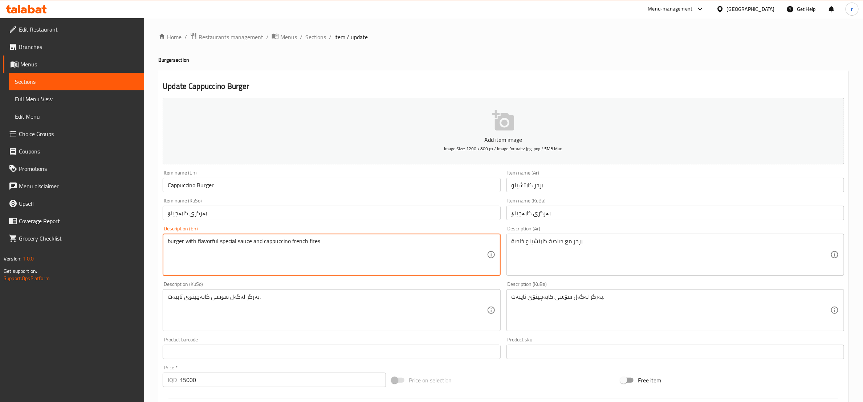
click at [220, 243] on textarea "burger with flavorful special sauce and cappuccino french fires" at bounding box center [327, 255] width 319 height 34
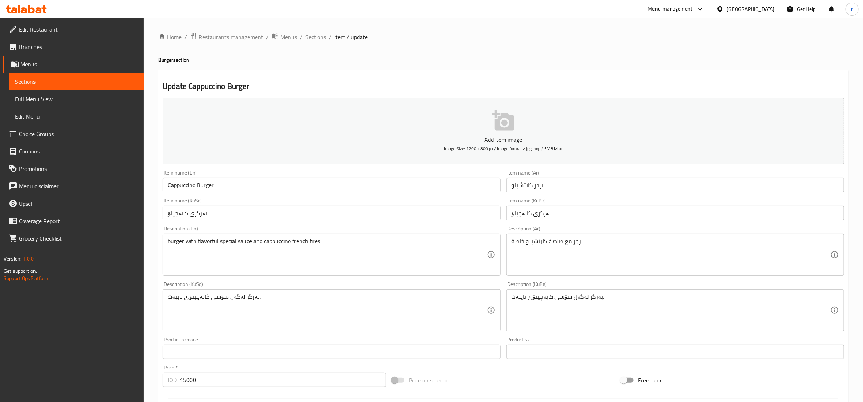
click at [510, 240] on div "برجر مع صلصة كابتشينو خاصة Description (Ar)" at bounding box center [675, 255] width 338 height 42
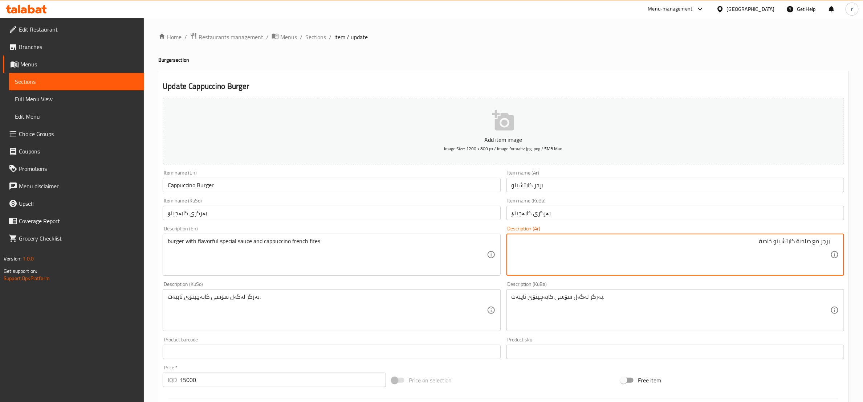
paste textarea "برجر مع صلصة خاصة لذيذة وبطاطس مقلية بالكابتشينو"
click at [696, 241] on textarea "برجر مع صلصة كابتشينو خاصة برجر مع صلصة خاصة لذيذة وبطاطس مقلية بالكابتشينو" at bounding box center [671, 255] width 319 height 34
click at [745, 245] on textarea "برجر مع صلصة كابتشينو خاصة برجر مع صلصة خاصة لذيذة وبطاطس مقلية بالكابتشينو" at bounding box center [671, 255] width 319 height 34
click at [704, 239] on textarea "برجر مع صلصة كابتشينو خاصة برجر مع صلصة خاصة لذيذة وبطاطس مقلية بالكابتشينو" at bounding box center [671, 255] width 319 height 34
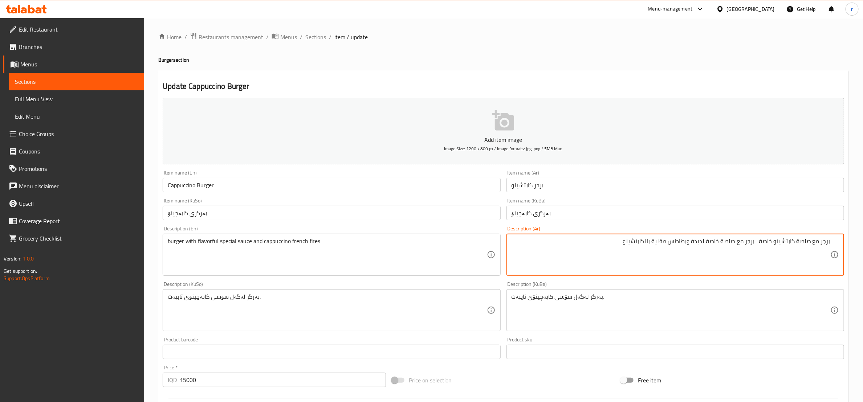
click at [704, 239] on textarea "برجر مع صلصة كابتشينو خاصة برجر مع صلصة خاصة لذيذة وبطاطس مقلية بالكابتشينو" at bounding box center [671, 255] width 319 height 34
click at [759, 242] on textarea "برجر مع صلصة كابتشينو خاصة برجر مع صلصة خاصة لذيذة وبطاطس مقلية بالكابتشينو" at bounding box center [671, 255] width 319 height 34
paste textarea "لذيذة"
click at [654, 243] on textarea "برجر مع صلصة كابتشينو خاصة لذيذة و برجر مع صلصة خاصة لذيذة وبطاطس مقلية بالكابت…" at bounding box center [671, 255] width 319 height 34
drag, startPoint x: 670, startPoint y: 242, endPoint x: 642, endPoint y: 243, distance: 28.4
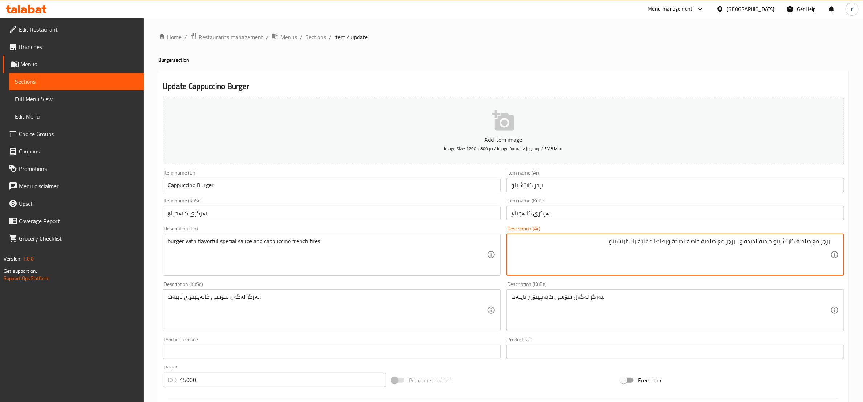
click at [642, 243] on textarea "برجر مع صلصة كابتشينو خاصة لذيذة و برجر مع صلصة خاصة لذيذة وبطاطا مقلية بالكابت…" at bounding box center [671, 255] width 319 height 34
click at [740, 244] on textarea "برجر مع صلصة كابتشينو خاصة لذيذة و برجر مع صلصة خاصة لذيذة وبطاطا مقلية بالكابت…" at bounding box center [671, 255] width 319 height 34
paste textarea "بطاطا مقلية"
click at [785, 244] on textarea "برجر مع صلصة كابتشينو خاصة لذيذة وبطاطا مقلية برجر مع صلصة خاصة لذيذة وبطاطا مق…" at bounding box center [671, 255] width 319 height 34
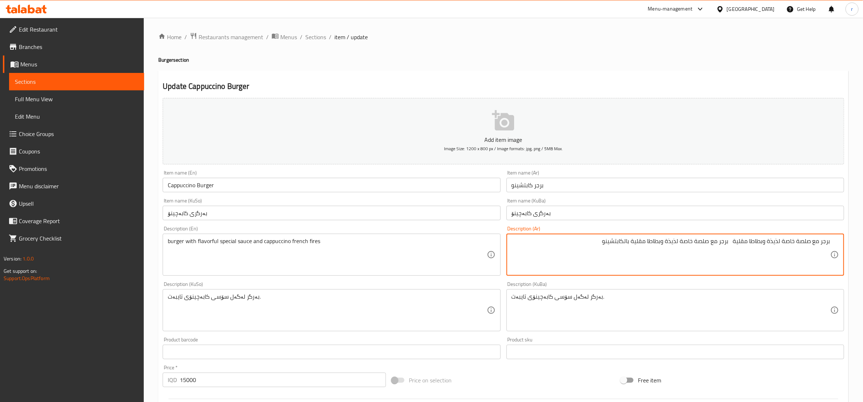
drag, startPoint x: 730, startPoint y: 241, endPoint x: 589, endPoint y: 239, distance: 141.6
click at [589, 239] on textarea "برجر مع صلصة خاصة لذيذة وبطاطا مقلية برجر مع صلصة خاصة لذيذة وبطاطا مقلية بالكا…" at bounding box center [671, 255] width 319 height 34
paste textarea "كابتشينو"
type textarea "برجر مع صلصة خاصة لذيذة وبطاطا مقلية كابتشينو"
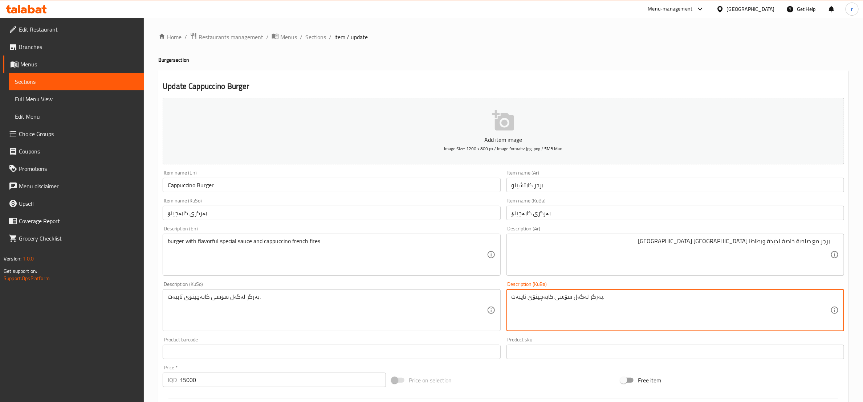
click at [540, 295] on textarea "بەرگر لەگەل سۆسی كابەچينۆی تایبەت." at bounding box center [671, 310] width 319 height 34
click at [767, 300] on textarea "بەرگر لەگەل سۆسی تایبەت." at bounding box center [671, 310] width 319 height 34
click at [766, 297] on textarea "بەرگر لەگەل سۆسی تایبەت نە تام" at bounding box center [671, 310] width 319 height 34
click at [769, 296] on textarea "بەرگر لەگەل سۆسی تایبەت نە تام" at bounding box center [671, 310] width 319 height 34
click at [733, 301] on textarea "بەرگر لەگەل سۆسی تایبەت بە تام" at bounding box center [671, 310] width 319 height 34
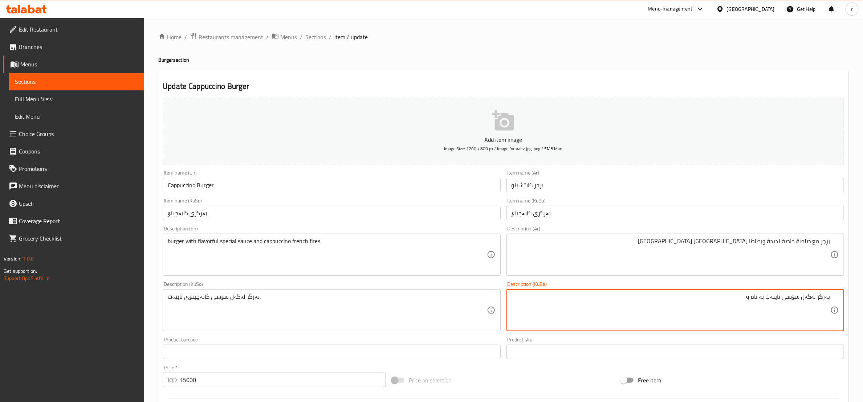
paste textarea "سەندویچی پارچەی مریشکی فیلێت لەگەڵ سەوزەی تازە و فینگەر"
drag, startPoint x: 629, startPoint y: 296, endPoint x: 757, endPoint y: 300, distance: 128.2
click at [757, 300] on textarea "بەرگر لەگەل سۆسی تایبەت بە تام و سەندویچی پارچەی مریشکی فیلێت لەگەڵ سەوزەی تازە…" at bounding box center [671, 310] width 319 height 34
click at [721, 303] on textarea "بەرگر لەگەل سۆسی تایبەت بە تام و فینگەر" at bounding box center [671, 310] width 319 height 34
paste textarea "كابەچينۆی"
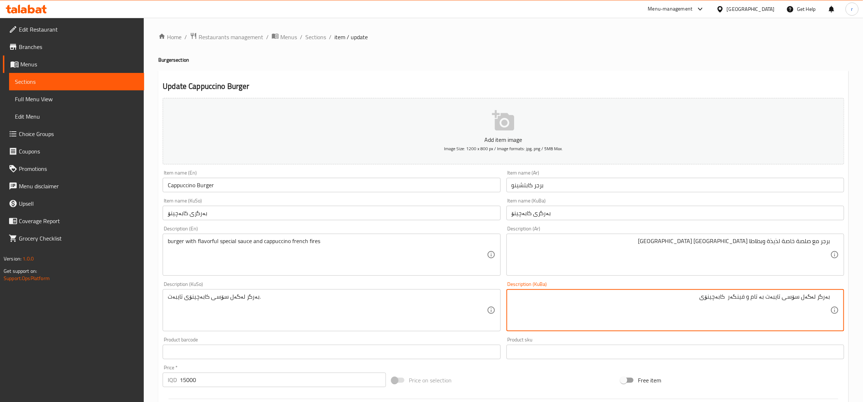
click at [733, 297] on textarea "بەرگر لەگەل سۆسی تایبەت بە تام و فینگەر كابەچينۆی" at bounding box center [671, 310] width 319 height 34
click at [761, 298] on textarea "بەرگر لەگەل سۆسی تایبەت بە تام و فینگەر كابەچينۆی" at bounding box center [671, 310] width 319 height 34
type textarea "بەرگر لەگەل سۆسی تایبەت بە تام و فینگەر كابەچينۆی"
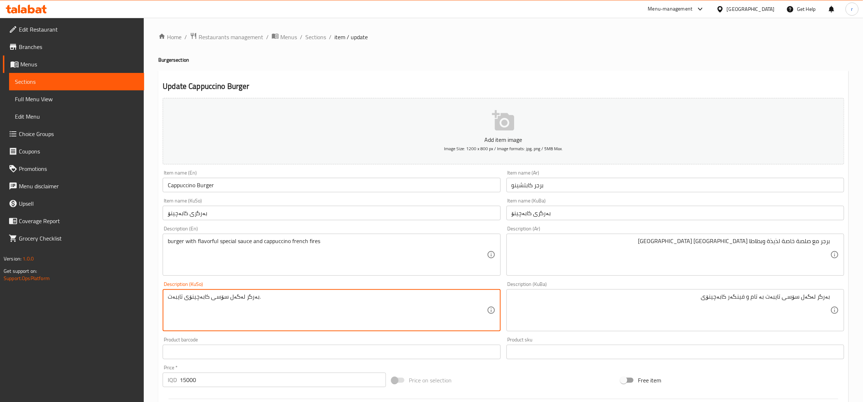
click at [181, 305] on textarea "بەرگر لەگەل سۆسی كابەچينۆی تایبەت." at bounding box center [327, 310] width 319 height 34
paste textarea "تایبەت بە تام و فینگەر كابەچينۆی"
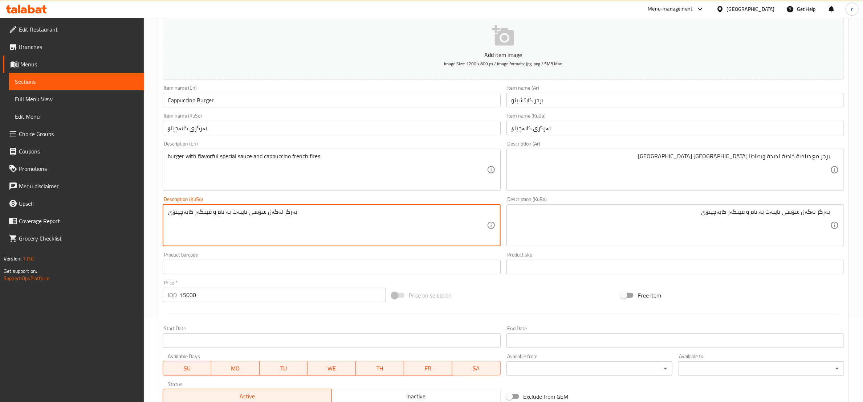
scroll to position [193, 0]
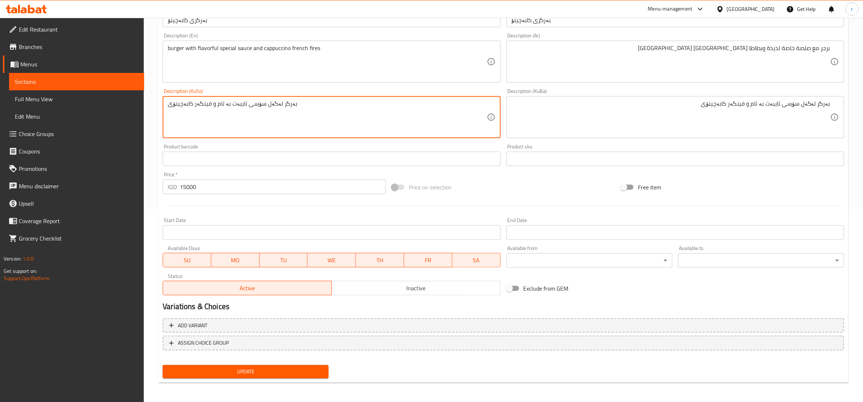
type textarea "بەرگر لەگەل سۆسی تایبەت بە تام و فینگەر كابەچينۆی"
click at [259, 368] on span "Update" at bounding box center [245, 371] width 154 height 9
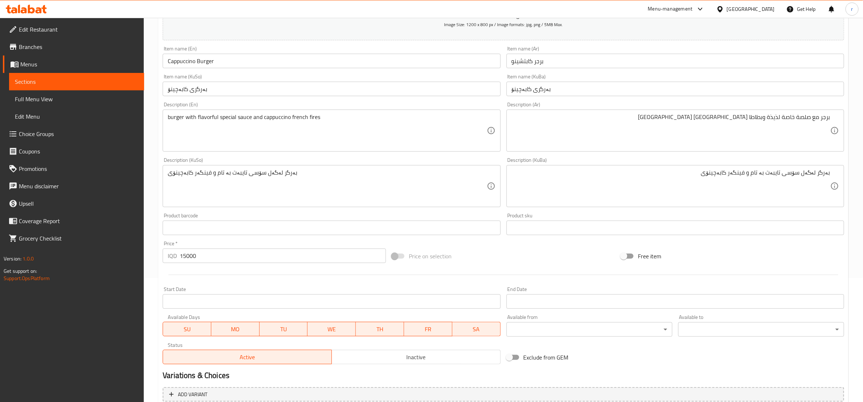
scroll to position [0, 0]
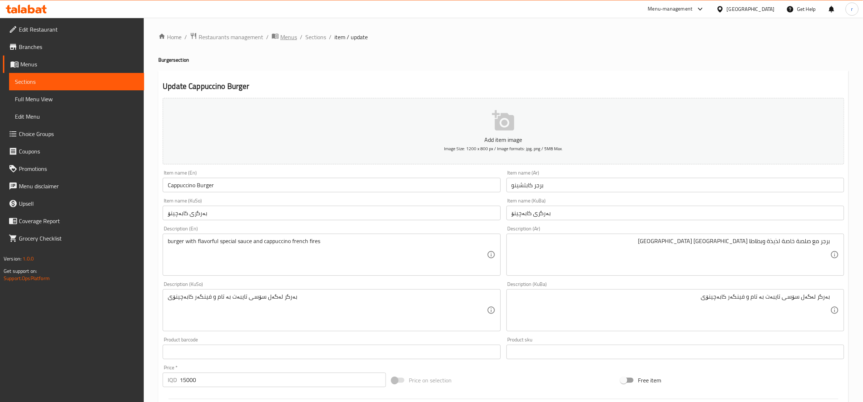
click at [284, 37] on span "Menus" at bounding box center [288, 37] width 17 height 9
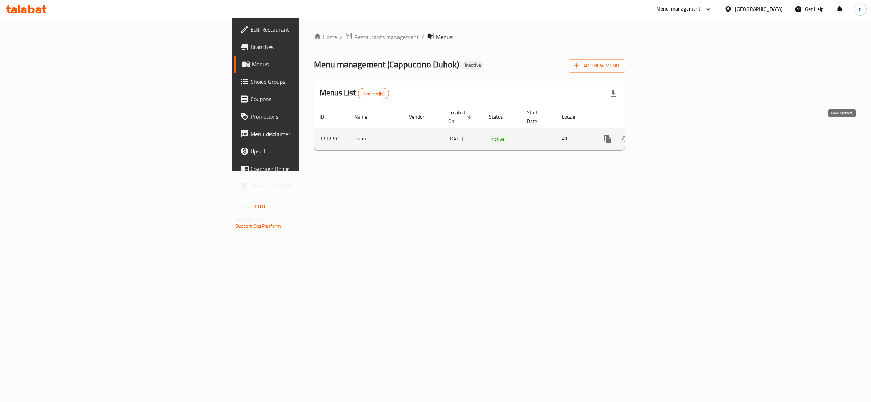
click at [665, 135] on icon "enhanced table" at bounding box center [660, 139] width 9 height 9
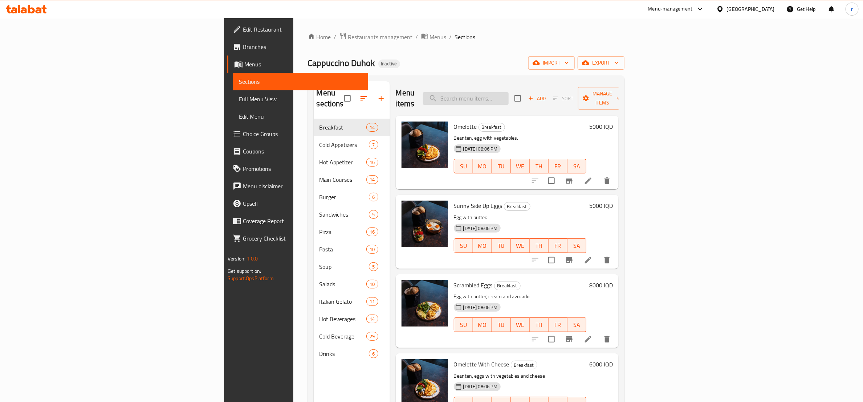
click at [509, 93] on input "search" at bounding box center [466, 98] width 86 height 13
paste input "Manaqesh"
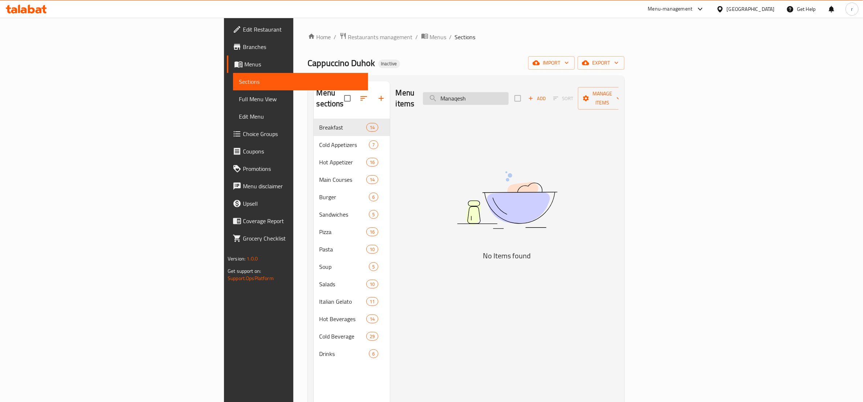
drag, startPoint x: 523, startPoint y: 95, endPoint x: 517, endPoint y: 95, distance: 5.4
click at [509, 95] on input "Manaqesh" at bounding box center [466, 98] width 86 height 13
click at [509, 98] on input "Manaqesh" at bounding box center [466, 98] width 86 height 13
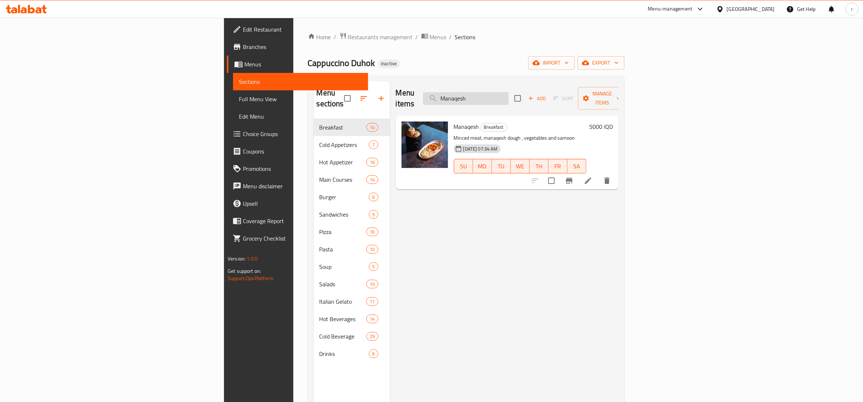
click at [509, 92] on input "Manaqesh" at bounding box center [466, 98] width 86 height 13
paste input "American Chicken Burger"
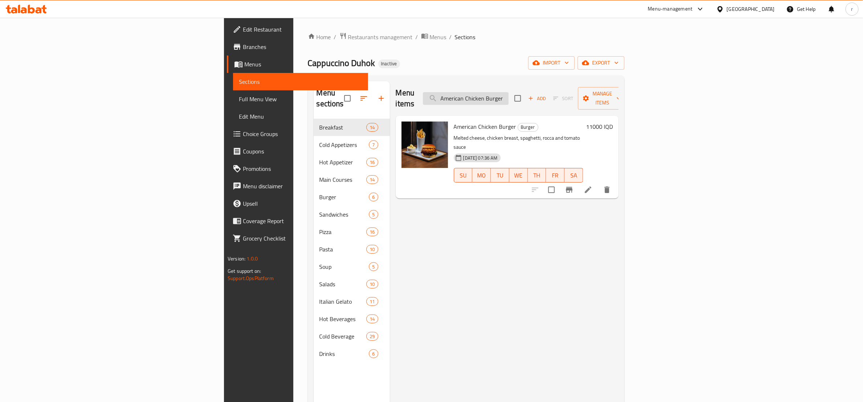
click at [509, 94] on input "American Chicken Burger" at bounding box center [466, 98] width 86 height 13
paste input "Double Burge"
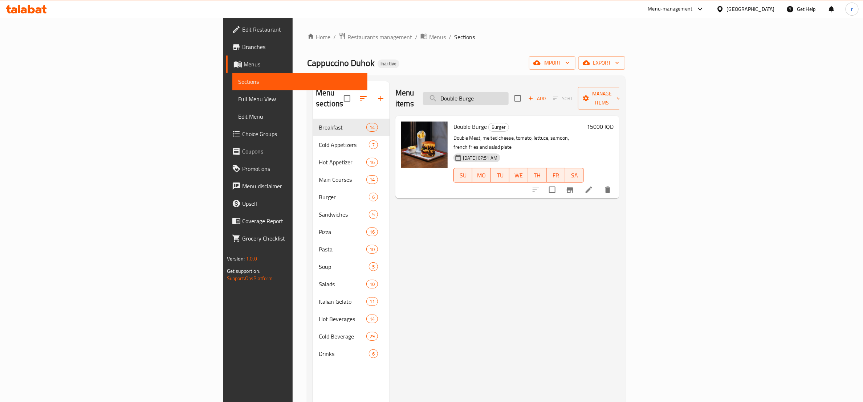
click at [509, 92] on input "Double Burge" at bounding box center [466, 98] width 86 height 13
paste input "Classic Burger"
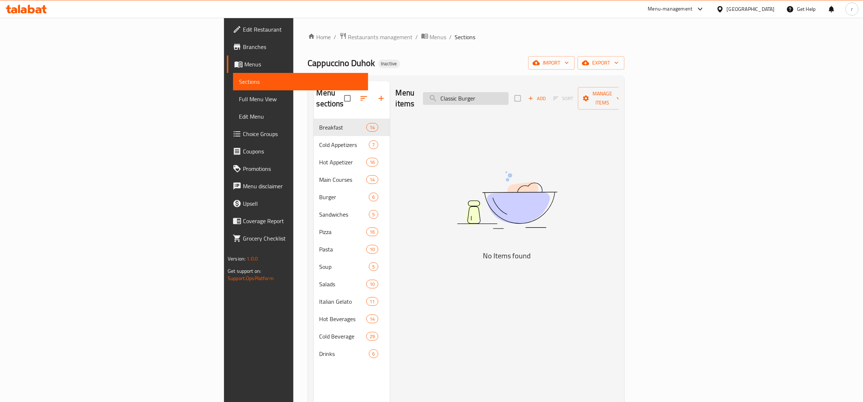
drag, startPoint x: 540, startPoint y: 94, endPoint x: 511, endPoint y: 89, distance: 29.9
click at [509, 92] on input "Classic Burger" at bounding box center [466, 98] width 86 height 13
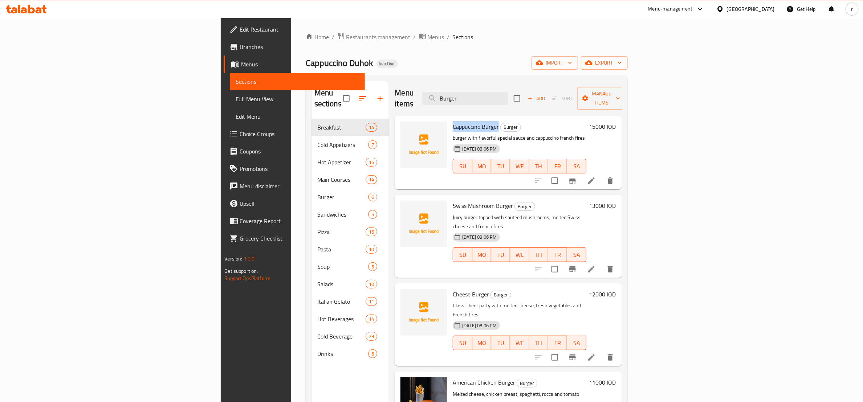
drag, startPoint x: 399, startPoint y: 114, endPoint x: 443, endPoint y: 114, distance: 44.7
click at [453, 122] on h6 "Cappuccino Burger Burger" at bounding box center [519, 127] width 133 height 10
copy span "Cappuccino Burger"
click at [406, 127] on icon "upload picture" at bounding box center [410, 131] width 9 height 9
drag, startPoint x: 399, startPoint y: 193, endPoint x: 457, endPoint y: 195, distance: 57.8
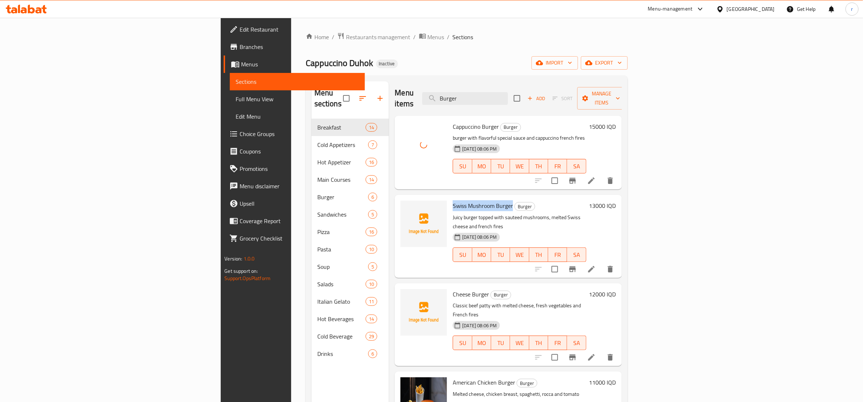
click at [457, 200] on span "Swiss Mushroom Burger" at bounding box center [483, 205] width 60 height 11
copy span "Swiss Mushroom Burger"
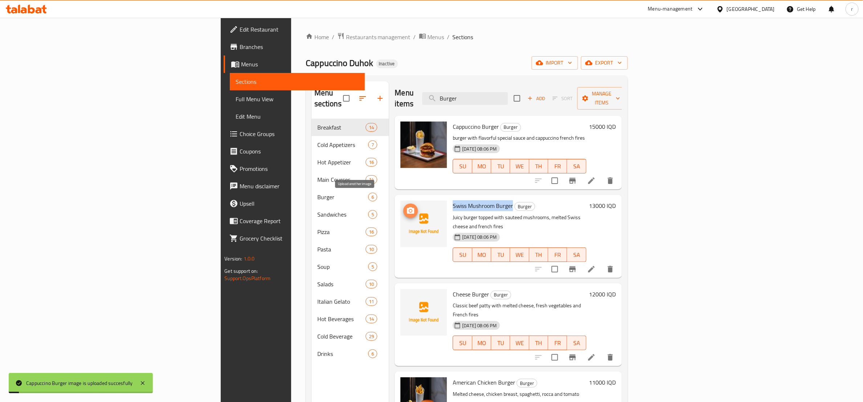
click at [410, 210] on circle "upload picture" at bounding box center [411, 211] width 2 height 2
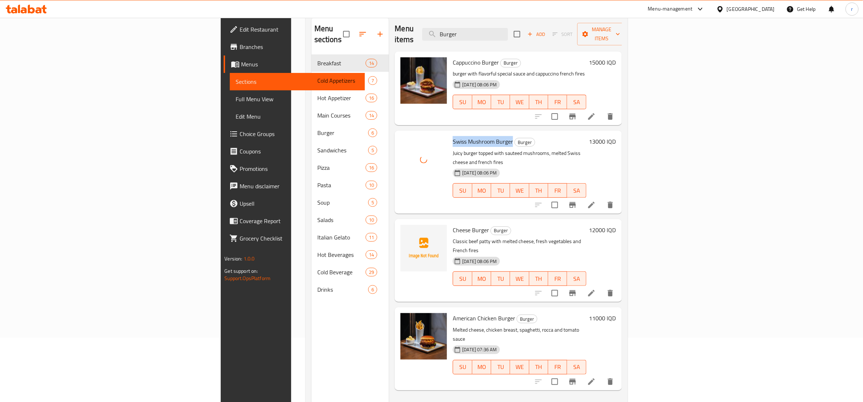
scroll to position [102, 0]
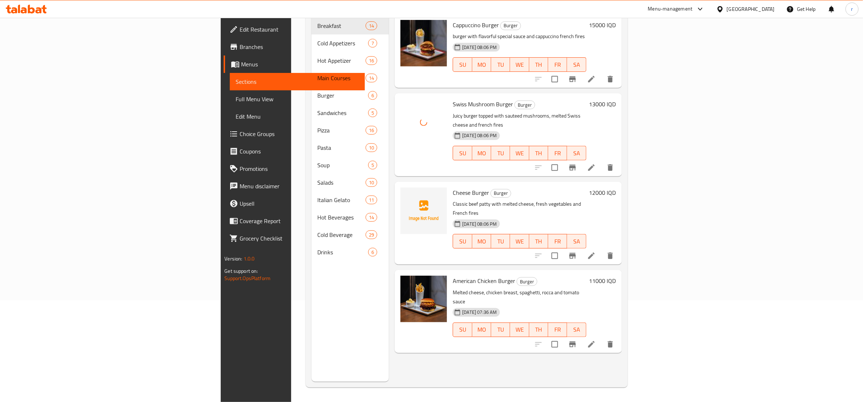
click at [453, 187] on span "Cheese Burger" at bounding box center [471, 192] width 36 height 11
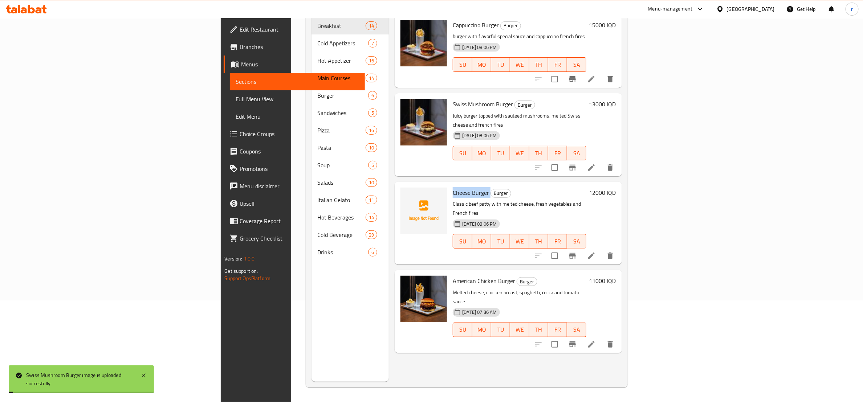
copy h6 "Cheese Burger"
click at [407, 194] on icon "upload picture" at bounding box center [410, 197] width 7 height 7
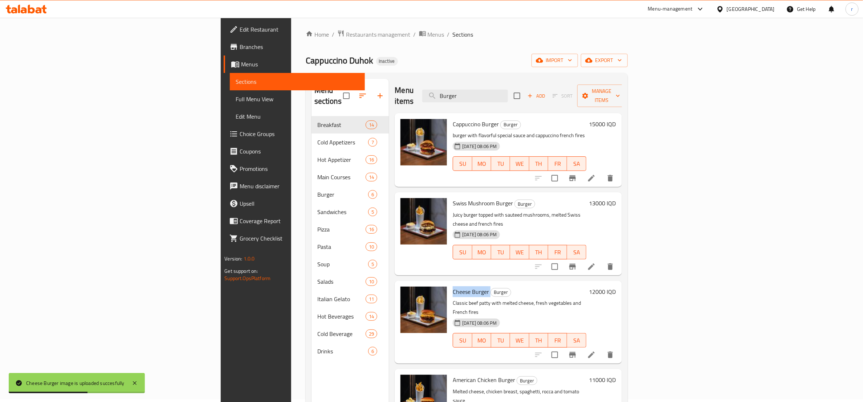
scroll to position [0, 0]
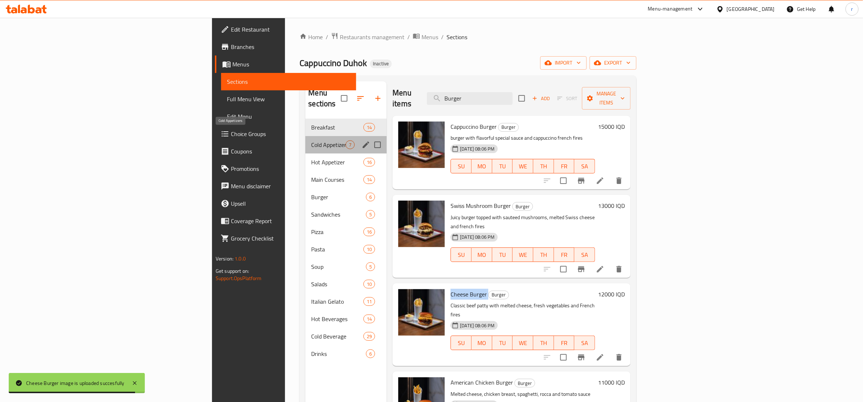
click at [311, 141] on span "Cold Appetizers" at bounding box center [328, 145] width 34 height 9
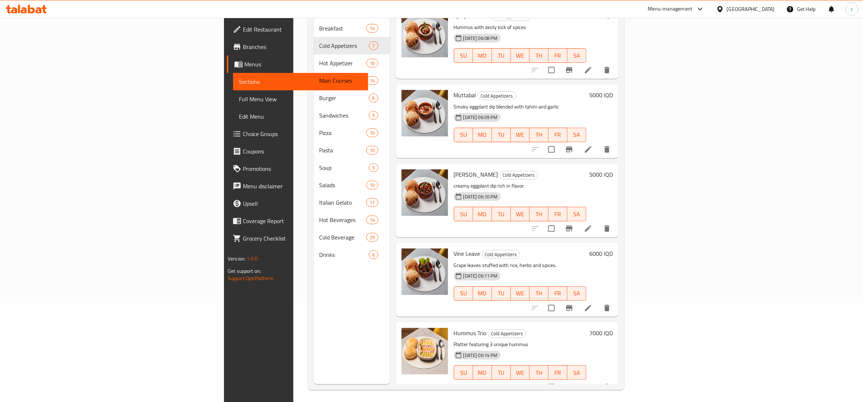
scroll to position [102, 0]
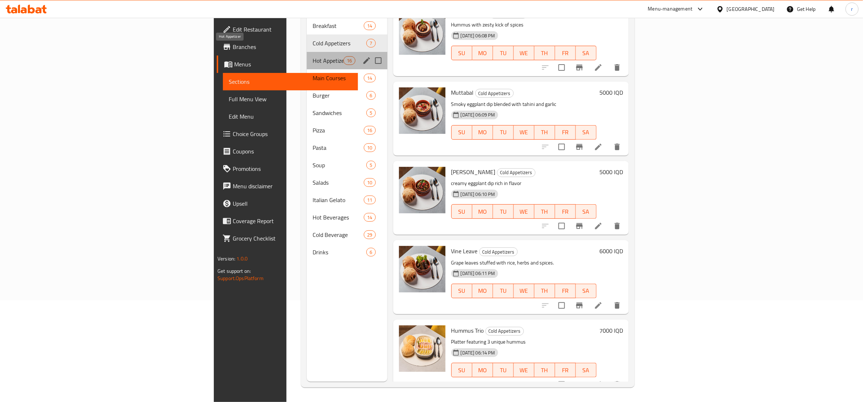
click at [313, 56] on span "Hot Appetizer" at bounding box center [328, 60] width 31 height 9
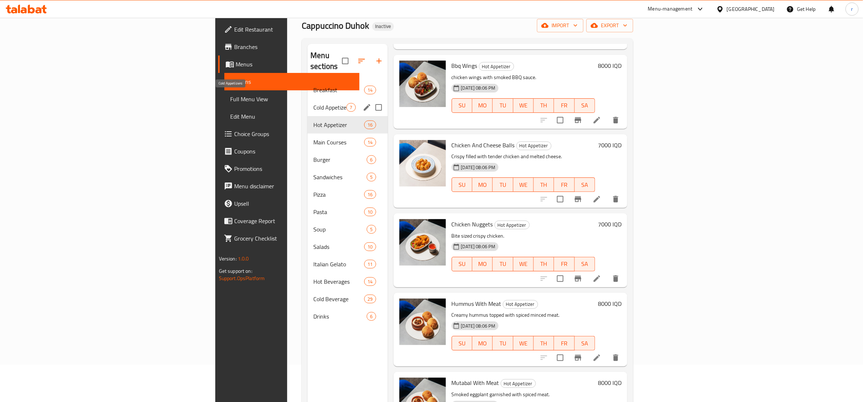
scroll to position [11, 0]
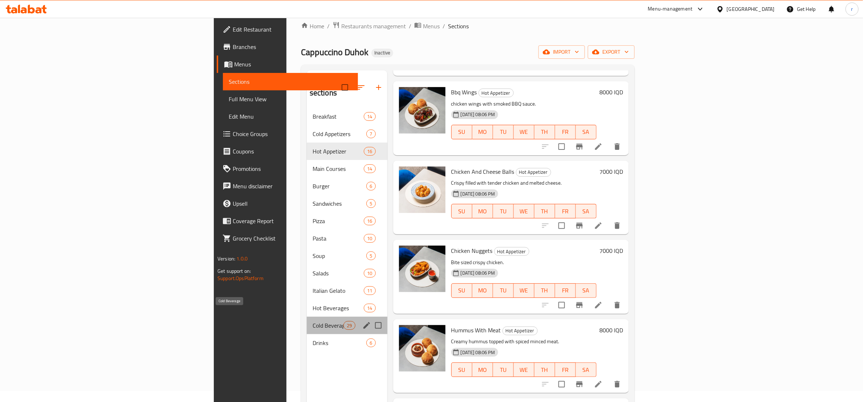
click at [313, 321] on span "Cold Beverage" at bounding box center [328, 325] width 31 height 9
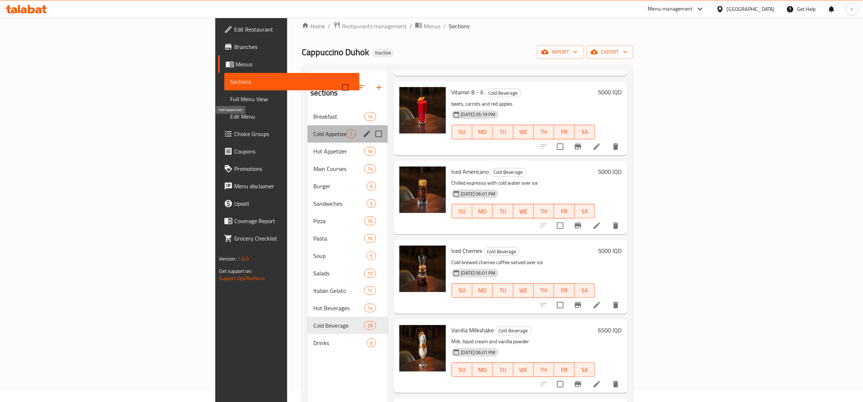
click at [313, 130] on span "Cold Appetizers" at bounding box center [329, 134] width 33 height 9
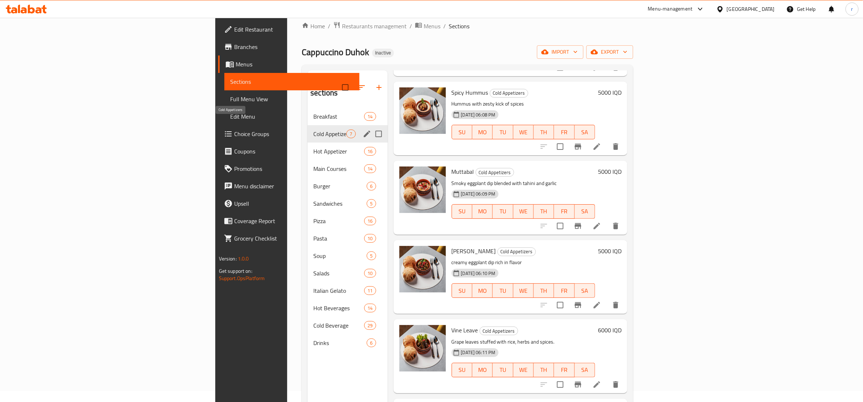
scroll to position [170, 0]
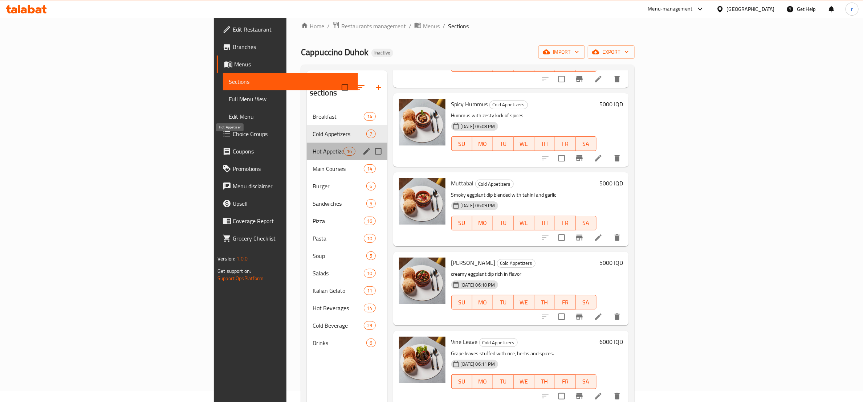
click at [313, 147] on span "Hot Appetizer" at bounding box center [328, 151] width 31 height 9
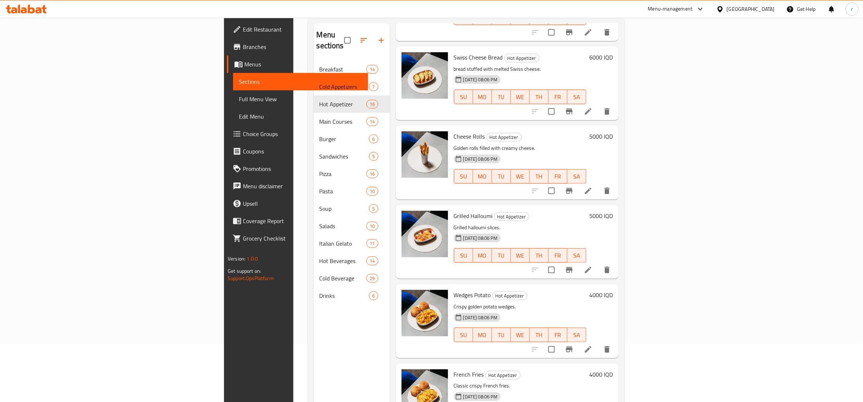
scroll to position [102, 0]
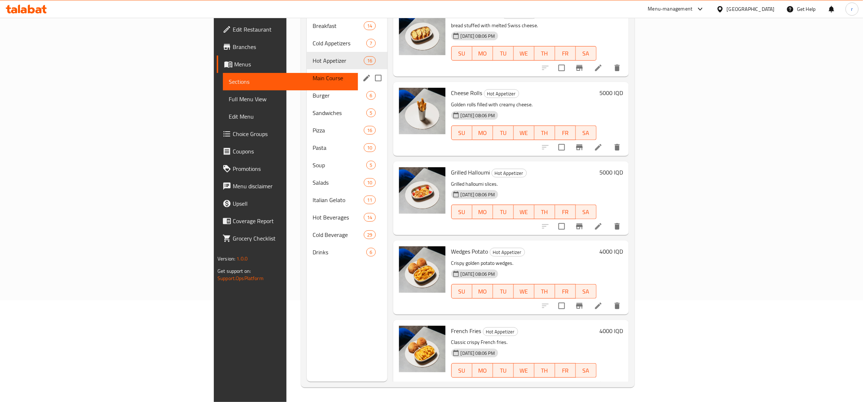
click at [307, 69] on div "Main Courses 14" at bounding box center [347, 77] width 81 height 17
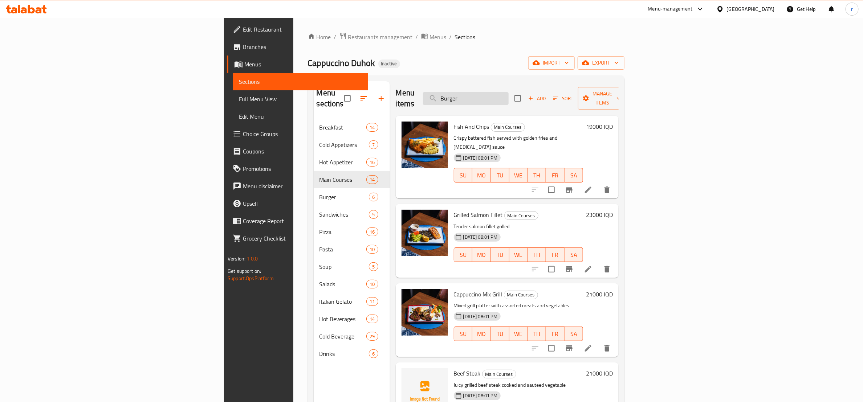
click at [509, 92] on input "Burger" at bounding box center [466, 98] width 86 height 13
type input "B"
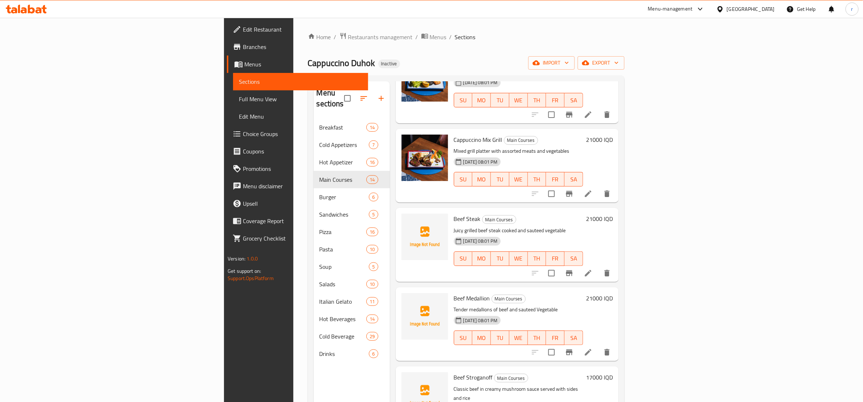
scroll to position [181, 0]
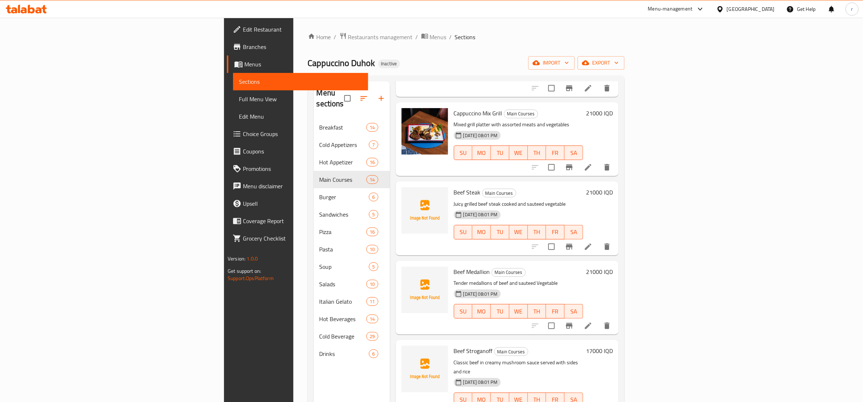
click at [454, 187] on span "Beef Steak" at bounding box center [467, 192] width 27 height 11
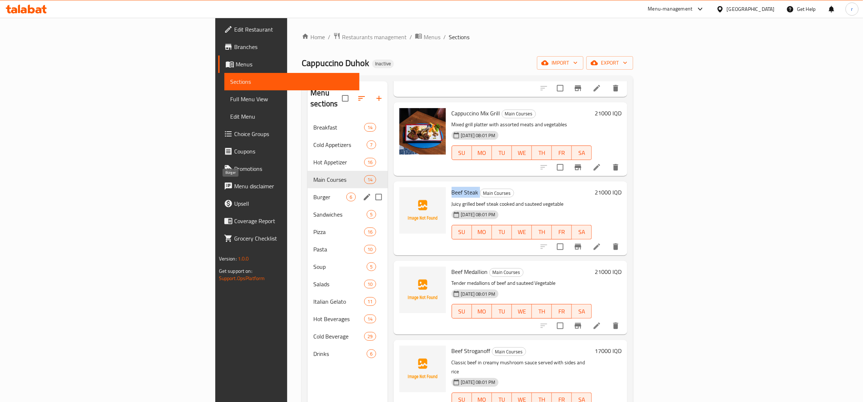
click at [313, 193] on span "Burger" at bounding box center [329, 197] width 33 height 9
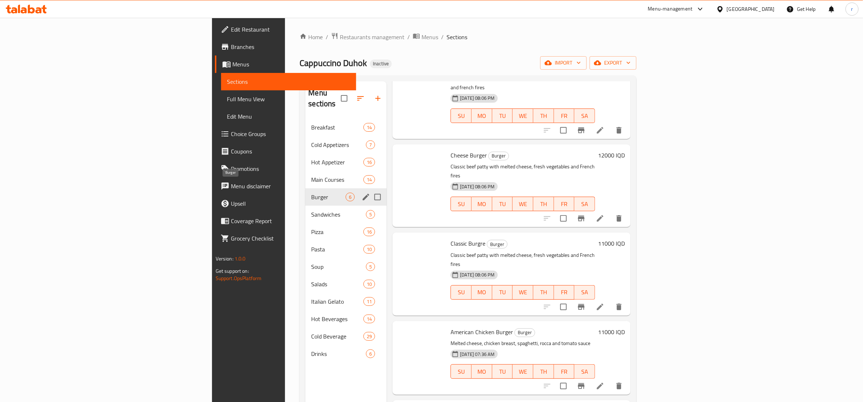
scroll to position [91, 0]
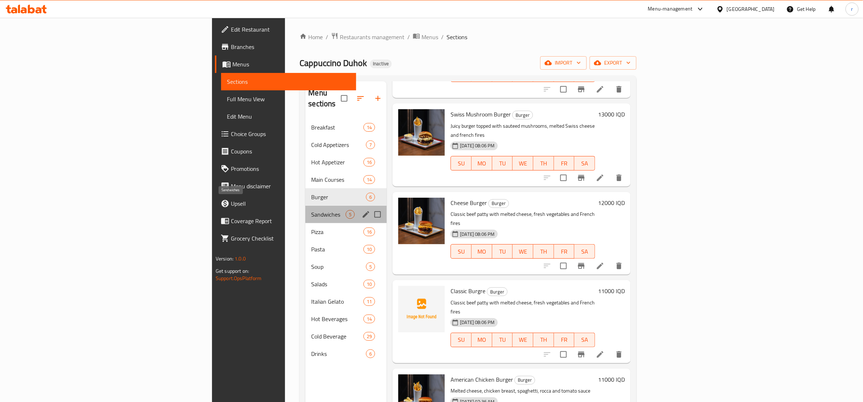
click at [311, 210] on span "Sandwiches" at bounding box center [328, 214] width 34 height 9
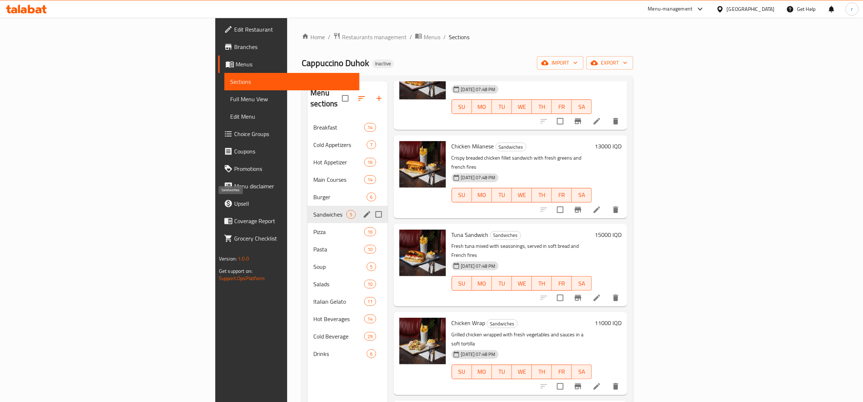
scroll to position [12, 0]
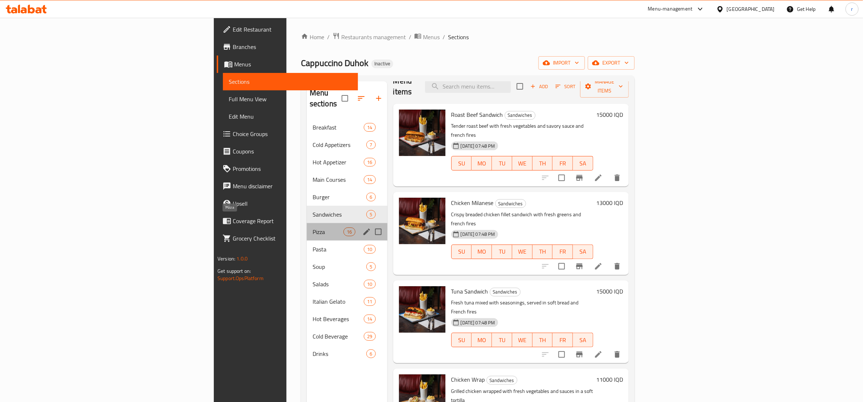
click at [313, 228] on span "Pizza" at bounding box center [328, 232] width 31 height 9
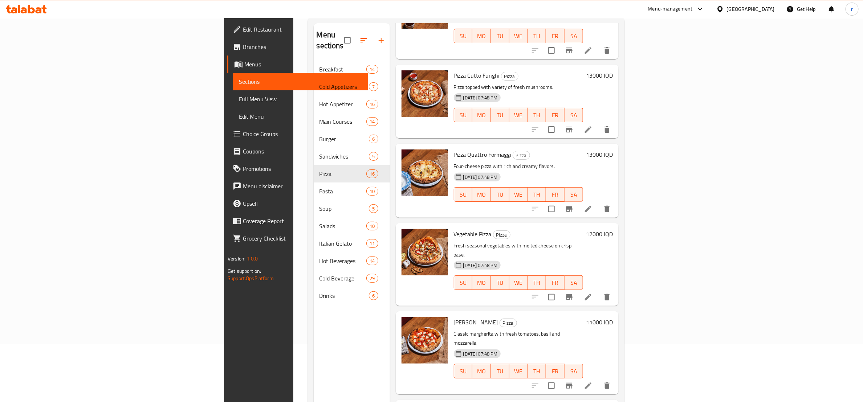
scroll to position [102, 0]
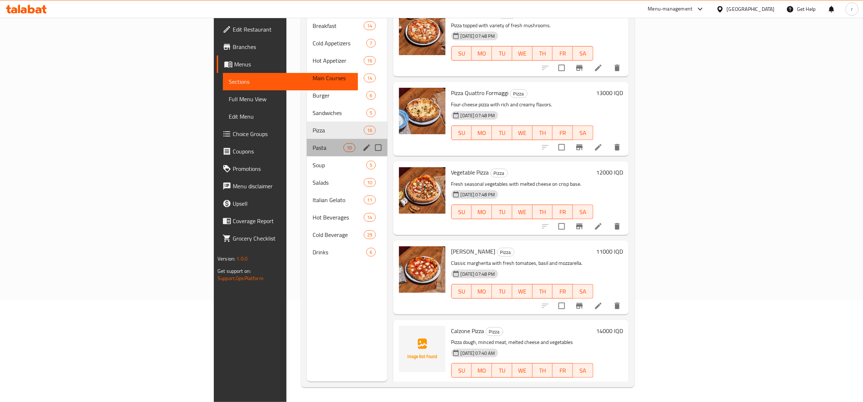
click at [307, 139] on div "Pasta 10" at bounding box center [347, 147] width 81 height 17
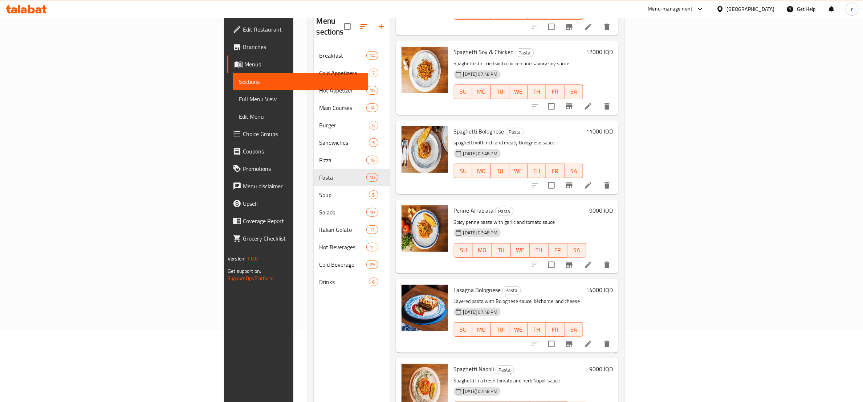
scroll to position [102, 0]
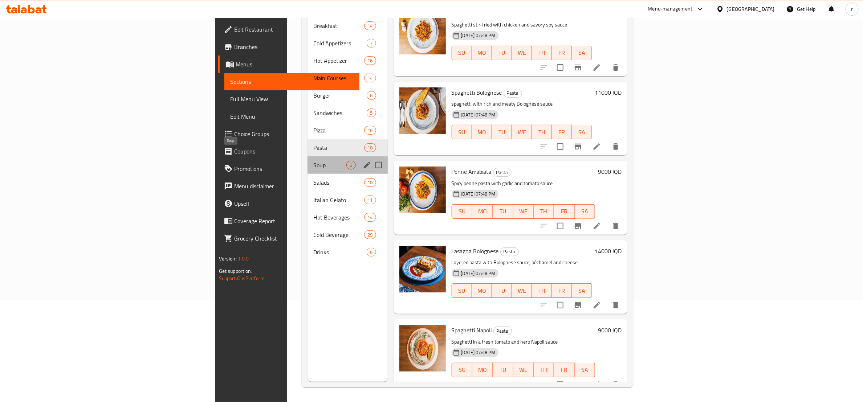
click at [313, 161] on span "Soup" at bounding box center [329, 165] width 33 height 9
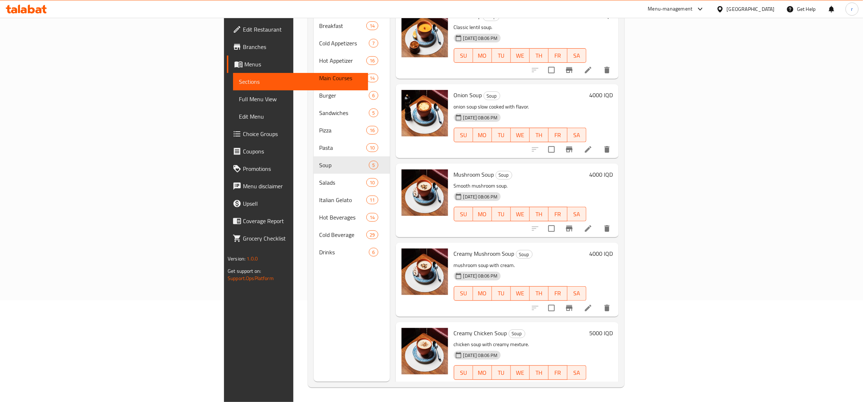
scroll to position [12, 0]
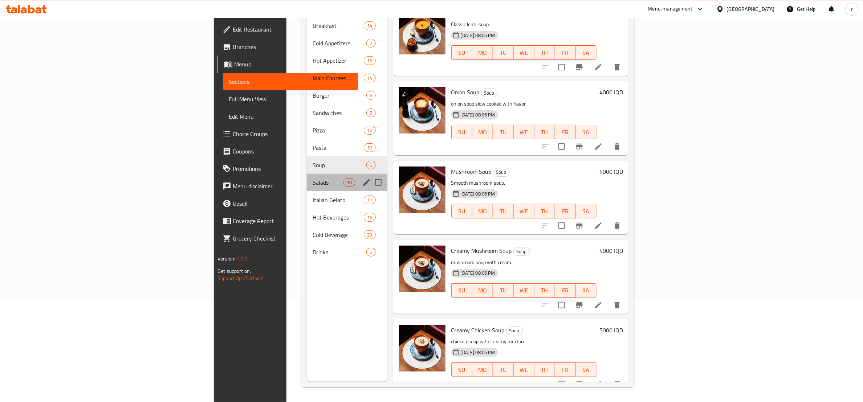
click at [307, 174] on div "Salads 10" at bounding box center [347, 182] width 81 height 17
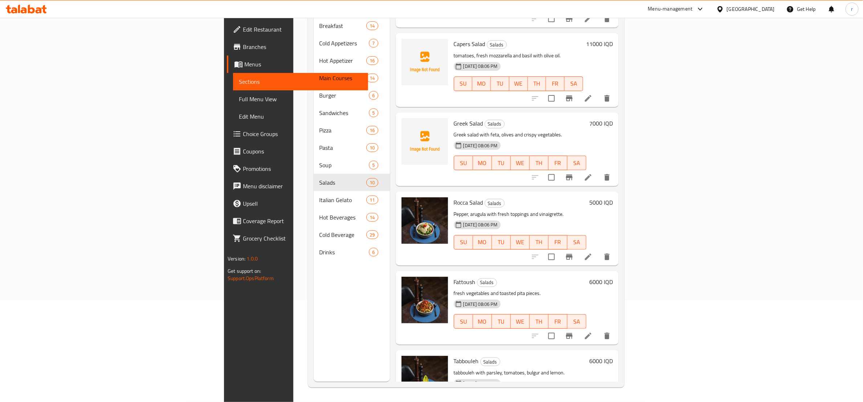
scroll to position [408, 0]
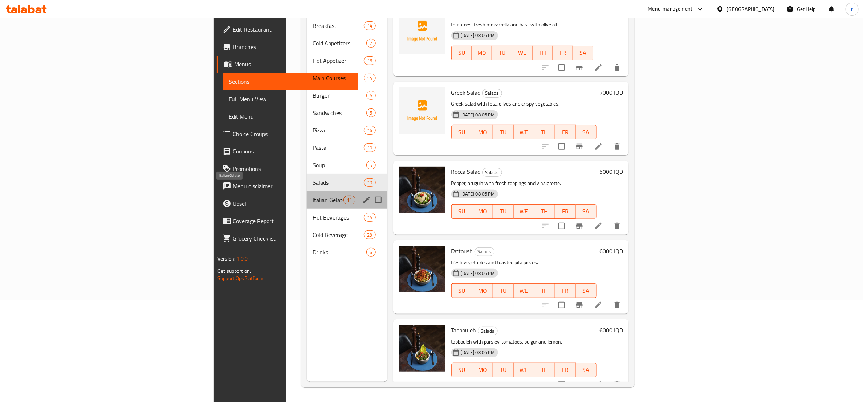
click at [313, 196] on span "Italian Gelato" at bounding box center [328, 200] width 31 height 9
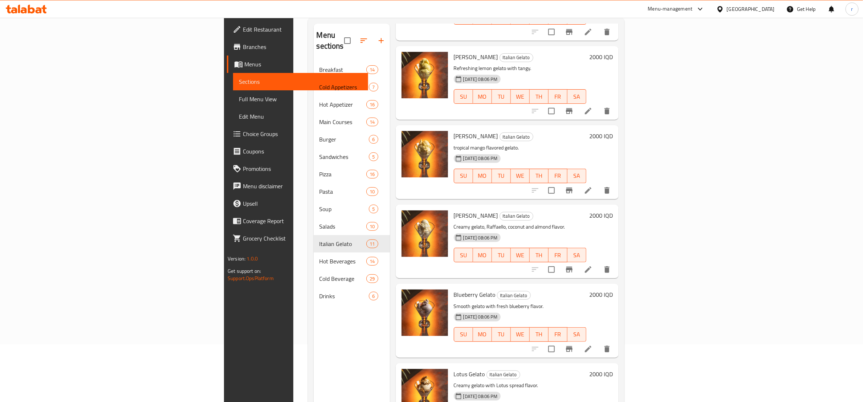
scroll to position [102, 0]
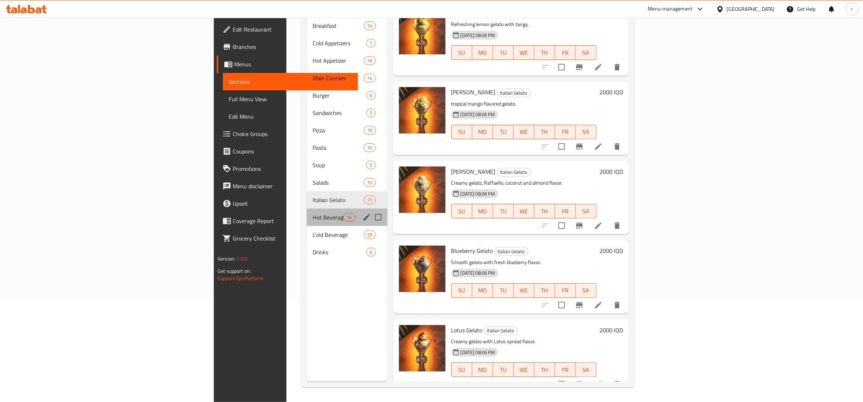
click at [307, 209] on div "Hot Beverages 14" at bounding box center [347, 217] width 81 height 17
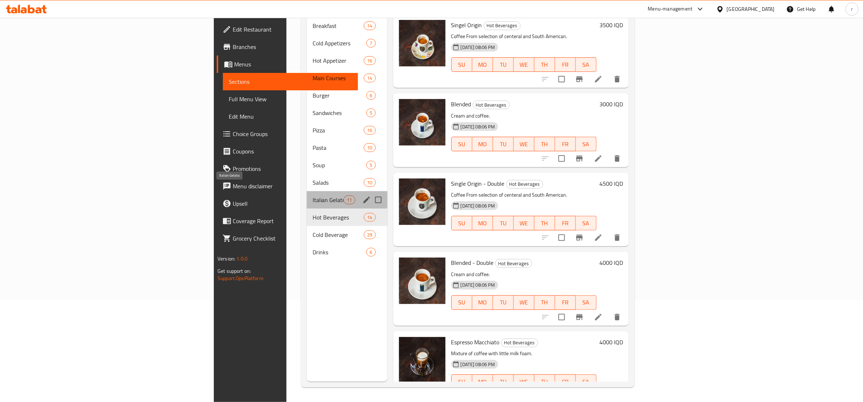
click at [313, 196] on span "Italian Gelato" at bounding box center [328, 200] width 31 height 9
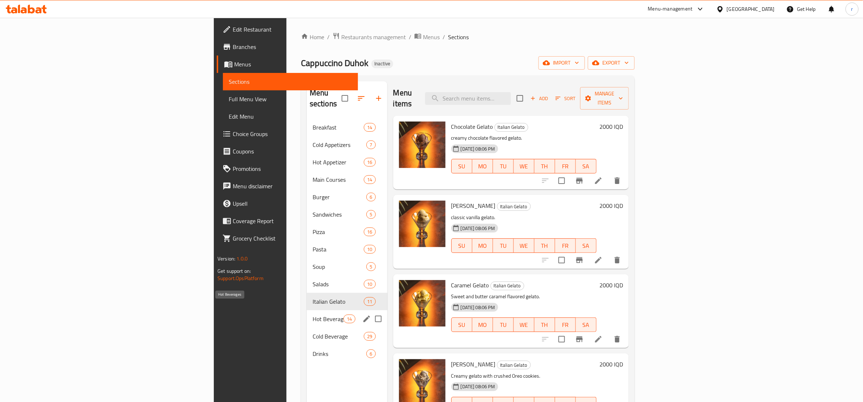
click at [313, 315] on span "Hot Beverages" at bounding box center [328, 319] width 31 height 9
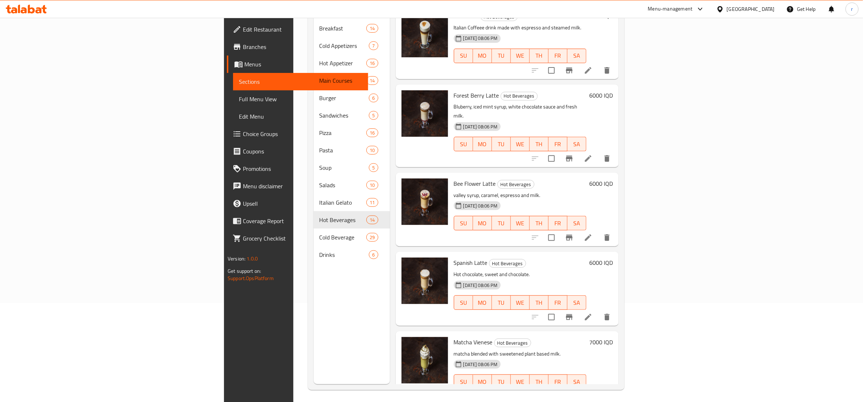
scroll to position [102, 0]
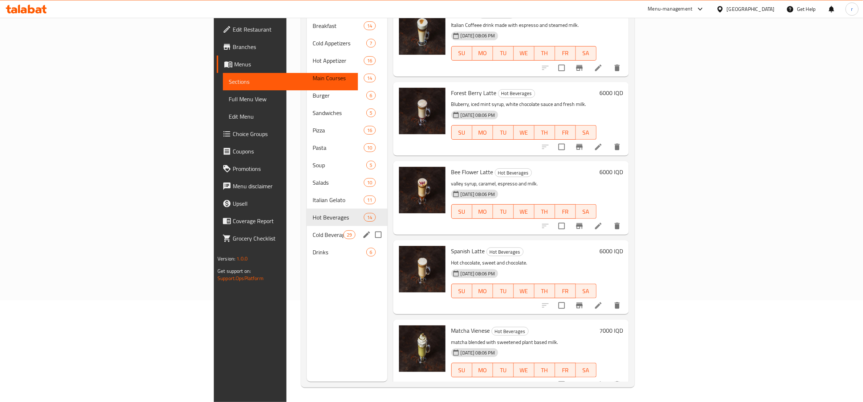
click at [307, 226] on div "Cold Beverage 29" at bounding box center [347, 234] width 81 height 17
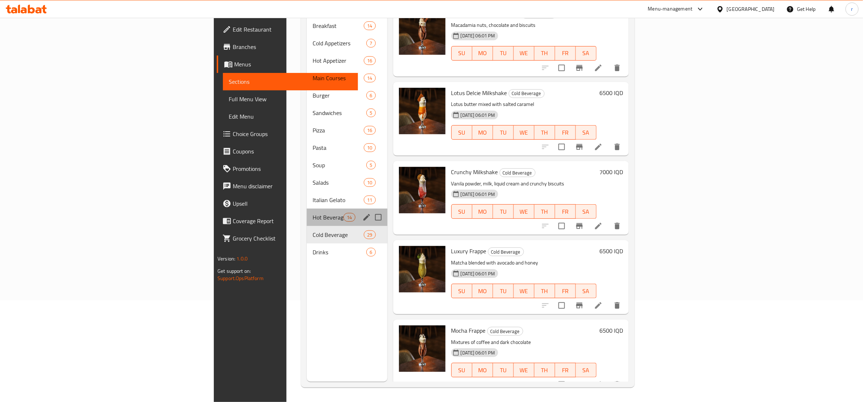
click at [307, 209] on div "Hot Beverages 14" at bounding box center [347, 217] width 81 height 17
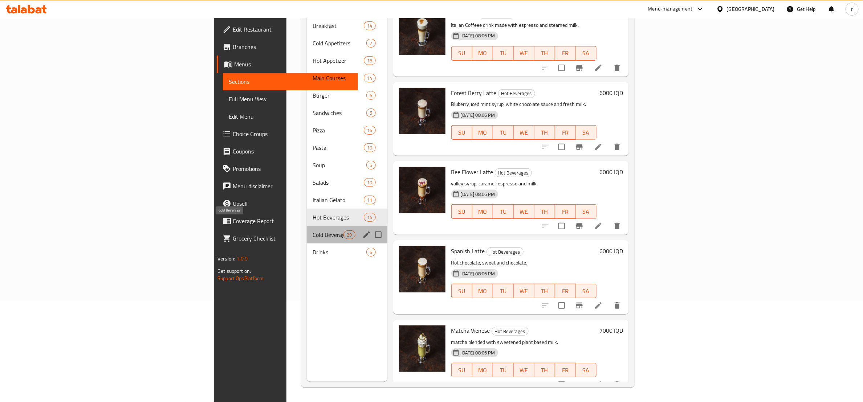
click at [313, 231] on span "Cold Beverage" at bounding box center [328, 235] width 31 height 9
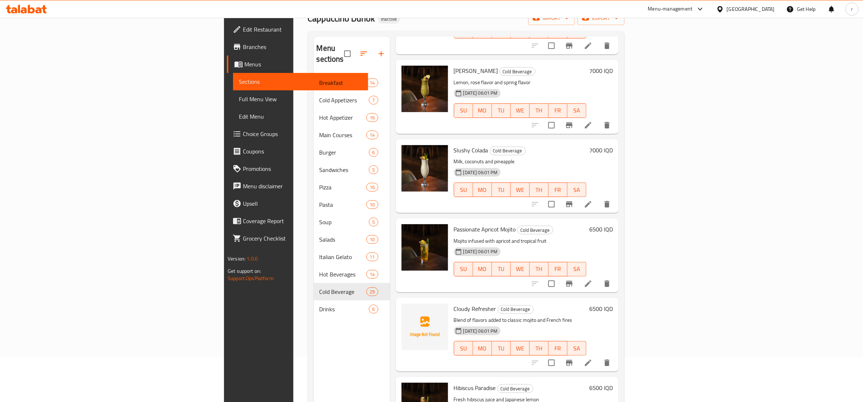
scroll to position [102, 0]
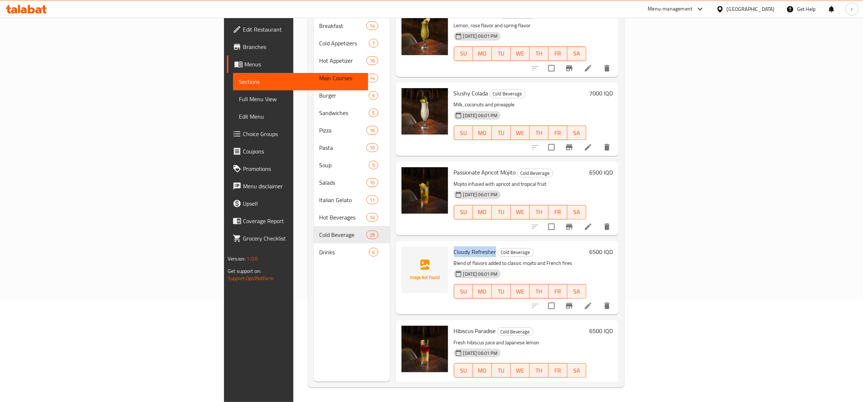
drag, startPoint x: 398, startPoint y: 239, endPoint x: 439, endPoint y: 237, distance: 41.1
click at [454, 247] on span "Cloudy Refresher" at bounding box center [475, 252] width 42 height 11
copy span "Cloudy Refresher"
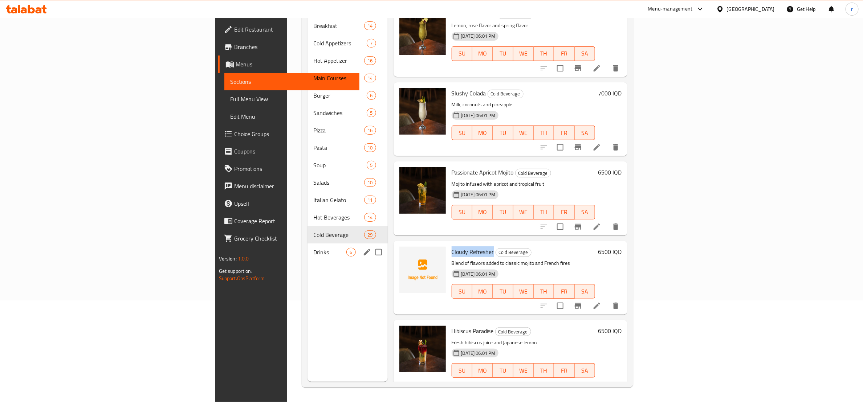
click at [308, 244] on div "Drinks 6" at bounding box center [348, 252] width 80 height 17
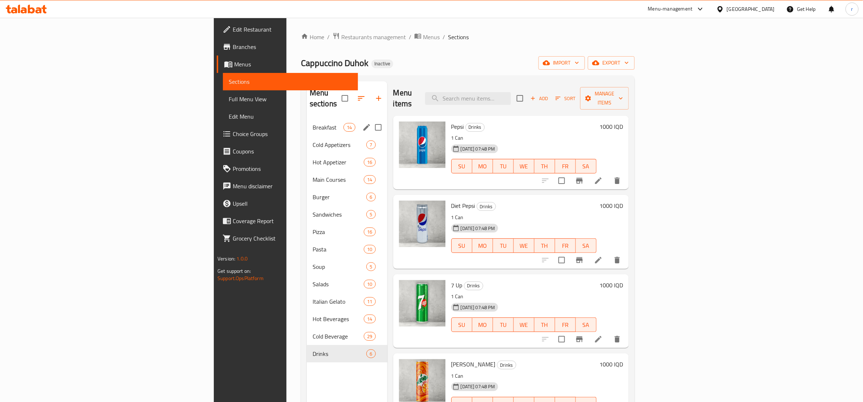
click at [307, 122] on div "Breakfast 14" at bounding box center [347, 127] width 81 height 17
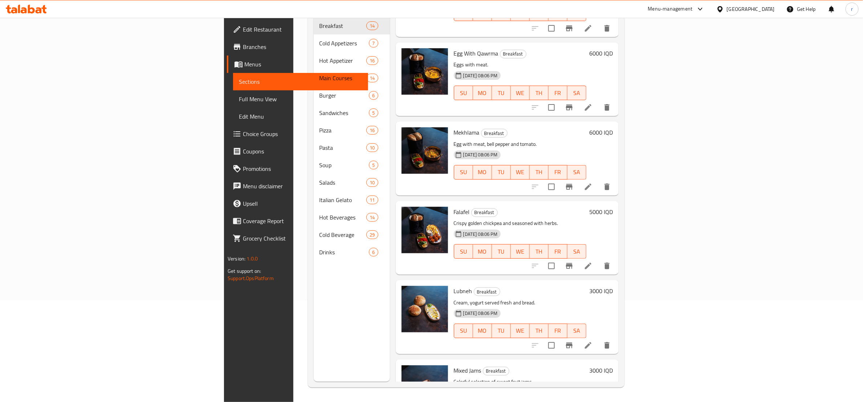
scroll to position [442, 0]
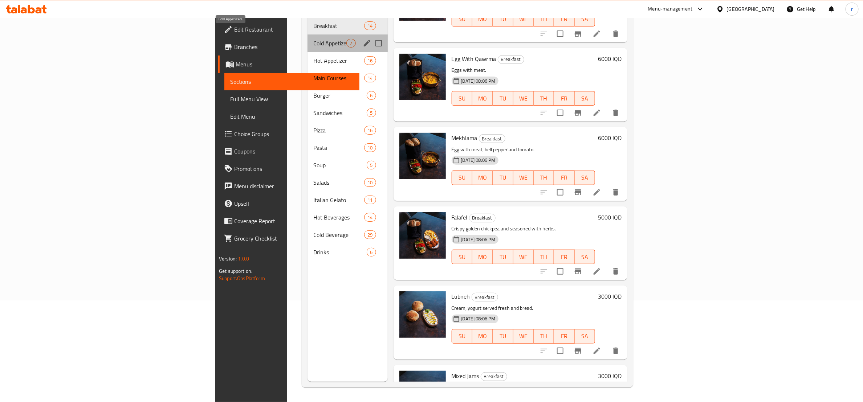
click at [313, 39] on span "Cold Appetizers" at bounding box center [329, 43] width 33 height 9
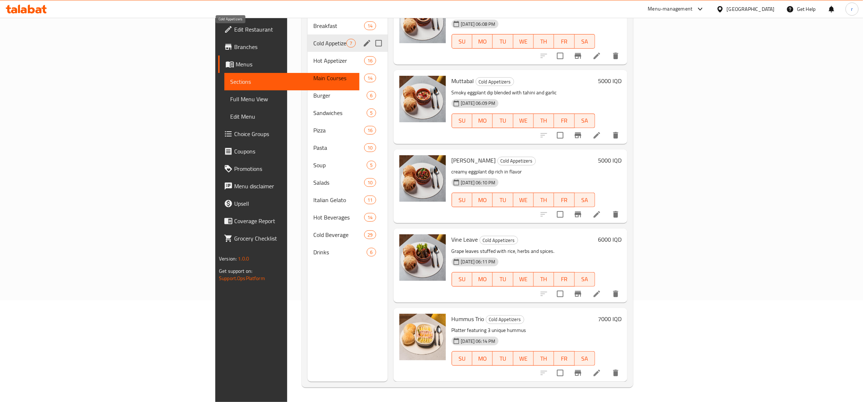
scroll to position [170, 0]
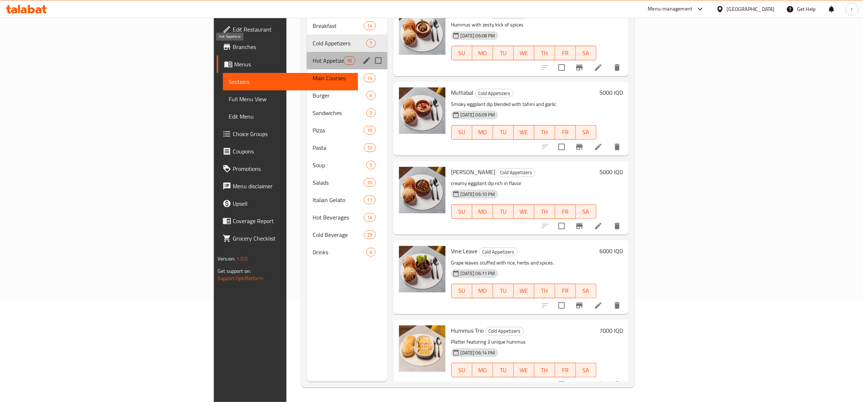
click at [313, 56] on span "Hot Appetizer" at bounding box center [328, 60] width 31 height 9
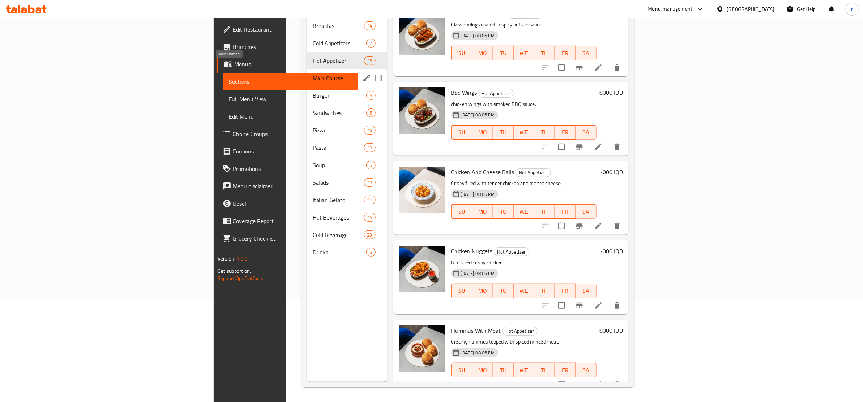
click at [313, 74] on span "Main Courses" at bounding box center [328, 78] width 31 height 9
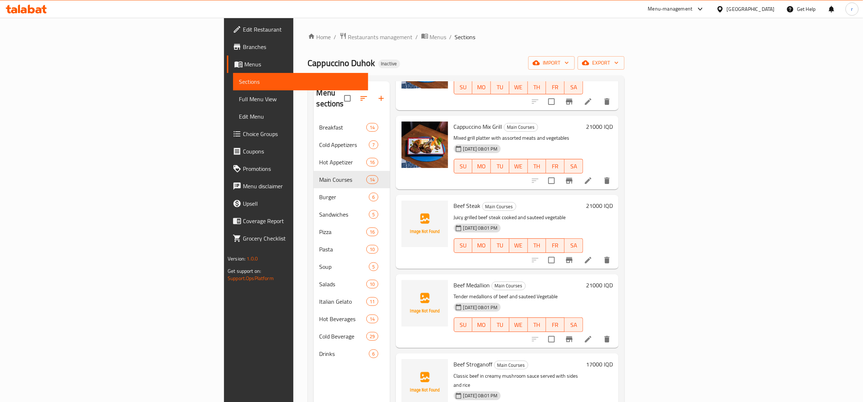
scroll to position [181, 0]
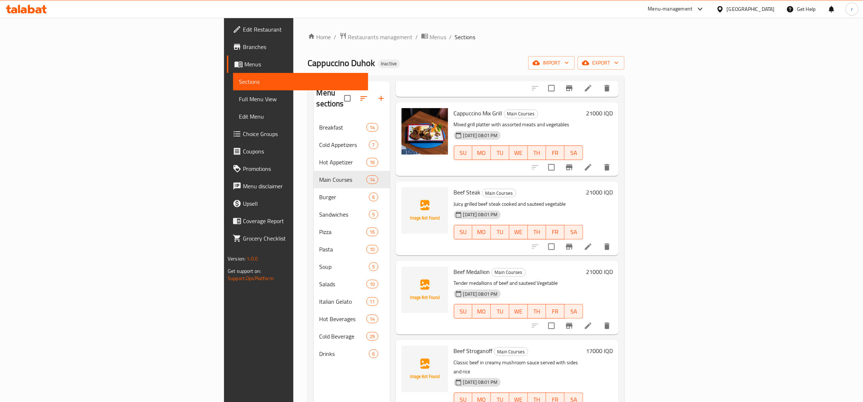
click at [454, 187] on span "Beef Steak" at bounding box center [467, 192] width 27 height 11
copy h6 "Beef Steak"
click at [404, 193] on span "upload picture" at bounding box center [411, 197] width 15 height 9
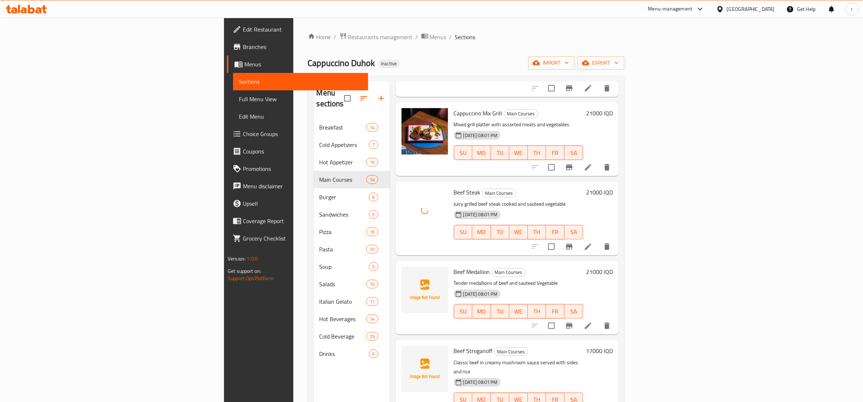
click at [454, 266] on span "Beef Medallion" at bounding box center [472, 271] width 36 height 11
copy h6 "Beef Medallion"
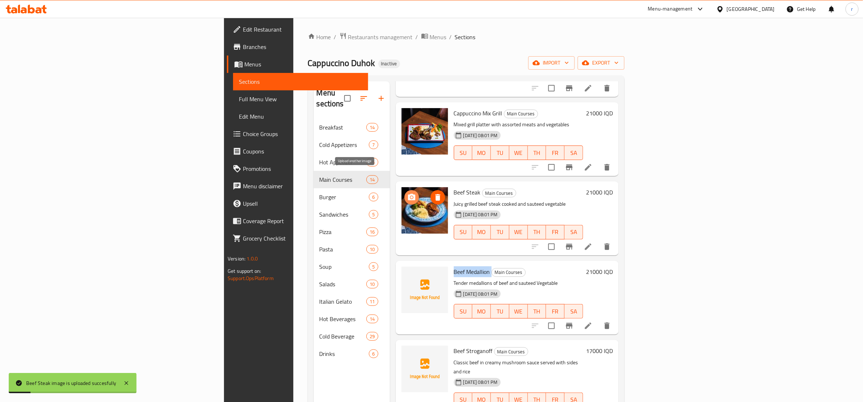
click at [407, 193] on icon "upload picture" at bounding box center [411, 197] width 9 height 9
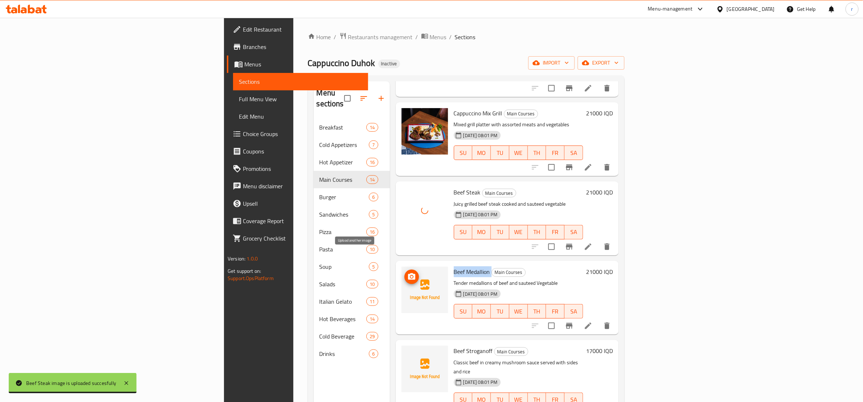
click at [407, 273] on icon "upload picture" at bounding box center [411, 277] width 9 height 9
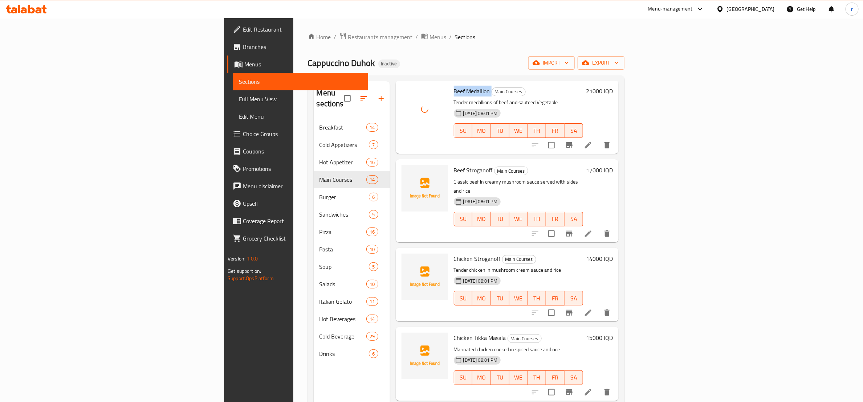
scroll to position [363, 0]
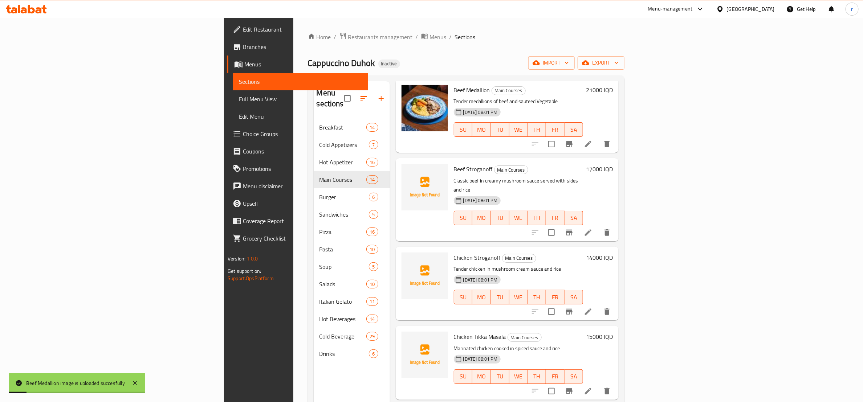
click at [454, 164] on span "Beef Stroganoff" at bounding box center [473, 169] width 39 height 11
copy h6 "Beef Stroganoff"
click at [404, 167] on button "upload picture" at bounding box center [411, 174] width 15 height 15
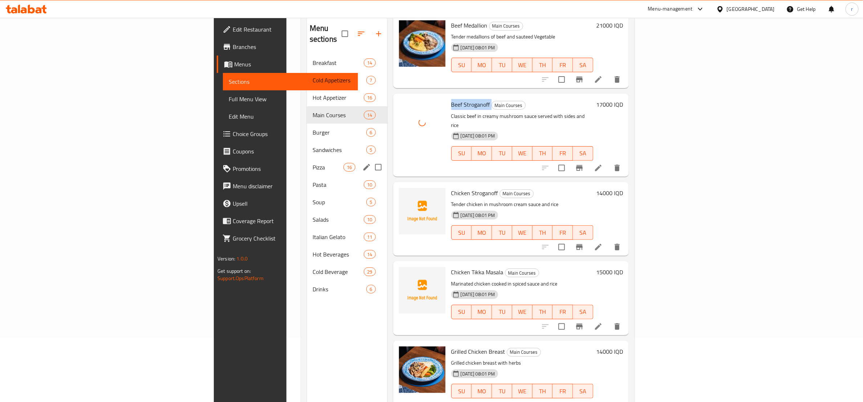
scroll to position [91, 0]
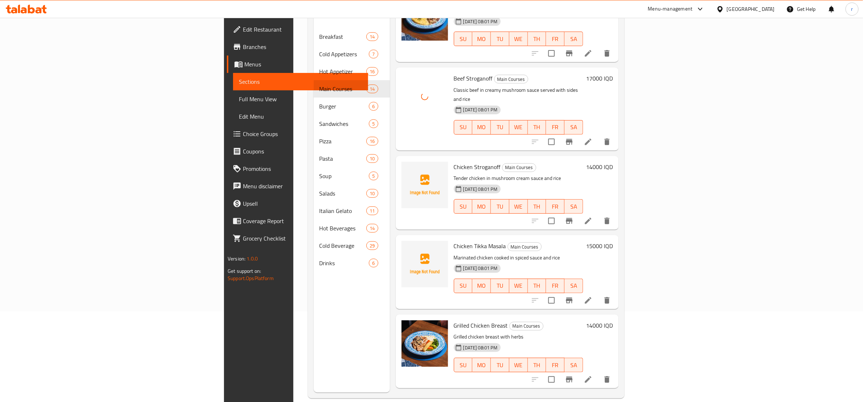
click at [454, 162] on span "Chicken Stroganoff" at bounding box center [477, 167] width 47 height 11
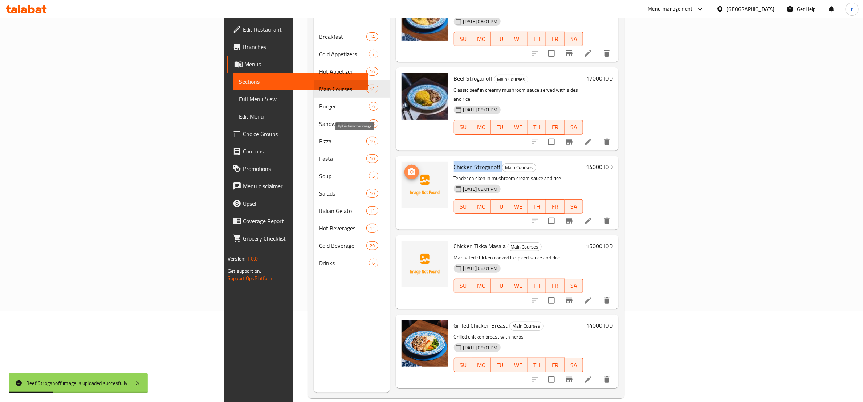
click at [407, 168] on icon "upload picture" at bounding box center [411, 172] width 9 height 9
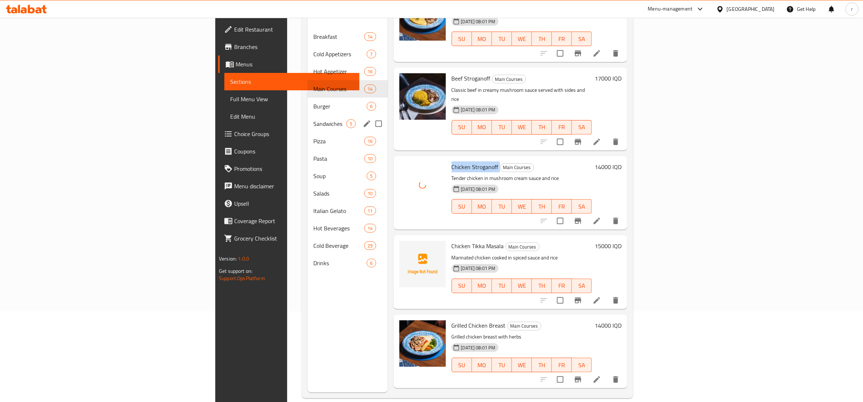
scroll to position [102, 0]
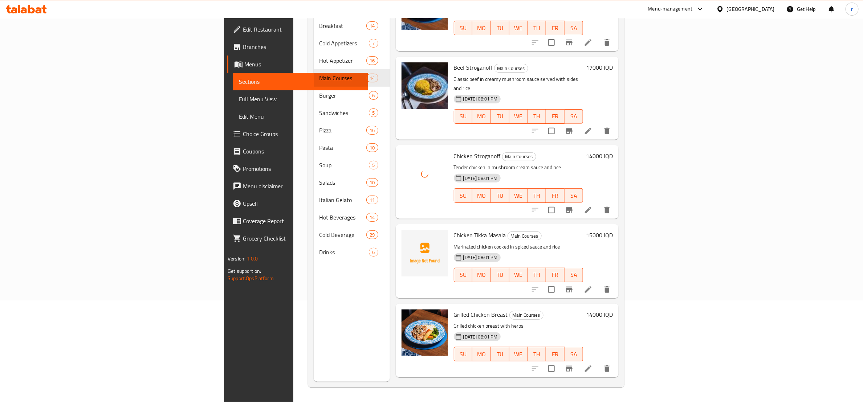
click at [454, 230] on span "Chicken Tikka Masala" at bounding box center [480, 235] width 52 height 11
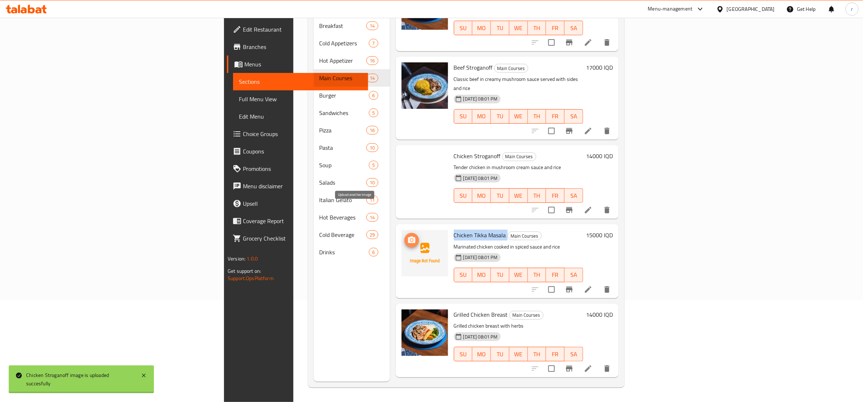
click at [408, 237] on icon "upload picture" at bounding box center [411, 240] width 7 height 7
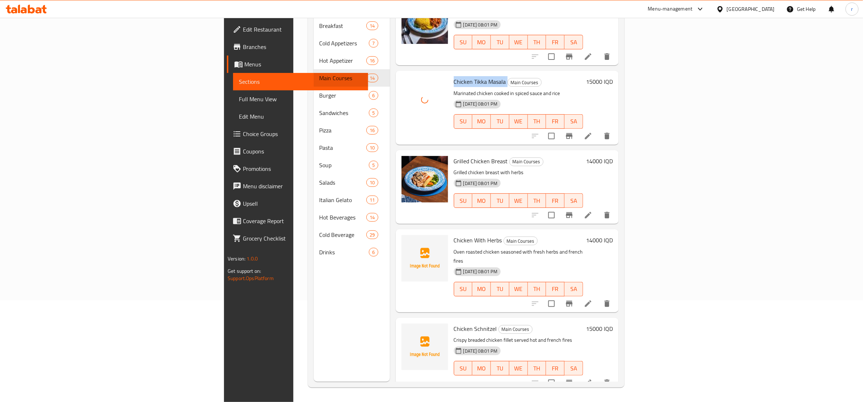
scroll to position [545, 0]
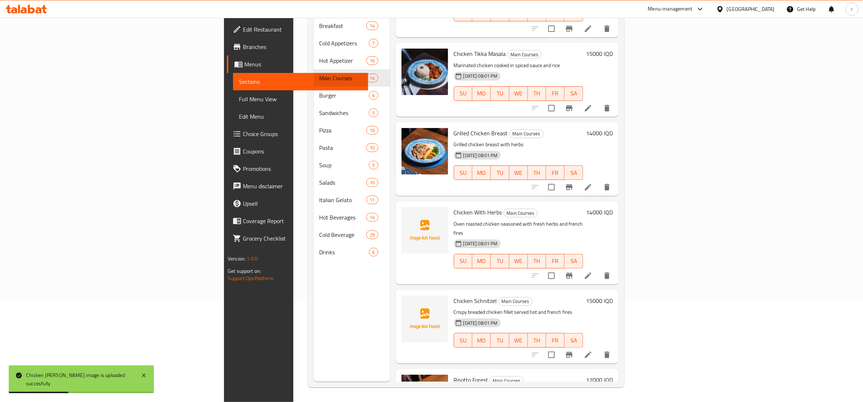
click at [454, 207] on span "Chicken With Herbs" at bounding box center [478, 212] width 48 height 11
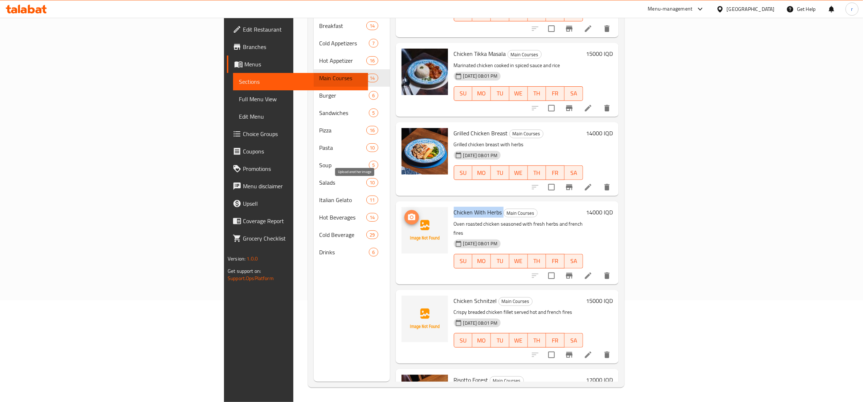
click at [407, 213] on icon "upload picture" at bounding box center [411, 217] width 9 height 9
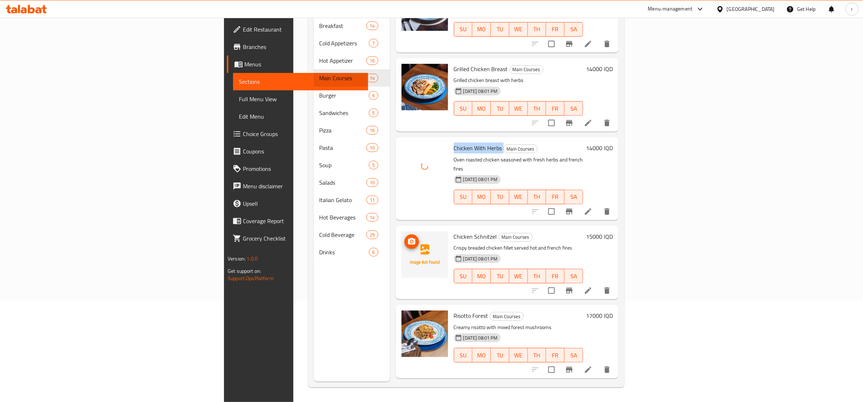
scroll to position [635, 0]
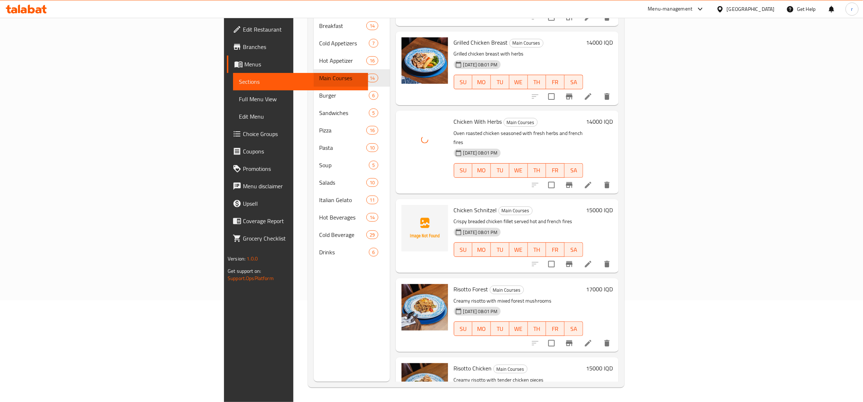
click at [454, 205] on span "Chicken Schnitzel" at bounding box center [475, 210] width 43 height 11
click at [404, 211] on span "upload picture" at bounding box center [411, 215] width 15 height 9
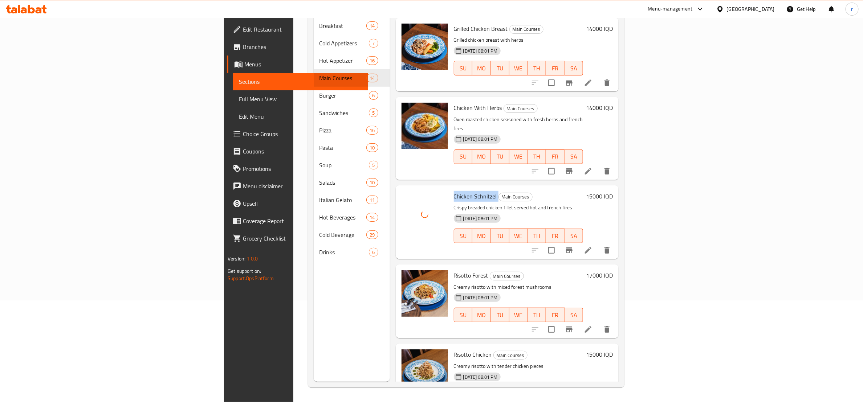
scroll to position [634, 0]
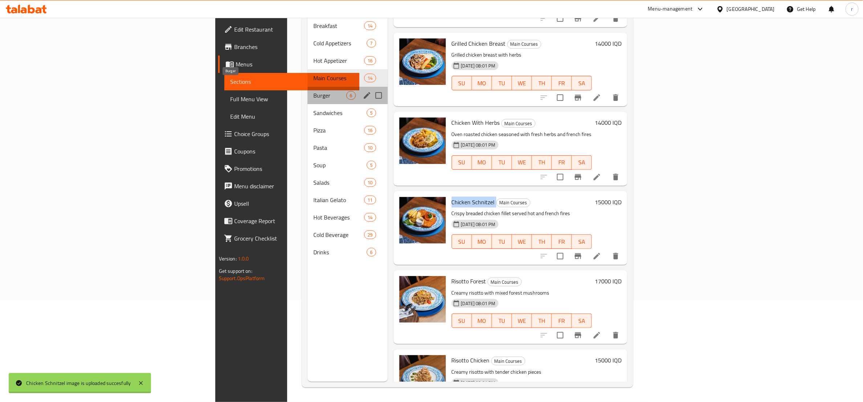
click at [313, 91] on span "Burger" at bounding box center [329, 95] width 33 height 9
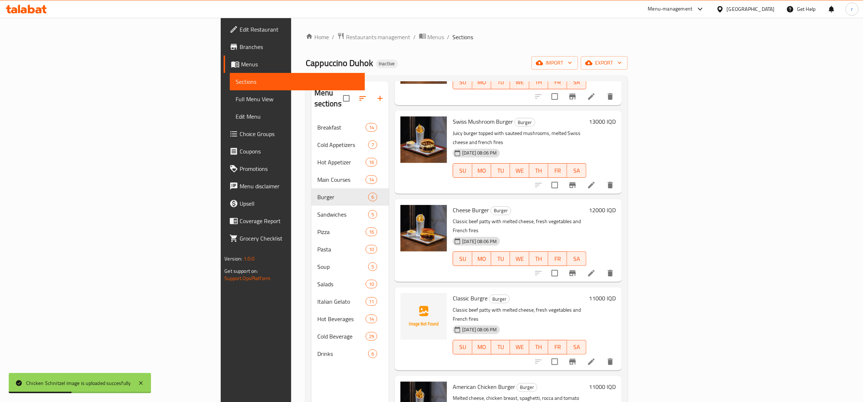
scroll to position [91, 0]
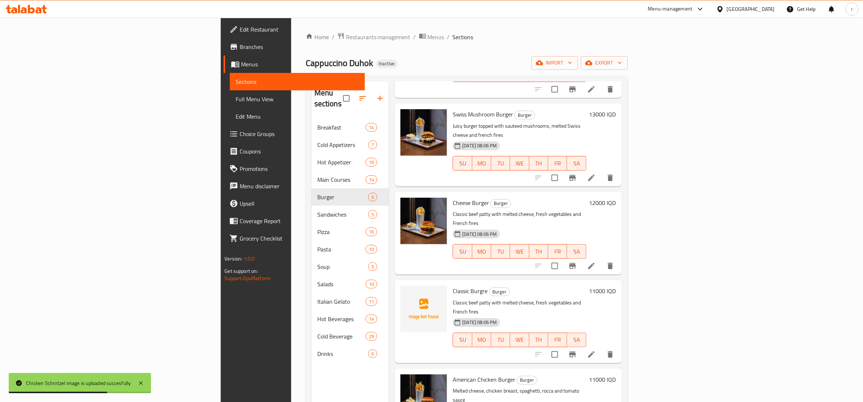
click at [453, 286] on span "Classic Burgre" at bounding box center [470, 291] width 35 height 11
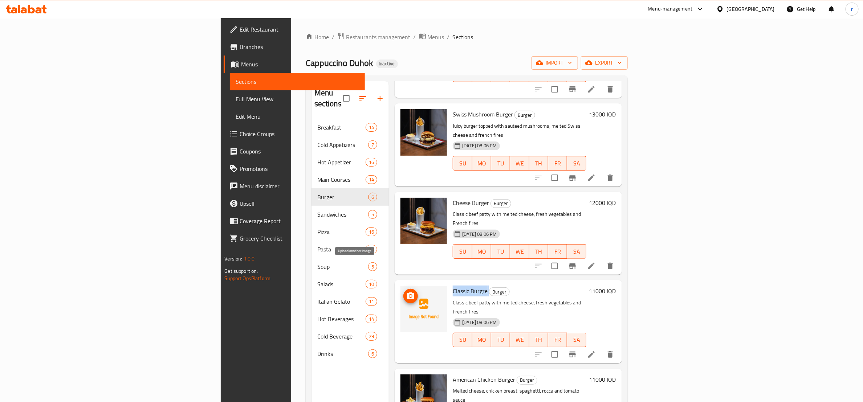
click at [407, 293] on icon "upload picture" at bounding box center [410, 296] width 7 height 7
click at [453, 286] on span "Classic Burgre" at bounding box center [470, 291] width 35 height 11
drag, startPoint x: 412, startPoint y: 262, endPoint x: 407, endPoint y: 262, distance: 4.7
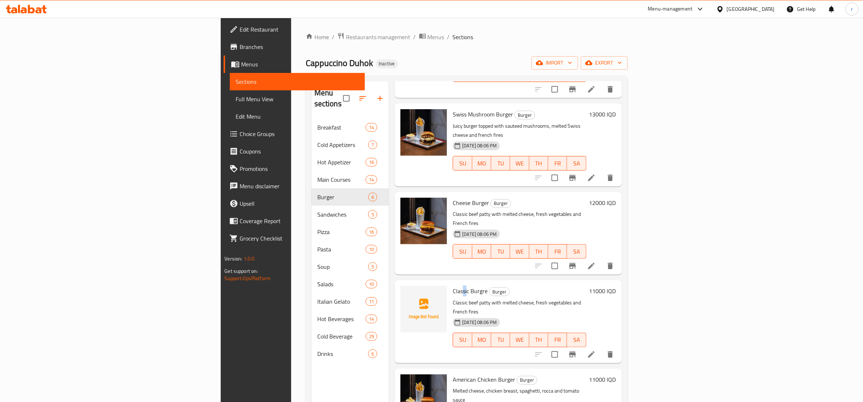
click at [453, 286] on span "Classic Burgre" at bounding box center [470, 291] width 35 height 11
drag, startPoint x: 413, startPoint y: 261, endPoint x: 397, endPoint y: 259, distance: 16.5
click at [450, 283] on div "Classic Burgre Burger Classic beef patty with melted cheese, fresh vegetables a…" at bounding box center [519, 321] width 139 height 77
click at [406, 292] on icon "upload picture" at bounding box center [410, 296] width 9 height 9
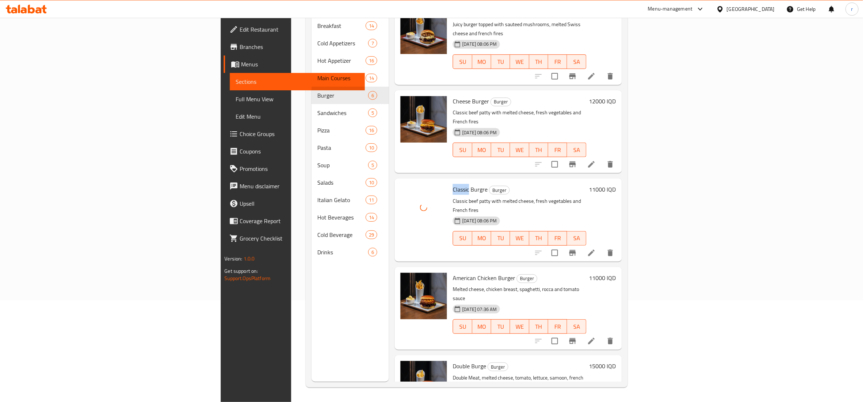
scroll to position [0, 0]
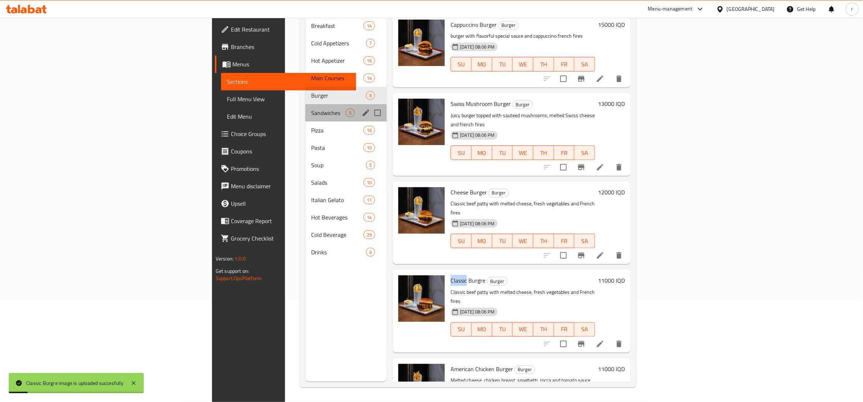
click at [305, 108] on div "Sandwiches 5" at bounding box center [345, 112] width 81 height 17
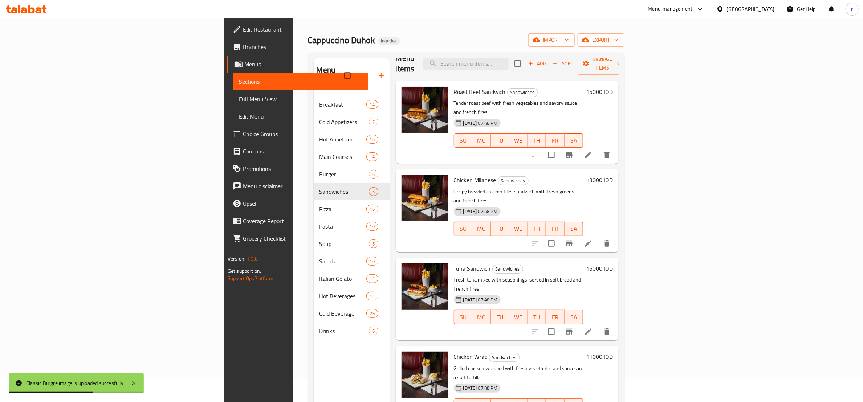
scroll to position [102, 0]
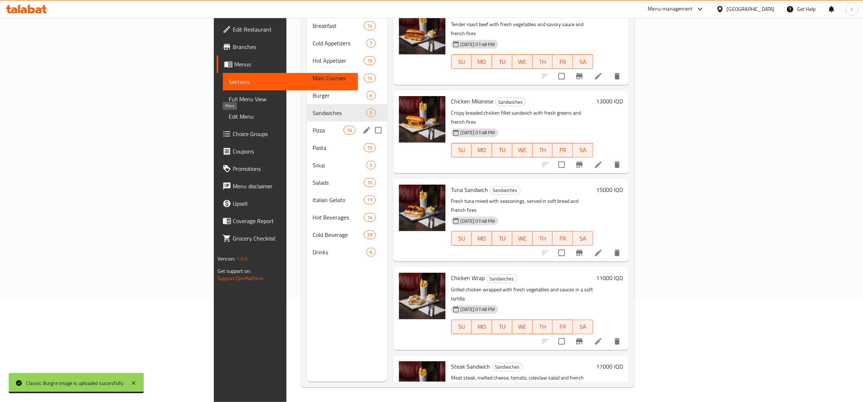
click at [313, 126] on span "Pizza" at bounding box center [328, 130] width 31 height 9
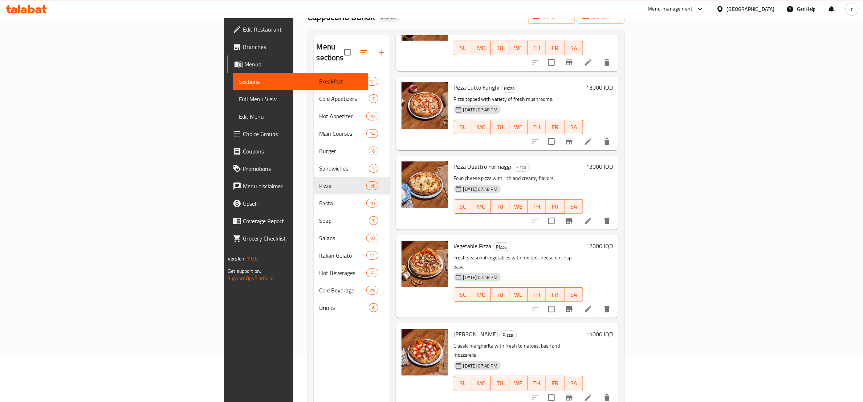
scroll to position [102, 0]
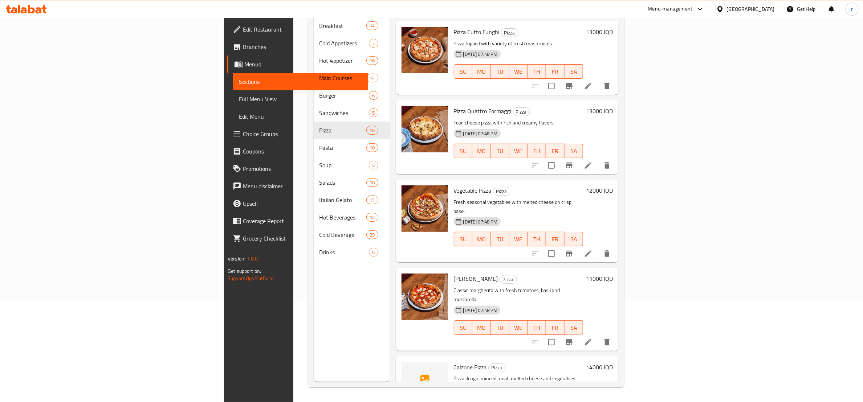
click at [454, 362] on span "Calzone Pizza" at bounding box center [470, 367] width 33 height 11
click at [408, 369] on icon "upload picture" at bounding box center [411, 372] width 7 height 7
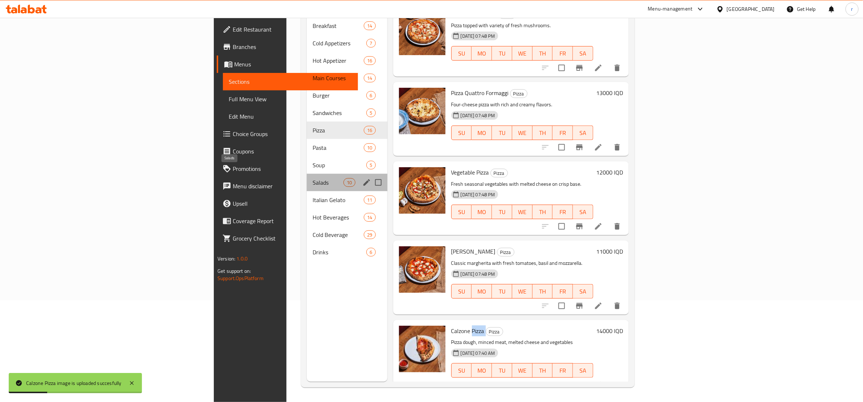
click at [313, 178] on span "Salads" at bounding box center [328, 182] width 31 height 9
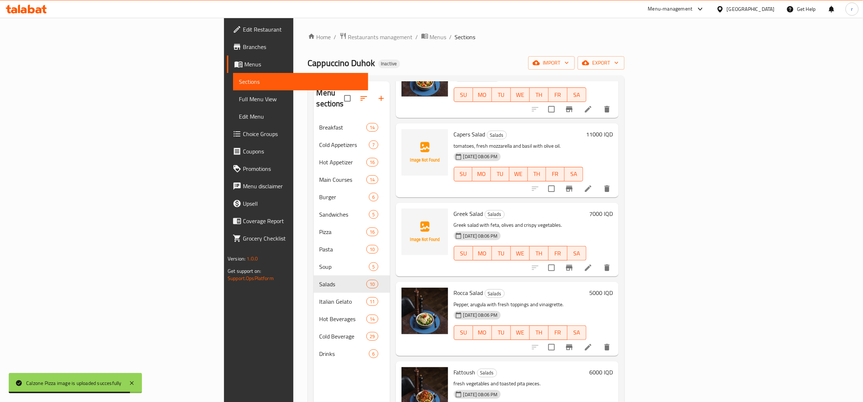
scroll to position [408, 0]
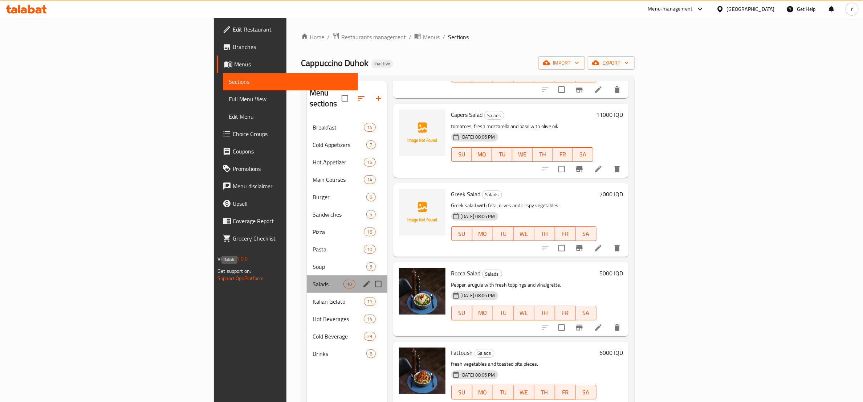
click at [313, 280] on span "Salads" at bounding box center [328, 284] width 31 height 9
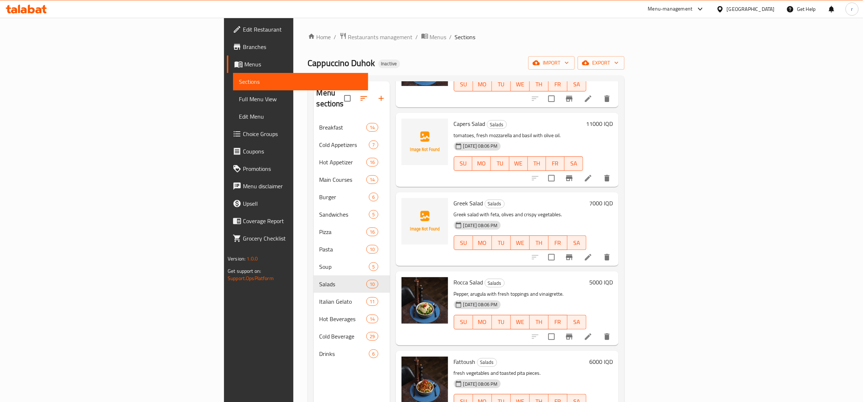
click at [454, 198] on span "Greek Salad" at bounding box center [468, 203] width 29 height 11
click at [454, 118] on span "Capers Salad" at bounding box center [470, 123] width 32 height 11
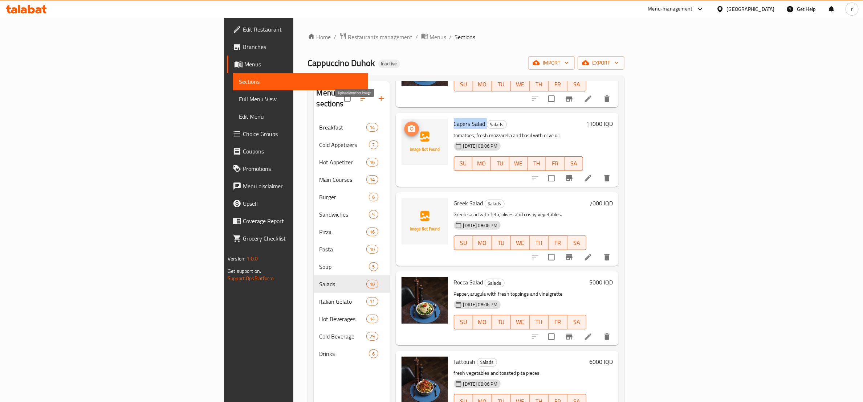
click at [407, 125] on icon "upload picture" at bounding box center [411, 129] width 9 height 9
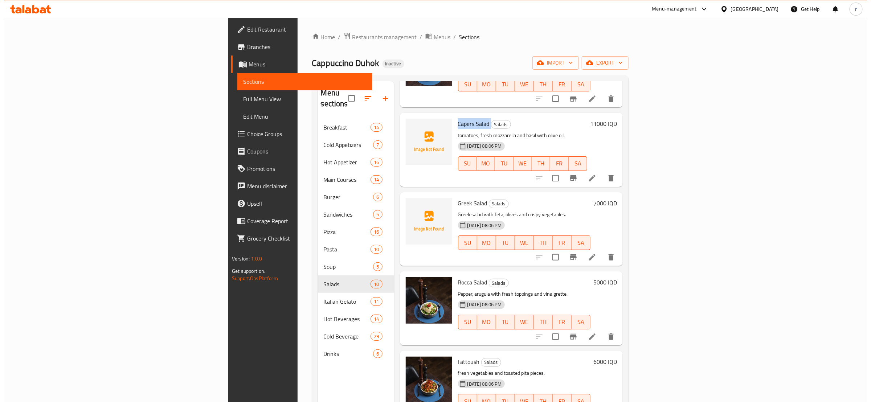
scroll to position [317, 0]
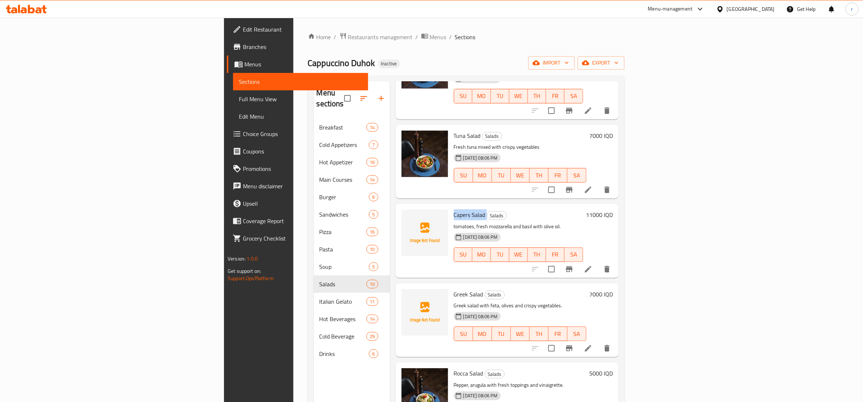
click at [239, 99] on span "Full Menu View" at bounding box center [300, 99] width 123 height 9
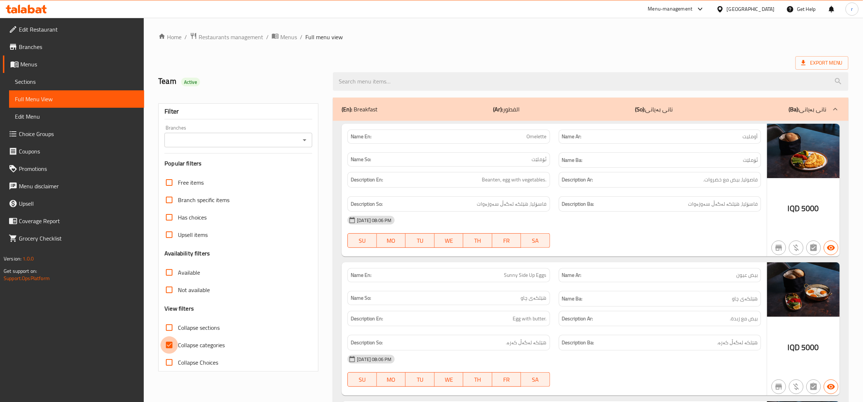
click at [168, 346] on input "Collapse categories" at bounding box center [168, 345] width 17 height 17
checkbox input "false"
click at [168, 328] on input "Collapse sections" at bounding box center [168, 327] width 17 height 17
checkbox input "true"
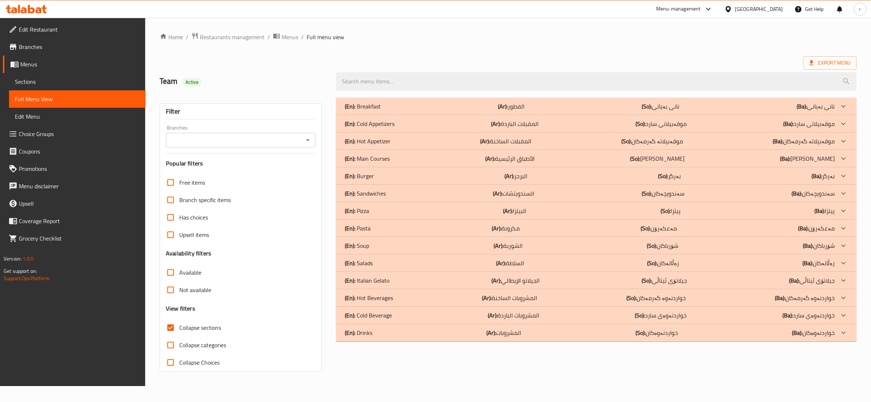
click at [477, 266] on div "(En): Salads (Ar): السلطة (So): زەڵاتەکان (Ba): زەڵاتەکان" at bounding box center [590, 263] width 490 height 9
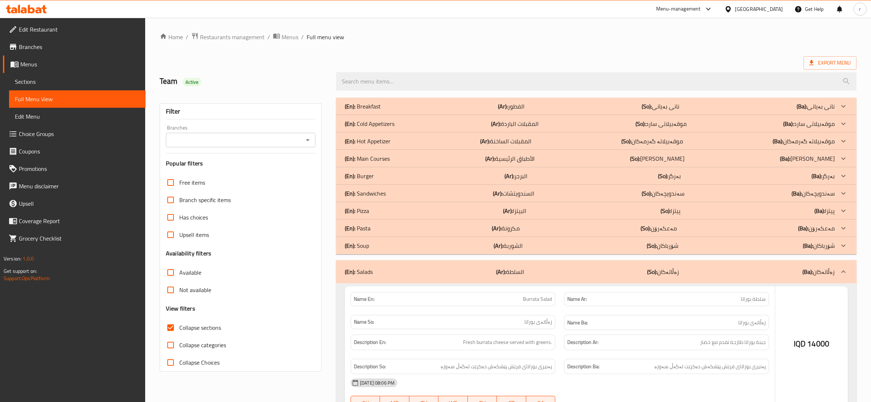
click at [477, 266] on div "(En): Salads (Ar): السلطة (So): زەڵاتەکان (Ba): زەڵاتەکان" at bounding box center [596, 271] width 521 height 23
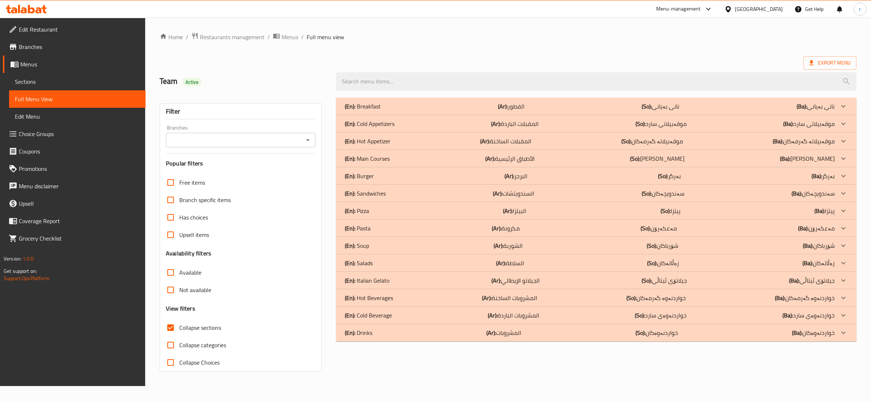
click at [472, 207] on div "(En): Pizza (Ar): البيتزا (So): پیتزا (Ba): پیتزا" at bounding box center [590, 211] width 490 height 9
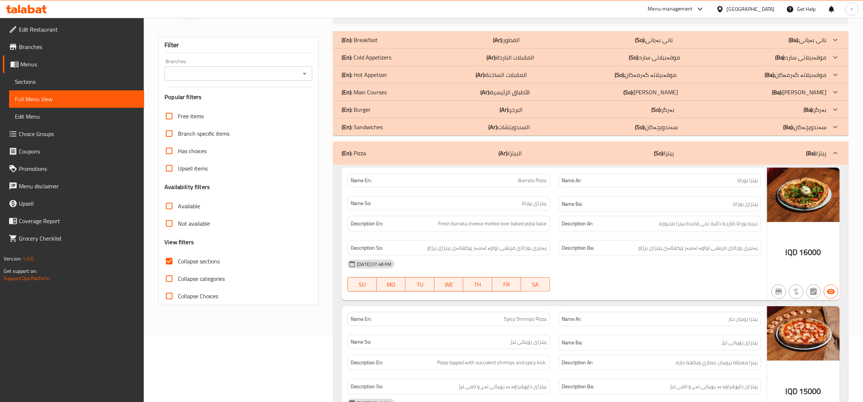
scroll to position [48, 0]
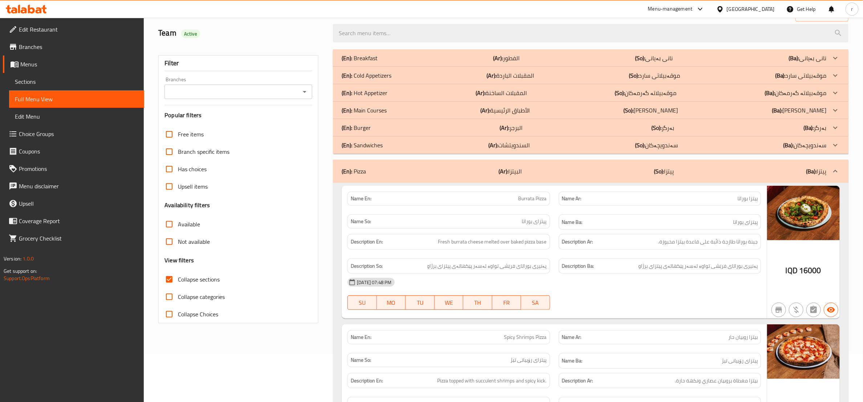
click at [572, 170] on div "(En): Pizza (Ar): البيتزا (So): پیتزا (Ba): پیتزا" at bounding box center [584, 171] width 485 height 9
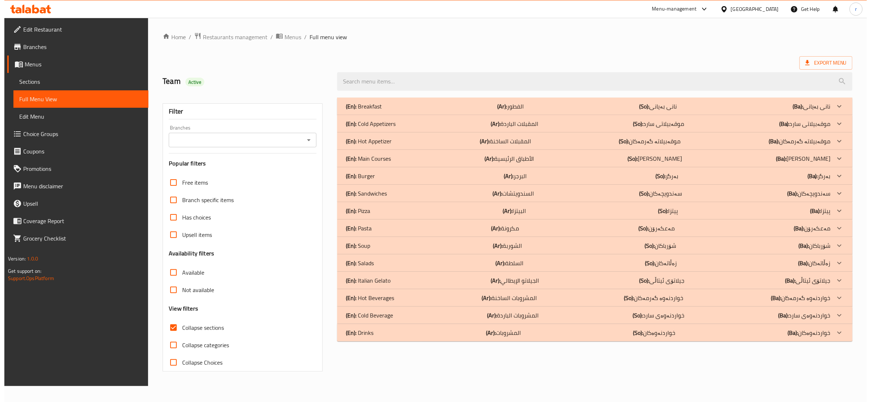
scroll to position [0, 0]
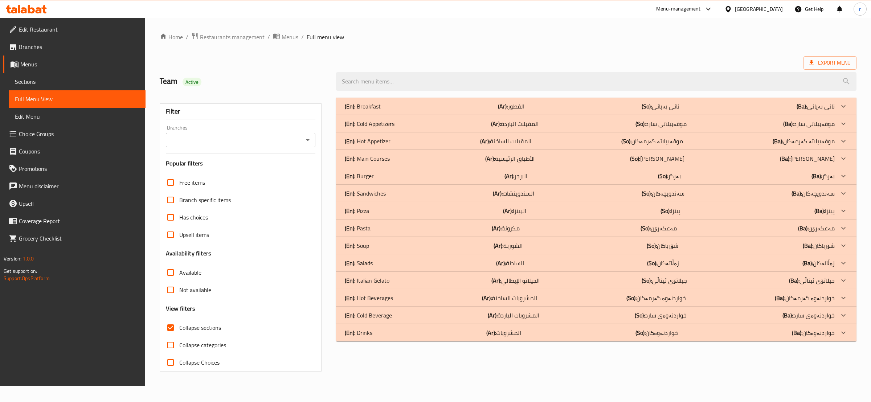
click at [561, 149] on div "(En): Hot Appetizer (Ar): المقبلات الساخنة (So): موقەبیلاتە گەرمەکان (Ba): موقە…" at bounding box center [596, 141] width 521 height 17
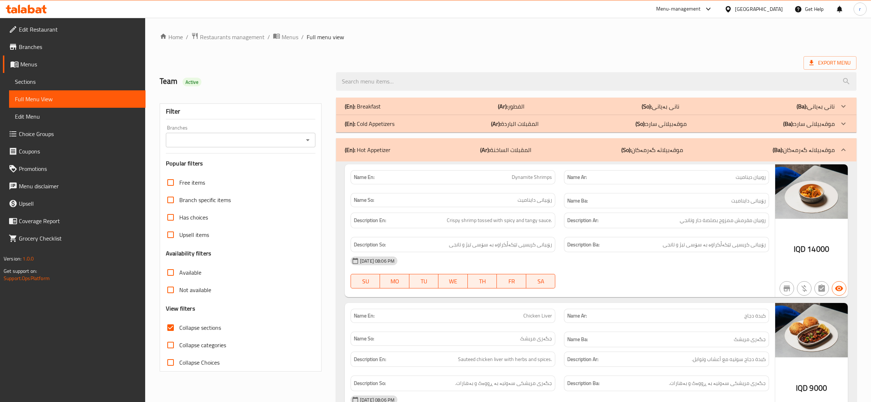
click at [567, 152] on div "(En): Hot Appetizer (Ar): المقبلات الساخنة (So): موقەبیلاتە گەرمەکان (Ba): موقە…" at bounding box center [590, 150] width 490 height 9
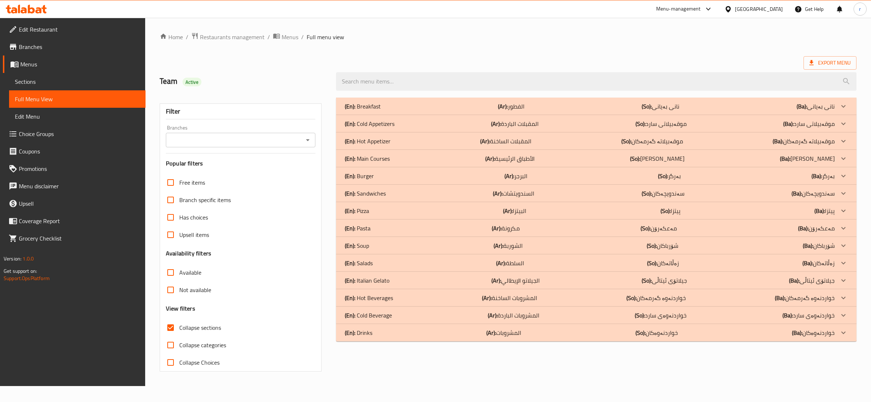
click at [574, 196] on div "(En): Sandwiches (Ar): السندويتشات (So): سەندویچەکان (Ba): سەندویچەکان" at bounding box center [590, 193] width 490 height 9
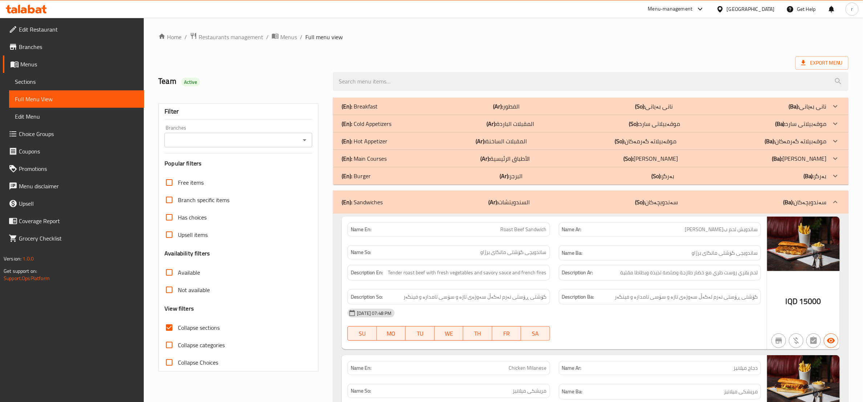
click at [625, 202] on div "(En): Sandwiches (Ar): السندويتشات (So): سەندویچەکان (Ba): سەندویچەکان" at bounding box center [584, 202] width 485 height 9
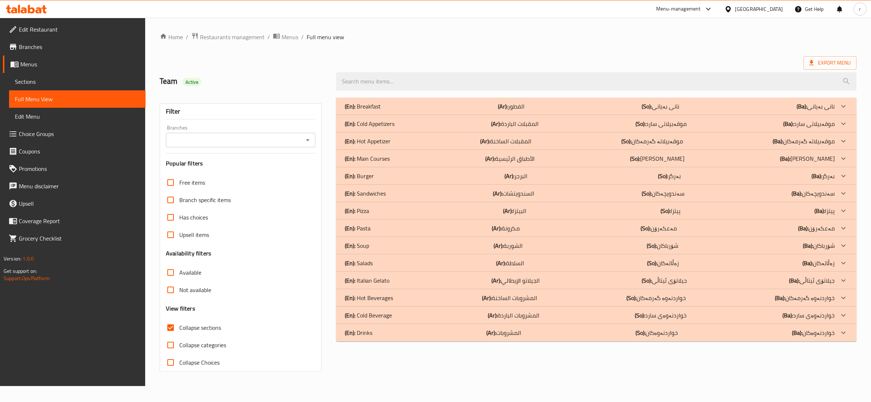
click at [632, 180] on div "(En): Burger (Ar): البرجر (So): بەرگر (Ba): بەرگر" at bounding box center [590, 176] width 490 height 9
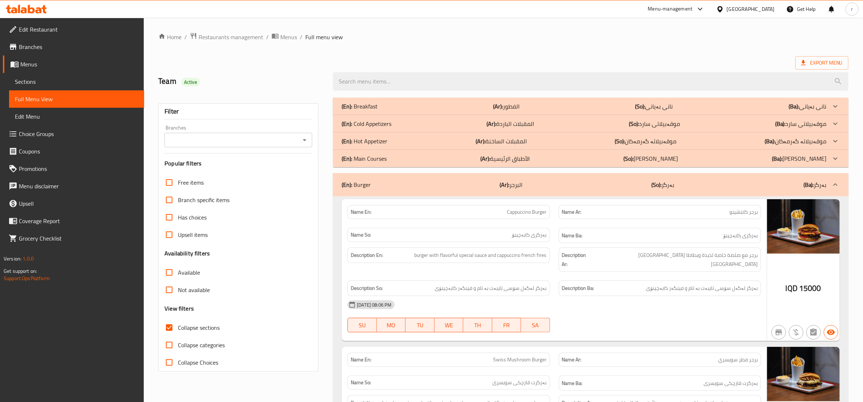
click at [457, 193] on div "(En): Burger (Ar): البرجر (So): بەرگر (Ba): بەرگر" at bounding box center [591, 184] width 516 height 23
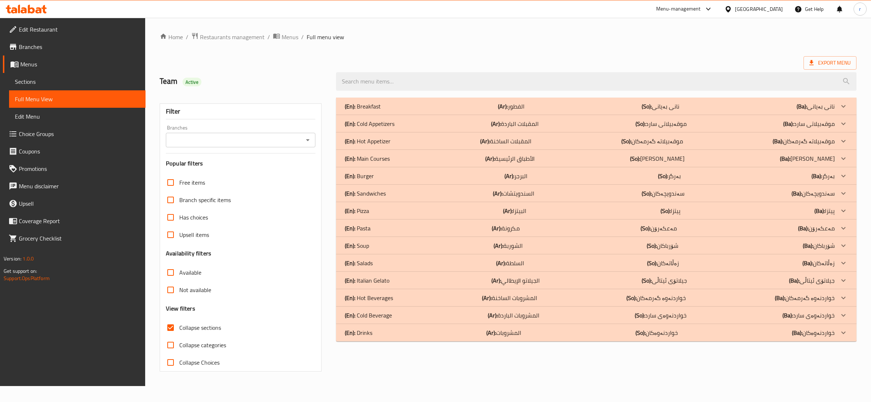
click at [443, 110] on div "(En): Breakfast (Ar): الفطور (So): نانی بەیانی (Ba): نانی بەیانی" at bounding box center [590, 106] width 490 height 9
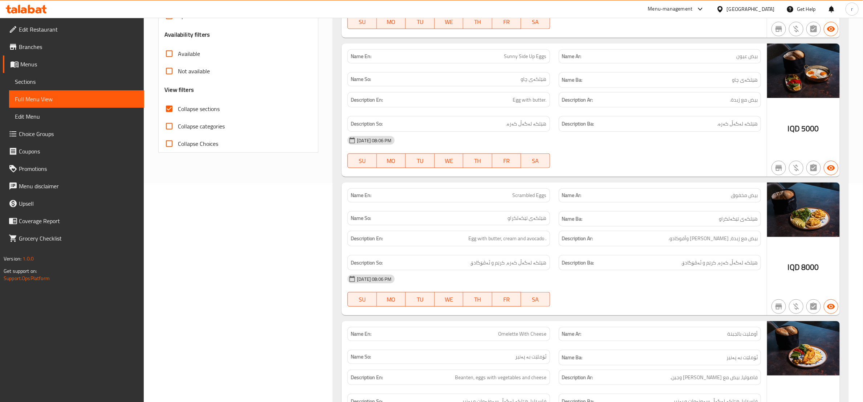
scroll to position [216, 0]
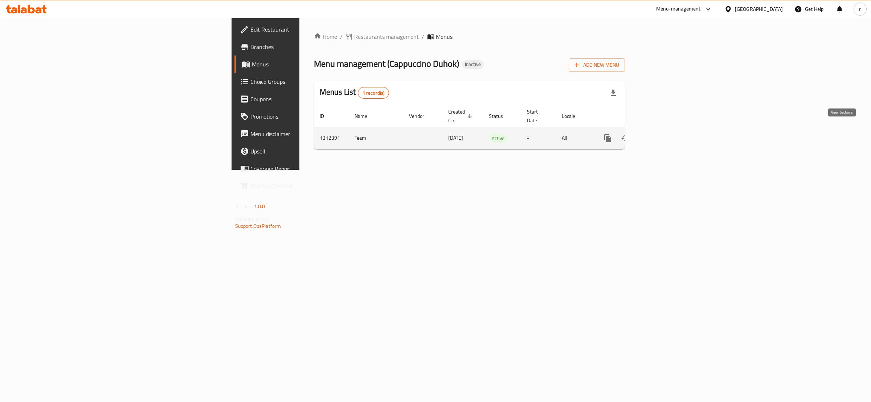
click at [669, 131] on link "enhanced table" at bounding box center [660, 138] width 17 height 17
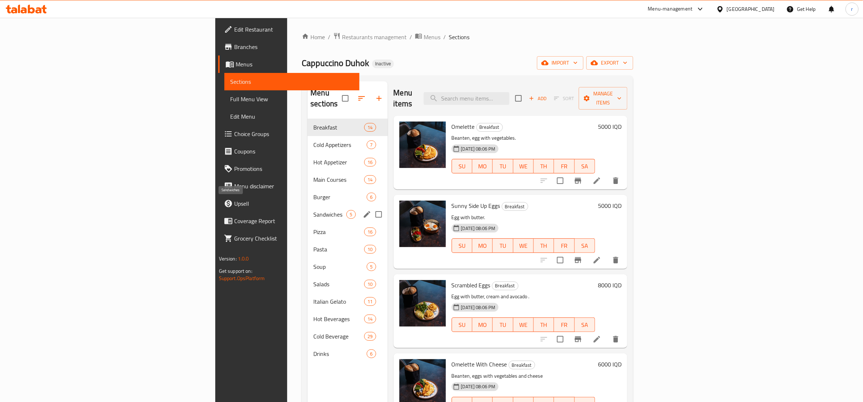
click at [313, 210] on span "Sandwiches" at bounding box center [329, 214] width 33 height 9
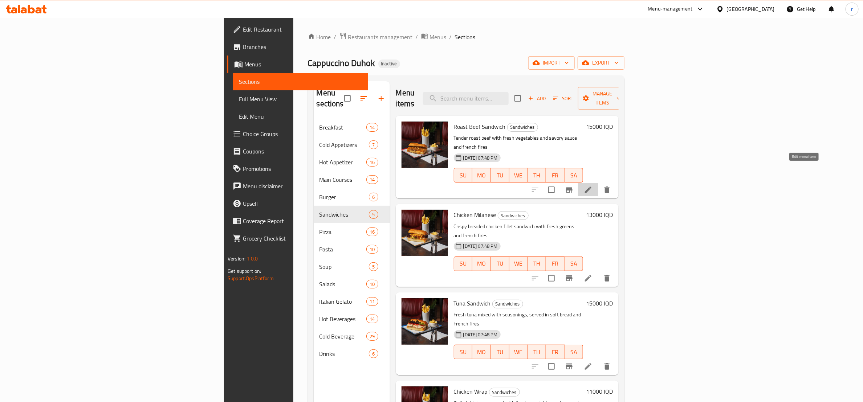
click at [593, 186] on icon at bounding box center [588, 190] width 9 height 9
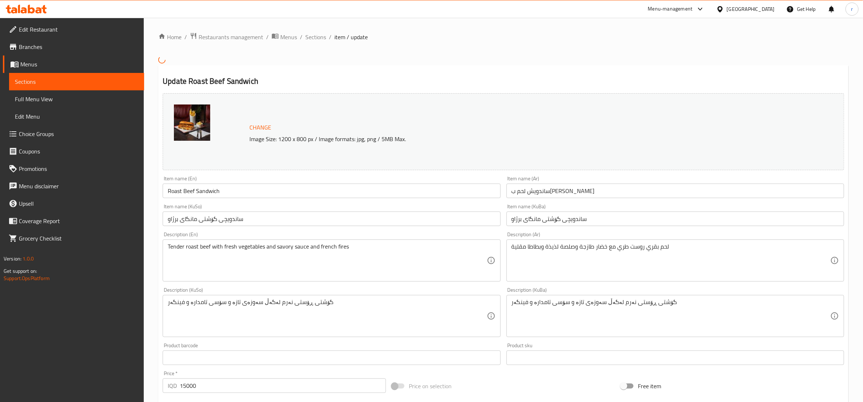
scroll to position [91, 0]
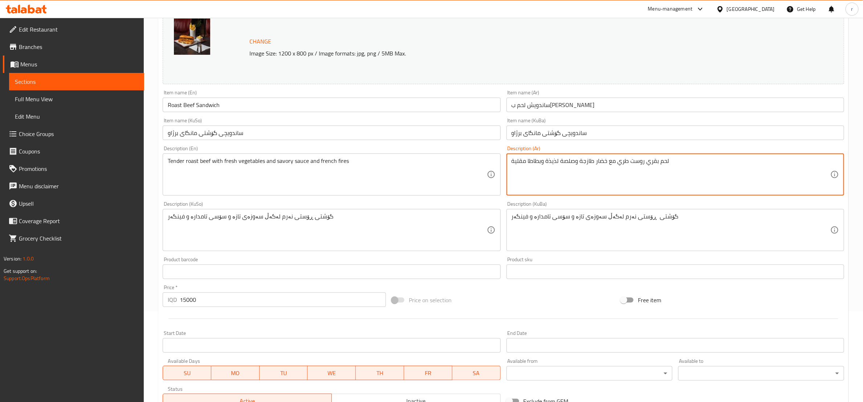
drag, startPoint x: 645, startPoint y: 162, endPoint x: 669, endPoint y: 161, distance: 24.0
click at [649, 162] on textarea "لحم بقري روست طري مع خضار طازجة وصلصة لذيذة وبطاطا مقلية" at bounding box center [671, 175] width 319 height 34
click at [636, 158] on textarea "لحم بقري روست طري مع خضار طازجة وصلصة لذيذة وبطاطا مقلية" at bounding box center [671, 175] width 319 height 34
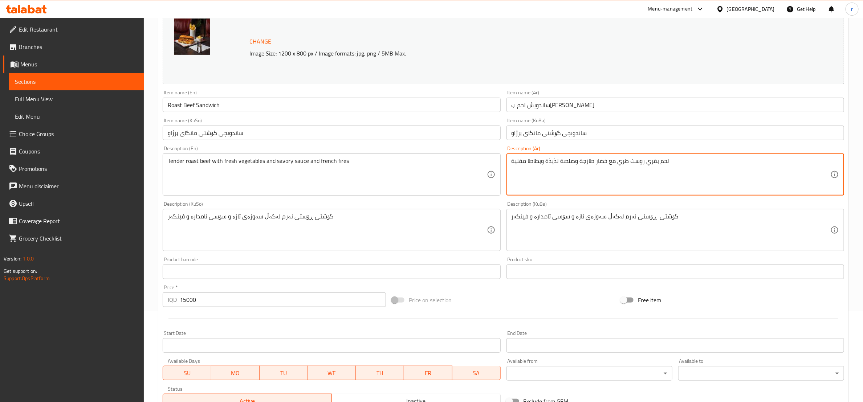
drag, startPoint x: 644, startPoint y: 162, endPoint x: 667, endPoint y: 162, distance: 22.5
click at [667, 162] on textarea "لحم بقري روست طري مع خضار طازجة وصلصة لذيذة وبطاطا مقلية" at bounding box center [671, 175] width 319 height 34
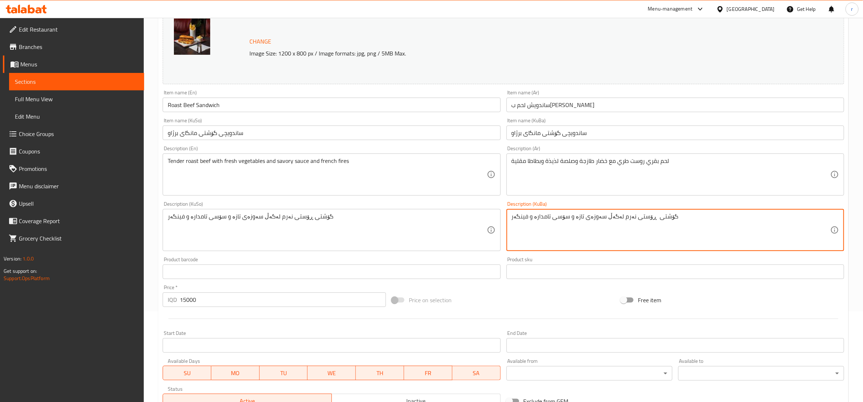
click at [642, 216] on textarea "گۆشتی ڕۆستی نەرم لەگەڵ سەوزەی تازە و سۆسی تامدارە و فینگەر" at bounding box center [671, 230] width 319 height 34
paste textarea "مانگا"
click at [575, 216] on textarea "گۆشتی مانگا ڕۆستی نەرم لەگەڵ سەوزەی تازە و سۆسی تامدارە و فینگەر" at bounding box center [671, 230] width 319 height 34
paste textarea "فرێش"
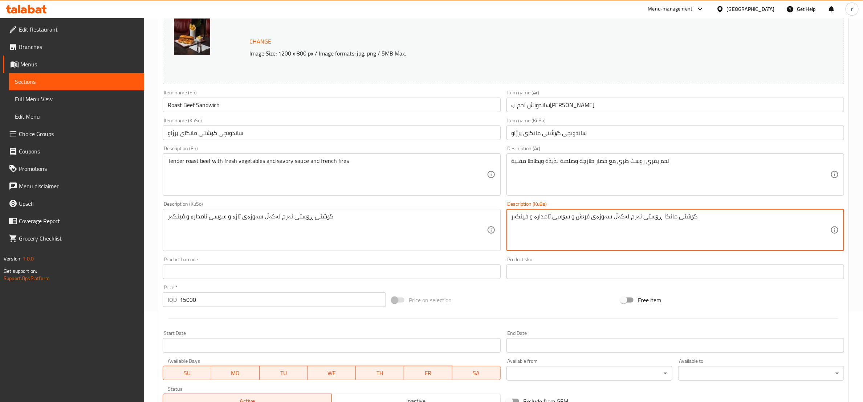
type textarea "گۆشتی مانگا ڕۆستی نەرم لەگەڵ سەوزەی فرێش و سۆسی تامدارە و فینگەر"
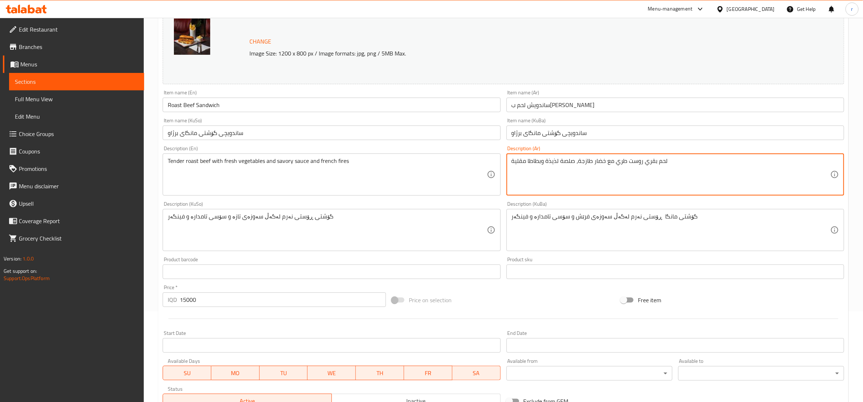
type textarea "لحم بقري روست طري مع خضار طازجة، صلصة لذيذة وبطاطا مقلية"
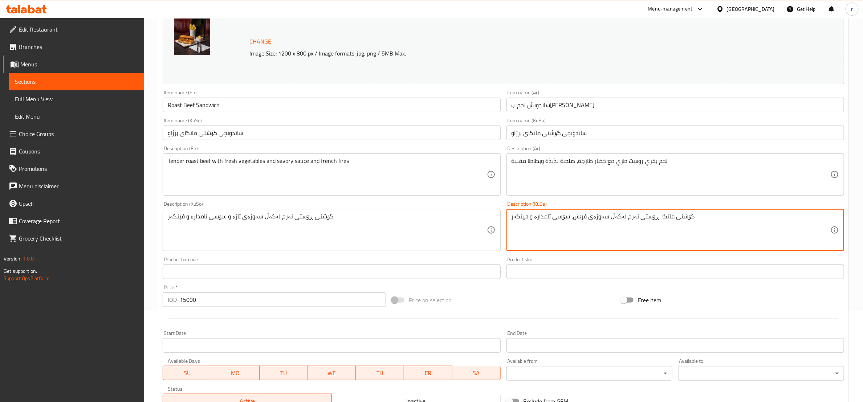
type textarea "گۆشتی مانگا ڕۆستی نەرم لەگەڵ سەوزەی فرێش، سۆسی تامدارە و فینگەر"
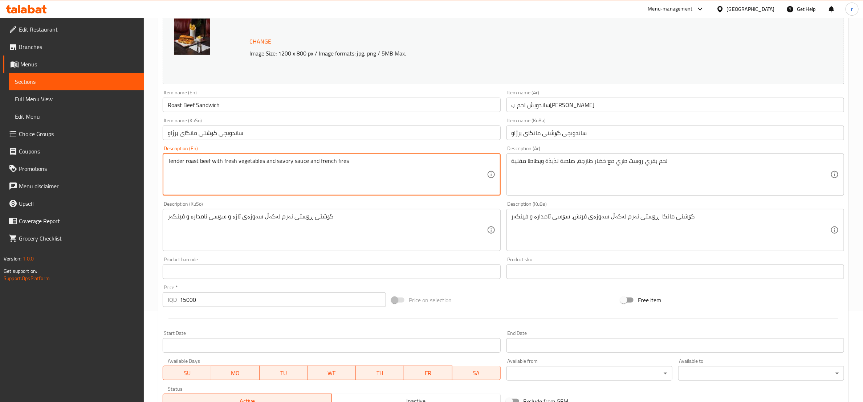
drag, startPoint x: 273, startPoint y: 162, endPoint x: 264, endPoint y: 162, distance: 9.8
click at [264, 162] on textarea "Tender roast beef with fresh vegetables and savory sauce and french fires" at bounding box center [327, 175] width 319 height 34
type textarea "Tender roast beef with fresh vegetables, savory sauce and french fires"
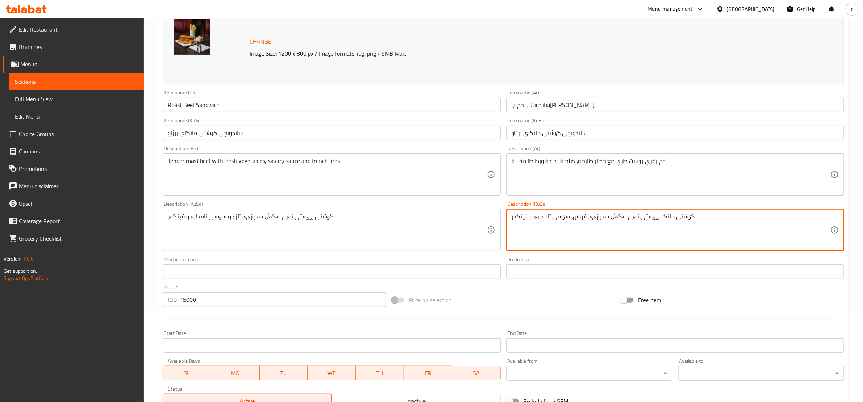
click at [593, 223] on textarea "گۆشتی مانگا ڕۆستی نەرم لەگەڵ سەوزەی فرێش، سۆسی تامدارە و فینگەر" at bounding box center [671, 230] width 319 height 34
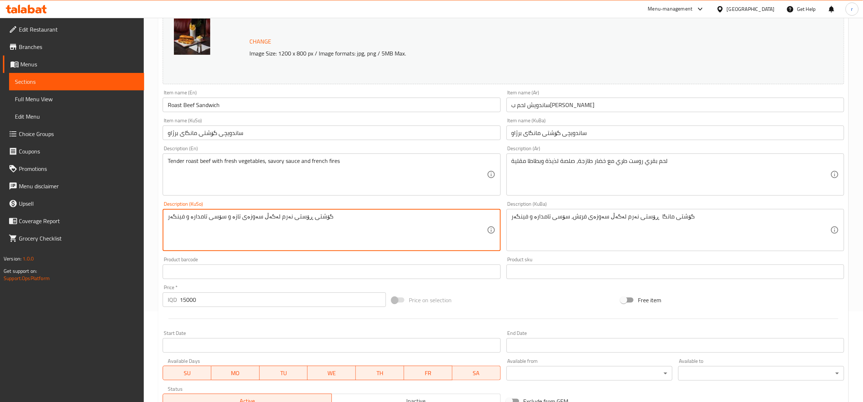
click at [212, 220] on textarea "گۆشتی ڕۆستی نەرم لەگەڵ سەوزەی تازە و سۆسی تامدارە و فینگەر" at bounding box center [327, 230] width 319 height 34
paste textarea "مانگا ڕۆستی نەرم لەگەڵ سەوزەی فرێش،"
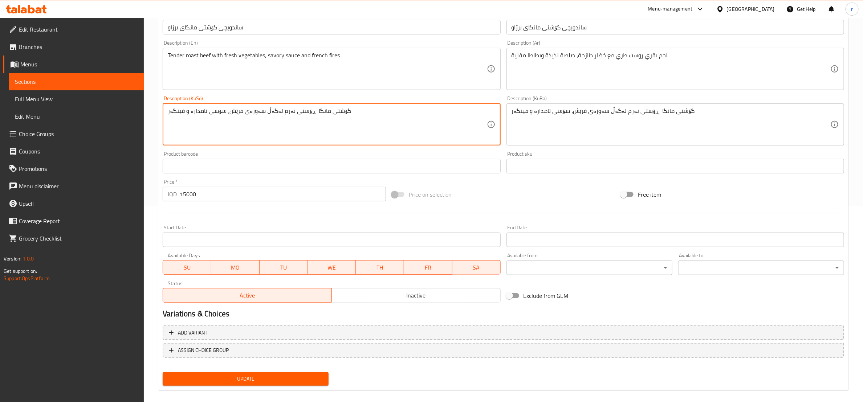
scroll to position [204, 0]
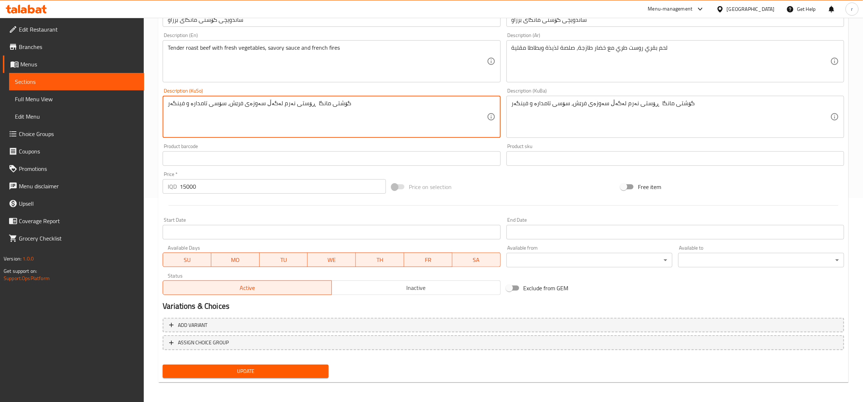
type textarea "گۆشتی مانگا ڕۆستی نەرم لەگەڵ سەوزەی فرێش، سۆسی تامدارە و فینگەر"
click at [280, 376] on button "Update" at bounding box center [246, 371] width 166 height 13
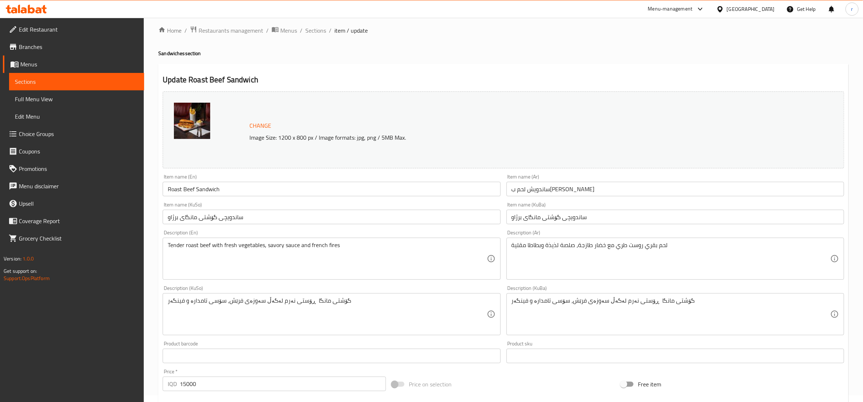
scroll to position [0, 0]
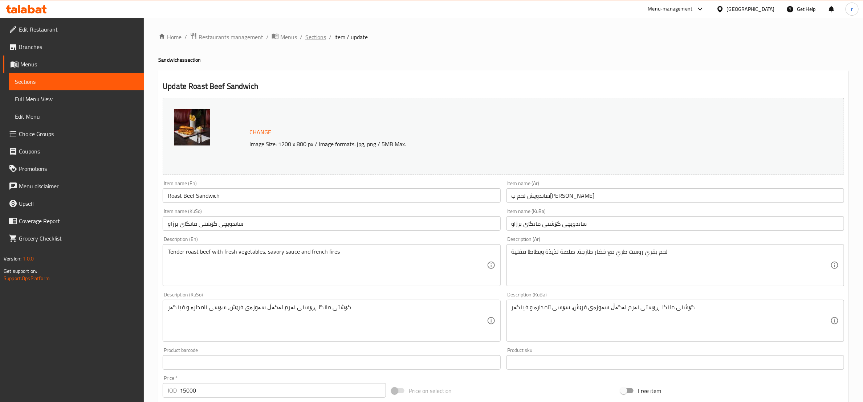
click at [312, 33] on span "Sections" at bounding box center [315, 37] width 21 height 9
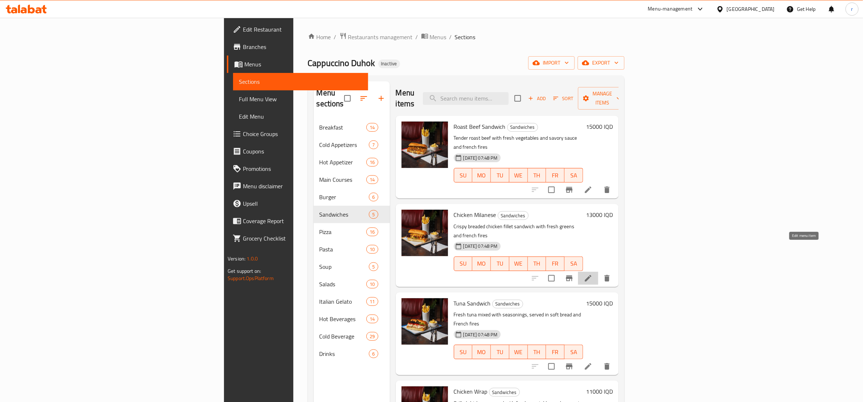
click at [591, 275] on icon at bounding box center [588, 278] width 7 height 7
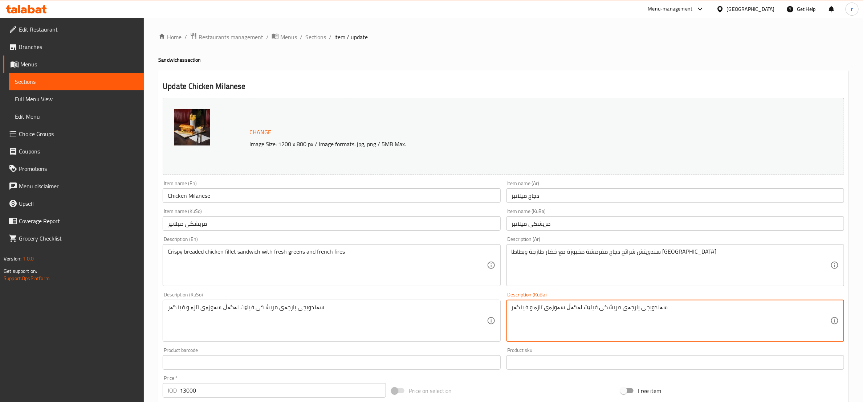
click at [538, 310] on textarea "سەندویچی پارچەی مریشکی فیلێت لەگەڵ سەوزەی تازە و فینگەر" at bounding box center [671, 321] width 319 height 34
paste textarea "فرێش"
click at [561, 312] on textarea "سەندویچی پارچەی مریشکی فیلێت لەگەڵ سەوزەی فرێش و فینگەر" at bounding box center [671, 321] width 319 height 34
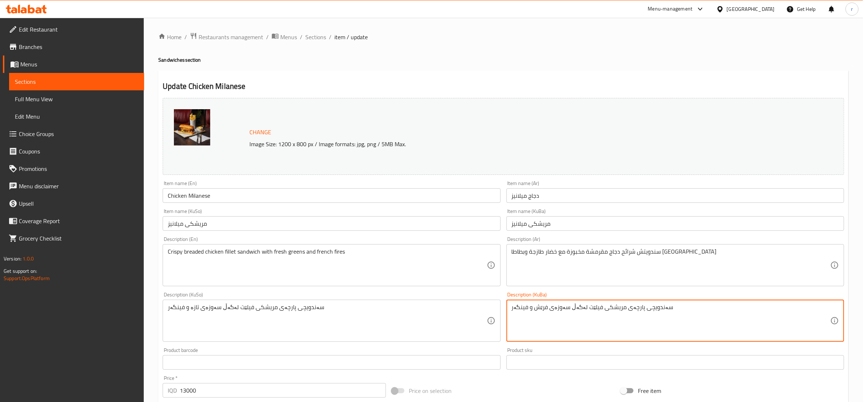
type textarea "سەندویچی پارچەی مریشکی فیلێت لەگەڵ سەوزەی فرێش و فینگەر"
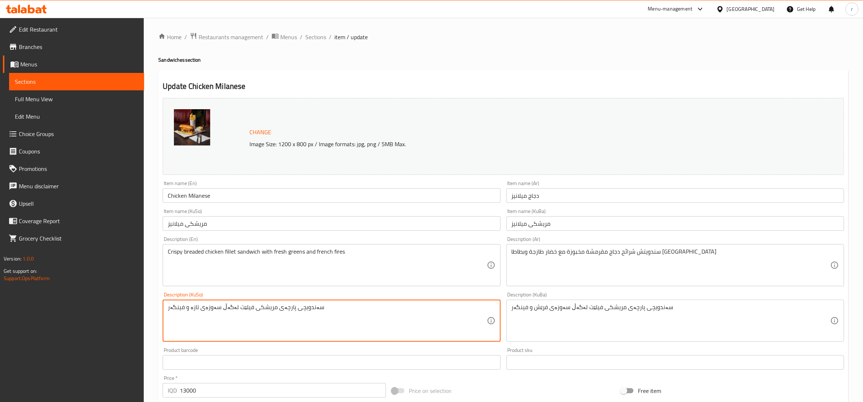
click at [262, 315] on textarea "سەندویچی پارچەی مریشکی فیلێت لەگەڵ سەوزەی تازە و فینگەر" at bounding box center [327, 321] width 319 height 34
paste textarea "فرێش"
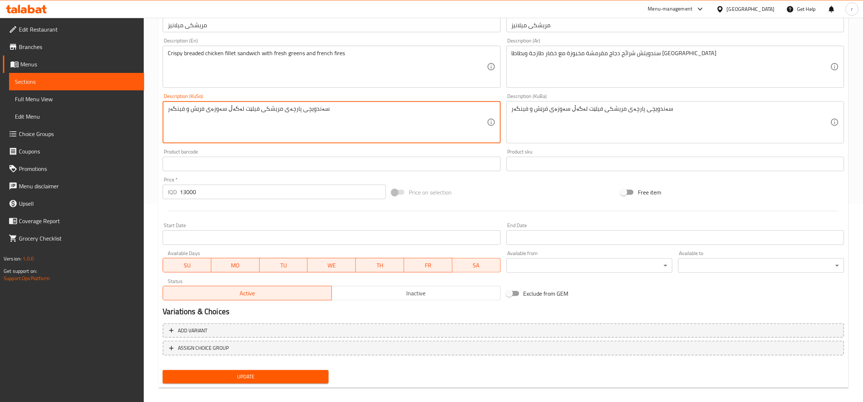
scroll to position [204, 0]
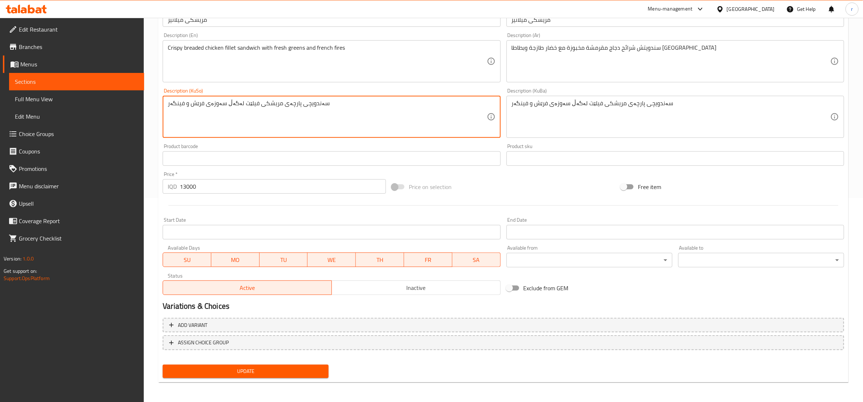
type textarea "سەندویچی پارچەی مریشکی فیلێت لەگەڵ سەوزەی فرێش و فینگەر"
click at [294, 371] on span "Update" at bounding box center [245, 371] width 154 height 9
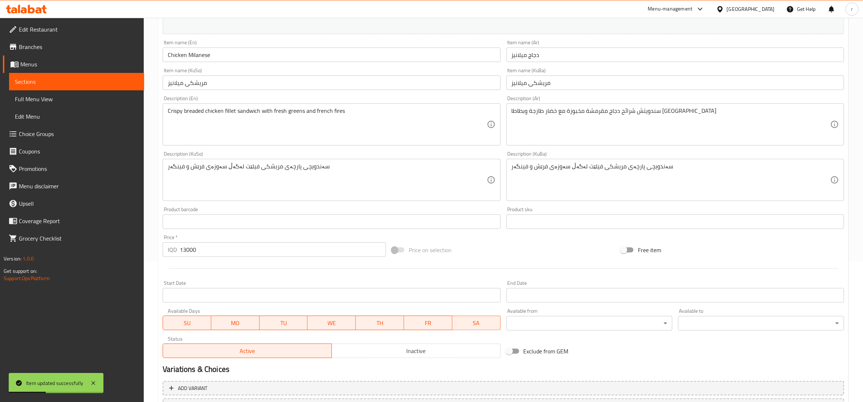
scroll to position [0, 0]
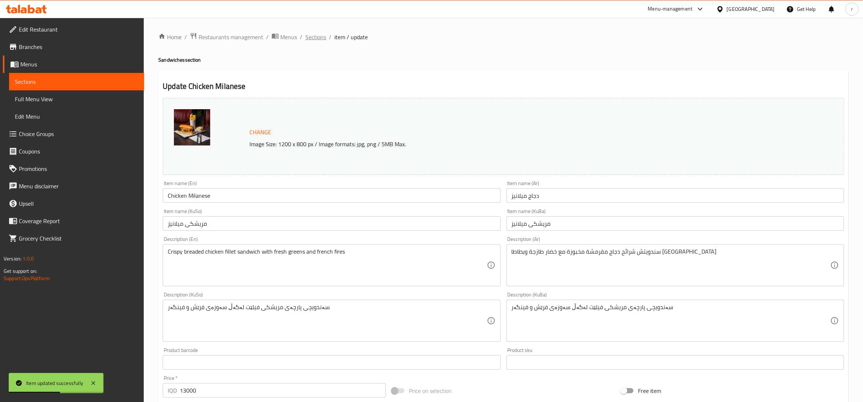
click at [320, 37] on span "Sections" at bounding box center [315, 37] width 21 height 9
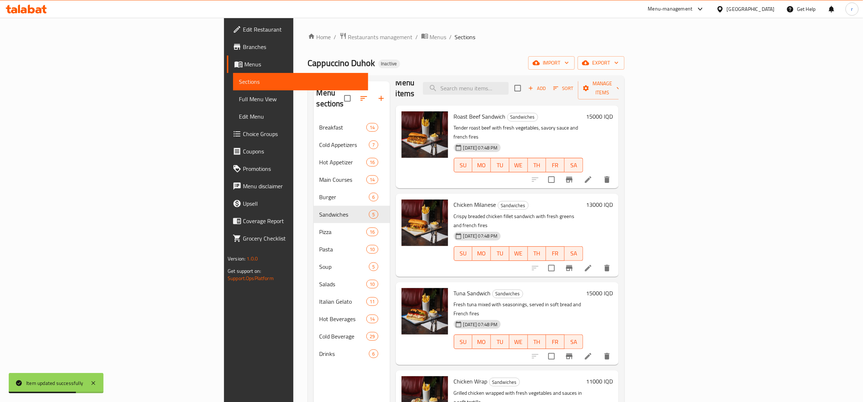
scroll to position [12, 0]
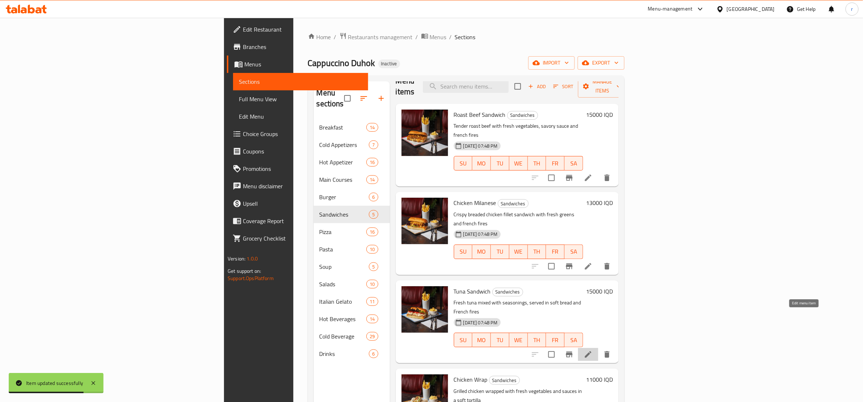
click at [591, 351] on icon at bounding box center [588, 354] width 7 height 7
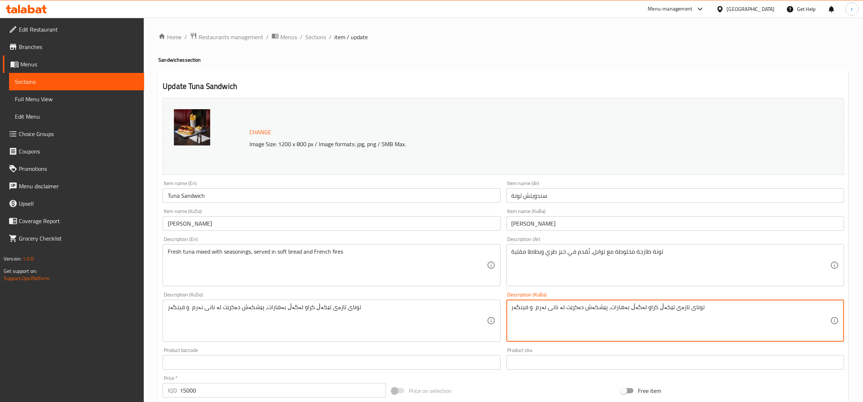
click at [666, 310] on textarea "تونای تازەی تێکەڵ کراو لەگەڵ بەهارات، پێشکەش دەکرێت لە نانی نەرم و فینگەر" at bounding box center [671, 321] width 319 height 34
paste textarea "ەندویچی پارچەی مریشکی فیلێت لەگەڵ سەوزەی فرێش و فینگەر"
click at [665, 314] on textarea "تونای تازەی تێکەڵ کراو لەگەڵ بەهارات، پێشکەش دەکرێت لە نانی نەرم و فینگەر" at bounding box center [671, 321] width 319 height 34
click at [665, 310] on textarea "تونای تازەی تێکەڵ کراو لەگەڵ بەهارات، پێشکەش دەکرێت لە نانی نەرم و فینگەر" at bounding box center [671, 321] width 319 height 34
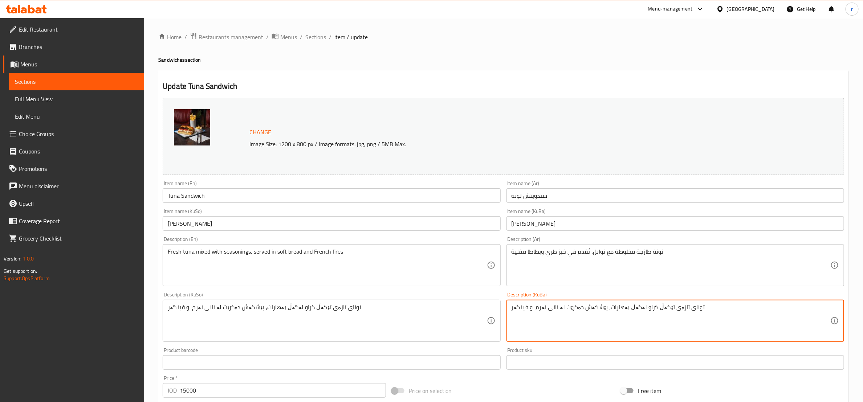
paste textarea "فرێش"
click at [668, 314] on textarea "تونای فرێش تێکەڵ کراو لەگەڵ بەهارات، پێشکەش دەکرێت لە نانی نەرم و فینگەر" at bounding box center [671, 321] width 319 height 34
type textarea "تونای فرێش تێکەڵ کراو لەگەڵ بەهارات، پێشکەش دەکرێت لە نانی نەرم و فینگەر"
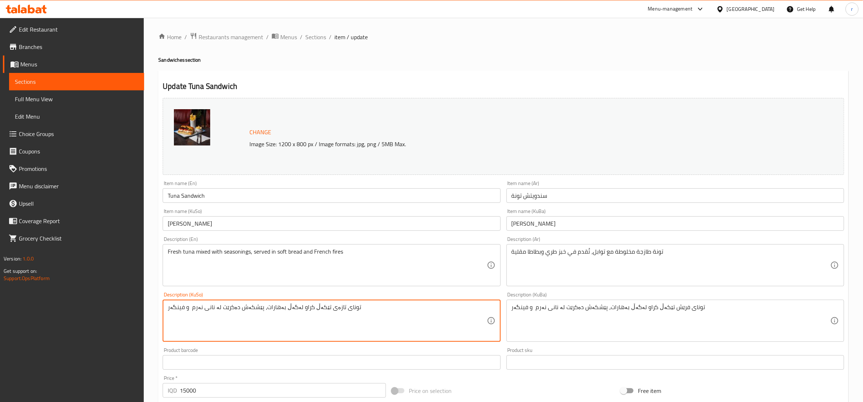
click at [337, 310] on textarea "تونای تازەی تێکەڵ کراو لەگەڵ بەهارات، پێشکەش دەکرێت لە نانی نەرم و فینگەر" at bounding box center [327, 321] width 319 height 34
paste textarea "فرێش"
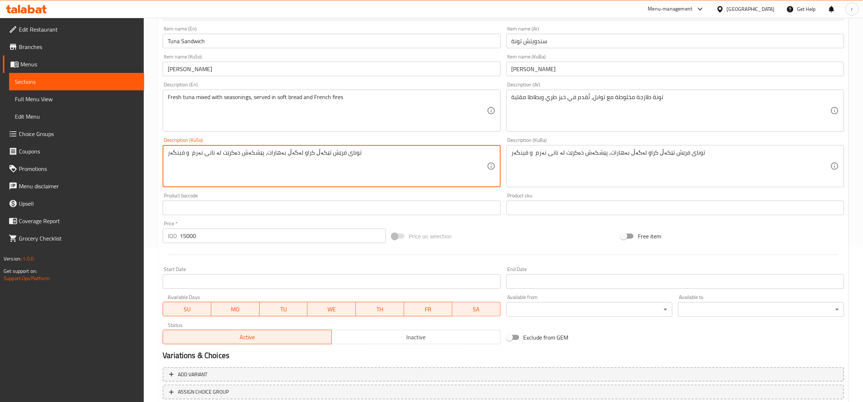
scroll to position [181, 0]
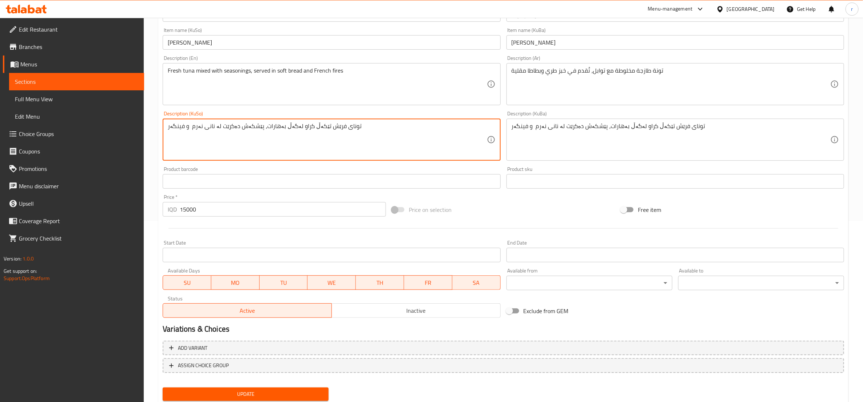
type textarea "تونای فرێش تێکەڵ کراو لەگەڵ بەهارات، پێشکەش دەکرێت لە نانی نەرم و فینگەر"
click at [265, 394] on span "Update" at bounding box center [245, 394] width 154 height 9
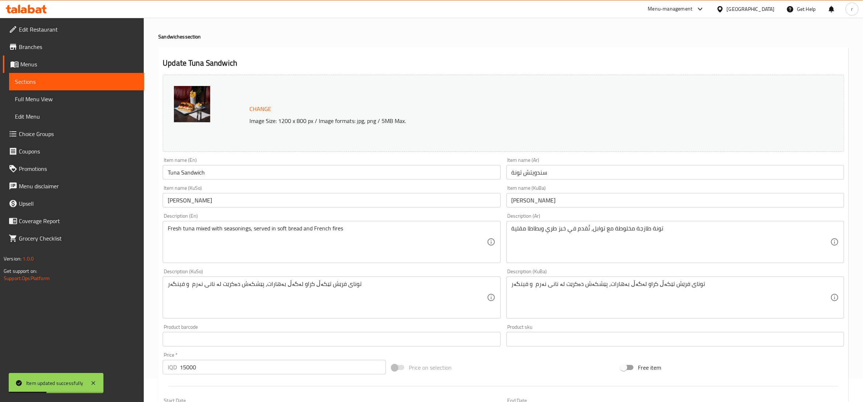
scroll to position [0, 0]
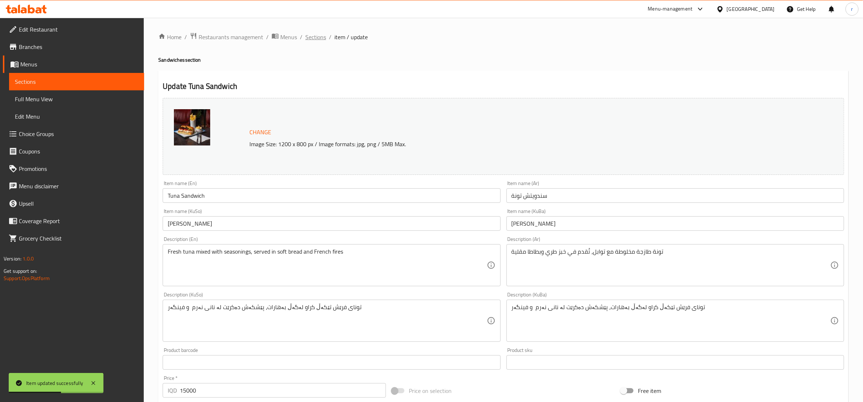
click at [312, 35] on span "Sections" at bounding box center [315, 37] width 21 height 9
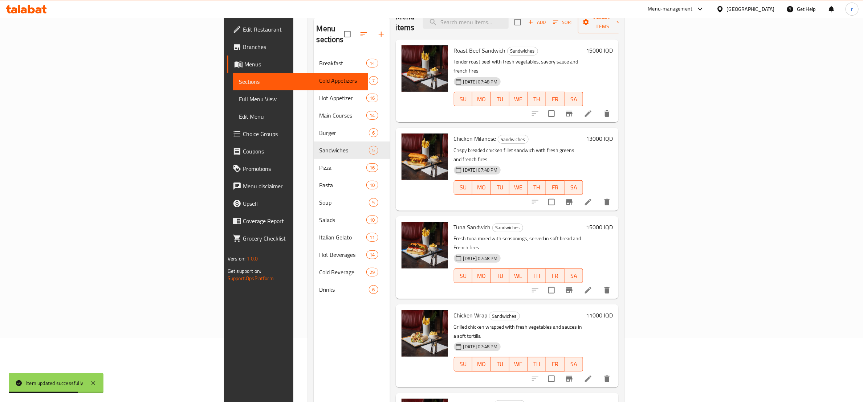
scroll to position [91, 0]
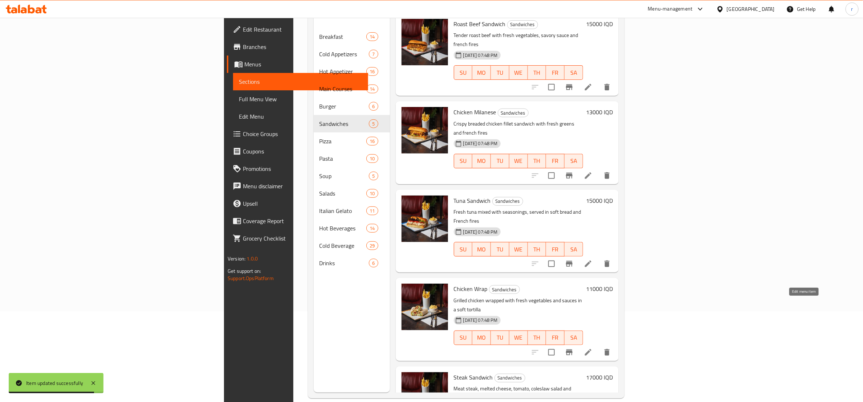
click at [593, 348] on icon at bounding box center [588, 352] width 9 height 9
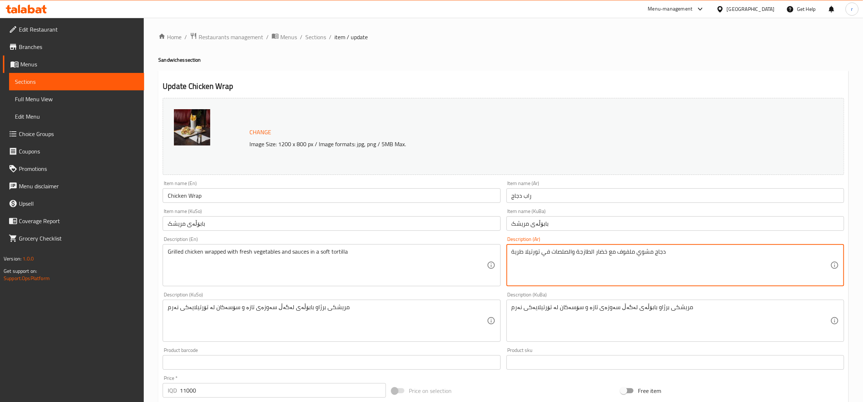
click at [592, 253] on textarea "دجاج مشوي ملفوف مع خضار الطازجة والصلصات في تورتيلا طرية" at bounding box center [671, 265] width 319 height 34
click at [568, 253] on textarea "دجاج مشوي ملفوف مع خضار طازجة والصلصات في تورتيلا طرية" at bounding box center [671, 265] width 319 height 34
type textarea "دجاج مشوي ملفوف مع خضار طازجة وصلصات في تورتيلا طرية"
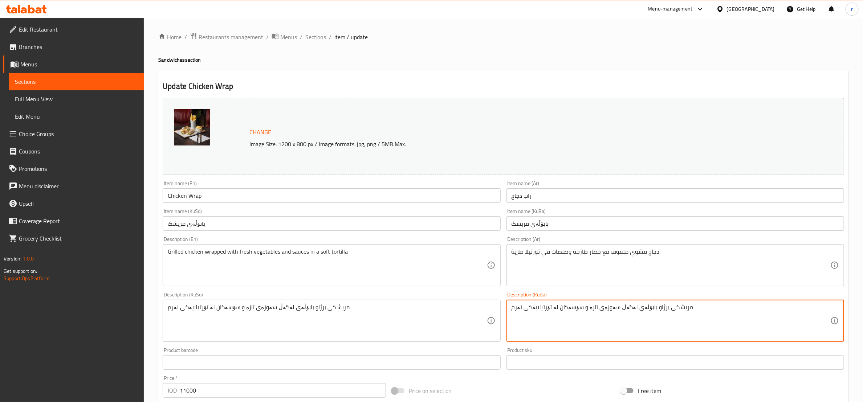
click at [587, 308] on textarea "مریشکی برژاو بابۆڵەی لەگەڵ سەوزەی تازە و سۆسەکان لە تۆرتیلایەکی نەرم" at bounding box center [671, 321] width 319 height 34
paste textarea "فرێش"
click at [621, 314] on textarea "مریشکی برژاو بابۆڵەی لەگەڵ سەوزەی فرێش و سۆسەکان لە تۆرتیلایەکی نەرم" at bounding box center [671, 321] width 319 height 34
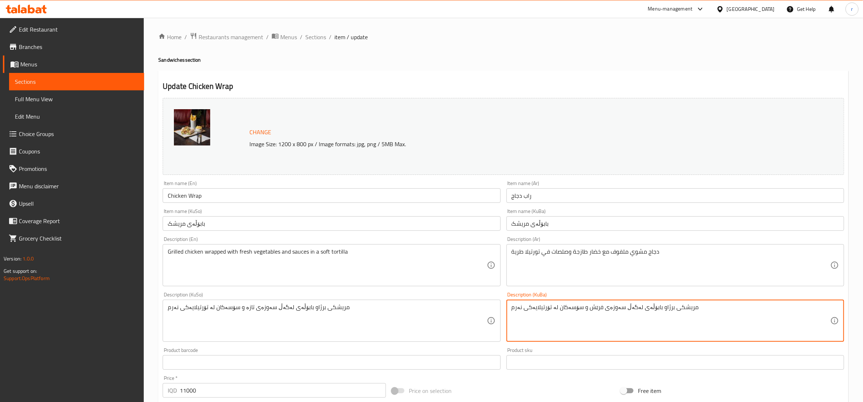
type textarea "مریشکی برژاو بابۆڵەی لەگەڵ سەوزەی فرێش و سۆسەکان لە تۆرتیلایەکی نەرم"
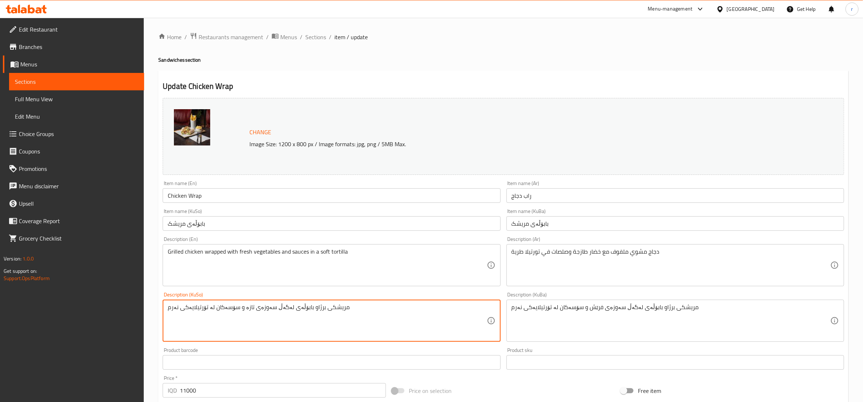
click at [317, 311] on textarea "مریشکی برژاو بابۆڵەی لەگەڵ سەوزەی تازە و سۆسەکان لە تۆرتیلایەکی نەرم" at bounding box center [327, 321] width 319 height 34
paste textarea "فرێش"
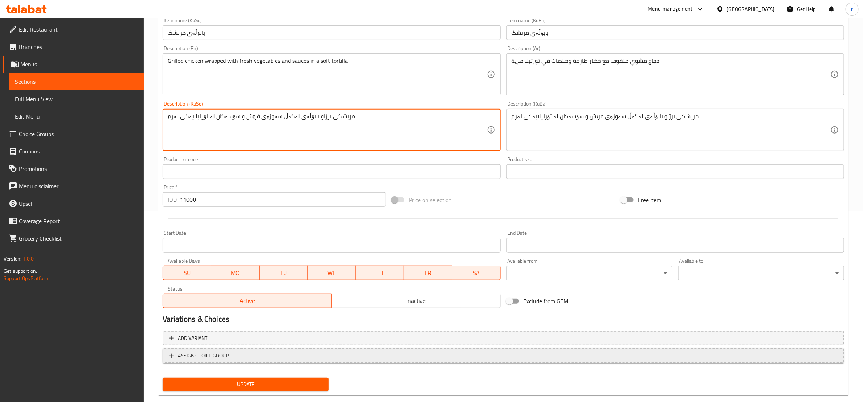
scroll to position [204, 0]
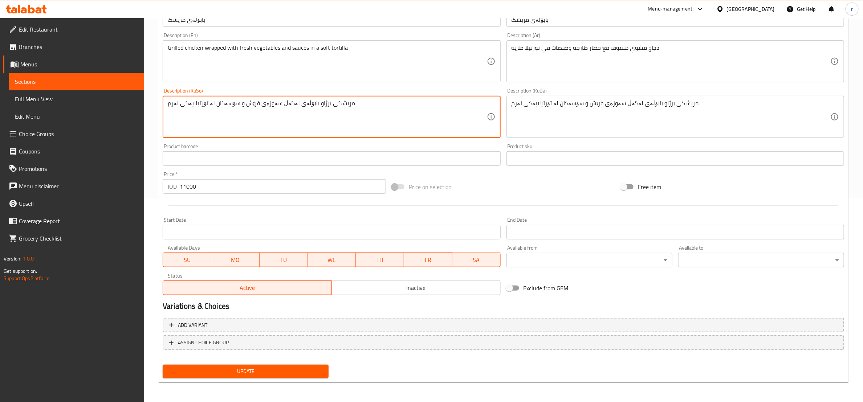
type textarea "مریشکی برژاو بابۆڵەی لەگەڵ سەوزەی فرێش و سۆسەکان لە تۆرتیلایەکی نەرم"
click at [297, 369] on span "Update" at bounding box center [245, 371] width 154 height 9
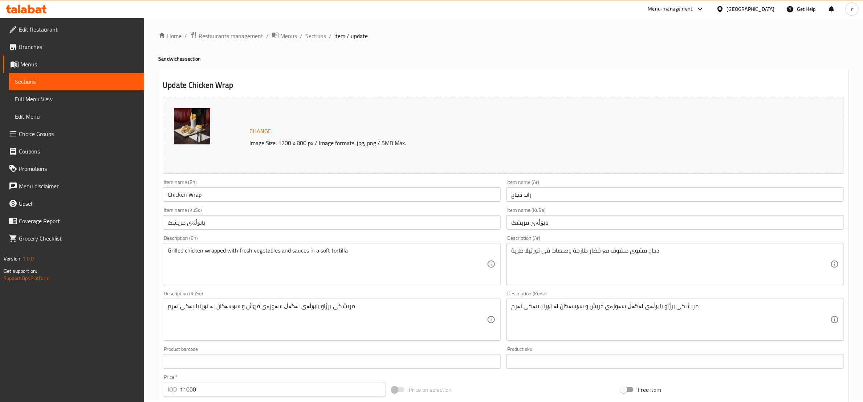
scroll to position [0, 0]
click at [309, 37] on span "Sections" at bounding box center [315, 37] width 21 height 9
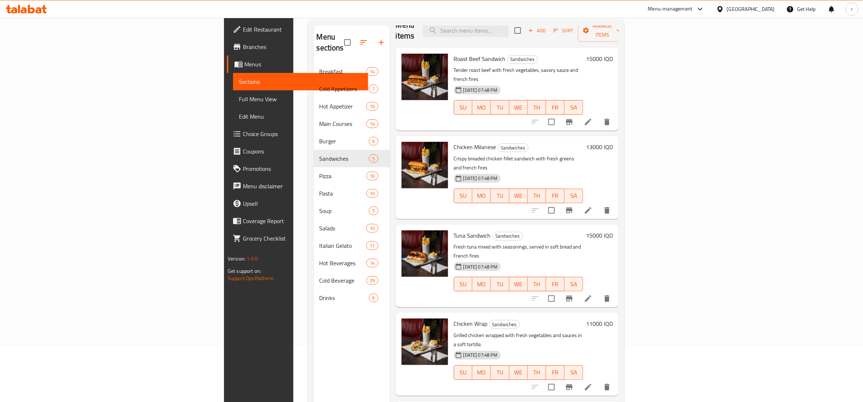
scroll to position [102, 0]
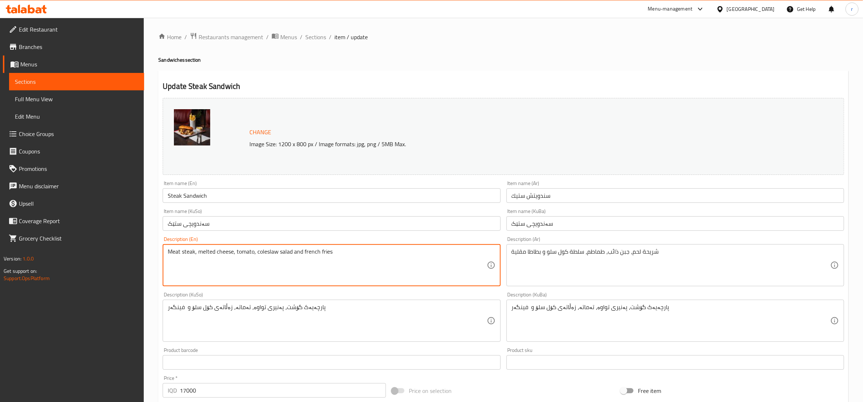
click at [186, 252] on textarea "Meat steak, melted cheese, tomato, coleslaw salad and french fries" at bounding box center [327, 265] width 319 height 34
click at [341, 260] on textarea "Meat steak, melted cheese, tomato, coleslaw salad and french fries" at bounding box center [327, 265] width 319 height 34
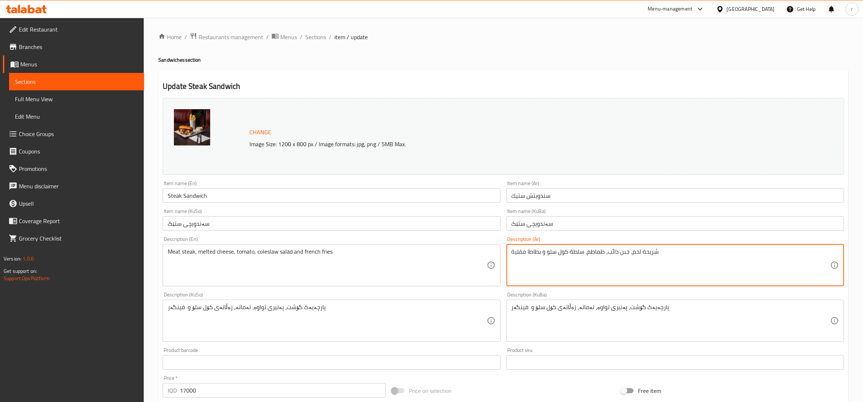
click at [648, 252] on textarea "شريحة لحم، جبن ذائب، طماطم، سلطة كول سلو و بطاطا مقلية" at bounding box center [671, 265] width 319 height 34
paste textarea "تيك"
type textarea "ستيك لحم، جبن ذائب، طماطم، سلطة كول سلو و بطاطا مقلية"
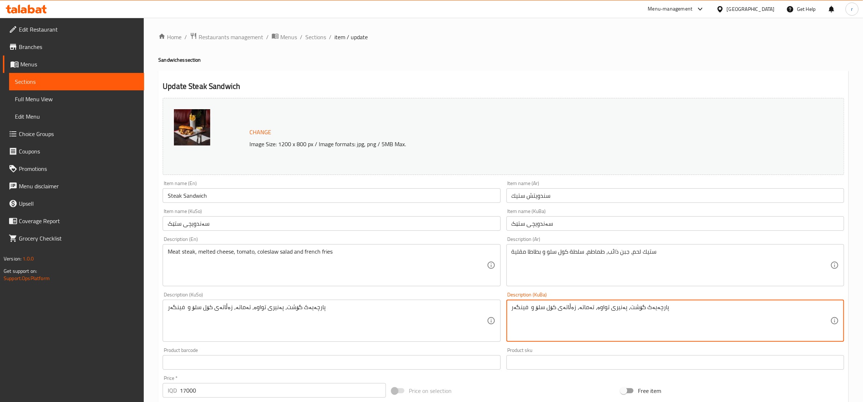
click at [644, 306] on textarea "پارچەیەک گۆشت، پەنیری تواوە، تەماتە، زەڵاتەی کۆل سلۆ و فینگەر" at bounding box center [671, 321] width 319 height 34
paste textarea "ستێکی"
type textarea "ستێکی گۆشت، پەنیری تواوە، تەماتە، زەڵاتەی کۆل سلۆ و فینگەر"
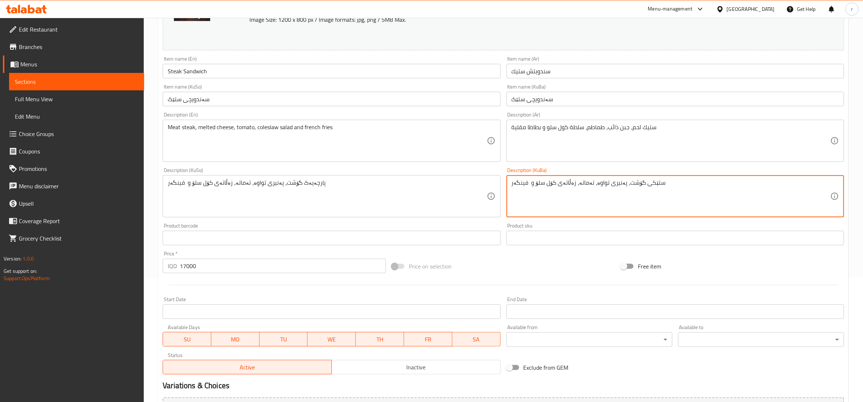
scroll to position [181, 0]
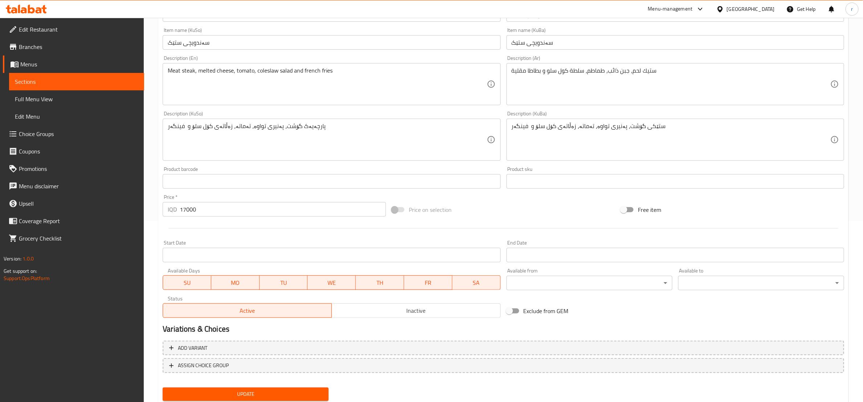
click at [570, 115] on div "Description (KuBa) ستێکی گۆشت، پەنیری تواوە، تەماتە، زەڵاتەی کۆل سلۆ و فینگەر D…" at bounding box center [675, 136] width 338 height 50
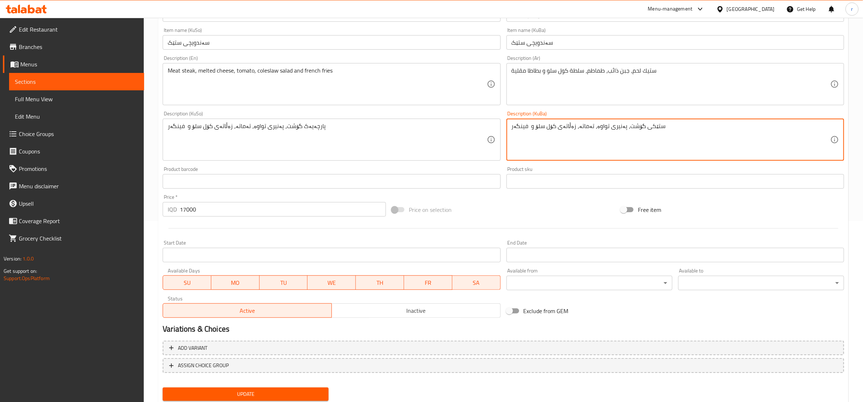
click at [571, 125] on textarea "ستێکی گۆشت، پەنیری تواوە، تەماتە، زەڵاتەی کۆل سلۆ و فینگەر" at bounding box center [671, 140] width 319 height 34
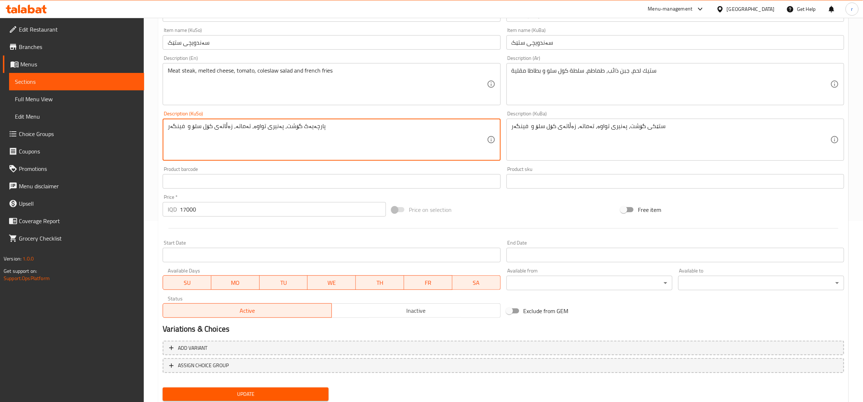
click at [286, 123] on textarea "پارچەیەک گۆشت، پەنیری تواوە، تەماتە، زەڵاتەی کۆل سلۆ و فینگەر" at bounding box center [327, 140] width 319 height 34
paste textarea "ستێکی"
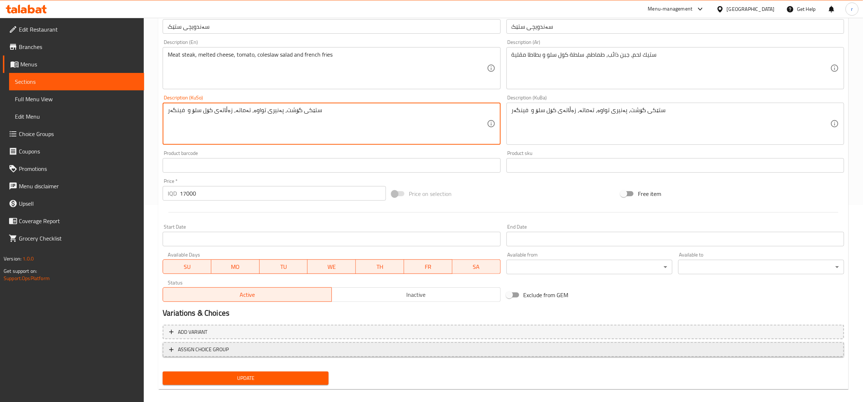
scroll to position [204, 0]
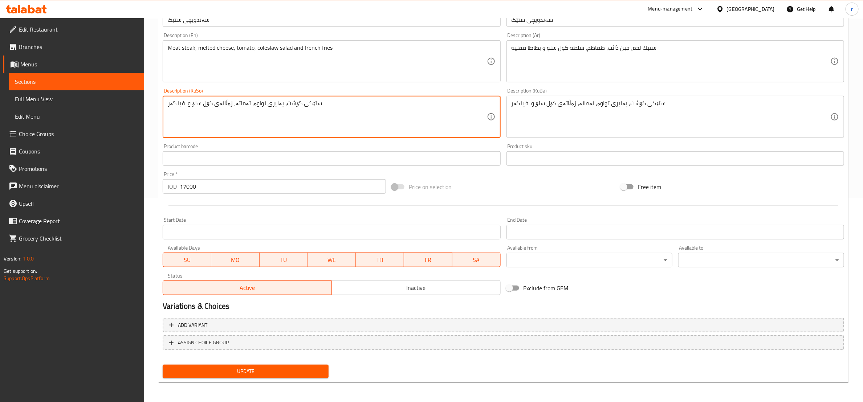
type textarea "ستێکی گۆشت، پەنیری تواوە، تەماتە، زەڵاتەی کۆل سلۆ و فینگەر"
click at [281, 375] on span "Update" at bounding box center [245, 371] width 154 height 9
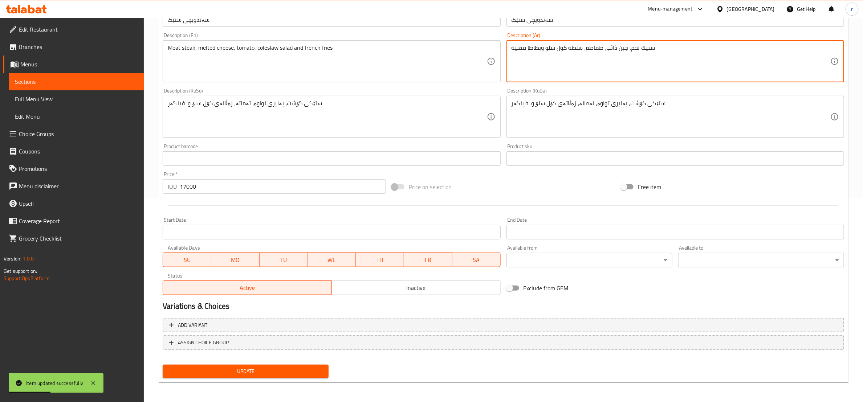
type textarea "ستيك لحم، جبن ذائب، طماطم، سلطة كول سلو وبطاطا مقلية"
click at [245, 367] on span "Update" at bounding box center [245, 371] width 154 height 9
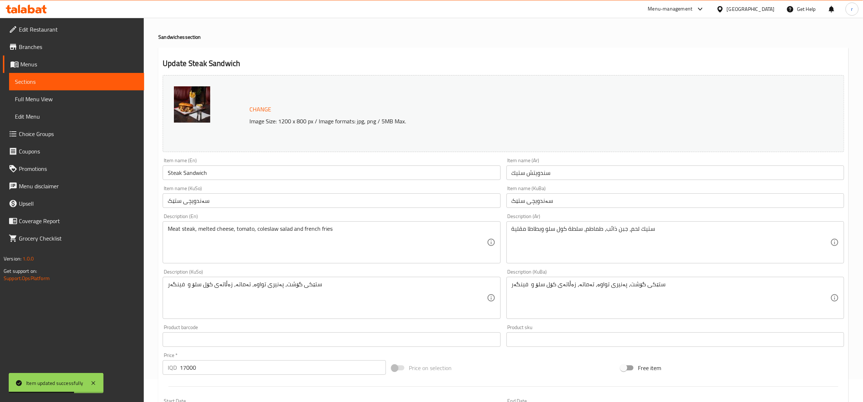
scroll to position [0, 0]
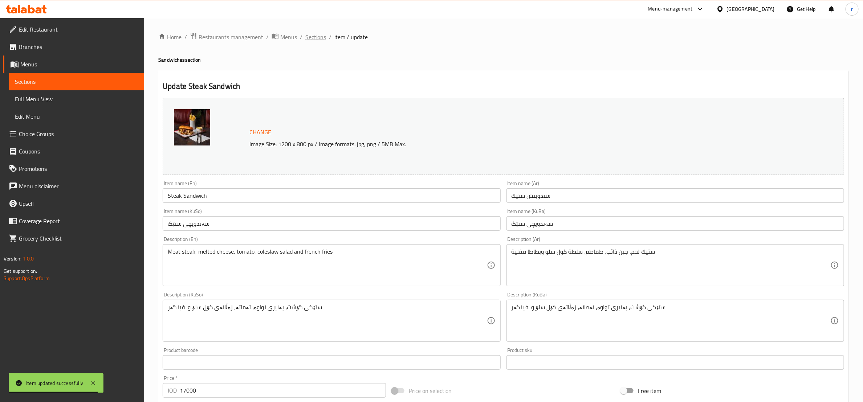
click at [311, 41] on span "Sections" at bounding box center [315, 37] width 21 height 9
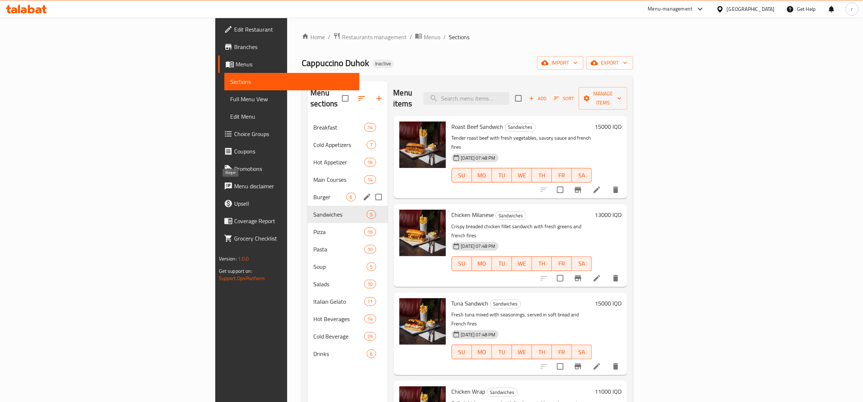
click at [313, 193] on span "Burger" at bounding box center [329, 197] width 33 height 9
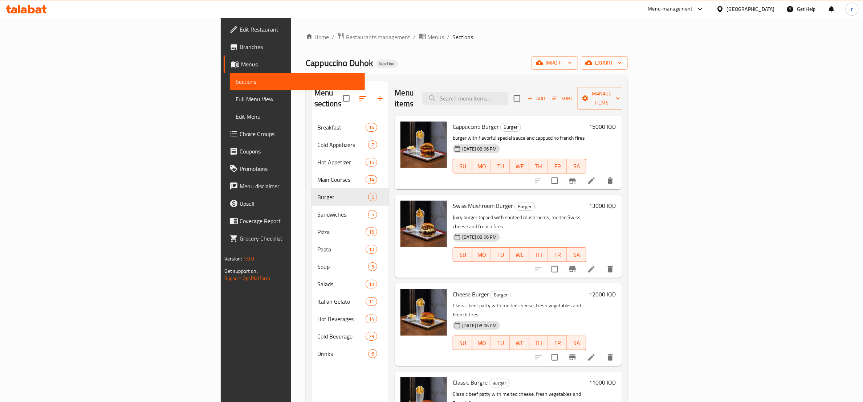
scroll to position [91, 0]
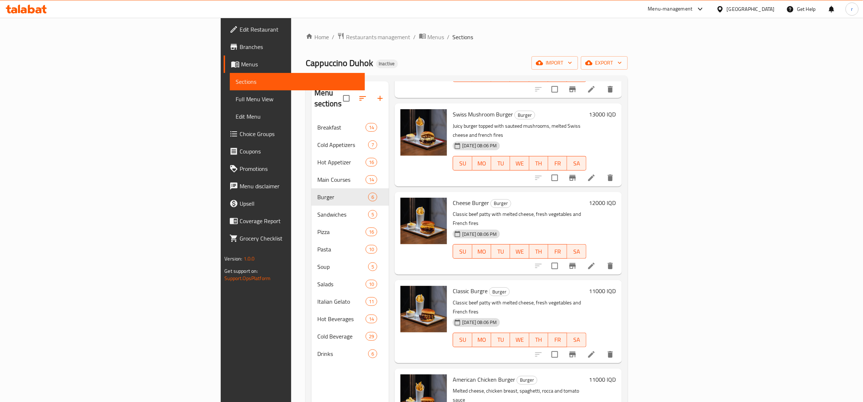
click at [595, 263] on icon at bounding box center [591, 266] width 7 height 7
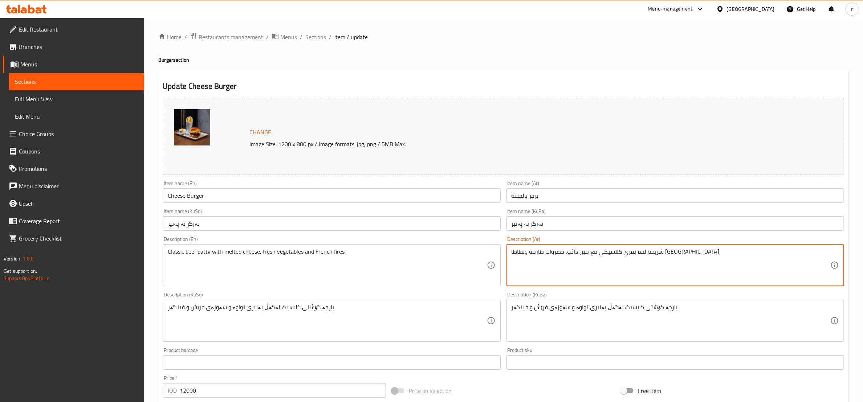
click at [670, 251] on textarea "شريحة لحم بقري كلاسيكي مع جبن ذائب، خضروات طازجة وبطاطا مقلية" at bounding box center [671, 265] width 319 height 34
paste textarea "تيك"
type textarea "ستيك لحم بقري كلاسيكي مع جبن ذائب، خضروات طازجة وبطاطا مقلية"
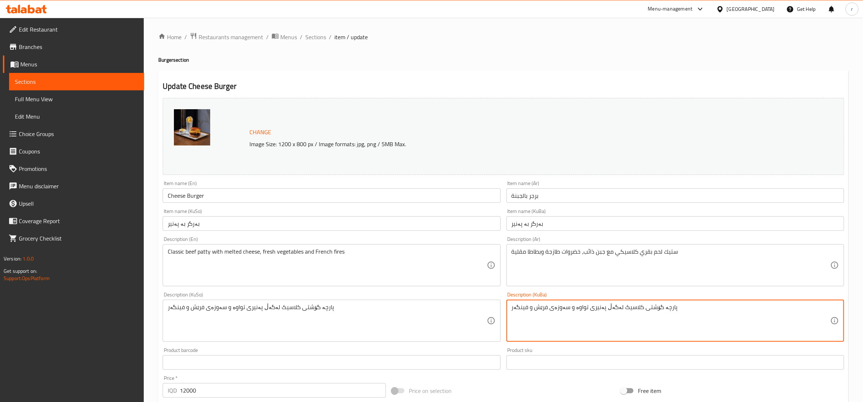
click at [660, 304] on textarea "پارچە گۆشتی کلاسیک لەگەڵ پەنیری تواوە و سەوزەی فرێش و فینگەر" at bounding box center [671, 321] width 319 height 34
paste textarea "ستێکی"
click at [569, 309] on textarea "ستێکی گۆشتی کلاسیک لەگەڵ پەنیری تواوە و سەوزەی فرێش و فینگەر" at bounding box center [671, 321] width 319 height 34
click at [579, 309] on textarea "ستێکی گۆشتی کلاسیک لەگەڵ پەنیری تواوە، سەوزەی فرێش و فینگەر" at bounding box center [671, 321] width 319 height 34
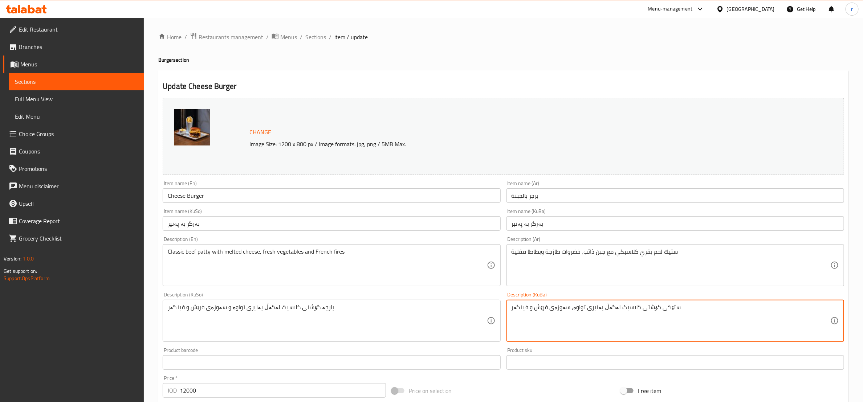
click at [579, 309] on textarea "ستێکی گۆشتی کلاسیک لەگەڵ پەنیری تواوە، سەوزەی فرێش و فینگەر" at bounding box center [671, 321] width 319 height 34
type textarea "ستێکی گۆشتی کلاسیک لەگەڵ پەنیری تواوە، سەوزەی فرێش و فینگەر"
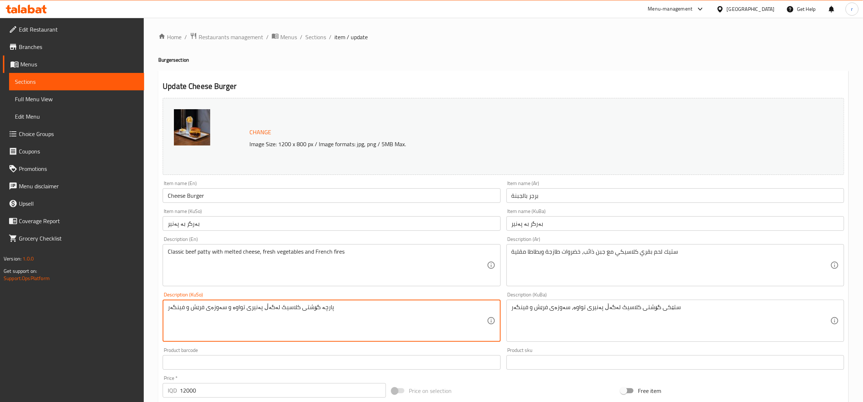
click at [236, 309] on textarea "پارچە گۆشتی کلاسیک لەگەڵ پەنیری تواوە و سەوزەی فرێش و فینگەر" at bounding box center [327, 321] width 319 height 34
paste textarea "ستێکی گۆشتی کلاسیک لەگەڵ پەنیری تواوە،"
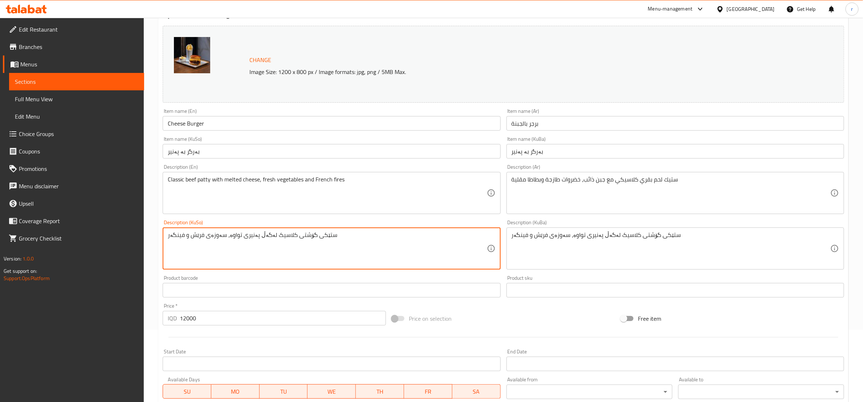
scroll to position [204, 0]
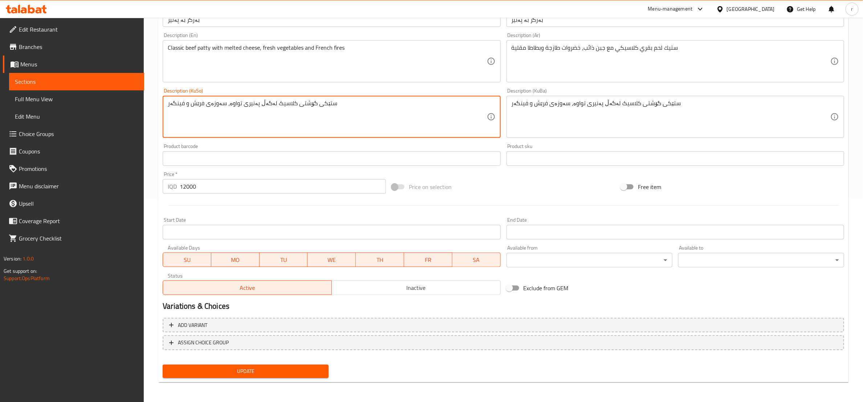
type textarea "ستێکی گۆشتی کلاسیک لەگەڵ پەنیری تواوە، سەوزەی فرێش و فینگەر"
click at [292, 367] on span "Update" at bounding box center [245, 371] width 154 height 9
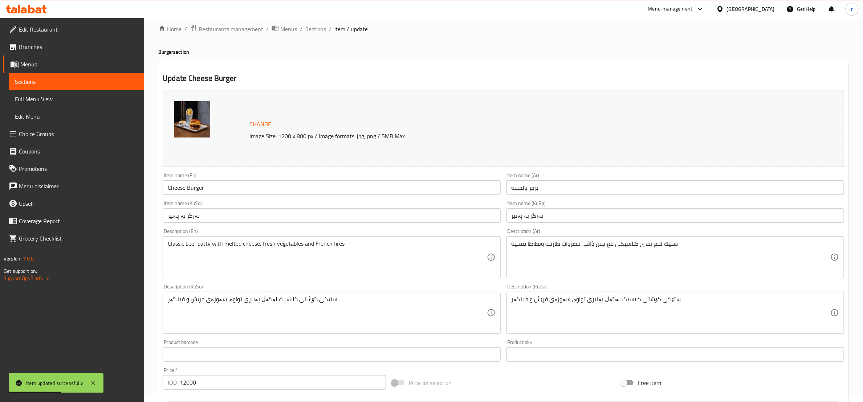
scroll to position [0, 0]
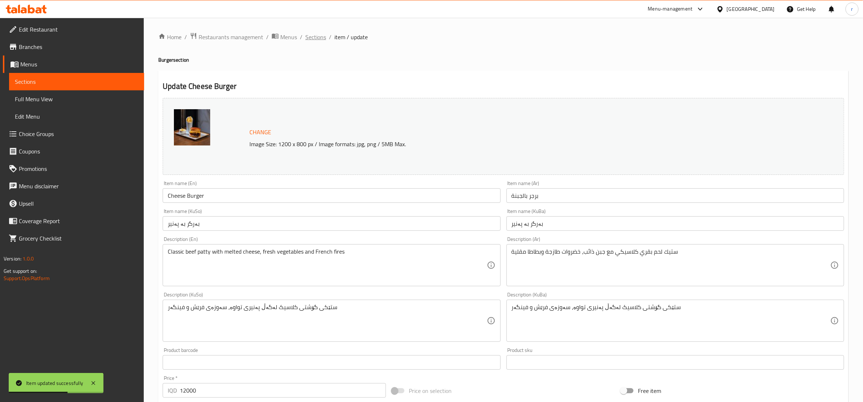
click at [312, 40] on span "Sections" at bounding box center [315, 37] width 21 height 9
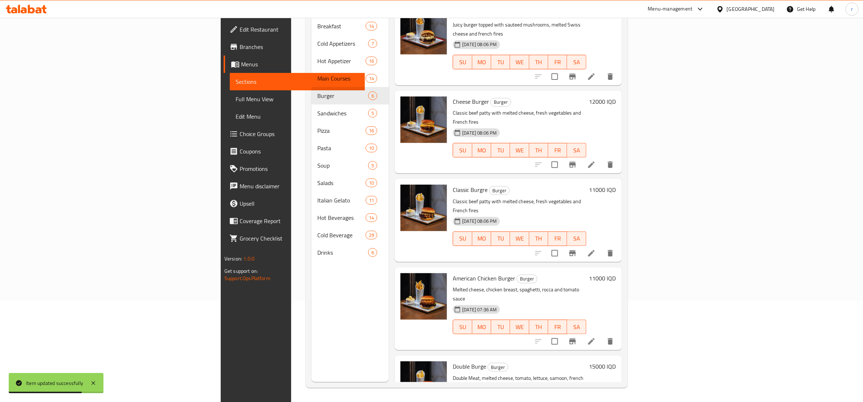
scroll to position [102, 0]
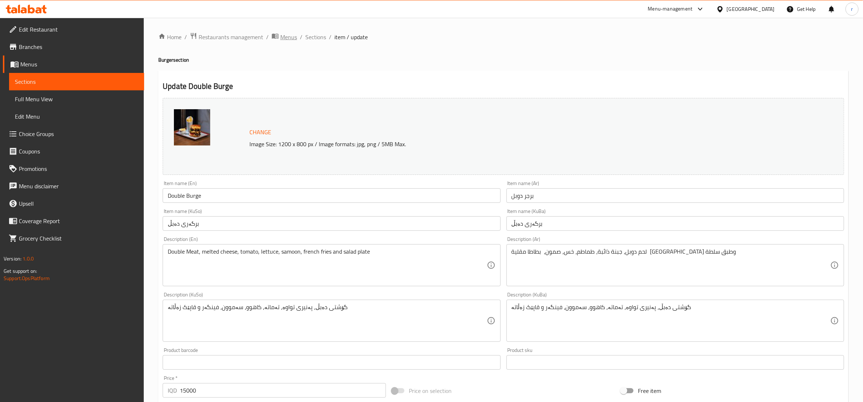
click at [291, 37] on span "Menus" at bounding box center [288, 37] width 17 height 9
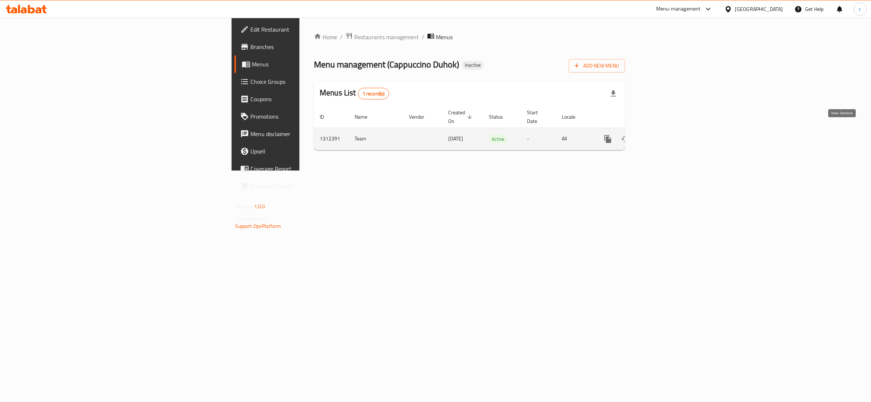
click at [665, 135] on icon "enhanced table" at bounding box center [660, 139] width 9 height 9
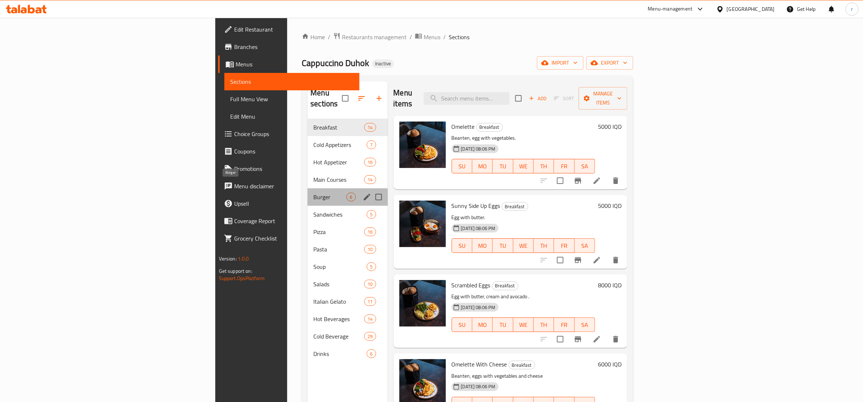
click at [313, 193] on span "Burger" at bounding box center [329, 197] width 33 height 9
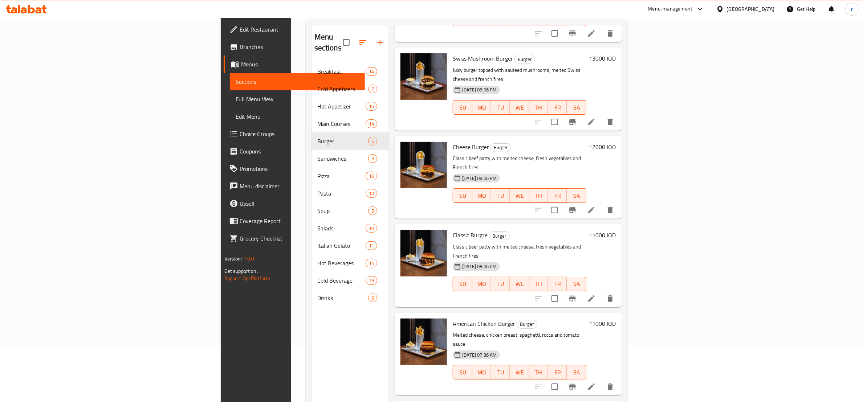
scroll to position [102, 0]
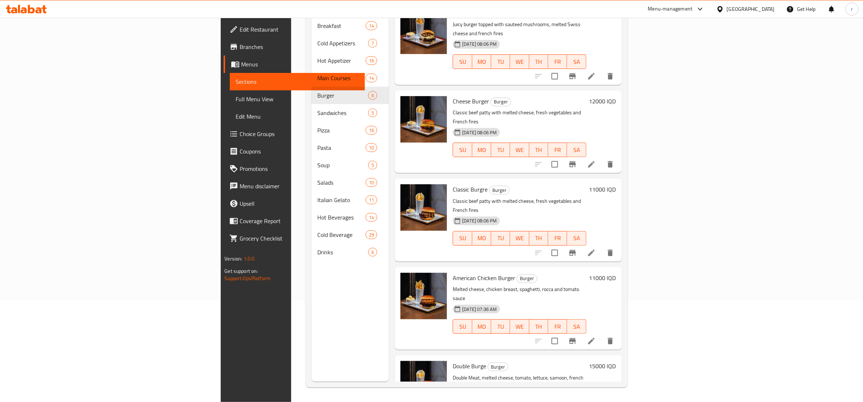
click at [602, 335] on li at bounding box center [591, 341] width 20 height 13
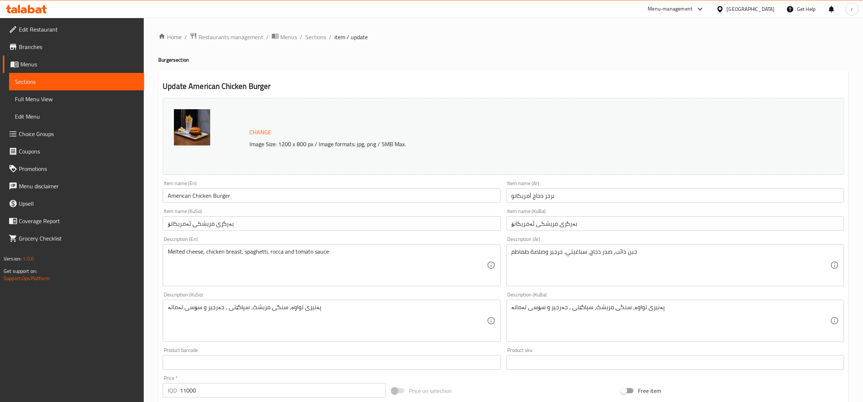
click at [318, 31] on div "Home / Restaurants management / Menus / Sections / item / update Burger section…" at bounding box center [503, 312] width 719 height 589
click at [318, 38] on span "Sections" at bounding box center [315, 37] width 21 height 9
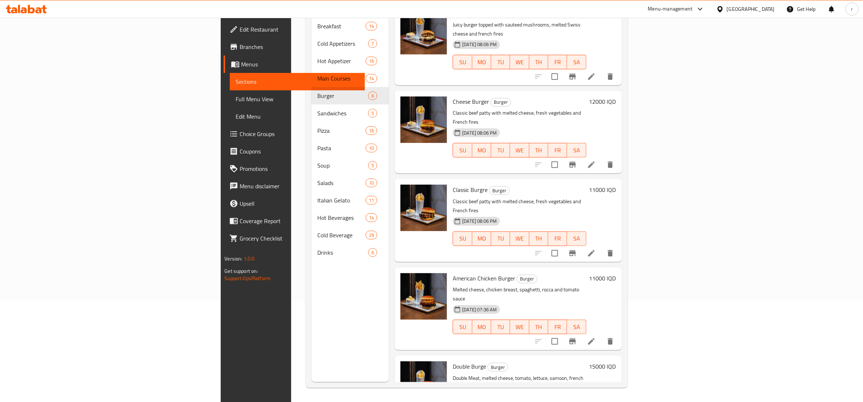
scroll to position [102, 0]
click at [596, 249] on icon at bounding box center [591, 253] width 9 height 9
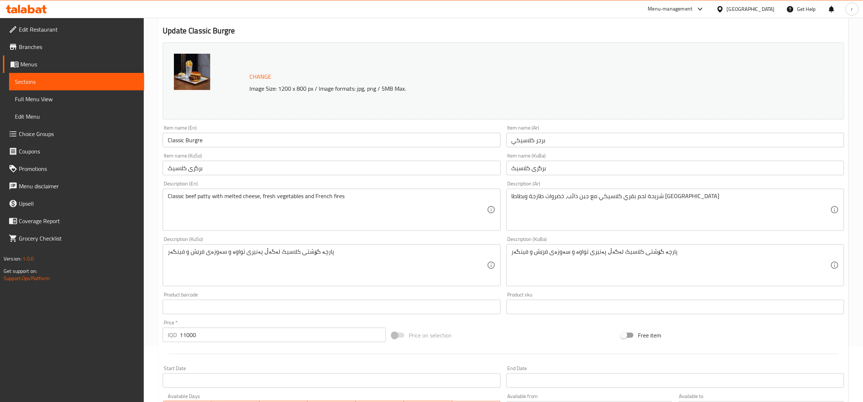
scroll to position [91, 0]
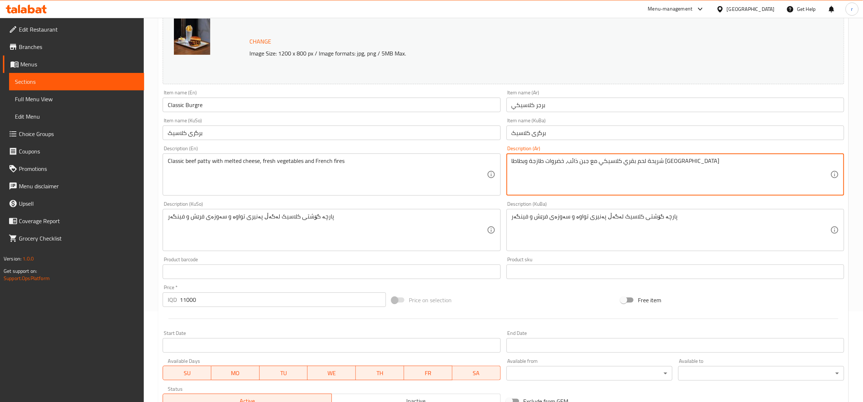
click at [671, 161] on textarea "شريحة لحم بقري كلاسيكي مع جبن ذائب، خضروات طازجة وبطاطا مقلية" at bounding box center [671, 175] width 319 height 34
paste textarea "تيك"
type textarea "ستيك لحم بقري كلاسيكي مع جبن ذائب، خضروات طازجة وبطاطا مقلية"
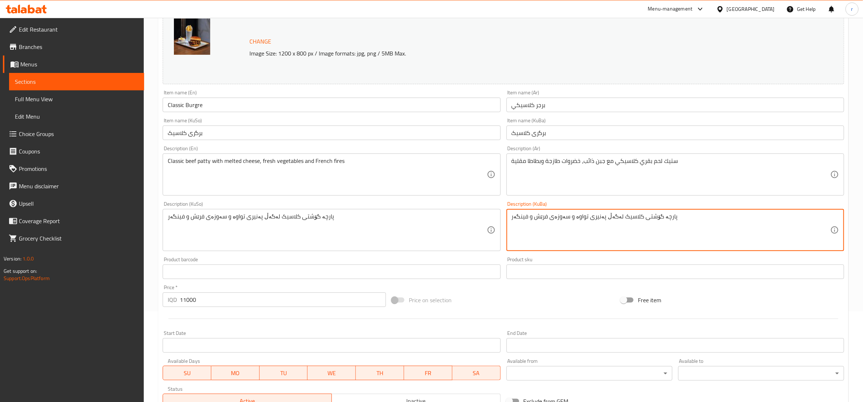
click at [663, 215] on textarea "پارچە گۆشتی کلاسیک لەگەڵ پەنیری تواوە و سەوزەی فرێش و فینگەر" at bounding box center [671, 230] width 319 height 34
click at [649, 216] on textarea "پارچە گۆشتی کلاسیک لەگەڵ پەنیری تواوە و سەوزەی فرێش و فینگەر" at bounding box center [671, 230] width 319 height 34
click at [663, 217] on textarea "پارچە گۆشتی کلاسیک لەگەڵ پەنیری تواوە و سەوزەی فرێش و فینگەر" at bounding box center [671, 230] width 319 height 34
paste textarea "ستێکی"
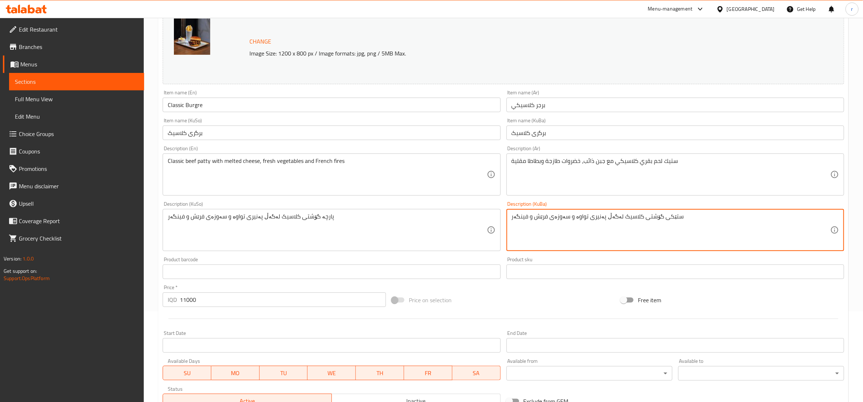
click at [569, 216] on textarea "ستێکی گۆشتی کلاسیک لەگەڵ پەنیری تواوە و سەوزەی فرێش و فینگەر" at bounding box center [671, 230] width 319 height 34
click at [558, 219] on textarea "ستێکی گۆشتی کلاسیک لەگەڵ پەنیری تواوە، سەوزەی فرێش و فینگەر" at bounding box center [671, 230] width 319 height 34
type textarea "ستێکی گۆشتی کلاسیک لەگەڵ پەنیری تواوە، سەوزەی فرێش و فینگەر"
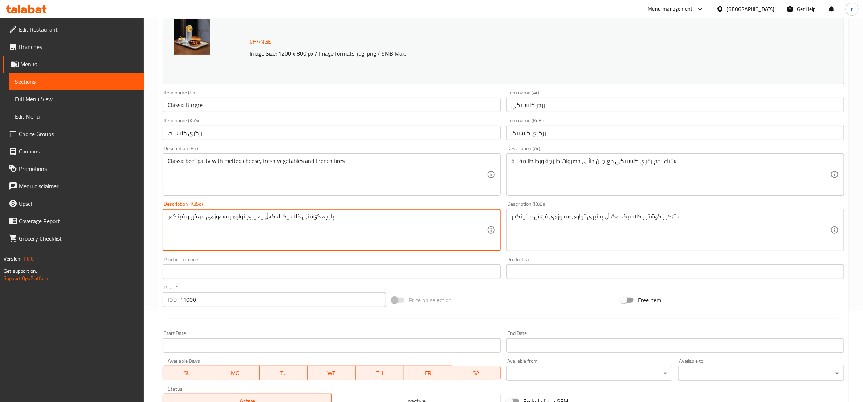
click at [280, 218] on textarea "پارچە گۆشتی کلاسیک لەگەڵ پەنیری تواوە و سەوزەی فرێش و فینگەر" at bounding box center [327, 230] width 319 height 34
paste textarea "ستێکی گۆشتی کلاسیک لەگەڵ پەنیری تواوە،"
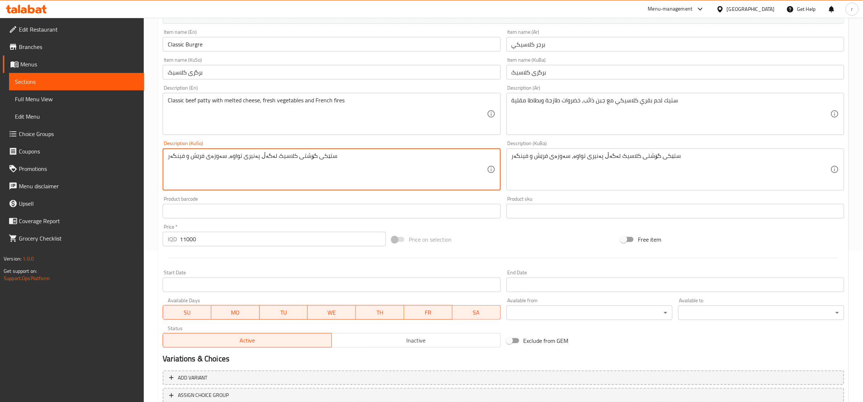
scroll to position [204, 0]
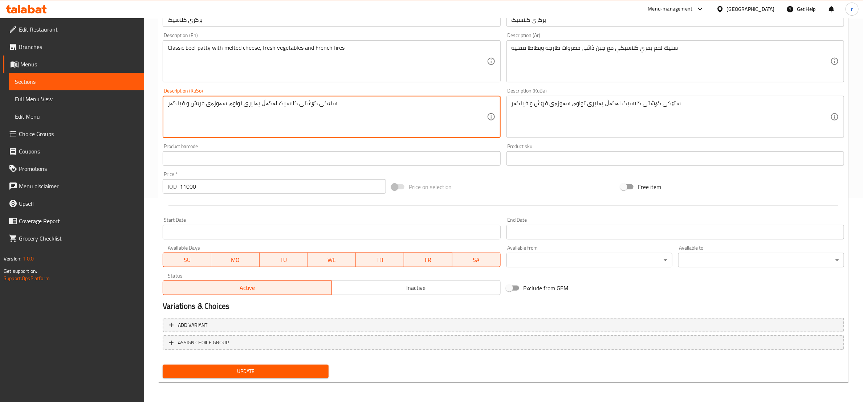
type textarea "ستێکی گۆشتی کلاسیک لەگەڵ پەنیری تواوە، سەوزەی فرێش و فینگەر"
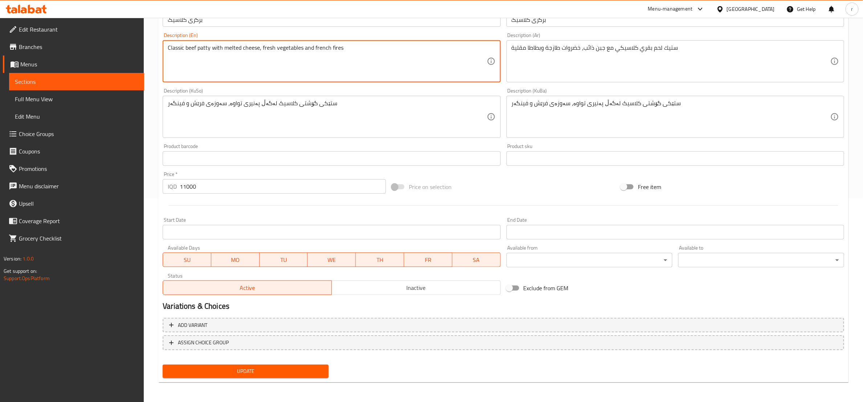
drag, startPoint x: 314, startPoint y: 47, endPoint x: 342, endPoint y: 49, distance: 28.4
click at [342, 49] on textarea "Classic beef patty with melted cheese, fresh vegetables and french fires" at bounding box center [327, 61] width 319 height 34
type textarea "Classic beef patty with melted cheese, fresh vegetables and french fires"
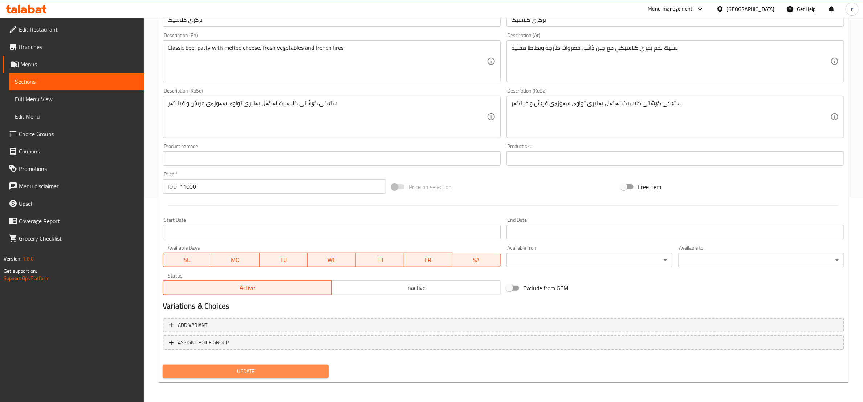
click at [269, 373] on span "Update" at bounding box center [245, 371] width 154 height 9
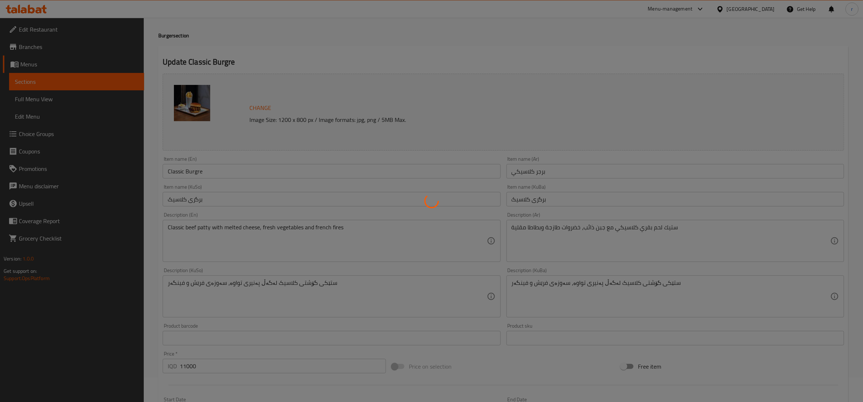
scroll to position [0, 0]
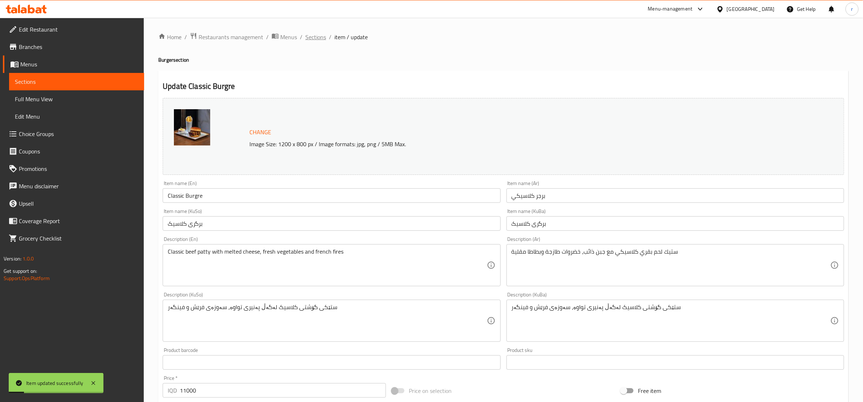
click at [311, 38] on span "Sections" at bounding box center [315, 37] width 21 height 9
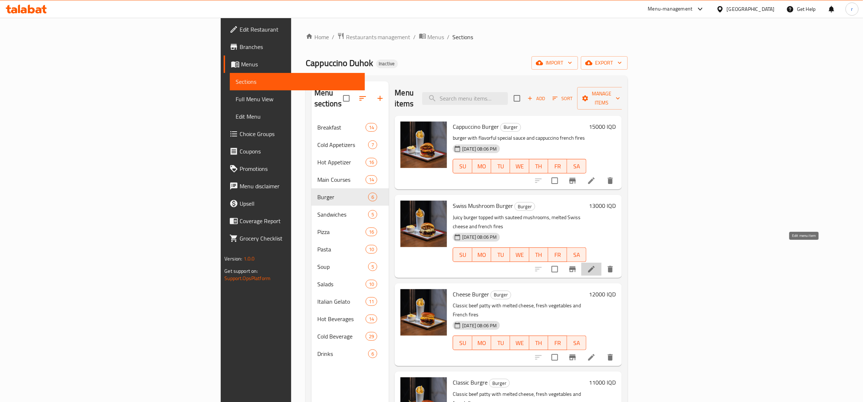
click at [596, 265] on icon at bounding box center [591, 269] width 9 height 9
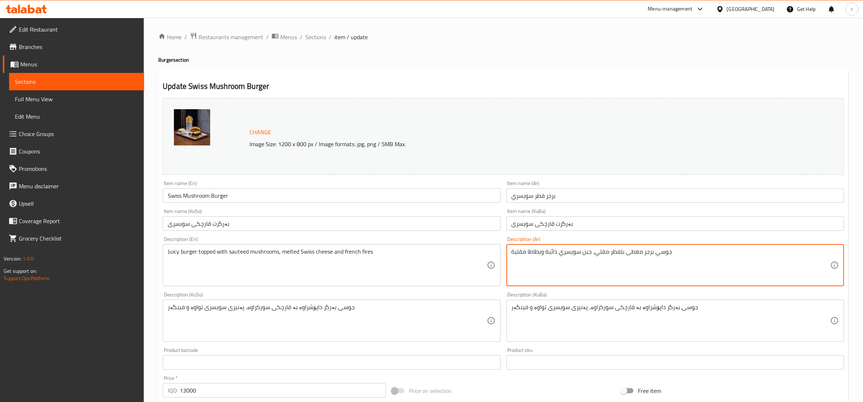
type textarea "جوسي برجر مغطى بلفطر مقلي، جبن سويسري ذائبة وبطاطا مقلية"
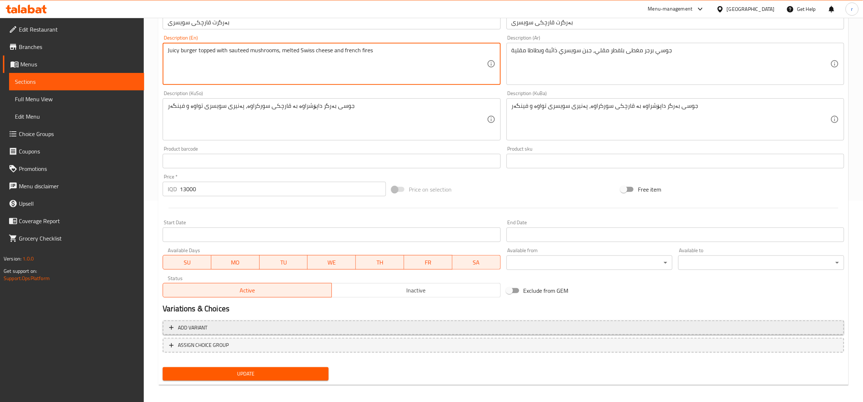
scroll to position [204, 0]
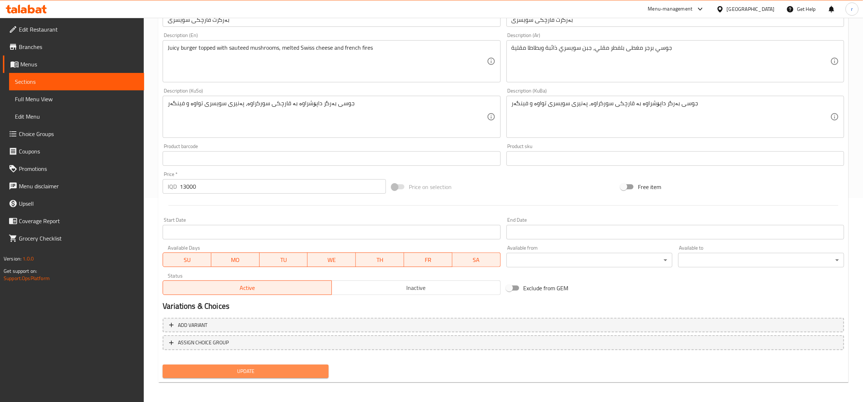
click at [278, 371] on span "Update" at bounding box center [245, 371] width 154 height 9
click at [263, 376] on button "Update" at bounding box center [246, 371] width 166 height 13
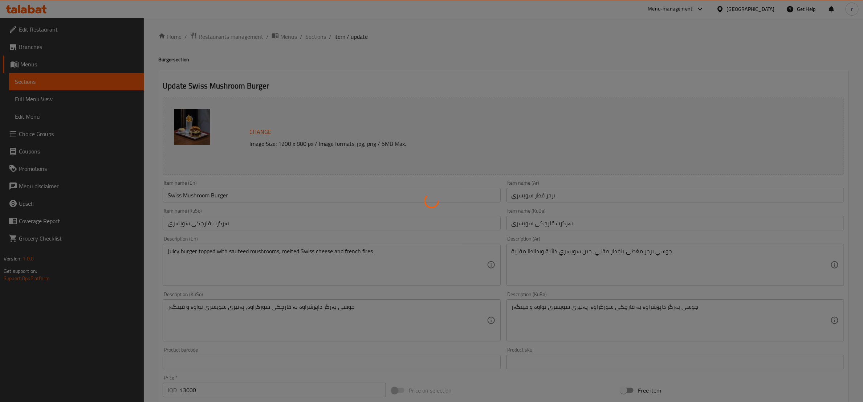
scroll to position [0, 0]
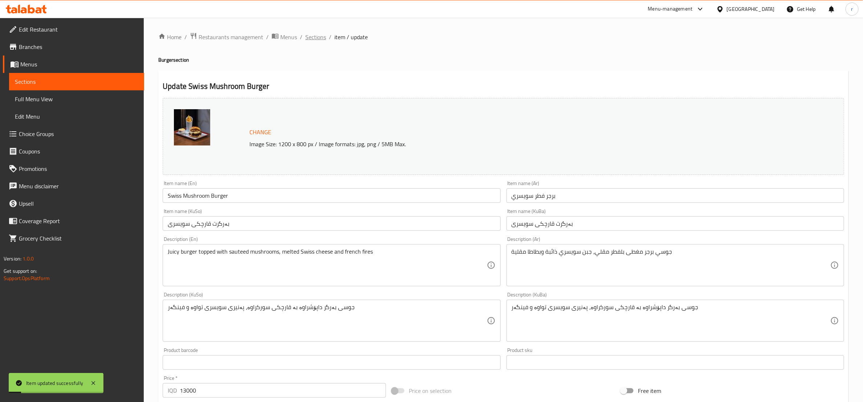
click at [310, 38] on span "Sections" at bounding box center [315, 37] width 21 height 9
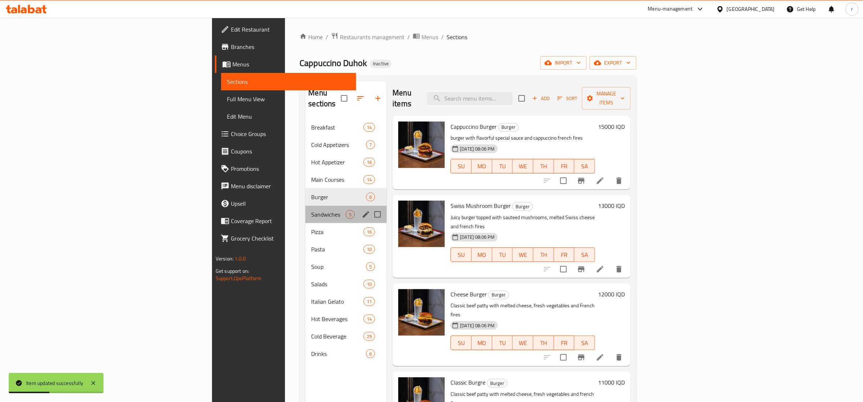
click at [305, 206] on div "Sandwiches 5" at bounding box center [345, 214] width 81 height 17
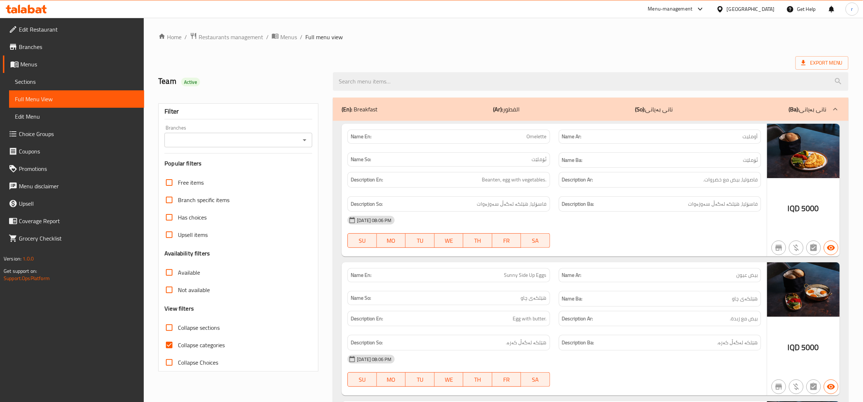
click at [174, 349] on input "Collapse categories" at bounding box center [168, 345] width 17 height 17
checkbox input "false"
click at [308, 139] on icon "Open" at bounding box center [304, 140] width 9 height 9
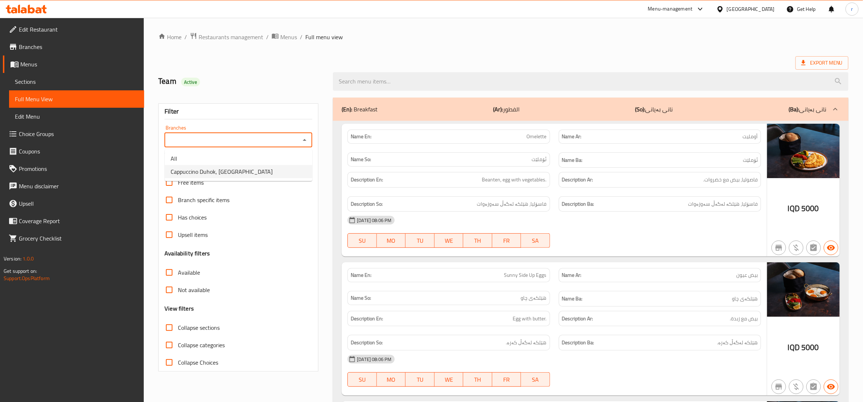
click at [291, 171] on li "Cappuccino Duhok, [GEOGRAPHIC_DATA]" at bounding box center [238, 171] width 147 height 13
type input "Cappuccino Duhok, [GEOGRAPHIC_DATA]"
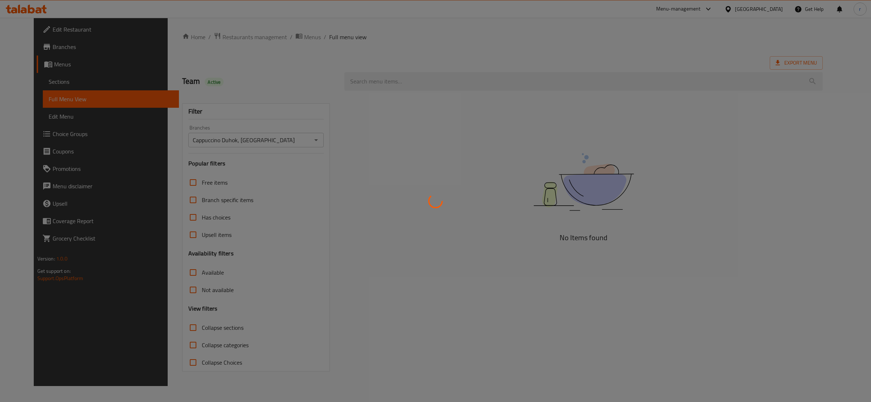
click at [171, 327] on div at bounding box center [435, 201] width 871 height 402
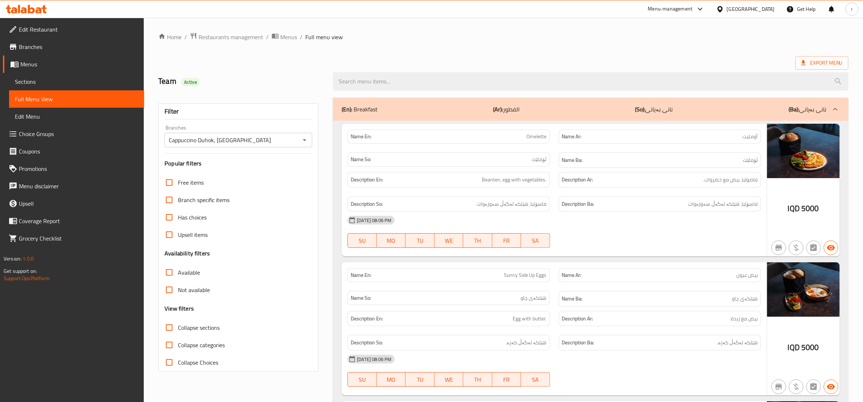
click at [456, 108] on div "(En): Breakfast (Ar): الفطور (So): نانی بەیانی (Ba): نانی بەیانی" at bounding box center [584, 109] width 485 height 9
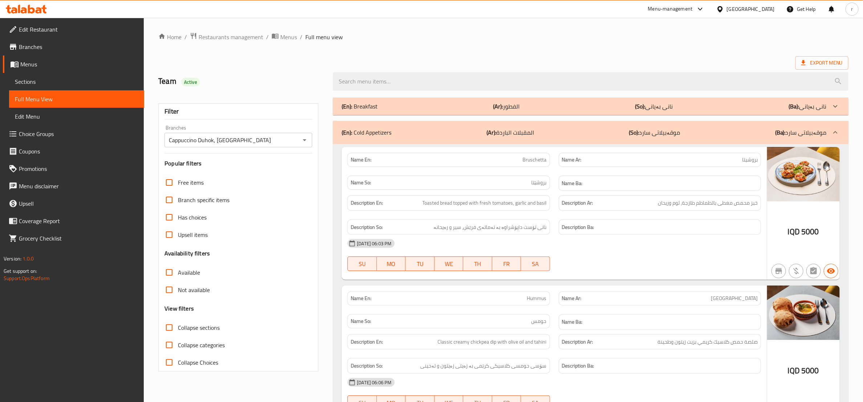
click at [450, 124] on div "(En): Cold Appetizers (Ar): المقبلات الباردة (So): موقەبیلاتی سارد (Ba): موقەبی…" at bounding box center [591, 132] width 516 height 23
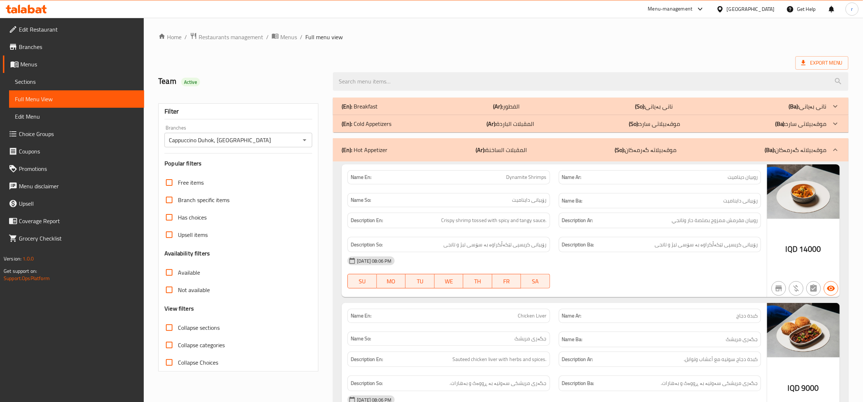
click at [448, 142] on div "(En): Hot Appetizer (Ar): المقبلات الساخنة (So): موقەبیلاتە گەرمەکان (Ba): موقە…" at bounding box center [591, 149] width 516 height 23
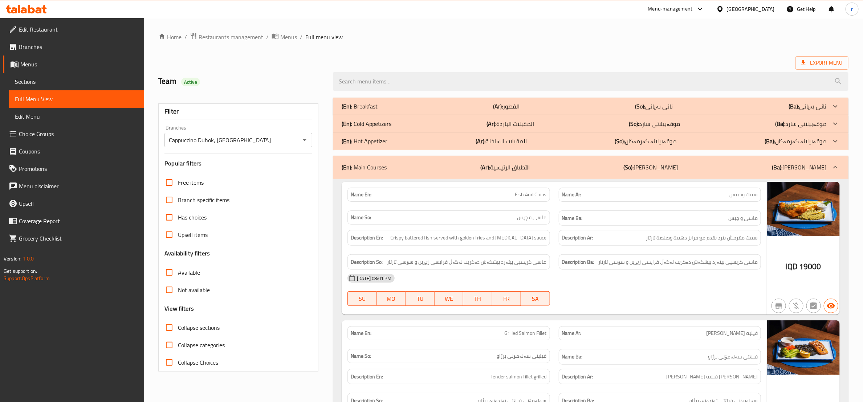
click at [440, 161] on div "(En): Main Courses (Ar): الأطباق الرئيسية (So): ژەمە سەرەکییەکان (Ba): ژەمە سەر…" at bounding box center [591, 167] width 516 height 23
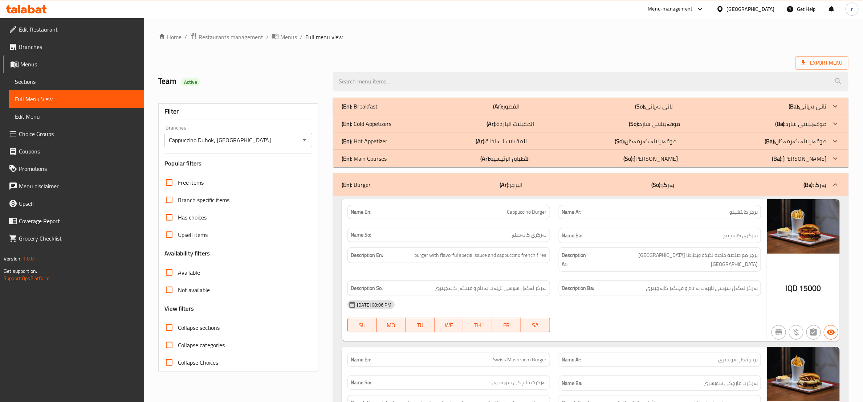
click at [440, 179] on div "(En): Burger (Ar): البرجر (So): بەرگر (Ba): بەرگر" at bounding box center [591, 184] width 516 height 23
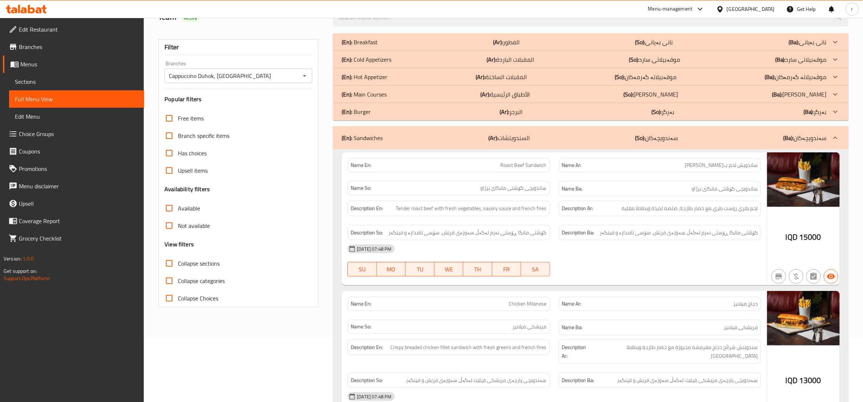
scroll to position [91, 0]
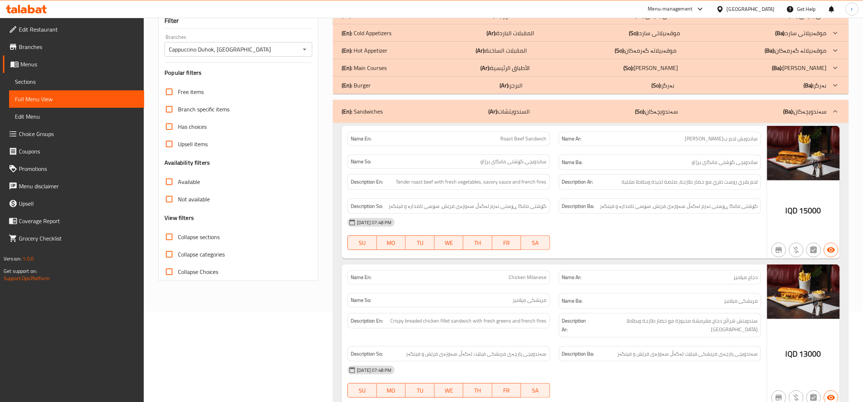
click at [424, 111] on div "(En): Sandwiches (Ar): السندويتشات (So): سەندویچەکان (Ba): سەندویچەکان" at bounding box center [584, 111] width 485 height 9
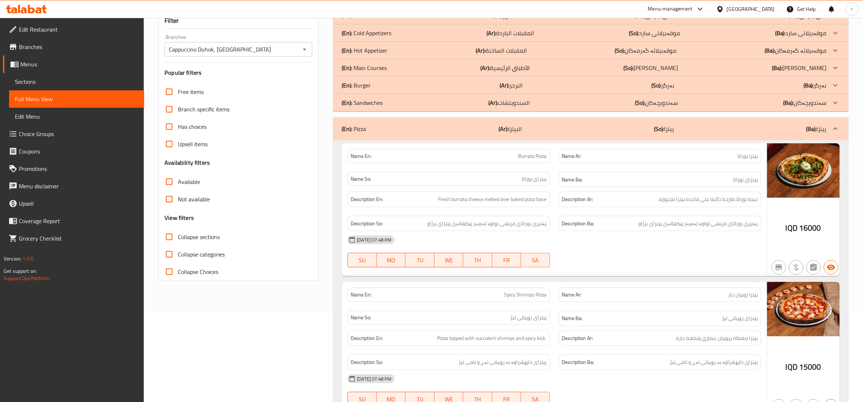
click at [470, 127] on div "(En): Pizza (Ar): البيتزا (So): پیتزا (Ba): پیتزا" at bounding box center [584, 129] width 485 height 9
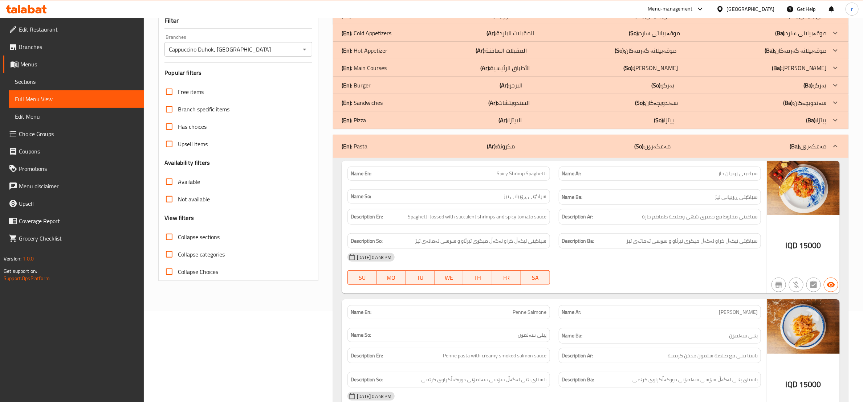
click at [464, 150] on div "(En): Pasta (Ar): مكرونة (So): مەعکەرۆن (Ba): مەعکەرۆن" at bounding box center [584, 146] width 485 height 9
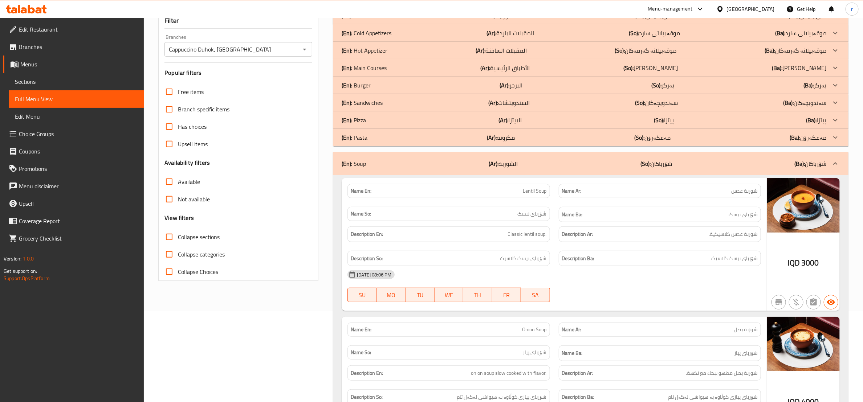
click at [428, 160] on div "(En): Soup (Ar): الشوربة (So): شۆرباکان (Ba): شۆرباکان" at bounding box center [584, 163] width 485 height 9
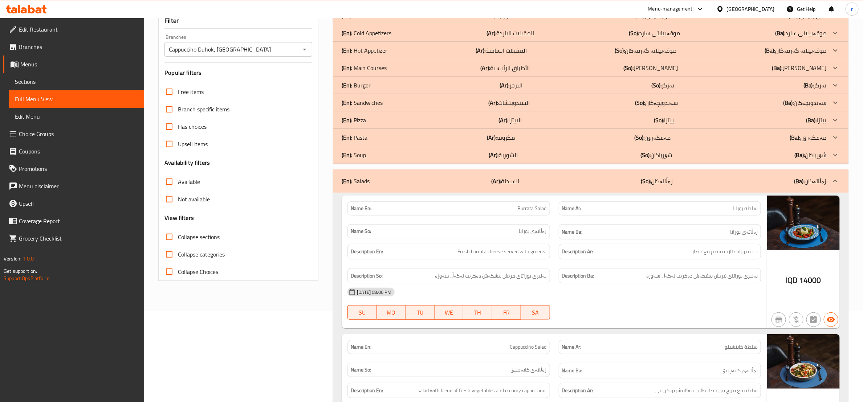
click at [439, 181] on div "(En): Salads (Ar): السلطة (So): زەڵاتەکان (Ba): زەڵاتەکان" at bounding box center [584, 181] width 485 height 9
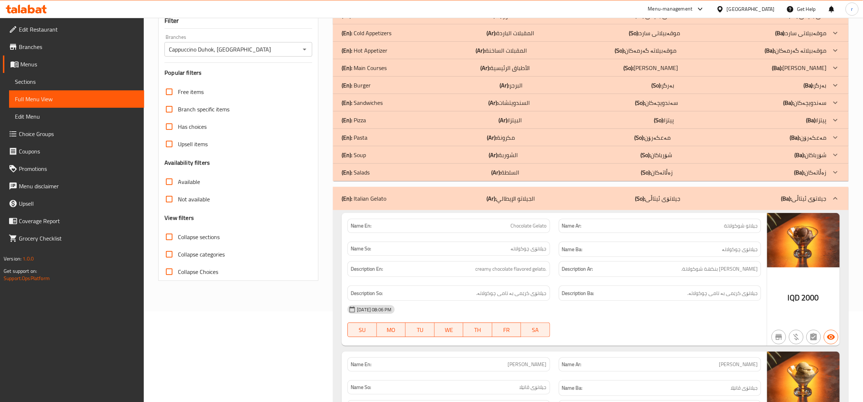
click at [446, 196] on div "(En): Italian Gelato (Ar): الجيلاتو الإيطالي (So): جیلاتۆی ئیتاڵی (Ba): جیلاتۆی…" at bounding box center [584, 198] width 485 height 9
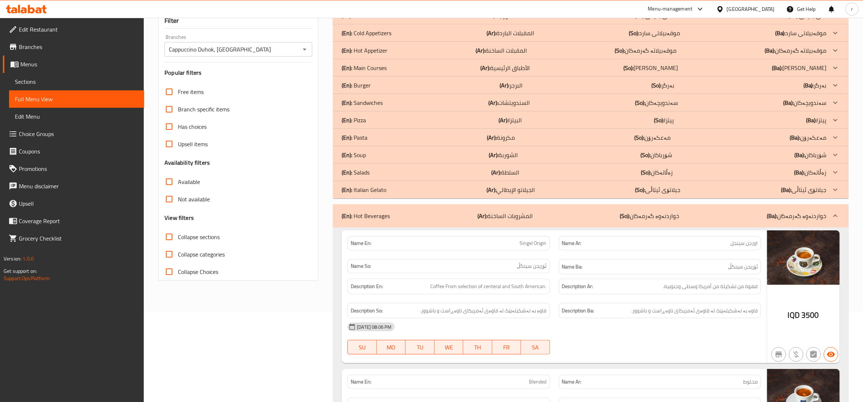
click at [456, 215] on div "(En): Hot Beverages (Ar): المشروبات الساخنة (So): خواردنەوە گەرمەکان (Ba): خوار…" at bounding box center [584, 216] width 485 height 9
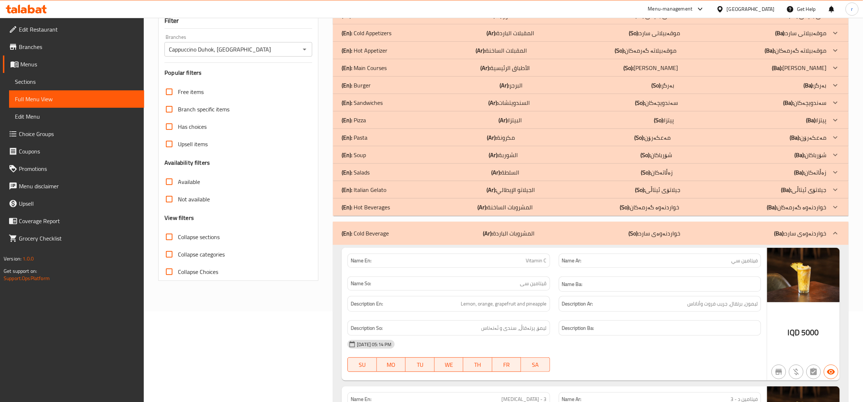
click at [461, 209] on div "(En): Hot Beverages (Ar): المشروبات الساخنة (So): خواردنەوە گەرمەکان (Ba): خوار…" at bounding box center [584, 207] width 485 height 9
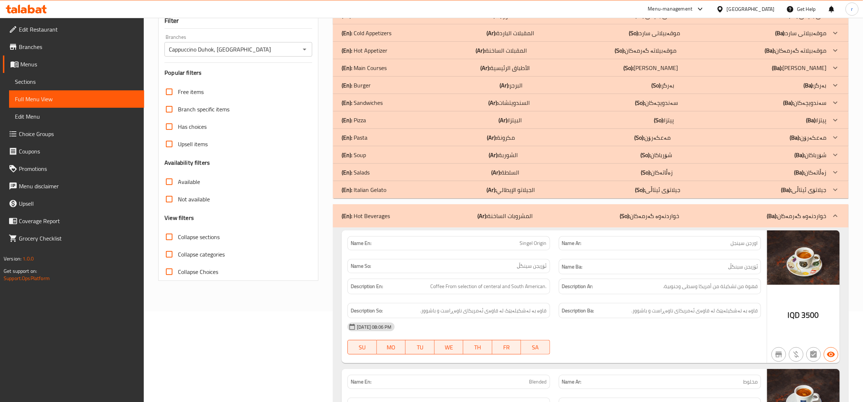
click at [451, 216] on div "(En): Hot Beverages (Ar): المشروبات الساخنة (So): خواردنەوە گەرمەکان (Ba): خوار…" at bounding box center [584, 216] width 485 height 9
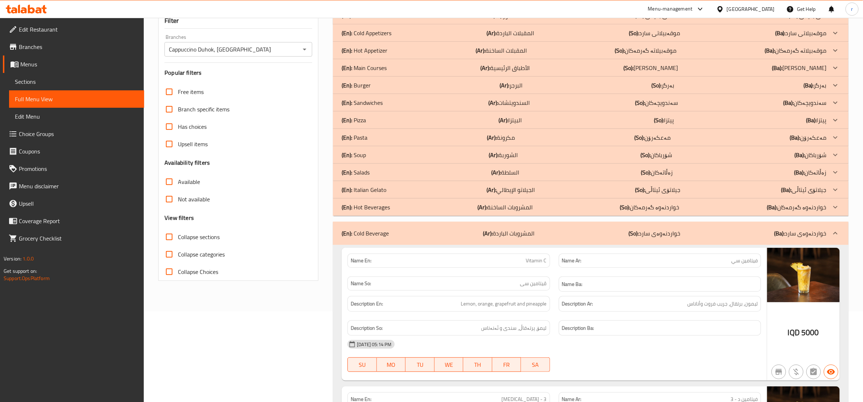
click at [168, 236] on input "Collapse sections" at bounding box center [168, 236] width 17 height 17
checkbox input "true"
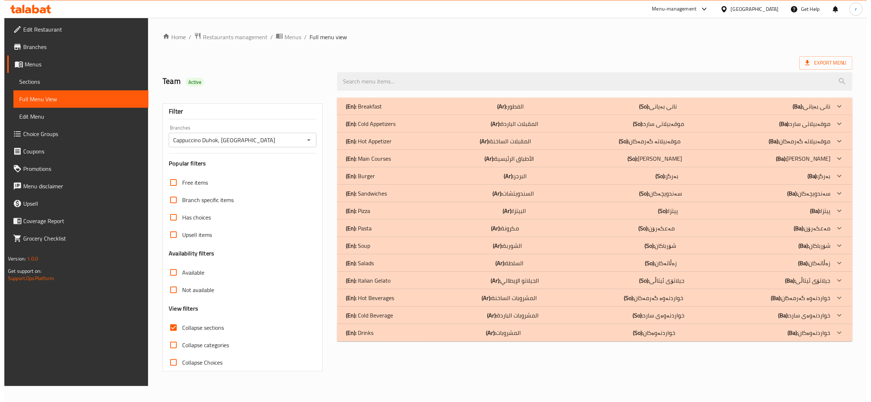
scroll to position [0, 0]
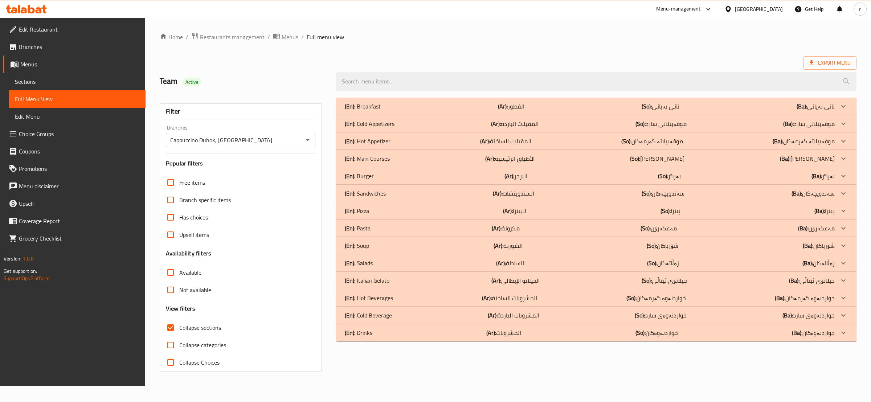
click at [419, 281] on div "(En): Italian Gelato (Ar): الجيلاتو الإيطالي (So): جیلاتۆی ئیتاڵی (Ba): جیلاتۆی…" at bounding box center [590, 280] width 490 height 9
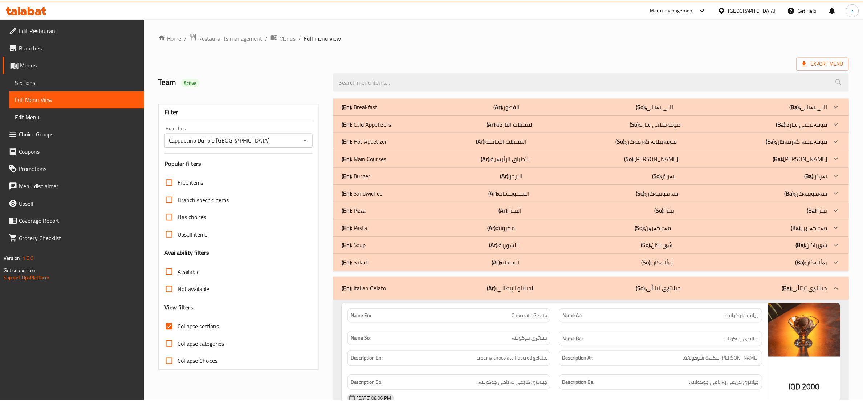
scroll to position [91, 0]
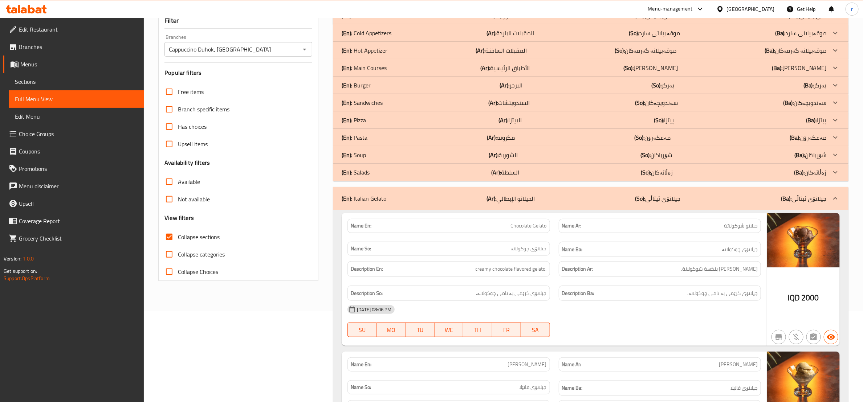
click at [447, 196] on div "(En): Italian Gelato (Ar): الجيلاتو الإيطالي (So): جیلاتۆی ئیتاڵی (Ba): جیلاتۆی…" at bounding box center [584, 198] width 485 height 9
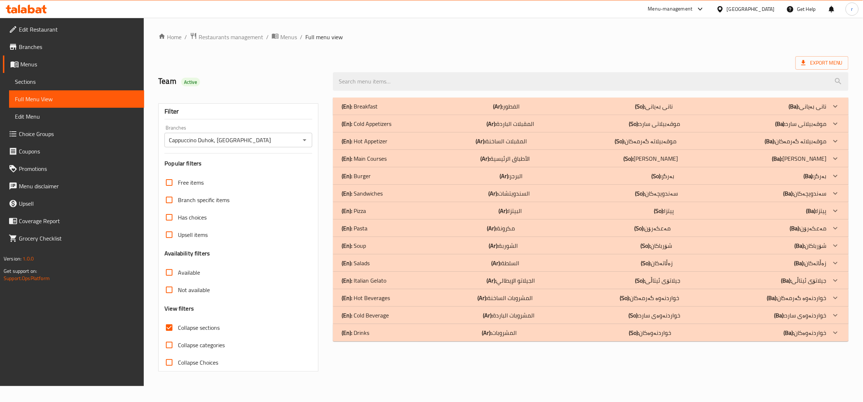
scroll to position [0, 0]
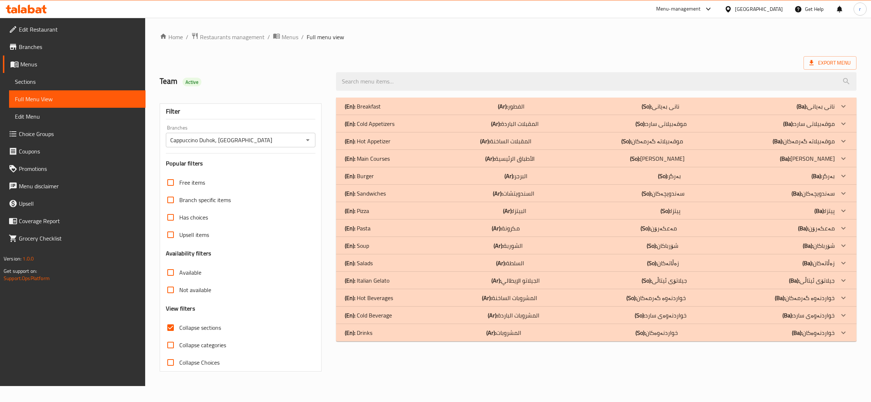
click at [411, 161] on div "(En): Main Courses (Ar): الأطباق الرئيسية (So): ژەمە سەرەکییەکان (Ba): ژەمە سەر…" at bounding box center [590, 158] width 490 height 9
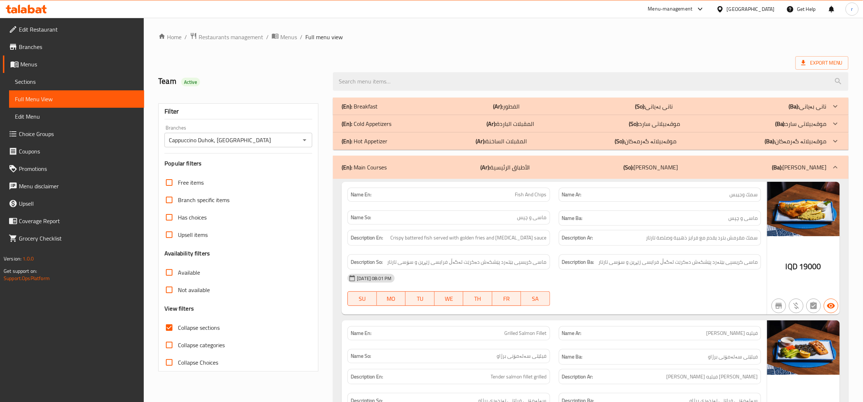
click at [422, 109] on div "(En): Breakfast (Ar): الفطور (So): نانی بەیانی (Ba): نانی بەیانی" at bounding box center [584, 106] width 485 height 9
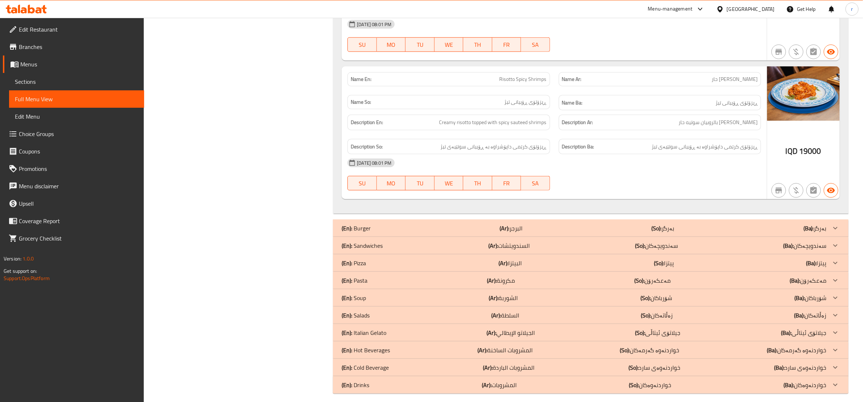
scroll to position [3942, 0]
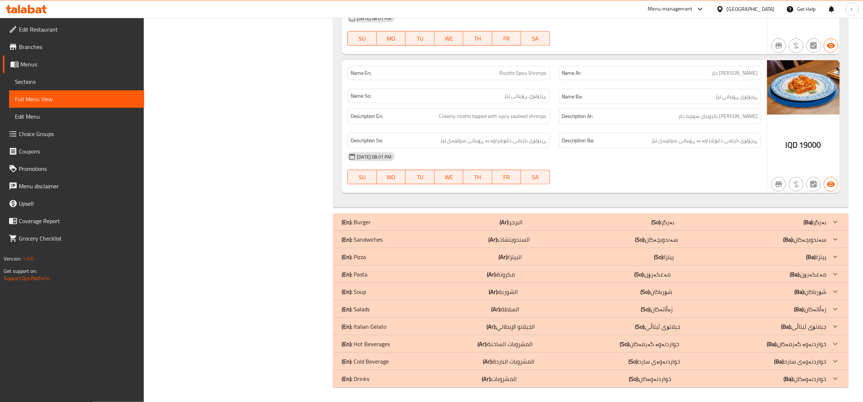
click at [463, 256] on div "(En): Pizza (Ar): البيتزا (So): پیتزا (Ba): پیتزا" at bounding box center [584, 257] width 485 height 9
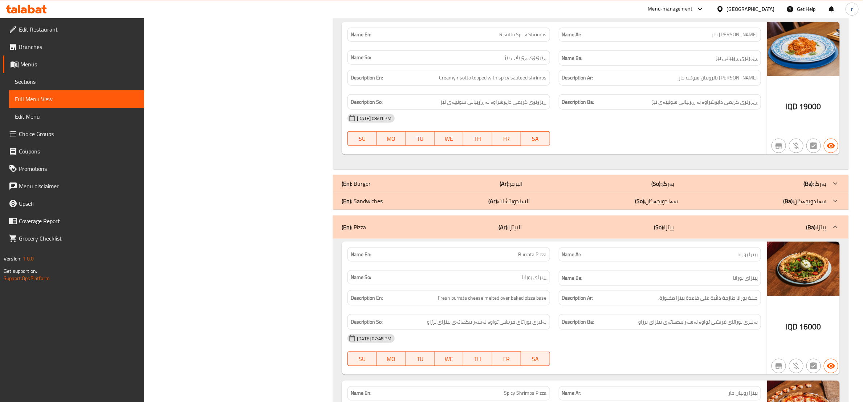
click at [466, 210] on div "(En): Sandwiches (Ar): السندويتشات (So): سەندویچەکان (Ba): سەندویچەکان" at bounding box center [591, 200] width 516 height 17
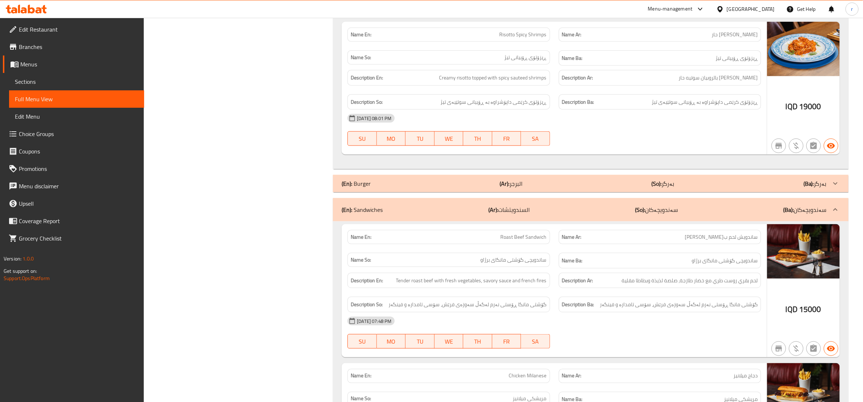
click at [474, 192] on div "(En): Burger (Ar): البرجر (So): بەرگر (Ba): بەرگر" at bounding box center [591, 183] width 516 height 17
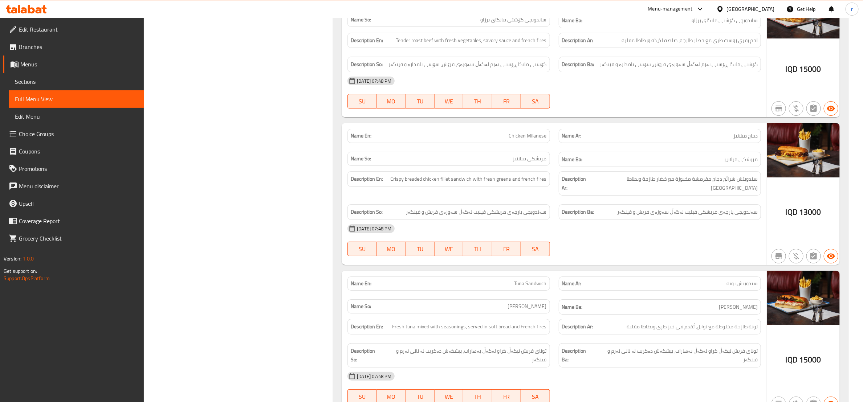
scroll to position [5002, 0]
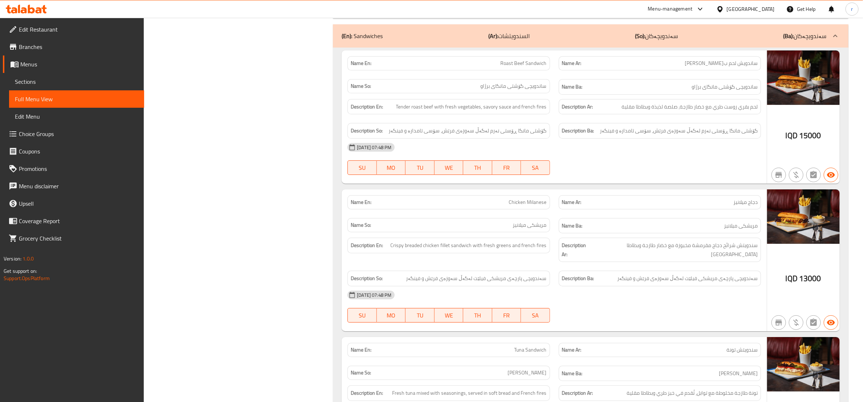
drag, startPoint x: 500, startPoint y: 88, endPoint x: 504, endPoint y: 89, distance: 4.4
click at [502, 67] on p "Name En: Roast Beef Sandwich" at bounding box center [449, 64] width 196 height 8
click at [504, 67] on span "Roast Beef Sandwich" at bounding box center [524, 64] width 46 height 8
click at [515, 67] on span "Roast Beef Sandwich" at bounding box center [524, 64] width 46 height 8
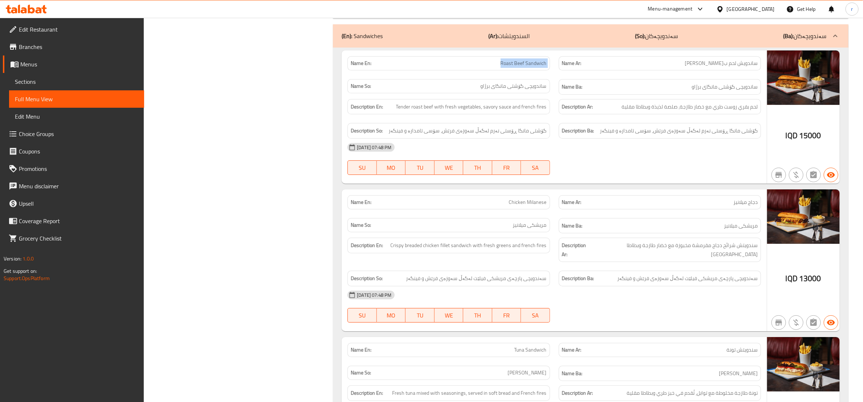
click at [515, 67] on span "Roast Beef Sandwich" at bounding box center [524, 64] width 46 height 8
copy span "Roast Beef Sandwich"
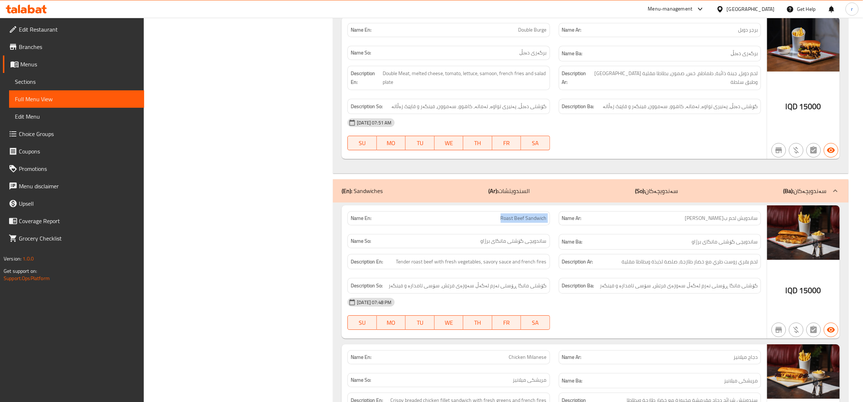
scroll to position [4821, 0]
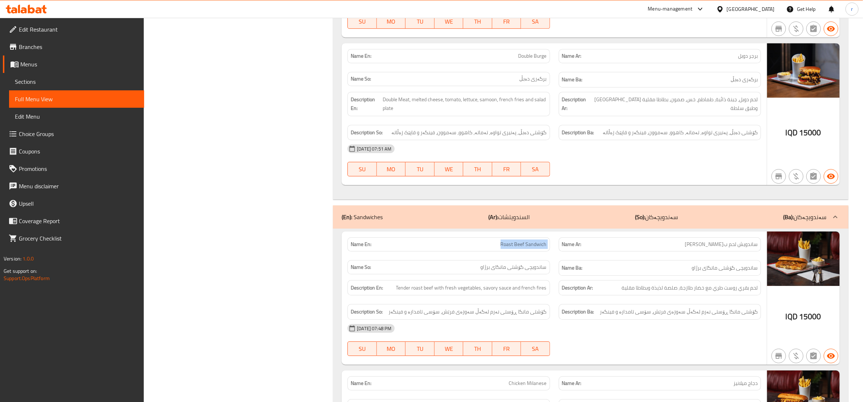
click at [40, 8] on icon at bounding box center [39, 10] width 6 height 6
